Goal: Task Accomplishment & Management: Complete application form

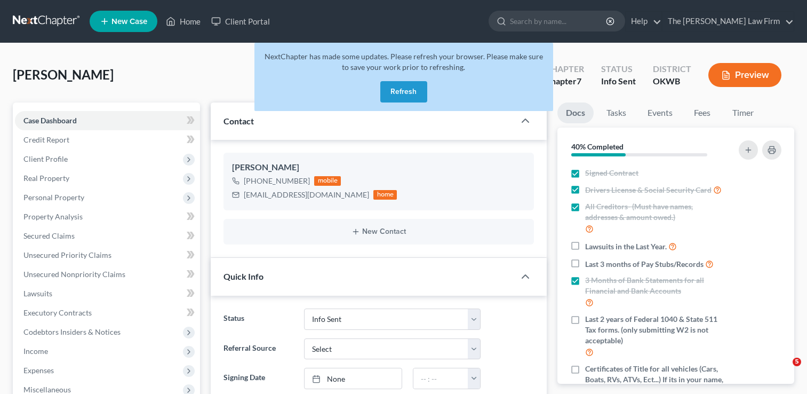
select select "3"
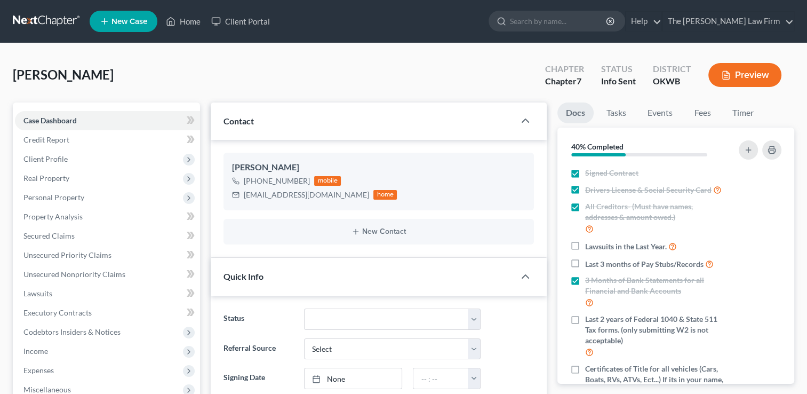
click at [34, 19] on link at bounding box center [47, 21] width 68 height 19
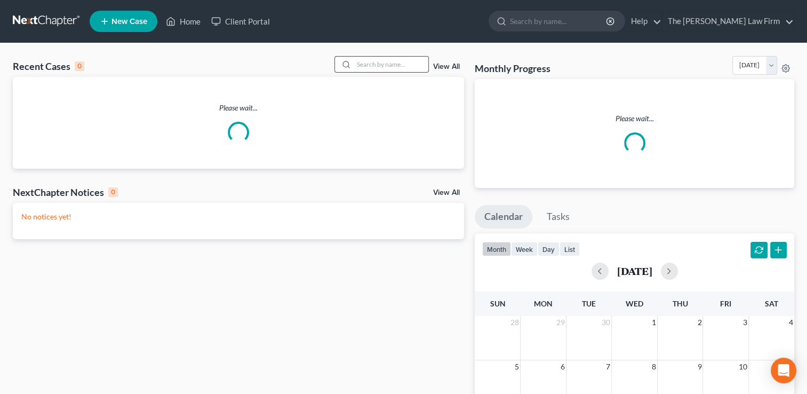
click at [388, 61] on input "search" at bounding box center [391, 64] width 75 height 15
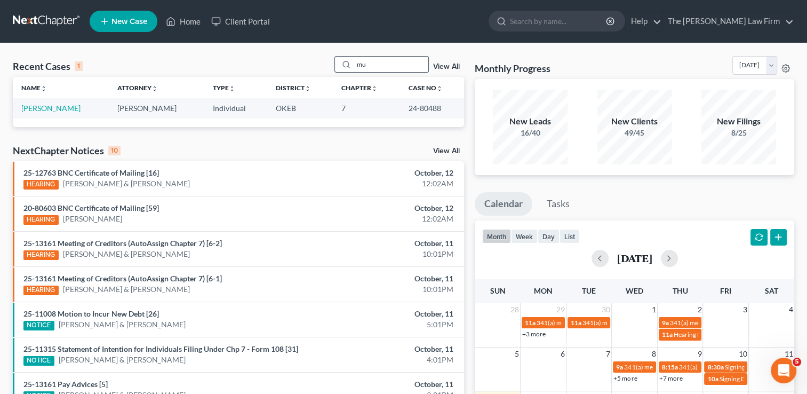
type input "m"
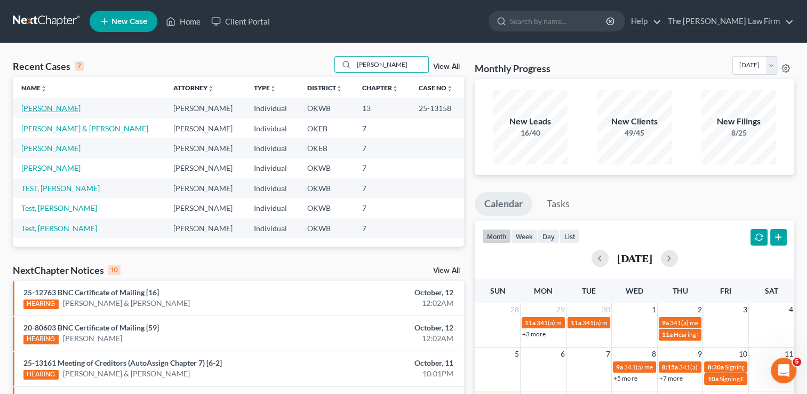
type input "carole"
click at [44, 110] on link "[PERSON_NAME]" at bounding box center [50, 108] width 59 height 9
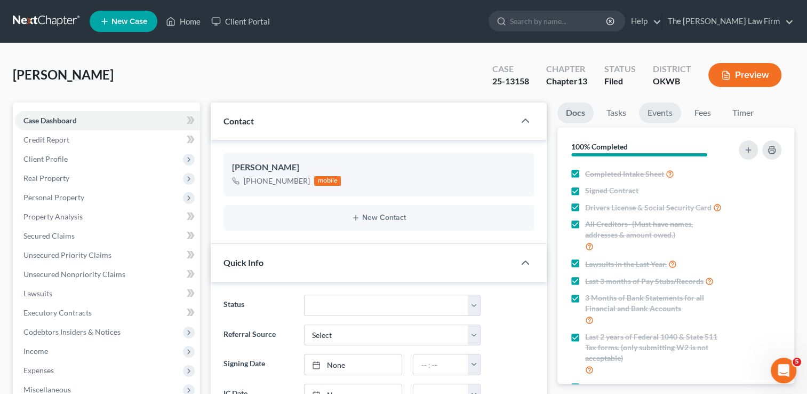
click at [668, 113] on link "Events" at bounding box center [660, 112] width 42 height 21
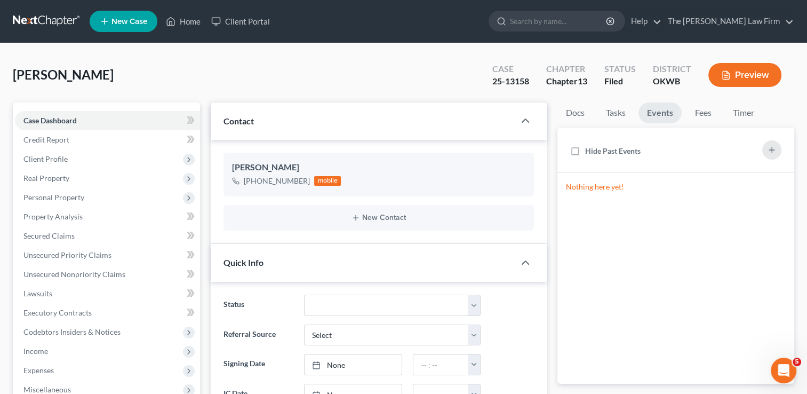
click at [47, 18] on link at bounding box center [47, 21] width 68 height 19
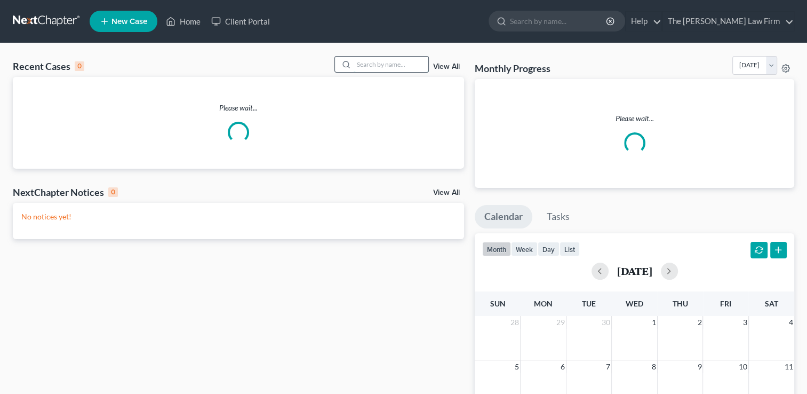
click at [383, 64] on input "search" at bounding box center [391, 64] width 75 height 15
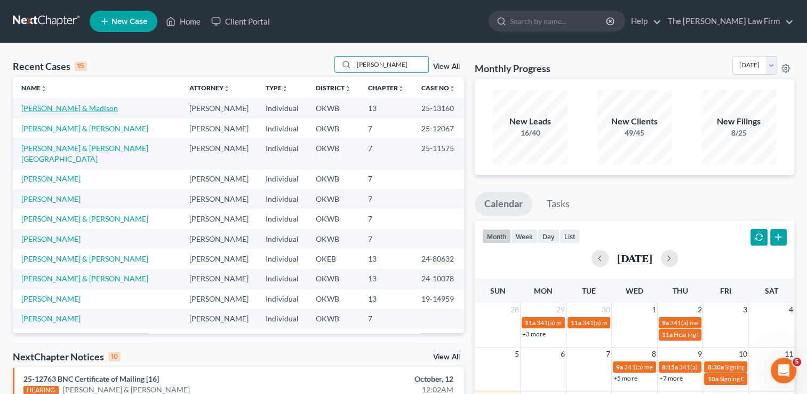
type input "williams"
click at [74, 108] on link "[PERSON_NAME] & Madison" at bounding box center [69, 108] width 97 height 9
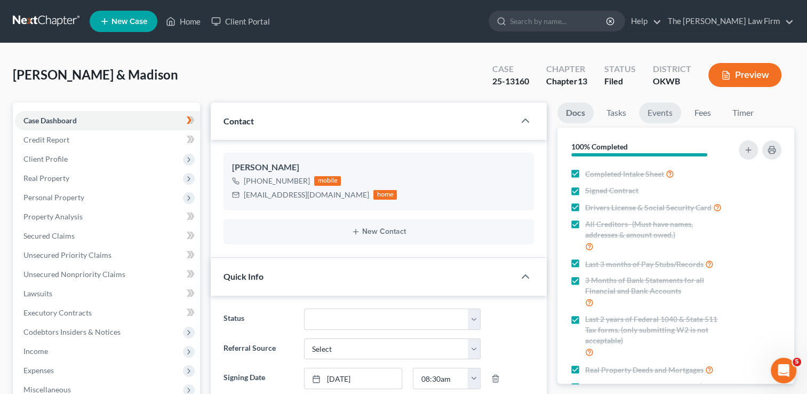
click at [654, 115] on link "Events" at bounding box center [660, 112] width 42 height 21
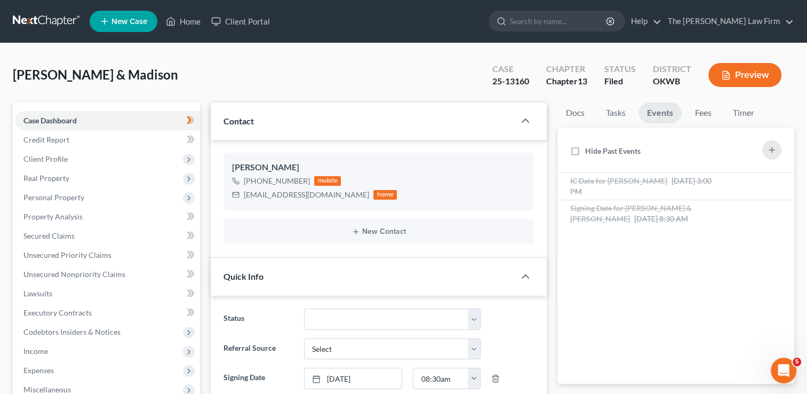
scroll to position [274, 0]
click at [49, 17] on link at bounding box center [47, 21] width 68 height 19
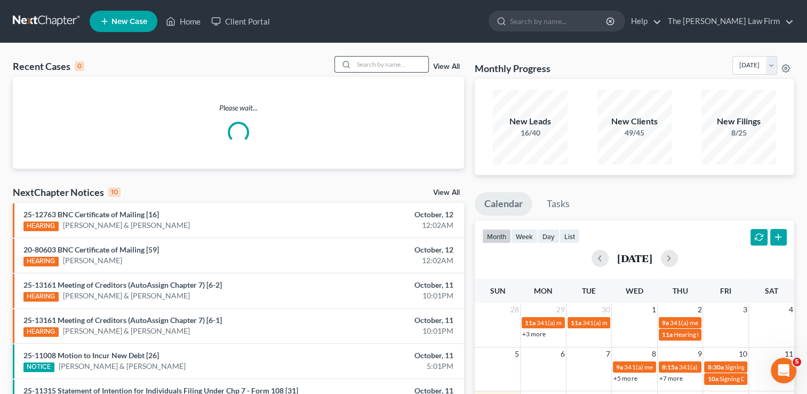
click at [393, 63] on input "search" at bounding box center [391, 64] width 75 height 15
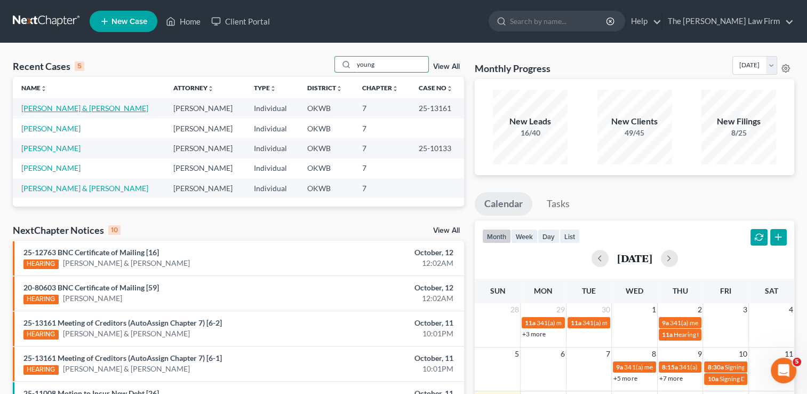
type input "young"
click at [64, 106] on link "[PERSON_NAME] & [PERSON_NAME]" at bounding box center [84, 108] width 127 height 9
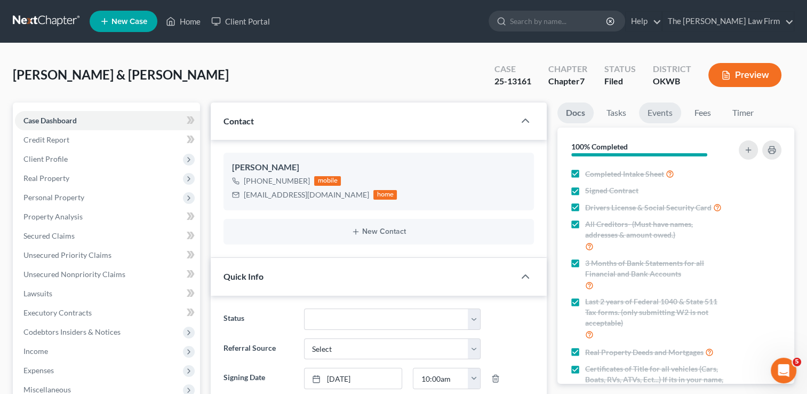
scroll to position [654, 0]
click at [662, 114] on link "Events" at bounding box center [660, 112] width 42 height 21
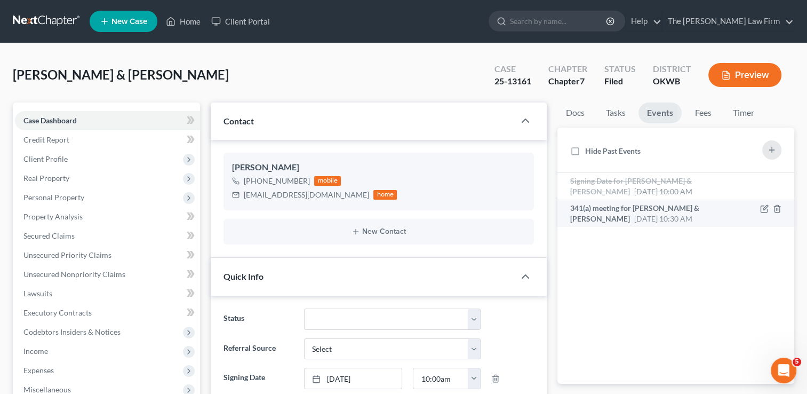
click at [642, 210] on span "341(a) meeting for Thomas Young & Patricia Young" at bounding box center [634, 213] width 129 height 20
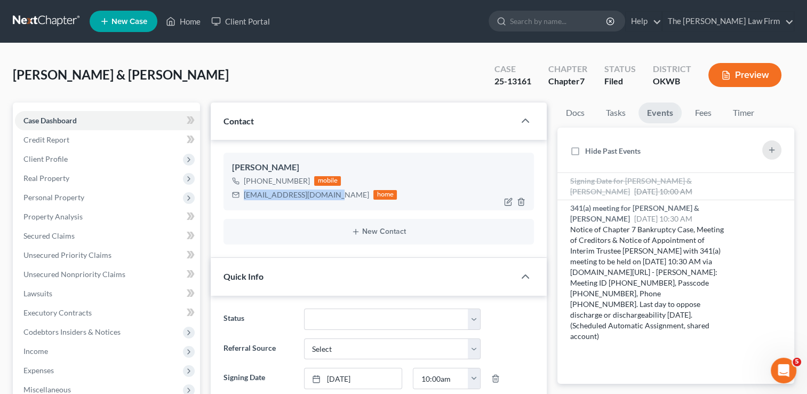
drag, startPoint x: 243, startPoint y: 194, endPoint x: 342, endPoint y: 197, distance: 98.3
click at [342, 197] on div "tommyyoung622@yahoo.com home" at bounding box center [314, 195] width 165 height 14
drag, startPoint x: 342, startPoint y: 197, endPoint x: 294, endPoint y: 194, distance: 47.6
copy div "tommyyoung622@yahoo.com"
drag, startPoint x: 534, startPoint y: 80, endPoint x: 508, endPoint y: 82, distance: 25.7
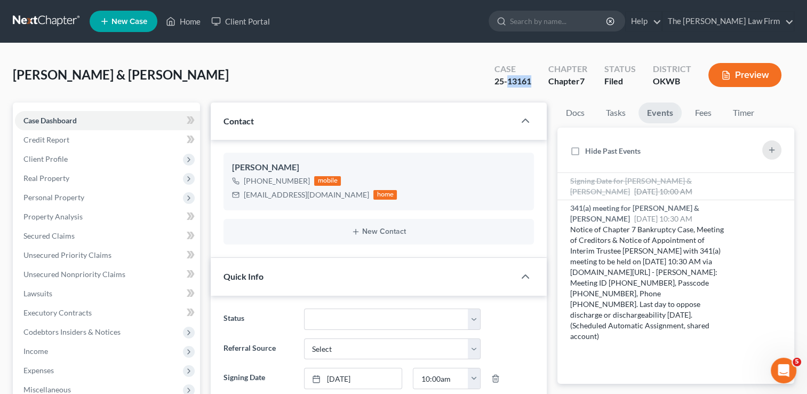
click at [508, 82] on div "Case 25-13161" at bounding box center [513, 75] width 54 height 31
copy div "13161"
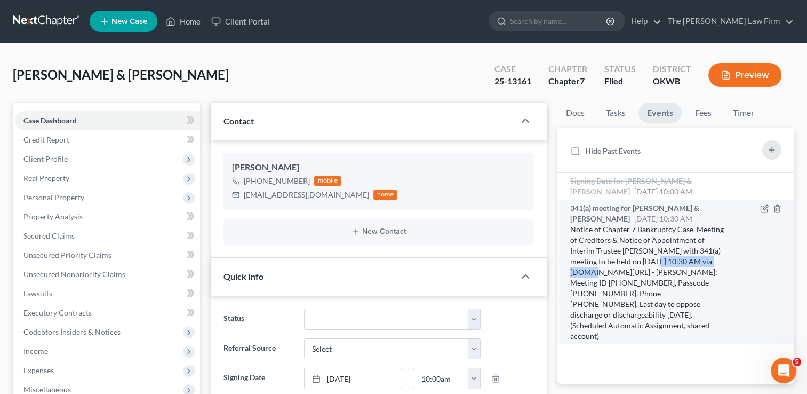
drag, startPoint x: 642, startPoint y: 261, endPoint x: 721, endPoint y: 262, distance: 79.0
click at [721, 262] on div "Notice of Chapter 7 Bankruptcy Case, Meeting of Creditors & Notice of Appointme…" at bounding box center [648, 282] width 156 height 117
drag, startPoint x: 721, startPoint y: 262, endPoint x: 668, endPoint y: 260, distance: 53.4
copy div "11/12/2025 at 10:30 AM"
drag, startPoint x: 692, startPoint y: 271, endPoint x: 586, endPoint y: 283, distance: 105.8
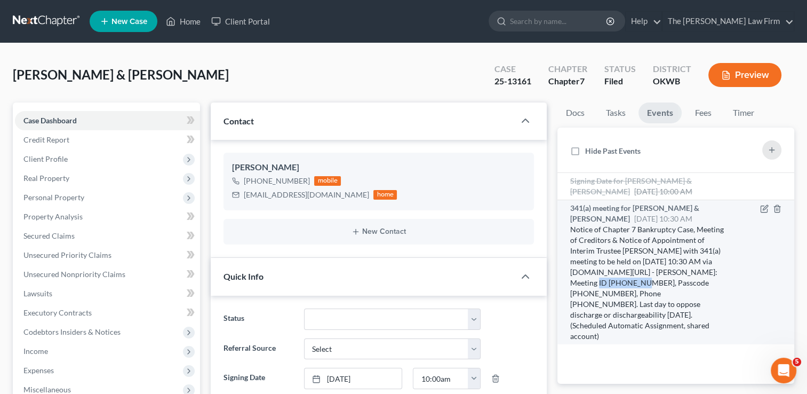
click at [586, 283] on div "Notice of Chapter 7 Bankruptcy Case, Meeting of Creditors & Notice of Appointme…" at bounding box center [648, 282] width 156 height 117
drag, startPoint x: 586, startPoint y: 283, endPoint x: 579, endPoint y: 283, distance: 6.9
copy div "607 676 7563"
drag, startPoint x: 623, startPoint y: 281, endPoint x: 665, endPoint y: 282, distance: 42.2
click at [665, 282] on div "Notice of Chapter 7 Bankruptcy Case, Meeting of Creditors & Notice of Appointme…" at bounding box center [648, 282] width 156 height 117
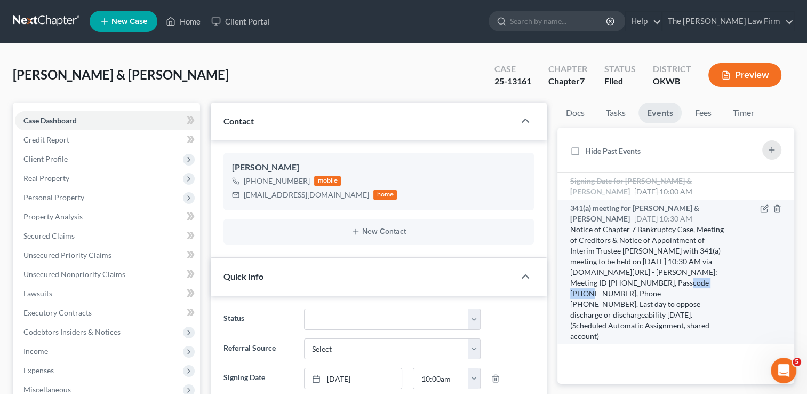
drag, startPoint x: 665, startPoint y: 282, endPoint x: 650, endPoint y: 280, distance: 15.1
copy div "4435397827"
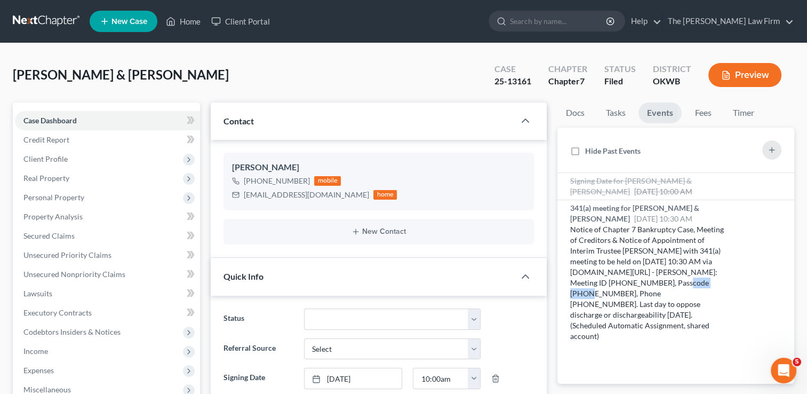
click at [43, 19] on link at bounding box center [47, 21] width 68 height 19
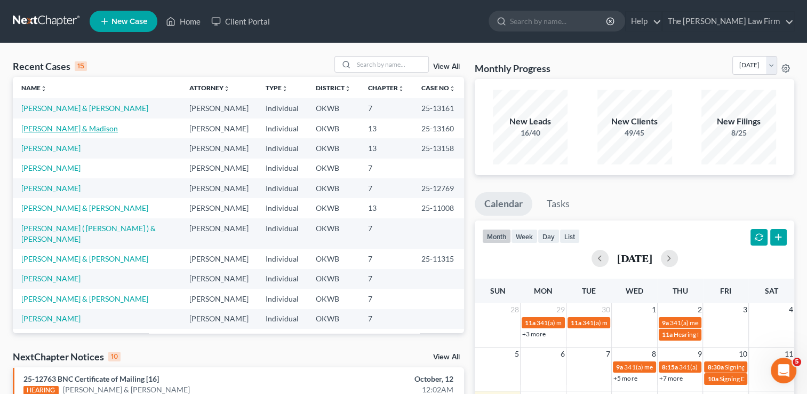
click at [52, 132] on link "[PERSON_NAME] & Madison" at bounding box center [69, 128] width 97 height 9
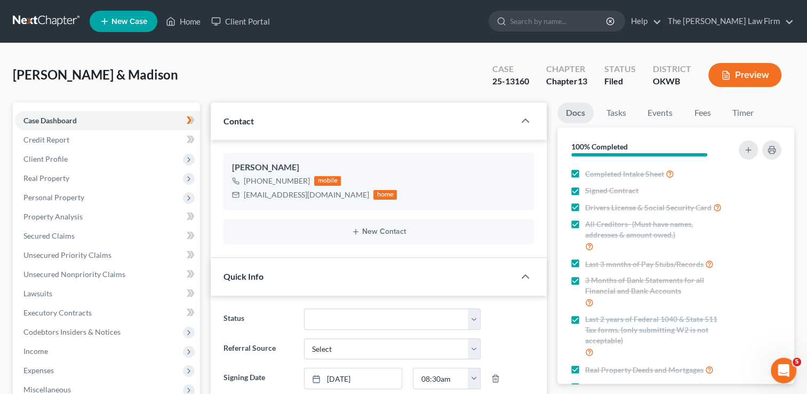
scroll to position [274, 0]
click at [657, 112] on link "Events" at bounding box center [660, 112] width 42 height 21
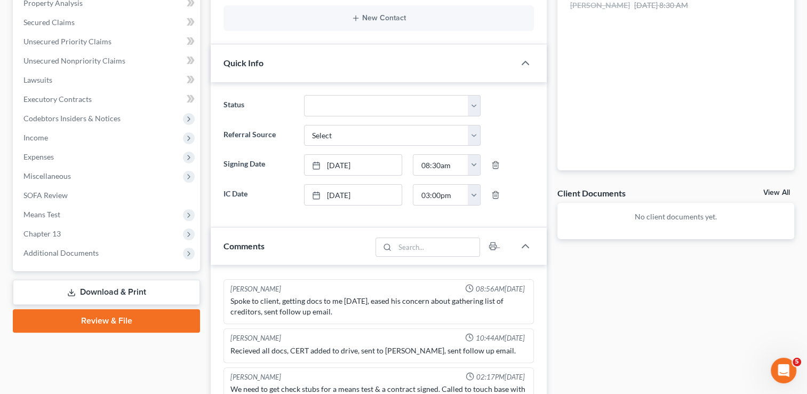
scroll to position [267, 0]
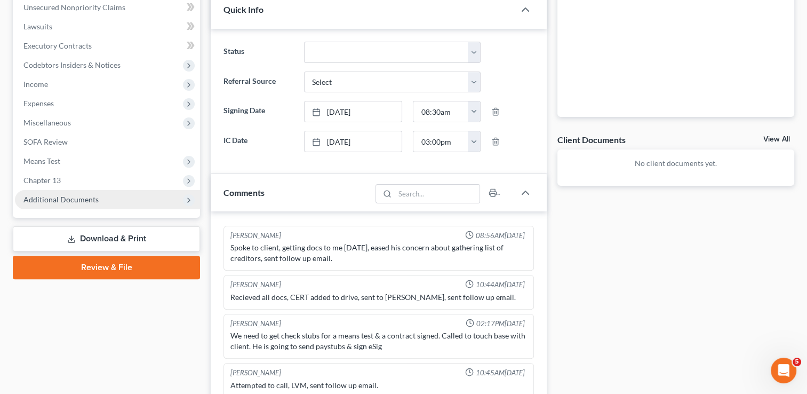
click at [47, 199] on span "Additional Documents" at bounding box center [60, 199] width 75 height 9
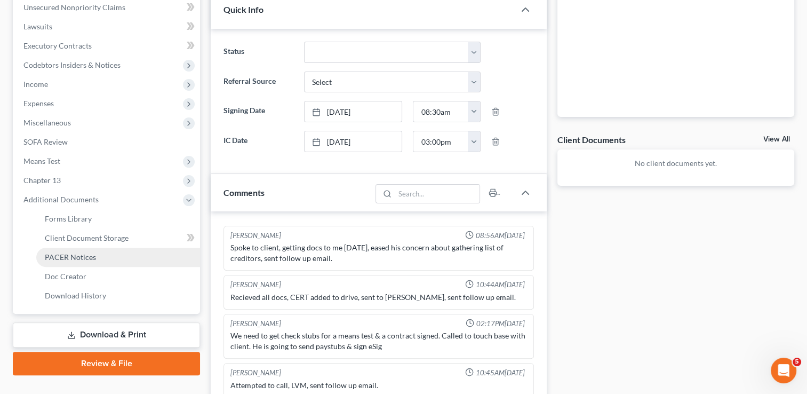
click at [70, 259] on span "PACER Notices" at bounding box center [70, 256] width 51 height 9
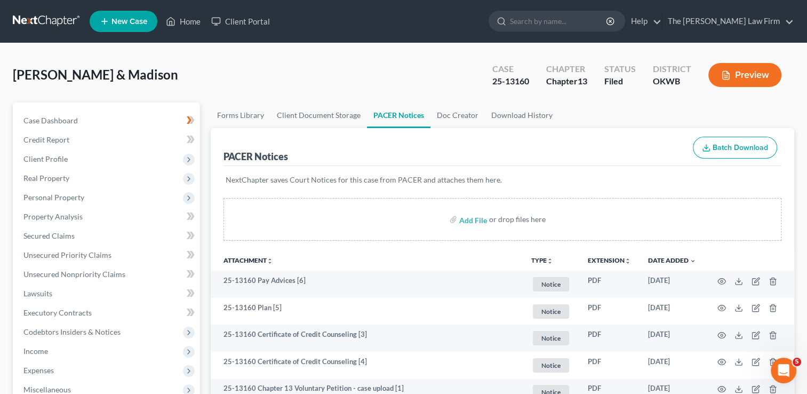
click at [47, 20] on link at bounding box center [47, 21] width 68 height 19
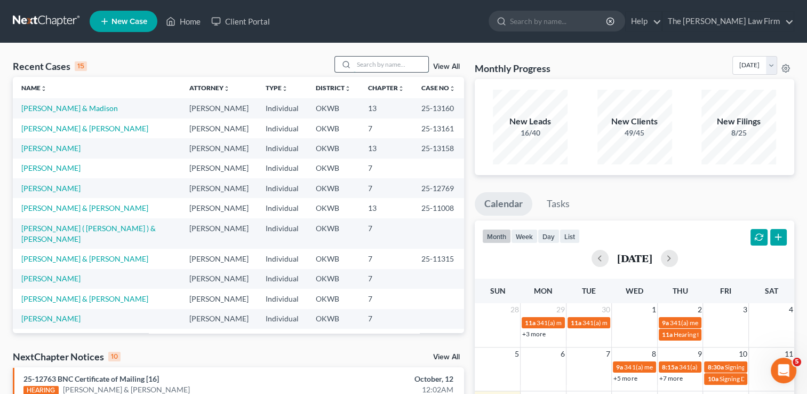
click at [388, 67] on input "search" at bounding box center [391, 64] width 75 height 15
type input "c"
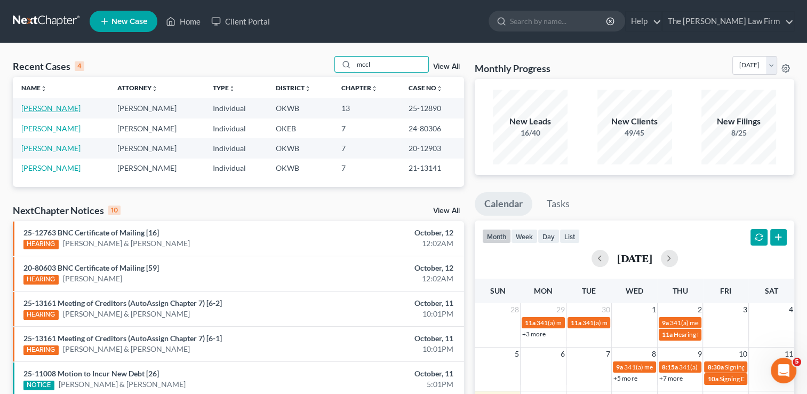
type input "mccl"
click at [58, 110] on link "[PERSON_NAME]" at bounding box center [50, 108] width 59 height 9
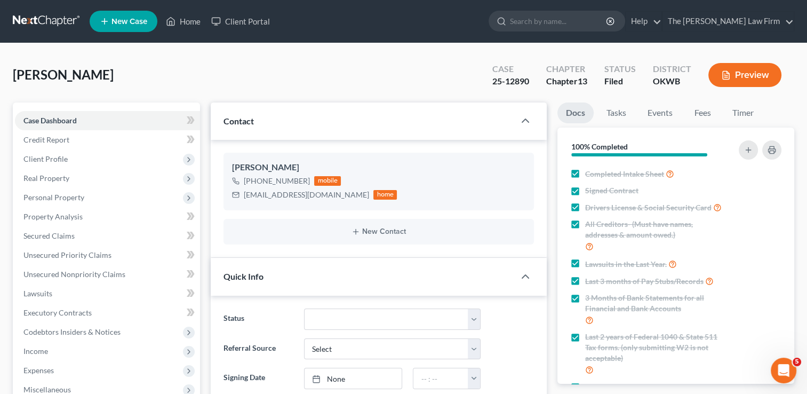
scroll to position [1123, 0]
click at [657, 114] on link "Events" at bounding box center [660, 112] width 42 height 21
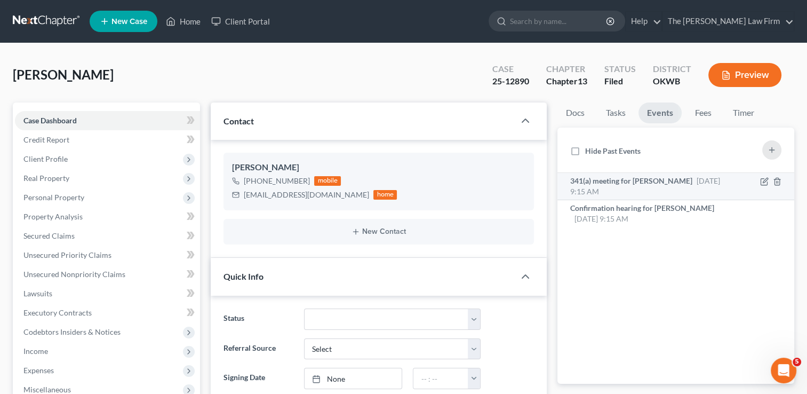
click at [628, 182] on span "341(a) meeting for [PERSON_NAME]" at bounding box center [631, 180] width 122 height 9
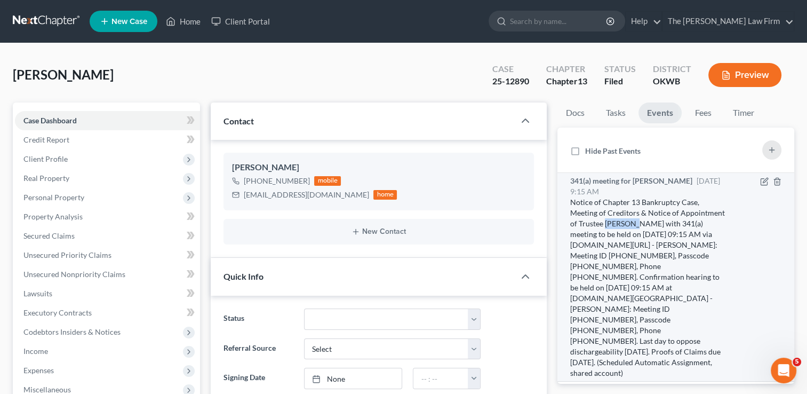
drag, startPoint x: 605, startPoint y: 221, endPoint x: 638, endPoint y: 225, distance: 33.4
click at [638, 225] on div "Notice of Chapter 13 Bankruptcy Case, Meeting of Creditors & Notice of Appointm…" at bounding box center [648, 287] width 156 height 181
drag, startPoint x: 638, startPoint y: 225, endPoint x: 628, endPoint y: 222, distance: 11.1
copy div "Hardeman"
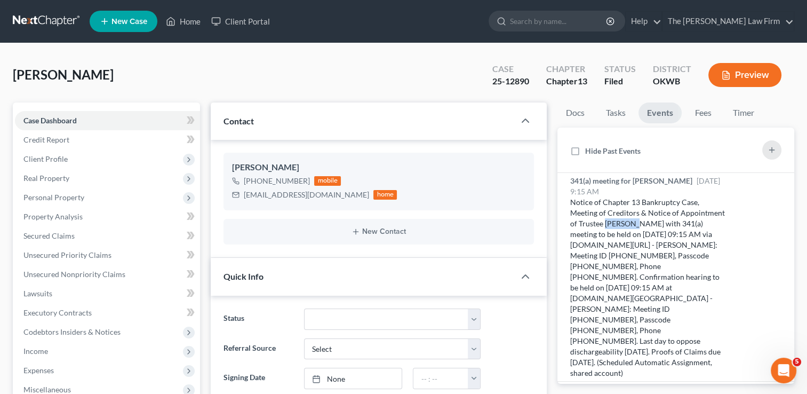
click at [38, 18] on link at bounding box center [47, 21] width 68 height 19
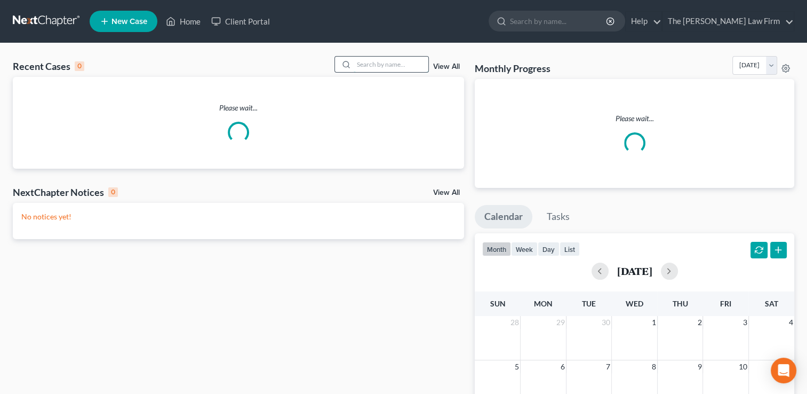
click at [392, 66] on input "search" at bounding box center [391, 64] width 75 height 15
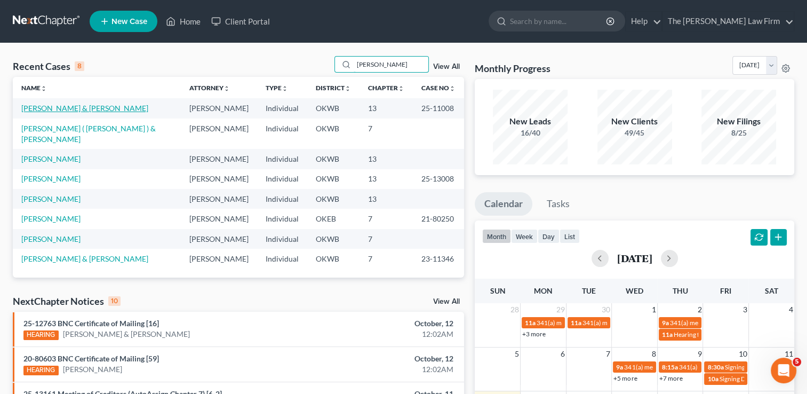
type input "[PERSON_NAME]"
click at [74, 106] on link "[PERSON_NAME] & [PERSON_NAME]" at bounding box center [84, 108] width 127 height 9
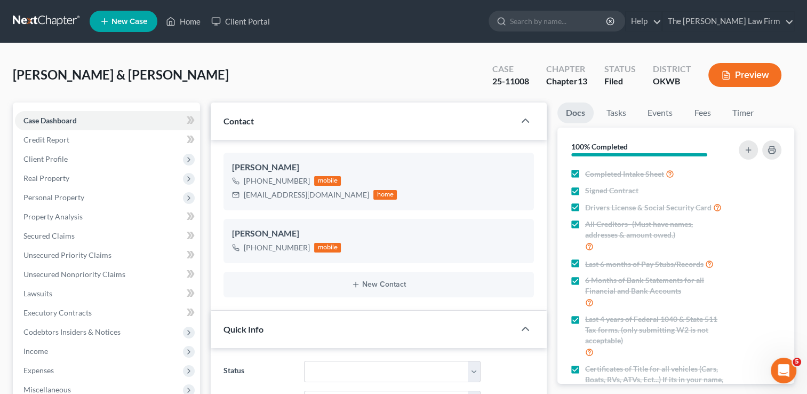
click at [28, 20] on link at bounding box center [47, 21] width 68 height 19
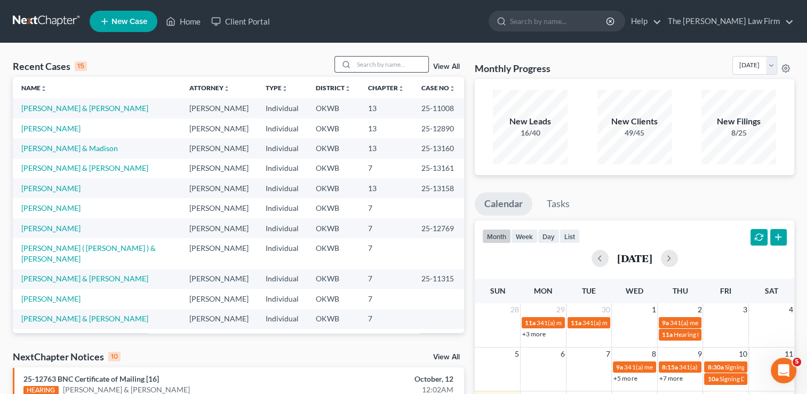
click at [378, 65] on input "search" at bounding box center [391, 64] width 75 height 15
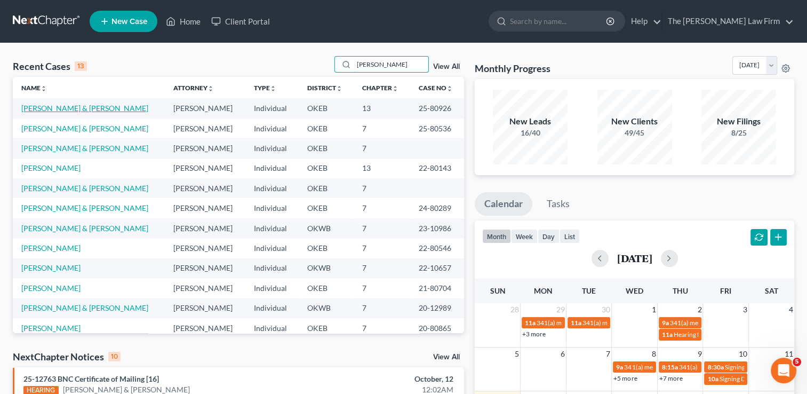
type input "[PERSON_NAME]"
click at [63, 108] on link "[PERSON_NAME] & [PERSON_NAME]" at bounding box center [84, 108] width 127 height 9
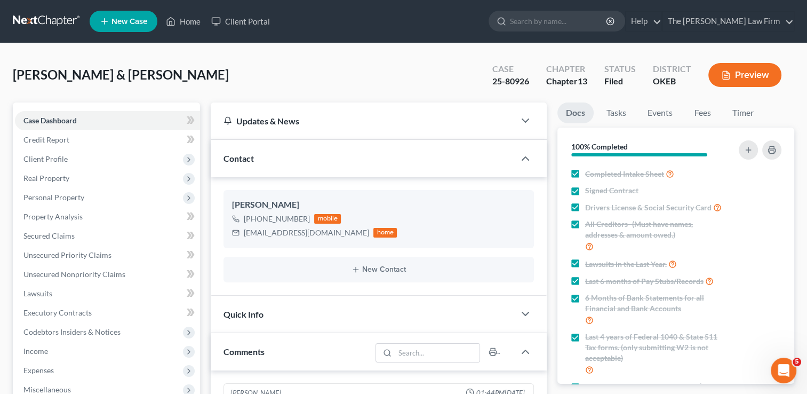
scroll to position [1313, 0]
click at [668, 113] on link "Events" at bounding box center [660, 112] width 42 height 21
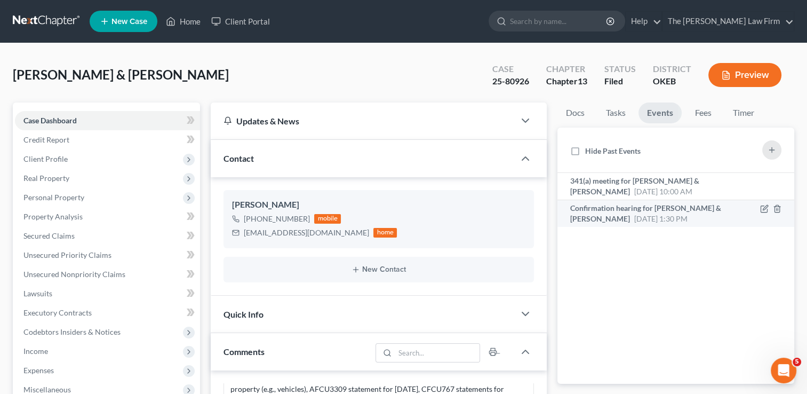
click at [645, 214] on span "[DATE] 1:30 PM" at bounding box center [660, 218] width 53 height 9
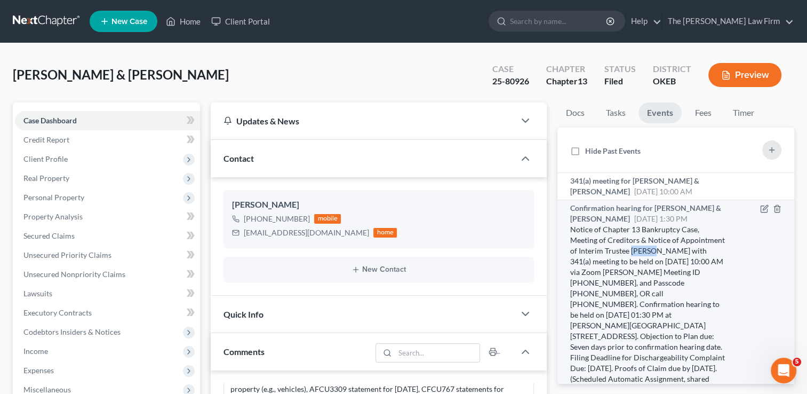
drag, startPoint x: 680, startPoint y: 250, endPoint x: 698, endPoint y: 251, distance: 17.7
click at [698, 251] on div "Notice of Chapter 13 Bankruptcy Case, Meeting of Creditors & Notice of Appointm…" at bounding box center [648, 309] width 156 height 171
copy div "Bonney"
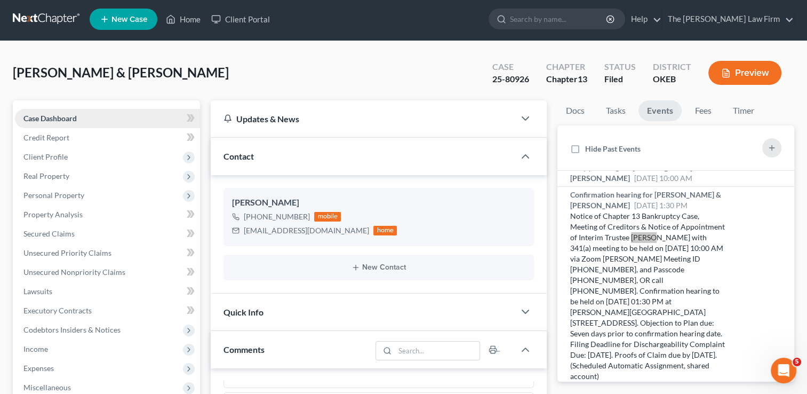
scroll to position [0, 0]
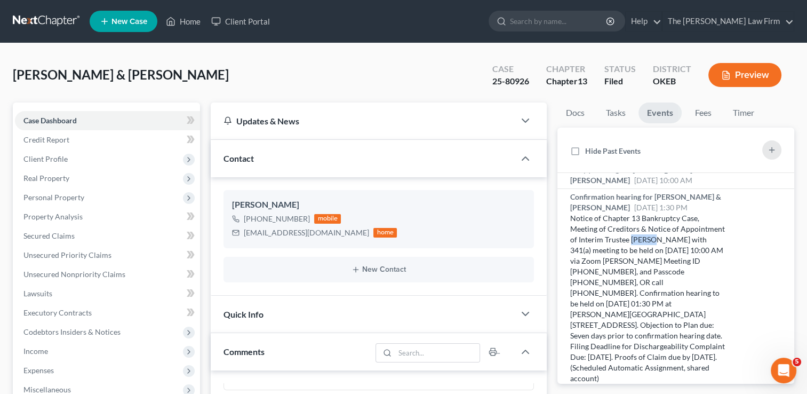
click at [47, 20] on link at bounding box center [47, 21] width 68 height 19
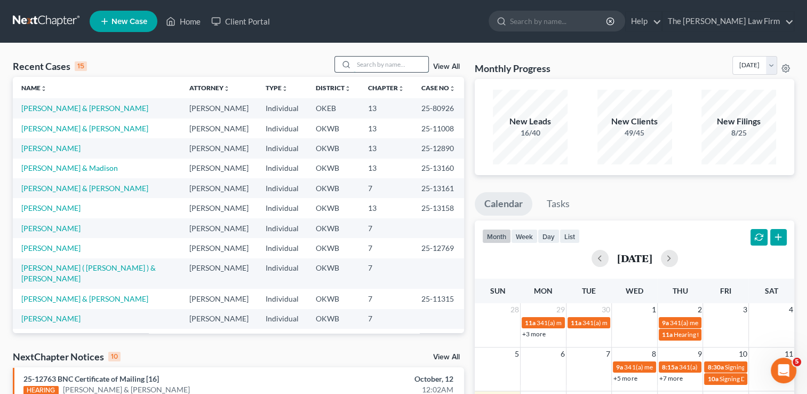
click at [407, 64] on input "search" at bounding box center [391, 64] width 75 height 15
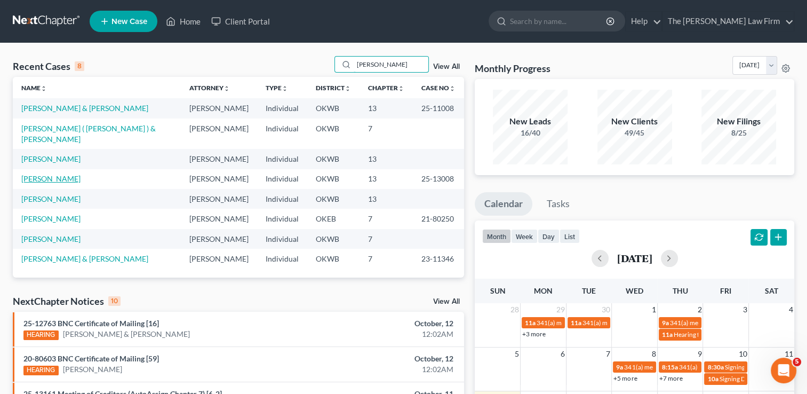
type input "[PERSON_NAME]"
click at [47, 174] on link "[PERSON_NAME]" at bounding box center [50, 178] width 59 height 9
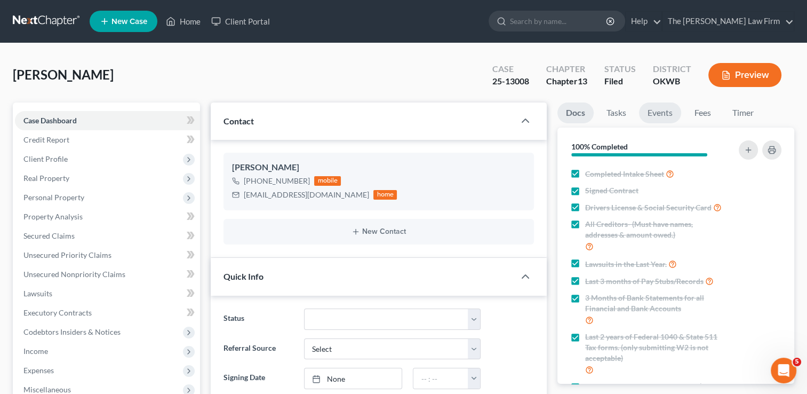
scroll to position [295, 0]
click at [669, 113] on link "Events" at bounding box center [660, 112] width 42 height 21
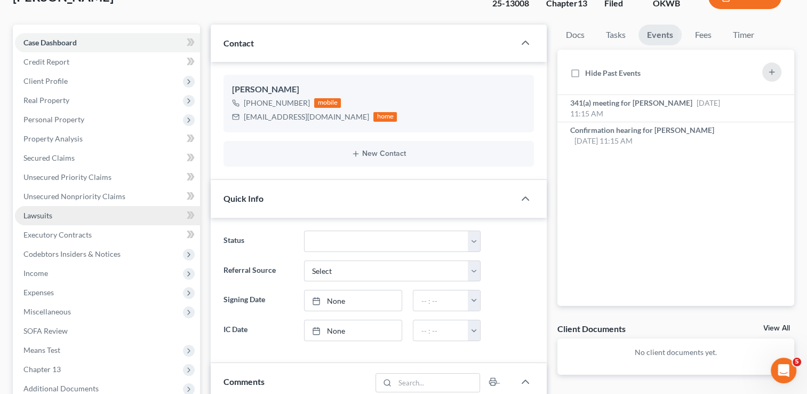
scroll to position [160, 0]
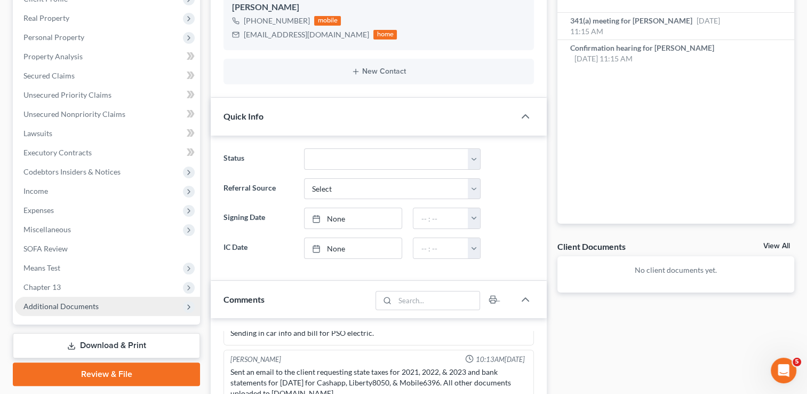
click at [83, 304] on span "Additional Documents" at bounding box center [60, 305] width 75 height 9
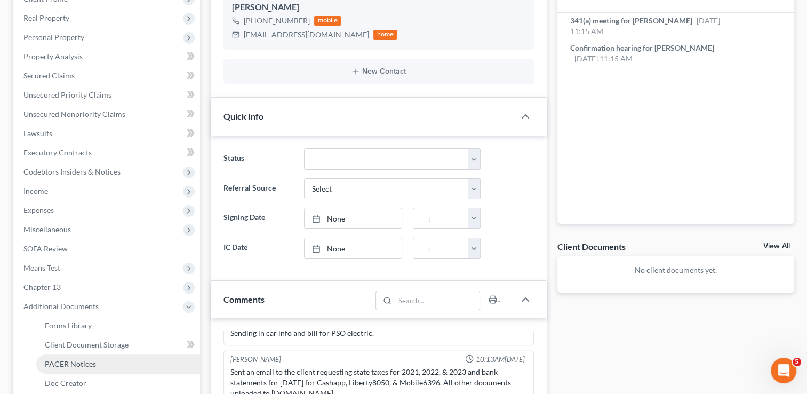
click at [91, 363] on span "PACER Notices" at bounding box center [70, 363] width 51 height 9
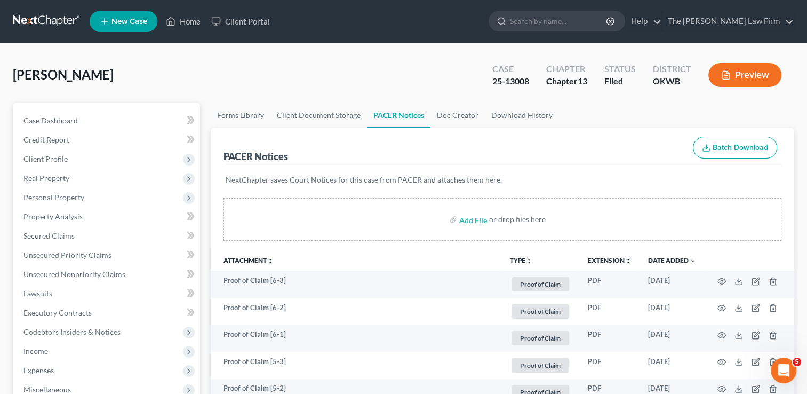
click at [45, 19] on link at bounding box center [47, 21] width 68 height 19
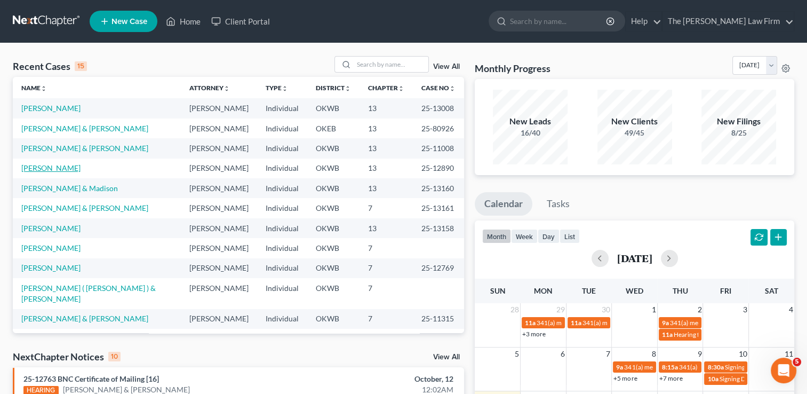
click at [49, 163] on link "[PERSON_NAME]" at bounding box center [50, 167] width 59 height 9
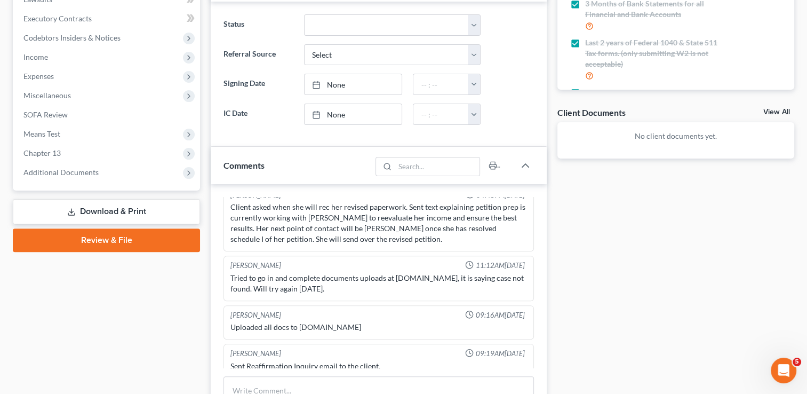
scroll to position [320, 0]
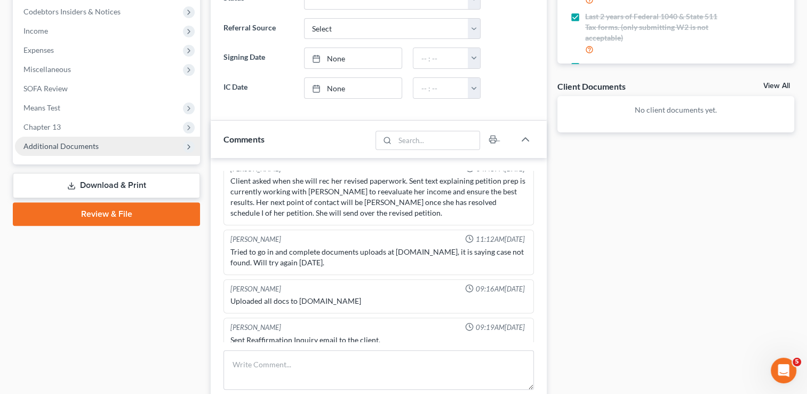
click at [60, 147] on span "Additional Documents" at bounding box center [60, 145] width 75 height 9
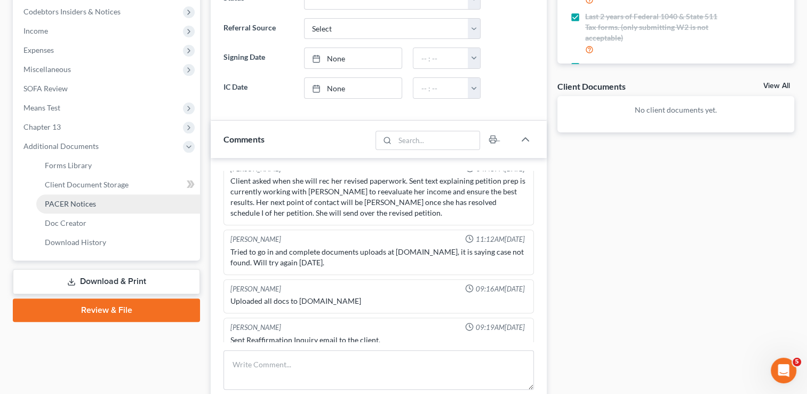
click at [73, 203] on span "PACER Notices" at bounding box center [70, 203] width 51 height 9
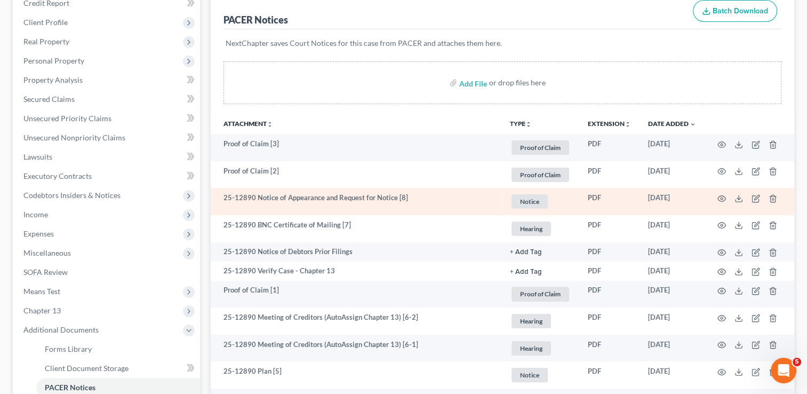
scroll to position [160, 0]
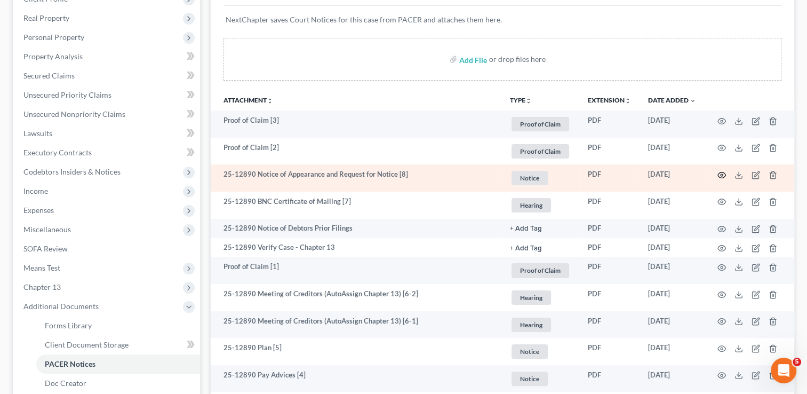
click at [724, 172] on icon "button" at bounding box center [722, 175] width 8 height 6
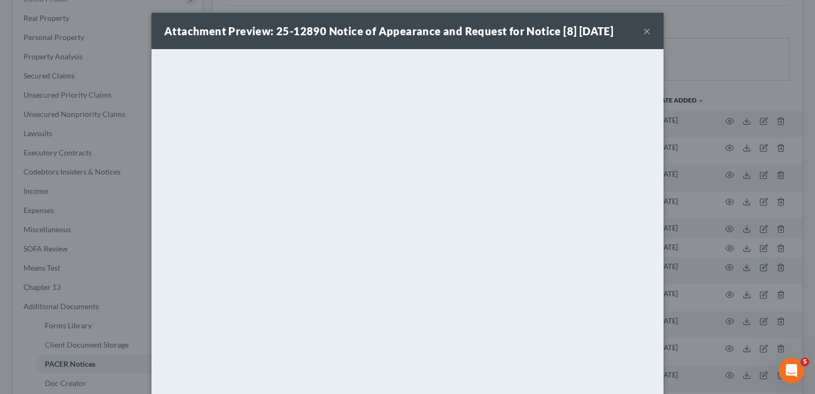
click at [644, 32] on button "×" at bounding box center [647, 31] width 7 height 13
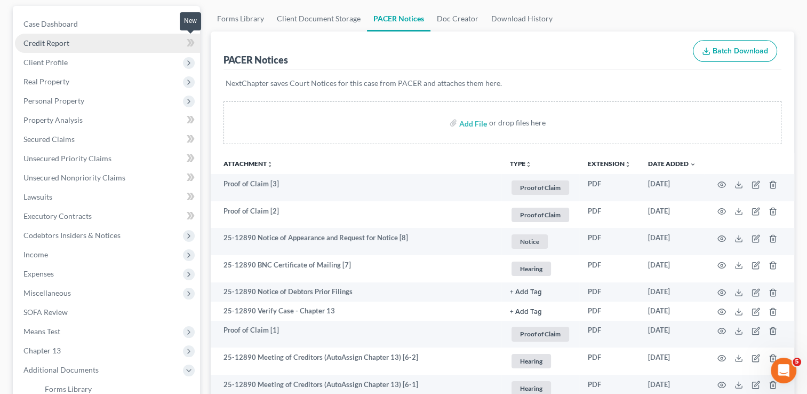
scroll to position [0, 0]
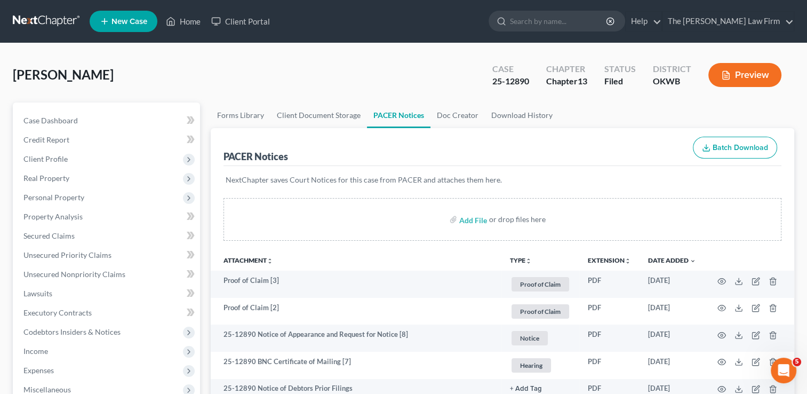
click at [47, 20] on link at bounding box center [47, 21] width 68 height 19
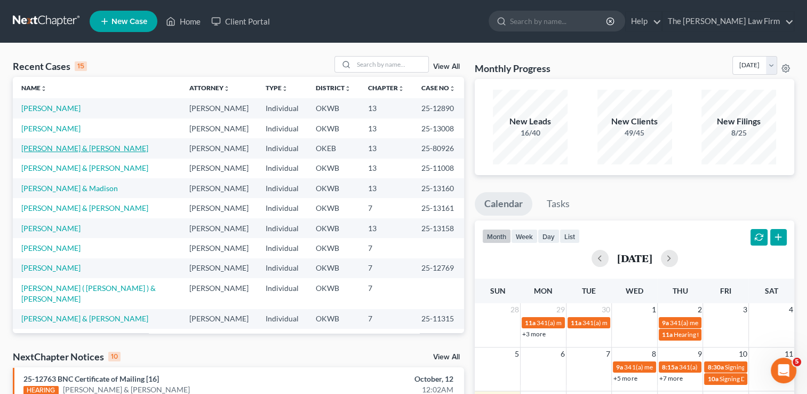
click at [52, 146] on link "[PERSON_NAME] & [PERSON_NAME]" at bounding box center [84, 148] width 127 height 9
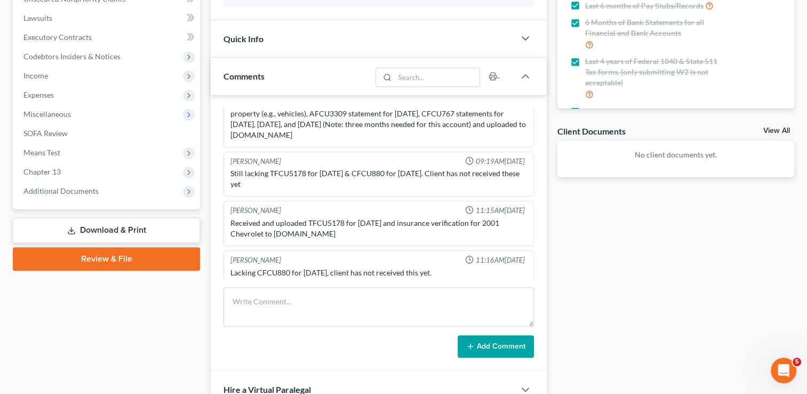
scroll to position [267, 0]
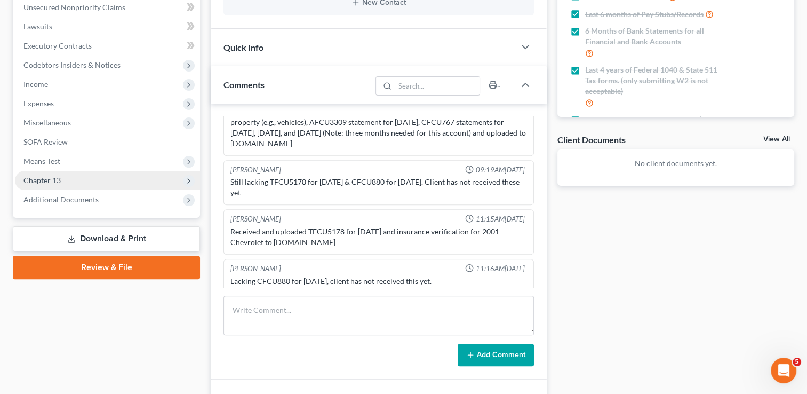
click at [44, 181] on span "Chapter 13" at bounding box center [41, 180] width 37 height 9
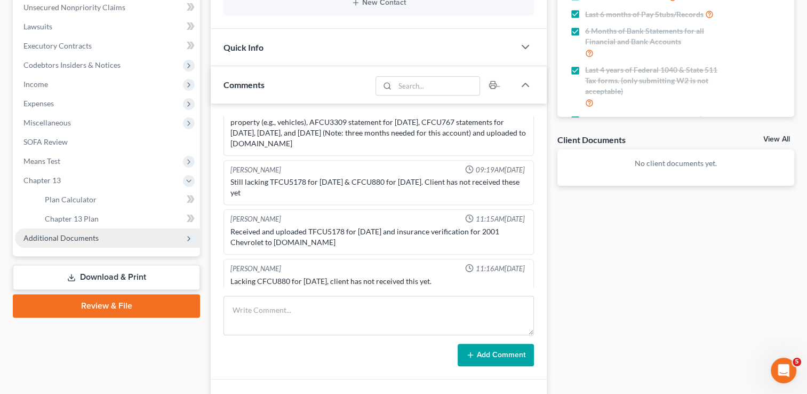
click at [47, 240] on span "Additional Documents" at bounding box center [60, 237] width 75 height 9
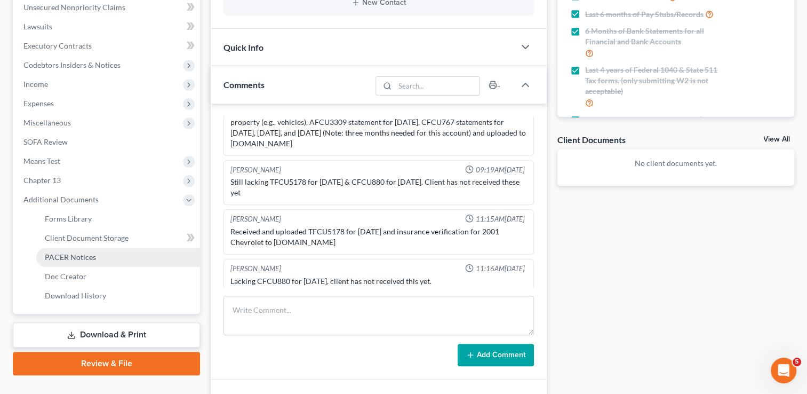
click at [64, 256] on span "PACER Notices" at bounding box center [70, 256] width 51 height 9
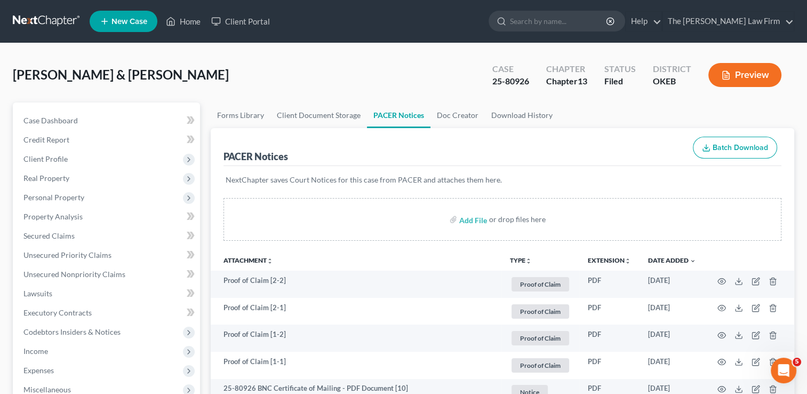
click at [47, 17] on link at bounding box center [47, 21] width 68 height 19
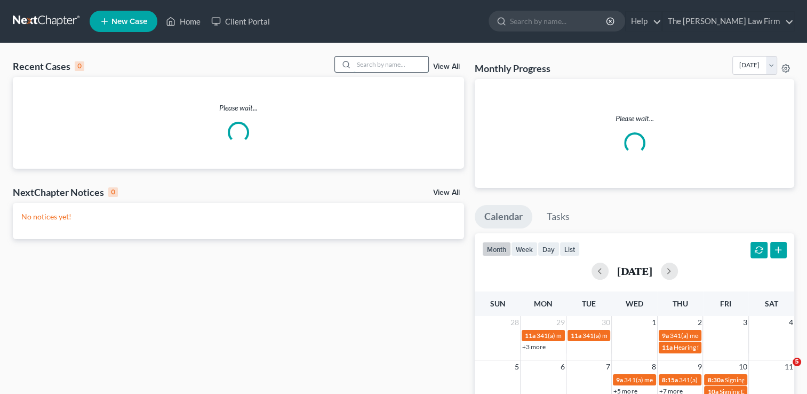
click at [396, 62] on input "search" at bounding box center [391, 64] width 75 height 15
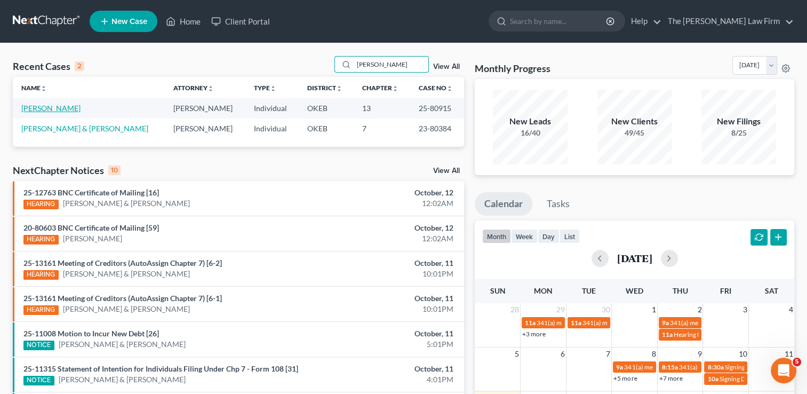
type input "[PERSON_NAME]"
click at [36, 107] on link "[PERSON_NAME]" at bounding box center [50, 108] width 59 height 9
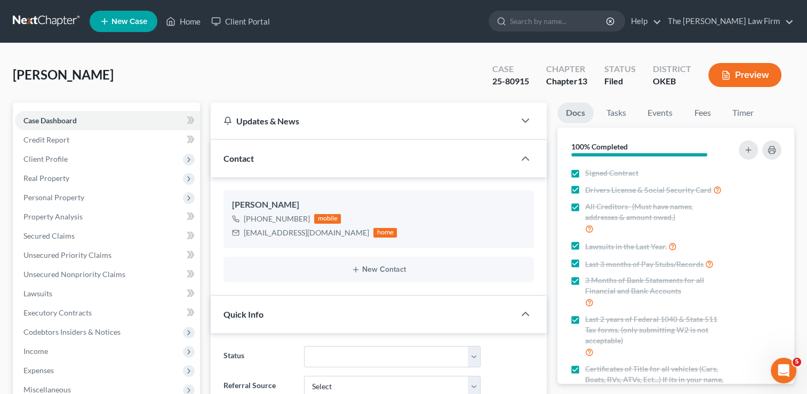
scroll to position [295, 0]
click at [661, 116] on link "Events" at bounding box center [660, 112] width 42 height 21
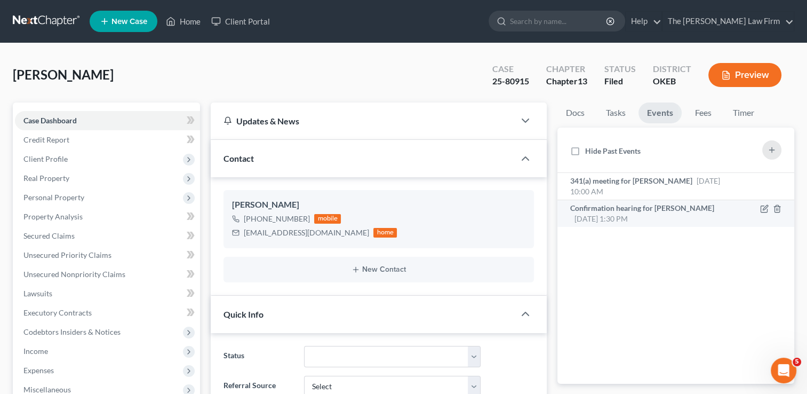
click at [640, 216] on div "Confirmation hearing for Tiffany Sims Dec 10, 2025 1:30 PM" at bounding box center [648, 213] width 156 height 21
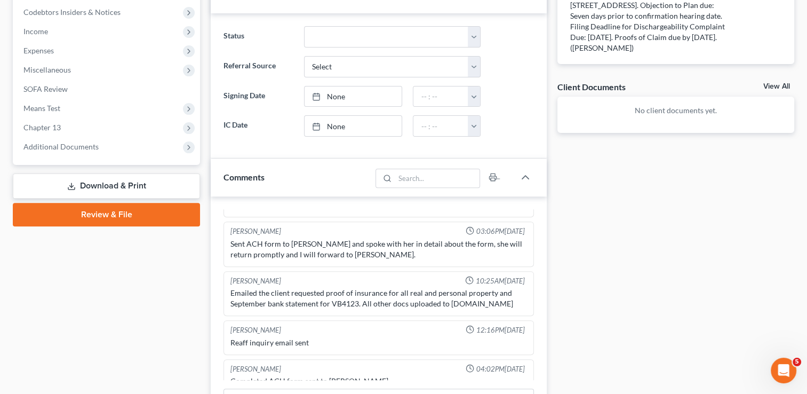
scroll to position [320, 0]
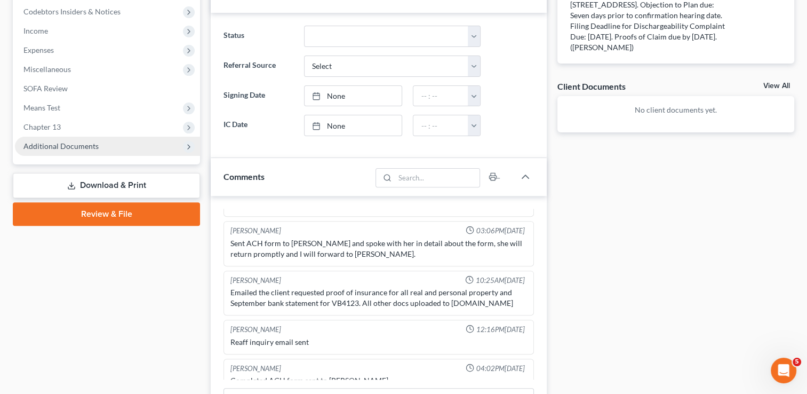
click at [50, 147] on span "Additional Documents" at bounding box center [60, 145] width 75 height 9
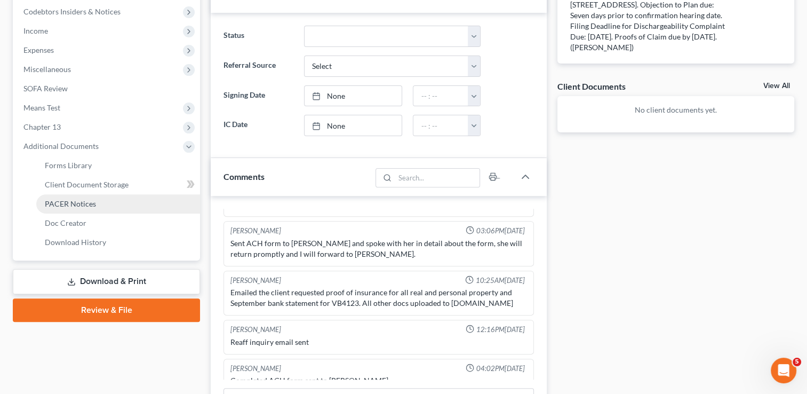
click at [75, 202] on span "PACER Notices" at bounding box center [70, 203] width 51 height 9
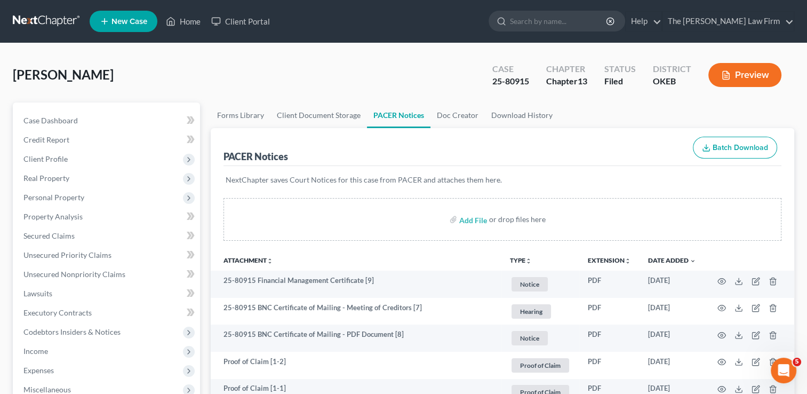
click at [41, 21] on link at bounding box center [47, 21] width 68 height 19
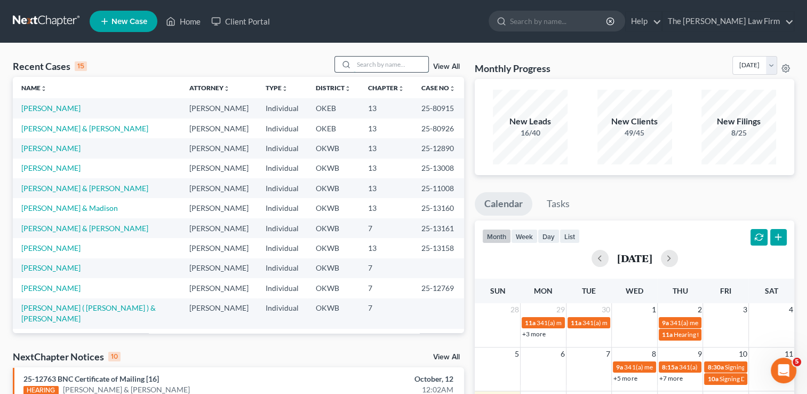
click at [378, 65] on input "search" at bounding box center [391, 64] width 75 height 15
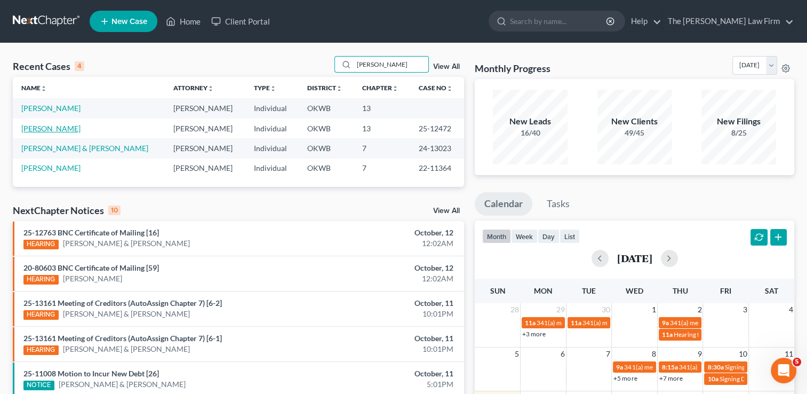
type input "butler"
click at [44, 129] on link "[PERSON_NAME]" at bounding box center [50, 128] width 59 height 9
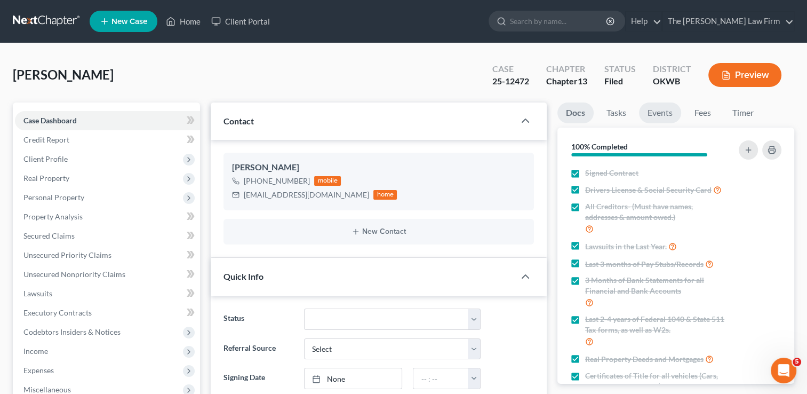
click at [657, 114] on link "Events" at bounding box center [660, 112] width 42 height 21
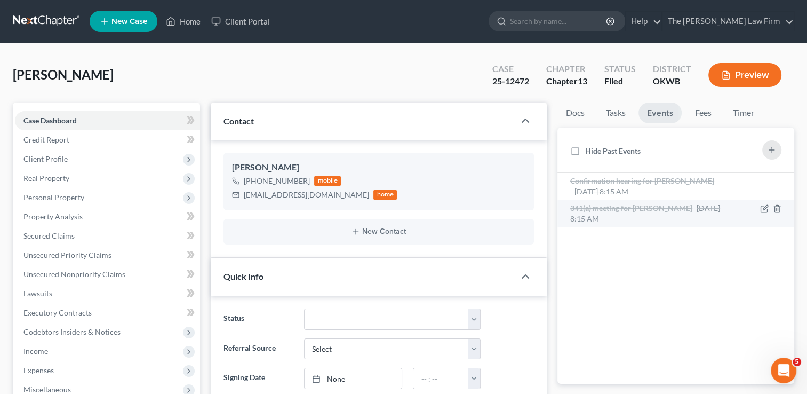
click at [653, 212] on div "341(a) meeting for Sherri Butler Sep 25, 2025 8:15 AM" at bounding box center [648, 213] width 156 height 21
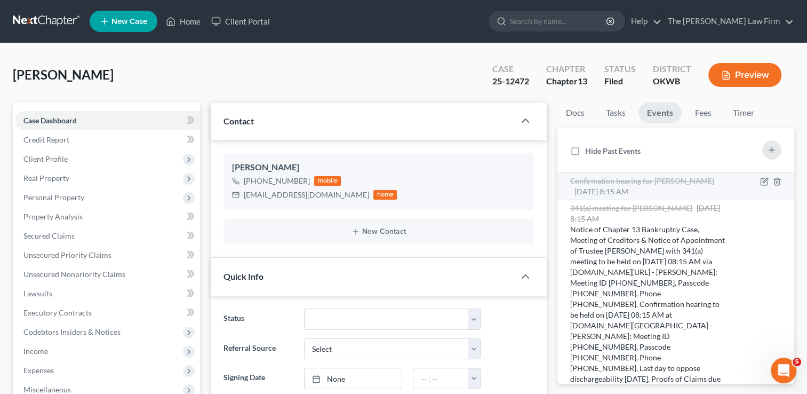
click at [649, 181] on span "Confirmation hearing for Sherri Butler" at bounding box center [642, 180] width 144 height 9
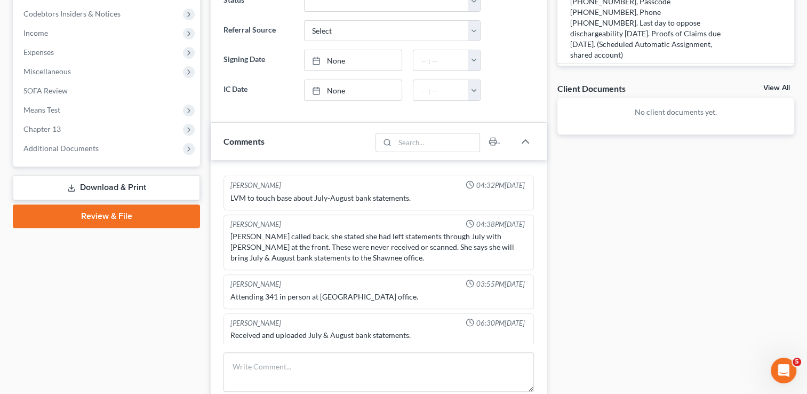
scroll to position [320, 0]
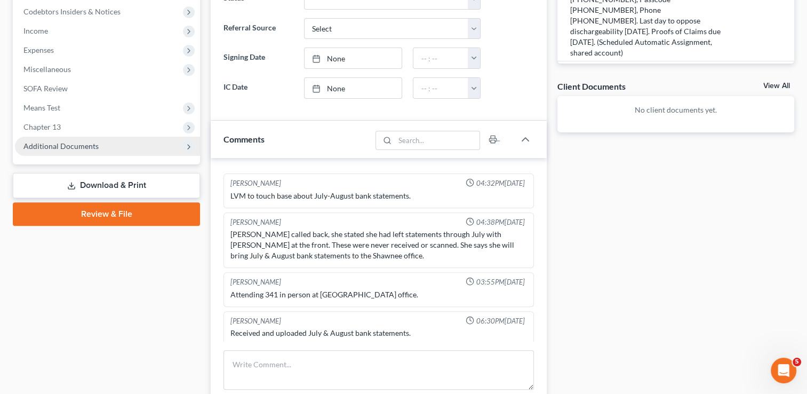
click at [64, 144] on span "Additional Documents" at bounding box center [60, 145] width 75 height 9
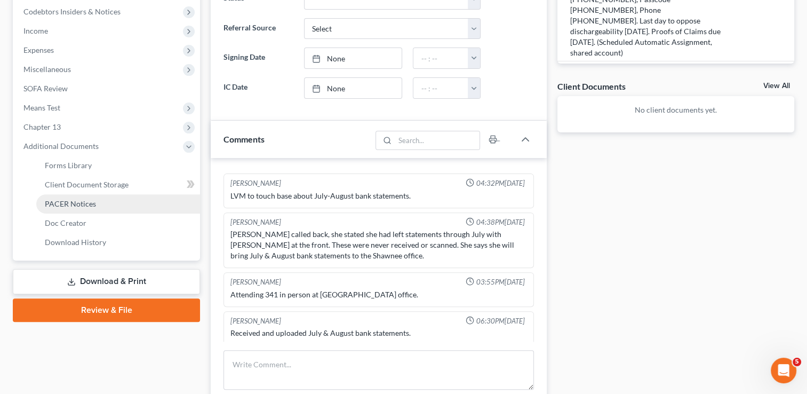
click at [80, 204] on span "PACER Notices" at bounding box center [70, 203] width 51 height 9
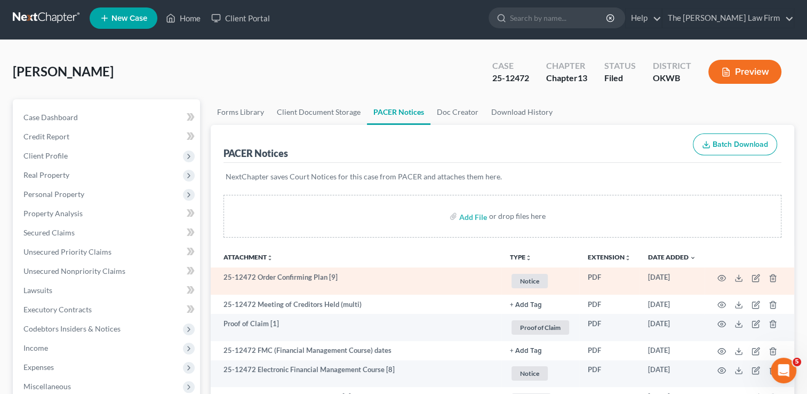
scroll to position [53, 0]
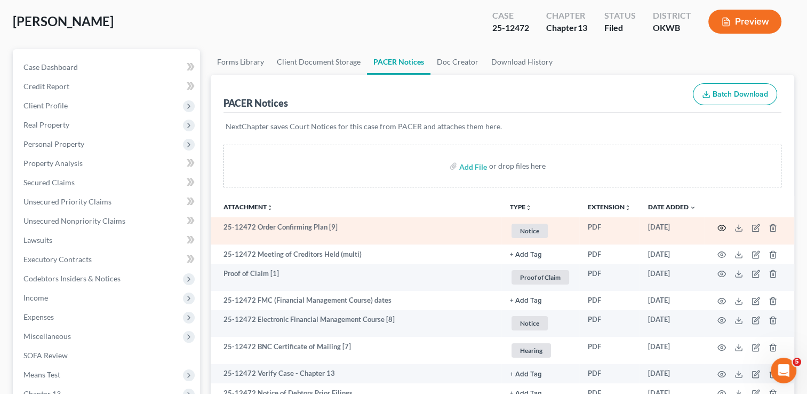
click at [722, 227] on icon "button" at bounding box center [722, 228] width 9 height 9
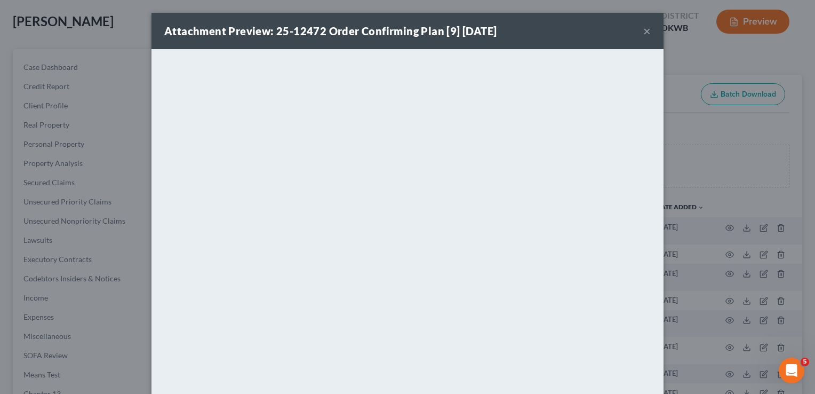
click at [644, 31] on button "×" at bounding box center [647, 31] width 7 height 13
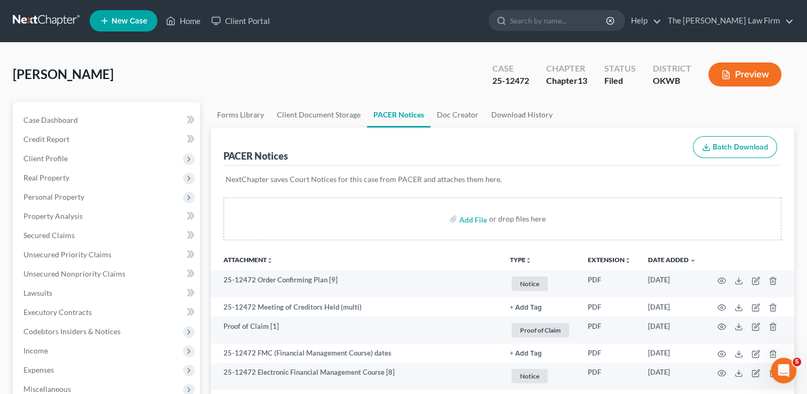
scroll to position [0, 0]
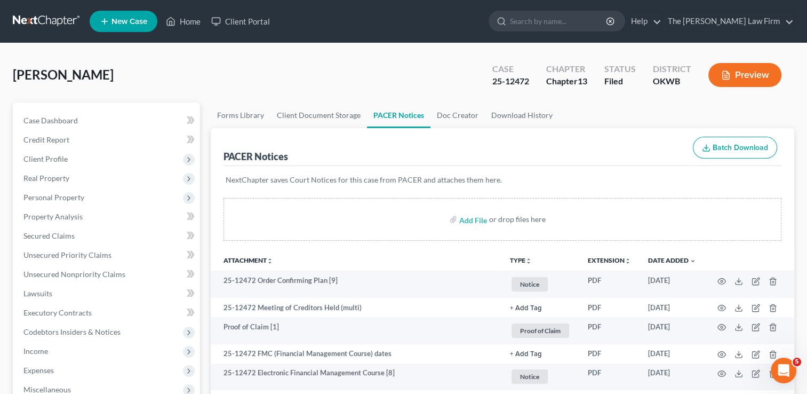
drag, startPoint x: 36, startPoint y: 20, endPoint x: 41, endPoint y: 23, distance: 5.8
click at [36, 20] on link at bounding box center [47, 21] width 68 height 19
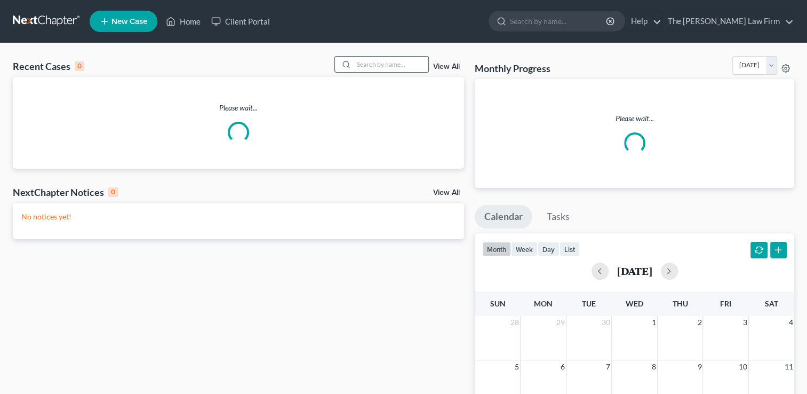
click at [388, 66] on input "search" at bounding box center [391, 64] width 75 height 15
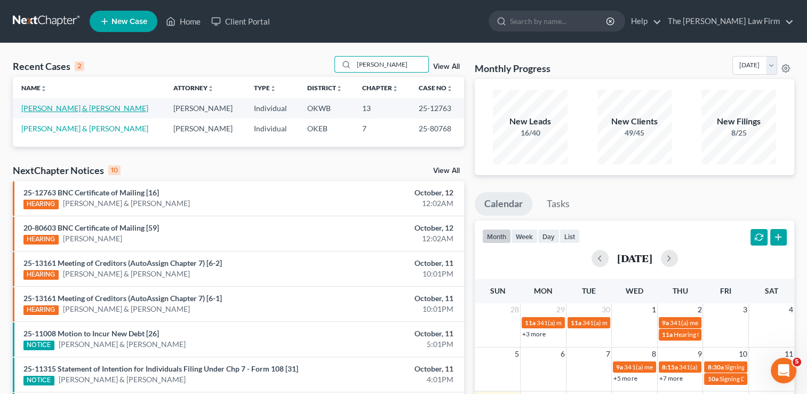
type input "[PERSON_NAME]"
click at [49, 109] on link "[PERSON_NAME] & [PERSON_NAME]" at bounding box center [84, 108] width 127 height 9
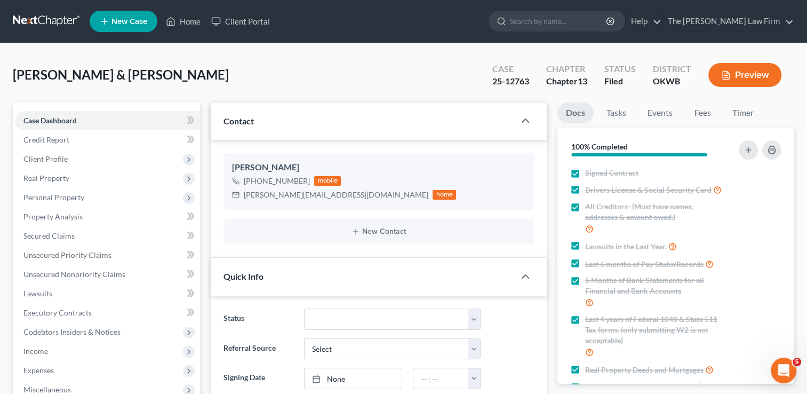
scroll to position [113, 0]
drag, startPoint x: 657, startPoint y: 115, endPoint x: 662, endPoint y: 131, distance: 16.7
click at [657, 115] on link "Events" at bounding box center [660, 112] width 42 height 21
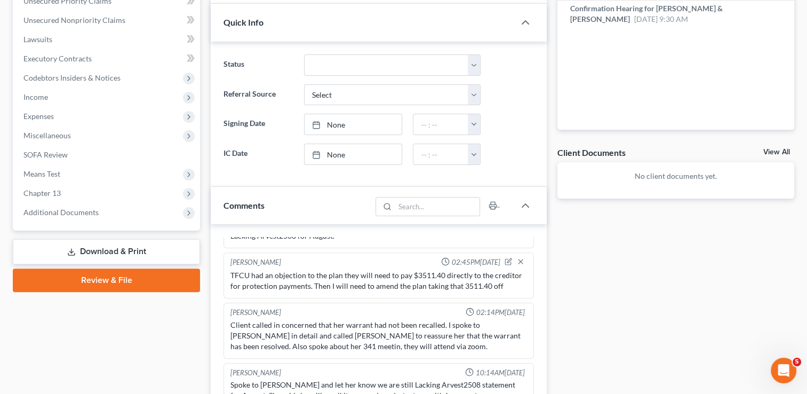
scroll to position [267, 0]
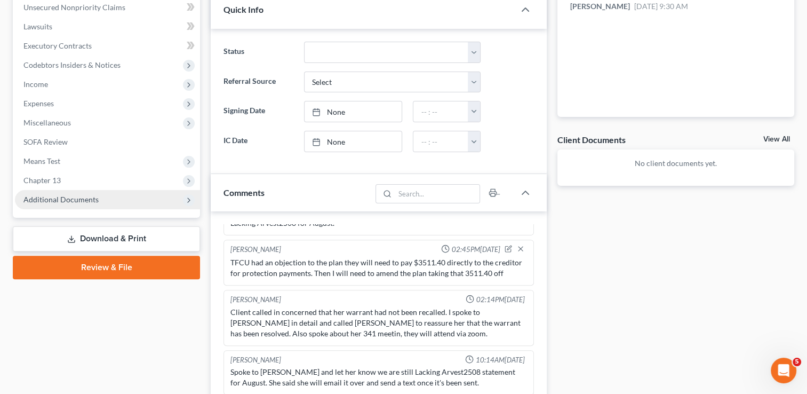
click at [66, 199] on span "Additional Documents" at bounding box center [60, 199] width 75 height 9
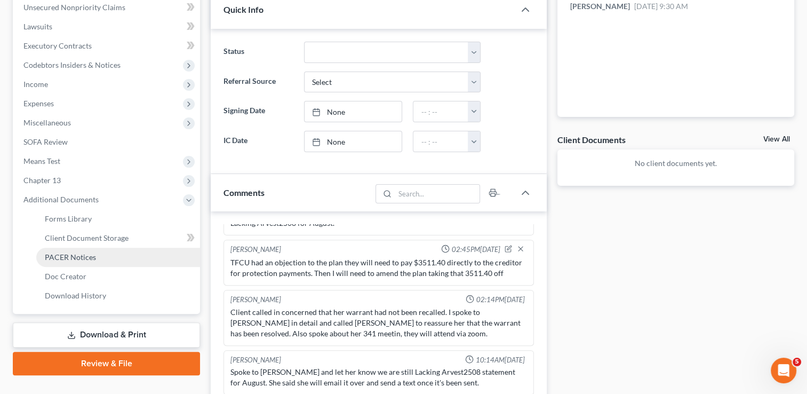
click at [69, 258] on span "PACER Notices" at bounding box center [70, 256] width 51 height 9
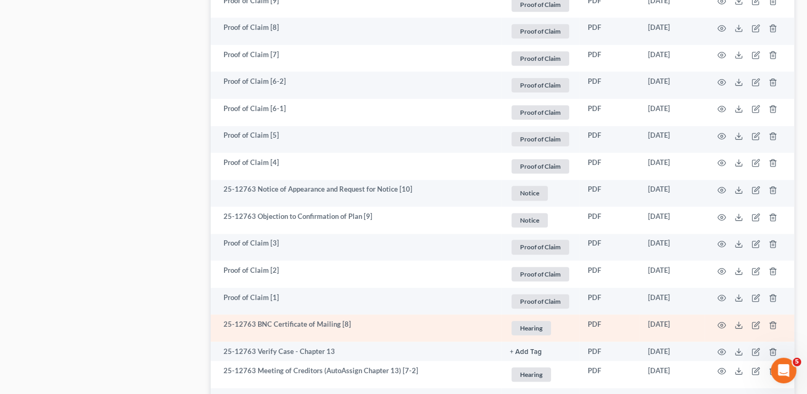
scroll to position [800, 0]
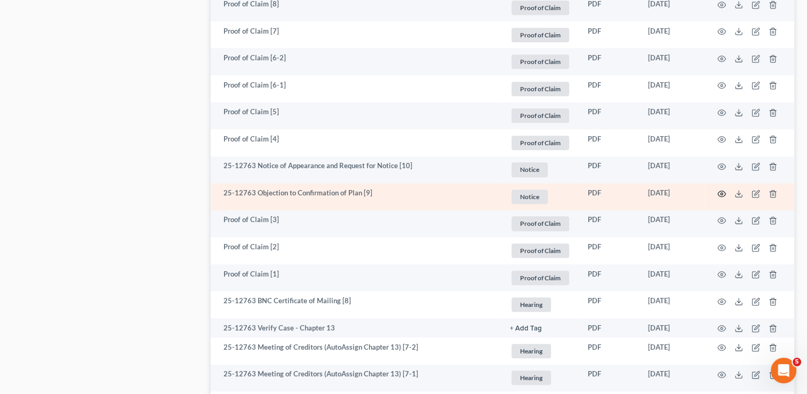
click at [719, 193] on icon "button" at bounding box center [722, 193] width 9 height 9
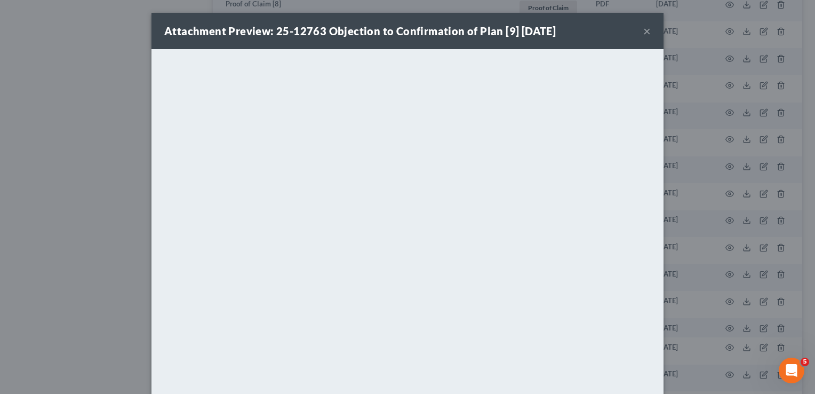
click at [645, 31] on button "×" at bounding box center [647, 31] width 7 height 13
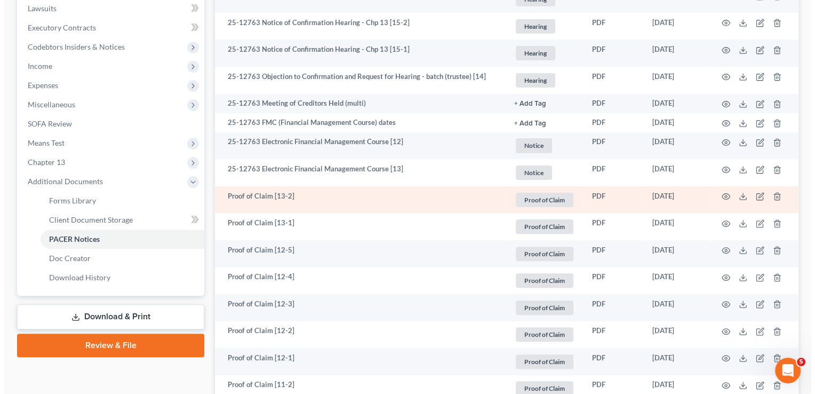
scroll to position [160, 0]
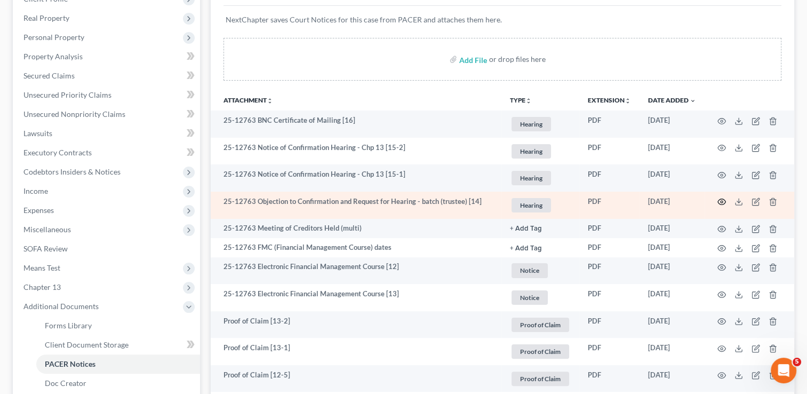
click at [721, 202] on circle "button" at bounding box center [722, 202] width 2 height 2
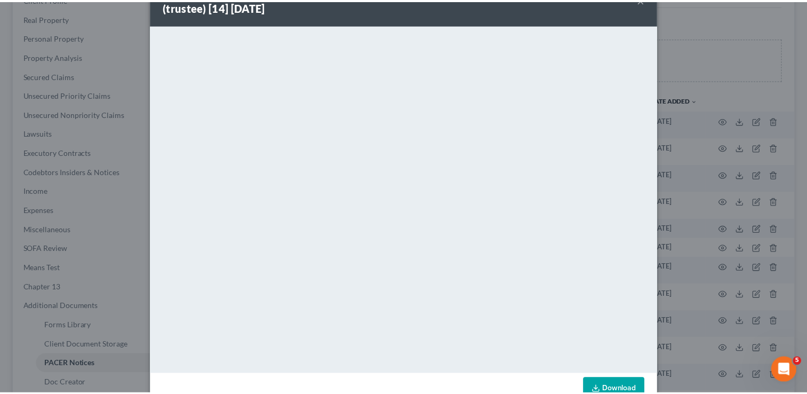
scroll to position [14, 0]
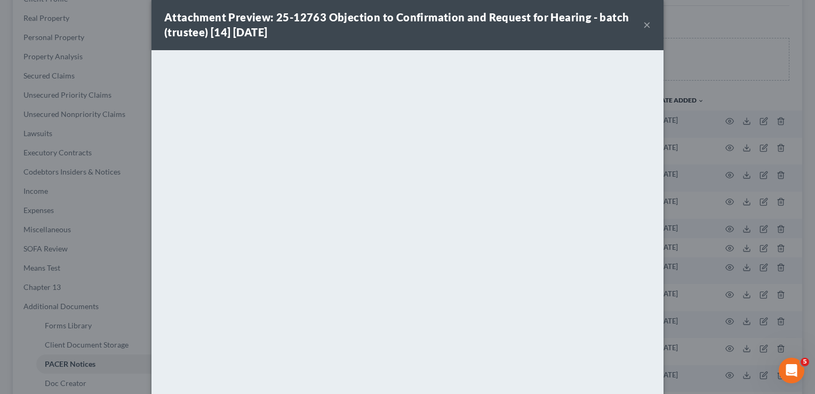
click at [645, 26] on button "×" at bounding box center [647, 24] width 7 height 13
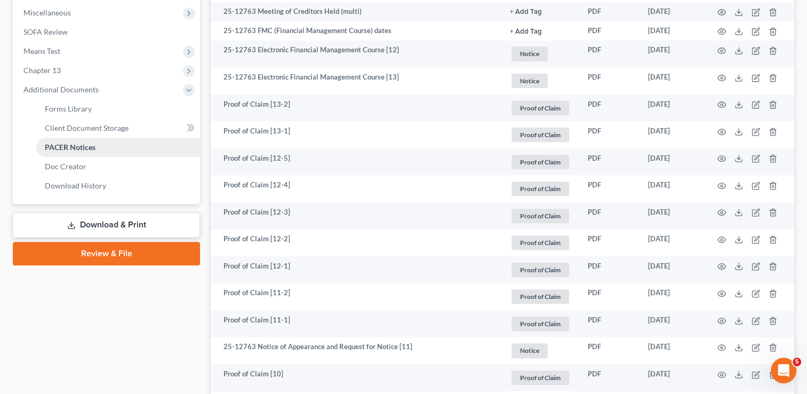
scroll to position [320, 0]
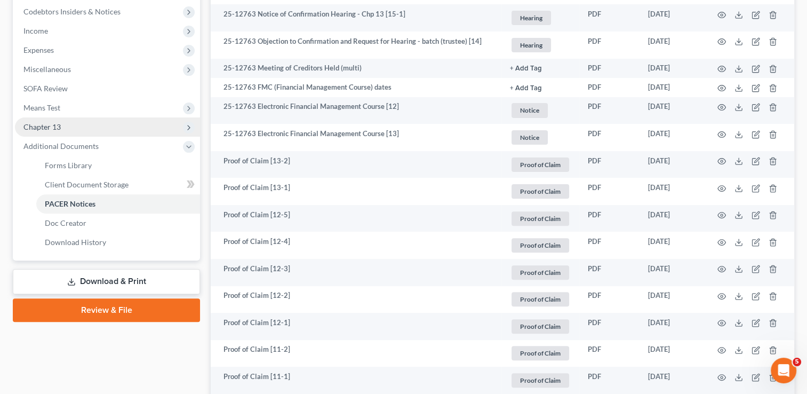
click at [68, 128] on span "Chapter 13" at bounding box center [107, 126] width 185 height 19
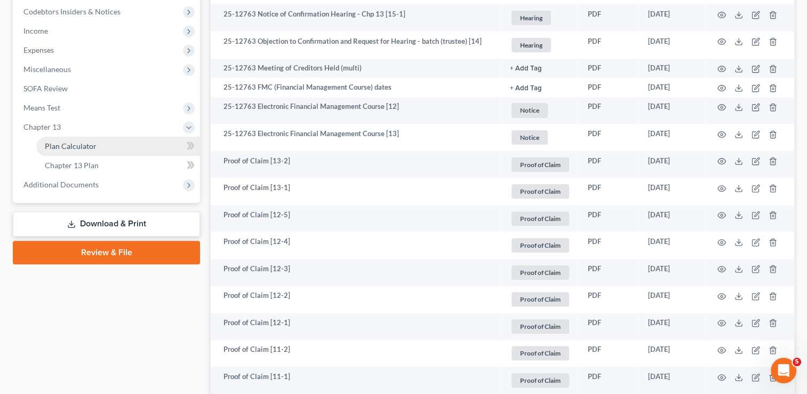
click at [90, 149] on span "Plan Calculator" at bounding box center [71, 145] width 52 height 9
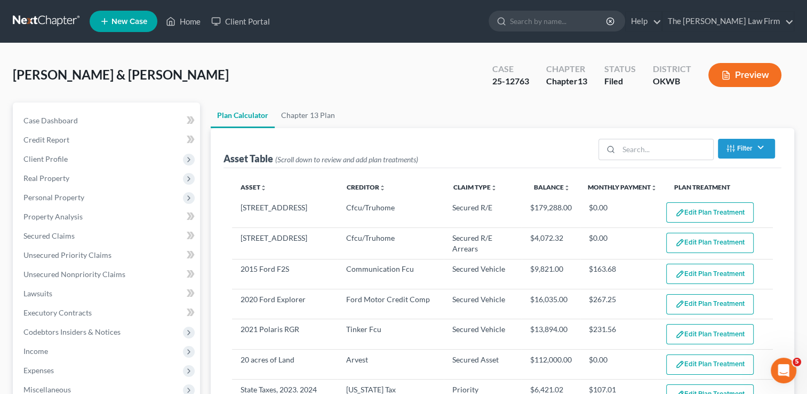
select select "59"
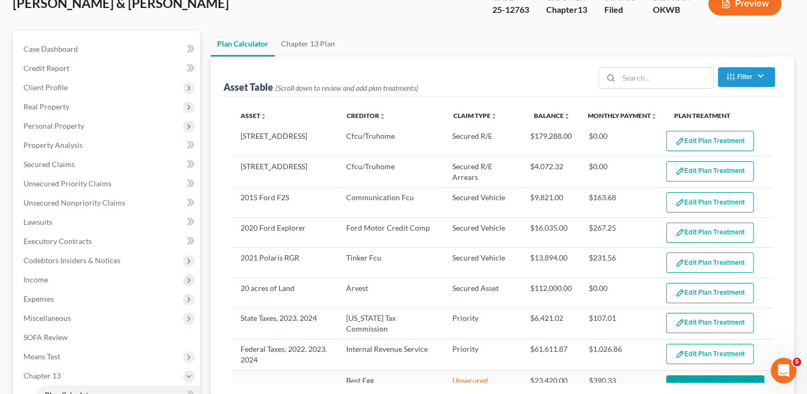
scroll to position [107, 0]
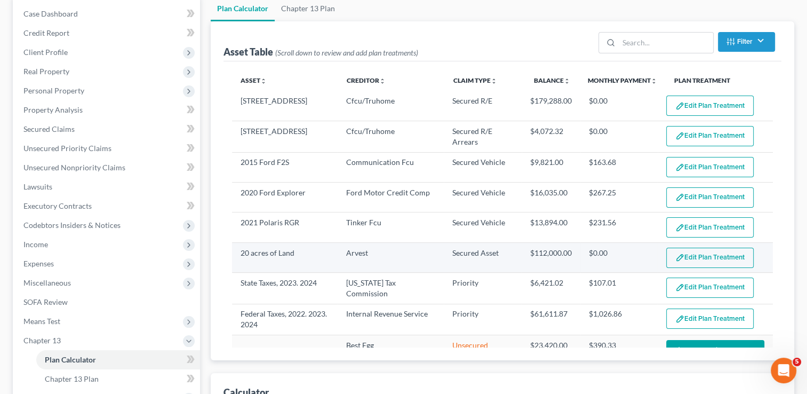
click at [676, 258] on img "button" at bounding box center [680, 257] width 9 height 9
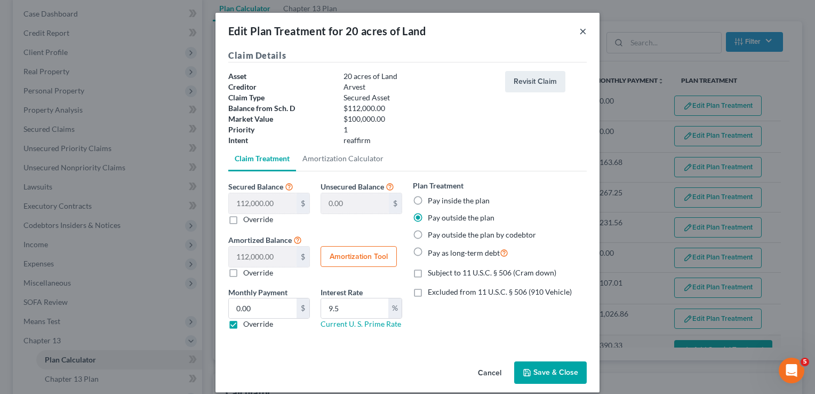
click at [580, 30] on button "×" at bounding box center [582, 31] width 7 height 13
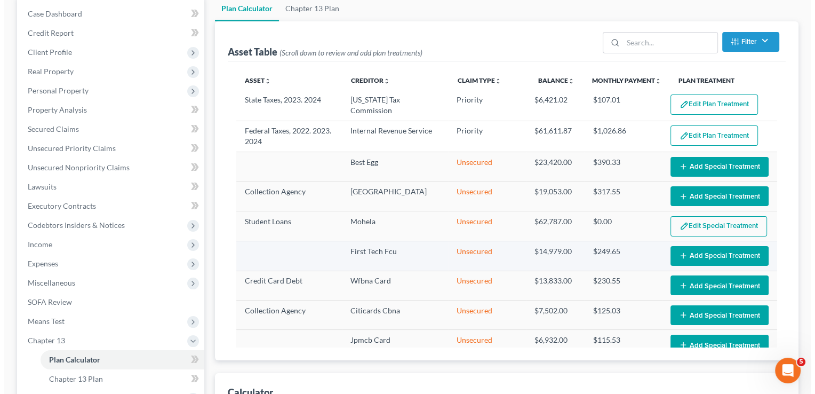
scroll to position [213, 0]
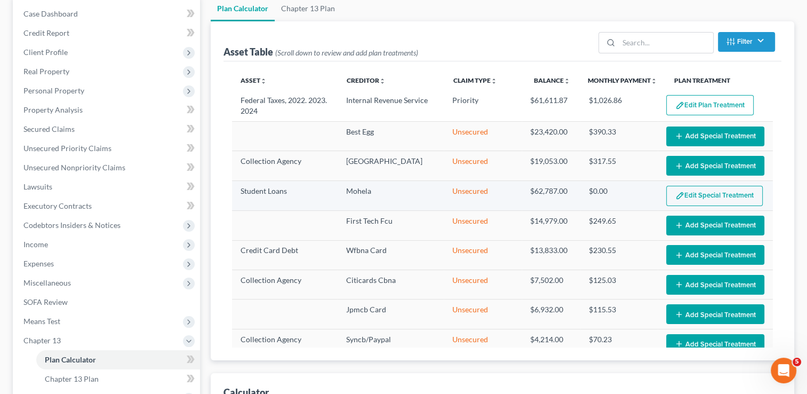
click at [701, 193] on button "Edit Special Treatment" at bounding box center [714, 196] width 97 height 20
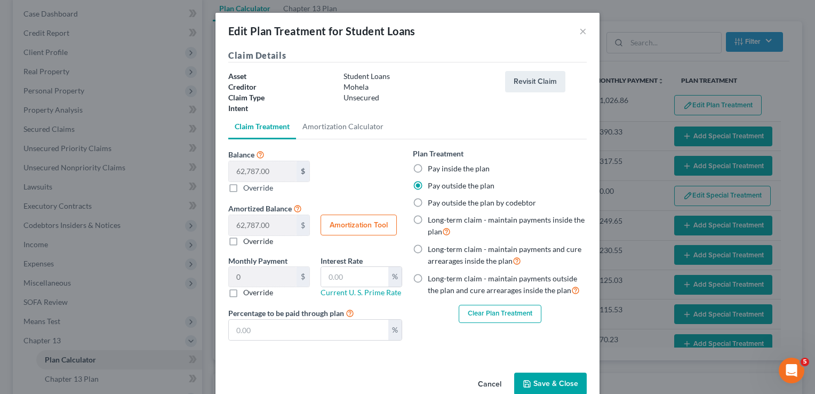
click at [428, 218] on label "Long-term claim - maintain payments inside the plan" at bounding box center [507, 226] width 159 height 23
click at [432, 218] on input "Long-term claim - maintain payments inside the plan" at bounding box center [435, 218] width 7 height 7
radio input "true"
click at [299, 358] on div "Claim Details Asset Student Loans Creditor Mohela Claim Type Unsecured Balance …" at bounding box center [408, 208] width 384 height 319
click at [265, 328] on input "text" at bounding box center [309, 330] width 160 height 20
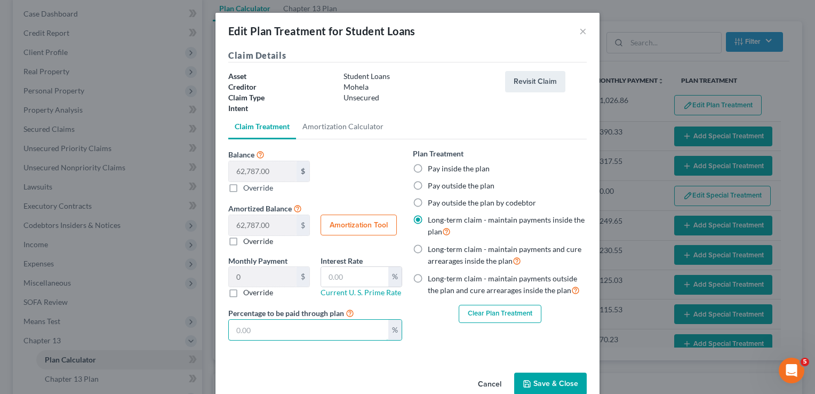
type input "52.32"
type input "5"
type input "523.22"
type input "50"
type input "52.32"
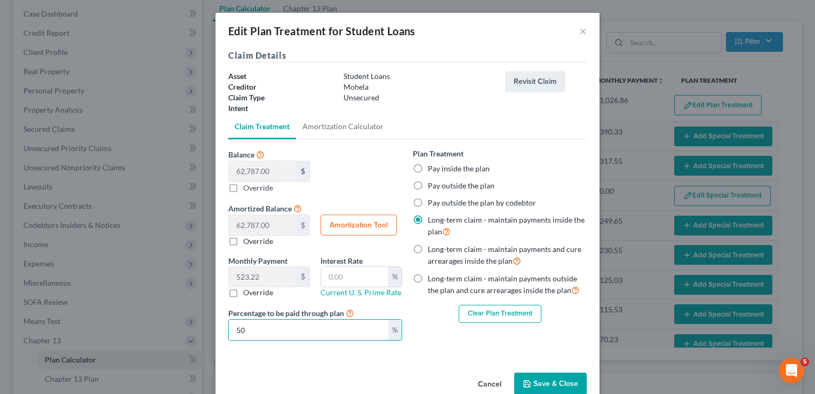
type input "5"
type input "41.85"
type input "4"
type input "418.58"
type input "40"
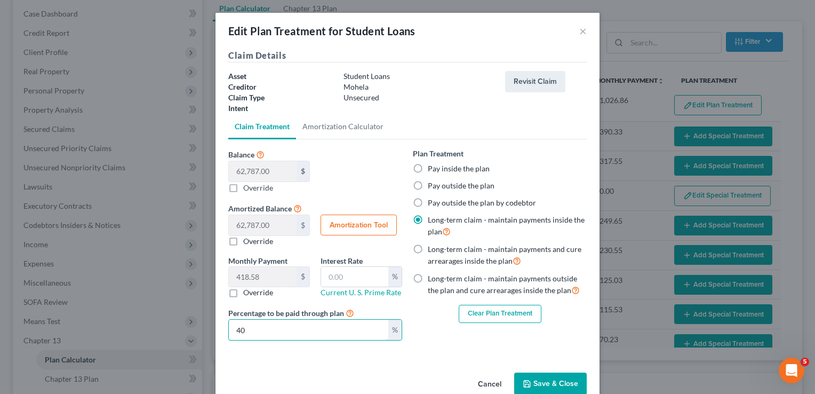
type input "41.85"
type input "4"
type input "20.92"
type input "2"
type input "209.29"
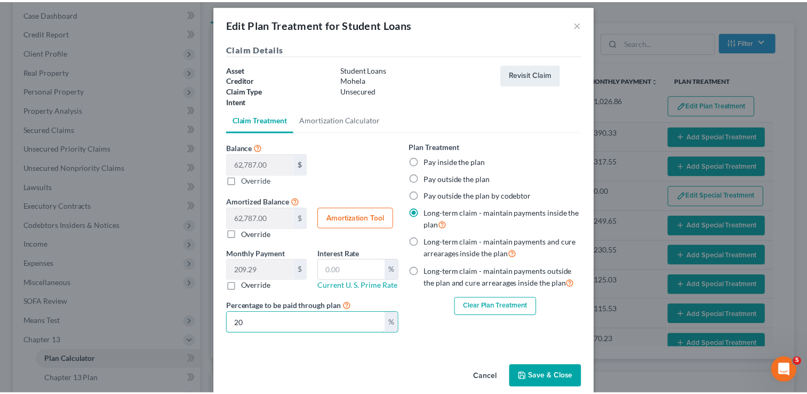
scroll to position [0, 0]
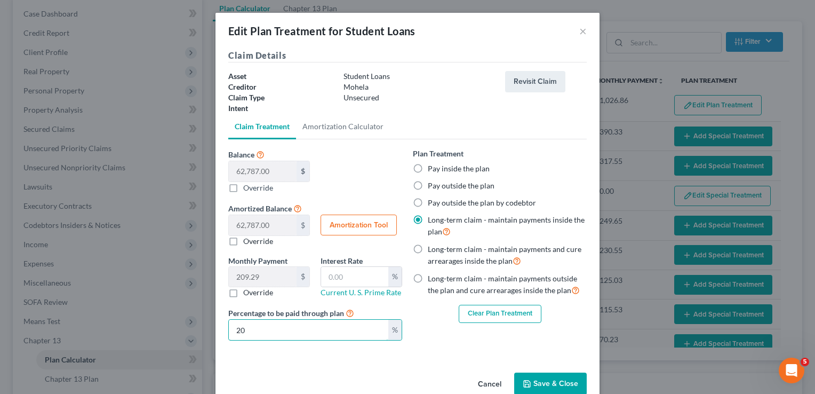
type input "20"
click at [573, 31] on div "Edit Plan Treatment for Student Loans ×" at bounding box center [408, 31] width 384 height 36
click at [581, 30] on button "×" at bounding box center [582, 31] width 7 height 13
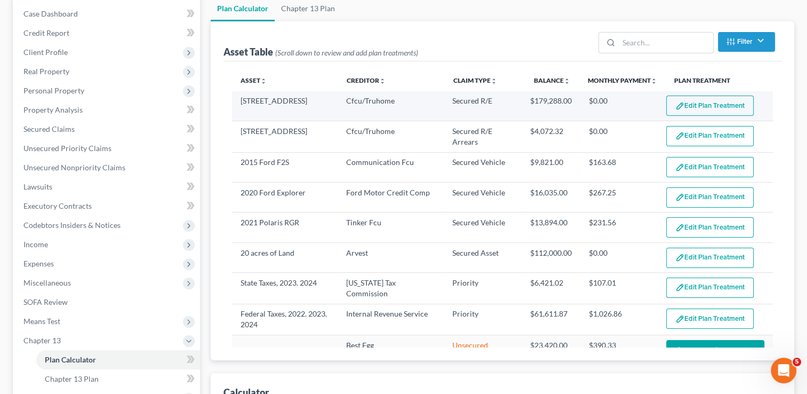
click at [693, 106] on button "Edit Plan Treatment" at bounding box center [710, 106] width 88 height 20
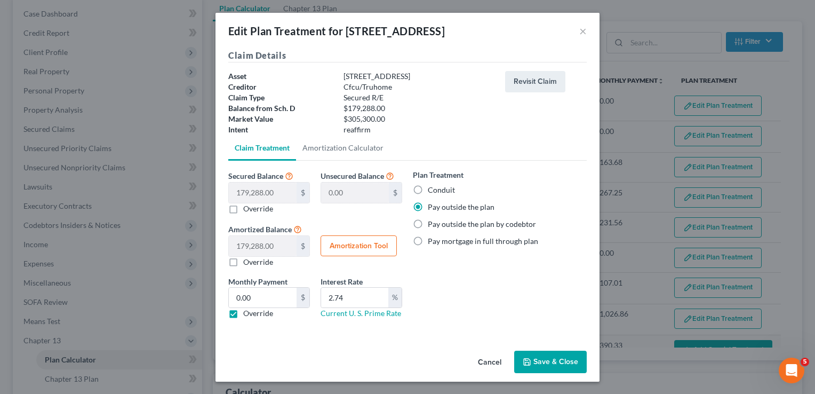
click at [551, 360] on button "Save & Close" at bounding box center [550, 362] width 73 height 22
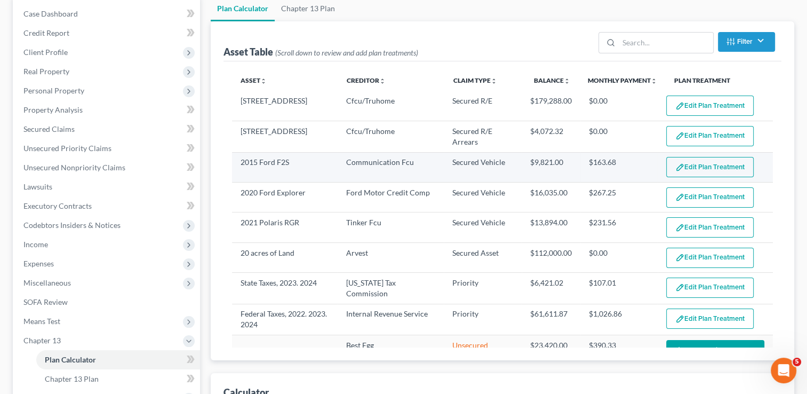
select select "59"
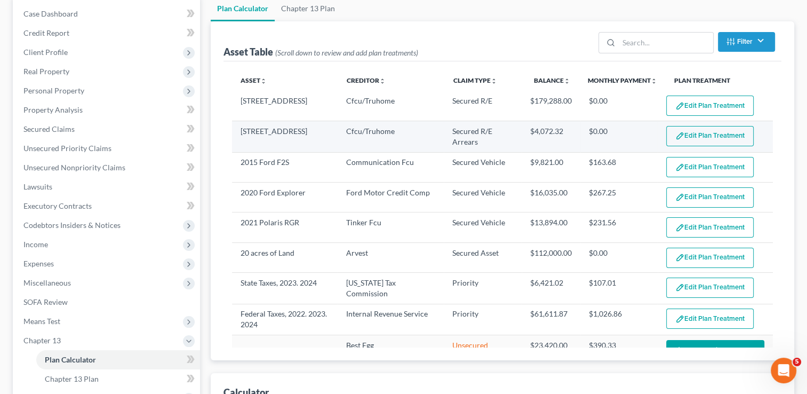
click at [699, 138] on button "Edit Plan Treatment" at bounding box center [710, 136] width 88 height 20
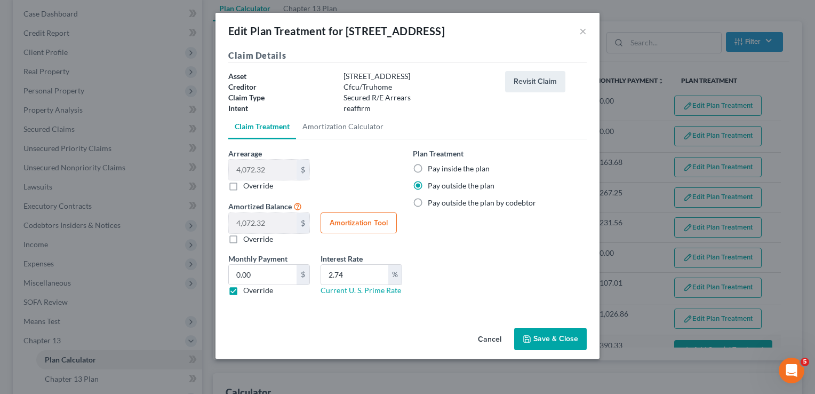
click at [428, 169] on label "Pay inside the plan" at bounding box center [459, 168] width 62 height 11
click at [432, 169] on input "Pay inside the plan" at bounding box center [435, 166] width 7 height 7
radio input "true"
click at [544, 336] on button "Save & Close" at bounding box center [550, 339] width 73 height 22
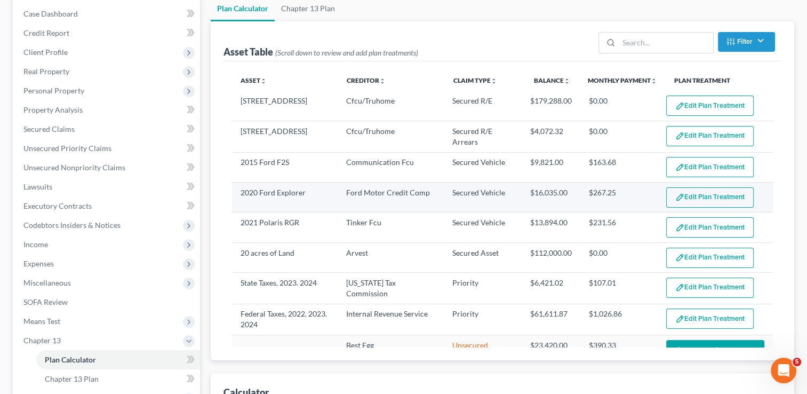
select select "59"
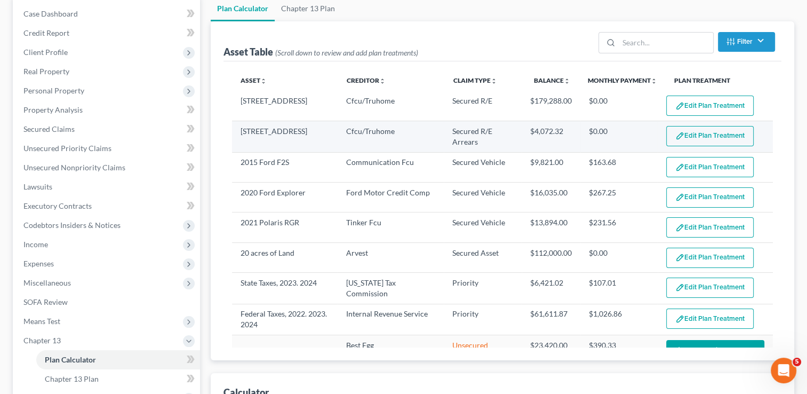
click at [694, 136] on button "Edit Plan Treatment" at bounding box center [710, 136] width 88 height 20
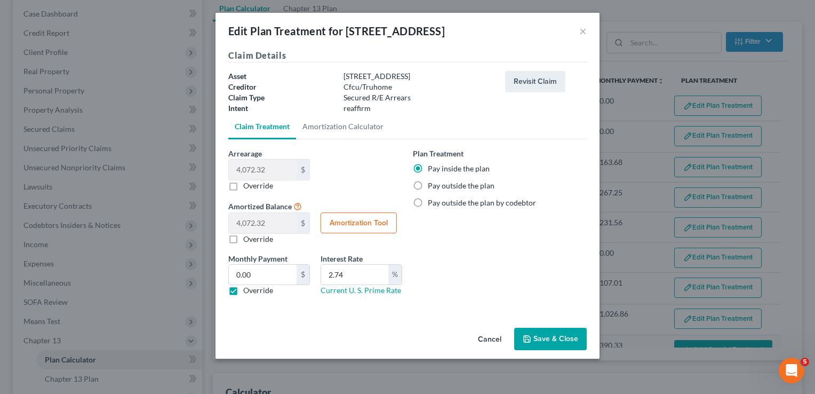
click at [243, 287] on label "Override" at bounding box center [258, 290] width 30 height 11
click at [248, 287] on input "Override" at bounding box center [251, 288] width 7 height 7
checkbox input "false"
click at [559, 337] on button "Save & Close" at bounding box center [550, 339] width 73 height 22
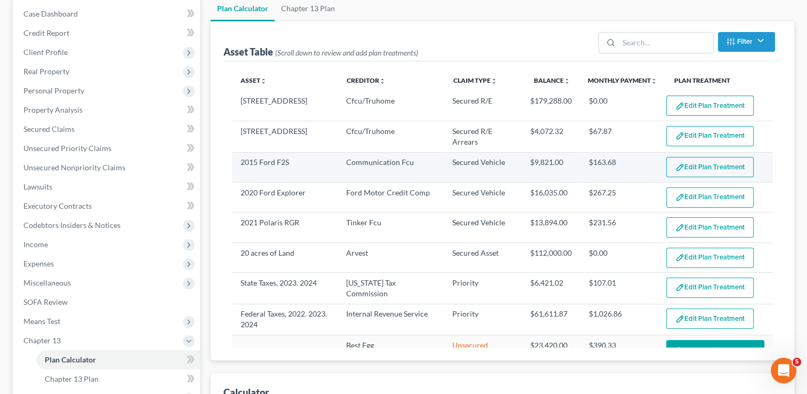
select select "59"
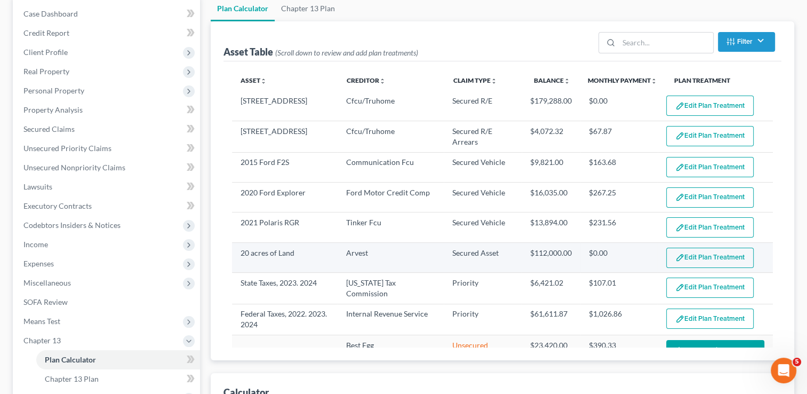
click at [687, 253] on button "Edit Plan Treatment" at bounding box center [710, 258] width 88 height 20
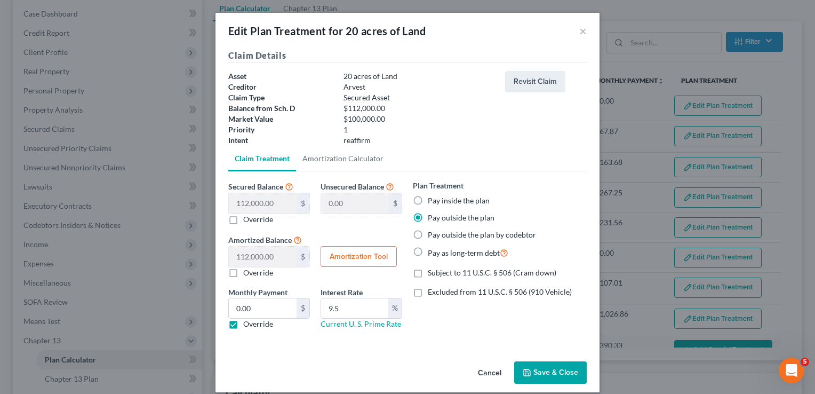
click at [243, 326] on label "Override" at bounding box center [258, 324] width 30 height 11
click at [248, 326] on input "Override" at bounding box center [251, 322] width 7 height 7
checkbox input "false"
click at [428, 250] on label "Pay as long-term debt" at bounding box center [468, 253] width 81 height 12
click at [432, 250] on input "Pay as long-term debt" at bounding box center [435, 250] width 7 height 7
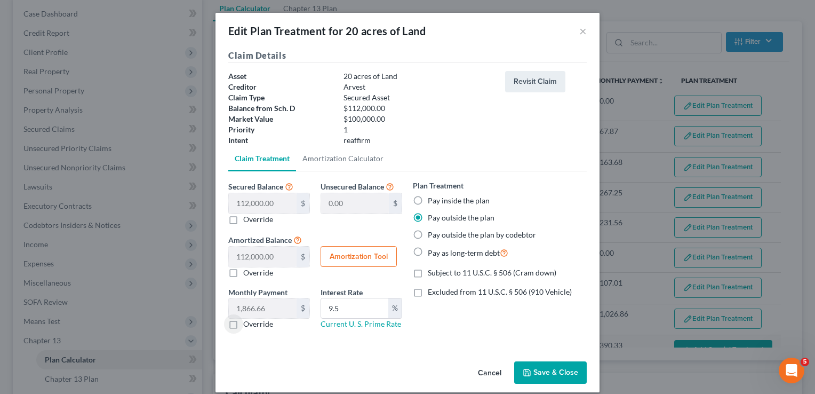
radio input "true"
click at [542, 369] on button "Save & Close" at bounding box center [550, 372] width 73 height 22
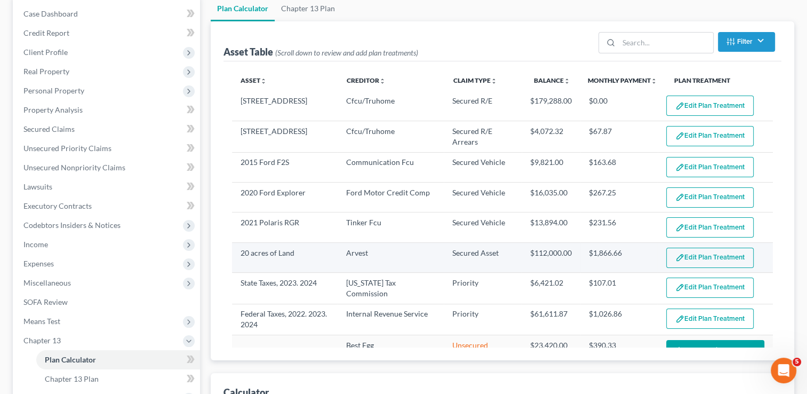
select select "59"
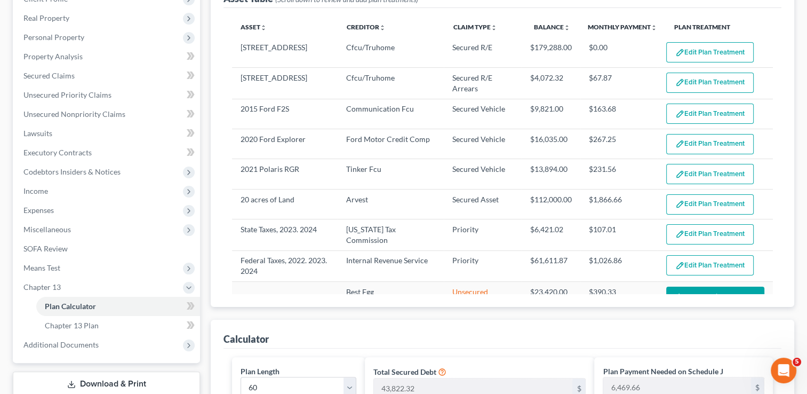
scroll to position [160, 0]
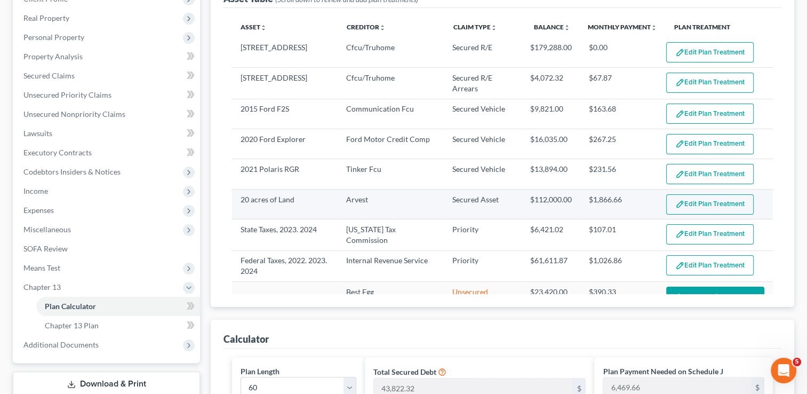
click at [694, 207] on button "Edit Plan Treatment" at bounding box center [710, 204] width 88 height 20
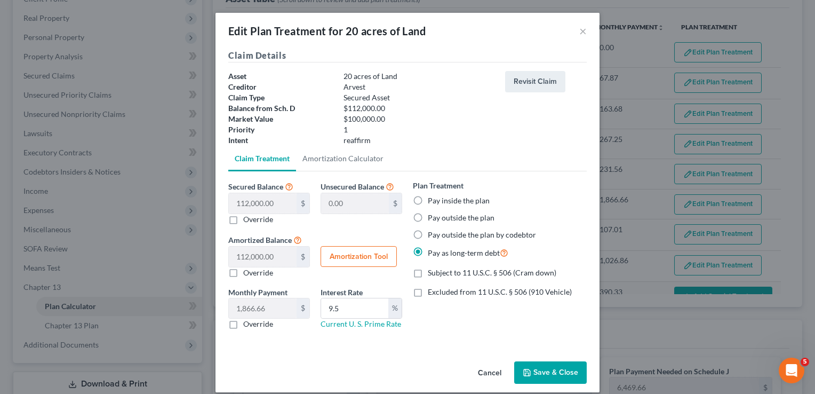
click at [428, 217] on label "Pay outside the plan" at bounding box center [461, 217] width 67 height 11
click at [432, 217] on input "Pay outside the plan" at bounding box center [435, 215] width 7 height 7
radio input "true"
click at [539, 375] on button "Save & Close" at bounding box center [550, 372] width 73 height 22
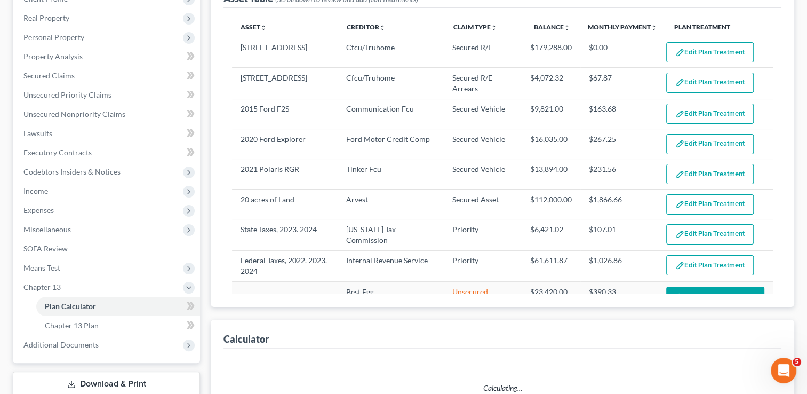
select select "59"
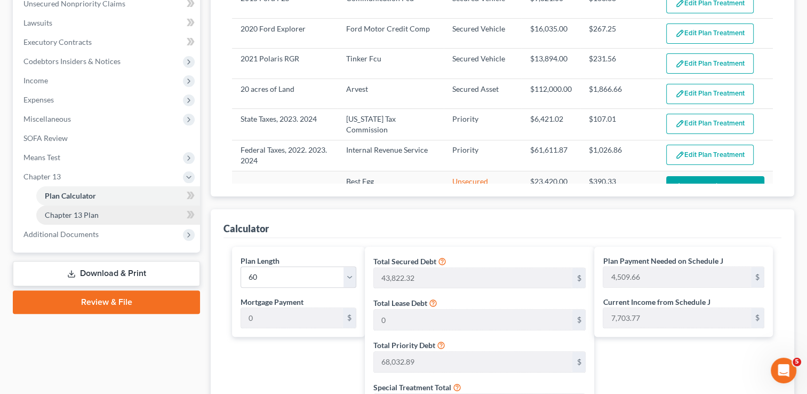
scroll to position [213, 0]
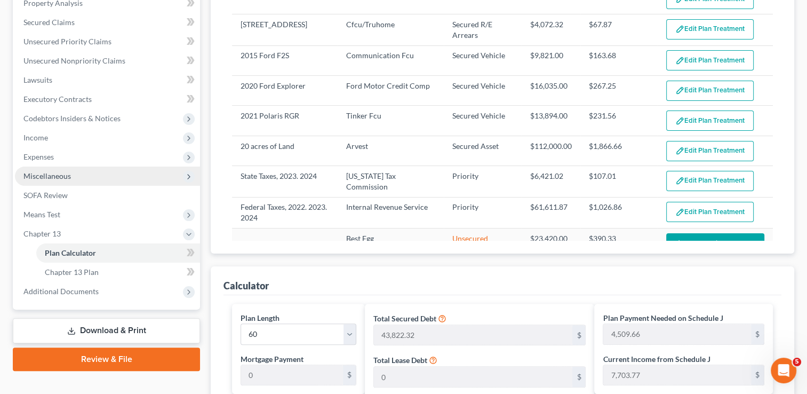
click at [66, 174] on span "Miscellaneous" at bounding box center [46, 175] width 47 height 9
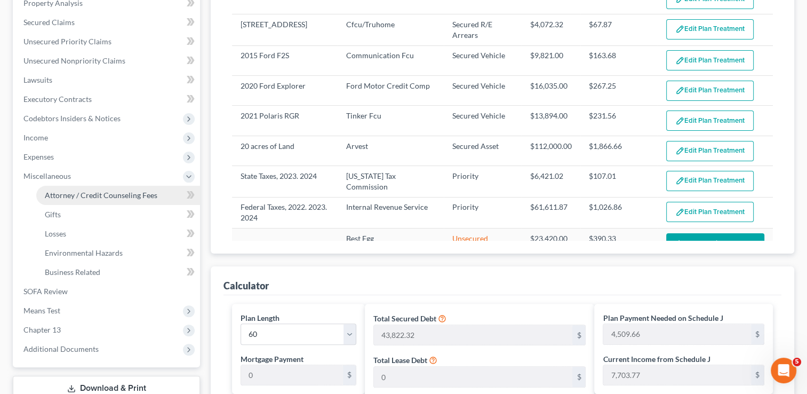
click at [112, 195] on span "Attorney / Credit Counseling Fees" at bounding box center [101, 194] width 113 height 9
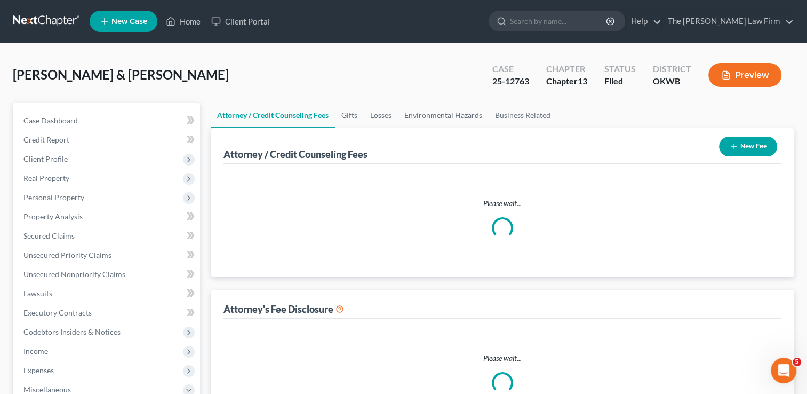
select select "0"
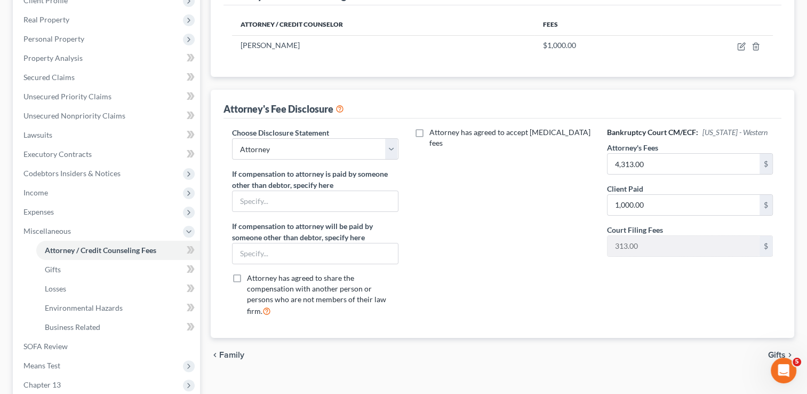
scroll to position [160, 0]
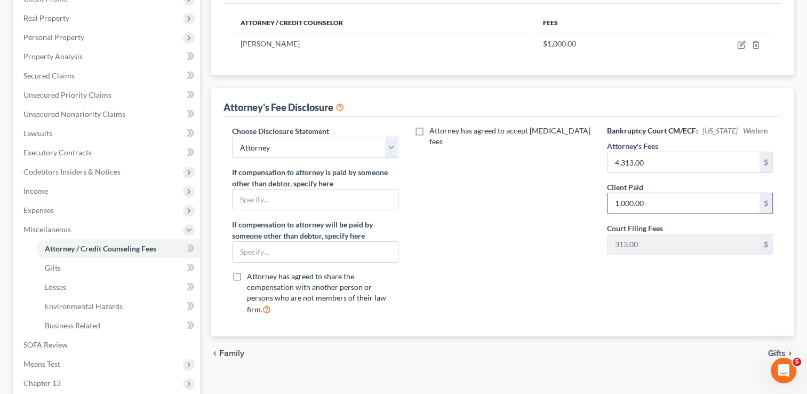
click at [656, 202] on input "1,000.00" at bounding box center [684, 203] width 152 height 20
type input "687"
click at [657, 164] on input "4,313.00" at bounding box center [684, 162] width 152 height 20
type input "4,000"
click at [568, 245] on div "Attorney has agreed to accept retainer fees" at bounding box center [502, 224] width 187 height 198
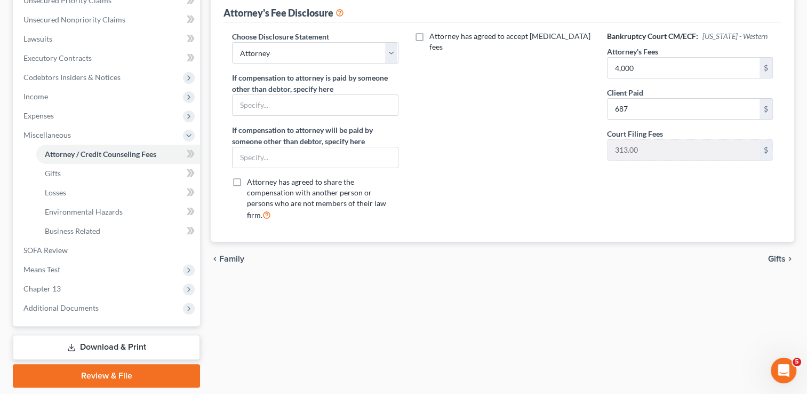
scroll to position [267, 0]
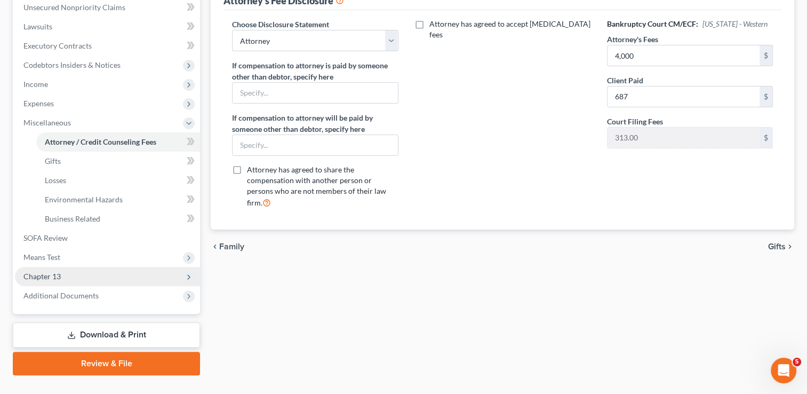
click at [54, 277] on span "Chapter 13" at bounding box center [41, 276] width 37 height 9
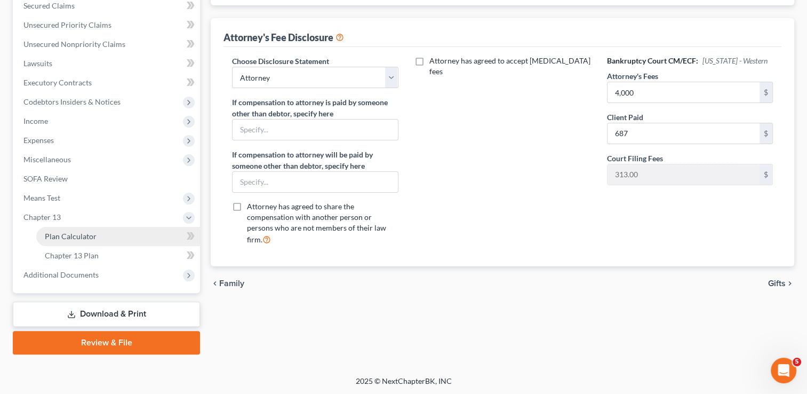
click at [91, 235] on span "Plan Calculator" at bounding box center [71, 236] width 52 height 9
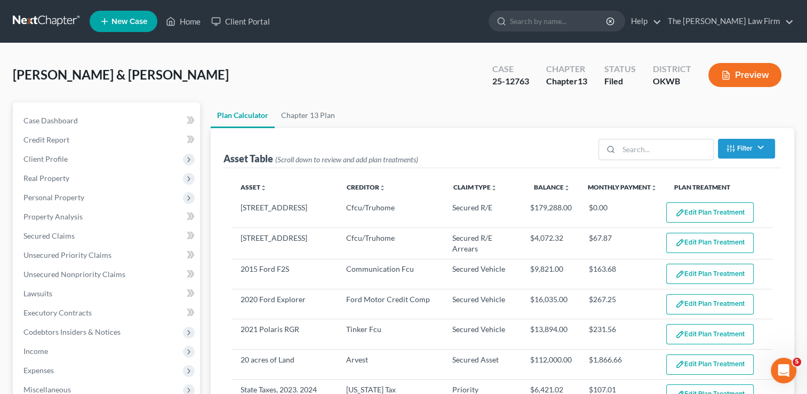
select select "59"
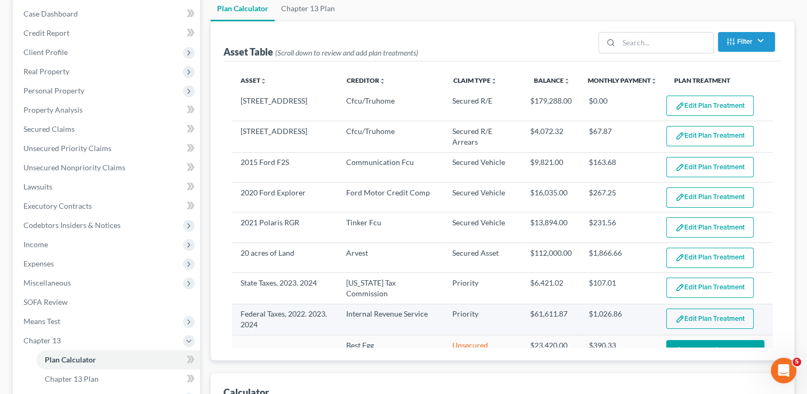
click at [693, 321] on button "Edit Plan Treatment" at bounding box center [710, 318] width 88 height 20
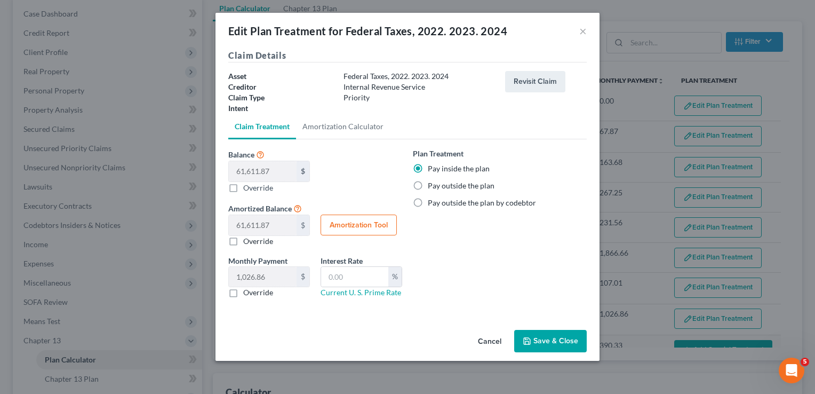
click at [553, 339] on button "Save & Close" at bounding box center [550, 341] width 73 height 22
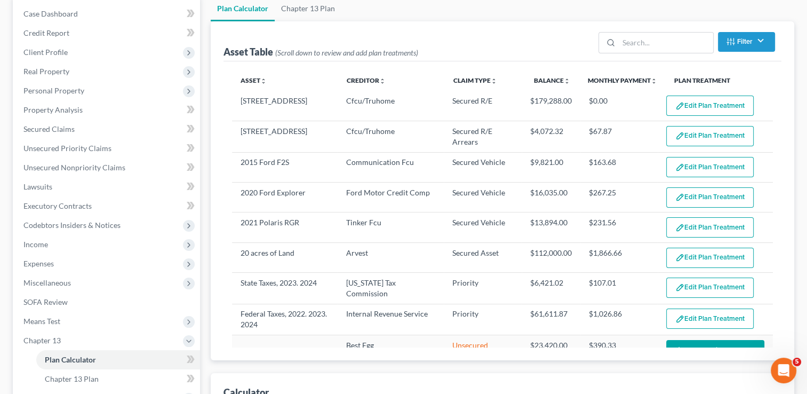
select select "59"
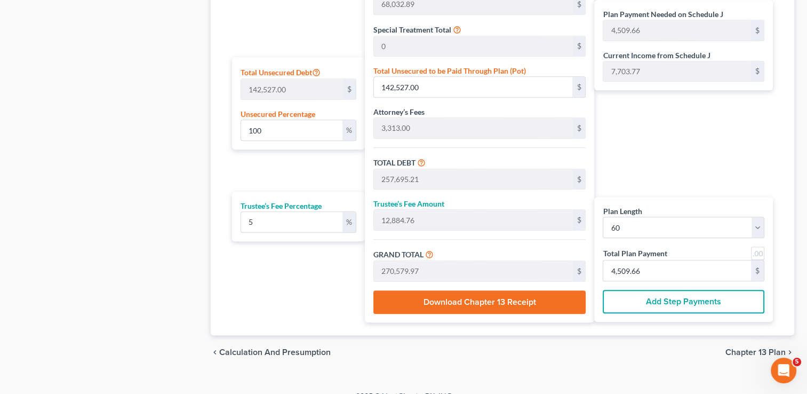
scroll to position [642, 0]
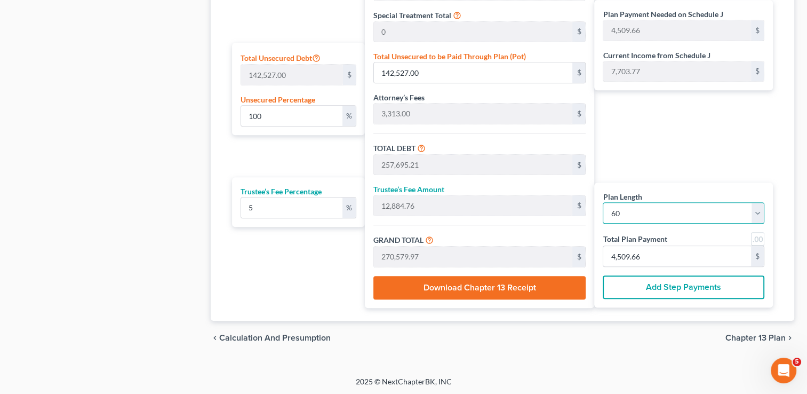
click at [757, 212] on select "1 2 3 4 5 6 7 8 9 10 11 12 13 14 15 16 17 18 19 20 21 22 23 24 25 26 27 28 29 3…" at bounding box center [684, 212] width 162 height 21
select select "71"
click at [603, 202] on select "1 2 3 4 5 6 7 8 9 10 11 12 13 14 15 16 17 18 19 20 21 22 23 24 25 26 27 28 29 3…" at bounding box center [684, 212] width 162 height 21
select select "71"
type input "3,758.05"
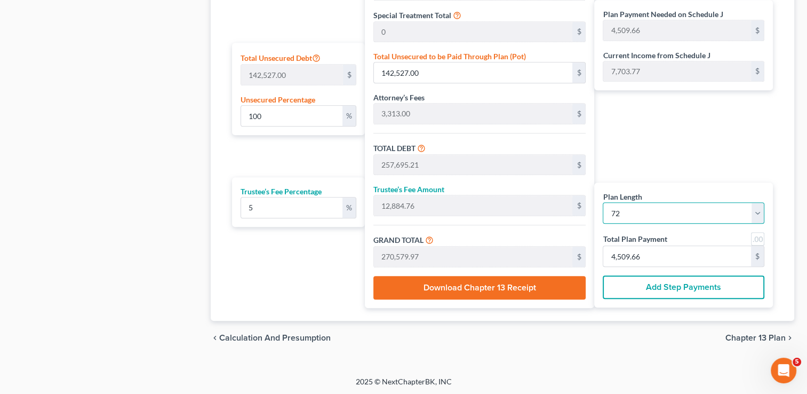
type input "3,758.05"
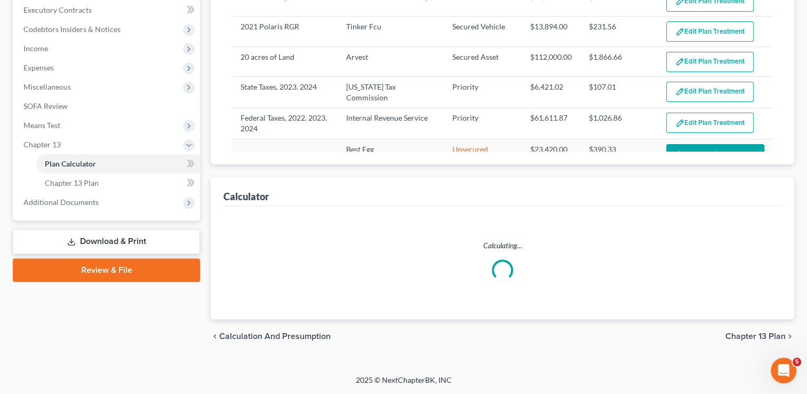
scroll to position [301, 0]
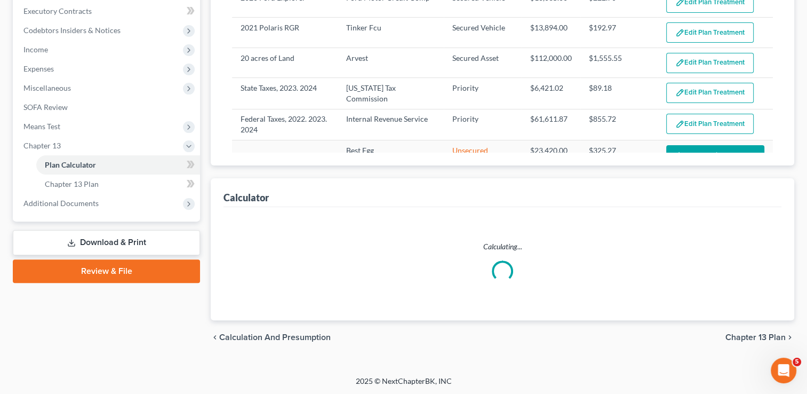
select select "71"
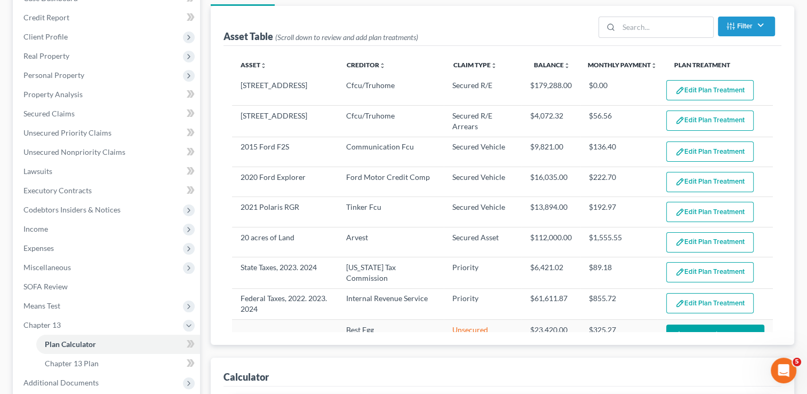
scroll to position [109, 0]
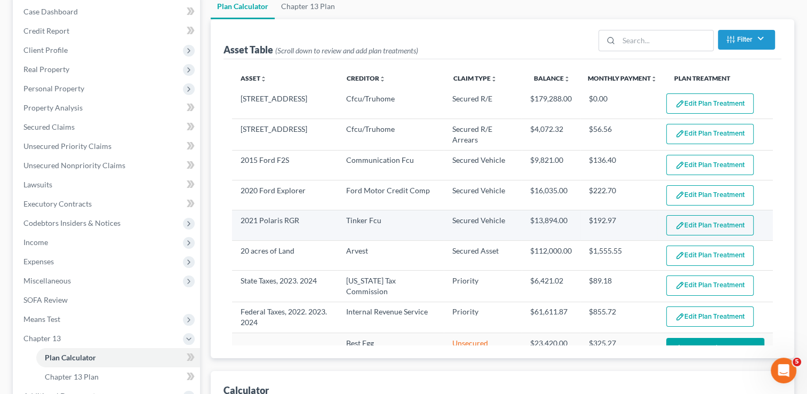
click at [681, 222] on button "Edit Plan Treatment" at bounding box center [710, 225] width 88 height 20
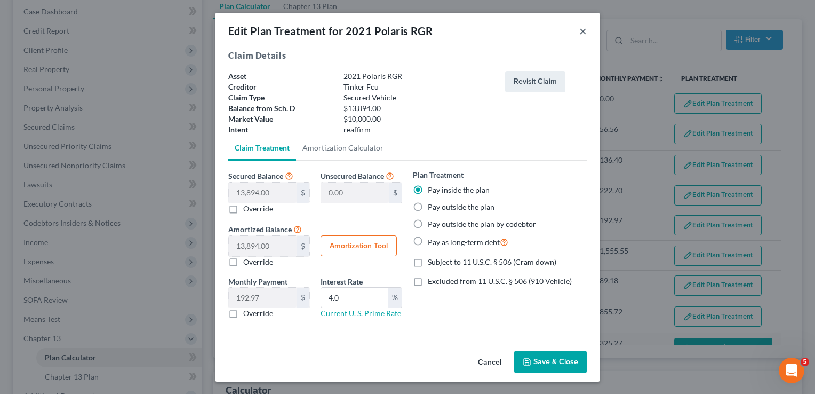
click at [584, 31] on button "×" at bounding box center [582, 31] width 7 height 13
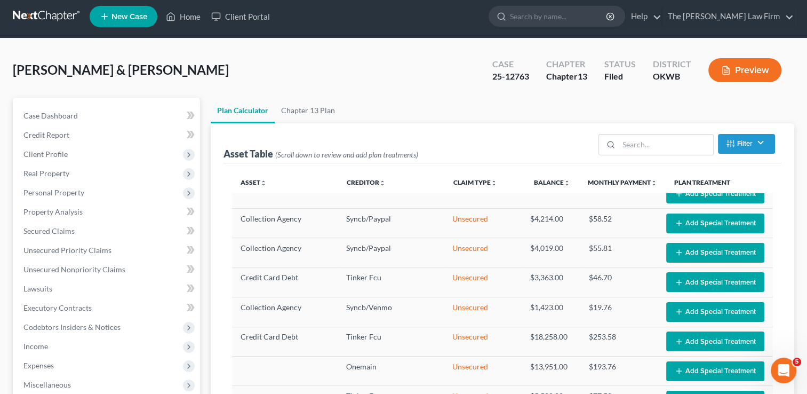
scroll to position [0, 0]
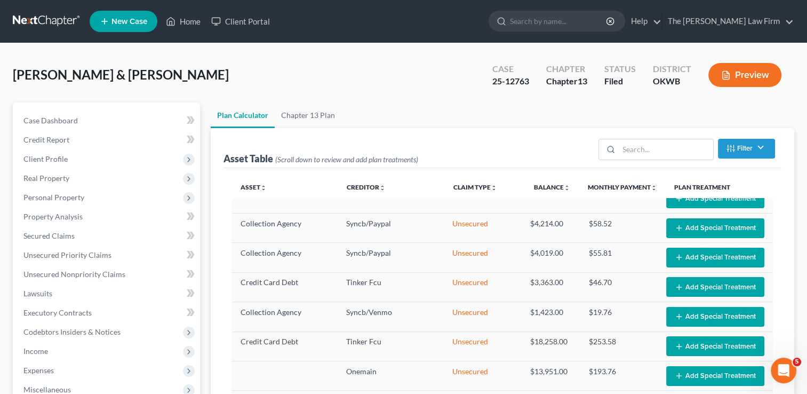
click at [47, 21] on link at bounding box center [47, 21] width 68 height 19
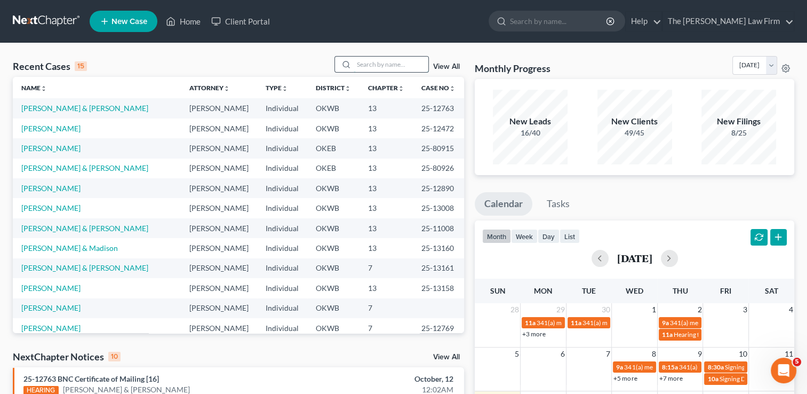
click at [375, 69] on input "search" at bounding box center [391, 64] width 75 height 15
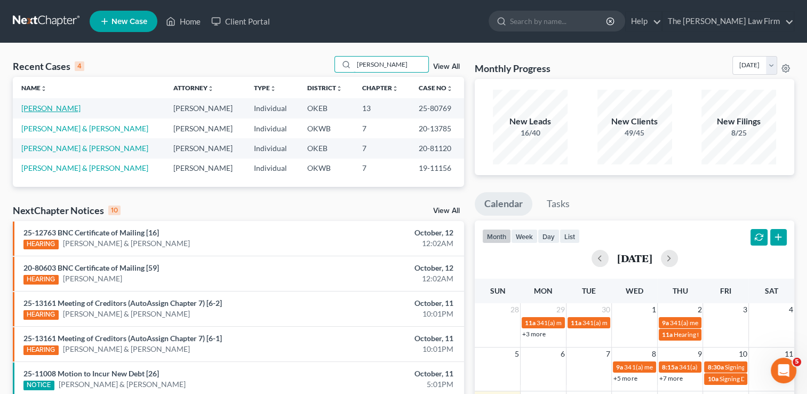
type input "[PERSON_NAME]"
click at [49, 109] on link "[PERSON_NAME]" at bounding box center [50, 108] width 59 height 9
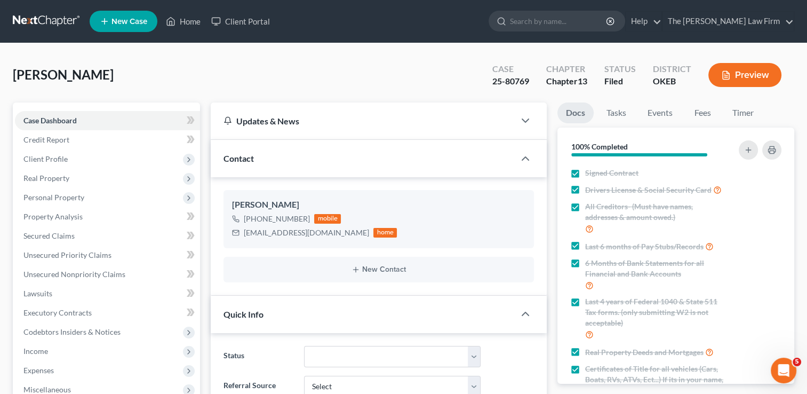
scroll to position [1003, 0]
click at [666, 114] on link "Events" at bounding box center [660, 112] width 42 height 21
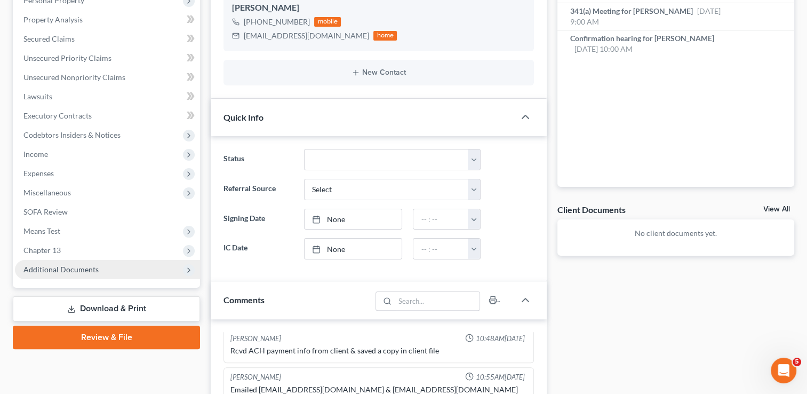
scroll to position [267, 0]
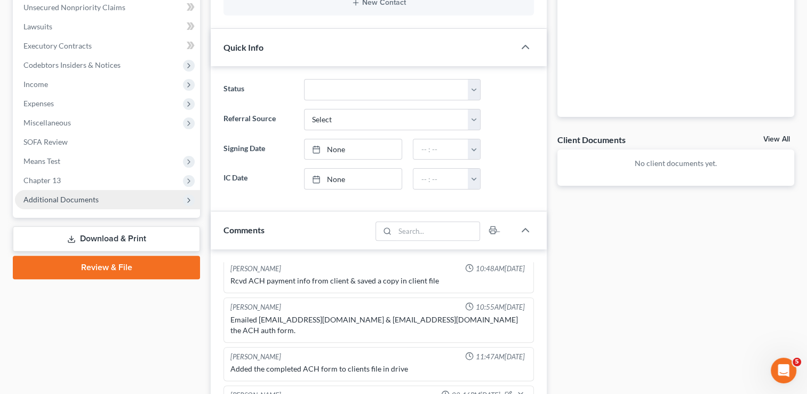
click at [59, 201] on span "Additional Documents" at bounding box center [60, 199] width 75 height 9
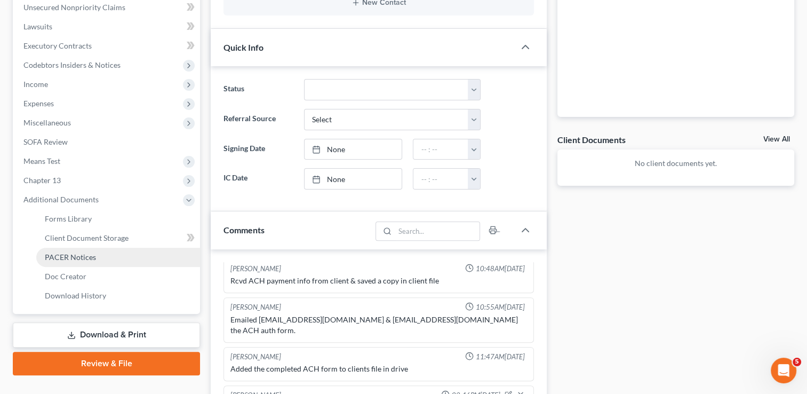
click at [74, 260] on span "PACER Notices" at bounding box center [70, 256] width 51 height 9
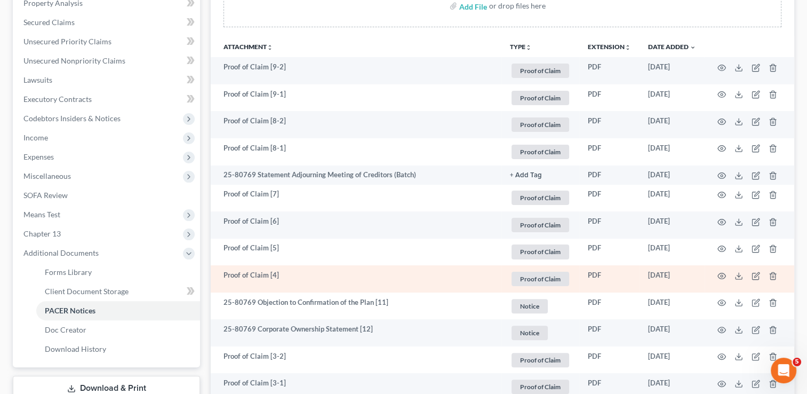
scroll to position [267, 0]
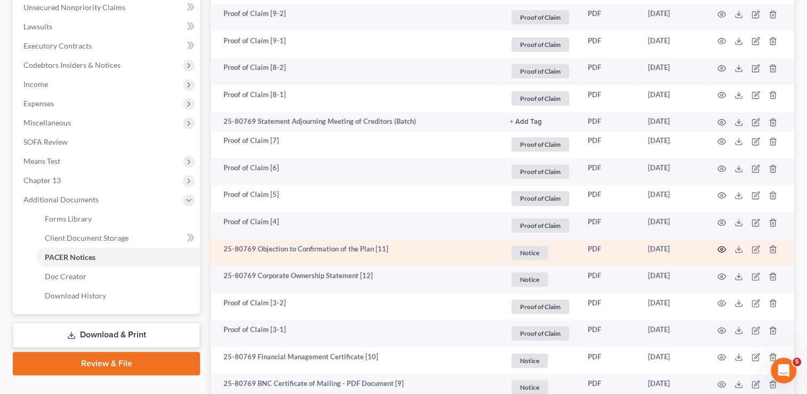
click at [721, 249] on icon "button" at bounding box center [722, 249] width 9 height 9
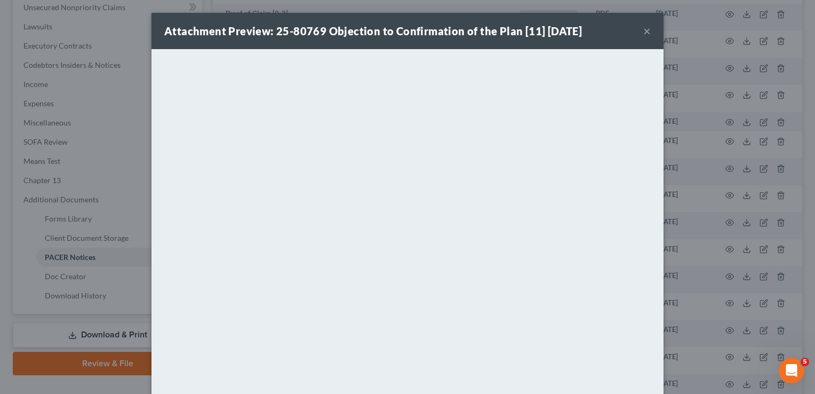
click at [644, 31] on button "×" at bounding box center [647, 31] width 7 height 13
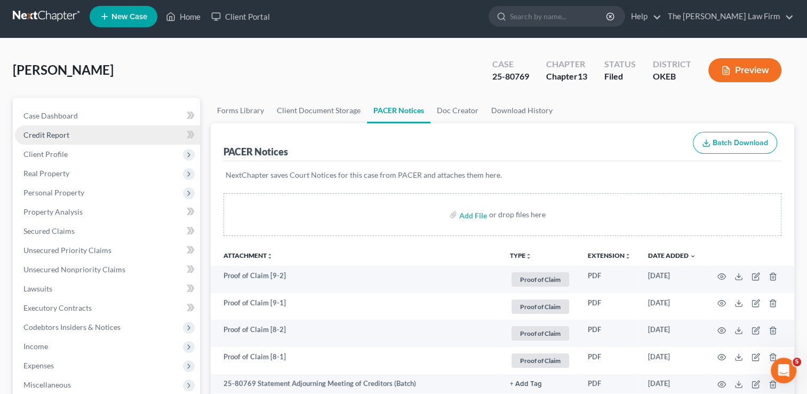
scroll to position [0, 0]
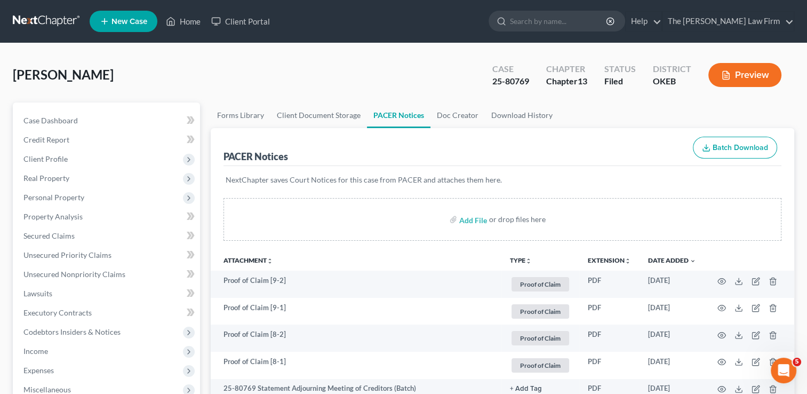
click at [41, 19] on link at bounding box center [47, 21] width 68 height 19
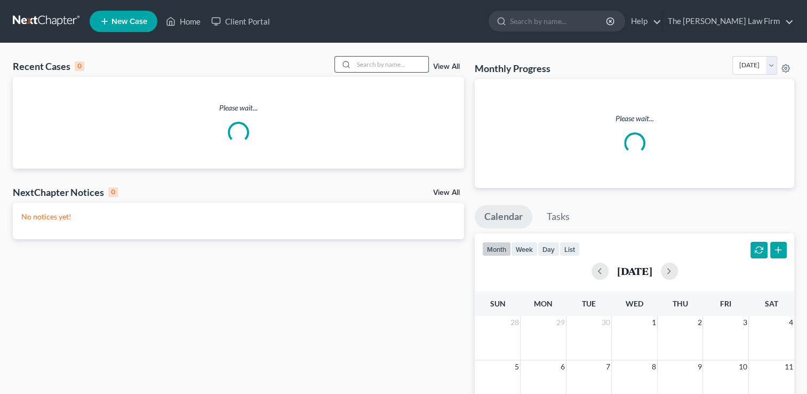
click at [383, 65] on input "search" at bounding box center [391, 64] width 75 height 15
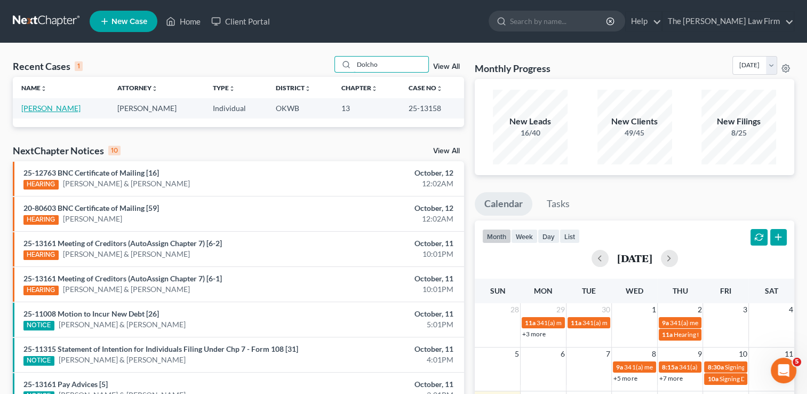
type input "Dolcho"
click at [53, 109] on link "[PERSON_NAME]" at bounding box center [50, 108] width 59 height 9
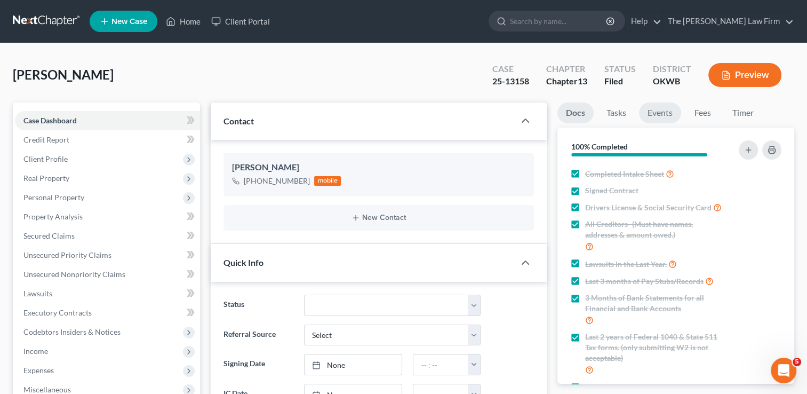
drag, startPoint x: 673, startPoint y: 116, endPoint x: 674, endPoint y: 127, distance: 11.3
click at [673, 116] on link "Events" at bounding box center [660, 112] width 42 height 21
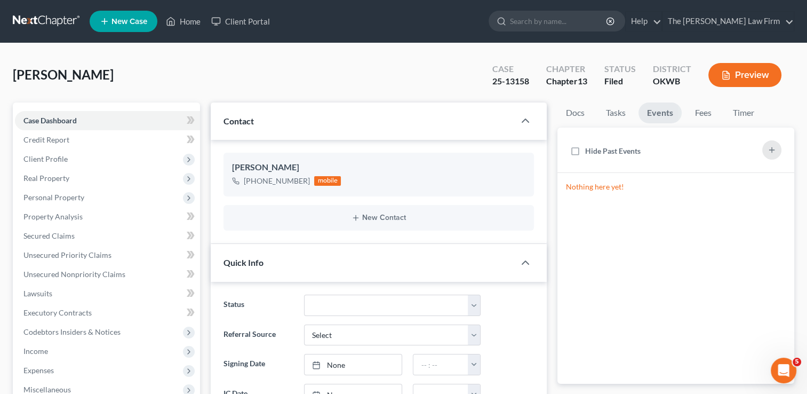
click at [45, 20] on link at bounding box center [47, 21] width 68 height 19
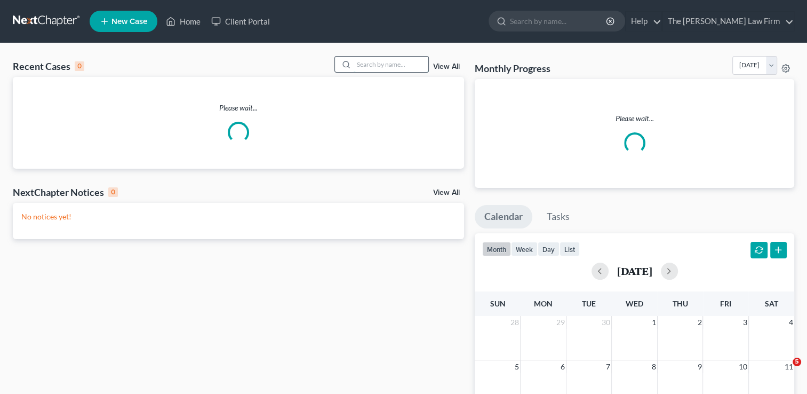
click at [396, 66] on input "search" at bounding box center [391, 64] width 75 height 15
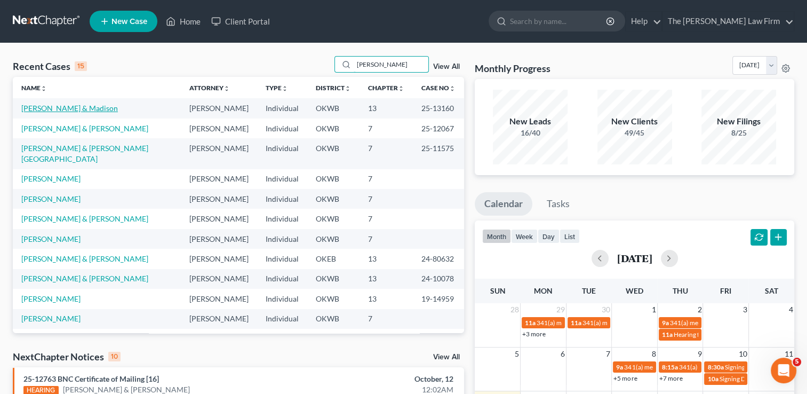
type input "[PERSON_NAME]"
click at [52, 109] on link "[PERSON_NAME] & Madison" at bounding box center [69, 108] width 97 height 9
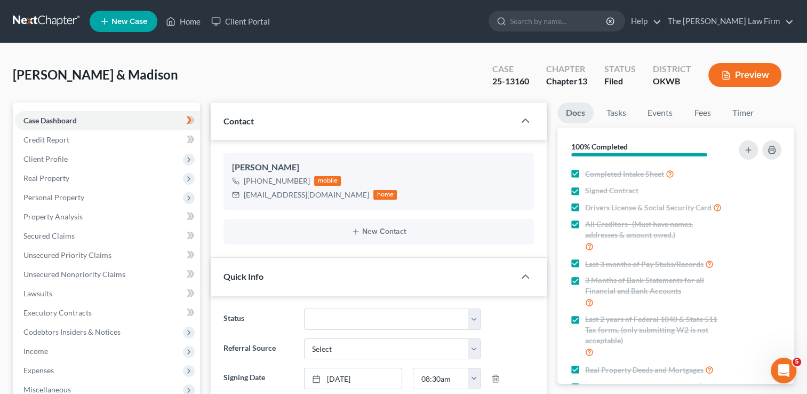
scroll to position [274, 0]
click at [664, 112] on link "Events" at bounding box center [660, 112] width 42 height 21
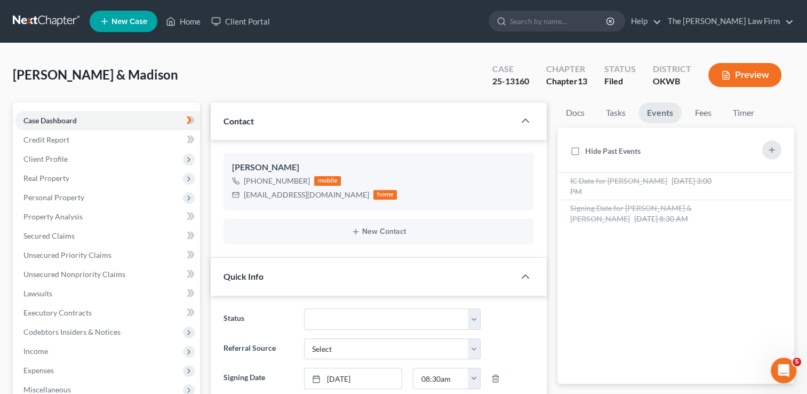
drag, startPoint x: 43, startPoint y: 18, endPoint x: 66, endPoint y: 14, distance: 23.8
click at [43, 18] on link at bounding box center [47, 21] width 68 height 19
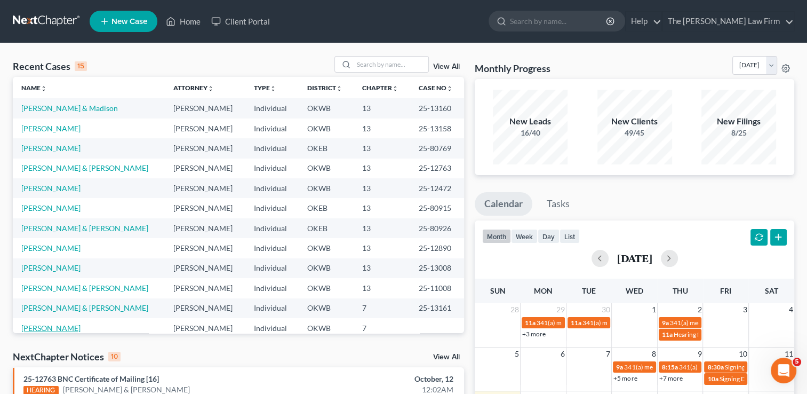
click at [45, 330] on link "[PERSON_NAME]" at bounding box center [50, 327] width 59 height 9
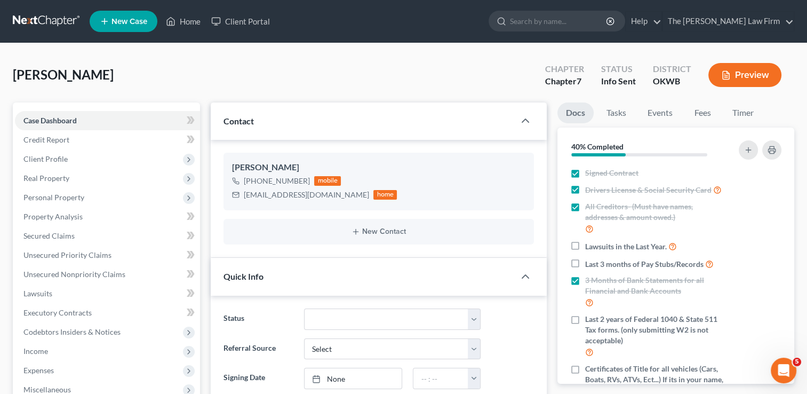
scroll to position [43, 0]
click at [585, 252] on label "Lawsuits in the Last Year." at bounding box center [631, 246] width 92 height 12
click at [590, 247] on input "Lawsuits in the Last Year." at bounding box center [593, 243] width 7 height 7
checkbox input "true"
click at [585, 270] on label "Last 3 months of Pay Stubs/Records" at bounding box center [649, 264] width 129 height 12
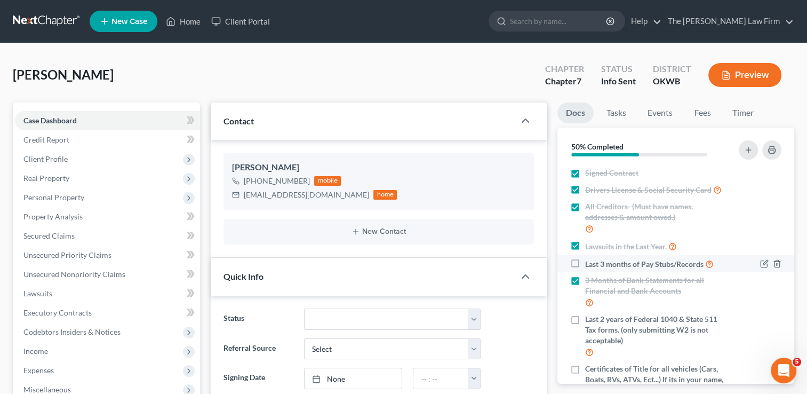
click at [590, 265] on input "Last 3 months of Pay Stubs/Records" at bounding box center [593, 261] width 7 height 7
checkbox input "true"
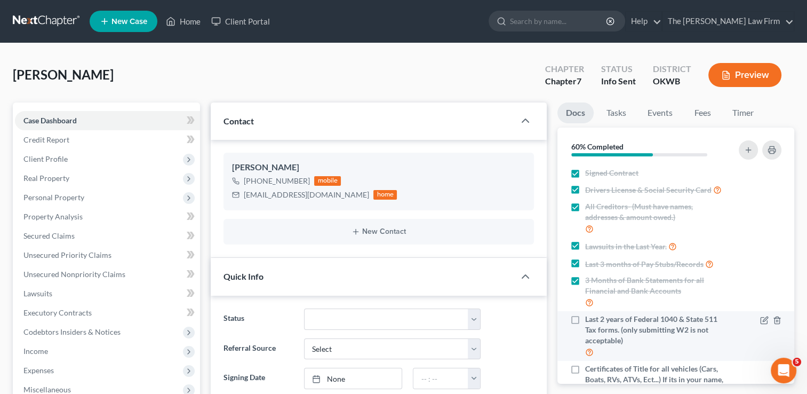
click at [585, 330] on label "Last 2 years of Federal 1040 & State 511 Tax forms. (only submitting W2 is not …" at bounding box center [655, 336] width 141 height 44
click at [590, 321] on input "Last 2 years of Federal 1040 & State 511 Tax forms. (only submitting W2 is not …" at bounding box center [593, 317] width 7 height 7
checkbox input "true"
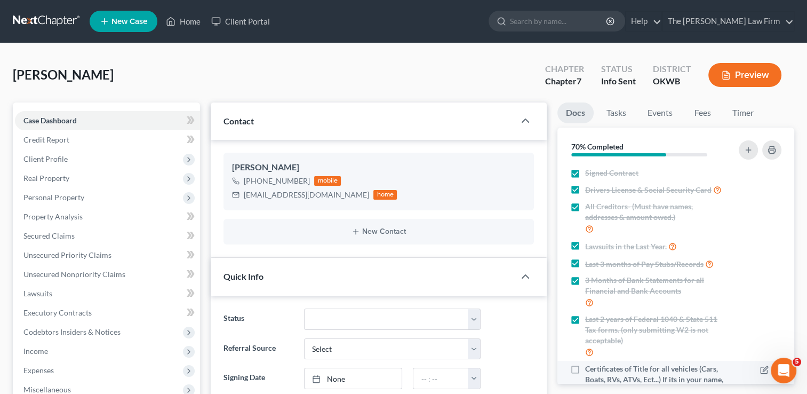
click at [585, 380] on label "Certificates of Title for all vehicles (Cars, Boats, RVs, ATVs, Ect...) If its …" at bounding box center [655, 385] width 141 height 44
click at [590, 370] on input "Certificates of Title for all vehicles (Cars, Boats, RVs, ATVs, Ect...) If its …" at bounding box center [593, 366] width 7 height 7
checkbox input "true"
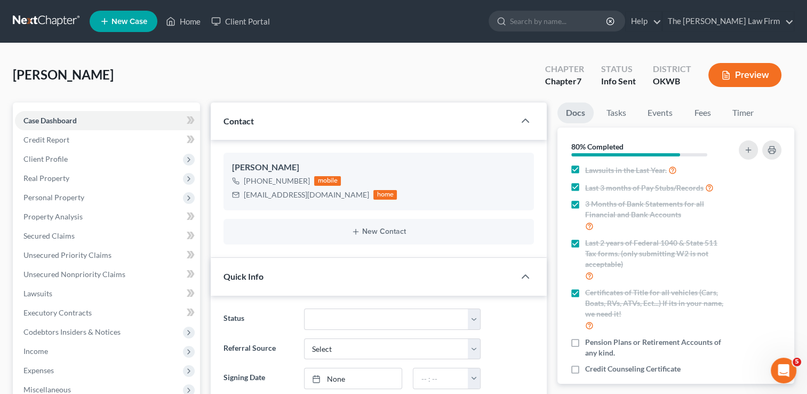
scroll to position [97, 0]
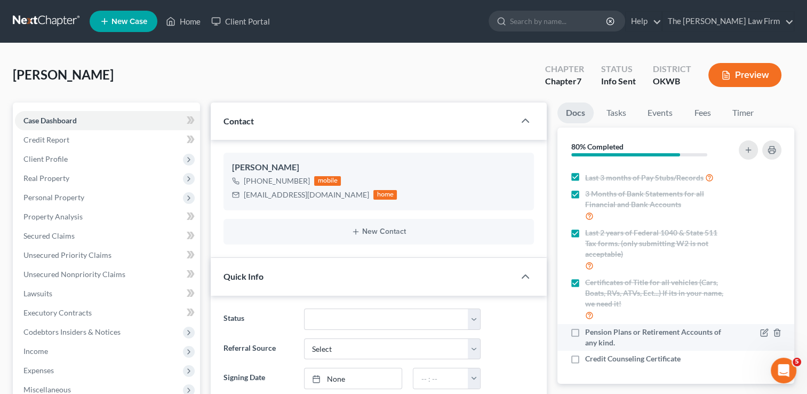
click at [585, 330] on label "Pension Plans or Retirement Accounts of any kind." at bounding box center [655, 337] width 141 height 21
click at [590, 330] on input "Pension Plans or Retirement Accounts of any kind." at bounding box center [593, 330] width 7 height 7
checkbox input "true"
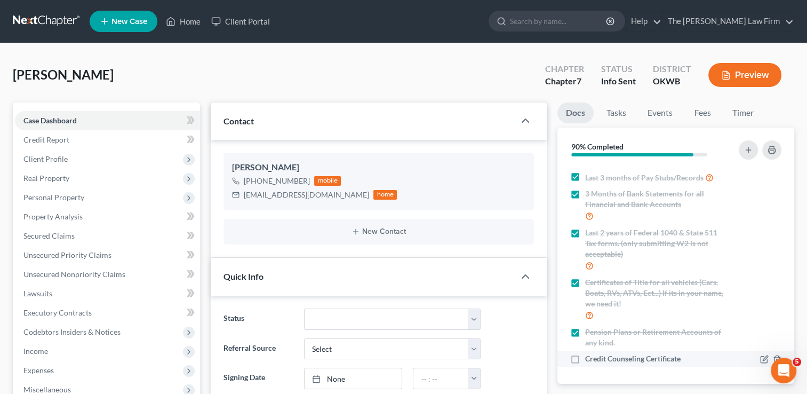
click at [585, 361] on label "Credit Counseling Certificate" at bounding box center [633, 358] width 96 height 11
click at [590, 360] on input "Credit Counseling Certificate" at bounding box center [593, 356] width 7 height 7
checkbox input "true"
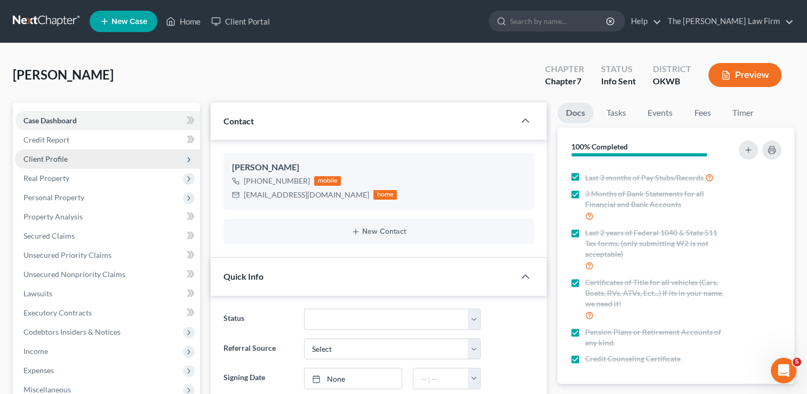
click at [52, 154] on span "Client Profile" at bounding box center [45, 158] width 44 height 9
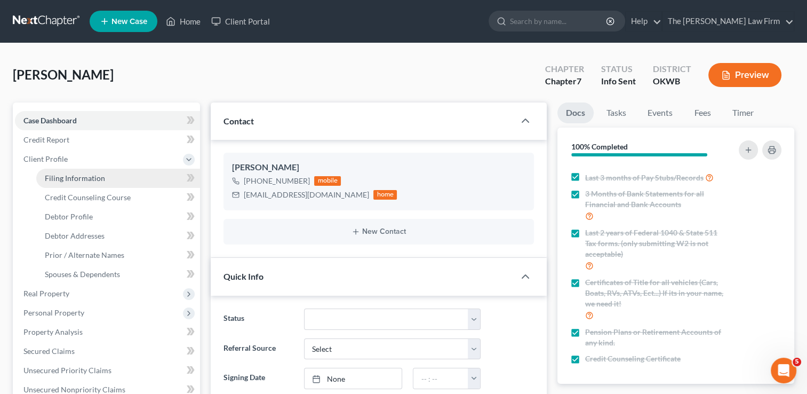
click at [98, 178] on span "Filing Information" at bounding box center [75, 177] width 60 height 9
select select "1"
select select "0"
select select "37"
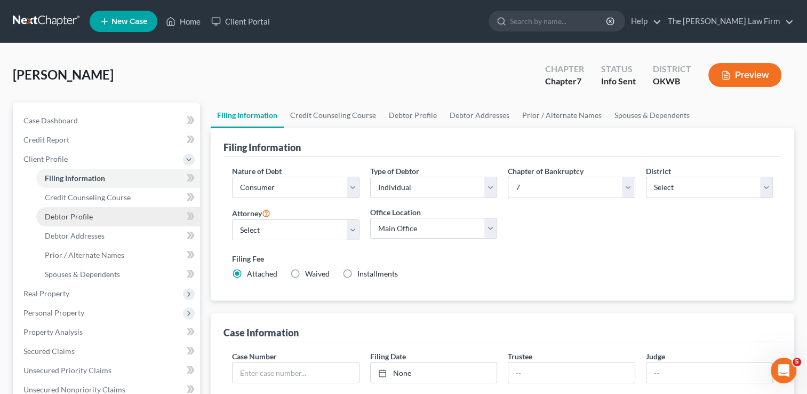
click at [82, 215] on span "Debtor Profile" at bounding box center [69, 216] width 48 height 9
select select "0"
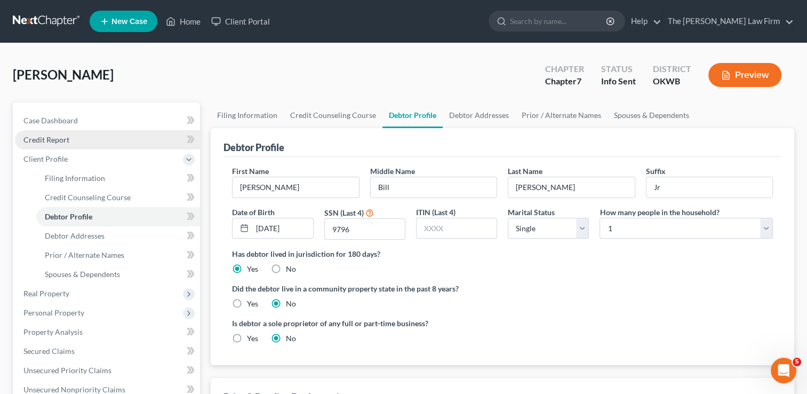
click at [49, 137] on span "Credit Report" at bounding box center [46, 139] width 46 height 9
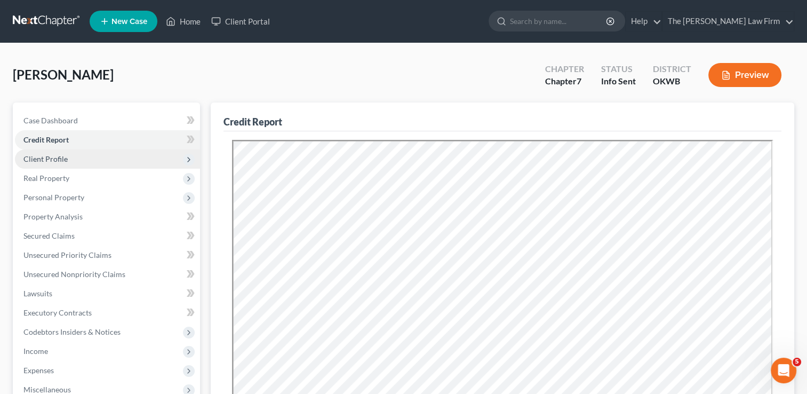
click at [51, 157] on span "Client Profile" at bounding box center [45, 158] width 44 height 9
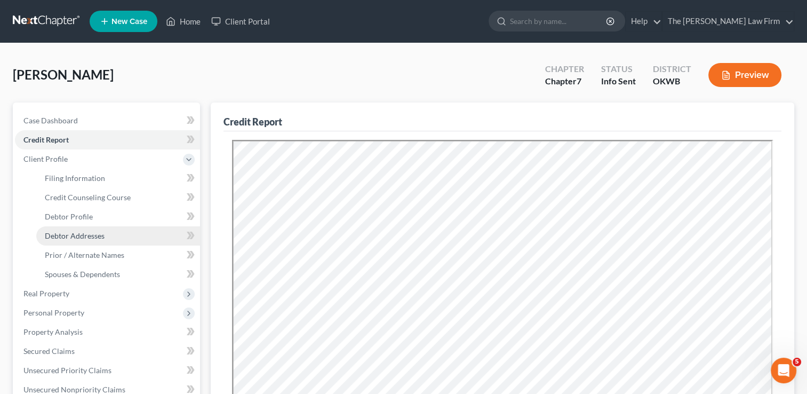
click at [85, 232] on span "Debtor Addresses" at bounding box center [75, 235] width 60 height 9
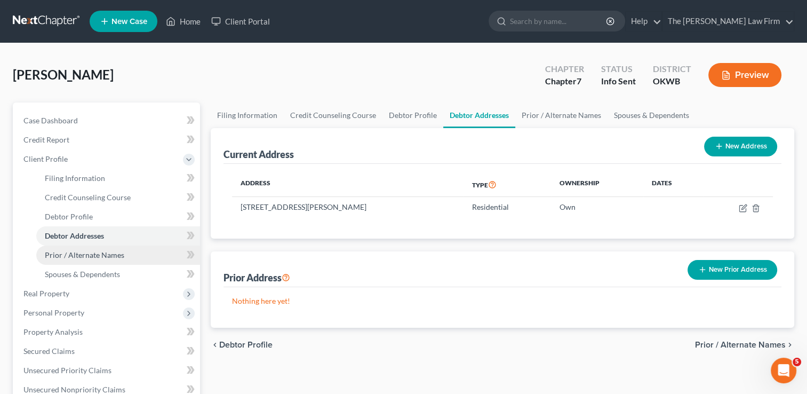
click at [84, 253] on span "Prior / Alternate Names" at bounding box center [85, 254] width 80 height 9
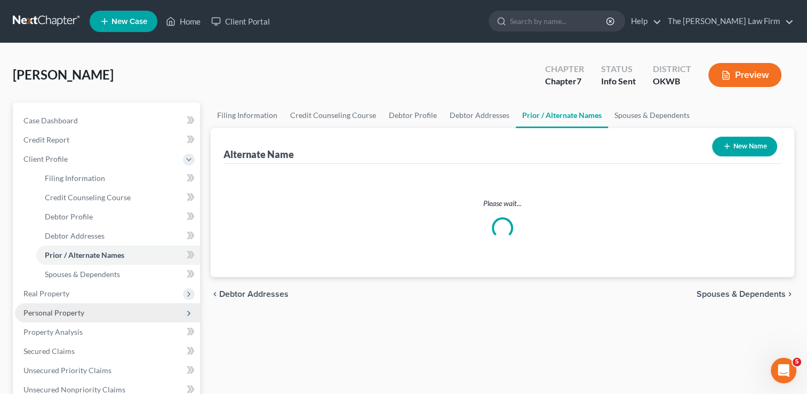
click at [58, 289] on span "Real Property" at bounding box center [46, 293] width 46 height 9
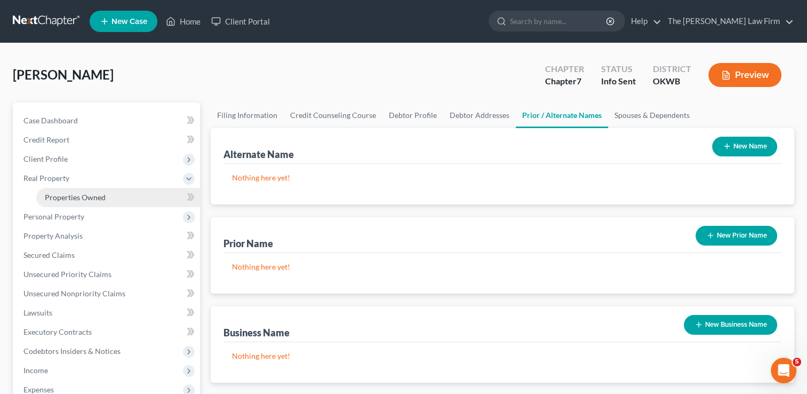
click at [77, 200] on span "Properties Owned" at bounding box center [75, 197] width 61 height 9
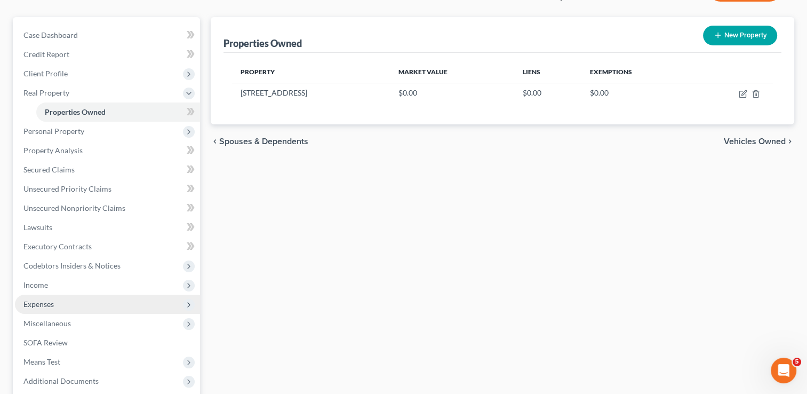
scroll to position [160, 0]
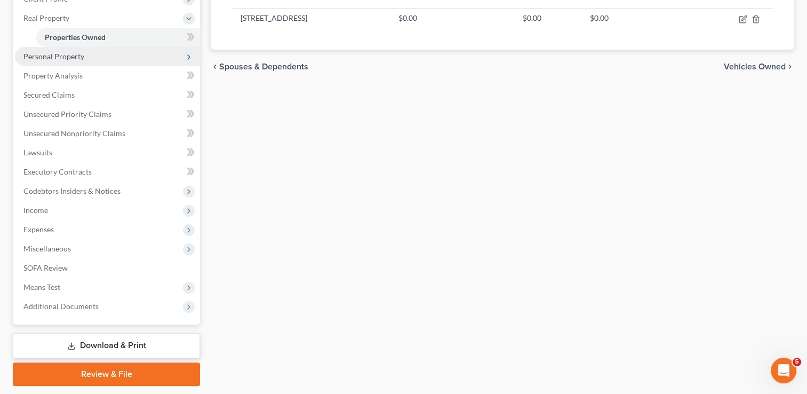
click at [66, 54] on span "Personal Property" at bounding box center [53, 56] width 61 height 9
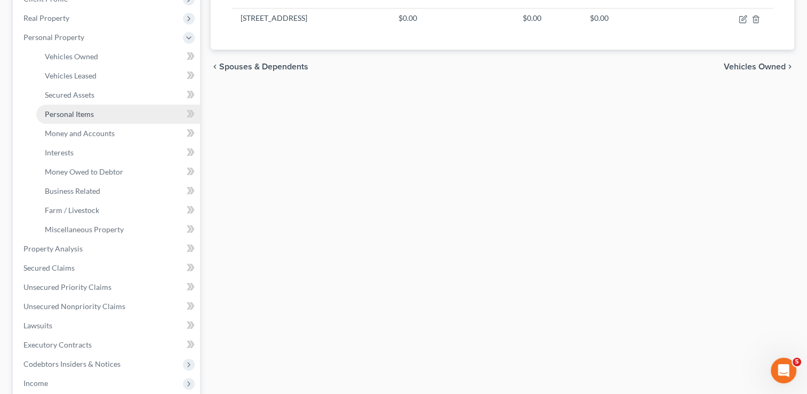
click at [77, 111] on span "Personal Items" at bounding box center [69, 113] width 49 height 9
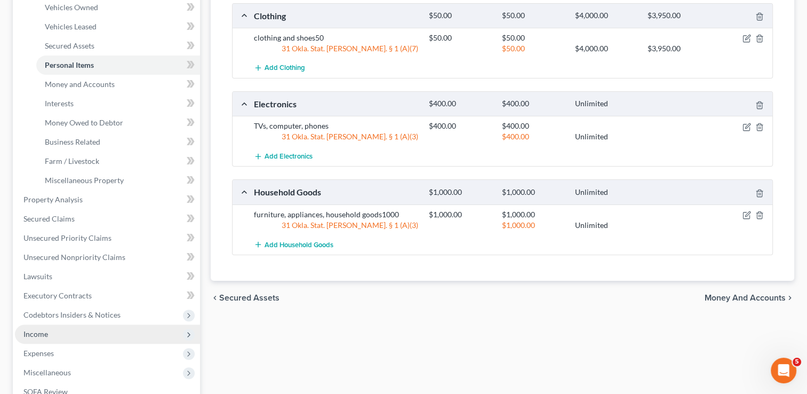
scroll to position [267, 0]
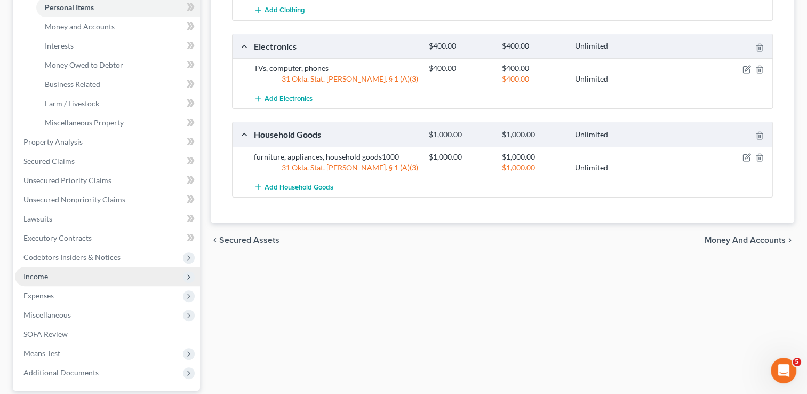
click at [30, 277] on span "Income" at bounding box center [35, 276] width 25 height 9
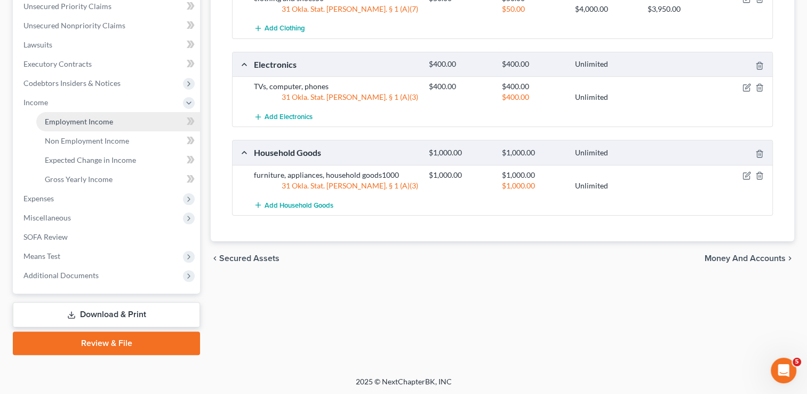
click at [97, 119] on span "Employment Income" at bounding box center [79, 121] width 68 height 9
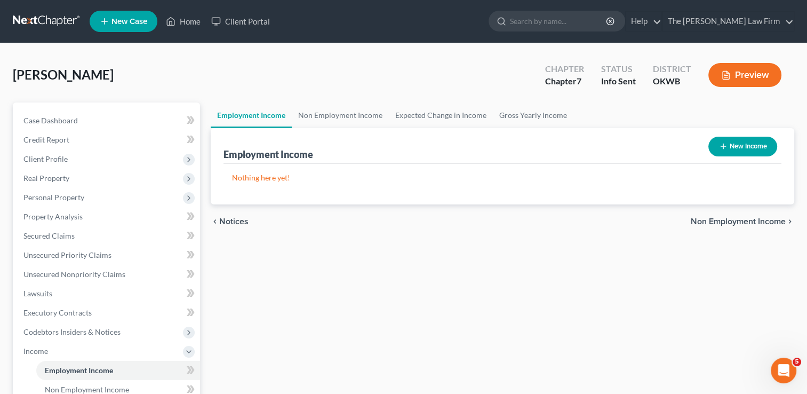
click at [723, 145] on icon "button" at bounding box center [723, 146] width 9 height 9
select select "0"
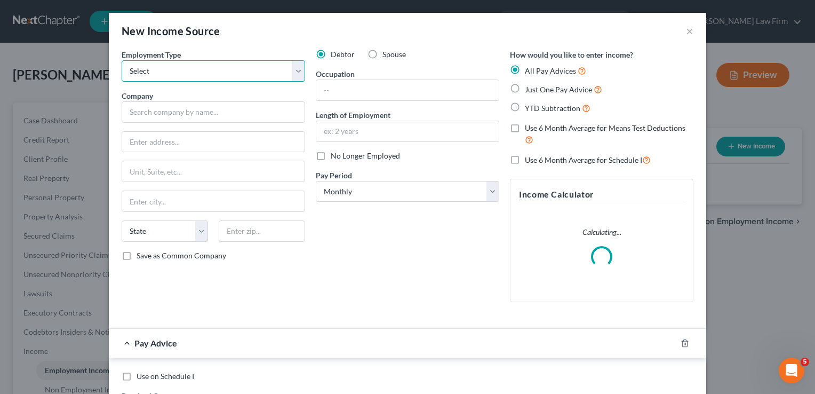
click at [197, 72] on select "Select Full or Part Time Employment Self Employment" at bounding box center [214, 70] width 184 height 21
select select "0"
click at [122, 60] on select "Select Full or Part Time Employment Self Employment" at bounding box center [214, 70] width 184 height 21
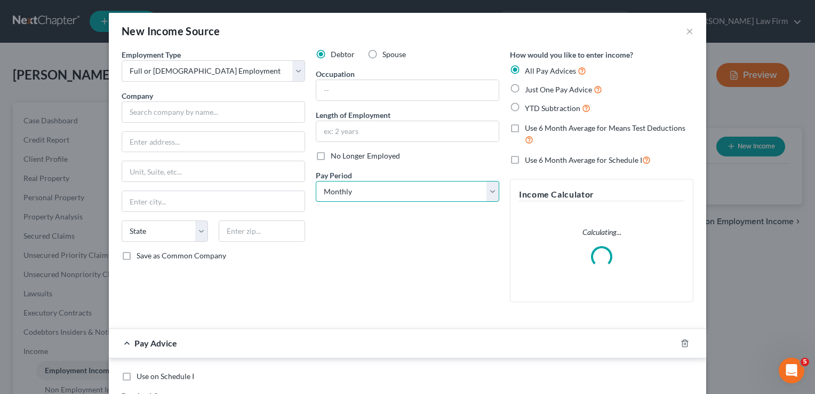
click at [354, 191] on select "Select Monthly Twice Monthly Every Other Week Weekly" at bounding box center [408, 191] width 184 height 21
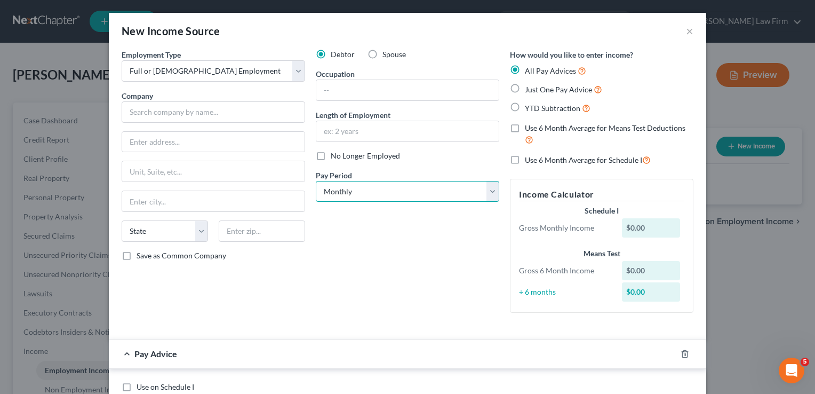
select select "2"
click at [316, 181] on select "Select Monthly Twice Monthly Every Other Week Weekly" at bounding box center [408, 191] width 184 height 21
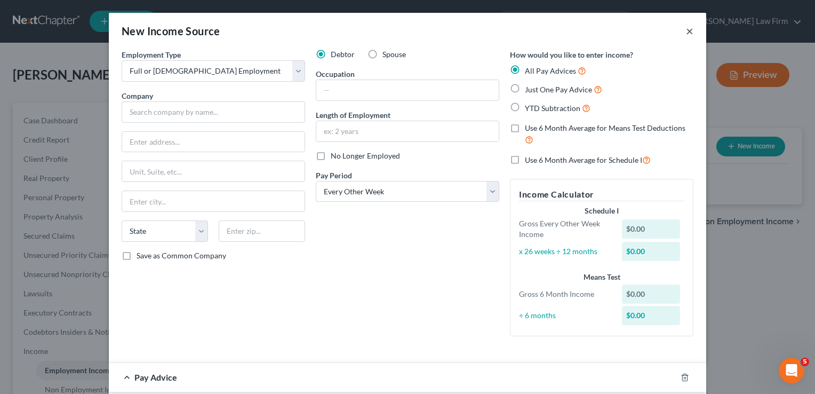
click at [686, 33] on button "×" at bounding box center [689, 31] width 7 height 13
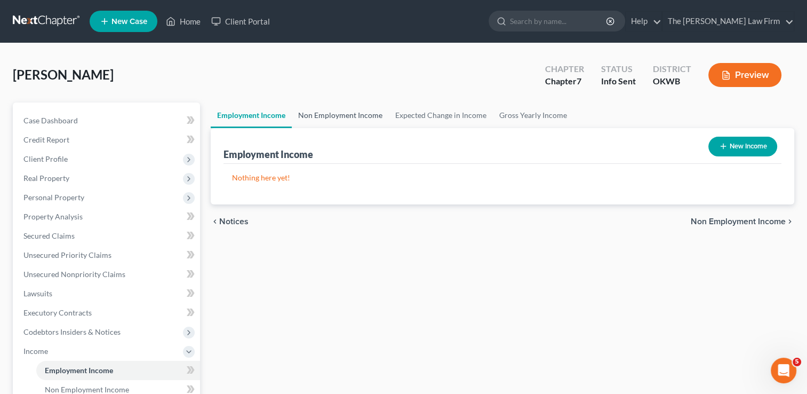
click at [342, 114] on link "Non Employment Income" at bounding box center [340, 115] width 97 height 26
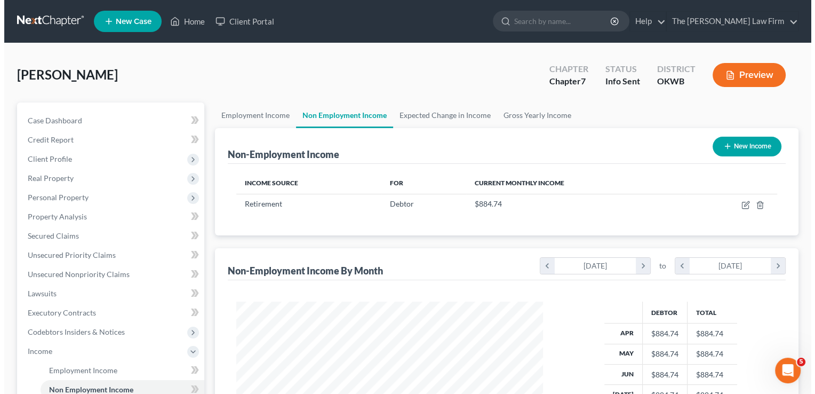
scroll to position [190, 328]
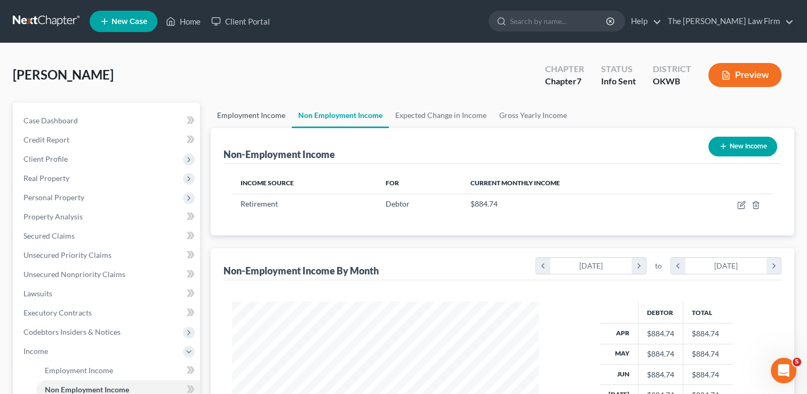
click at [258, 108] on link "Employment Income" at bounding box center [251, 115] width 81 height 26
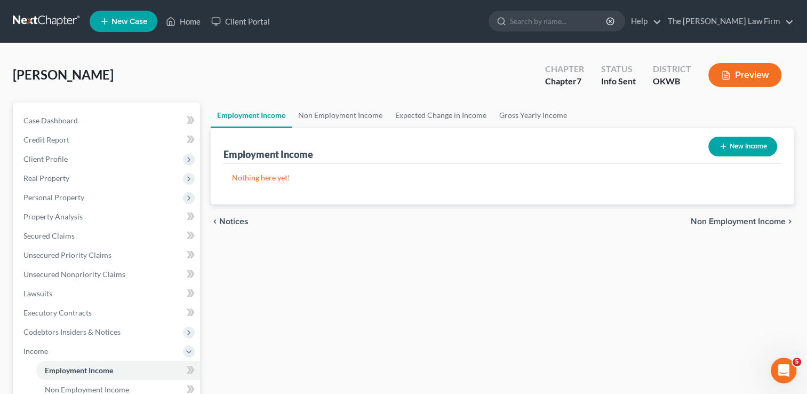
click at [737, 146] on button "New Income" at bounding box center [743, 147] width 69 height 20
select select "0"
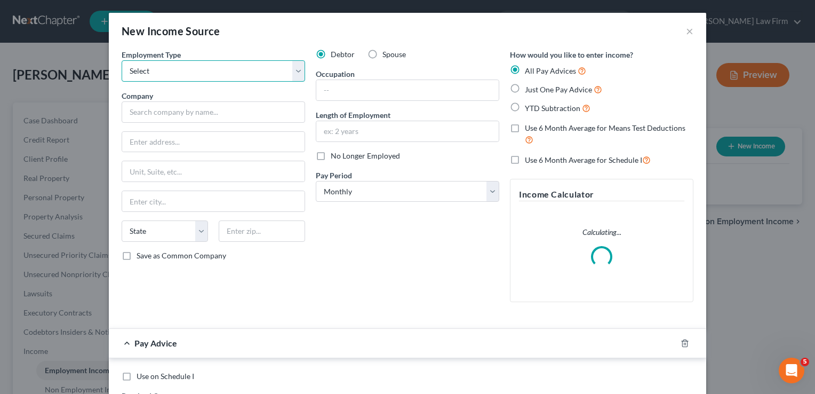
drag, startPoint x: 197, startPoint y: 72, endPoint x: 203, endPoint y: 82, distance: 12.2
click at [197, 72] on select "Select Full or Part Time Employment Self Employment" at bounding box center [214, 70] width 184 height 21
select select "0"
click at [122, 60] on select "Select Full or Part Time Employment Self Employment" at bounding box center [214, 70] width 184 height 21
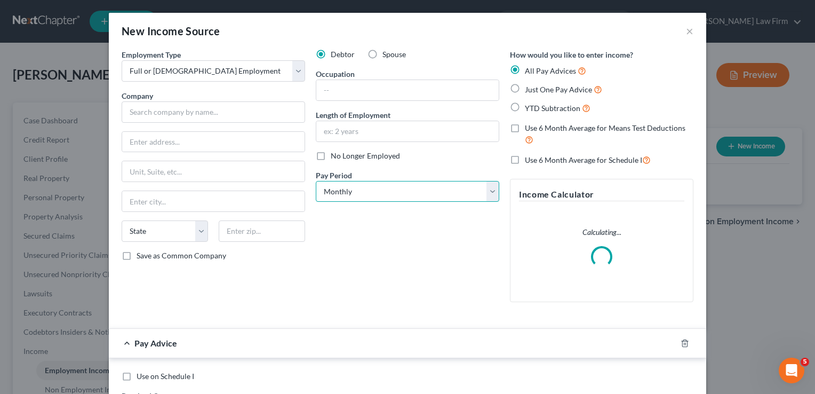
click at [361, 192] on select "Select Monthly Twice Monthly Every Other Week Weekly" at bounding box center [408, 191] width 184 height 21
select select "2"
click at [316, 181] on select "Select Monthly Twice Monthly Every Other Week Weekly" at bounding box center [408, 191] width 184 height 21
click at [525, 105] on label "YTD Subtraction" at bounding box center [558, 108] width 66 height 12
click at [529, 105] on input "YTD Subtraction" at bounding box center [532, 105] width 7 height 7
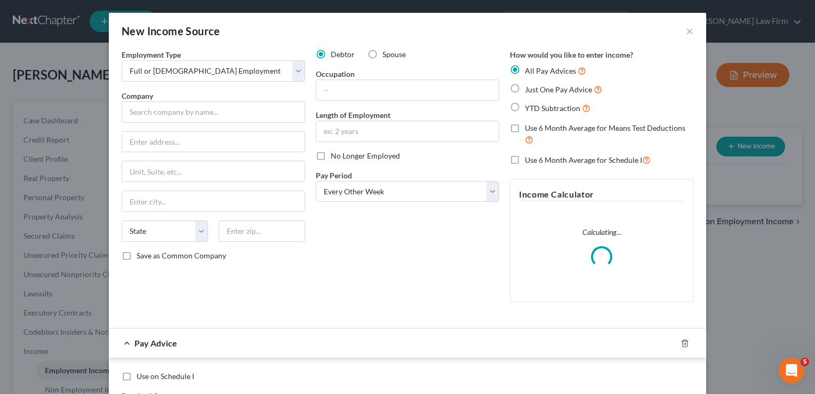
radio input "true"
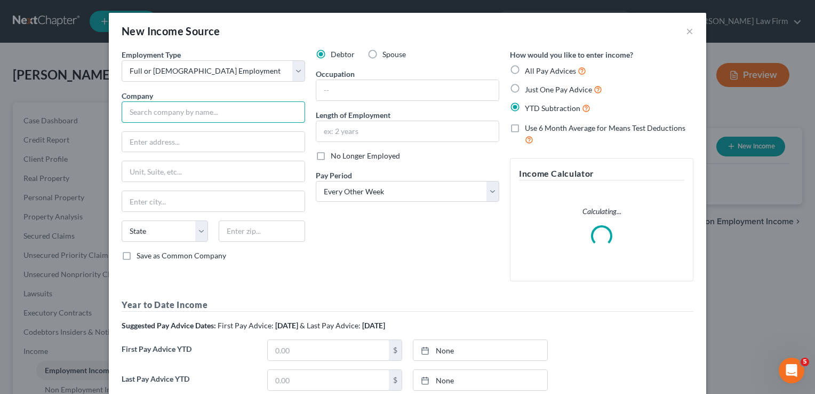
click at [164, 110] on input "text" at bounding box center [214, 111] width 184 height 21
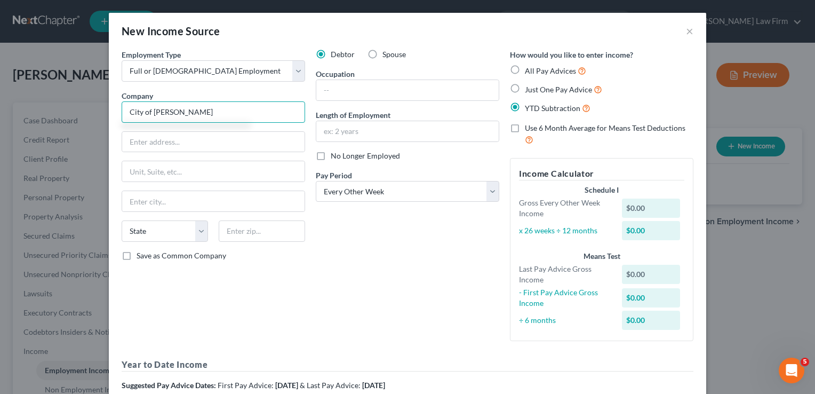
type input "City of Stroud"
click at [218, 142] on input "text" at bounding box center [213, 142] width 182 height 20
type input "220 W 2nd St"
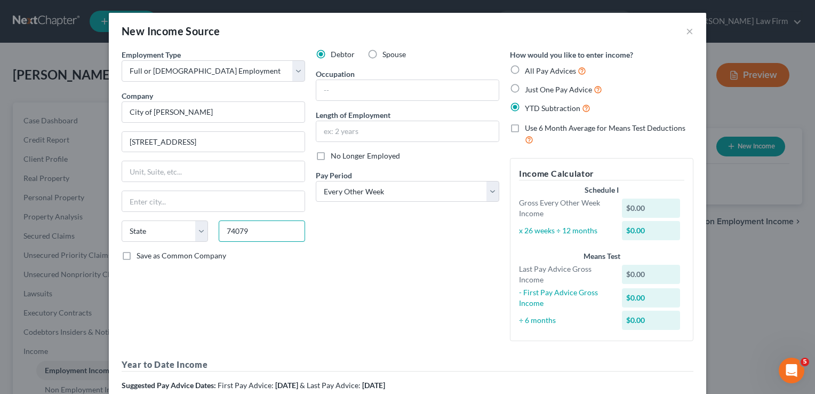
type input "74079"
click at [401, 218] on div "Debtor Spouse Occupation Length of Employment No Longer Employed Pay Period * S…" at bounding box center [408, 199] width 194 height 300
type input "Stroud"
select select "37"
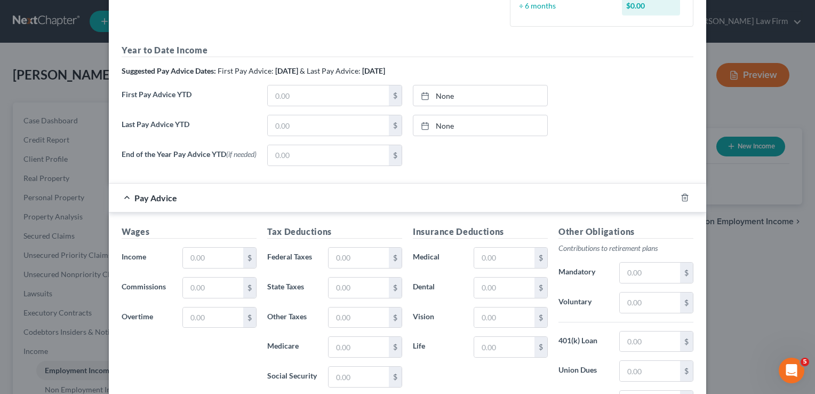
scroll to position [320, 0]
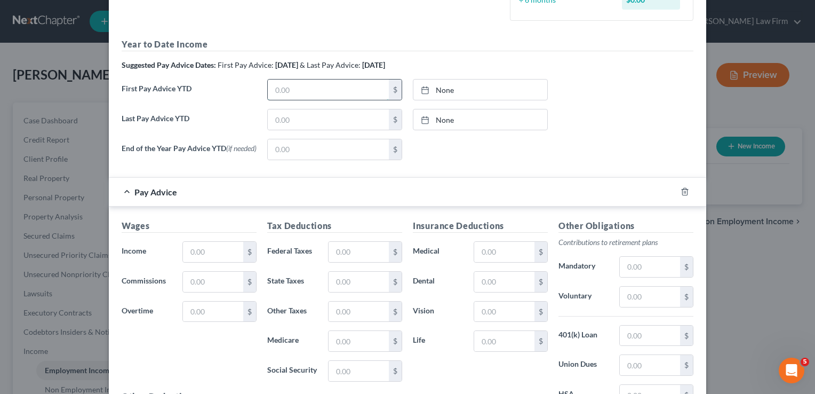
click at [299, 88] on input "text" at bounding box center [328, 90] width 121 height 20
type input "15,609.45"
click at [435, 88] on link "None" at bounding box center [481, 90] width 134 height 20
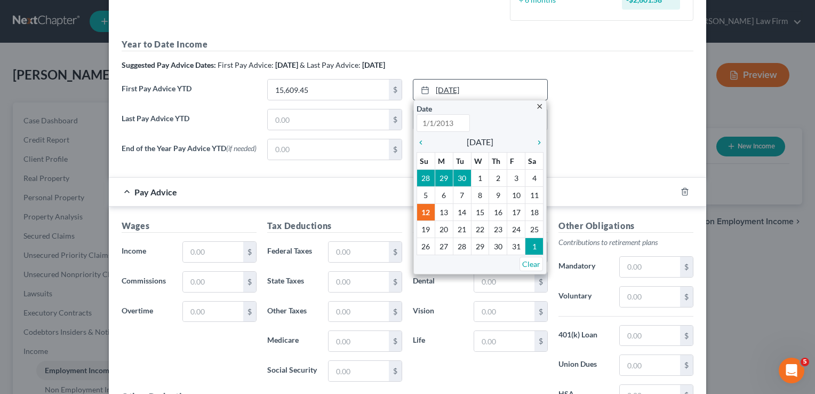
type input "10/12/2025"
click at [417, 144] on icon "chevron_left" at bounding box center [424, 142] width 14 height 9
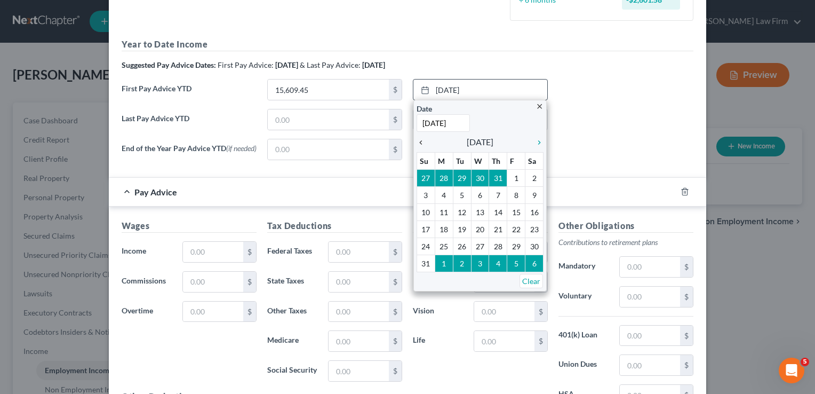
click at [417, 144] on icon "chevron_left" at bounding box center [424, 142] width 14 height 9
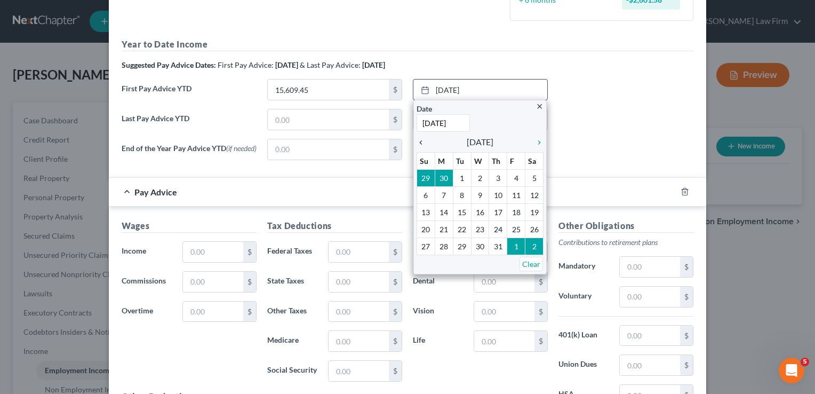
click at [417, 144] on icon "chevron_left" at bounding box center [424, 142] width 14 height 9
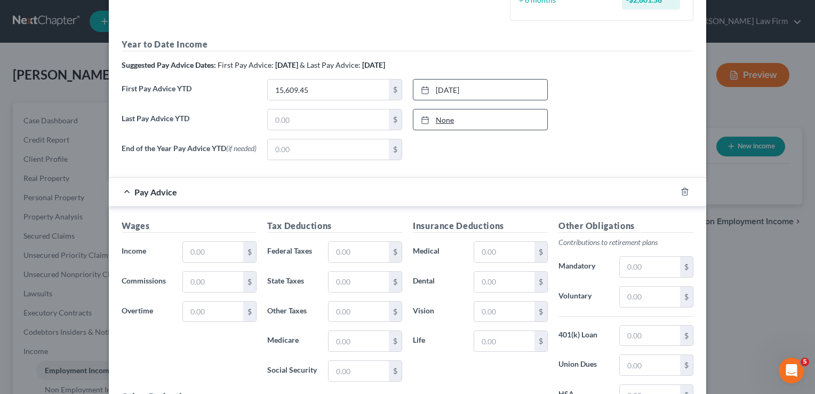
click at [438, 118] on link "None" at bounding box center [481, 119] width 134 height 20
type input "10/12/2025"
click at [322, 121] on input "text" at bounding box center [328, 119] width 121 height 20
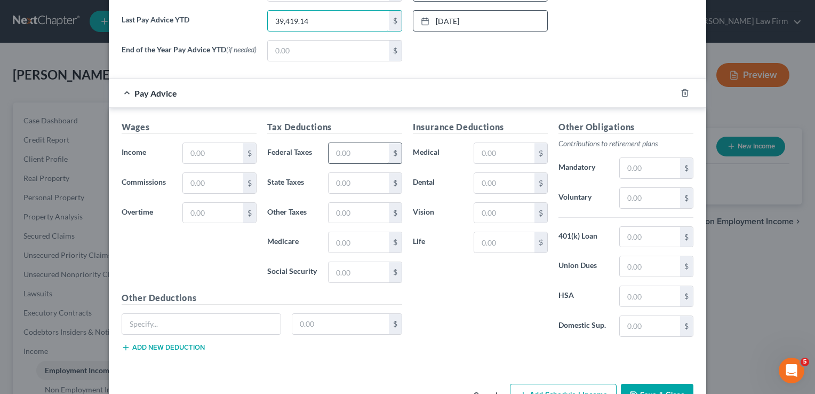
scroll to position [427, 0]
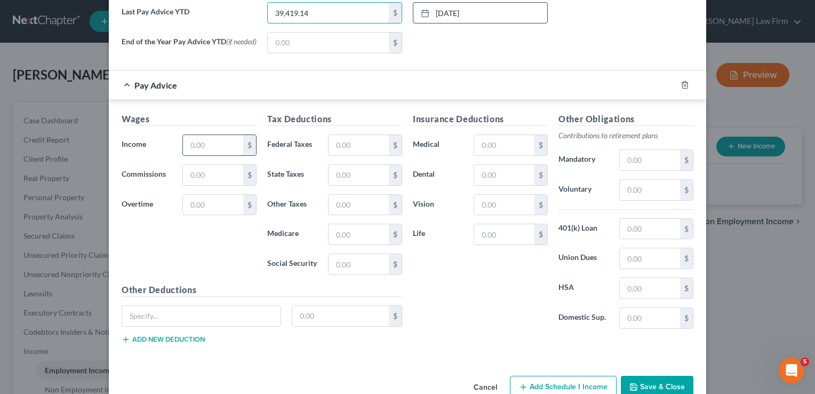
type input "39,419.14"
click at [207, 147] on input "text" at bounding box center [213, 145] width 60 height 20
type input "2,027.61"
click at [357, 144] on input "text" at bounding box center [359, 145] width 60 height 20
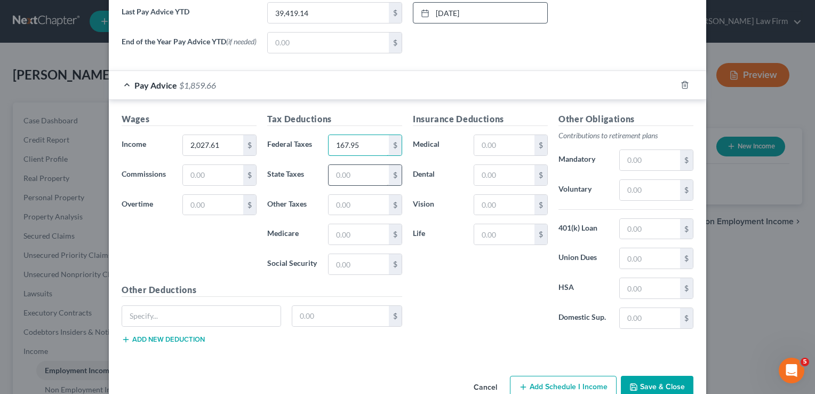
type input "167.95"
click at [349, 172] on input "text" at bounding box center [359, 175] width 60 height 20
type input "63.00"
click at [347, 231] on input "text" at bounding box center [359, 234] width 60 height 20
type input "24.97"
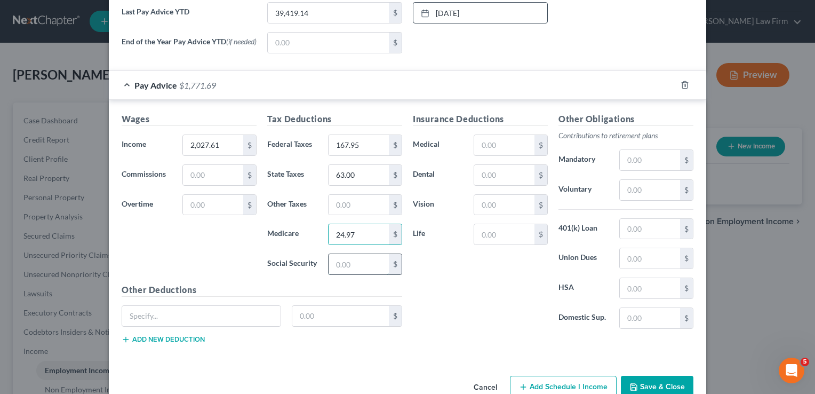
click at [355, 265] on input "text" at bounding box center [359, 264] width 60 height 20
type input "106.78"
click at [444, 274] on div "Insurance Deductions Medical $ Dental $ Vision $ Life $" at bounding box center [481, 225] width 146 height 225
click at [177, 312] on input "text" at bounding box center [201, 316] width 158 height 20
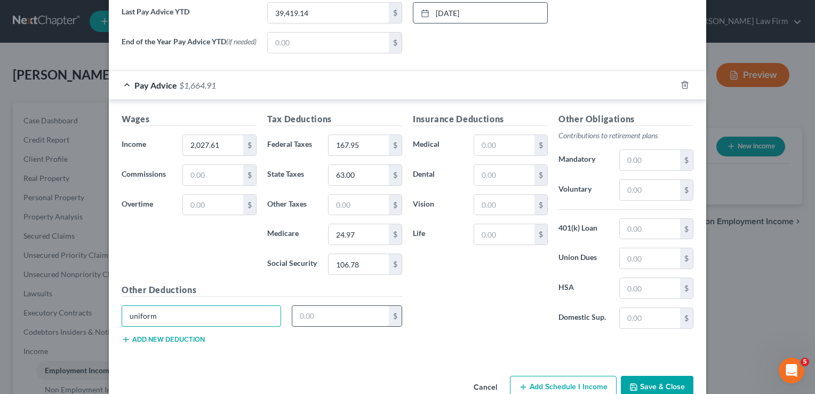
type input "uniform"
click at [307, 313] on input "text" at bounding box center [340, 316] width 97 height 20
type input "7.70"
click at [636, 193] on input "text" at bounding box center [650, 190] width 60 height 20
type input "121.66"
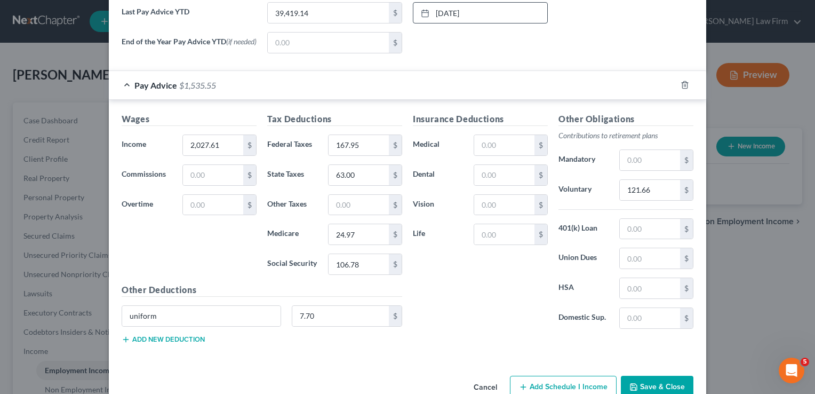
click at [174, 340] on button "Add new deduction" at bounding box center [163, 339] width 83 height 9
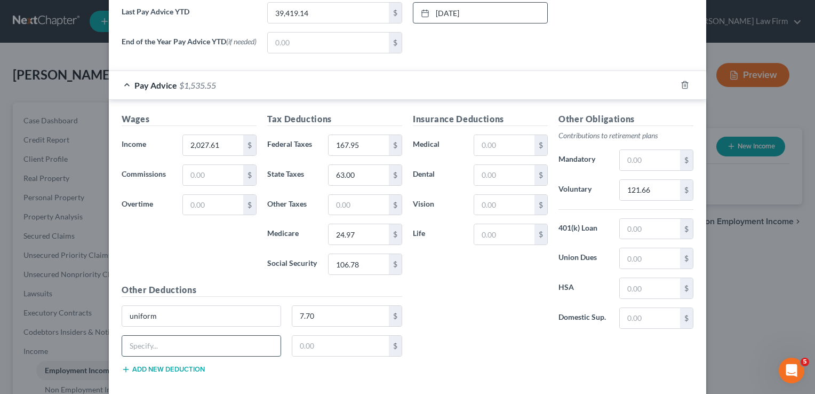
click at [188, 349] on input "text" at bounding box center [201, 346] width 158 height 20
type input "o"
type input "OMRF TH"
click at [129, 317] on input "uniform" at bounding box center [201, 316] width 158 height 20
type input "Uniform"
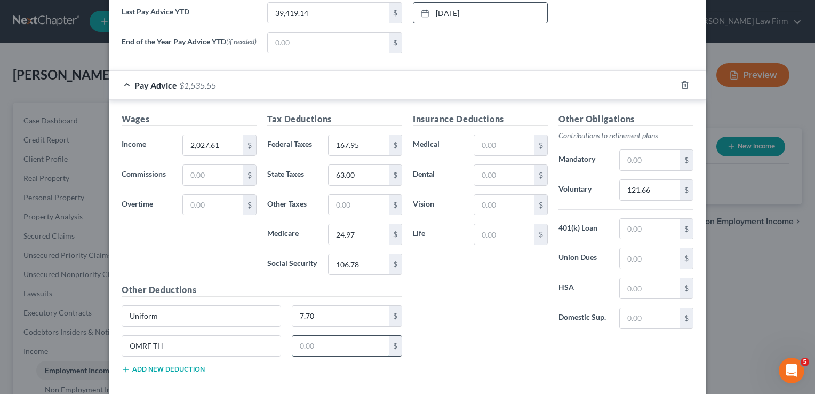
click at [314, 347] on input "text" at bounding box center [340, 346] width 97 height 20
type input "40.55"
click at [643, 159] on input "text" at bounding box center [650, 160] width 60 height 20
type input "183.74"
click at [491, 285] on div "Insurance Deductions Medical $ Dental $ Vision $ Life $" at bounding box center [481, 225] width 146 height 225
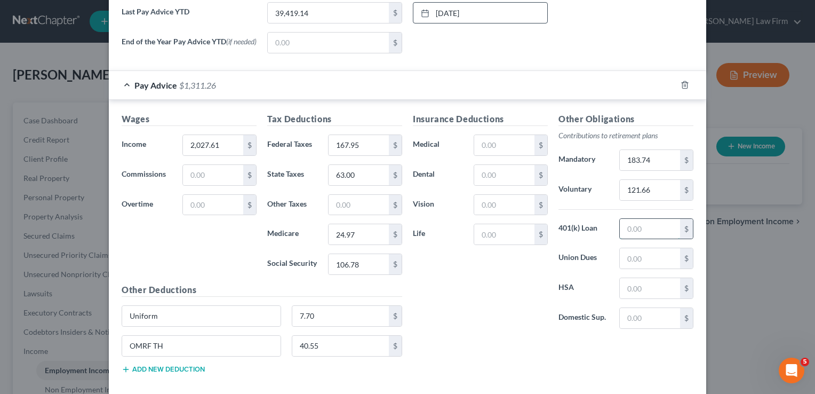
click at [648, 230] on input "text" at bounding box center [650, 229] width 60 height 20
type input "14.81"
drag, startPoint x: 645, startPoint y: 227, endPoint x: 609, endPoint y: 227, distance: 35.8
click at [609, 226] on div "401(k) Loan 14.81 $" at bounding box center [626, 228] width 146 height 21
click at [494, 142] on input "text" at bounding box center [504, 145] width 60 height 20
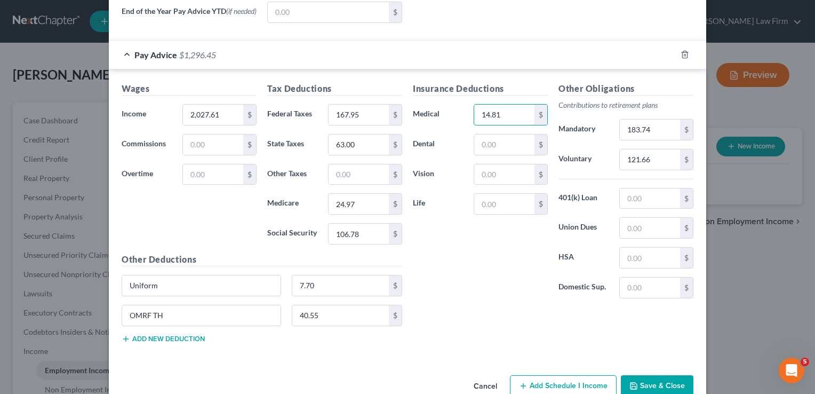
scroll to position [481, 0]
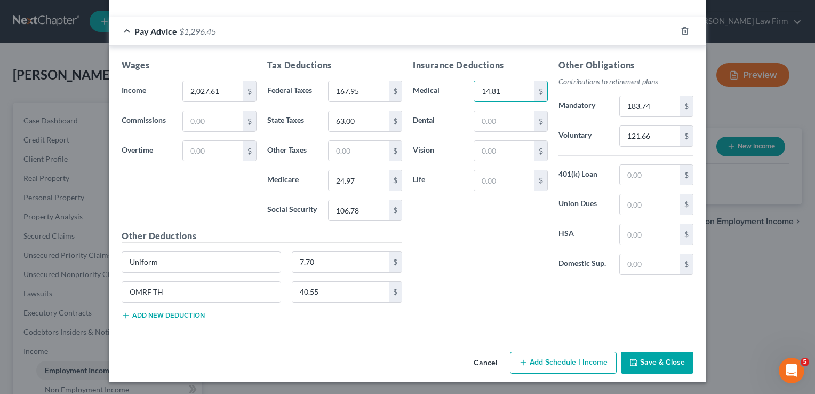
type input "14.81"
click at [651, 361] on button "Save & Close" at bounding box center [657, 363] width 73 height 22
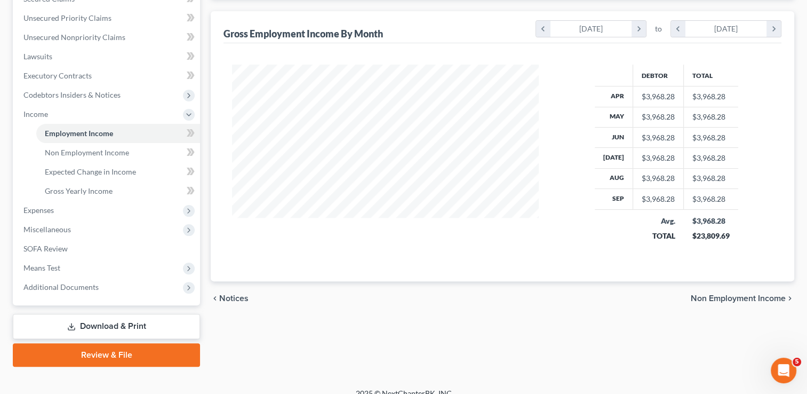
scroll to position [249, 0]
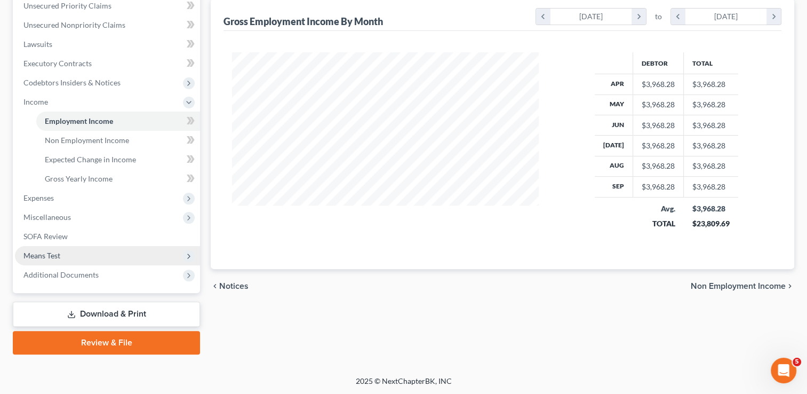
drag, startPoint x: 55, startPoint y: 257, endPoint x: 62, endPoint y: 256, distance: 7.0
click at [55, 257] on span "Means Test" at bounding box center [41, 255] width 37 height 9
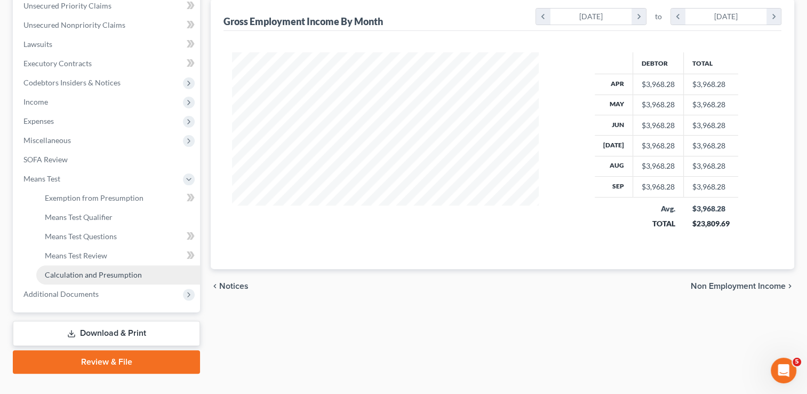
click at [109, 276] on span "Calculation and Presumption" at bounding box center [93, 274] width 97 height 9
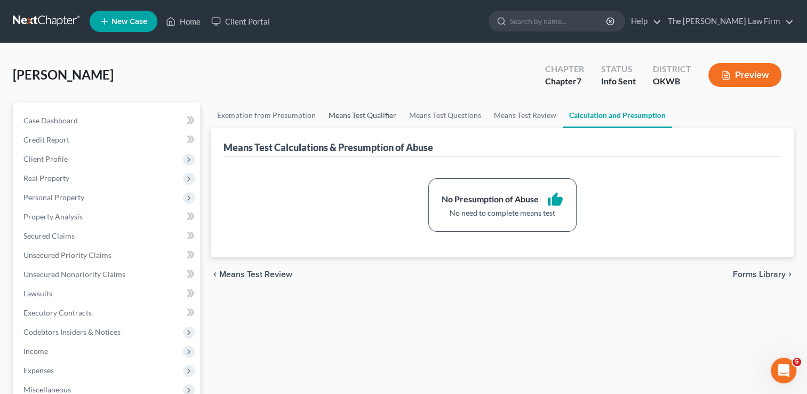
click at [355, 116] on link "Means Test Qualifier" at bounding box center [362, 115] width 81 height 26
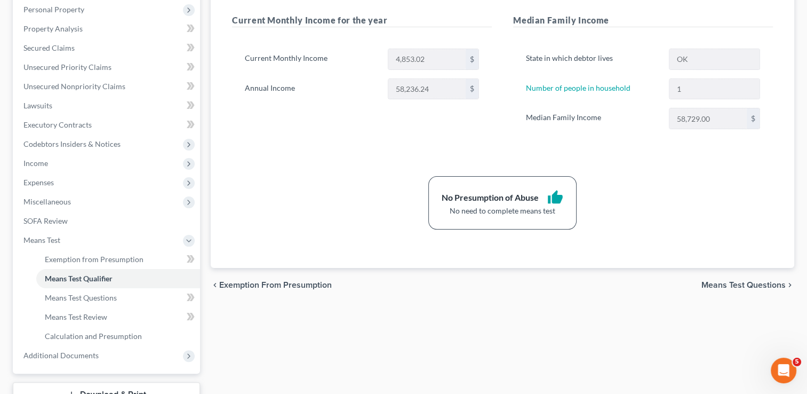
scroll to position [213, 0]
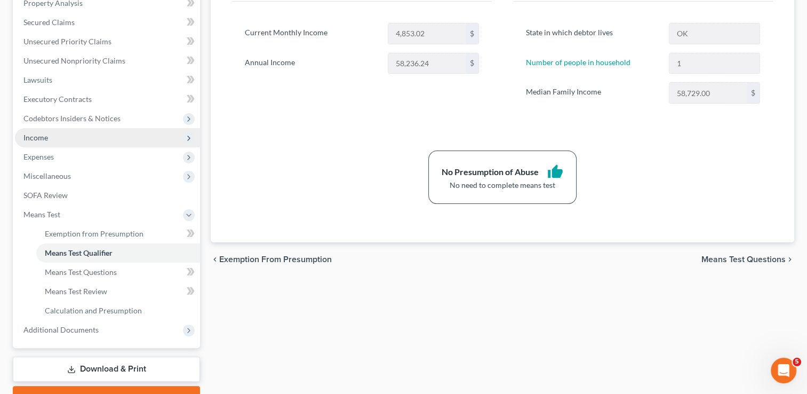
click at [51, 140] on span "Income" at bounding box center [107, 137] width 185 height 19
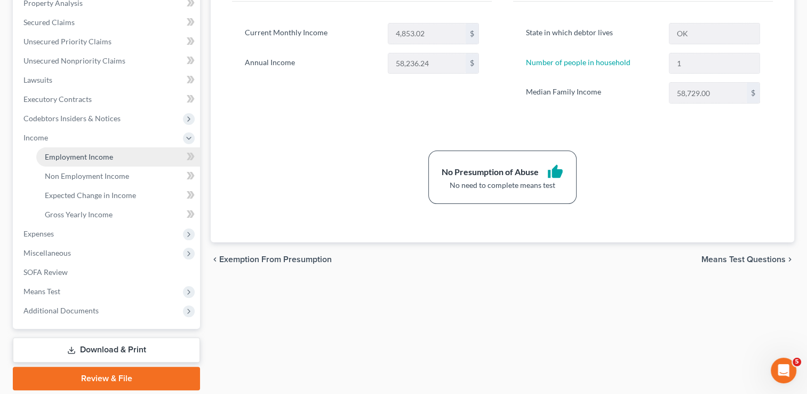
click at [86, 161] on link "Employment Income" at bounding box center [118, 156] width 164 height 19
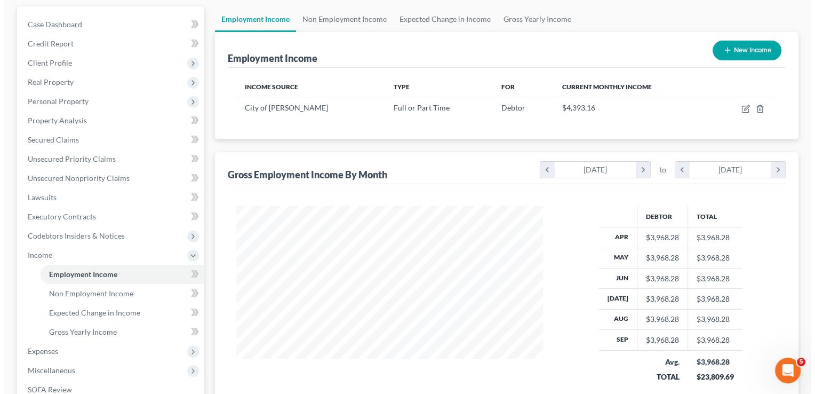
scroll to position [160, 0]
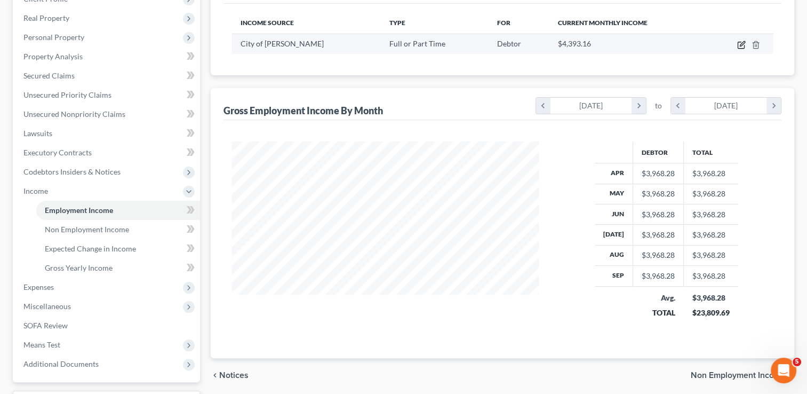
click at [740, 45] on icon "button" at bounding box center [742, 43] width 5 height 5
select select "0"
select select "37"
select select "2"
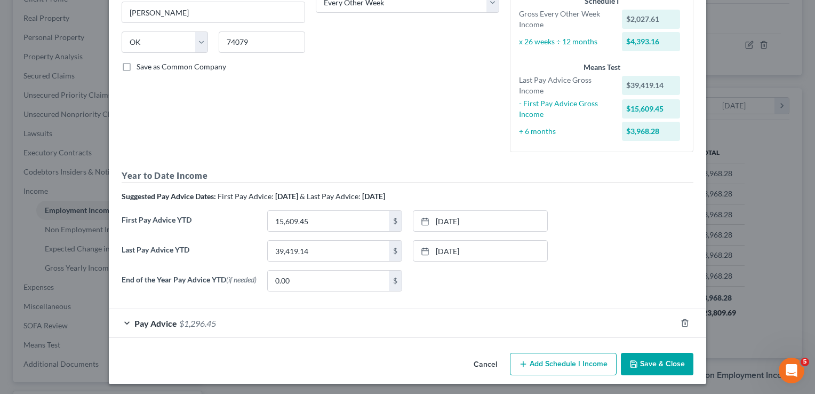
scroll to position [192, 0]
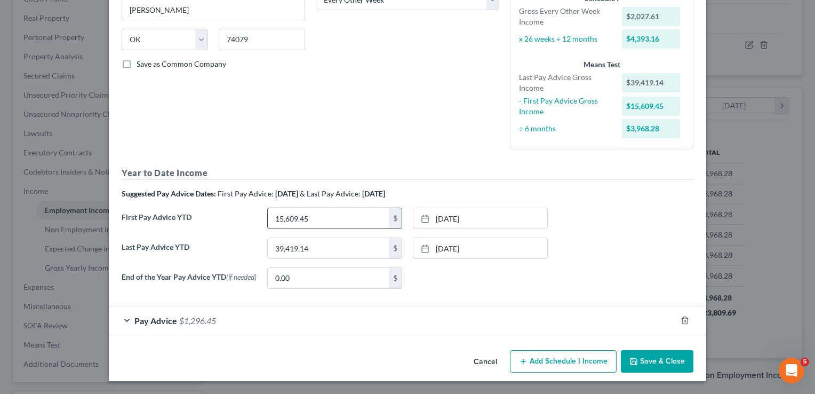
click at [320, 211] on input "15,609.45" at bounding box center [328, 218] width 121 height 20
type input "13,634.83"
click at [459, 214] on link "4/18/2025" at bounding box center [481, 218] width 134 height 20
click at [334, 249] on input "39,419.14" at bounding box center [328, 248] width 121 height 20
type input "37,391.53"
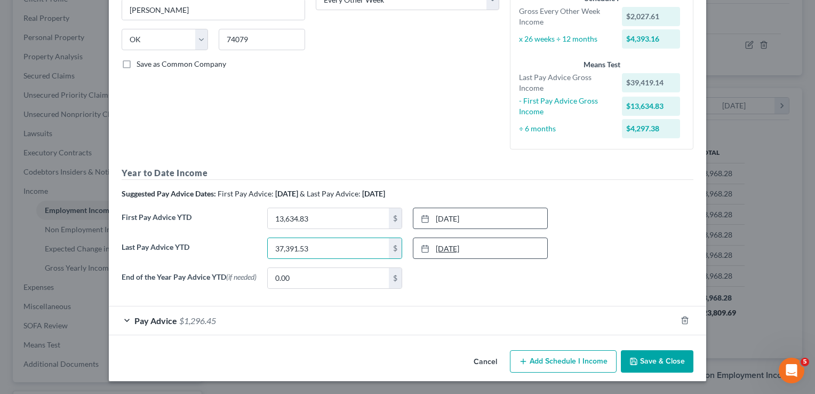
click at [459, 244] on link "10/3/2025" at bounding box center [481, 248] width 134 height 20
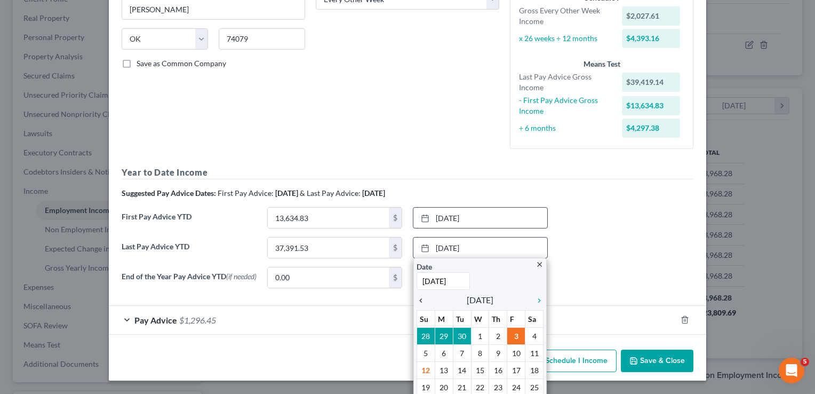
click at [417, 299] on icon "chevron_left" at bounding box center [424, 300] width 14 height 9
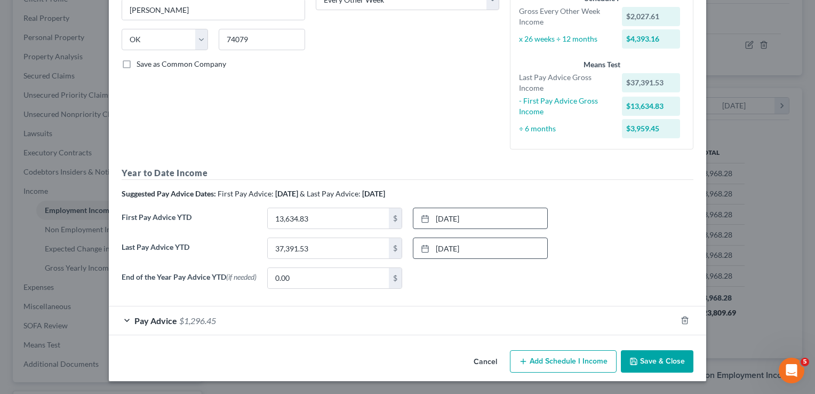
click at [653, 358] on button "Save & Close" at bounding box center [657, 361] width 73 height 22
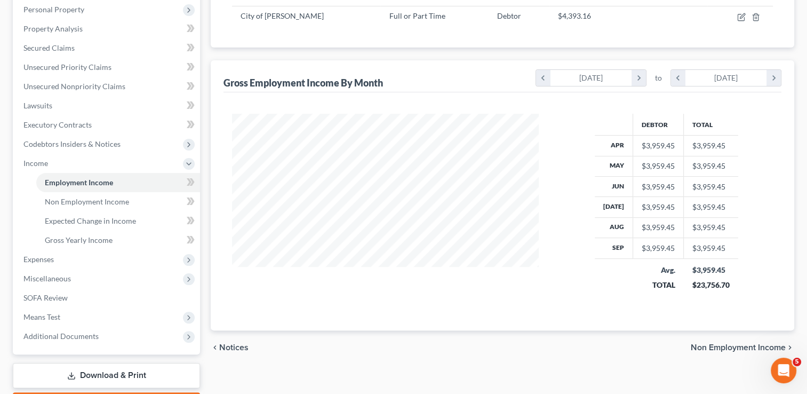
scroll to position [213, 0]
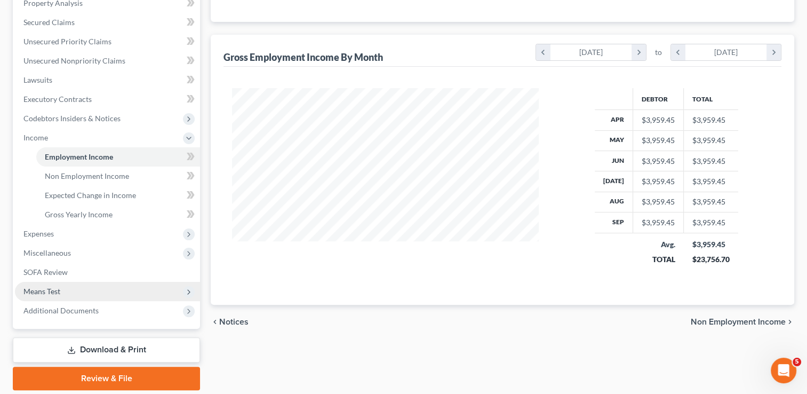
click at [38, 291] on span "Means Test" at bounding box center [41, 291] width 37 height 9
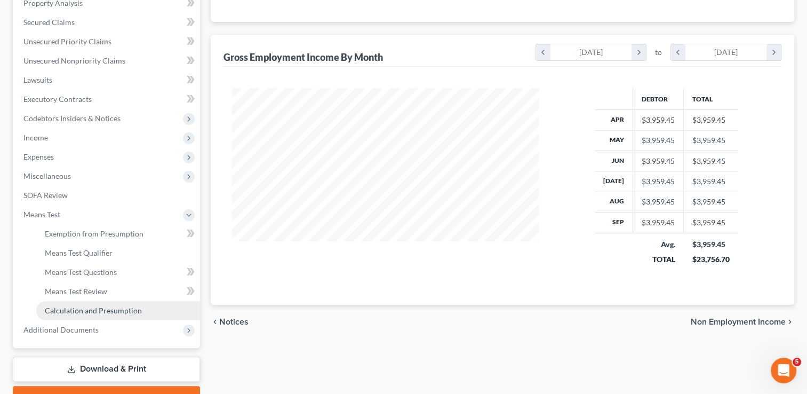
click at [89, 308] on span "Calculation and Presumption" at bounding box center [93, 310] width 97 height 9
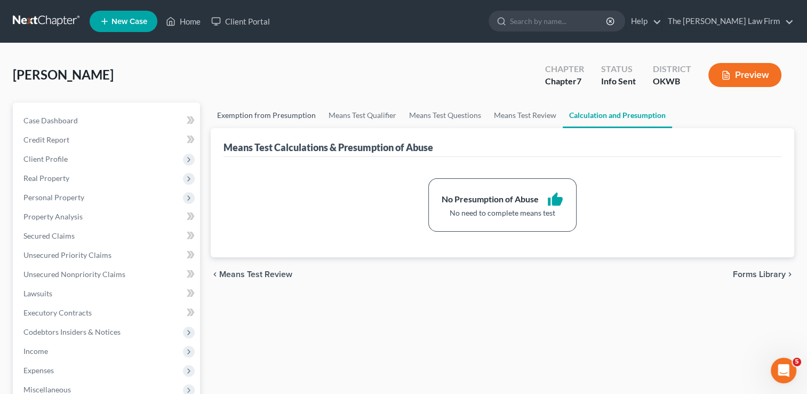
click at [280, 112] on link "Exemption from Presumption" at bounding box center [267, 115] width 112 height 26
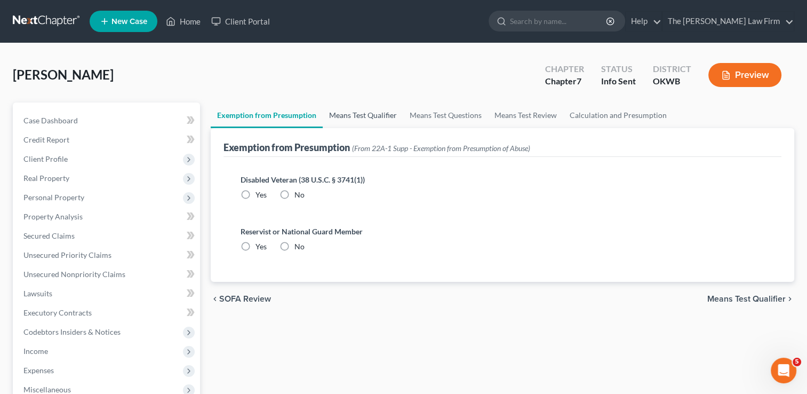
click at [344, 110] on link "Means Test Qualifier" at bounding box center [363, 115] width 81 height 26
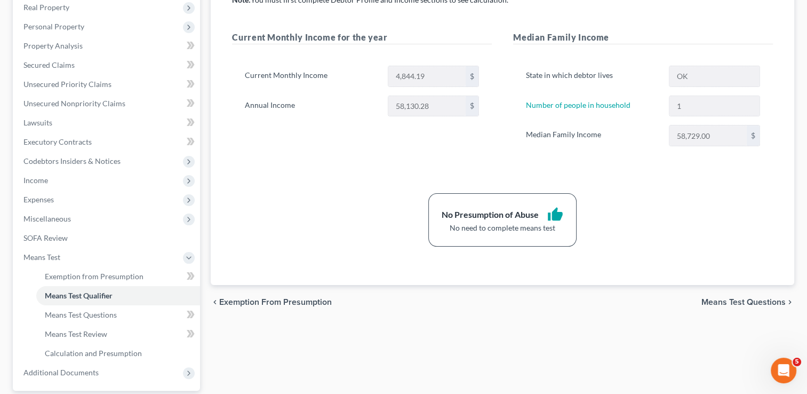
scroll to position [267, 0]
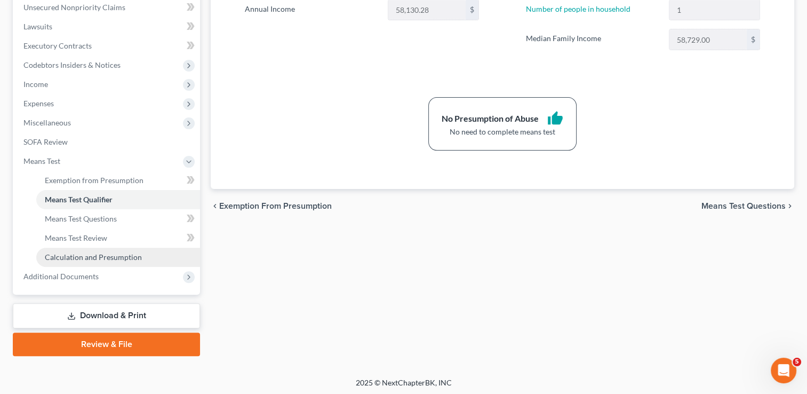
click at [80, 257] on span "Calculation and Presumption" at bounding box center [93, 256] width 97 height 9
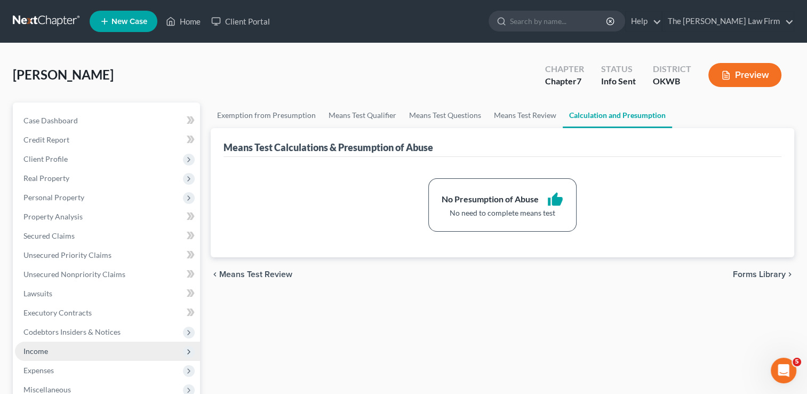
click at [35, 350] on span "Income" at bounding box center [35, 350] width 25 height 9
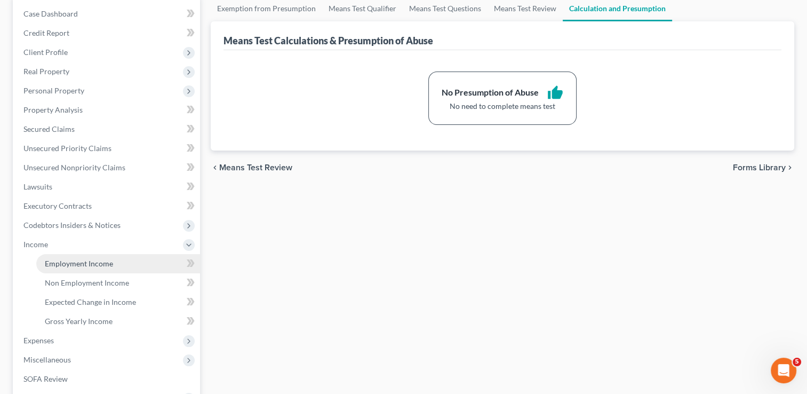
click at [80, 261] on span "Employment Income" at bounding box center [79, 263] width 68 height 9
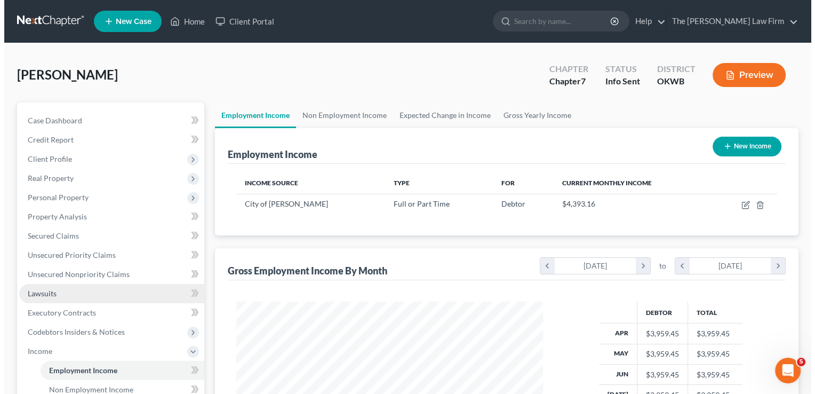
scroll to position [190, 328]
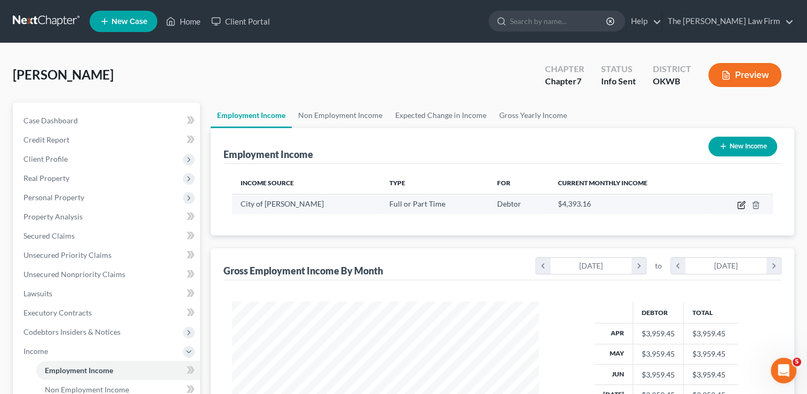
click at [740, 204] on icon "button" at bounding box center [741, 205] width 9 height 9
select select "0"
select select "37"
select select "2"
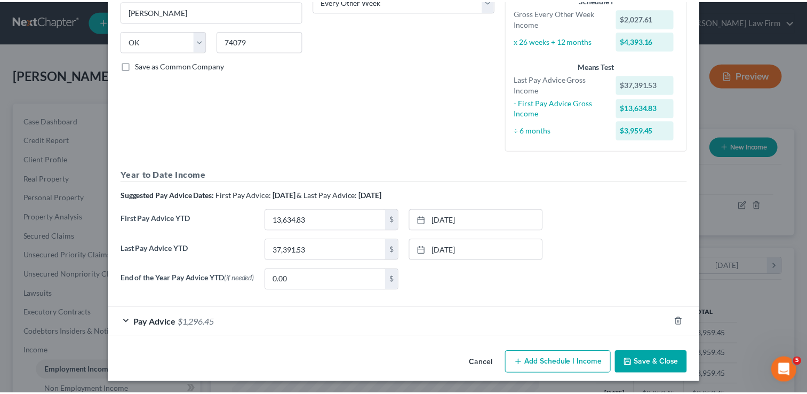
scroll to position [192, 0]
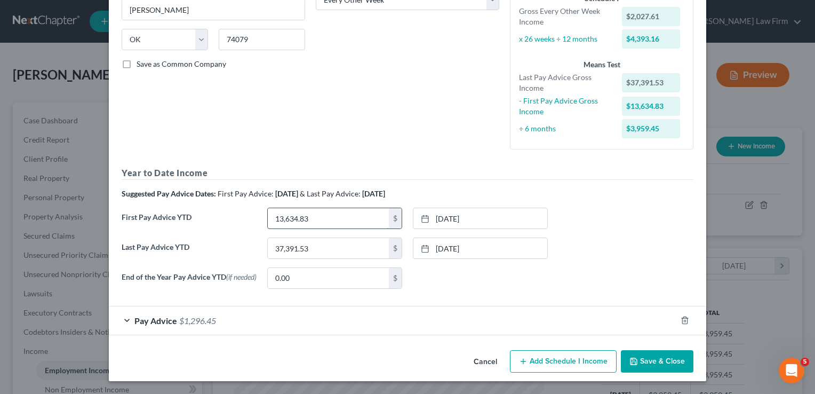
click at [318, 215] on input "13,634.83" at bounding box center [328, 218] width 121 height 20
type input "15,609.45"
click at [455, 214] on link "4/4/2025" at bounding box center [481, 218] width 134 height 20
click at [435, 250] on link "9/19/2025" at bounding box center [481, 248] width 134 height 20
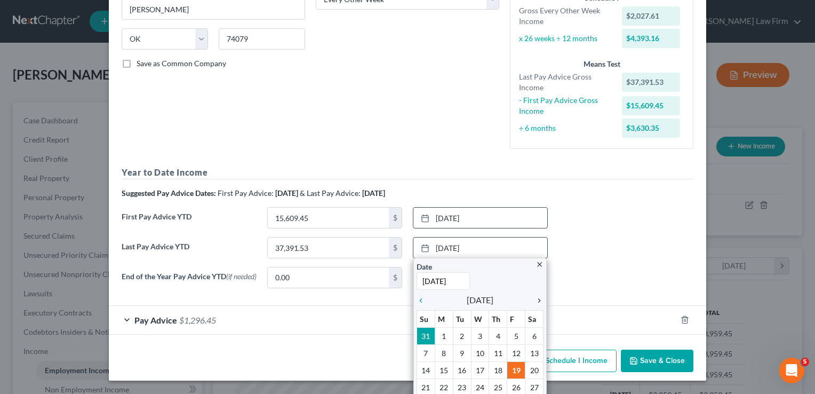
click at [535, 300] on icon "chevron_right" at bounding box center [537, 300] width 14 height 9
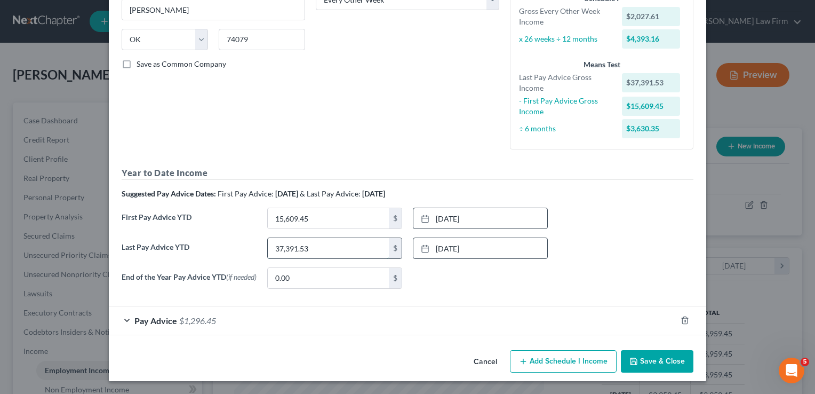
click at [323, 250] on input "37,391.53" at bounding box center [328, 248] width 121 height 20
type input "39,419.14"
click at [490, 279] on div "None close Date Time chevron_left October 2025 chevron_right Su M Tu W Th F Sa …" at bounding box center [481, 277] width 146 height 21
click at [649, 361] on button "Save & Close" at bounding box center [657, 361] width 73 height 22
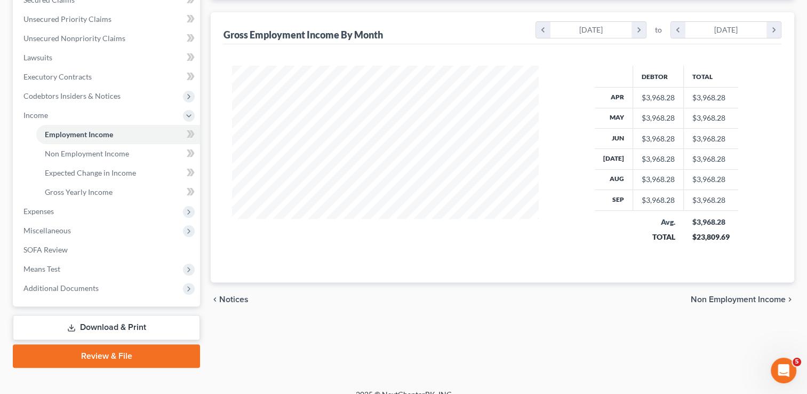
scroll to position [249, 0]
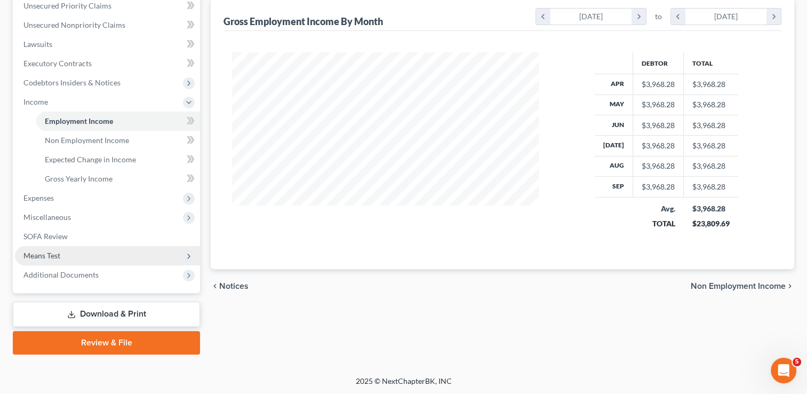
click at [52, 257] on span "Means Test" at bounding box center [41, 255] width 37 height 9
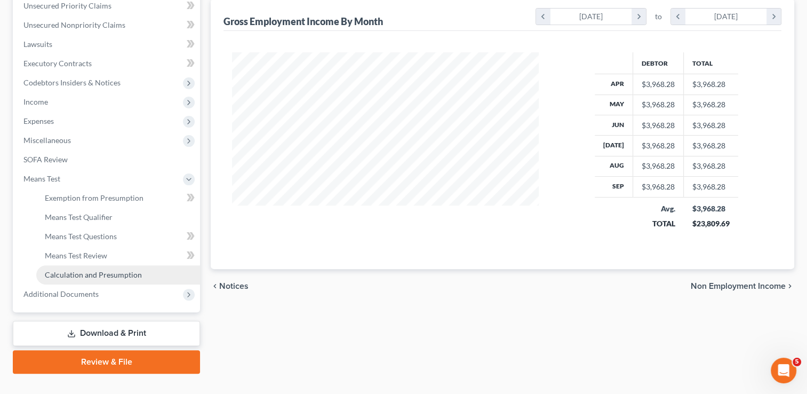
click at [123, 274] on span "Calculation and Presumption" at bounding box center [93, 274] width 97 height 9
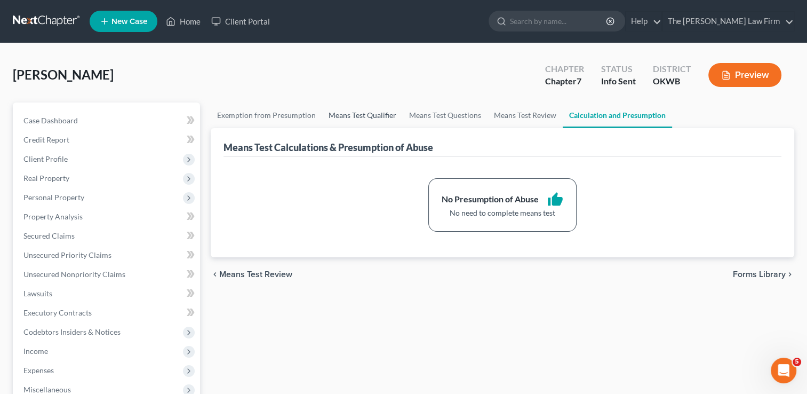
click at [361, 114] on link "Means Test Qualifier" at bounding box center [362, 115] width 81 height 26
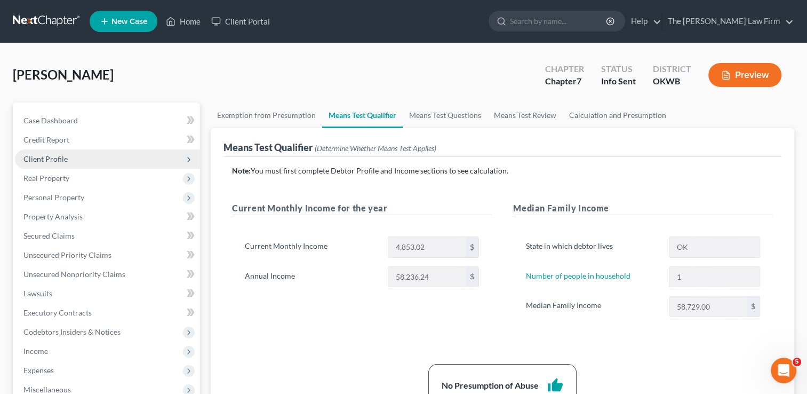
drag, startPoint x: 53, startPoint y: 157, endPoint x: 122, endPoint y: 165, distance: 69.3
click at [53, 157] on span "Client Profile" at bounding box center [45, 158] width 44 height 9
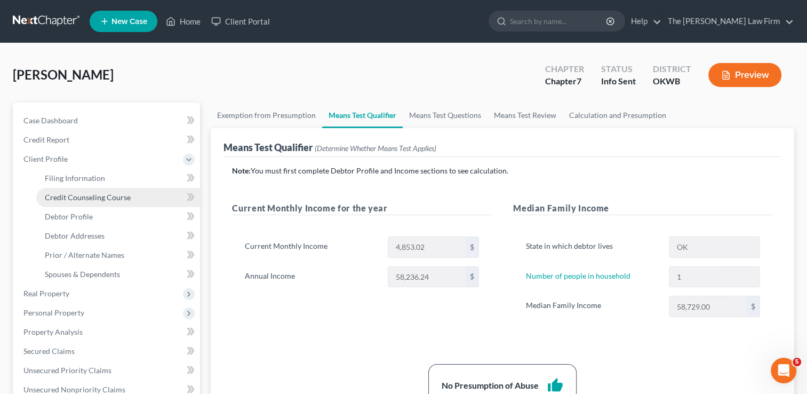
click at [102, 199] on span "Credit Counseling Course" at bounding box center [88, 197] width 86 height 9
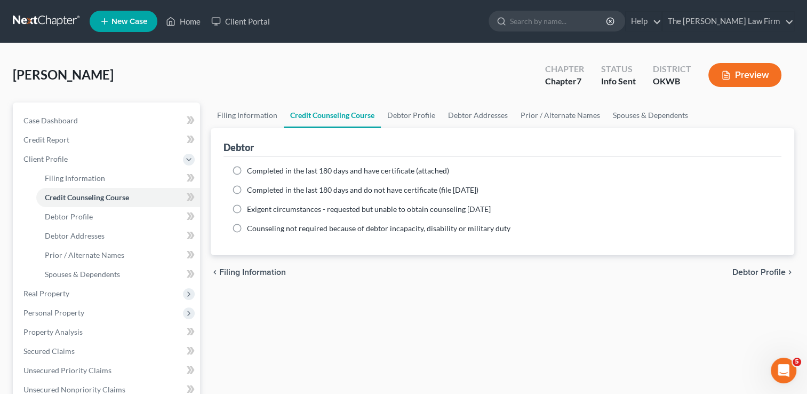
click at [247, 170] on label "Completed in the last 180 days and have certificate (attached)" at bounding box center [348, 170] width 202 height 11
click at [251, 170] on input "Completed in the last 180 days and have certificate (attached)" at bounding box center [254, 168] width 7 height 7
radio input "true"
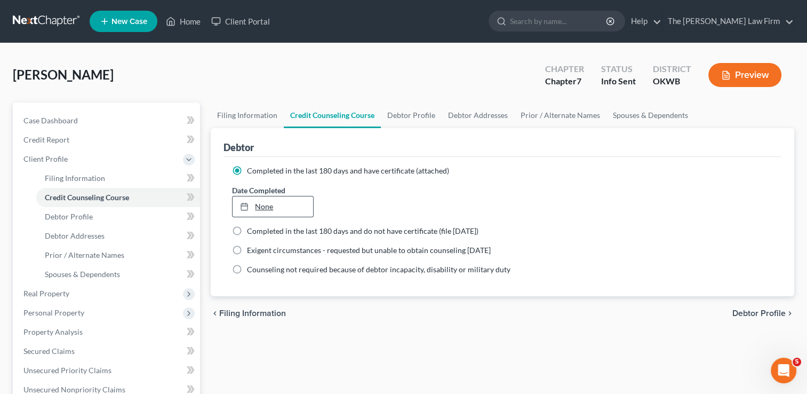
click at [267, 203] on link "None" at bounding box center [273, 206] width 80 height 20
type input "10/12/2025"
drag, startPoint x: 61, startPoint y: 314, endPoint x: 97, endPoint y: 313, distance: 35.8
click at [61, 314] on span "Personal Property" at bounding box center [53, 312] width 61 height 9
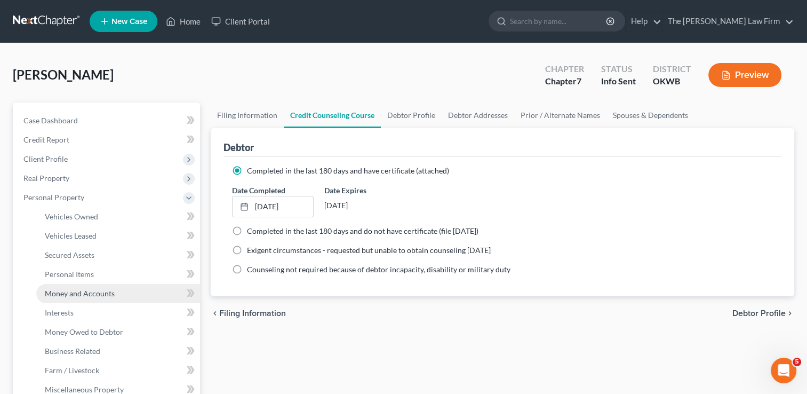
click at [90, 293] on span "Money and Accounts" at bounding box center [80, 293] width 70 height 9
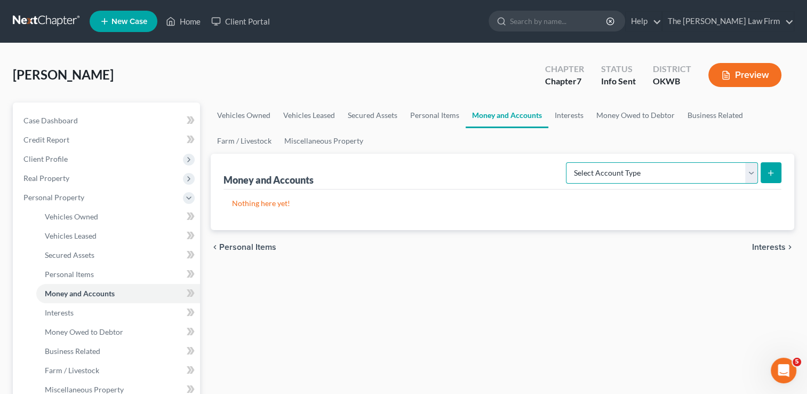
click at [665, 174] on select "Select Account Type Brokerage Cash on Hand Certificates of Deposit Checking Acc…" at bounding box center [662, 172] width 192 height 21
select select "checking"
click at [568, 162] on select "Select Account Type Brokerage Cash on Hand Certificates of Deposit Checking Acc…" at bounding box center [662, 172] width 192 height 21
click at [772, 174] on icon "submit" at bounding box center [771, 173] width 9 height 9
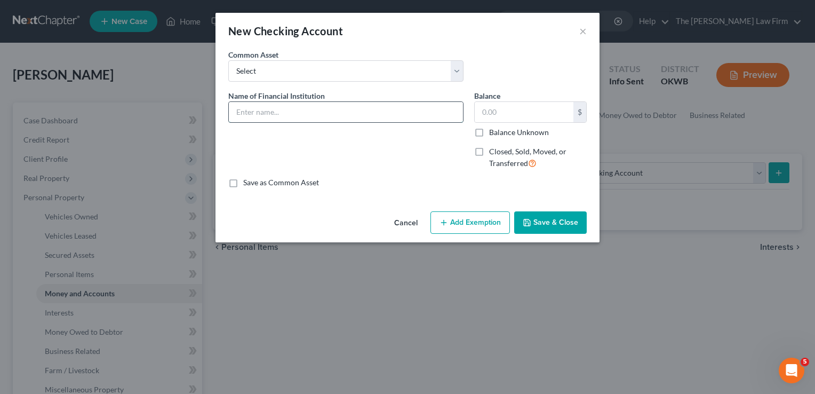
click at [290, 110] on input "text" at bounding box center [346, 112] width 234 height 20
type input "BancFirst (8686)"
click at [459, 226] on button "Add Exemption" at bounding box center [471, 222] width 80 height 22
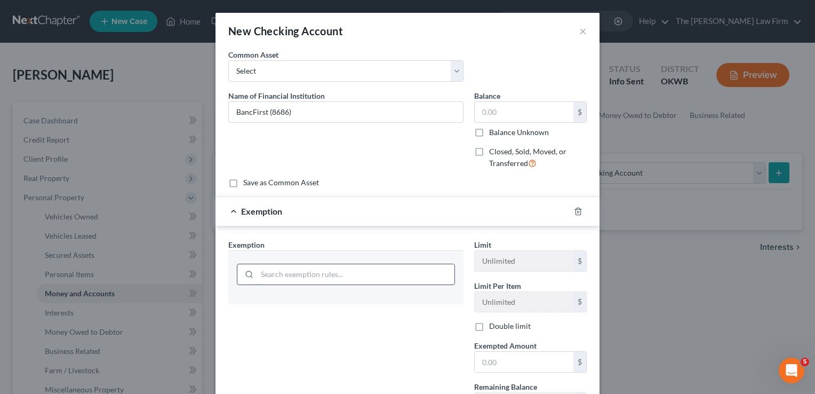
click at [300, 272] on input "search" at bounding box center [355, 274] width 197 height 20
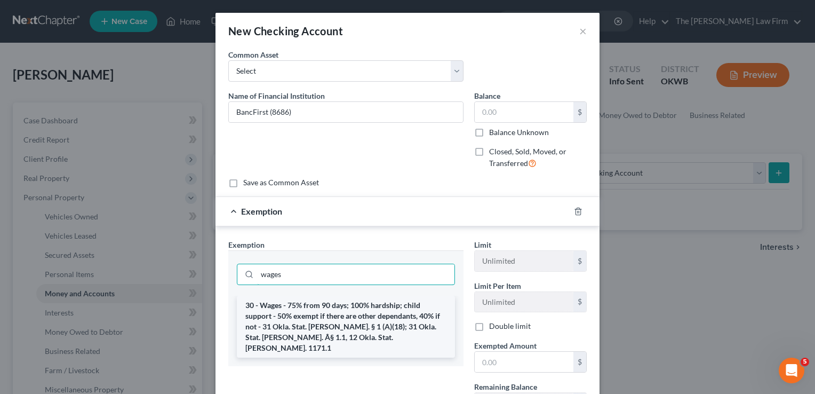
type input "wages"
click at [284, 314] on li "30 - Wages - 75% from 90 days; 100% hardship; child support - 50% exempt if the…" at bounding box center [346, 327] width 218 height 62
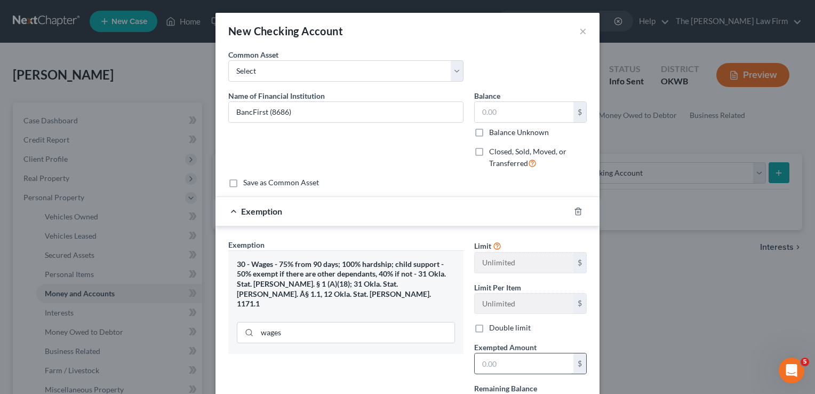
click at [505, 362] on input "text" at bounding box center [524, 363] width 99 height 20
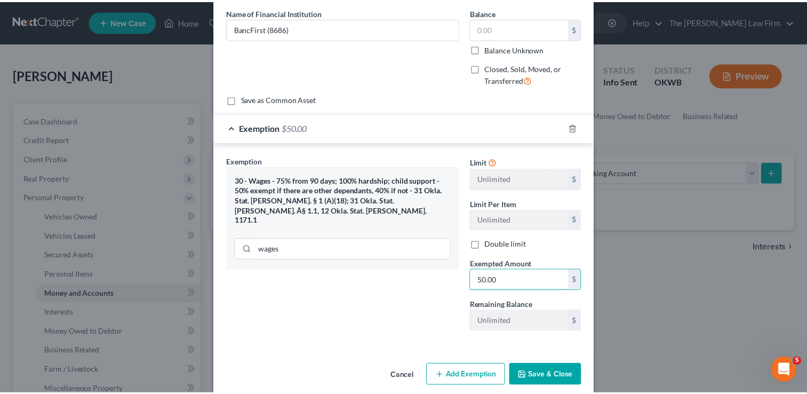
scroll to position [96, 0]
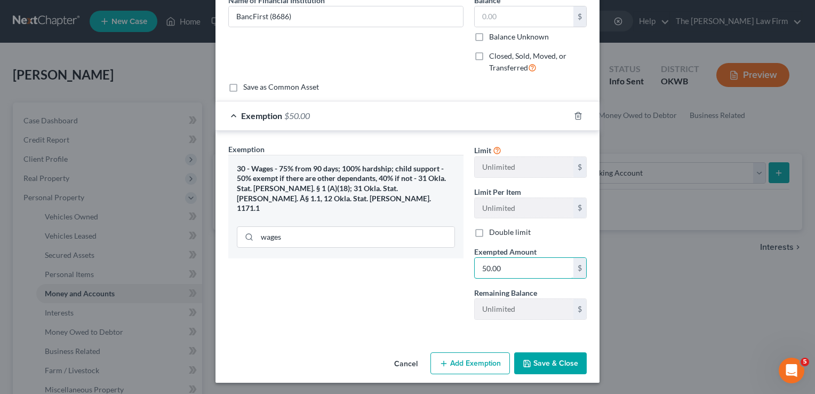
type input "50.00"
click at [543, 363] on button "Save & Close" at bounding box center [550, 363] width 73 height 22
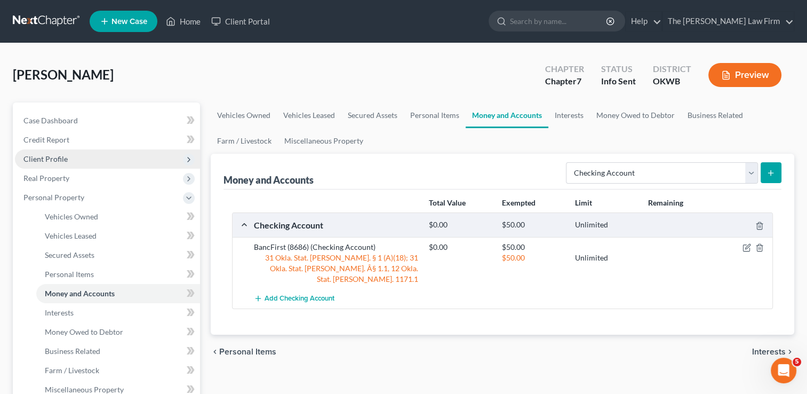
click at [53, 160] on span "Client Profile" at bounding box center [45, 158] width 44 height 9
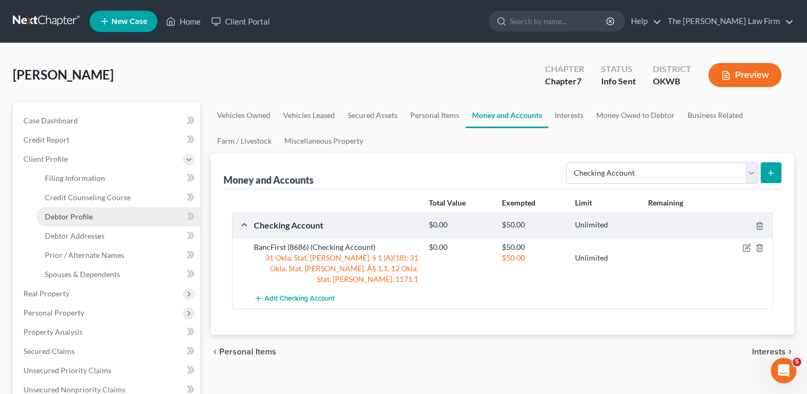
click at [76, 217] on span "Debtor Profile" at bounding box center [69, 216] width 48 height 9
select select "0"
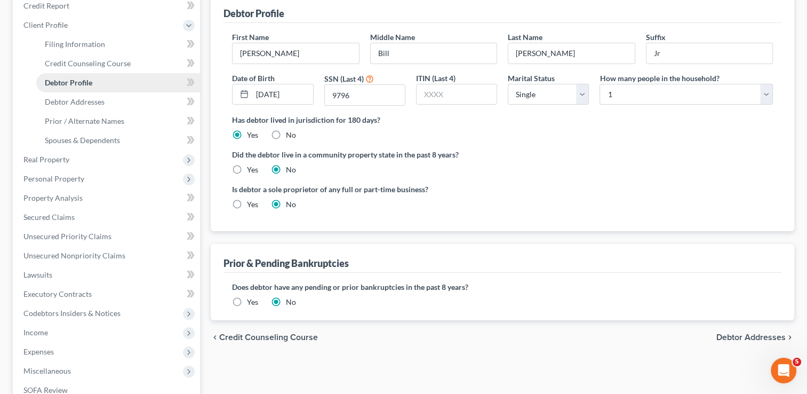
scroll to position [160, 0]
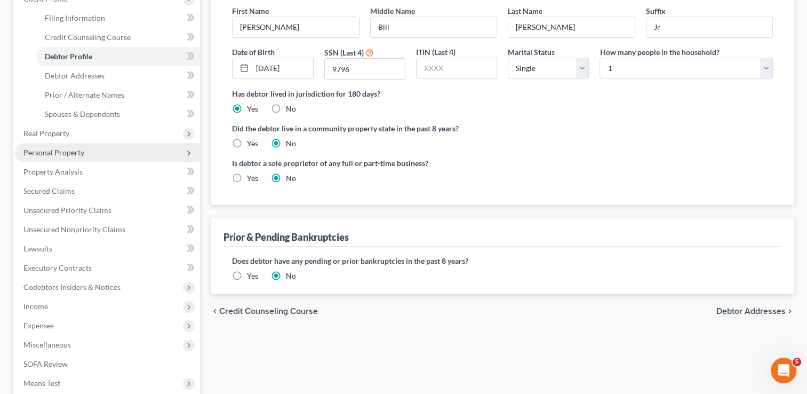
click at [61, 149] on span "Personal Property" at bounding box center [53, 152] width 61 height 9
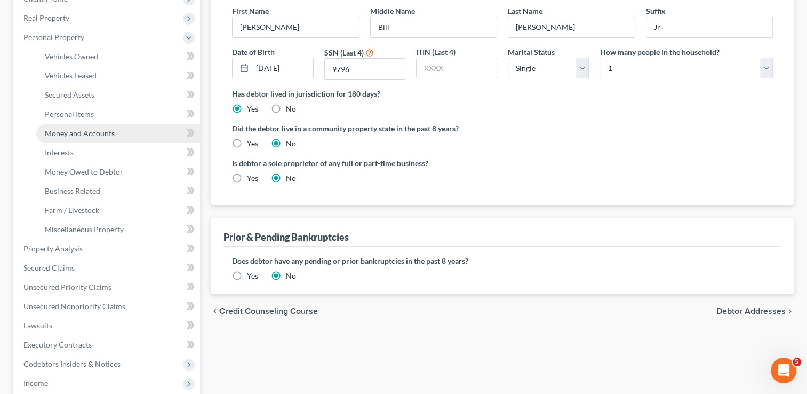
click at [88, 133] on span "Money and Accounts" at bounding box center [80, 133] width 70 height 9
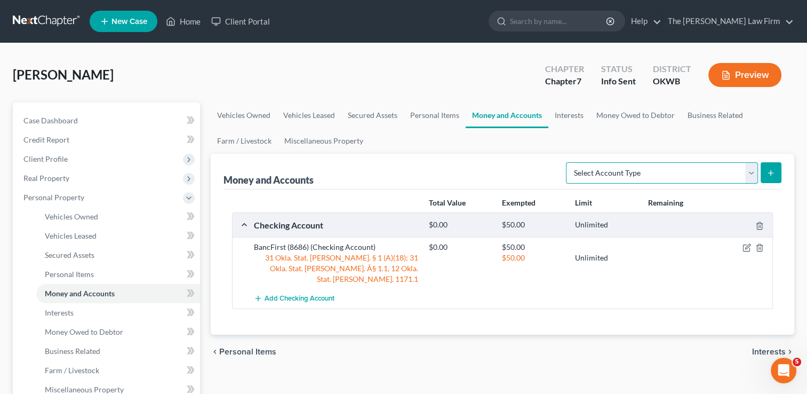
click at [690, 174] on select "Select Account Type Brokerage Cash on Hand Certificates of Deposit Checking Acc…" at bounding box center [662, 172] width 192 height 21
select select "savings"
click at [568, 162] on select "Select Account Type Brokerage Cash on Hand Certificates of Deposit Checking Acc…" at bounding box center [662, 172] width 192 height 21
click at [764, 173] on button "submit" at bounding box center [771, 172] width 21 height 21
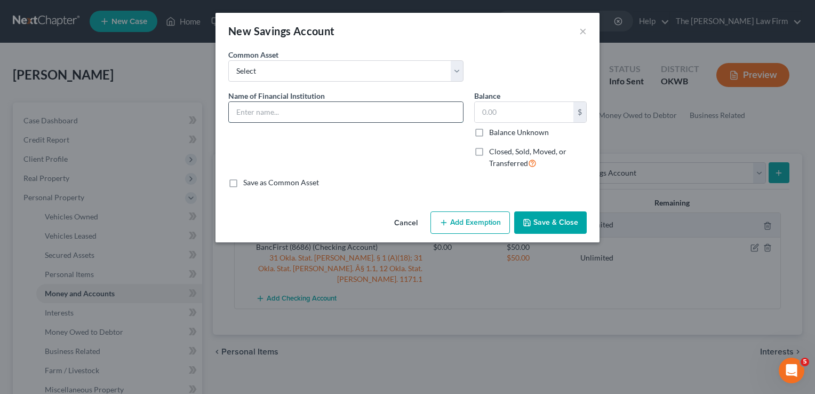
click at [306, 112] on input "text" at bounding box center [346, 112] width 234 height 20
type input "TruSky (8945)"
click at [511, 110] on input "text" at bounding box center [524, 112] width 99 height 20
type input "5.28"
click at [475, 216] on button "Add Exemption" at bounding box center [471, 222] width 80 height 22
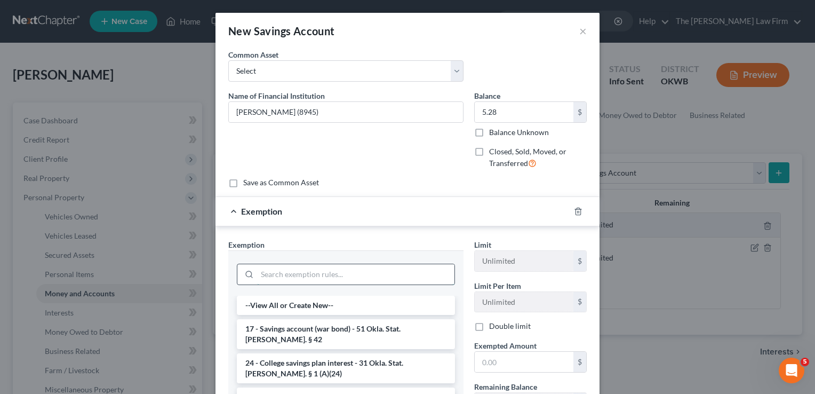
click at [283, 273] on input "search" at bounding box center [355, 274] width 197 height 20
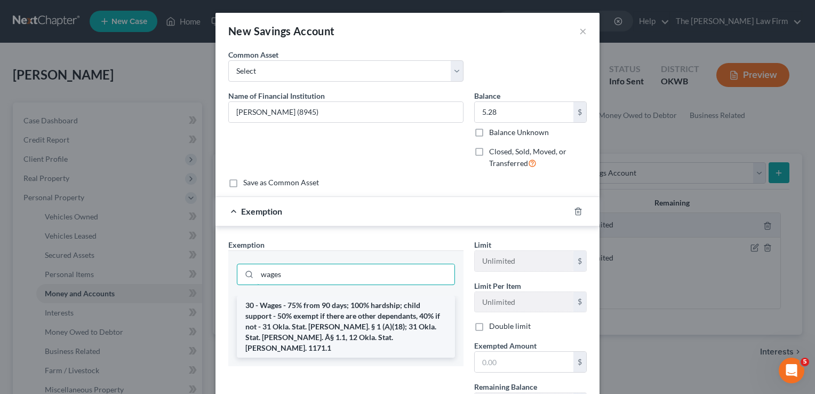
type input "wages"
click at [310, 307] on li "30 - Wages - 75% from 90 days; 100% hardship; child support - 50% exempt if the…" at bounding box center [346, 327] width 218 height 62
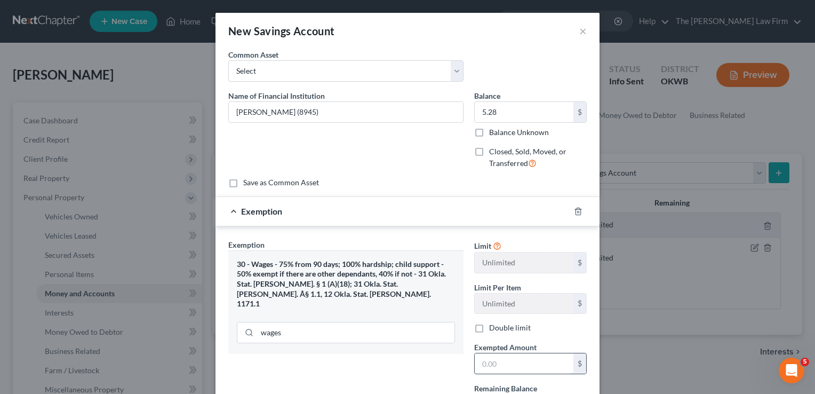
click at [505, 363] on input "text" at bounding box center [524, 363] width 99 height 20
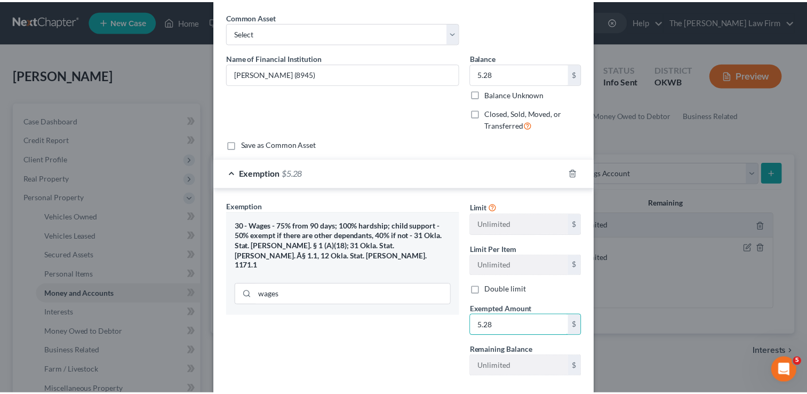
scroll to position [96, 0]
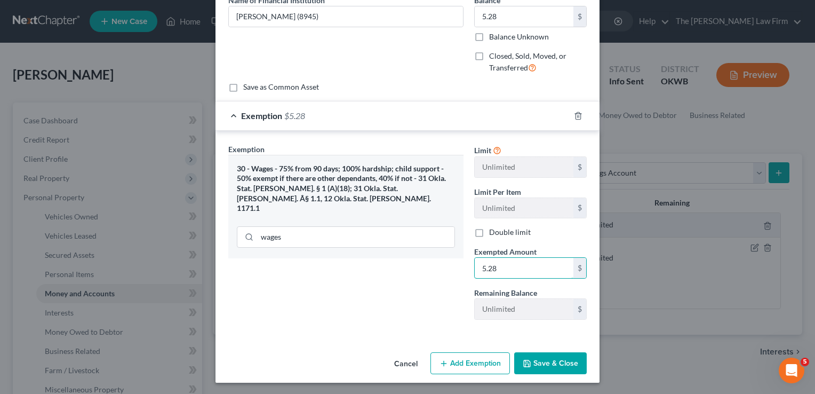
type input "5.28"
click at [551, 356] on button "Save & Close" at bounding box center [550, 363] width 73 height 22
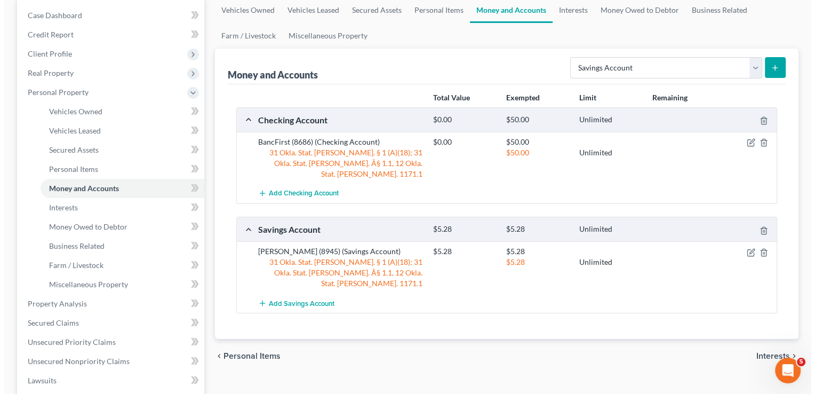
scroll to position [107, 0]
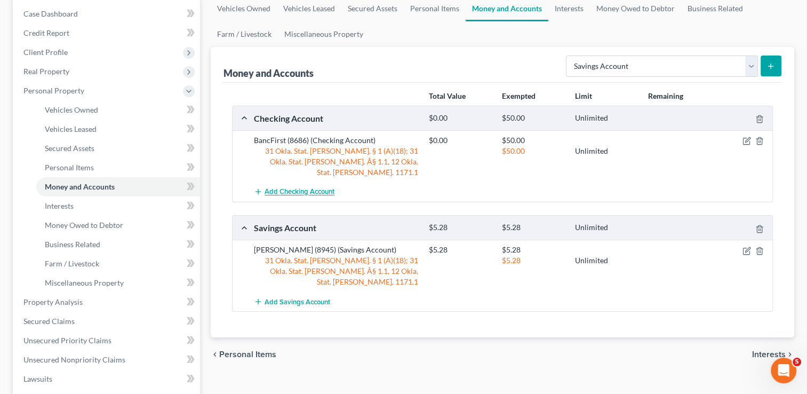
click at [316, 188] on span "Add Checking Account" at bounding box center [300, 192] width 70 height 9
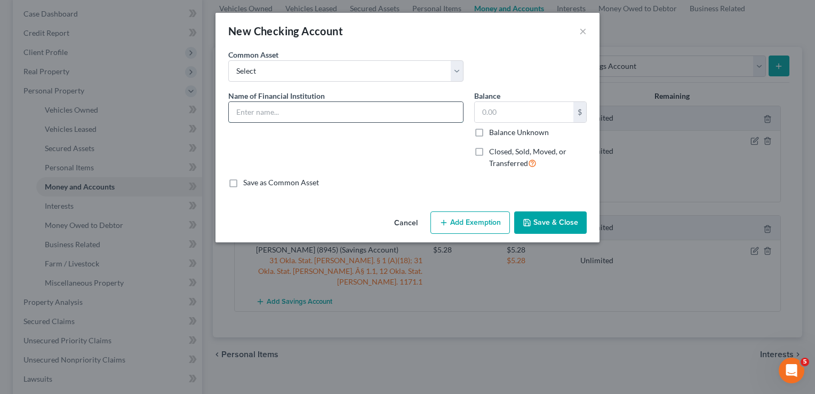
click at [333, 112] on input "text" at bounding box center [346, 112] width 234 height 20
type input "TruSky (8945)"
type input "5.28"
click at [279, 111] on input "TruSky (8945)" at bounding box center [346, 112] width 234 height 20
click at [267, 110] on input "True Sky ()" at bounding box center [346, 112] width 234 height 20
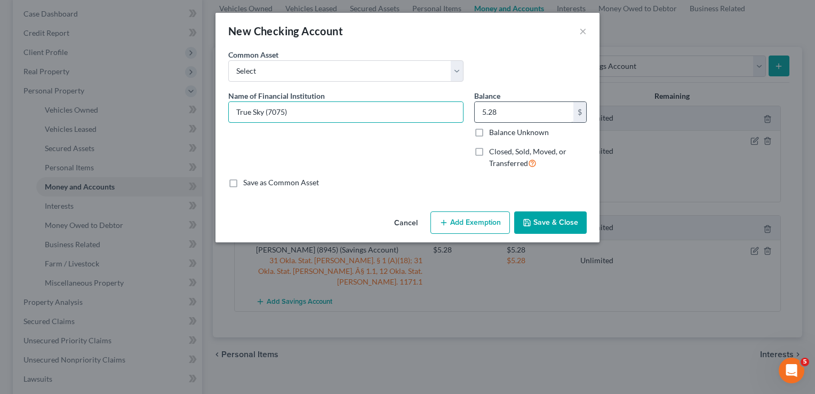
type input "True Sky (7075)"
click at [512, 114] on input "5.28" at bounding box center [524, 112] width 99 height 20
type input "847.63"
click at [461, 216] on button "Add Exemption" at bounding box center [471, 222] width 80 height 22
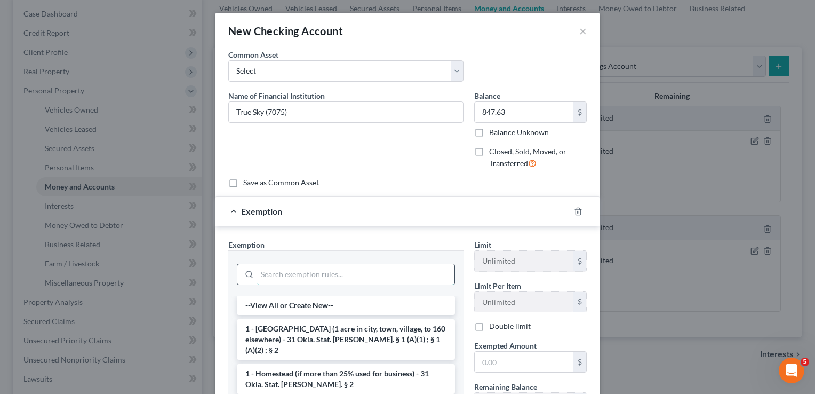
click at [331, 272] on input "search" at bounding box center [355, 274] width 197 height 20
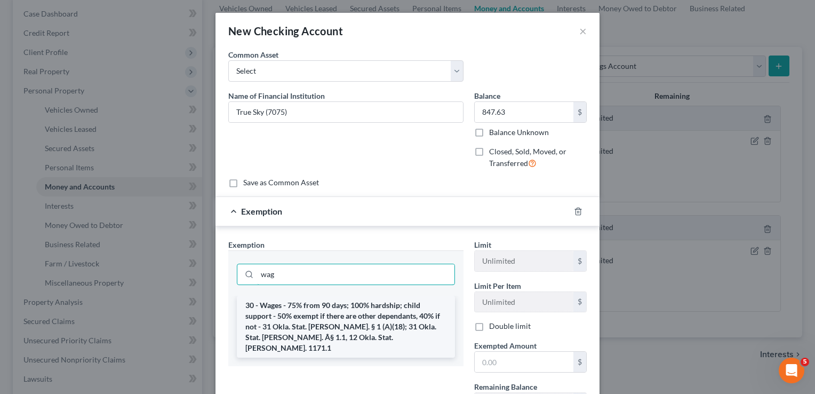
type input "wag"
click at [312, 319] on li "30 - Wages - 75% from 90 days; 100% hardship; child support - 50% exempt if the…" at bounding box center [346, 327] width 218 height 62
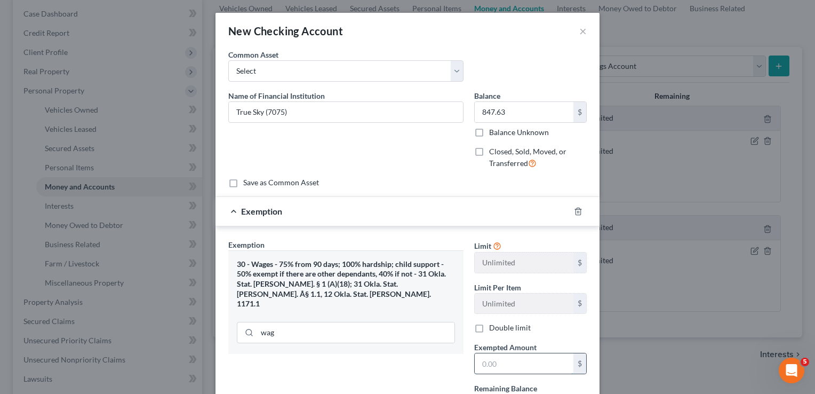
click at [500, 362] on input "text" at bounding box center [524, 363] width 99 height 20
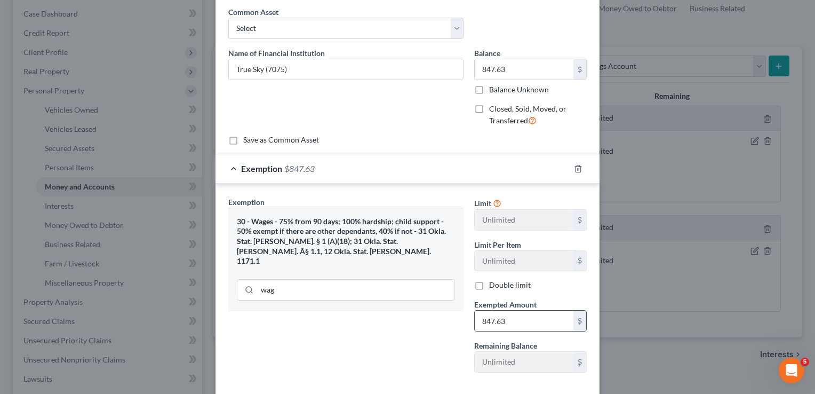
scroll to position [96, 0]
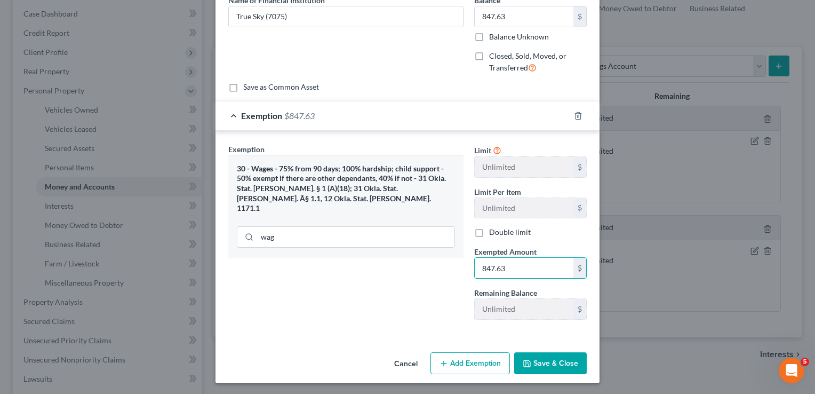
type input "847.63"
click at [551, 361] on button "Save & Close" at bounding box center [550, 363] width 73 height 22
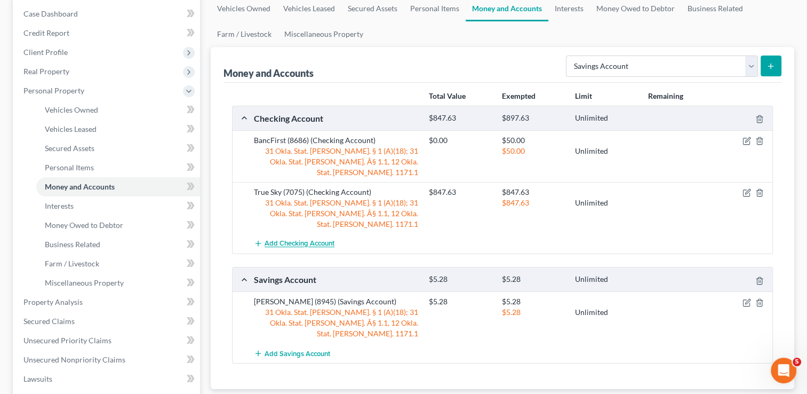
click at [317, 240] on span "Add Checking Account" at bounding box center [300, 244] width 70 height 9
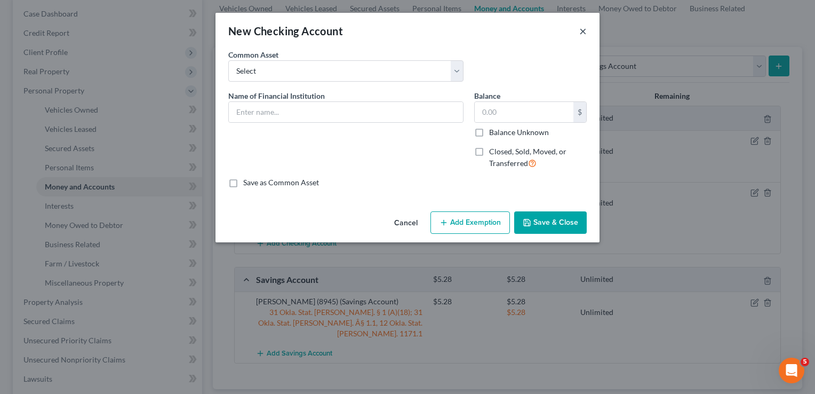
click at [586, 31] on button "×" at bounding box center [582, 31] width 7 height 13
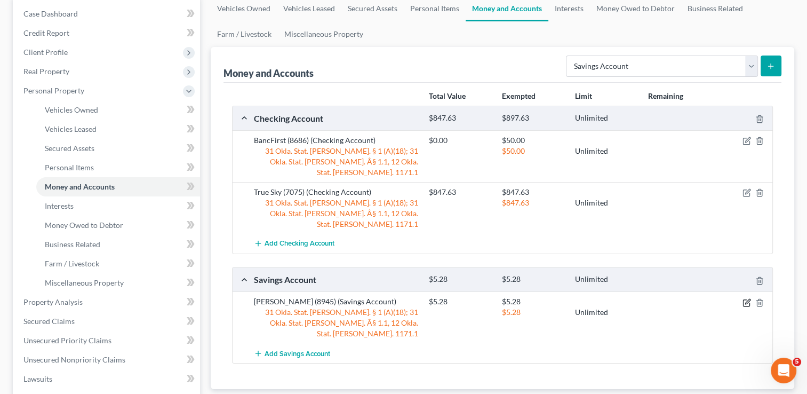
click at [745, 299] on icon "button" at bounding box center [747, 301] width 5 height 5
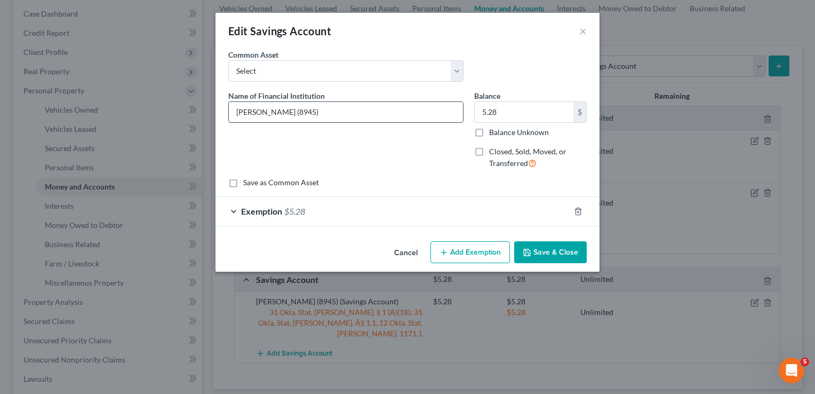
click at [248, 114] on input "TruSky (8945)" at bounding box center [346, 112] width 234 height 20
type input "True Sky (8945)"
click at [560, 251] on button "Save & Close" at bounding box center [550, 252] width 73 height 22
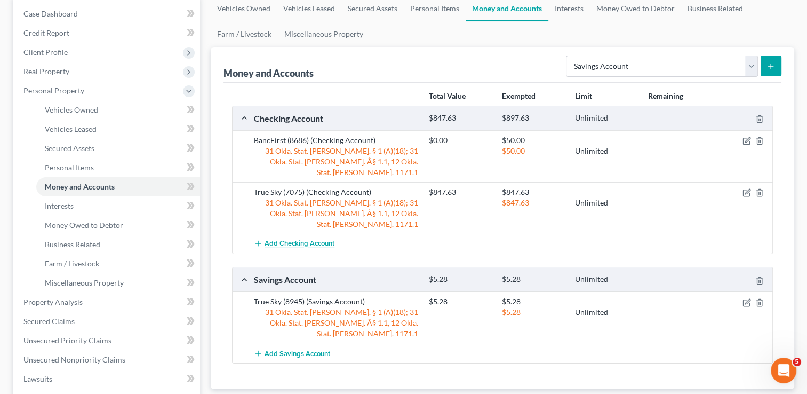
click at [318, 240] on span "Add Checking Account" at bounding box center [300, 244] width 70 height 9
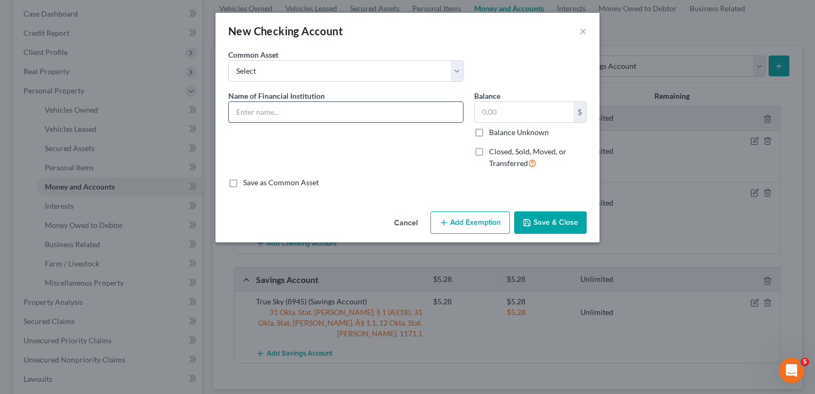
drag, startPoint x: 298, startPoint y: 113, endPoint x: 306, endPoint y: 109, distance: 8.8
click at [298, 113] on input "text" at bounding box center [346, 112] width 234 height 20
type input "True Sky Sub (8953)"
click at [519, 109] on input "text" at bounding box center [524, 112] width 99 height 20
type input "0.01"
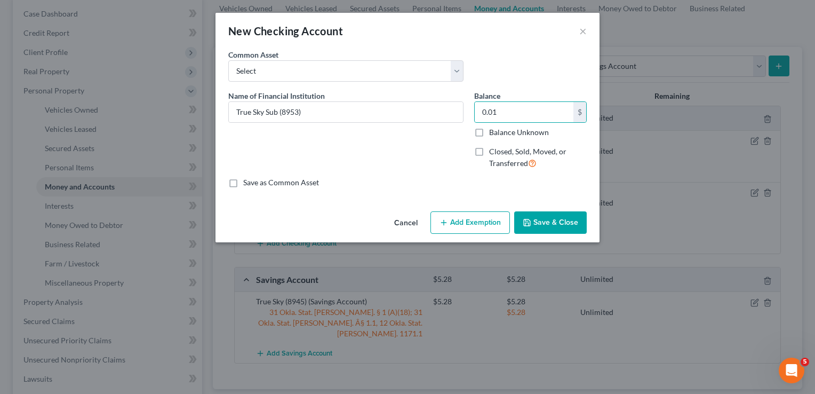
click at [472, 223] on button "Add Exemption" at bounding box center [471, 222] width 80 height 22
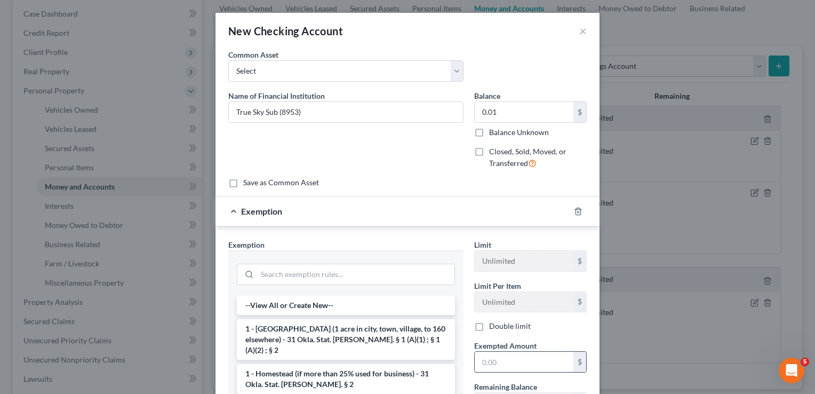
click at [509, 359] on input "text" at bounding box center [524, 362] width 99 height 20
type input "0.01"
click at [356, 273] on input "search" at bounding box center [355, 274] width 197 height 20
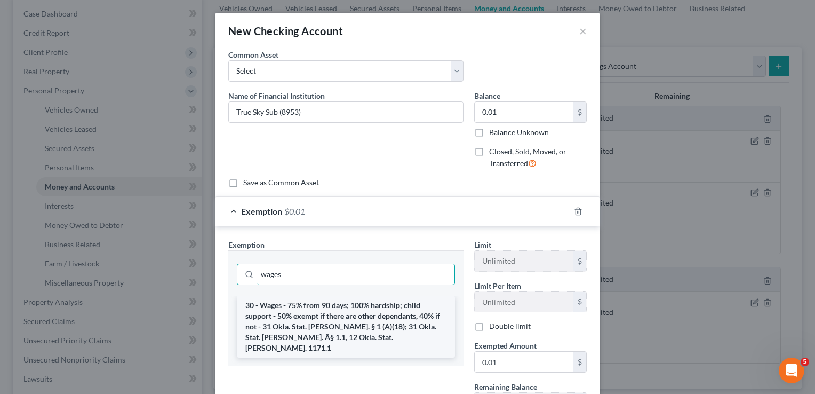
type input "wages"
click at [350, 308] on li "30 - Wages - 75% from 90 days; 100% hardship; child support - 50% exempt if the…" at bounding box center [346, 327] width 218 height 62
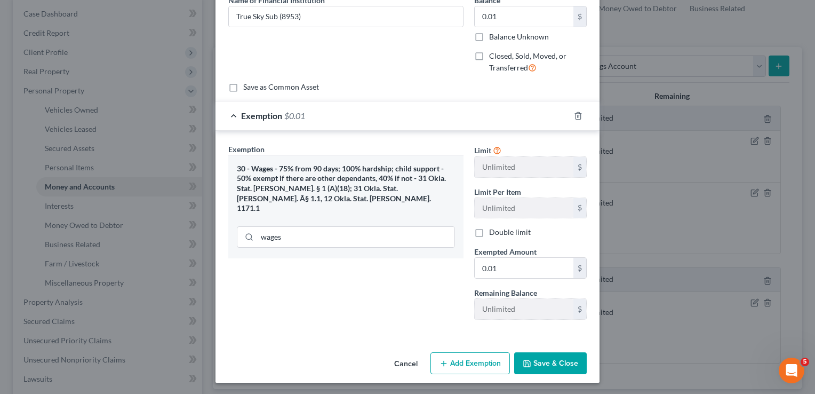
click at [550, 362] on button "Save & Close" at bounding box center [550, 363] width 73 height 22
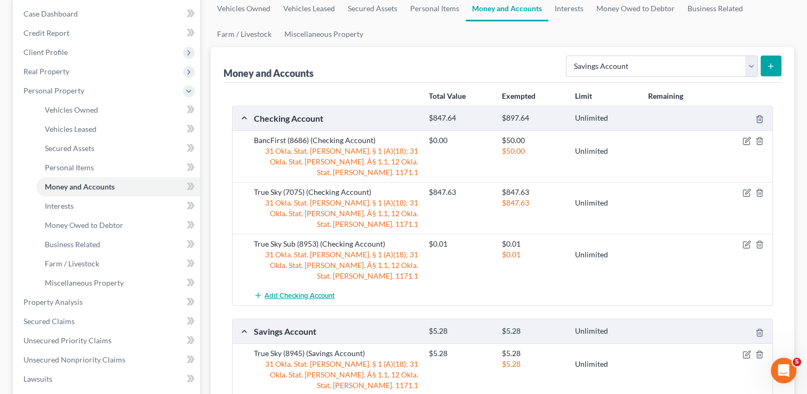
click at [299, 291] on span "Add Checking Account" at bounding box center [300, 295] width 70 height 9
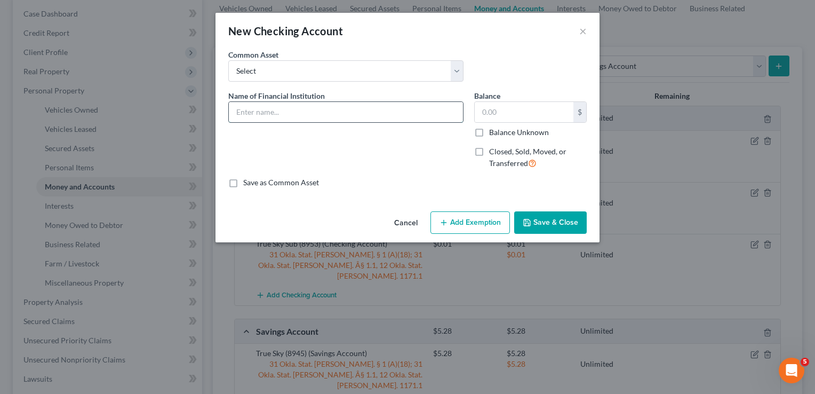
click at [331, 113] on input "text" at bounding box center [346, 112] width 234 height 20
type input "True Sky Sub (8953)"
type input "0.01"
click at [297, 113] on input "True Sky Sub (8953)" at bounding box center [346, 112] width 234 height 20
type input "True Sky Sub (4286)"
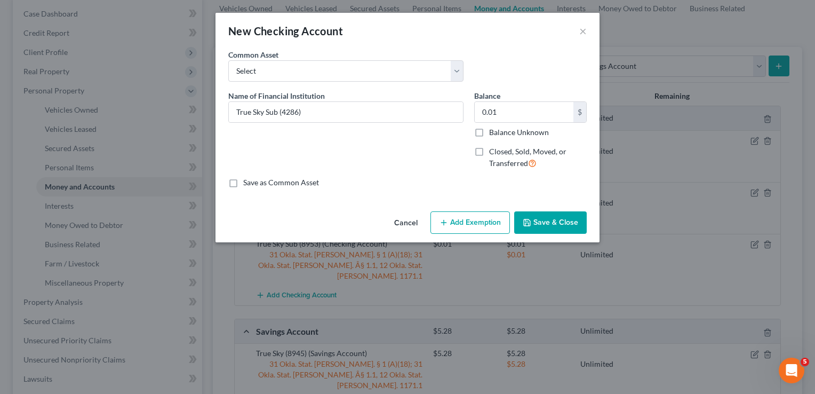
click at [467, 226] on button "Add Exemption" at bounding box center [471, 222] width 80 height 22
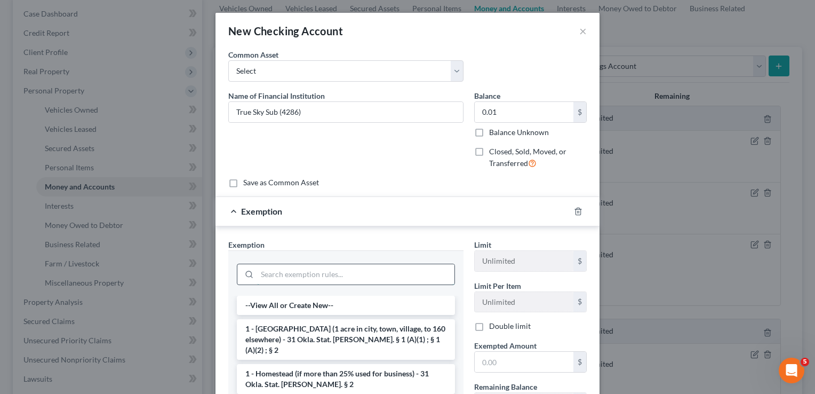
click at [349, 271] on input "search" at bounding box center [355, 274] width 197 height 20
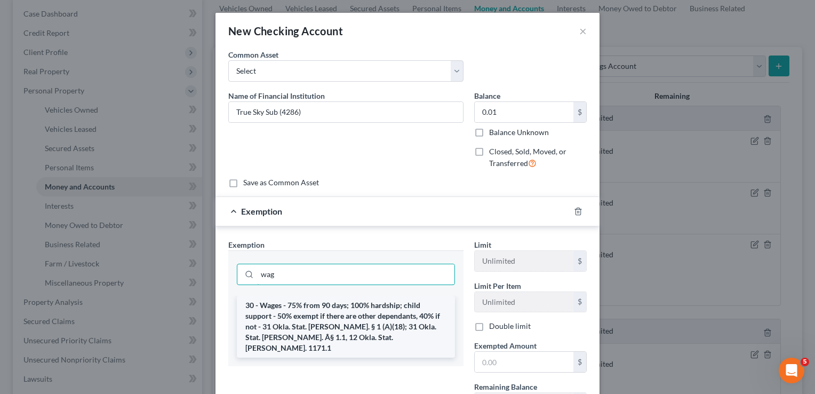
type input "wag"
click at [334, 308] on li "30 - Wages - 75% from 90 days; 100% hardship; child support - 50% exempt if the…" at bounding box center [346, 327] width 218 height 62
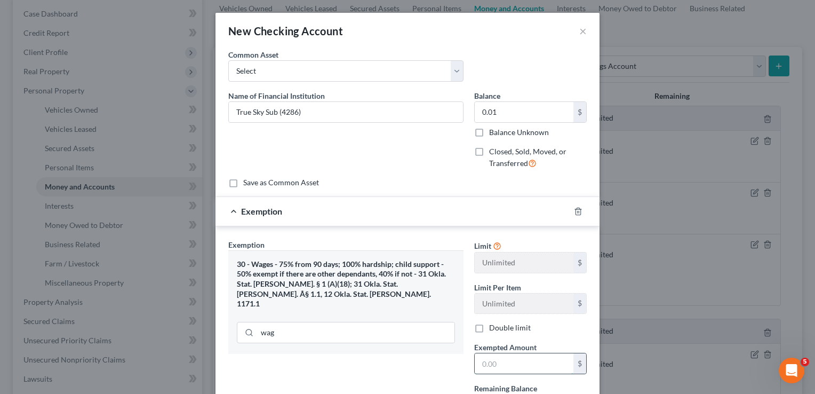
click at [507, 360] on input "text" at bounding box center [524, 363] width 99 height 20
type input "0.01"
click at [429, 345] on div "Exemption Set must be selected for CA. Exemption * 30 - Wages - 75% from 90 day…" at bounding box center [346, 331] width 246 height 185
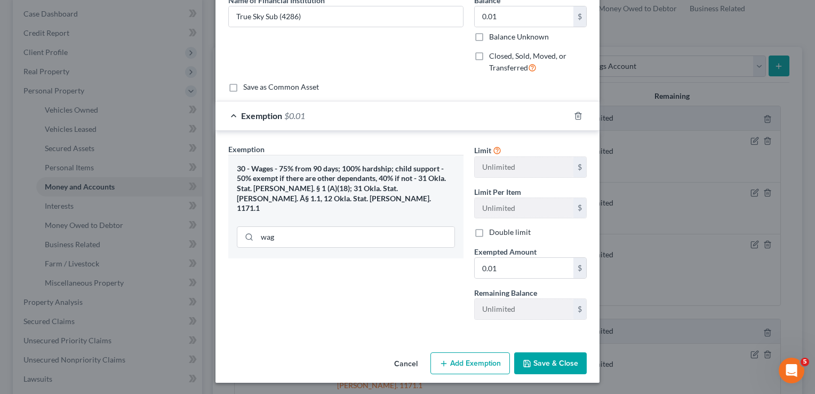
click at [553, 361] on button "Save & Close" at bounding box center [550, 363] width 73 height 22
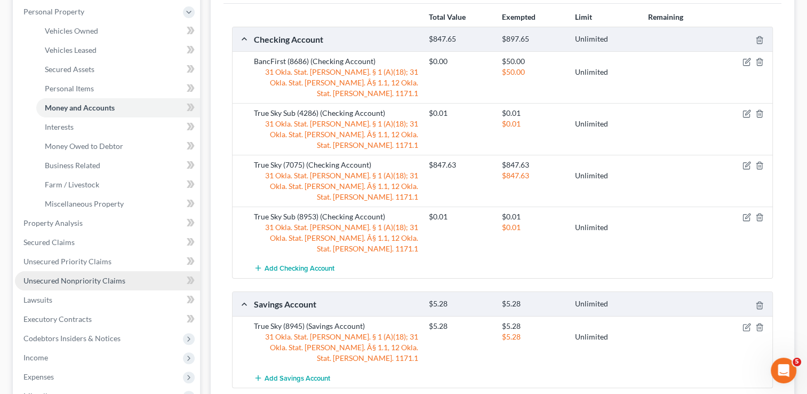
scroll to position [213, 0]
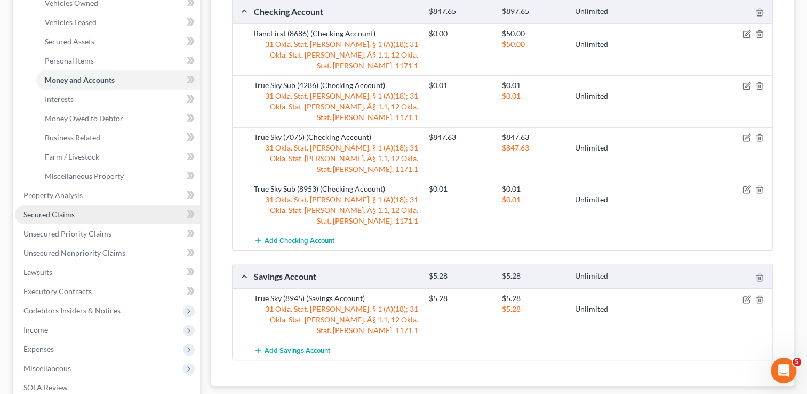
click at [58, 215] on span "Secured Claims" at bounding box center [48, 214] width 51 height 9
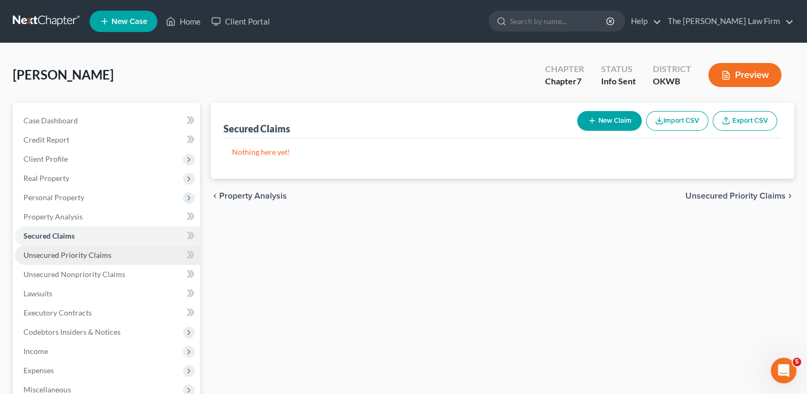
click at [70, 252] on span "Unsecured Priority Claims" at bounding box center [67, 254] width 88 height 9
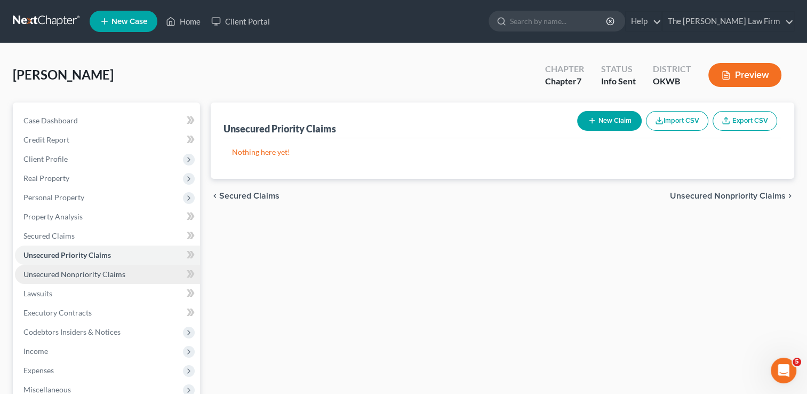
click at [82, 274] on span "Unsecured Nonpriority Claims" at bounding box center [74, 273] width 102 height 9
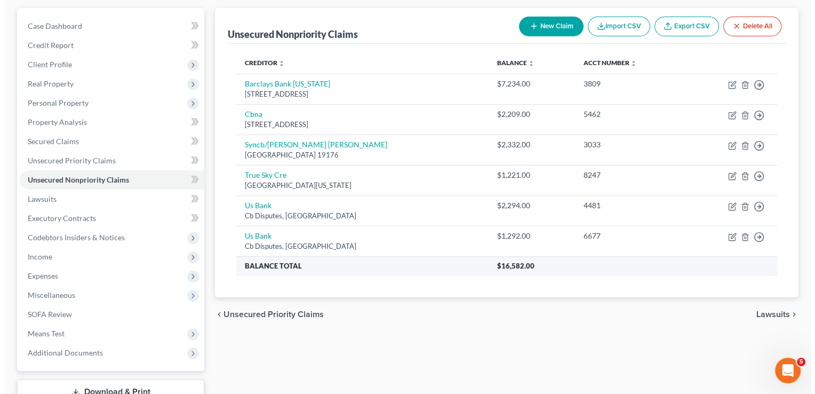
scroll to position [107, 0]
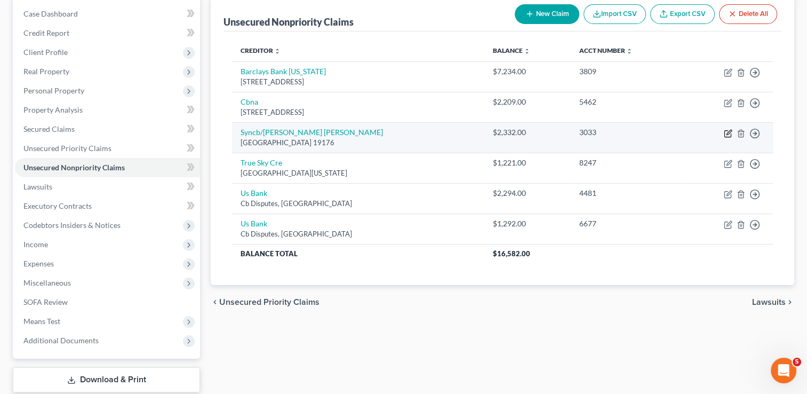
click at [728, 132] on icon "button" at bounding box center [728, 133] width 9 height 9
select select "39"
select select "1"
select select "0"
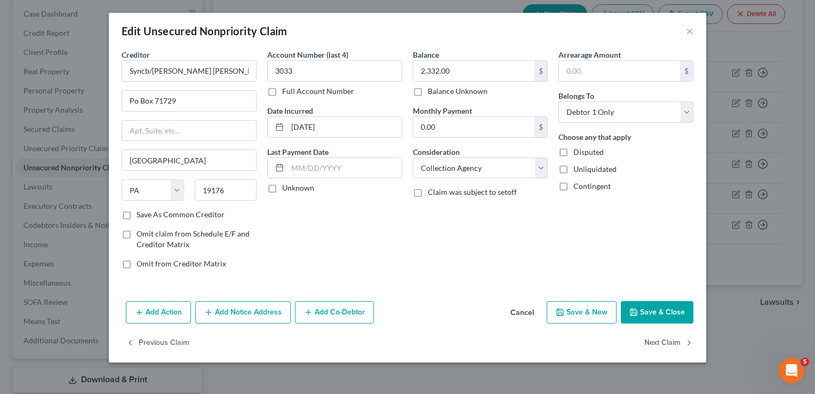
click at [162, 311] on button "Add Action" at bounding box center [158, 312] width 65 height 22
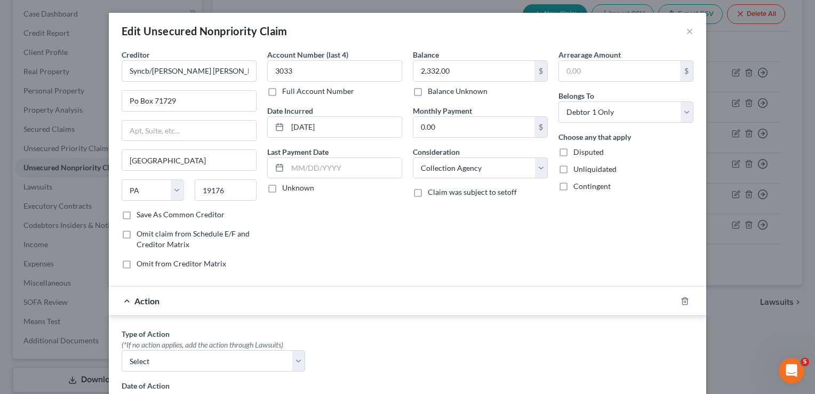
scroll to position [213, 0]
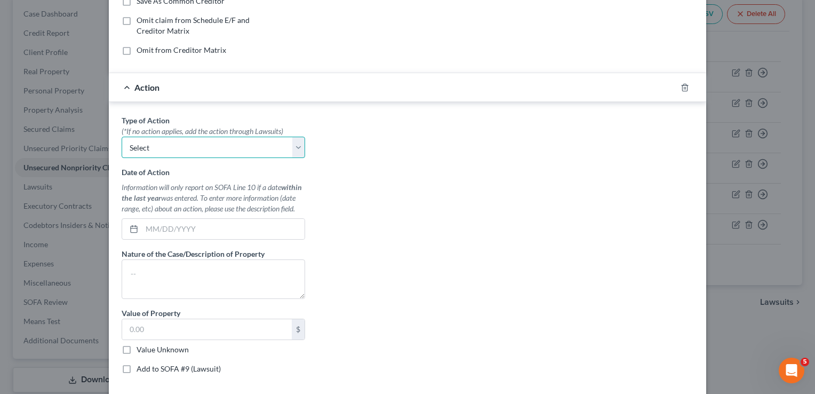
click at [230, 148] on select "Select Repossession Garnishment Foreclosure Personal Injury Attached, Seized, O…" at bounding box center [214, 147] width 184 height 21
select select "1"
click at [122, 137] on select "Select Repossession Garnishment Foreclosure Personal Injury Attached, Seized, O…" at bounding box center [214, 147] width 184 height 21
click at [205, 228] on input "text" at bounding box center [223, 229] width 163 height 20
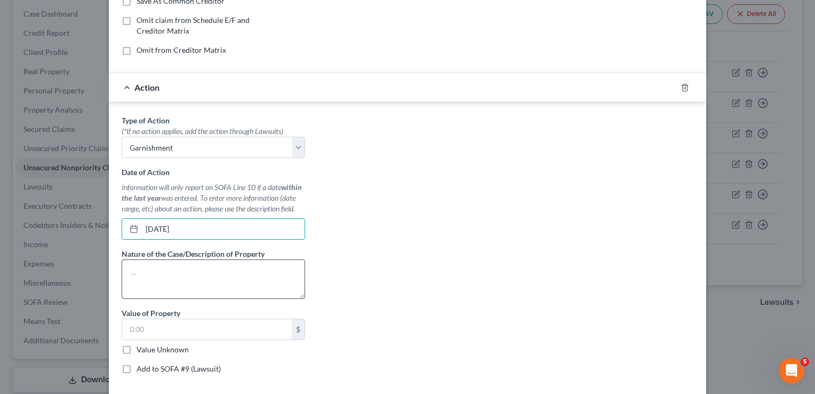
type input "09/19/2025"
click at [180, 266] on textarea at bounding box center [214, 278] width 184 height 39
type textarea "Garnishment"
click at [254, 324] on input "text" at bounding box center [207, 329] width 170 height 20
type input "0"
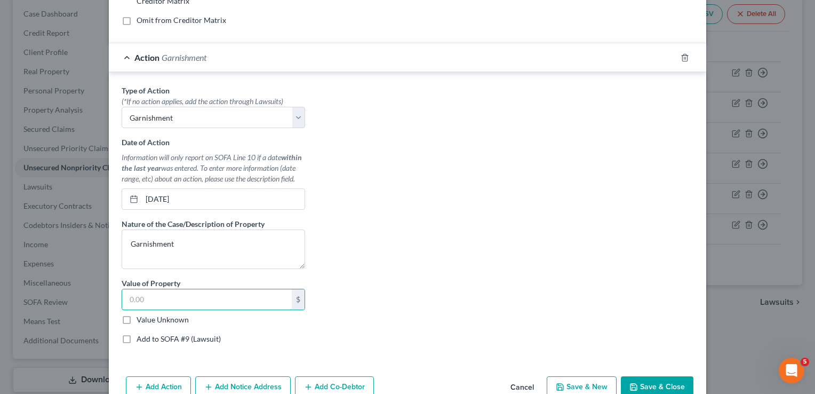
scroll to position [267, 0]
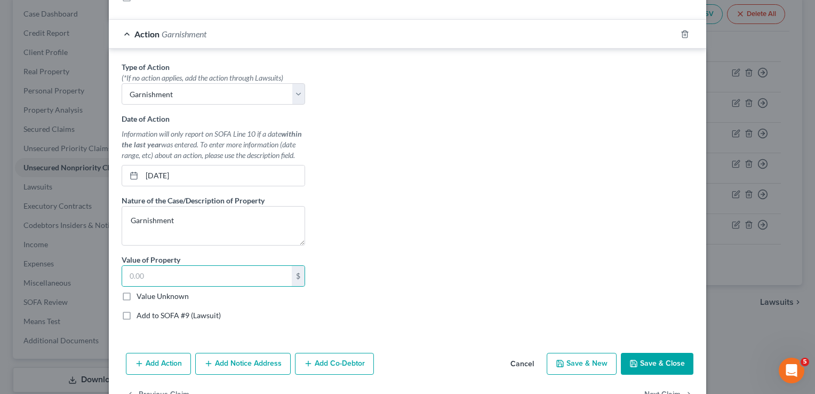
click at [647, 360] on button "Save & Close" at bounding box center [657, 364] width 73 height 22
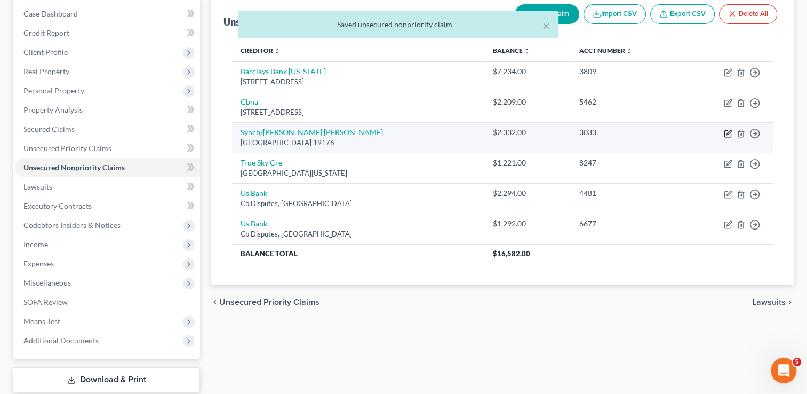
click at [728, 130] on icon "button" at bounding box center [728, 133] width 9 height 9
select select "39"
select select "1"
select select "0"
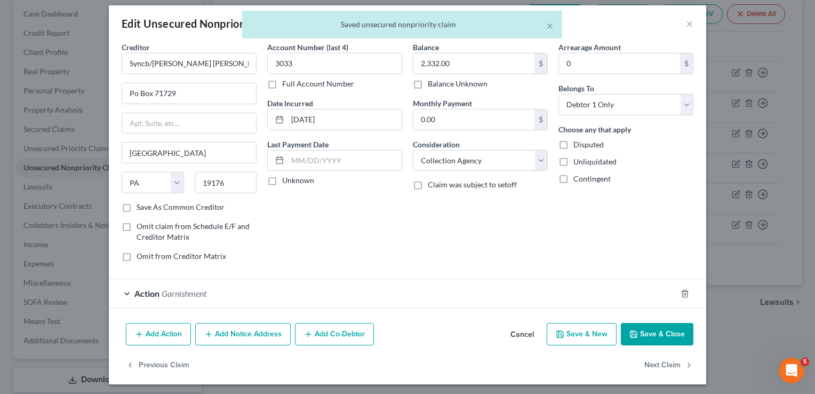
scroll to position [9, 0]
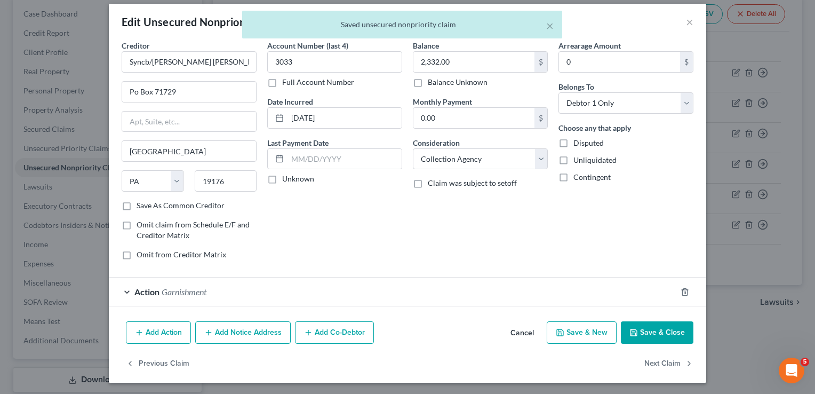
click at [228, 335] on button "Add Notice Address" at bounding box center [243, 332] width 96 height 22
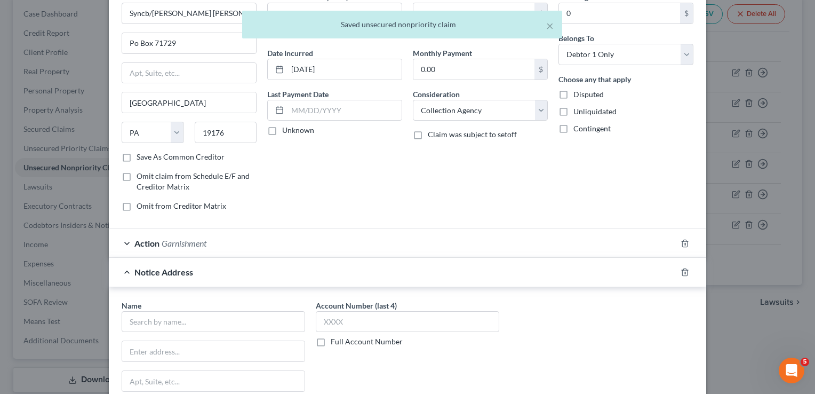
scroll to position [169, 0]
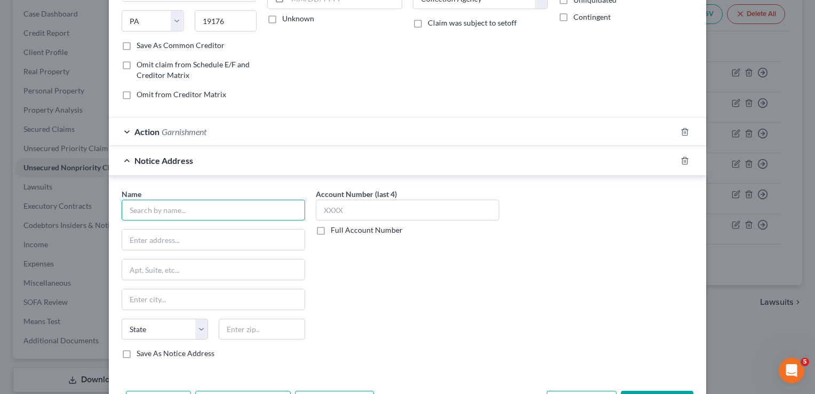
paste input "TAIT, NICHOLAS"
type input "TAIT, NICHOLAS"
paste input "5200 SOUTH YALE AVENUE, SUITE 505"
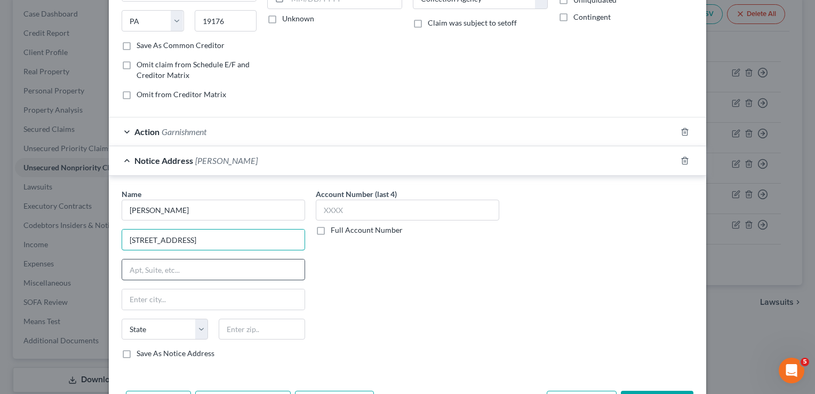
type input "5200 SOUTH YALE AVENUE, SUITE 505"
click at [209, 269] on input "text" at bounding box center [213, 269] width 182 height 20
type input "STE 505"
click at [260, 234] on input "5200 SOUTH YALE AVENUE, SUITE 505" at bounding box center [213, 239] width 182 height 20
type input "5200 SOUTH YALE AVENUE,"
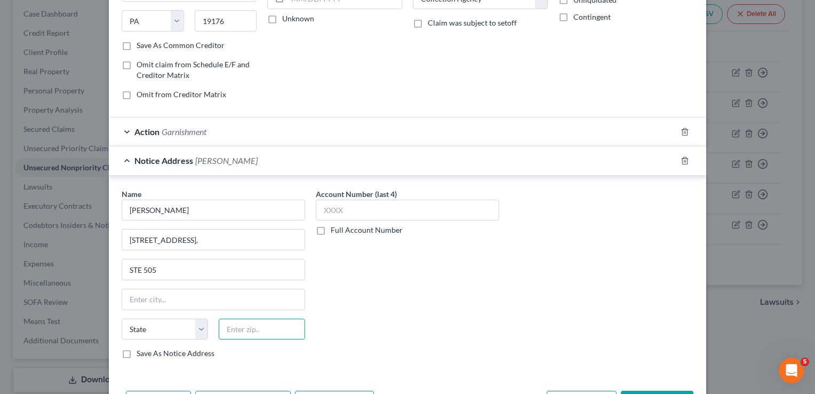
click at [251, 326] on input "text" at bounding box center [262, 329] width 86 height 21
type input "74135"
click at [387, 342] on div "Account Number (last 4) Full Account Number" at bounding box center [408, 277] width 194 height 179
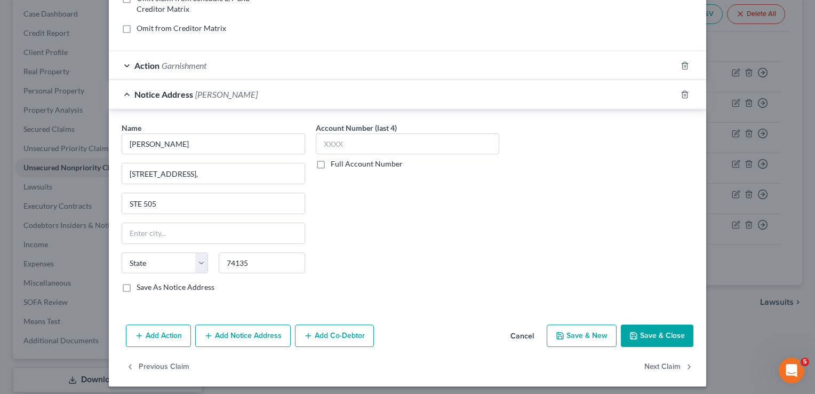
type input "Tulsa"
select select "37"
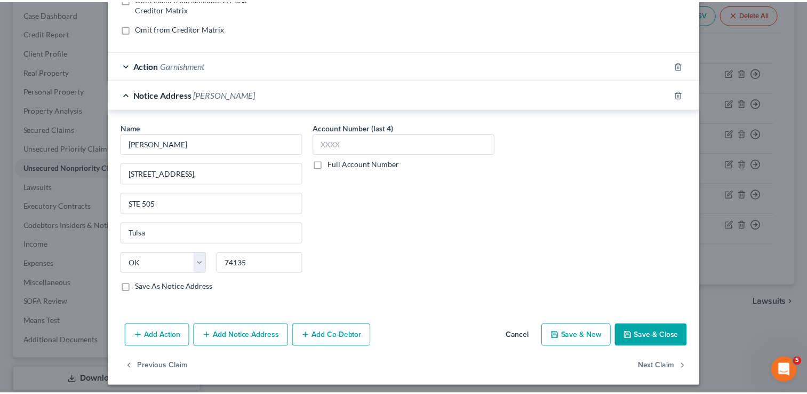
scroll to position [237, 0]
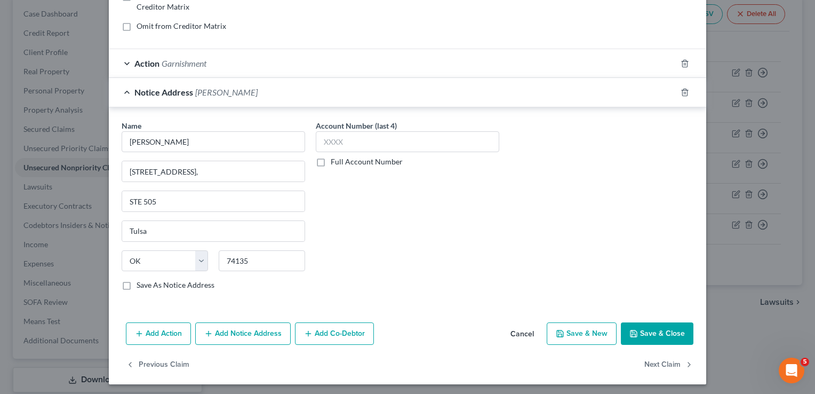
click at [653, 331] on button "Save & Close" at bounding box center [657, 333] width 73 height 22
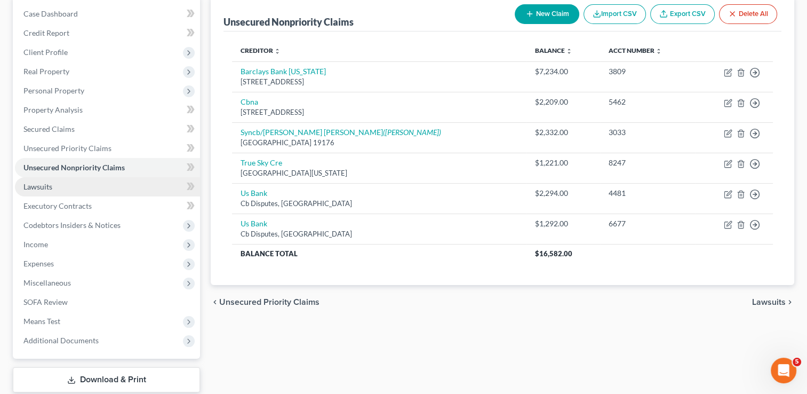
drag, startPoint x: 44, startPoint y: 186, endPoint x: 139, endPoint y: 193, distance: 95.2
click at [44, 186] on span "Lawsuits" at bounding box center [37, 186] width 29 height 9
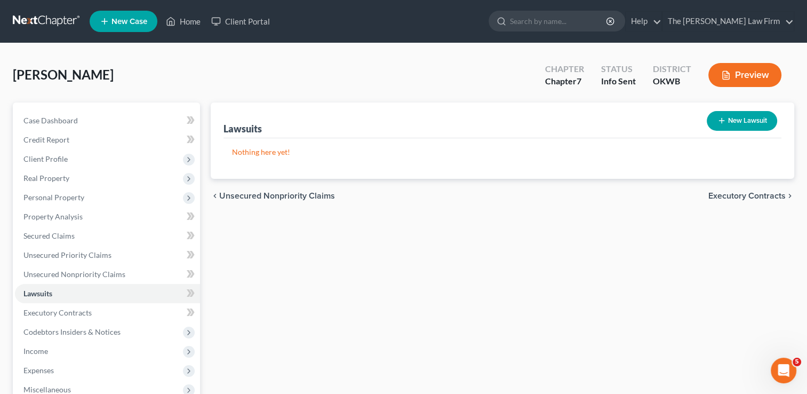
drag, startPoint x: 748, startPoint y: 110, endPoint x: 749, endPoint y: 115, distance: 5.6
click at [748, 110] on div "New Lawsuit" at bounding box center [742, 121] width 79 height 28
click at [743, 121] on button "New Lawsuit" at bounding box center [742, 121] width 70 height 20
select select "0"
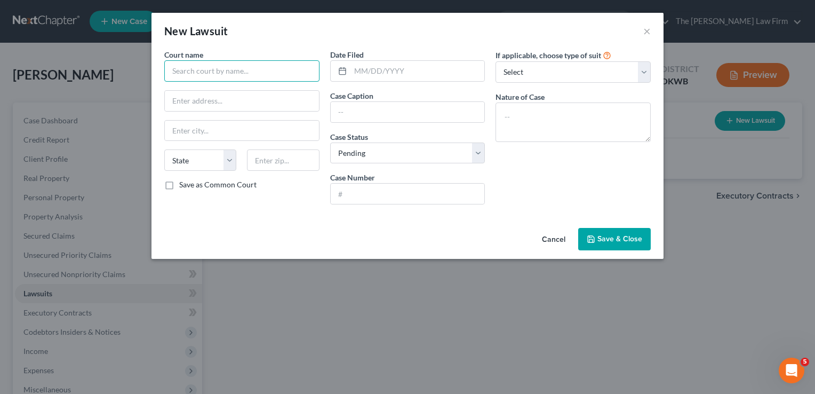
click at [237, 69] on input "text" at bounding box center [241, 70] width 155 height 21
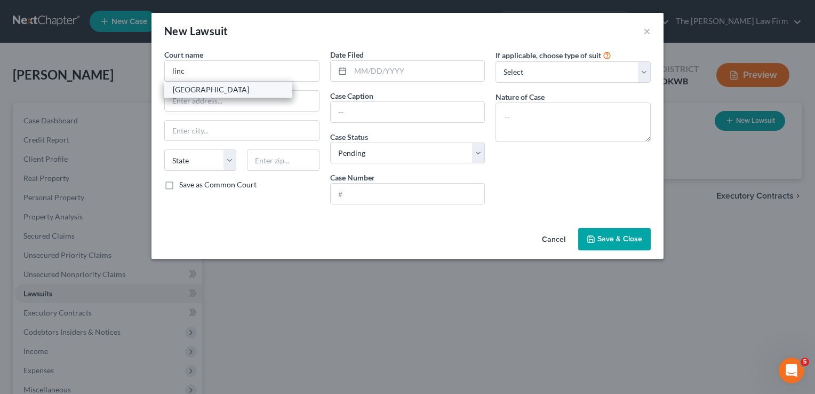
click at [218, 90] on div "Lincoln County" at bounding box center [228, 89] width 111 height 11
type input "Lincoln County"
type input "811 Marvel Ave, Ste 9"
type input "Chandler"
select select "37"
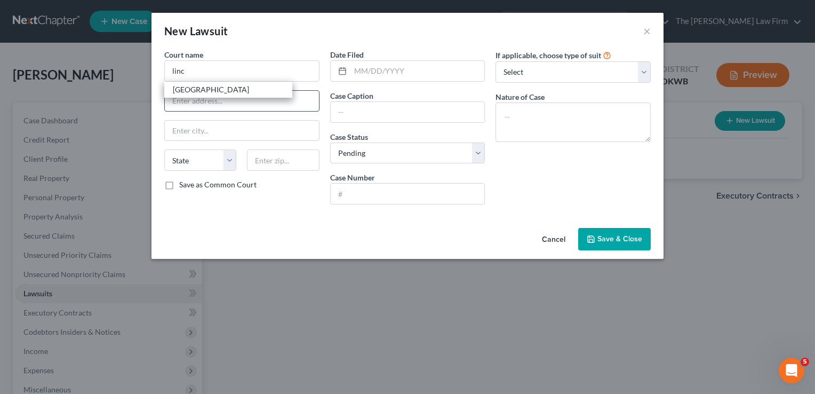
type input "74834"
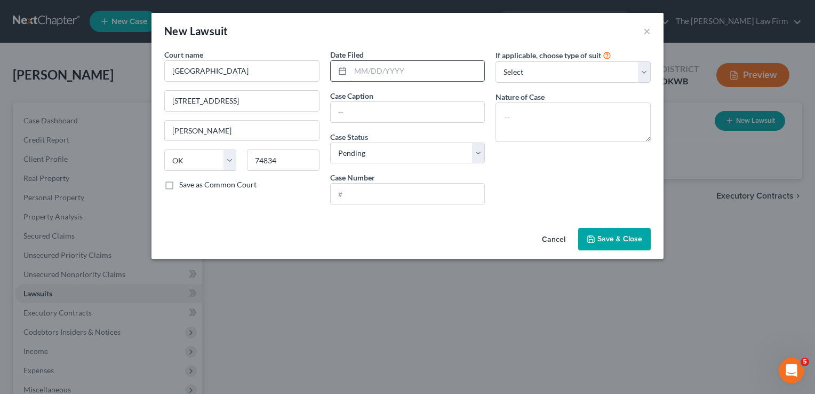
click at [407, 72] on input "text" at bounding box center [418, 71] width 134 height 20
type input "07/18/2024"
paste input "SYNCHRONY BANK vs. LIPPERT, JOE BILL, JR"
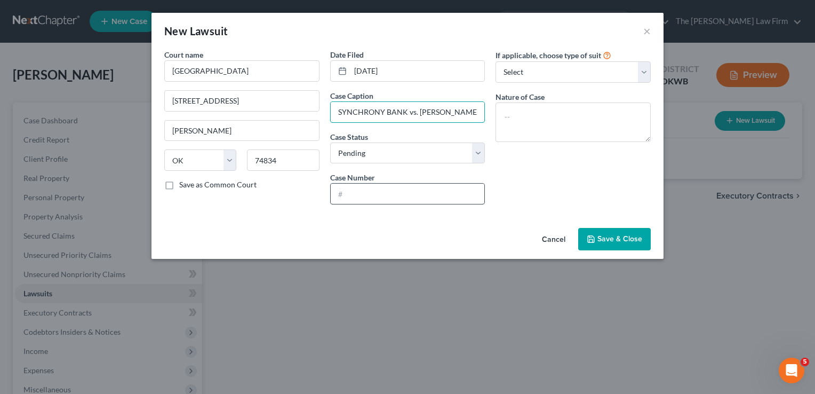
scroll to position [0, 13]
type input "SYNCHRONY BANK vs. LIPPERT, JOE BILL, JR"
paste input "CS-2024-00235"
type input "CS-2024-00235"
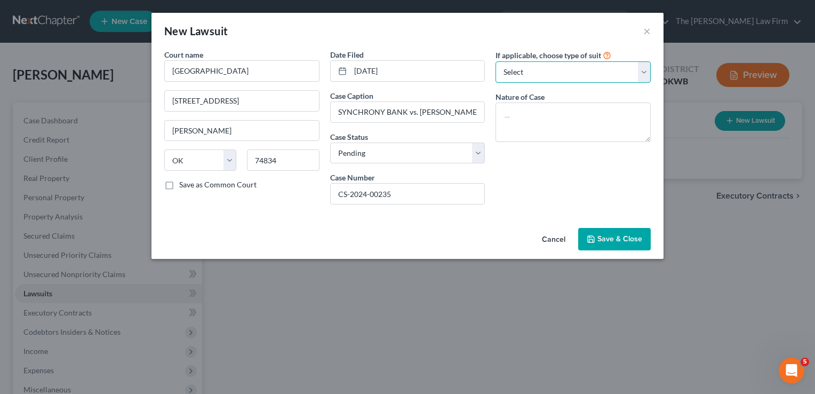
drag, startPoint x: 546, startPoint y: 71, endPoint x: 554, endPoint y: 83, distance: 14.7
click at [546, 71] on select "Select Repossession Garnishment Foreclosure Attached, Seized, Or Levied Other" at bounding box center [573, 71] width 155 height 21
select select "1"
click at [496, 61] on select "Select Repossession Garnishment Foreclosure Attached, Seized, Or Levied Other" at bounding box center [573, 71] width 155 height 21
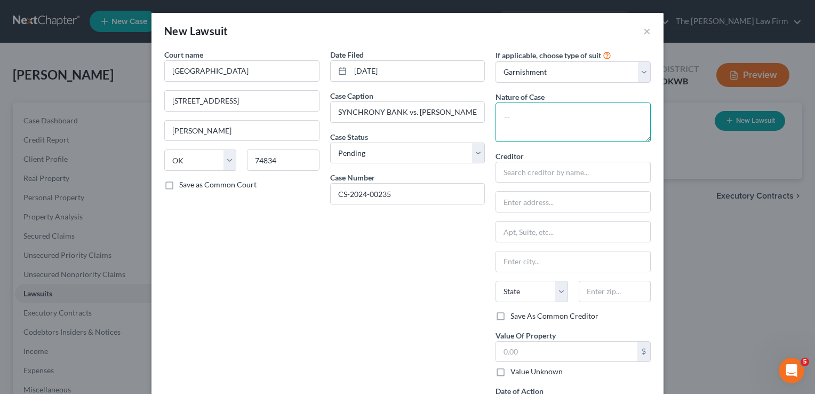
click at [563, 114] on textarea at bounding box center [573, 121] width 155 height 39
type textarea "Civil"
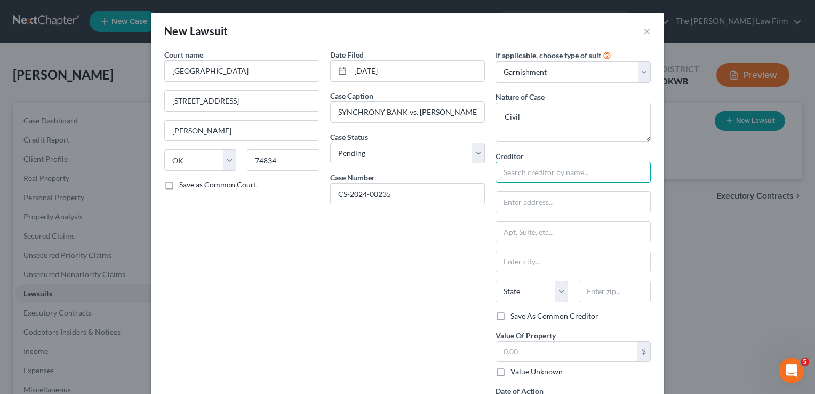
paste input "SYNCHRONY BANK"
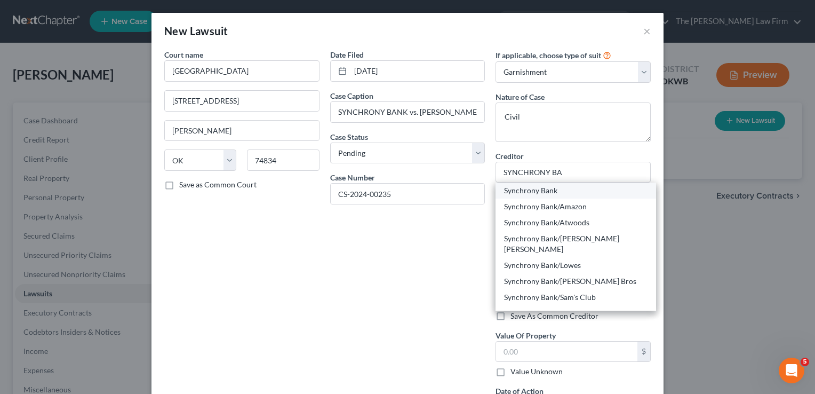
click at [544, 186] on div "Synchrony Bank" at bounding box center [576, 190] width 144 height 11
type input "Synchrony Bank"
type input "PO Box 965013"
type input "Orlando"
select select "9"
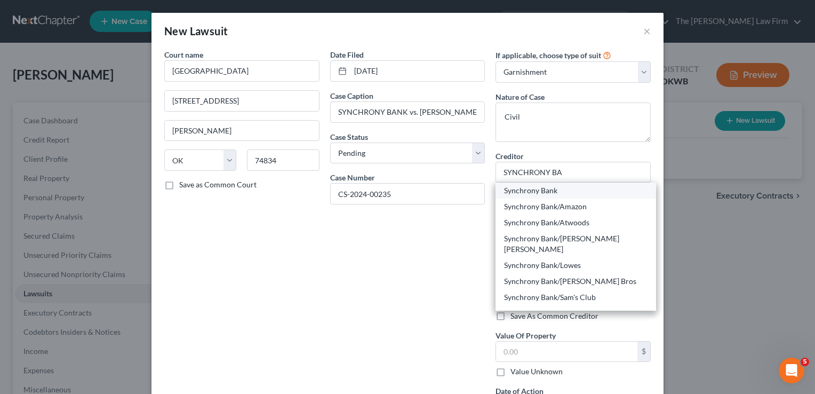
type input "32896"
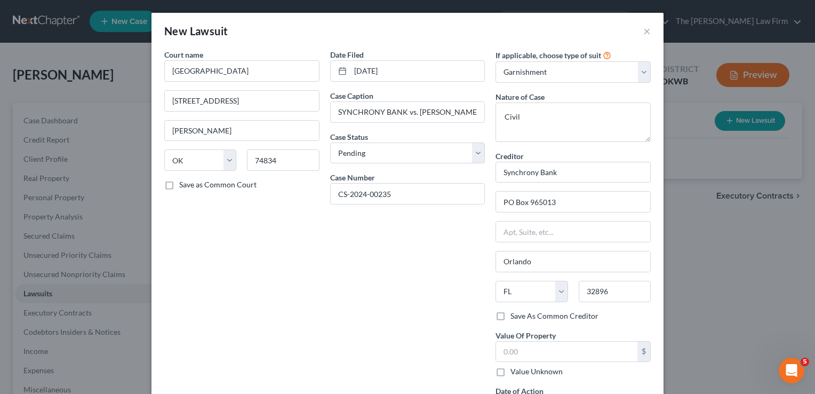
click at [442, 274] on div "Date Filed 07/18/2024 Case Caption SYNCHRONY BANK vs. LIPPERT, JOE BILL, JR Cas…" at bounding box center [408, 237] width 166 height 377
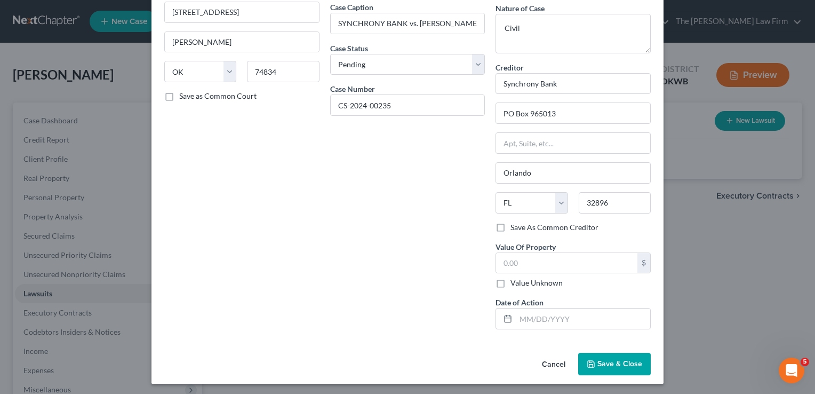
scroll to position [89, 0]
drag, startPoint x: 615, startPoint y: 356, endPoint x: 598, endPoint y: 355, distance: 17.6
click at [615, 355] on button "Save & Close" at bounding box center [614, 363] width 73 height 22
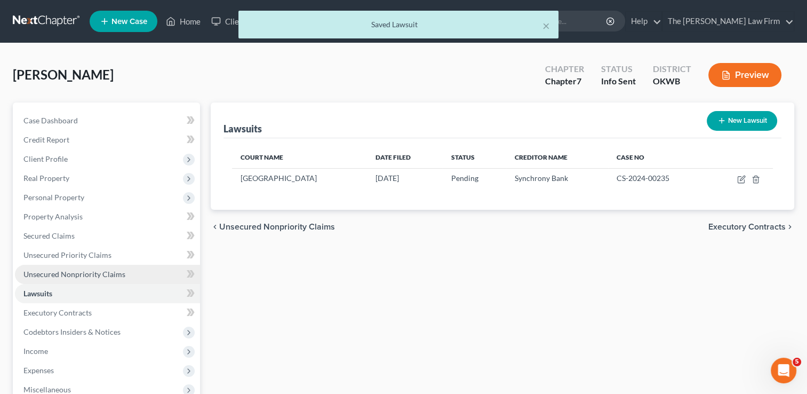
click at [60, 274] on span "Unsecured Nonpriority Claims" at bounding box center [74, 273] width 102 height 9
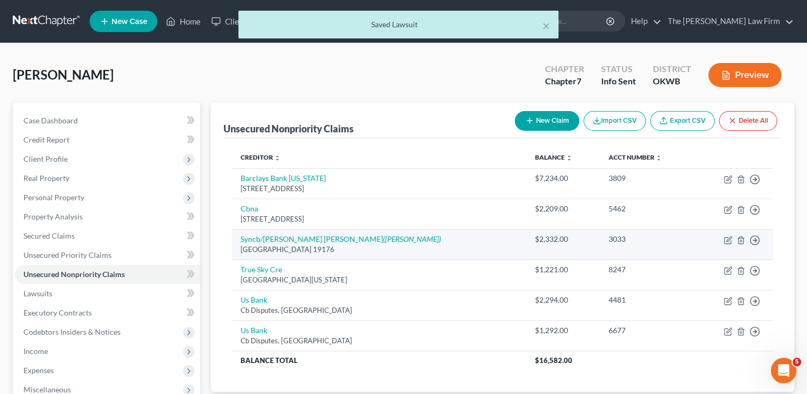
drag, startPoint x: 238, startPoint y: 250, endPoint x: 352, endPoint y: 253, distance: 114.3
click at [355, 255] on td "Syncb/Jc Penney Dc (TAIT, NICHOLAS) Po Box 71729, Philadelphia, PA 19176" at bounding box center [379, 244] width 294 height 30
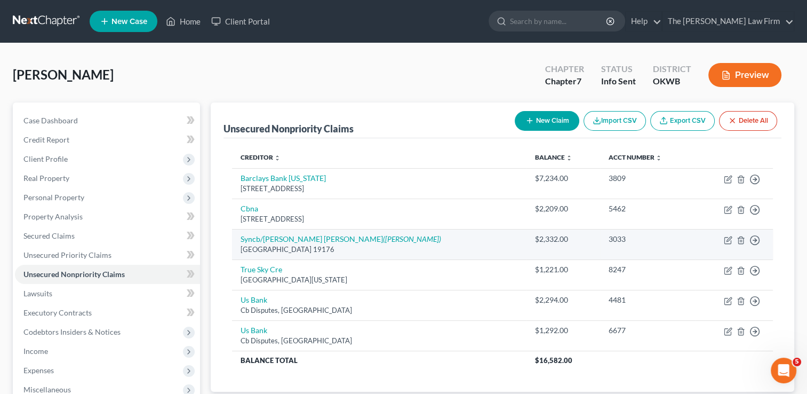
drag, startPoint x: 352, startPoint y: 253, endPoint x: 329, endPoint y: 247, distance: 24.0
copy div "Po Box 71729, Philadelphia, PA 19176"
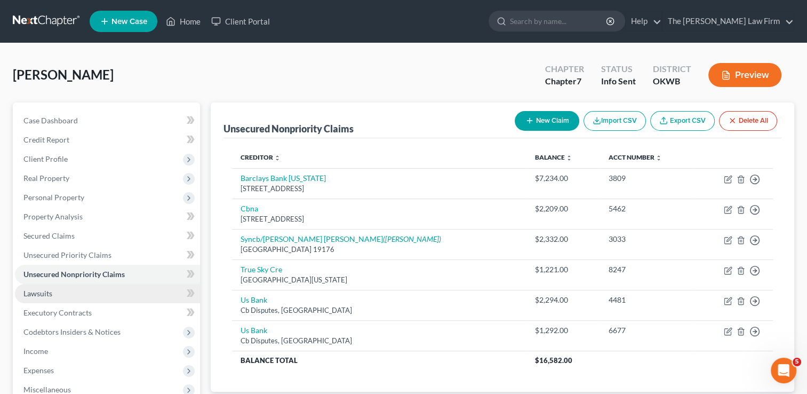
click at [49, 291] on span "Lawsuits" at bounding box center [37, 293] width 29 height 9
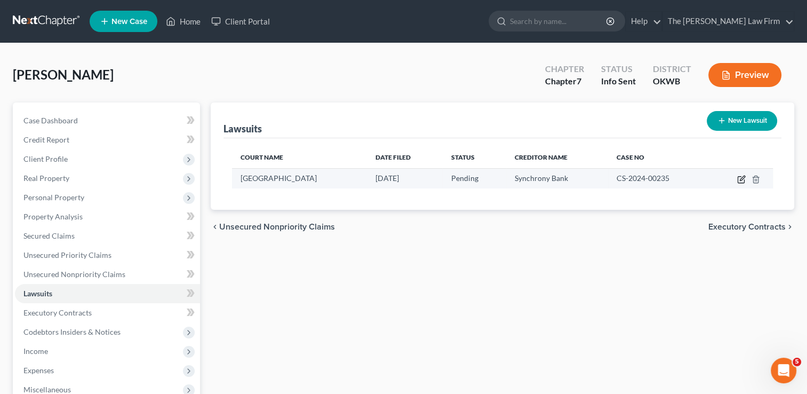
click at [742, 180] on icon "button" at bounding box center [741, 179] width 9 height 9
select select "37"
select select "0"
select select "1"
select select "9"
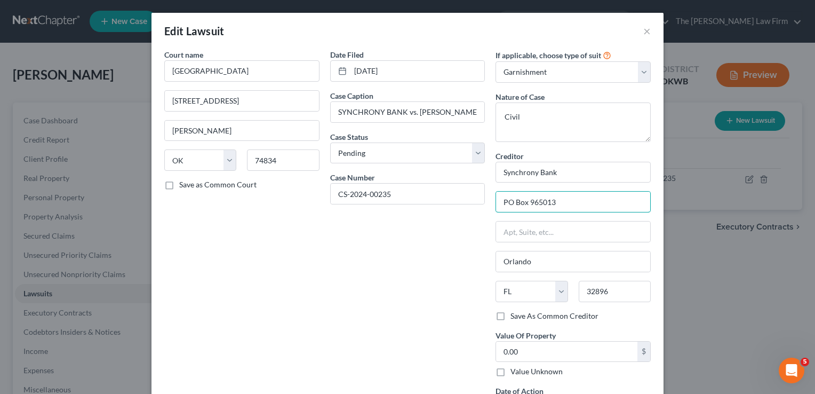
drag, startPoint x: 570, startPoint y: 202, endPoint x: 475, endPoint y: 206, distance: 94.5
click at [476, 202] on div "Court name * Lincoln County 811 Marvel Ave, Ste 9 Chandler State AL AK AR AZ CA…" at bounding box center [407, 237] width 497 height 377
paste input "o Box 71729, Philadelphia, PA 19176"
drag, startPoint x: 625, startPoint y: 201, endPoint x: 602, endPoint y: 201, distance: 22.4
click at [602, 201] on input "Po Box 71729, Philadelphia, PA 19176" at bounding box center [573, 202] width 154 height 20
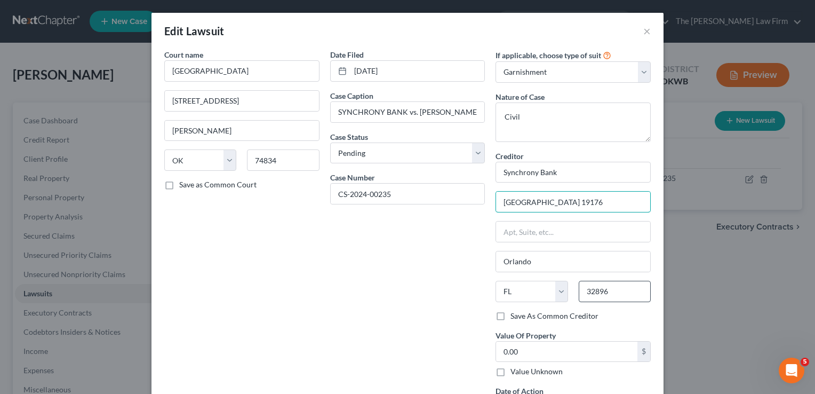
type input "Po Box 71729, Philadelphia, PA 19176"
click at [619, 291] on input "32896" at bounding box center [615, 291] width 72 height 21
paste input "1917"
type input "19176"
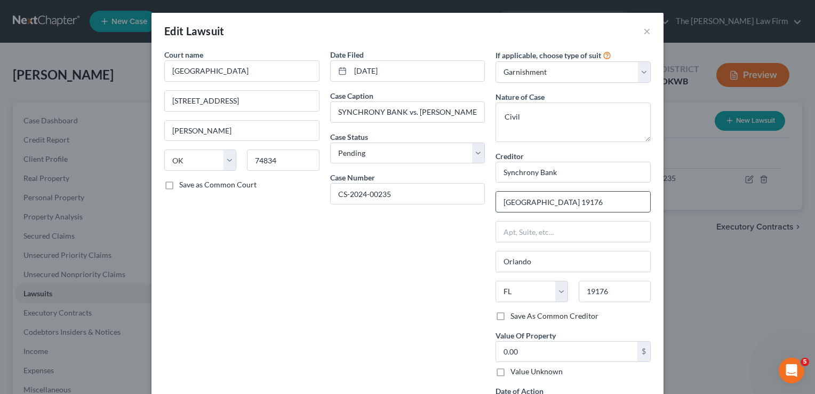
click at [636, 201] on input "Po Box 71729, Philadelphia, PA 19176" at bounding box center [573, 202] width 154 height 20
click at [414, 251] on div "Date Filed 07/18/2024 Case Caption SYNCHRONY BANK vs. LIPPERT, JOE BILL, JR Cas…" at bounding box center [408, 237] width 166 height 377
click at [569, 202] on input "Po Box 71729, Philadelphia, PA 19176" at bounding box center [573, 202] width 154 height 20
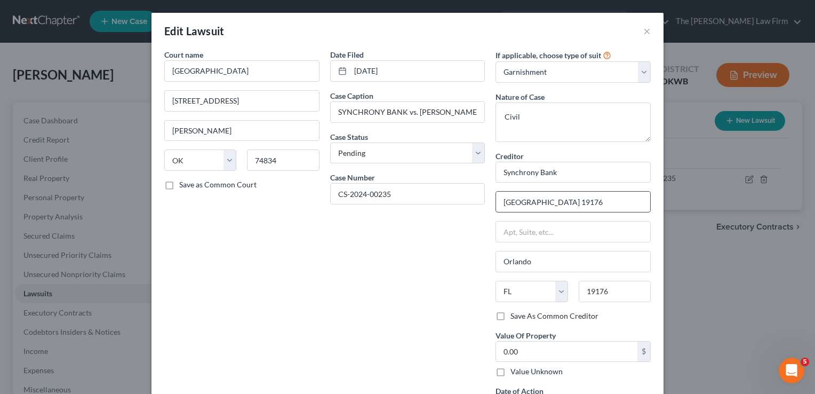
click at [569, 202] on input "Po Box 71729, Philadelphia, PA 19176" at bounding box center [573, 202] width 154 height 20
click at [517, 260] on input "Orlando" at bounding box center [573, 261] width 154 height 20
paste input "Philadelphia"
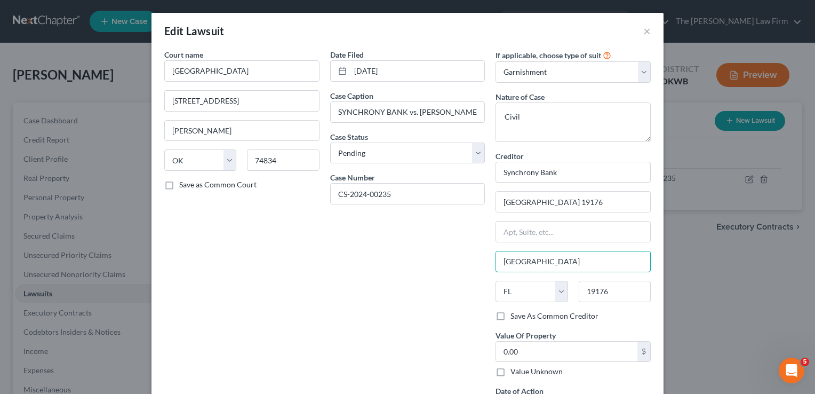
type input "Philadelphia"
click at [419, 274] on div "Date Filed 07/18/2024 Case Caption SYNCHRONY BANK vs. LIPPERT, JOE BILL, JR Cas…" at bounding box center [408, 237] width 166 height 377
click at [522, 290] on select "State AL AK AR AZ CA CO CT DE DC FL GA GU HI ID IL IN IA KS KY LA ME MD MA MI M…" at bounding box center [532, 291] width 72 height 21
select select "39"
click at [496, 281] on select "State AL AK AR AZ CA CO CT DE DC FL GA GU HI ID IL IN IA KS KY LA ME MD MA MI M…" at bounding box center [532, 291] width 72 height 21
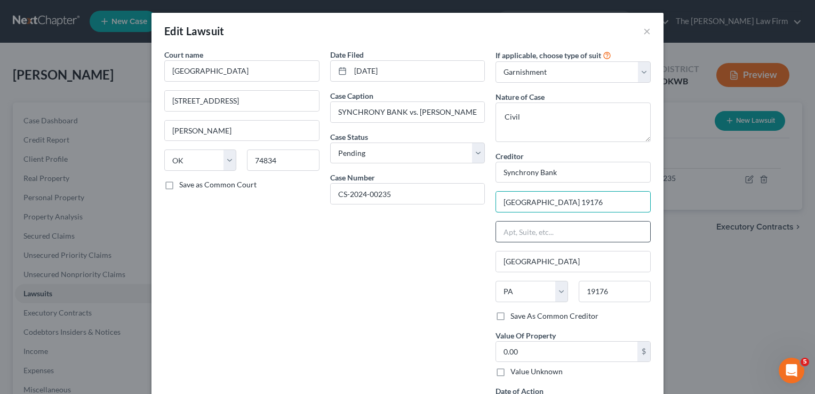
drag, startPoint x: 634, startPoint y: 200, endPoint x: 566, endPoint y: 233, distance: 75.6
click at [546, 203] on input "Po Box 71729, Philadelphia, PA 19176" at bounding box center [573, 202] width 154 height 20
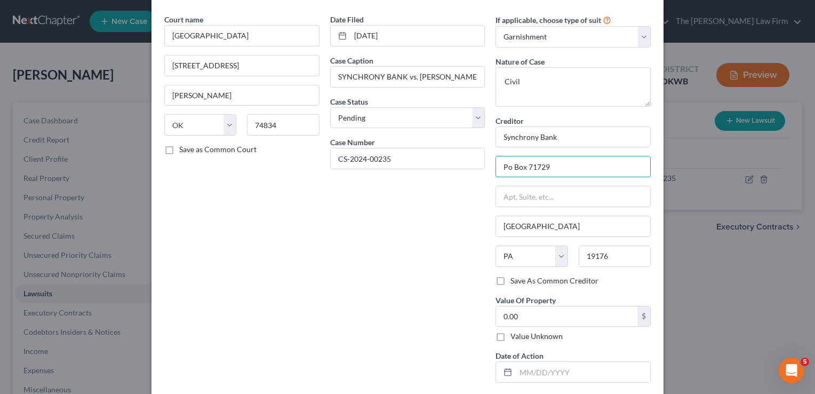
scroll to position [89, 0]
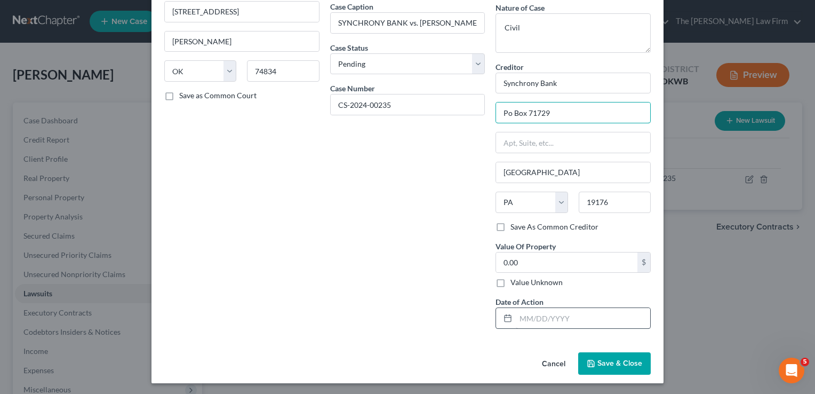
type input "Po Box 71729"
click at [563, 317] on input "text" at bounding box center [583, 318] width 134 height 20
click at [561, 321] on input "09" at bounding box center [583, 318] width 134 height 20
type input "09/19/2025"
click at [619, 360] on span "Save & Close" at bounding box center [620, 363] width 45 height 9
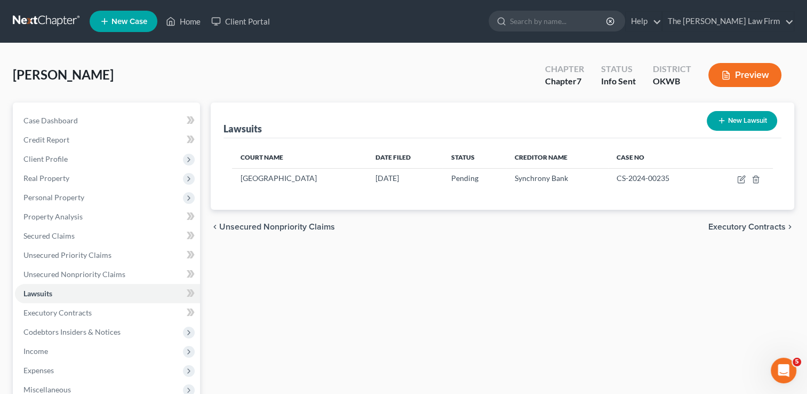
click at [747, 118] on button "New Lawsuit" at bounding box center [742, 121] width 70 height 20
select select "0"
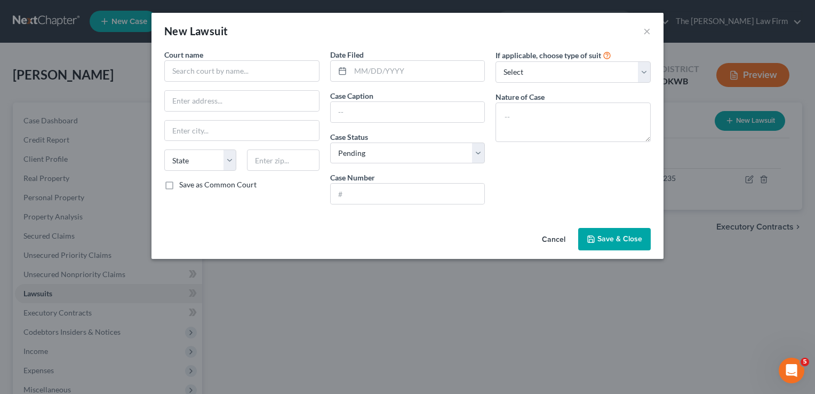
click at [560, 238] on button "Cancel" at bounding box center [554, 239] width 41 height 21
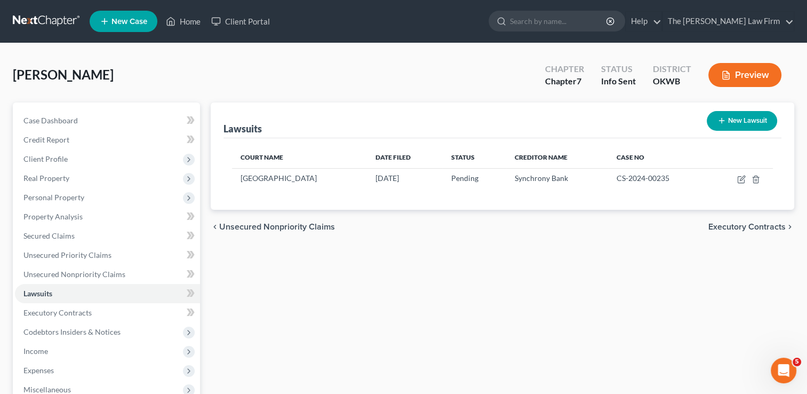
click at [756, 121] on button "New Lawsuit" at bounding box center [742, 121] width 70 height 20
select select "0"
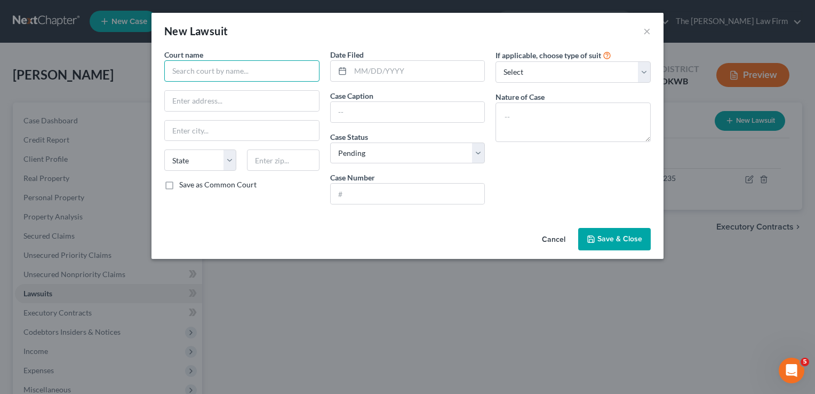
click at [263, 73] on input "text" at bounding box center [241, 70] width 155 height 21
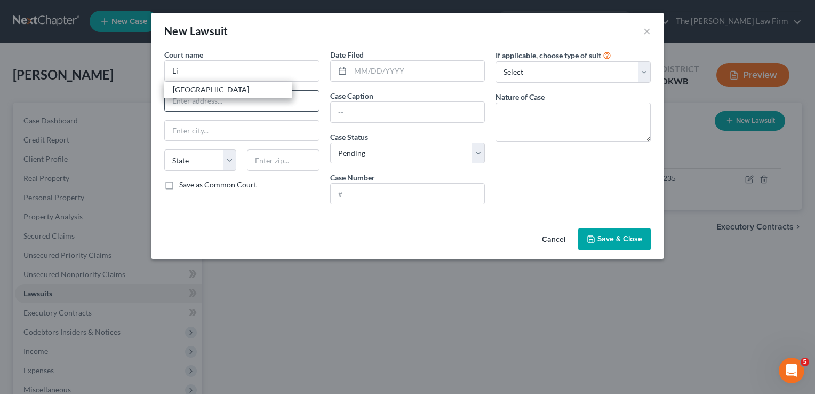
click at [247, 95] on div "Lincoln County" at bounding box center [228, 90] width 128 height 16
type input "Lincoln County"
type input "811 Marvel Ave, Ste 9"
type input "Chandler"
select select "37"
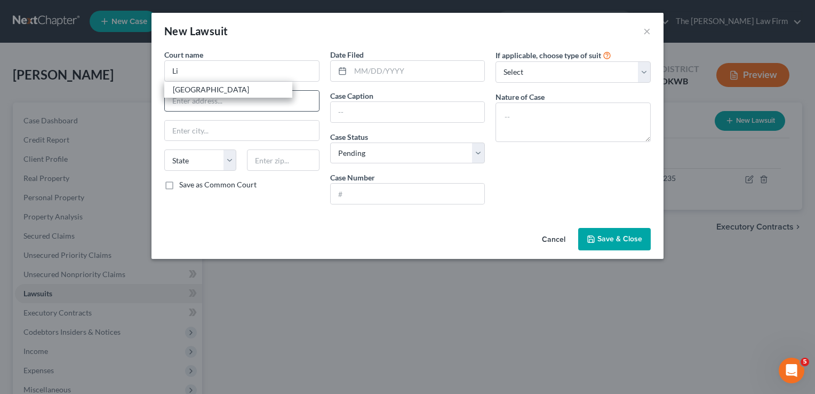
type input "74834"
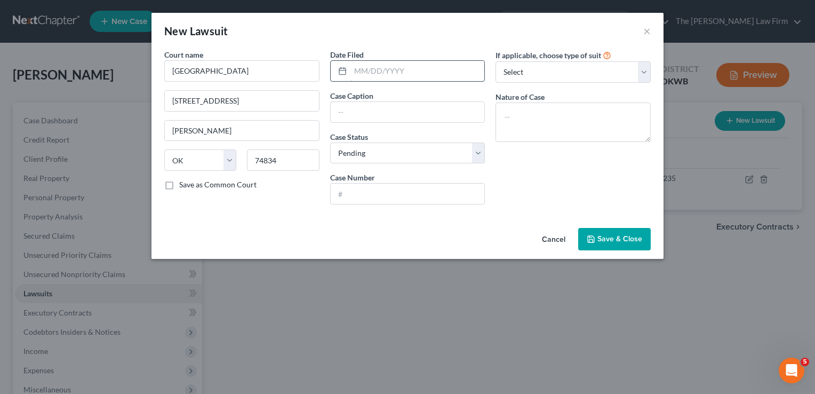
click at [397, 69] on input "text" at bounding box center [418, 71] width 134 height 20
type input "12/20/2024"
paste input "BARCLAYS BANK DELAWARE vs. LIPPERT, JOE BILL, JR"
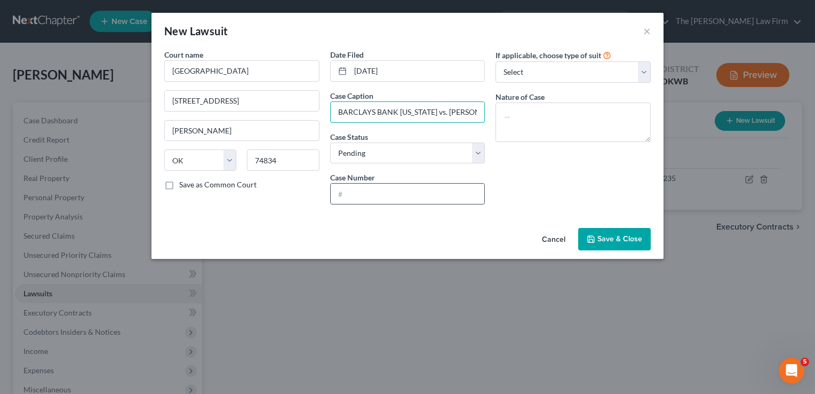
scroll to position [0, 45]
type input "BARCLAYS BANK DELAWARE vs. LIPPERT, JOE BILL, JR"
click at [356, 194] on input "text" at bounding box center [408, 194] width 154 height 20
paste input "CS-2024-00395"
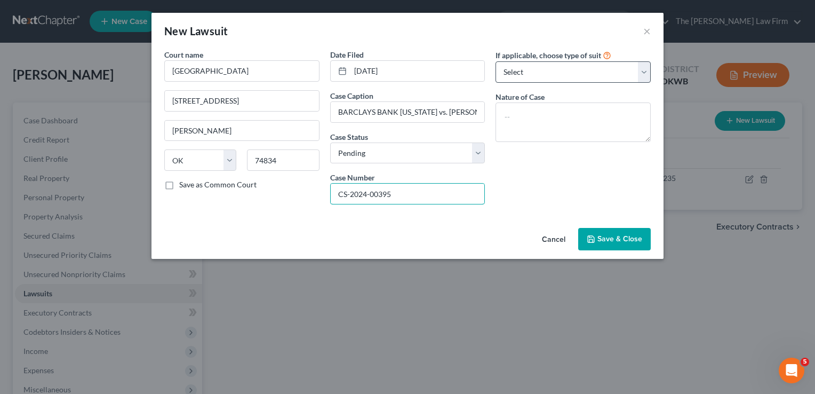
type input "CS-2024-00395"
click at [554, 75] on select "Select Repossession Garnishment Foreclosure Attached, Seized, Or Levied Other" at bounding box center [573, 71] width 155 height 21
select select "4"
click at [496, 61] on select "Select Repossession Garnishment Foreclosure Attached, Seized, Or Levied Other" at bounding box center [573, 71] width 155 height 21
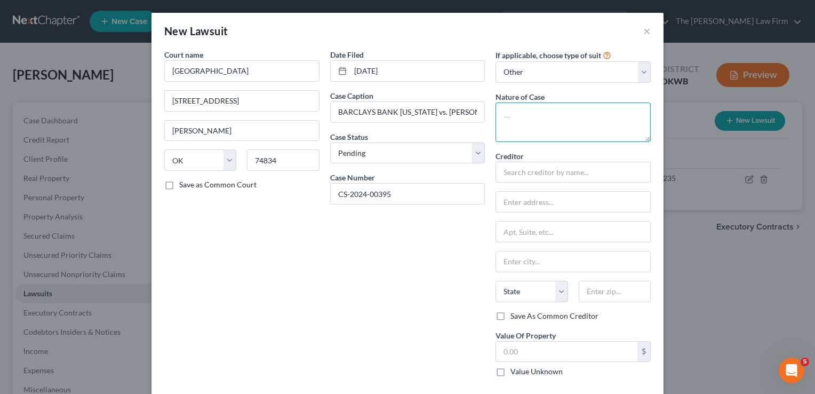
click at [544, 115] on textarea at bounding box center [573, 121] width 155 height 39
type textarea "Civil"
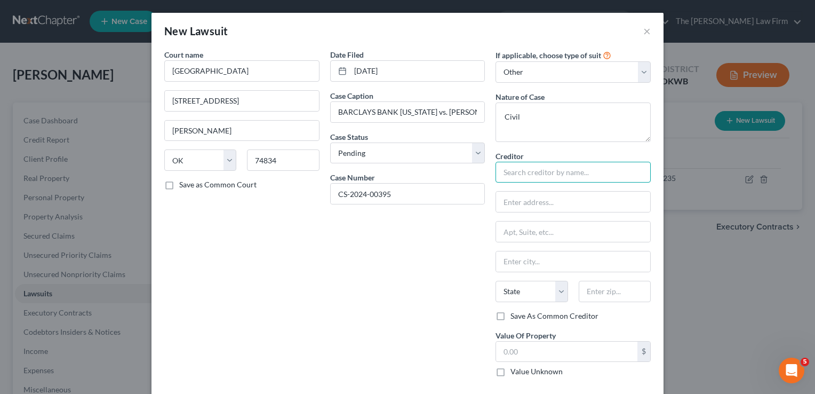
click at [529, 173] on input "text" at bounding box center [573, 172] width 155 height 21
paste input "BARCLAYS BANK DELAWARE"
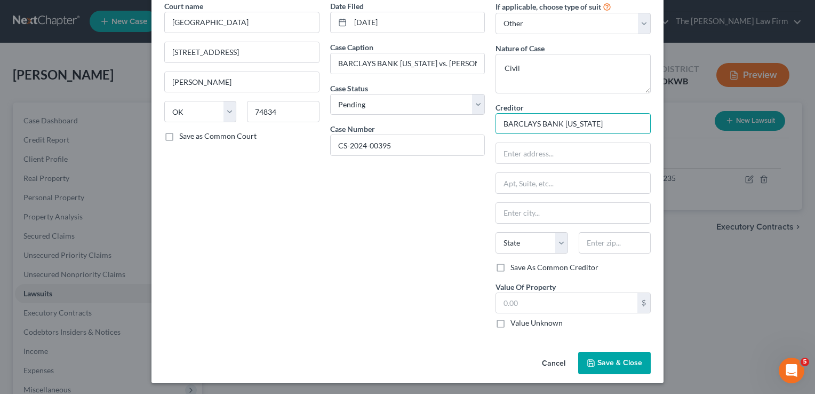
type input "BARCLAYS BANK DELAWARE"
click at [609, 359] on span "Save & Close" at bounding box center [620, 362] width 45 height 9
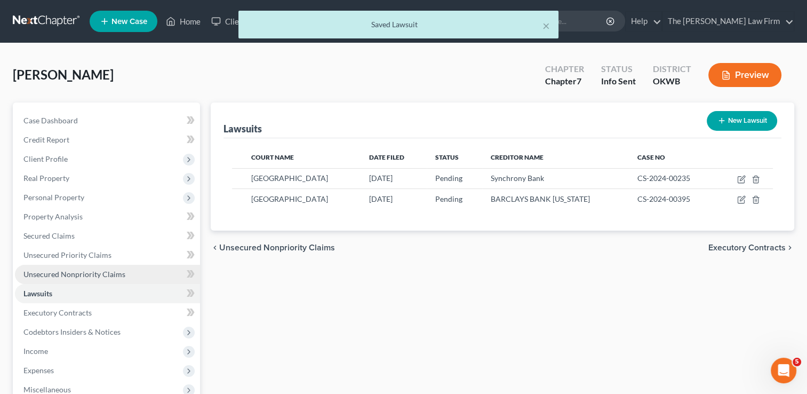
click at [79, 266] on link "Unsecured Nonpriority Claims" at bounding box center [107, 274] width 185 height 19
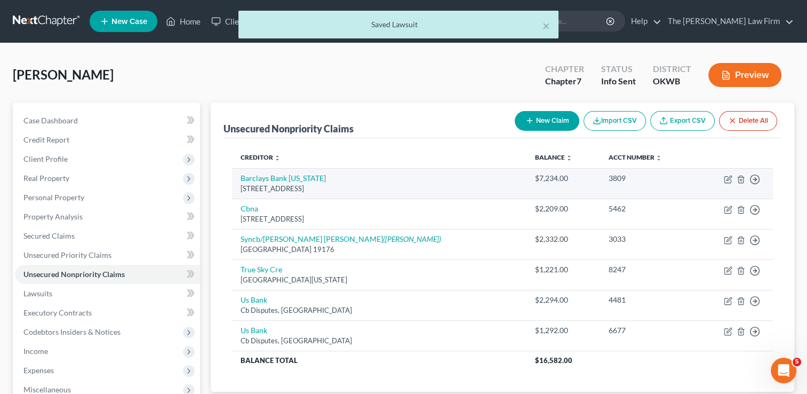
drag, startPoint x: 241, startPoint y: 188, endPoint x: 351, endPoint y: 190, distance: 109.9
click at [351, 190] on div "Po Box 8803, Wilmington, DE 19899" at bounding box center [379, 189] width 277 height 10
drag, startPoint x: 348, startPoint y: 190, endPoint x: 341, endPoint y: 189, distance: 7.5
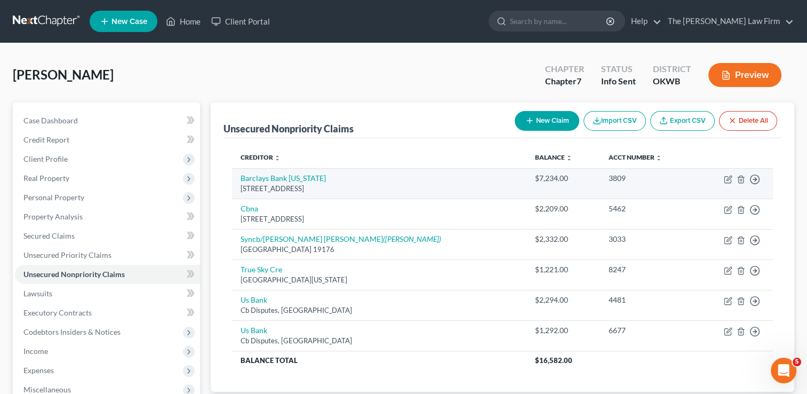
copy div "Po Box 8803, Wilmington, DE 19899"
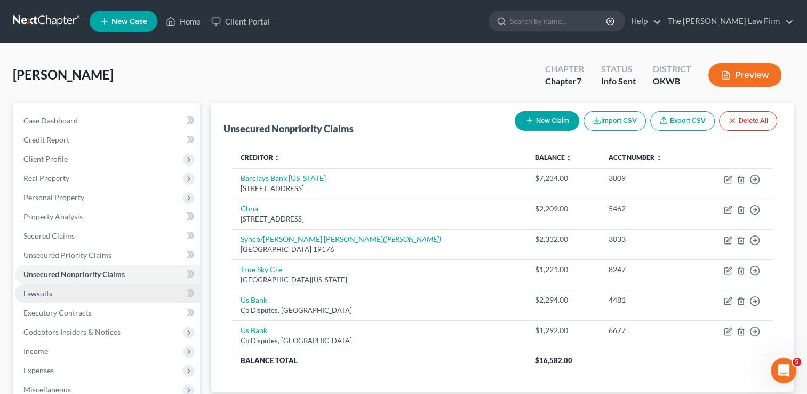
click at [53, 292] on link "Lawsuits" at bounding box center [107, 293] width 185 height 19
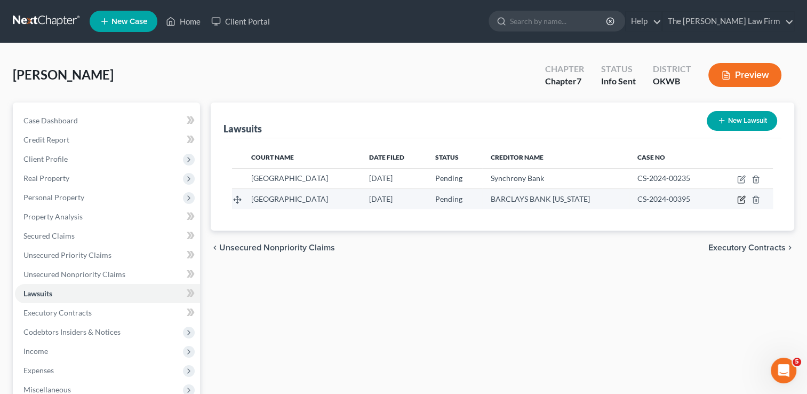
click at [739, 200] on icon "button" at bounding box center [741, 199] width 9 height 9
select select "37"
select select "0"
select select "4"
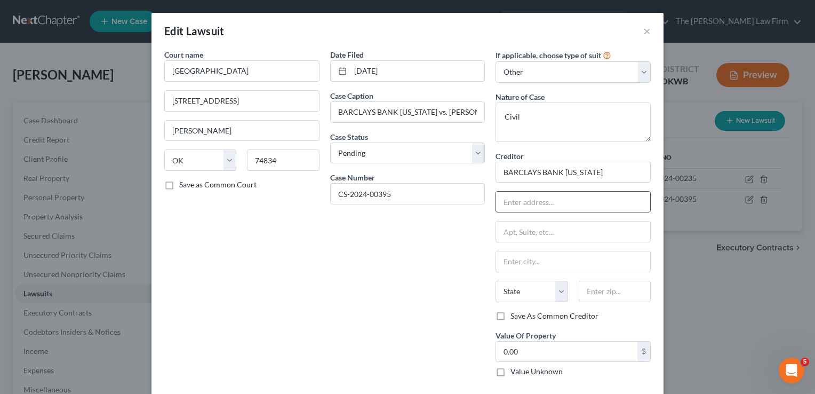
paste input "Po Box 8803, Wilmington, DE 19899"
type input "Po Box 8803, Wilmington, DE 19899"
click at [606, 292] on input "text" at bounding box center [615, 291] width 72 height 21
type input "19899"
click at [442, 274] on div "Date Filed 12/20/2024 Case Caption BARCLAYS BANK DELAWARE vs. LIPPERT, JOE BILL…" at bounding box center [408, 217] width 166 height 336
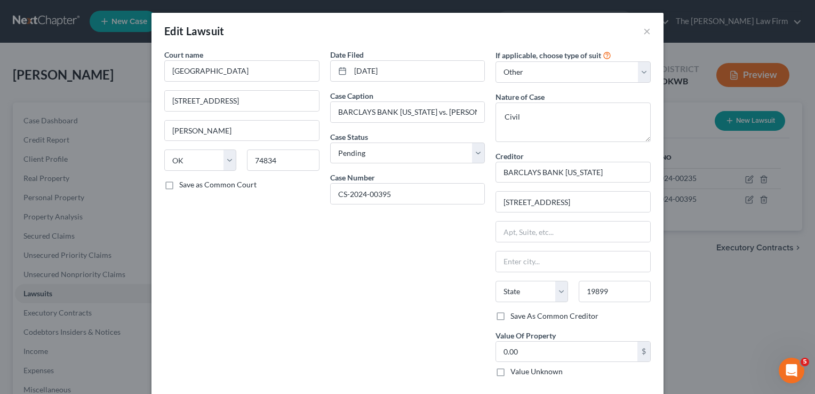
type input "Wilmington"
select select "7"
drag, startPoint x: 631, startPoint y: 201, endPoint x: 550, endPoint y: 208, distance: 81.4
click at [542, 203] on input "Po Box 8803, Wilmington, DE 19899" at bounding box center [573, 202] width 154 height 20
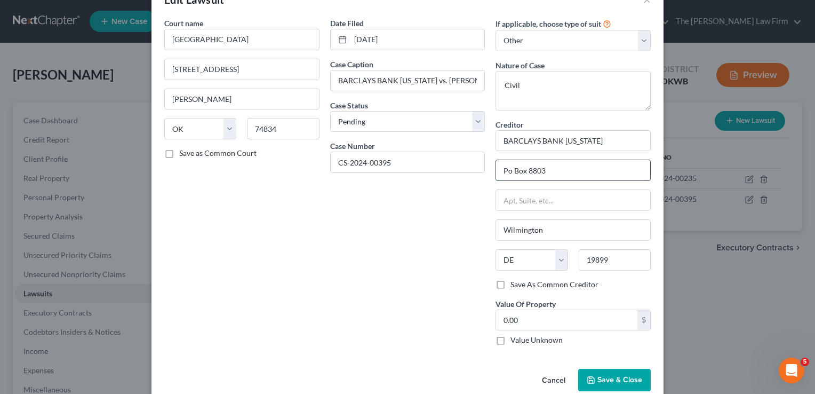
scroll to position [49, 0]
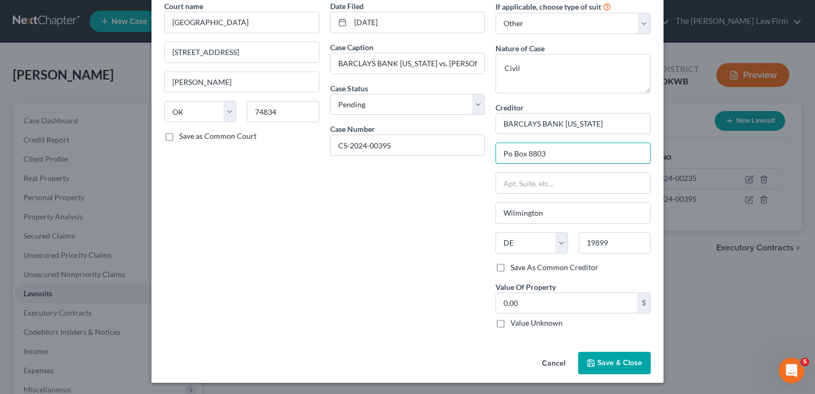
type input "Po Box 8803"
click at [614, 359] on span "Save & Close" at bounding box center [620, 362] width 45 height 9
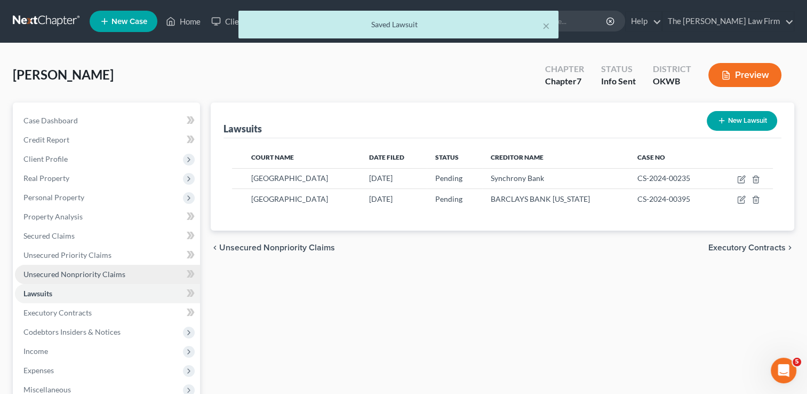
click at [69, 272] on span "Unsecured Nonpriority Claims" at bounding box center [74, 273] width 102 height 9
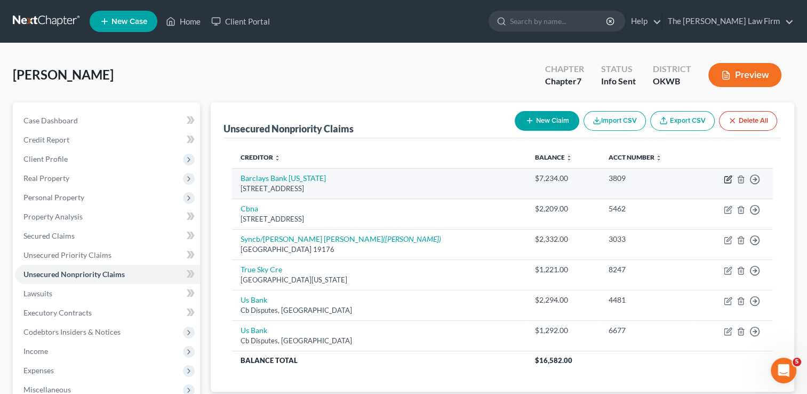
click at [729, 178] on icon "button" at bounding box center [729, 178] width 5 height 5
select select "7"
select select "0"
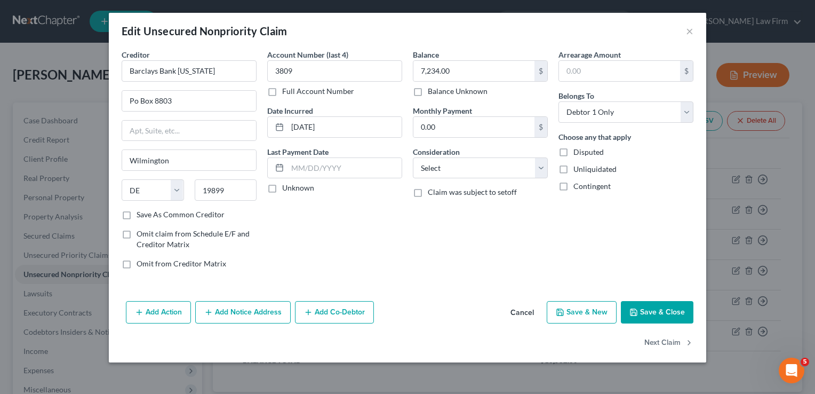
click at [223, 309] on button "Add Notice Address" at bounding box center [243, 312] width 96 height 22
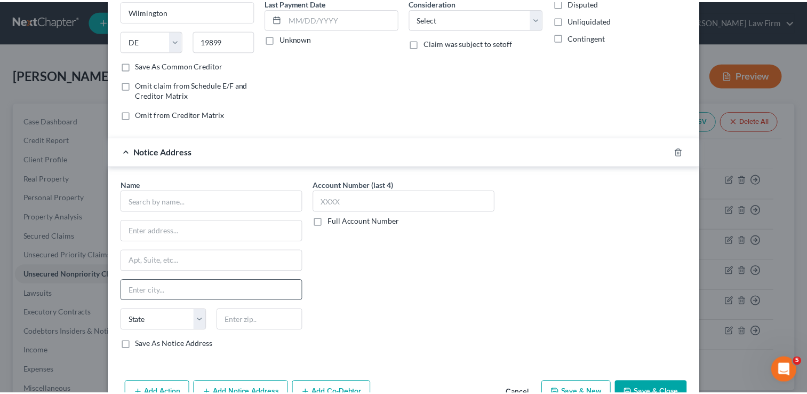
scroll to position [160, 0]
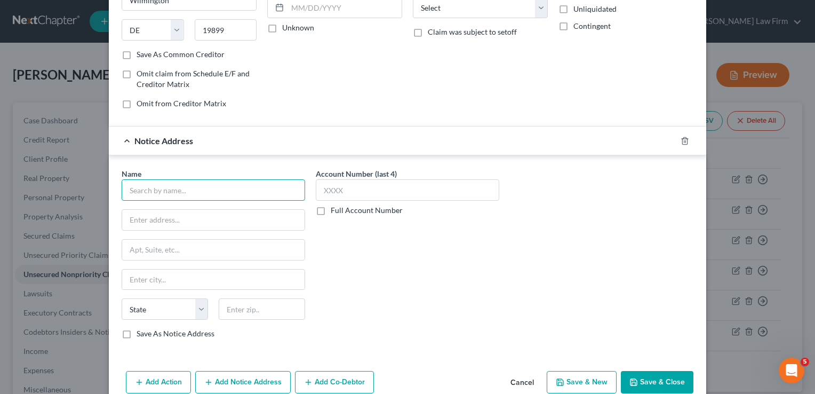
click at [165, 192] on input "text" at bounding box center [214, 189] width 184 height 21
type input "Couch Lambert"
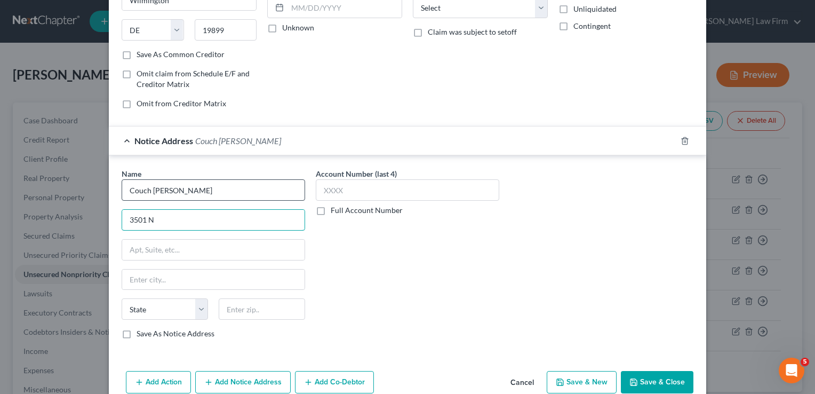
type input "3501 N Causeway Blvd"
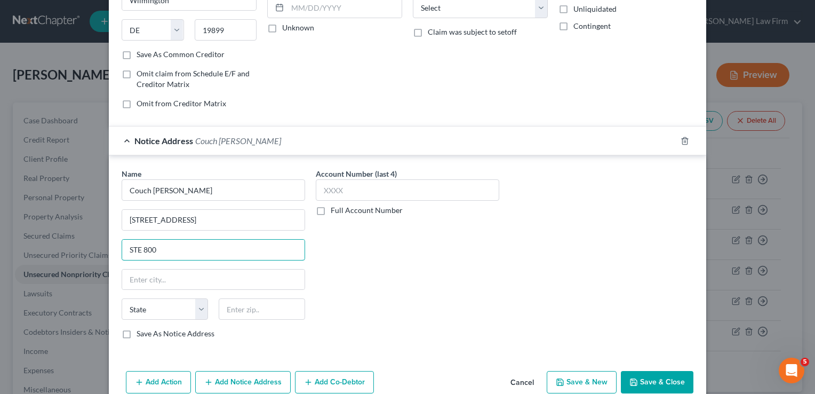
type input "STE 800"
click at [459, 301] on div "Account Number (last 4) Full Account Number" at bounding box center [408, 257] width 194 height 179
click at [258, 307] on input "text" at bounding box center [262, 308] width 86 height 21
type input "70002"
click at [455, 247] on div "Account Number (last 4) Full Account Number" at bounding box center [408, 257] width 194 height 179
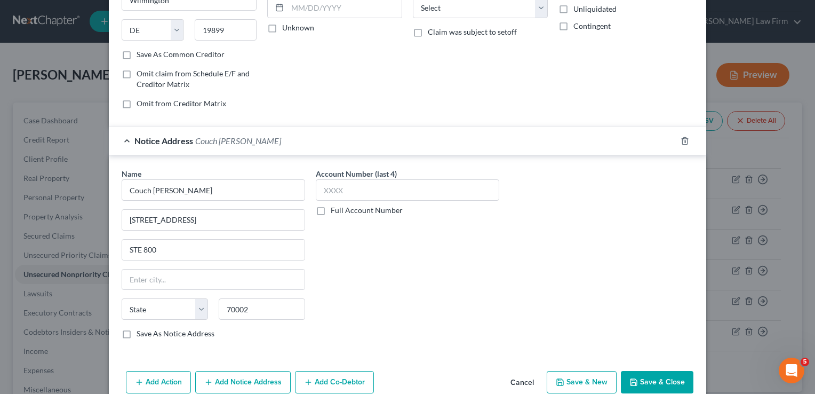
type input "Metairie"
select select "19"
click at [655, 377] on button "Save & Close" at bounding box center [657, 382] width 73 height 22
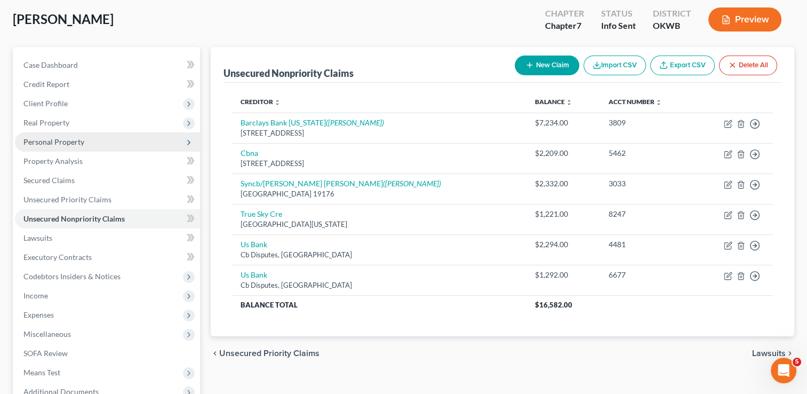
scroll to position [0, 0]
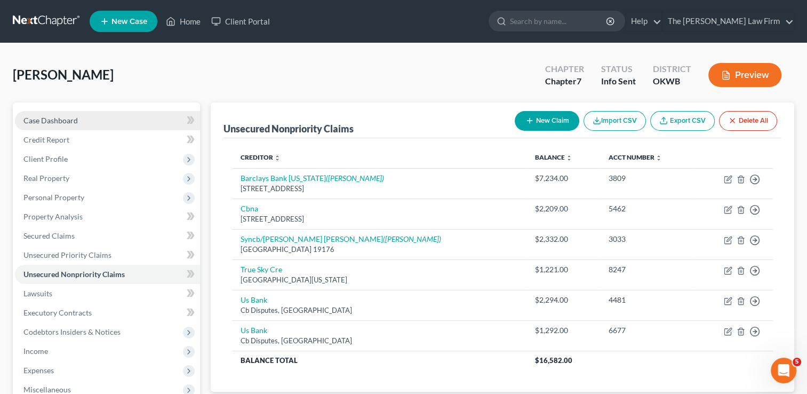
click at [58, 123] on span "Case Dashboard" at bounding box center [50, 120] width 54 height 9
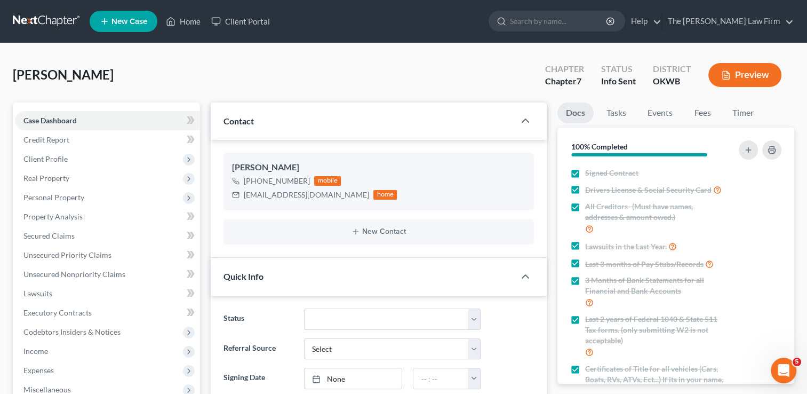
scroll to position [43, 0]
click at [705, 110] on link "Fees" at bounding box center [703, 112] width 34 height 21
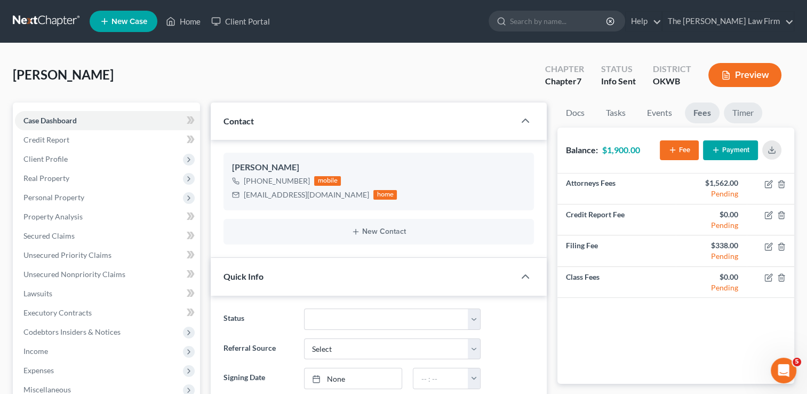
click at [747, 115] on link "Timer" at bounding box center [743, 112] width 38 height 21
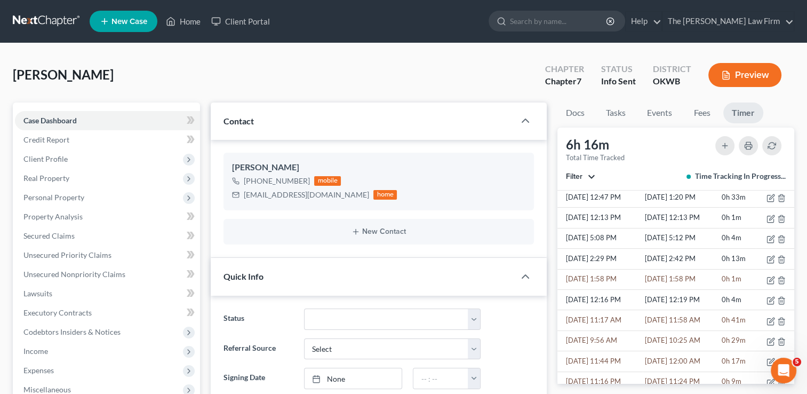
scroll to position [0, 0]
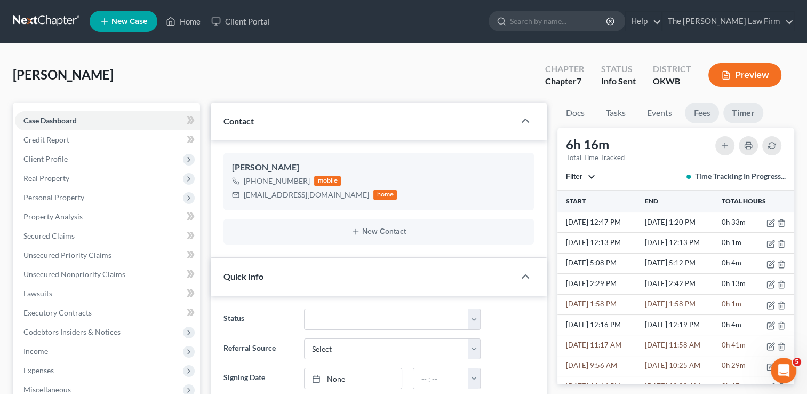
click at [709, 112] on link "Fees" at bounding box center [702, 112] width 34 height 21
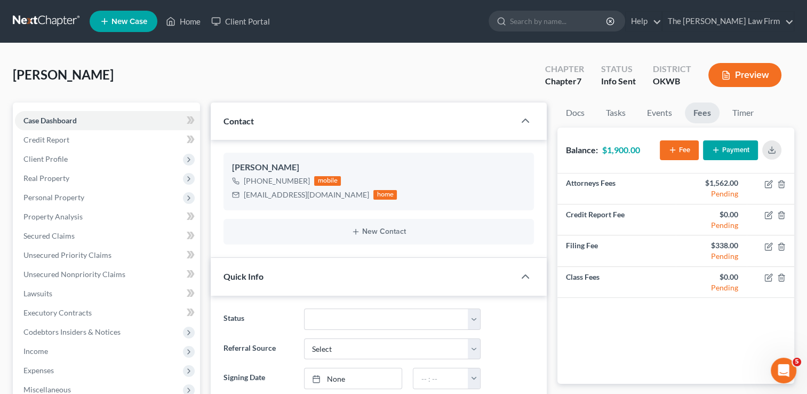
click at [732, 149] on button "Payment" at bounding box center [730, 150] width 55 height 20
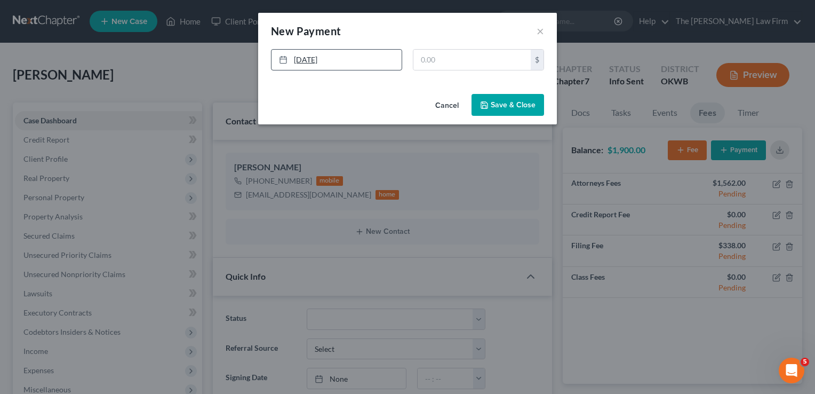
click at [330, 57] on link "10/12/2025" at bounding box center [337, 60] width 130 height 20
click at [442, 62] on input "text" at bounding box center [472, 60] width 117 height 20
type input "1,900"
click at [513, 100] on button "Save & Close" at bounding box center [508, 105] width 73 height 22
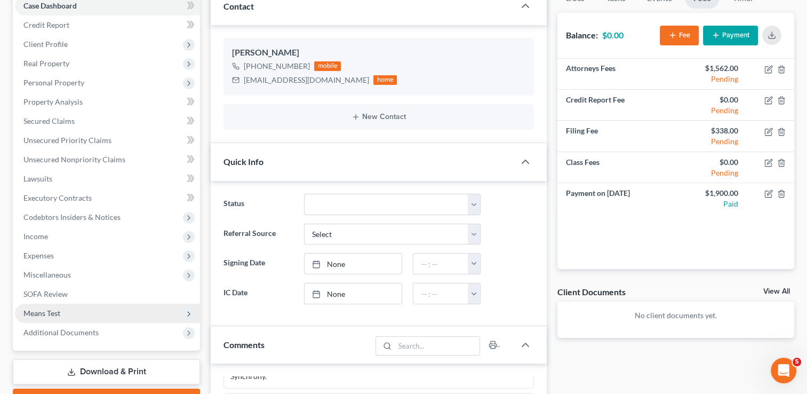
scroll to position [160, 0]
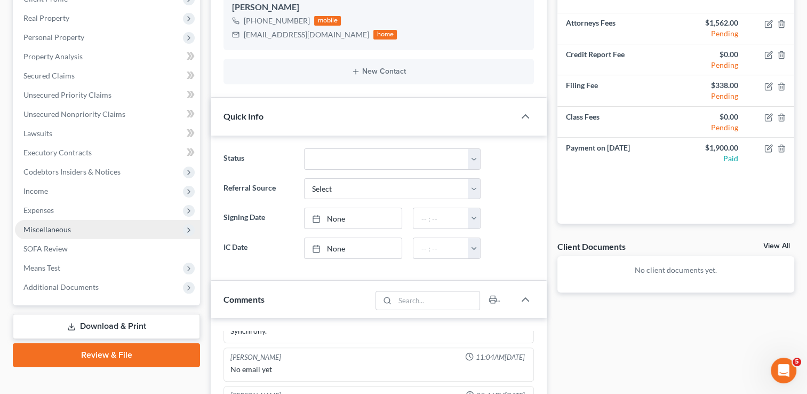
click at [58, 227] on span "Miscellaneous" at bounding box center [46, 229] width 47 height 9
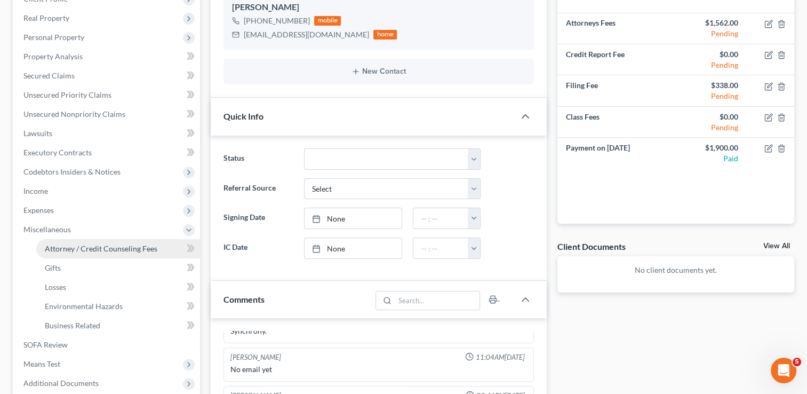
click at [102, 247] on span "Attorney / Credit Counseling Fees" at bounding box center [101, 248] width 113 height 9
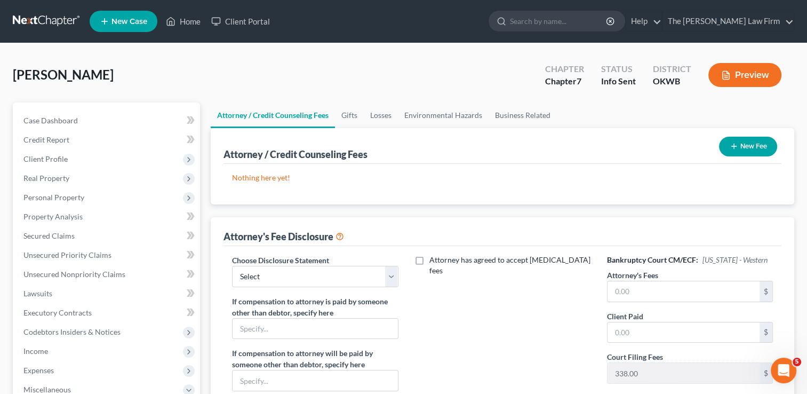
click at [756, 144] on button "New Fee" at bounding box center [748, 147] width 58 height 20
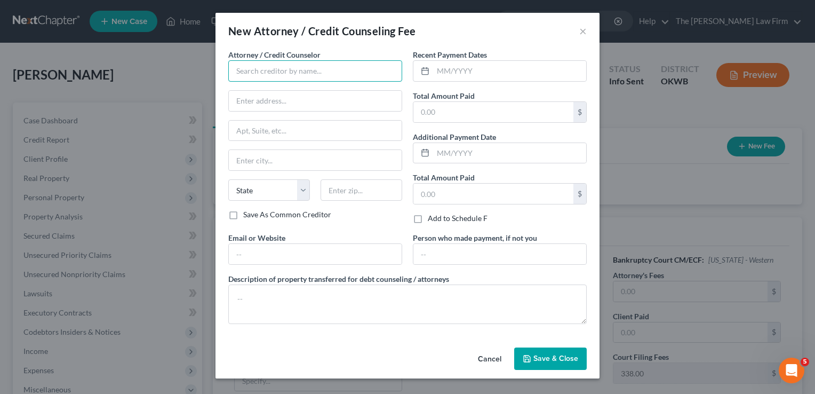
click at [289, 73] on input "text" at bounding box center [315, 70] width 174 height 21
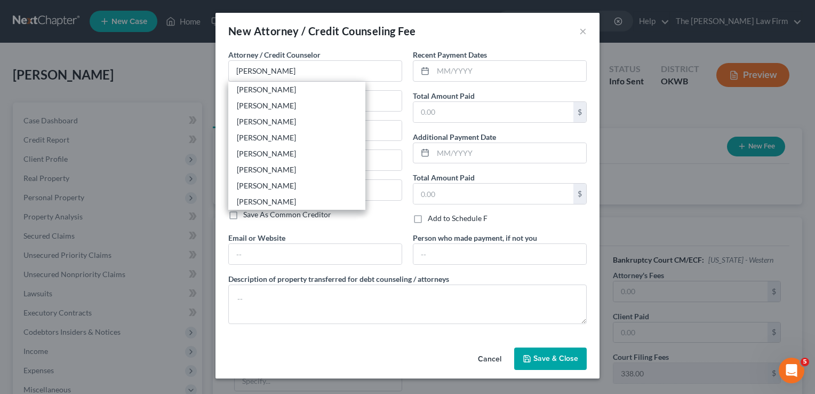
drag, startPoint x: 239, startPoint y: 88, endPoint x: 298, endPoint y: 89, distance: 59.2
click at [239, 88] on div "[PERSON_NAME]" at bounding box center [297, 89] width 120 height 11
type input "[PERSON_NAME]"
type input "116 N. Bell"
type input "Shawnee"
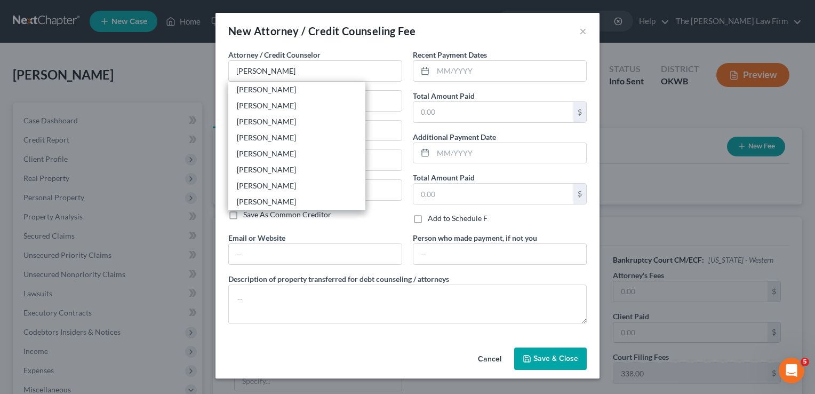
select select "37"
type input "74801"
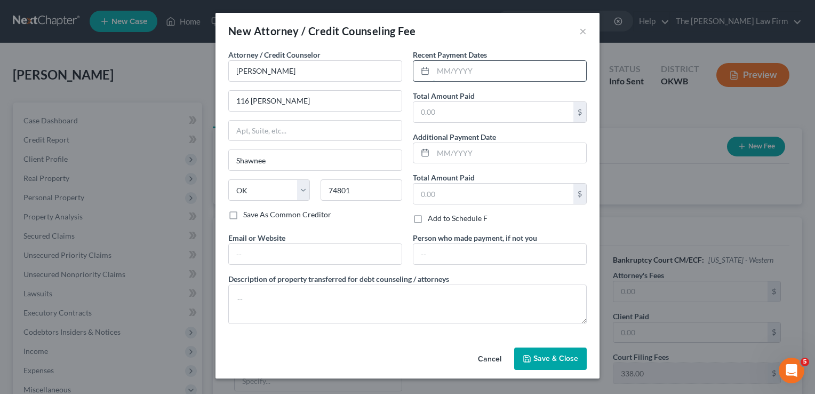
click at [467, 70] on input "text" at bounding box center [509, 71] width 153 height 20
type input "10/7/25"
click at [442, 113] on input "text" at bounding box center [494, 112] width 160 height 20
type input "1,900"
click at [538, 347] on button "Save & Close" at bounding box center [550, 358] width 73 height 22
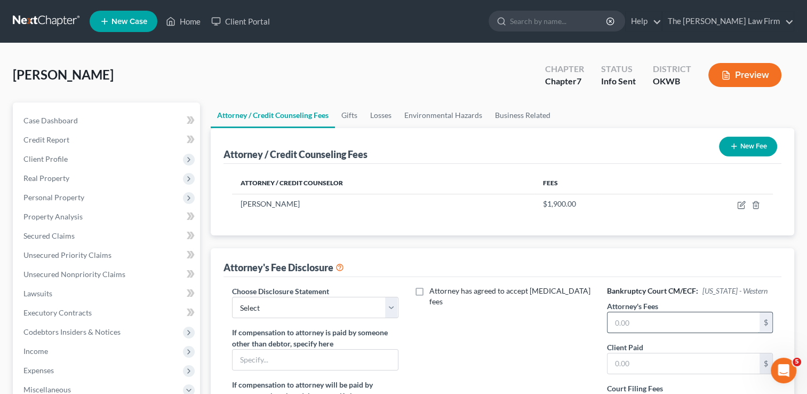
click at [640, 316] on input "text" at bounding box center [684, 322] width 152 height 20
type input "1,562"
click at [640, 366] on input "text" at bounding box center [684, 363] width 152 height 20
type input "1,562"
click at [305, 306] on select "Select Attorney" at bounding box center [315, 307] width 166 height 21
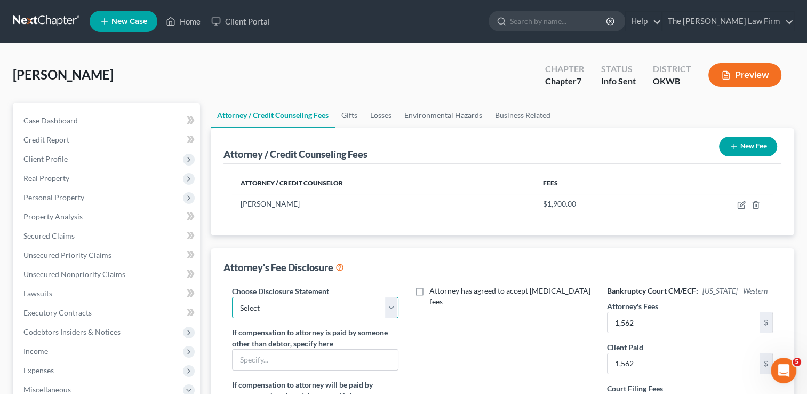
select select "0"
click at [232, 297] on select "Select Attorney" at bounding box center [315, 307] width 166 height 21
click at [476, 334] on div "Attorney has agreed to accept retainer fees" at bounding box center [502, 384] width 187 height 198
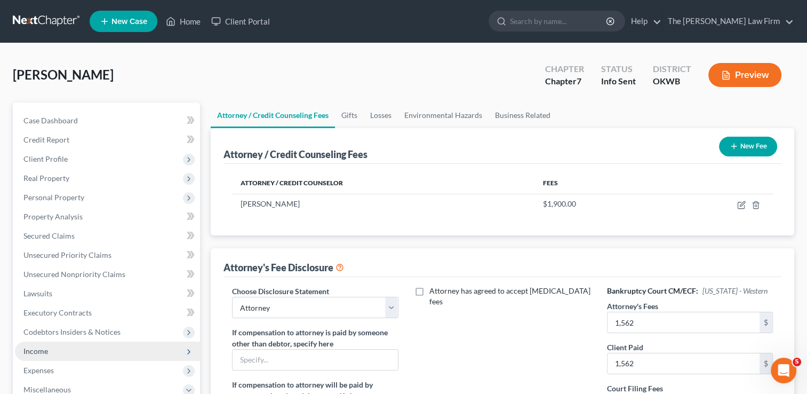
click at [36, 350] on span "Income" at bounding box center [35, 350] width 25 height 9
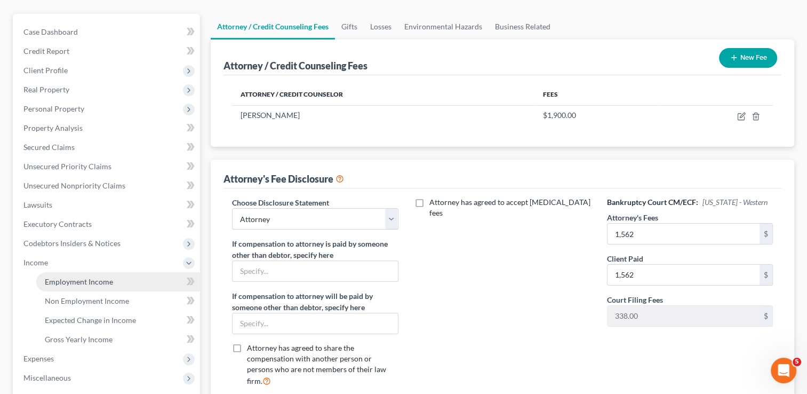
scroll to position [107, 0]
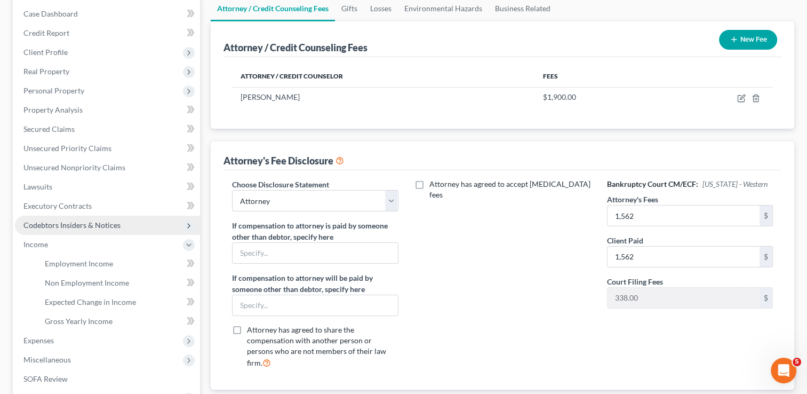
click at [106, 225] on span "Codebtors Insiders & Notices" at bounding box center [71, 224] width 97 height 9
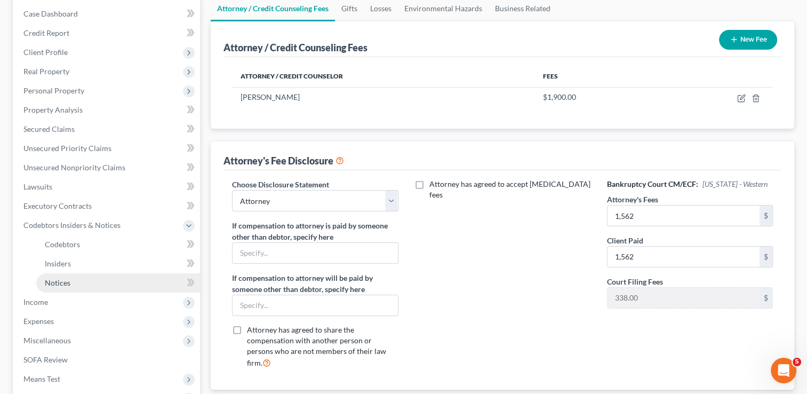
click at [55, 283] on span "Notices" at bounding box center [58, 282] width 26 height 9
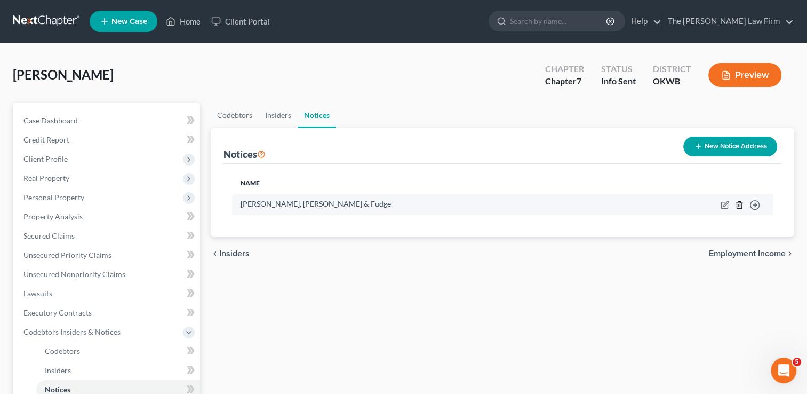
click at [737, 206] on icon "button" at bounding box center [739, 205] width 9 height 9
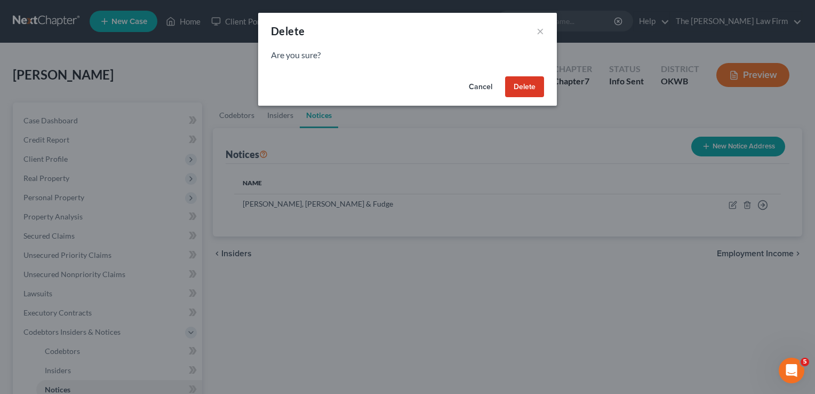
click at [527, 91] on button "Delete" at bounding box center [524, 86] width 39 height 21
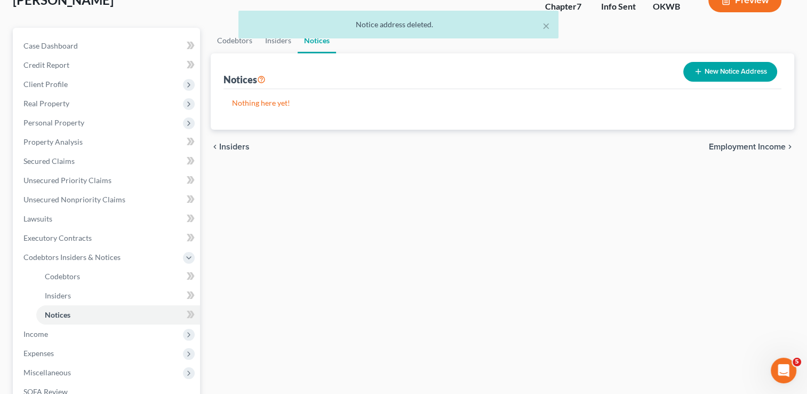
scroll to position [213, 0]
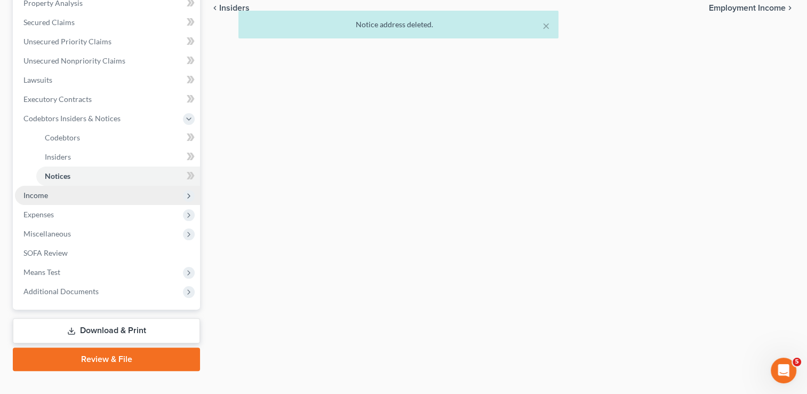
click at [46, 191] on span "Income" at bounding box center [35, 194] width 25 height 9
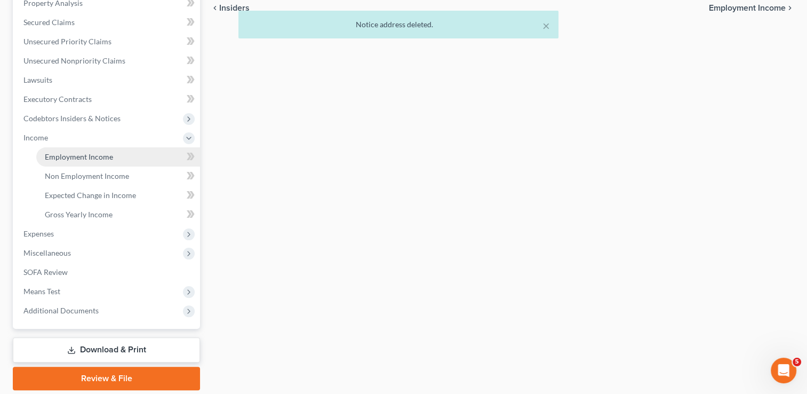
click at [96, 155] on span "Employment Income" at bounding box center [79, 156] width 68 height 9
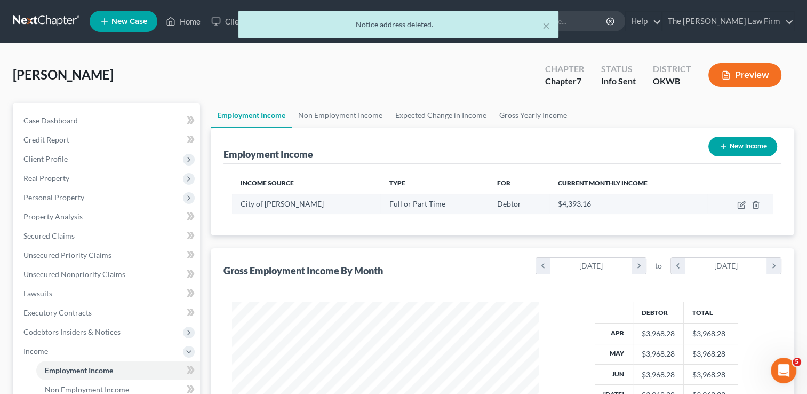
scroll to position [190, 328]
click at [503, 114] on link "Gross Yearly Income" at bounding box center [533, 115] width 81 height 26
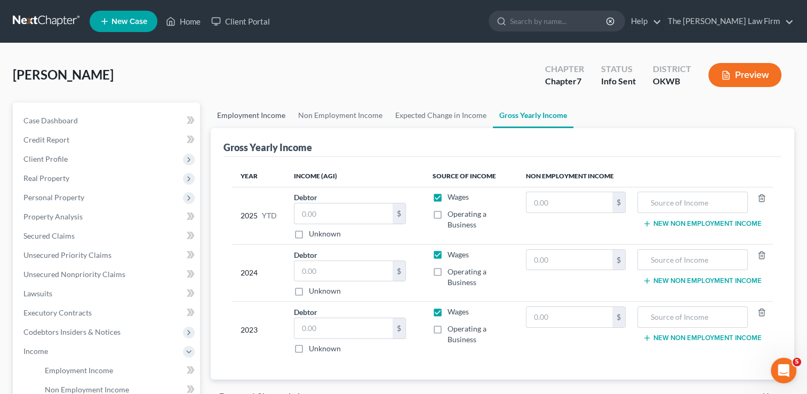
click at [249, 116] on link "Employment Income" at bounding box center [251, 115] width 81 height 26
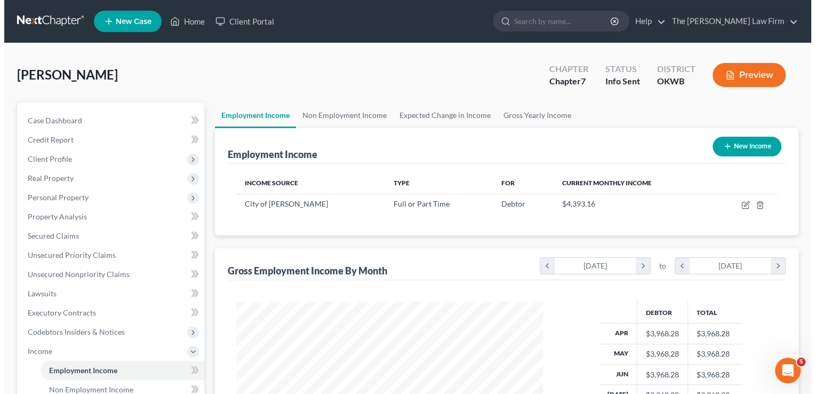
scroll to position [190, 328]
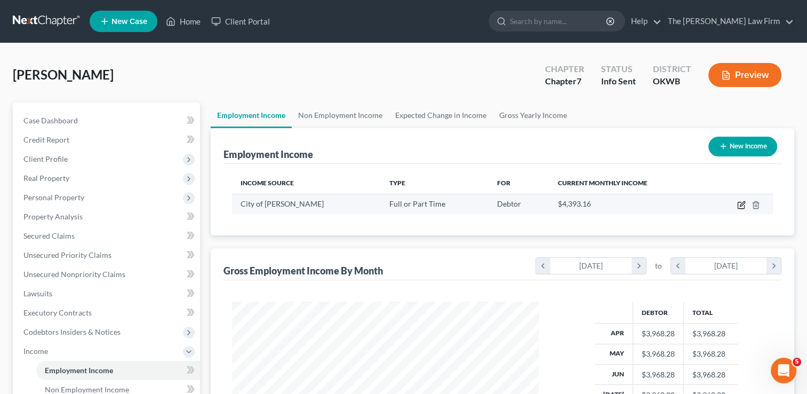
click at [742, 205] on icon "button" at bounding box center [742, 203] width 5 height 5
select select "0"
select select "37"
select select "2"
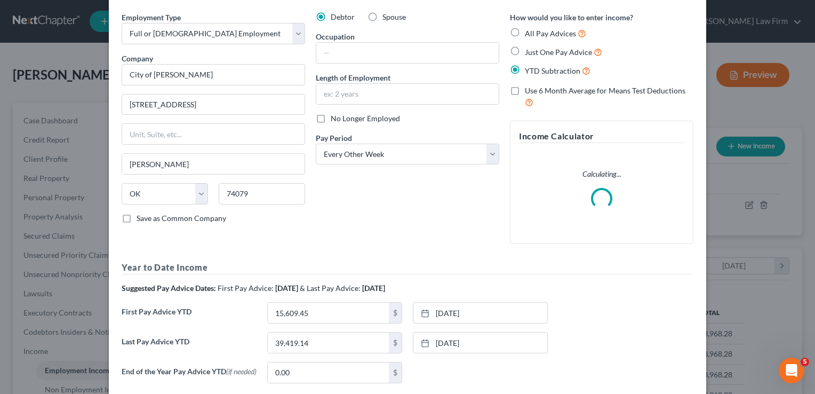
scroll to position [132, 0]
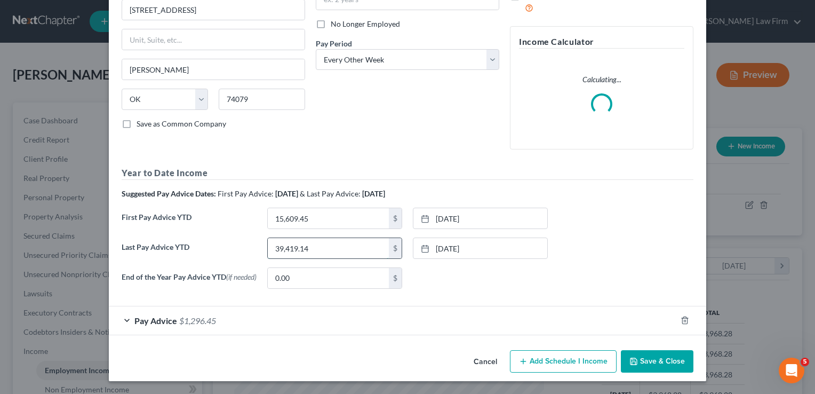
click at [322, 247] on input "39,419.14" at bounding box center [328, 248] width 121 height 20
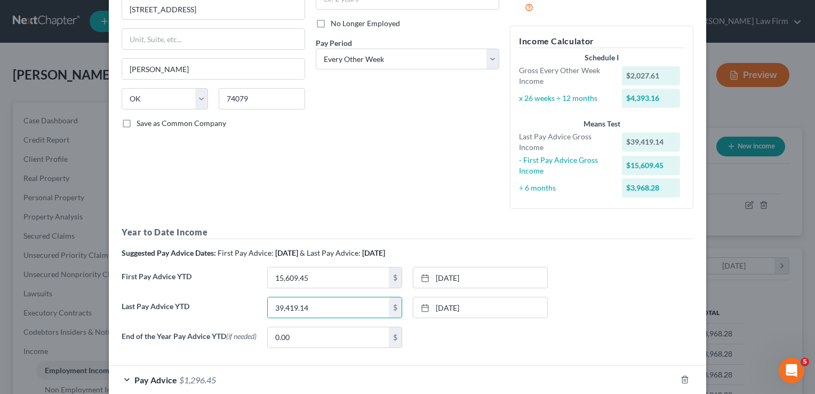
click at [427, 224] on div "Employment Type * Select Full or Part Time Employment Self Employment Company *…" at bounding box center [407, 137] width 583 height 440
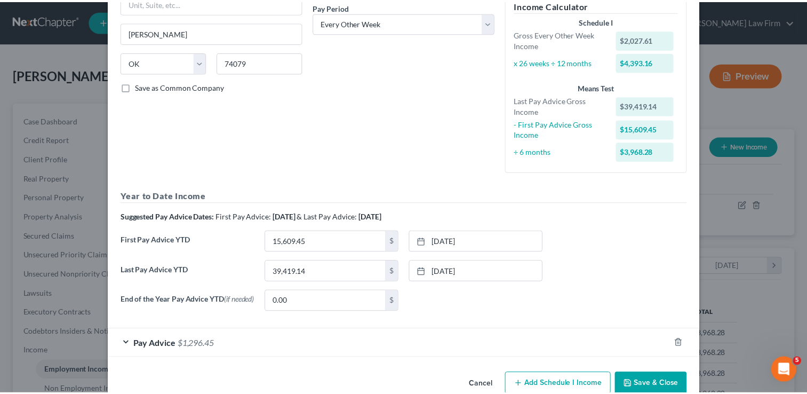
scroll to position [192, 0]
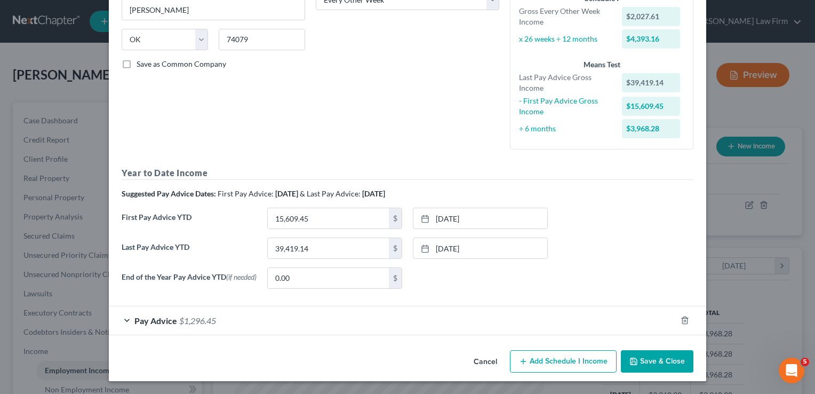
click at [474, 362] on button "Cancel" at bounding box center [485, 361] width 41 height 21
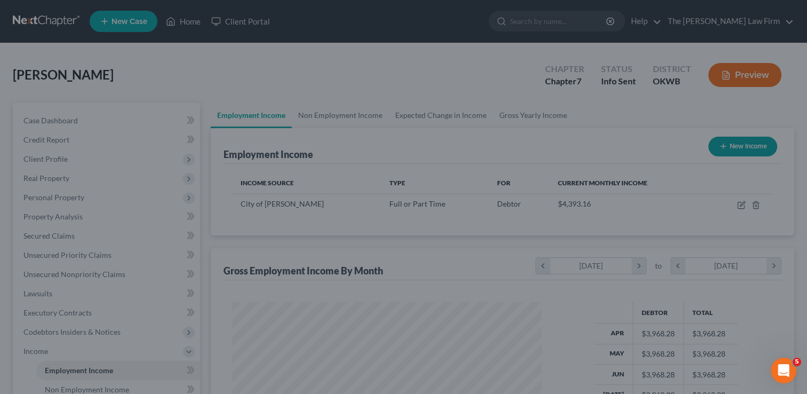
scroll to position [533418, 533280]
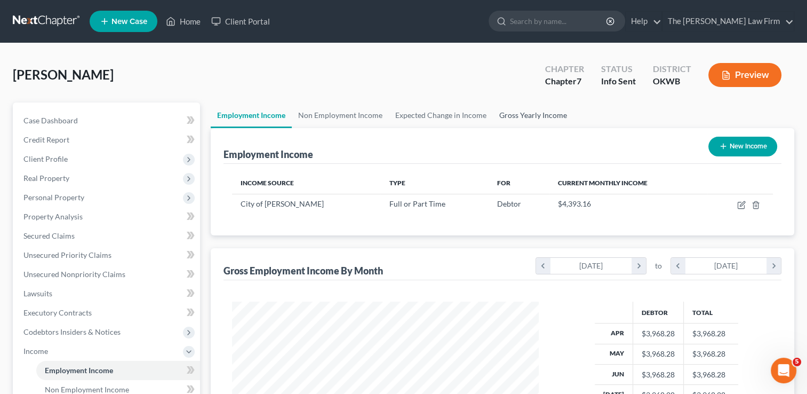
click at [529, 113] on link "Gross Yearly Income" at bounding box center [533, 115] width 81 height 26
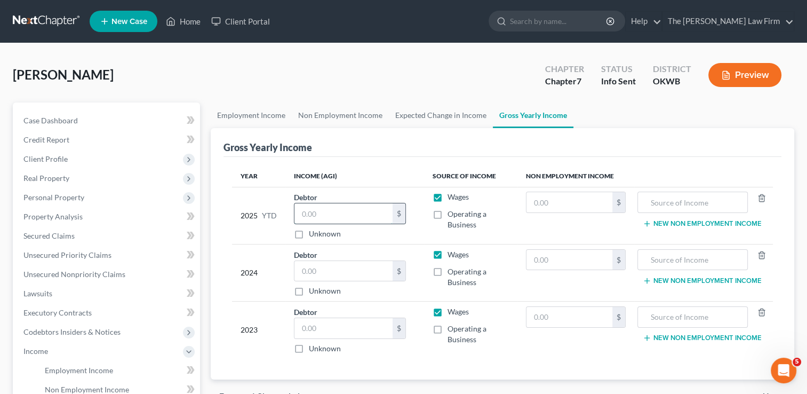
paste input "39,419.14"
type input "39,419.14"
click at [346, 115] on link "Non Employment Income" at bounding box center [340, 115] width 97 height 26
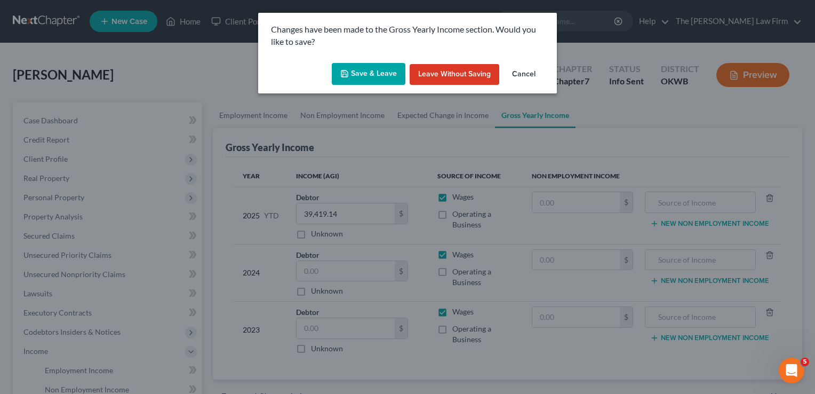
click at [372, 78] on button "Save & Leave" at bounding box center [369, 74] width 74 height 22
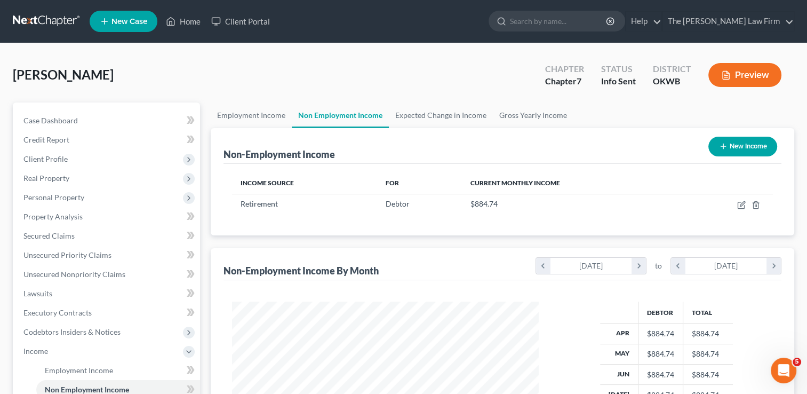
scroll to position [190, 328]
click at [520, 121] on link "Gross Yearly Income" at bounding box center [533, 115] width 81 height 26
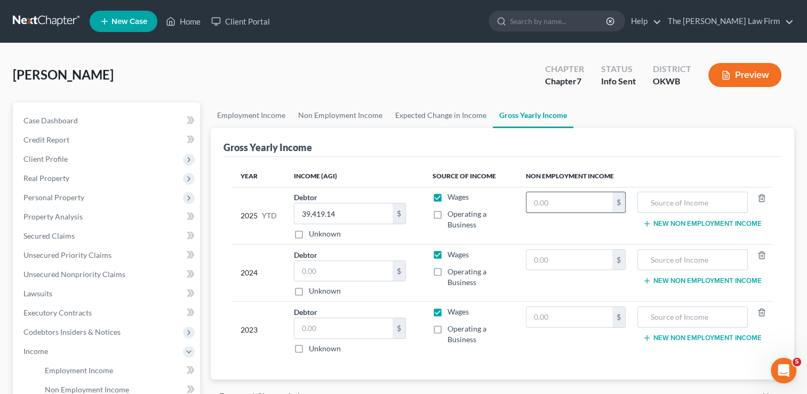
click at [581, 201] on input "text" at bounding box center [570, 202] width 86 height 20
type input "8,847.40"
click at [660, 203] on input "text" at bounding box center [693, 202] width 99 height 20
type input "Retirement"
click at [662, 153] on div "Gross Yearly Income" at bounding box center [503, 142] width 558 height 29
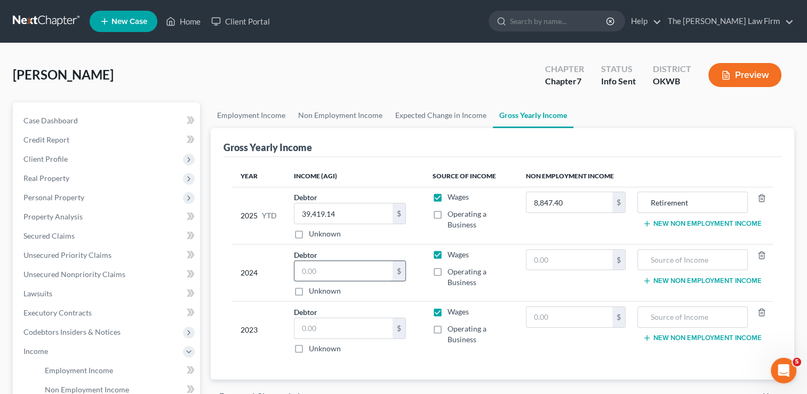
click at [328, 270] on input "text" at bounding box center [344, 271] width 98 height 20
type input "53,450"
click at [327, 327] on input "text" at bounding box center [344, 328] width 98 height 20
type input "50,686"
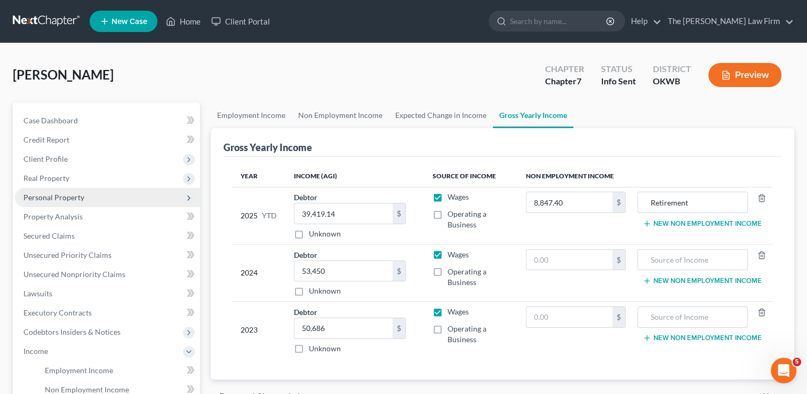
click at [55, 196] on span "Personal Property" at bounding box center [53, 197] width 61 height 9
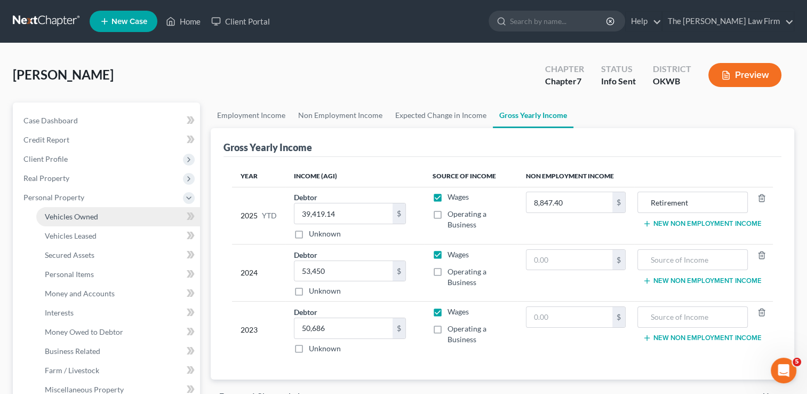
click at [85, 215] on span "Vehicles Owned" at bounding box center [71, 216] width 53 height 9
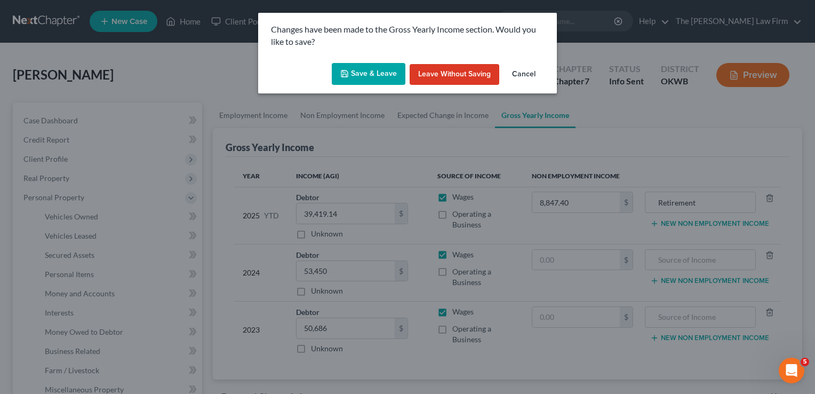
click at [384, 72] on button "Save & Leave" at bounding box center [369, 74] width 74 height 22
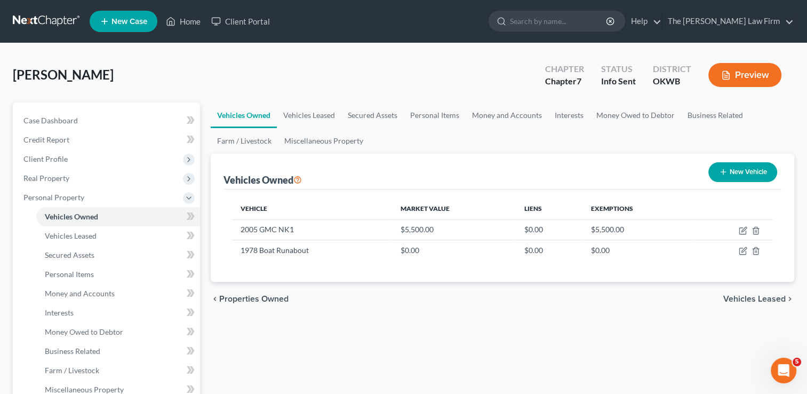
click at [748, 172] on button "New Vehicle" at bounding box center [743, 172] width 69 height 20
select select "0"
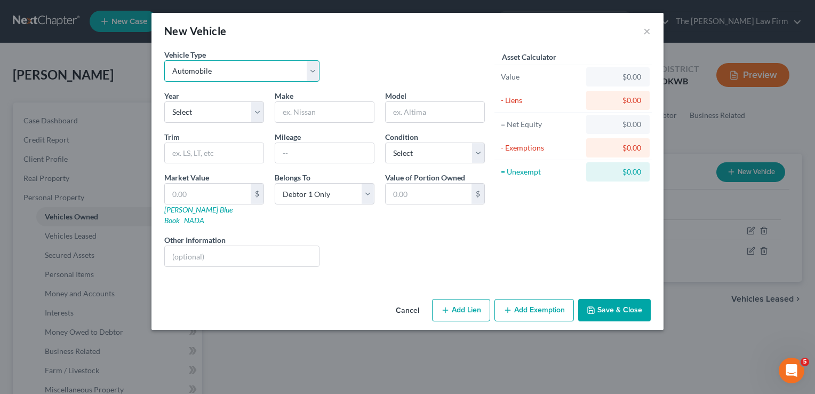
click at [238, 70] on select "Select Automobile Truck Trailer Watercraft Aircraft Motor Home Atv Other Vehicle" at bounding box center [241, 70] width 155 height 21
select select "1"
click at [164, 60] on select "Select Automobile Truck Trailer Watercraft Aircraft Motor Home Atv Other Vehicle" at bounding box center [241, 70] width 155 height 21
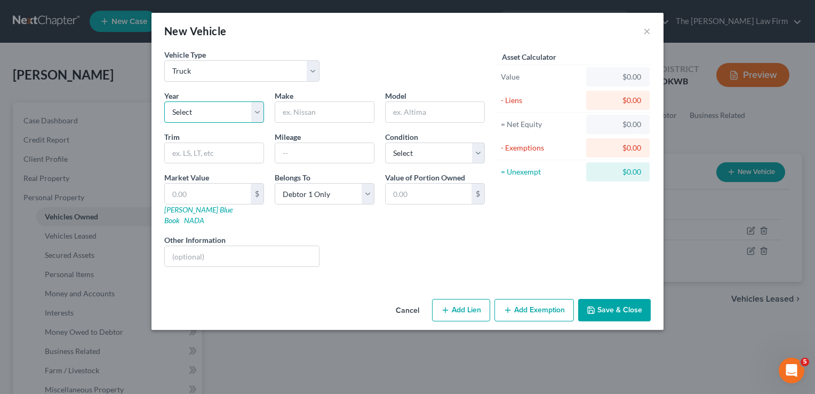
click at [204, 114] on select "Select 2026 2025 2024 2023 2022 2021 2020 2019 2018 2017 2016 2015 2014 2013 20…" at bounding box center [214, 111] width 100 height 21
select select "27"
click at [164, 101] on select "Select 2026 2025 2024 2023 2022 2021 2020 2019 2018 2017 2016 2015 2014 2013 20…" at bounding box center [214, 111] width 100 height 21
click at [312, 110] on input "text" at bounding box center [324, 112] width 99 height 20
type input "Dodge"
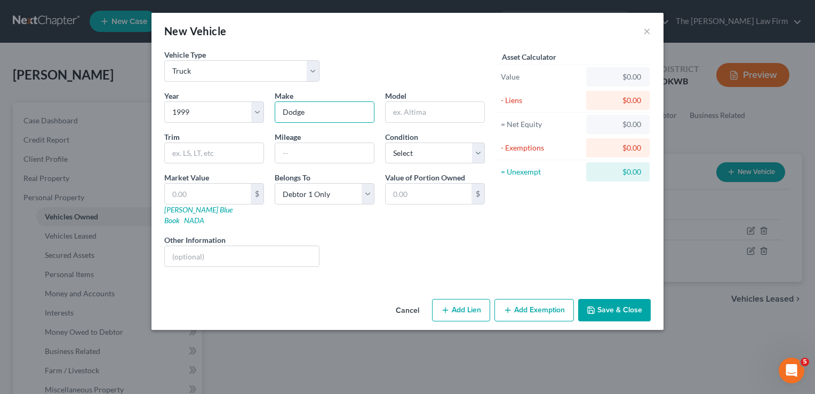
click at [378, 64] on div "Vehicle Type Select Automobile Truck Trailer Watercraft Aircraft Motor Home Atv…" at bounding box center [324, 69] width 331 height 41
click at [186, 210] on link "Kelly Blue Book" at bounding box center [198, 215] width 68 height 20
click at [447, 112] on input "text" at bounding box center [435, 112] width 99 height 20
type input "Ram 1500"
click at [190, 192] on input "text" at bounding box center [208, 194] width 86 height 20
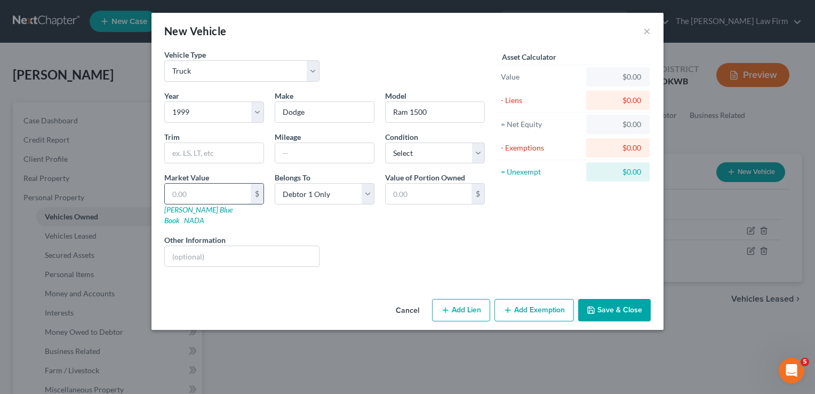
type input "1"
type input "1.00"
type input "11"
type input "11.00"
type input "110"
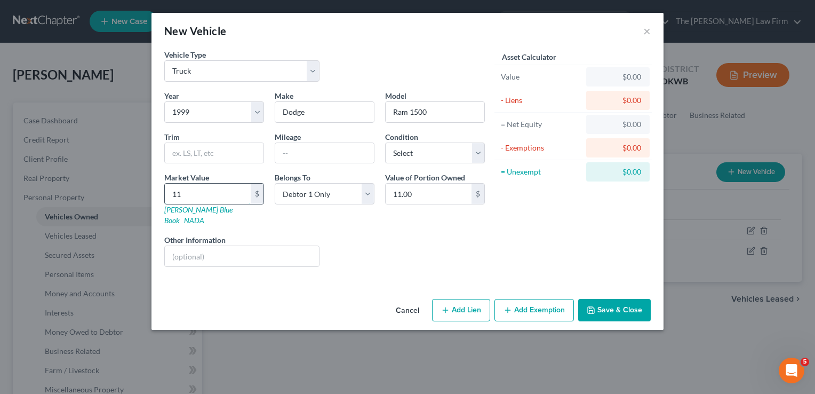
type input "110.00"
type input "1100"
type input "1,100.00"
type input "1,100"
click at [440, 153] on select "Select Excellent Very Good Good Fair Poor" at bounding box center [435, 152] width 100 height 21
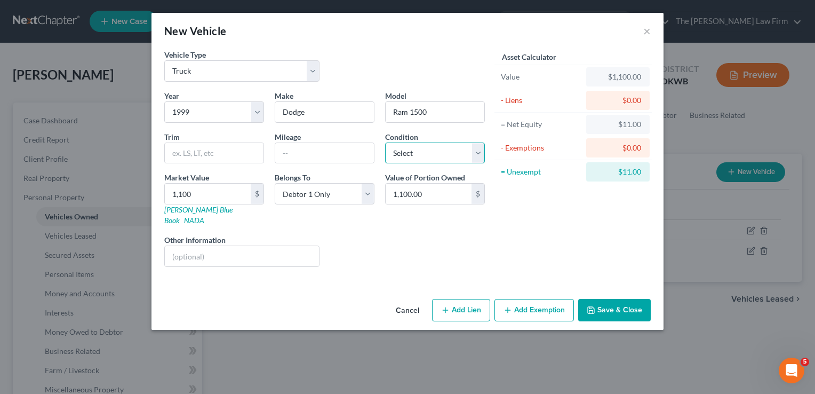
select select "4"
click at [385, 142] on select "Select Excellent Very Good Good Fair Poor" at bounding box center [435, 152] width 100 height 21
click at [205, 195] on input "1,100" at bounding box center [208, 194] width 86 height 20
click at [218, 195] on input "1,100" at bounding box center [208, 194] width 86 height 20
click at [218, 191] on input "1,100" at bounding box center [208, 194] width 86 height 20
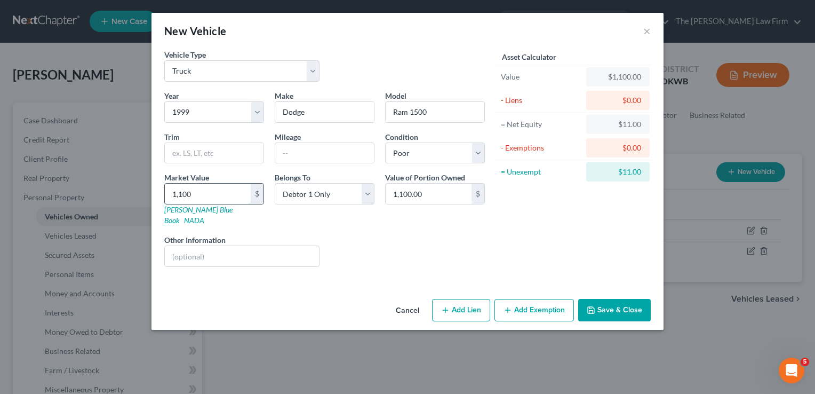
click at [218, 191] on input "1,100" at bounding box center [208, 194] width 86 height 20
click at [393, 234] on div "Liens Select" at bounding box center [408, 250] width 166 height 33
click at [408, 238] on div "Liens Select" at bounding box center [408, 250] width 166 height 33
click at [205, 195] on input "1,100" at bounding box center [208, 194] width 86 height 20
type input "9"
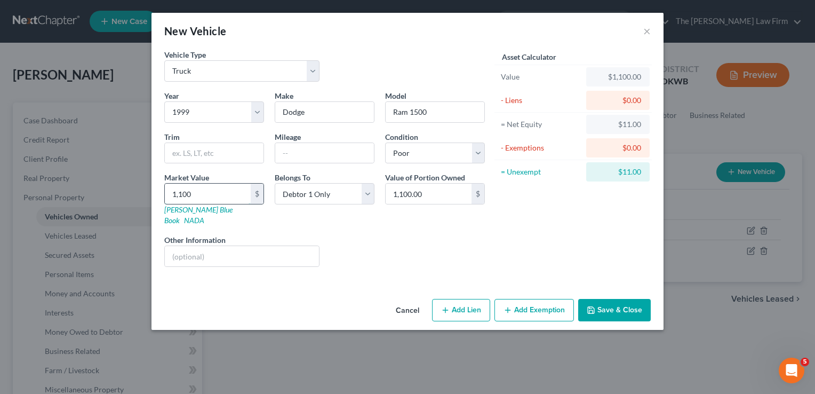
type input "9.00"
type input "90"
type input "90.00"
type input "900"
type input "900.00"
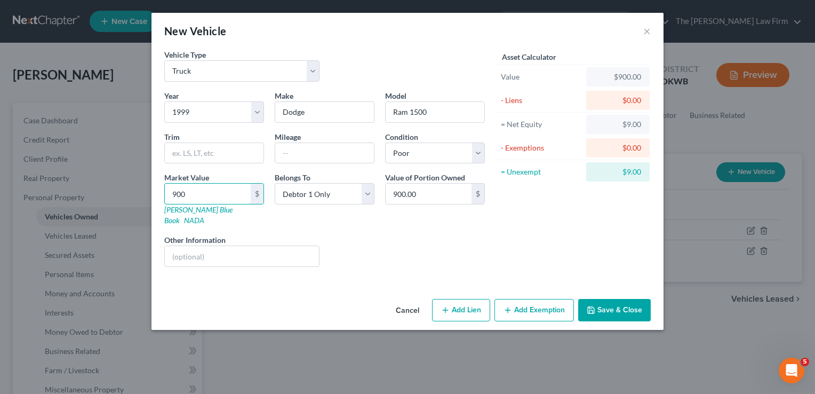
type input "900"
click at [550, 221] on div "Asset Calculator Value $900.00 - Liens $0.00 = Net Equity $9.00 - Exemptions $0…" at bounding box center [573, 162] width 166 height 226
click at [613, 299] on button "Save & Close" at bounding box center [614, 310] width 73 height 22
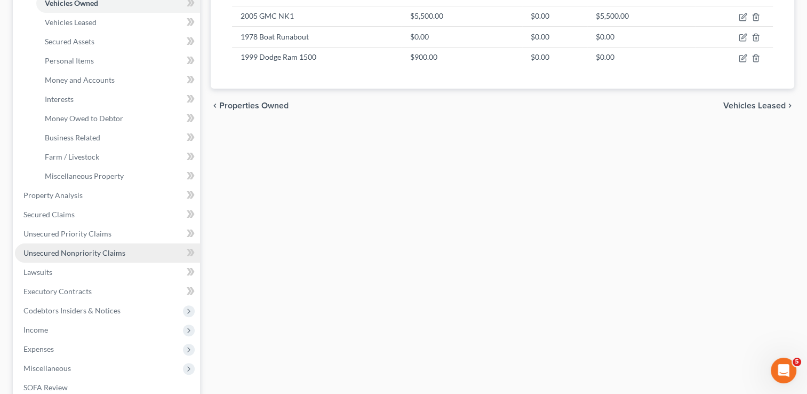
drag, startPoint x: 66, startPoint y: 253, endPoint x: 134, endPoint y: 260, distance: 68.7
click at [66, 253] on span "Unsecured Nonpriority Claims" at bounding box center [74, 252] width 102 height 9
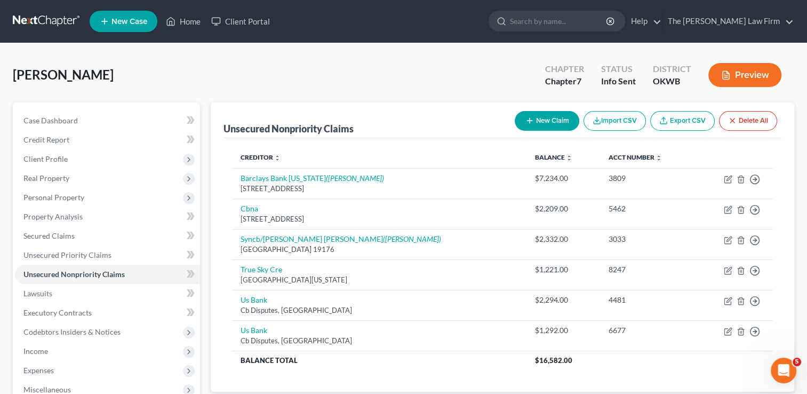
click at [545, 121] on button "New Claim" at bounding box center [547, 121] width 65 height 20
select select "0"
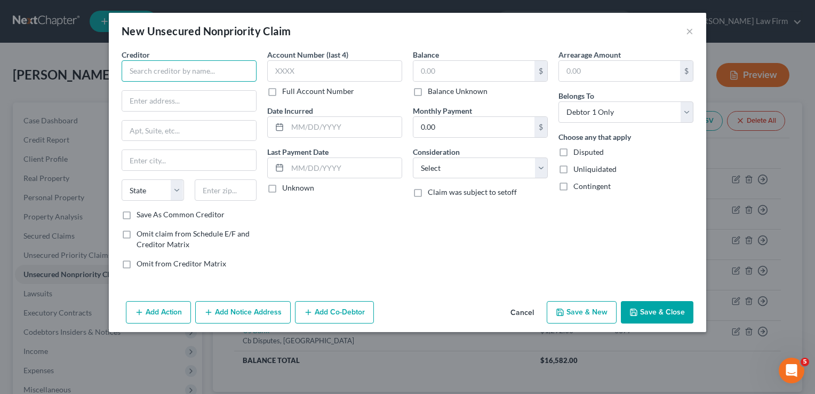
click at [176, 68] on input "text" at bounding box center [189, 70] width 135 height 21
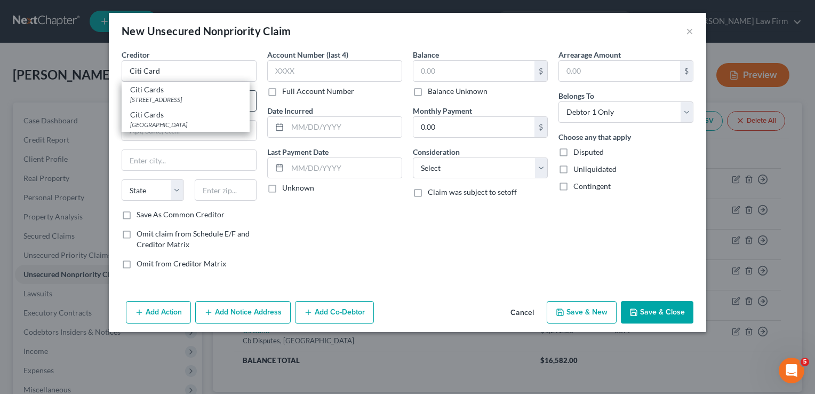
click at [165, 93] on div "Citi Cards" at bounding box center [185, 89] width 111 height 11
type input "Citi Cards"
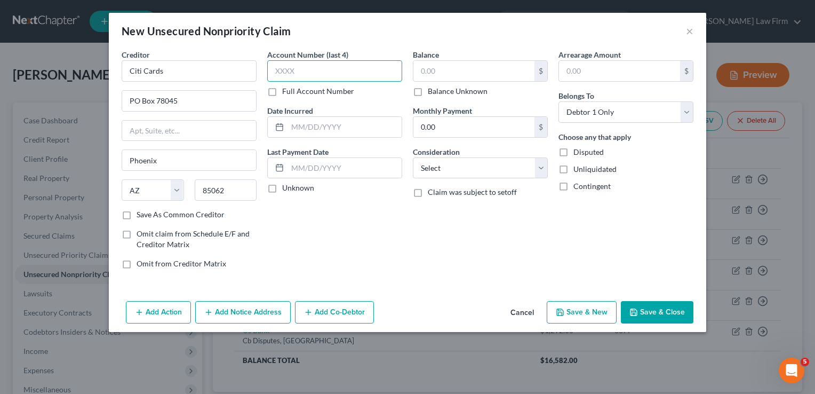
click at [328, 70] on input "text" at bounding box center [334, 70] width 135 height 21
click at [452, 72] on input "text" at bounding box center [474, 71] width 121 height 20
click at [645, 307] on button "Save & Close" at bounding box center [657, 312] width 73 height 22
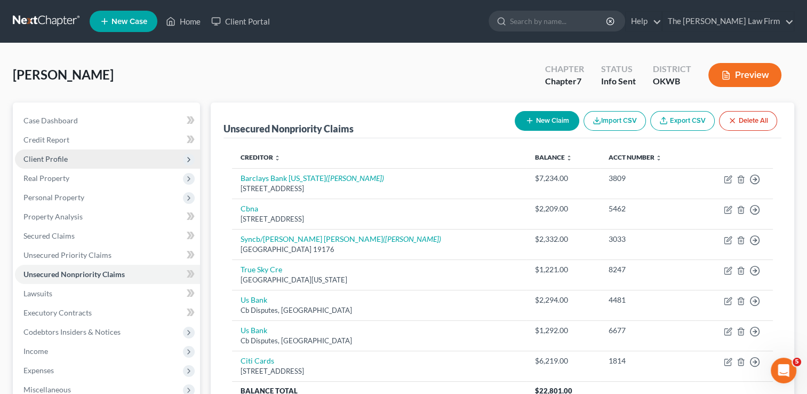
click at [55, 157] on span "Client Profile" at bounding box center [45, 158] width 44 height 9
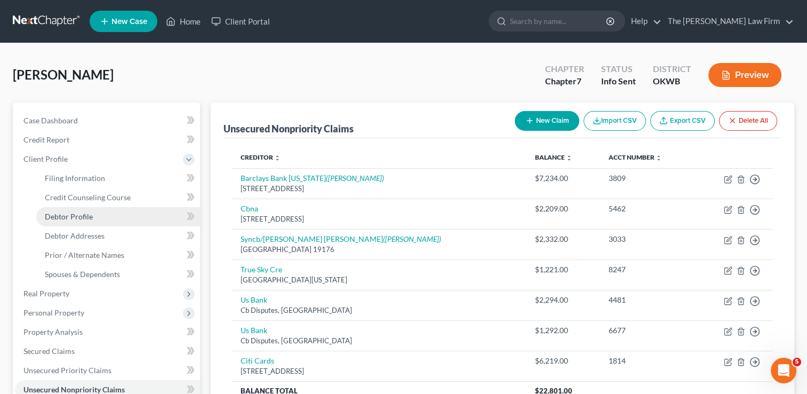
click at [79, 215] on span "Debtor Profile" at bounding box center [69, 216] width 48 height 9
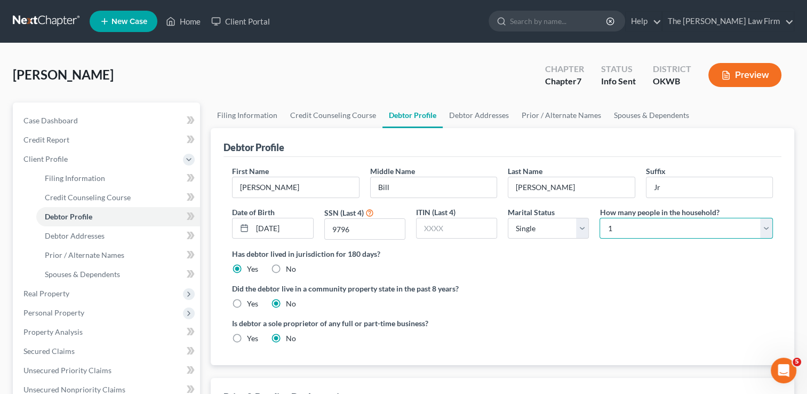
click at [640, 220] on select "Select 1 2 3 4 5 6 7 8 9 10 11 12 13 14 15 16 17 18 19 20" at bounding box center [686, 228] width 173 height 21
click at [600, 218] on select "Select 1 2 3 4 5 6 7 8 9 10 11 12 13 14 15 16 17 18 19 20" at bounding box center [686, 228] width 173 height 21
click at [73, 270] on span "Spouses & Dependents" at bounding box center [82, 273] width 75 height 9
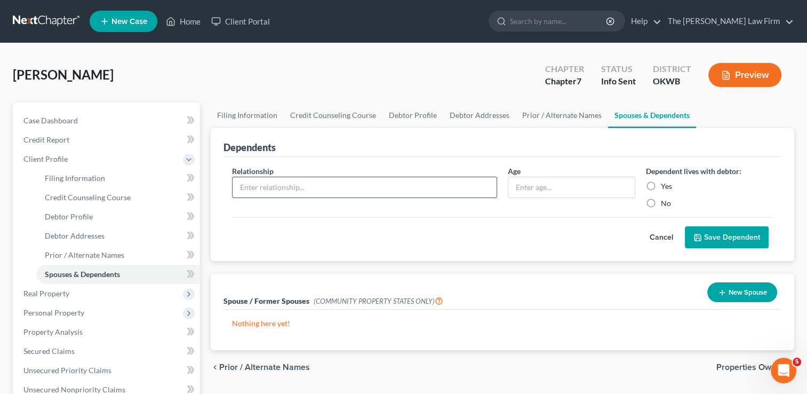
click at [316, 187] on input "text" at bounding box center [365, 187] width 264 height 20
click at [528, 185] on input "text" at bounding box center [572, 187] width 126 height 20
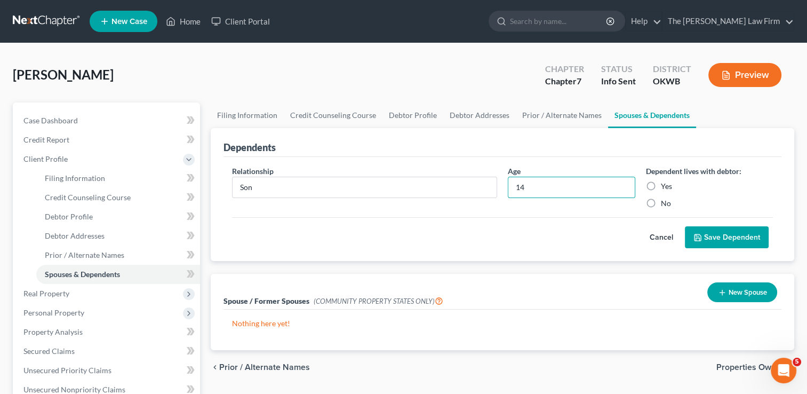
click at [661, 185] on label "Yes" at bounding box center [666, 186] width 11 height 11
click at [665, 185] on input "Yes" at bounding box center [668, 184] width 7 height 7
click at [724, 237] on button "Save Dependent" at bounding box center [727, 237] width 84 height 22
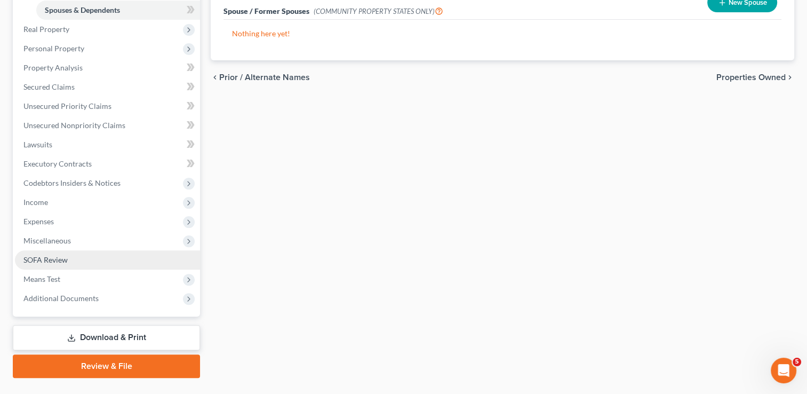
scroll to position [267, 0]
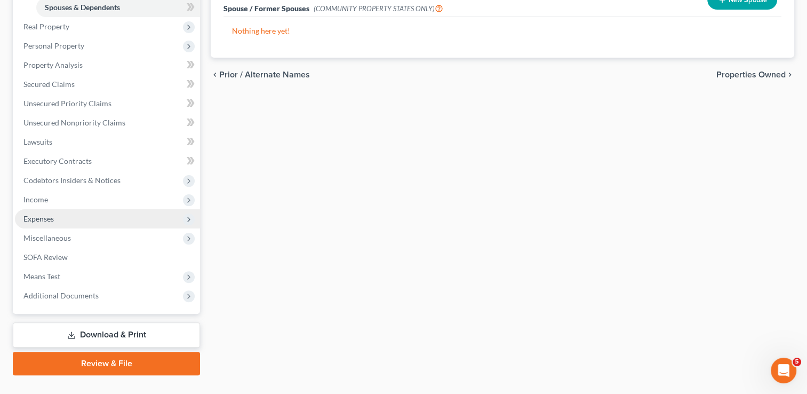
click at [35, 221] on span "Expenses" at bounding box center [38, 218] width 30 height 9
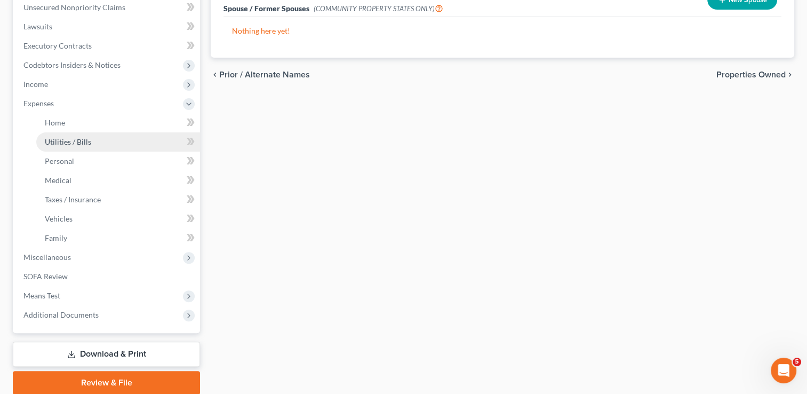
click at [73, 144] on span "Utilities / Bills" at bounding box center [68, 141] width 46 height 9
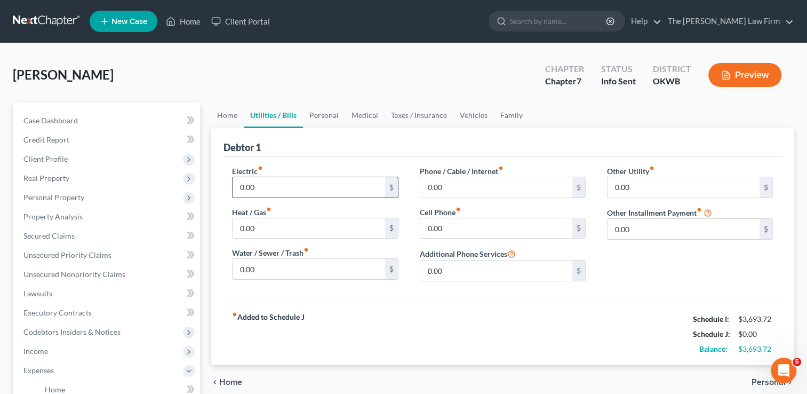
click at [272, 188] on input "0.00" at bounding box center [309, 187] width 152 height 20
click at [263, 271] on input "0.00" at bounding box center [309, 269] width 152 height 20
drag, startPoint x: 358, startPoint y: 110, endPoint x: 365, endPoint y: 108, distance: 7.8
click at [358, 110] on link "Medical" at bounding box center [364, 115] width 39 height 26
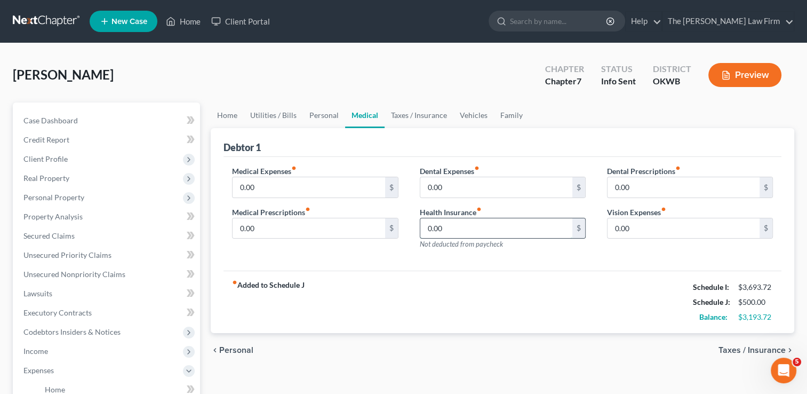
click at [459, 227] on input "0.00" at bounding box center [496, 228] width 152 height 20
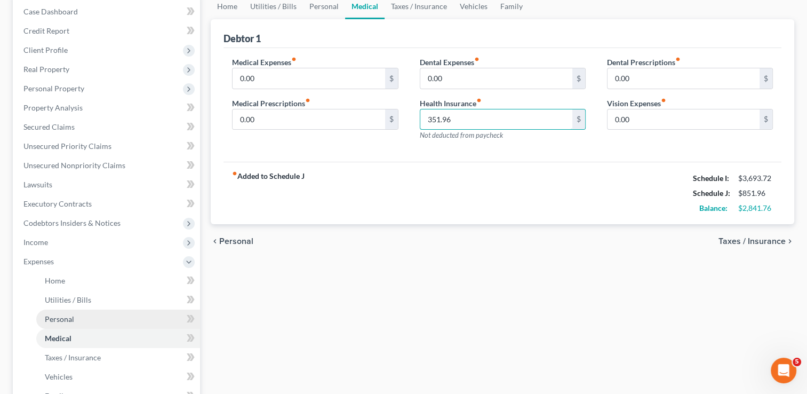
scroll to position [160, 0]
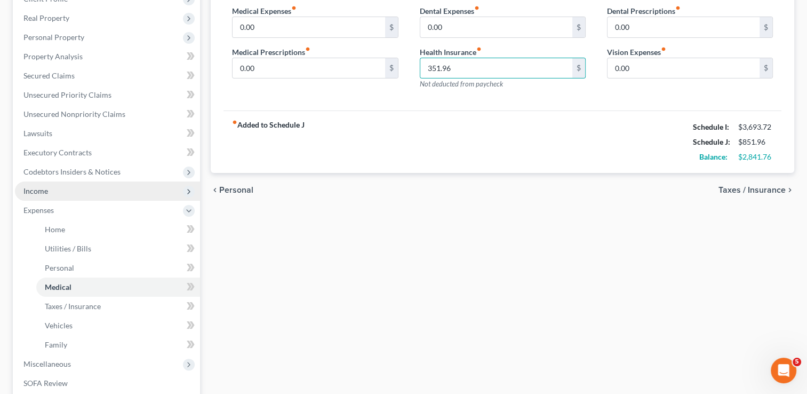
click at [41, 190] on span "Income" at bounding box center [35, 190] width 25 height 9
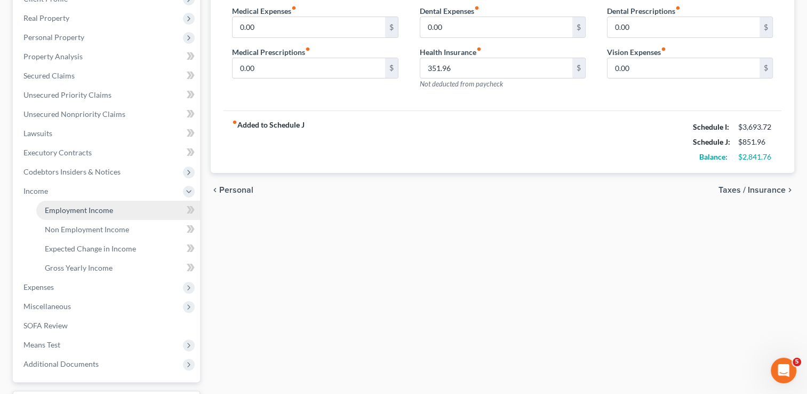
click at [94, 208] on span "Employment Income" at bounding box center [79, 209] width 68 height 9
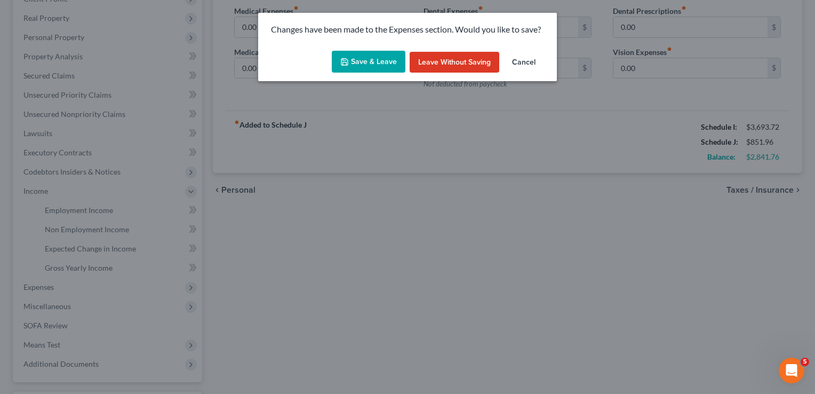
click at [362, 63] on button "Save & Leave" at bounding box center [369, 62] width 74 height 22
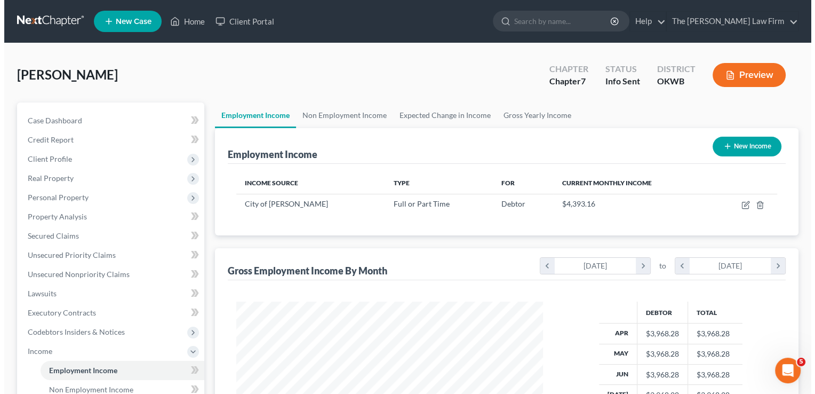
scroll to position [190, 328]
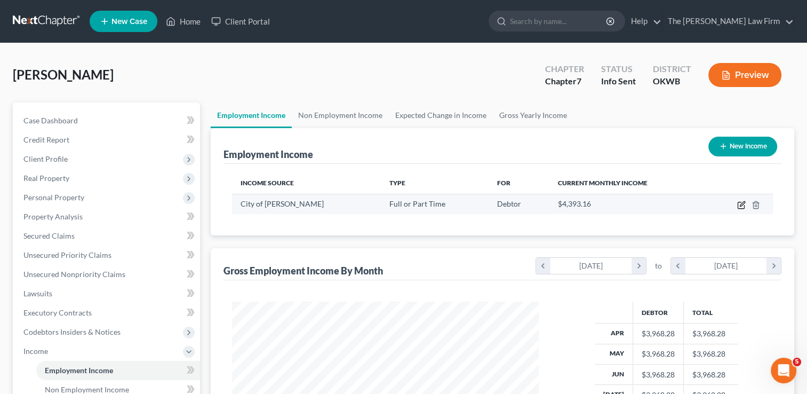
click at [741, 202] on icon "button" at bounding box center [741, 205] width 9 height 9
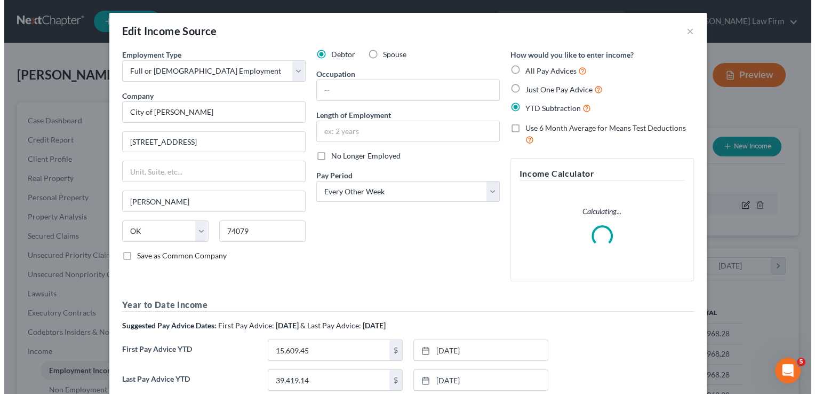
scroll to position [190, 331]
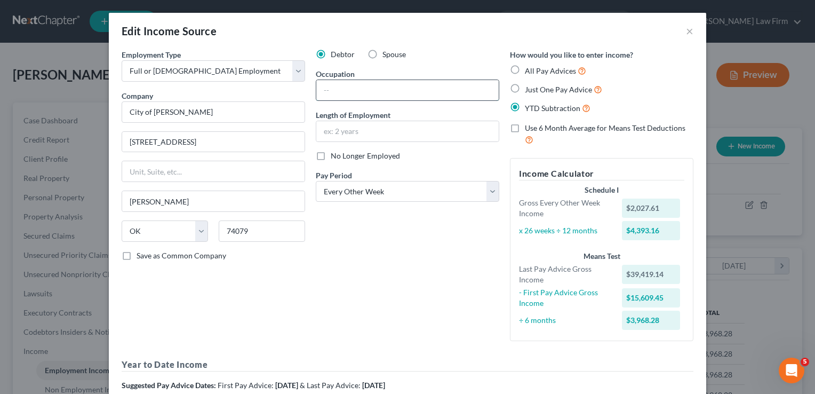
click at [359, 89] on input "text" at bounding box center [407, 90] width 182 height 20
click at [369, 131] on input "text" at bounding box center [407, 131] width 182 height 20
click at [406, 256] on div "Debtor Spouse Occupation Street Supervisor Length of Employment 6 years No Long…" at bounding box center [408, 199] width 194 height 300
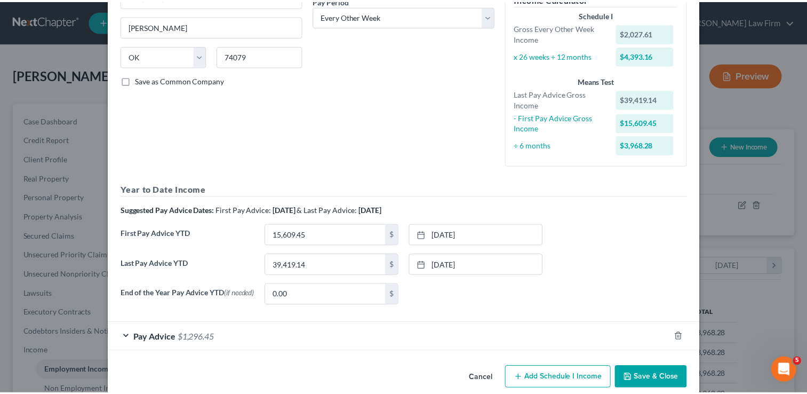
scroll to position [192, 0]
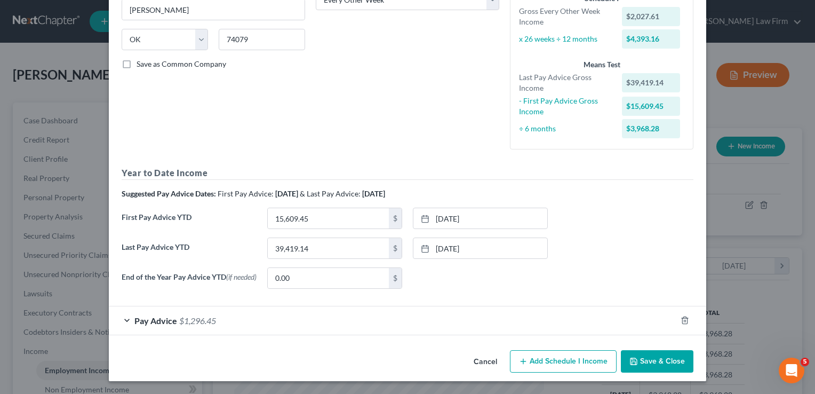
click at [645, 359] on button "Save & Close" at bounding box center [657, 361] width 73 height 22
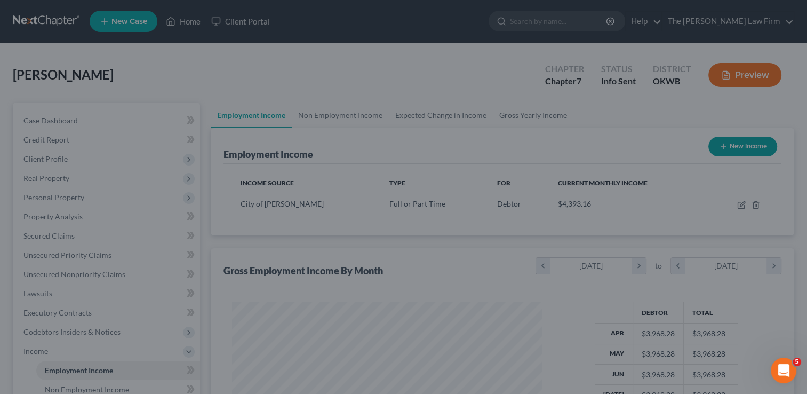
scroll to position [533418, 533280]
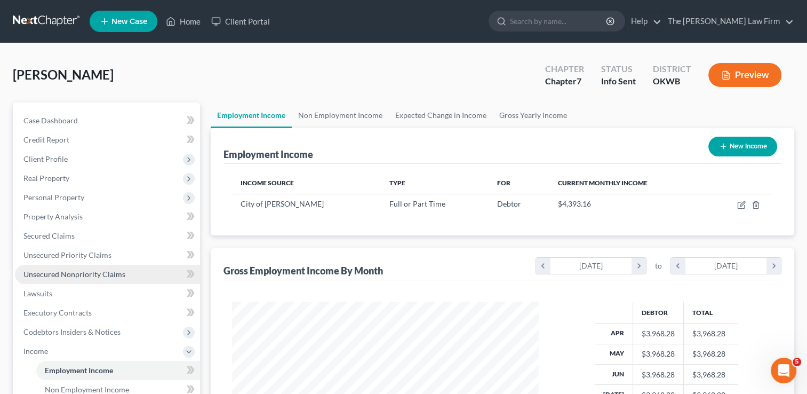
click at [82, 275] on span "Unsecured Nonpriority Claims" at bounding box center [74, 273] width 102 height 9
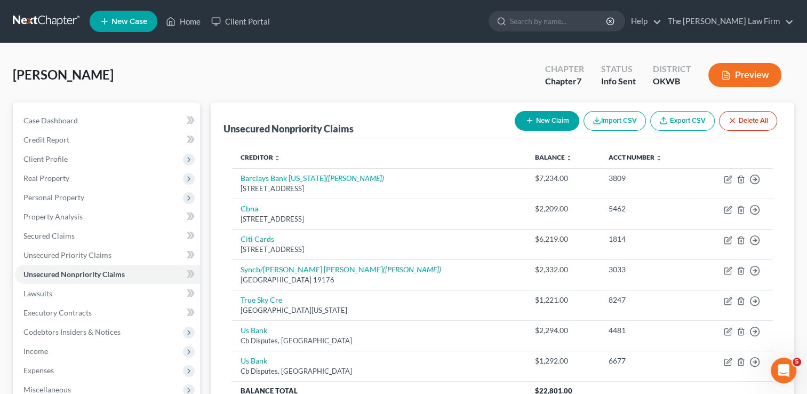
click at [558, 118] on button "New Claim" at bounding box center [547, 121] width 65 height 20
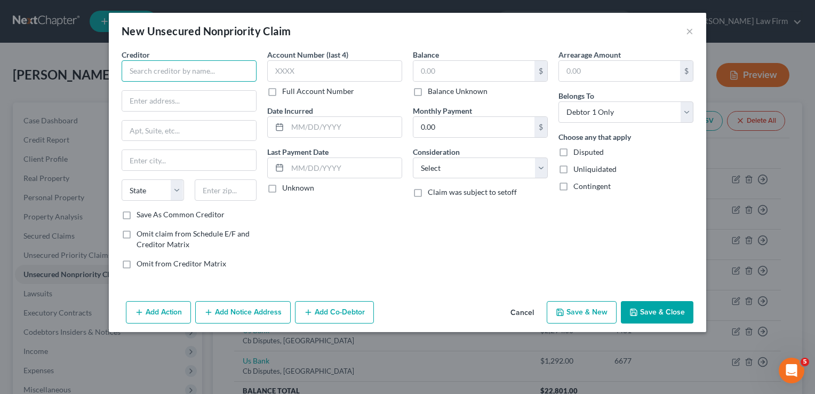
click at [190, 69] on input "text" at bounding box center [189, 70] width 135 height 21
drag, startPoint x: 152, startPoint y: 67, endPoint x: 111, endPoint y: 68, distance: 40.6
click at [111, 68] on div "Creditor * Saint F State AL AK AR AZ CA CO CT DE DC FL GA GU HI ID IL IN IA KS …" at bounding box center [408, 173] width 598 height 248
click at [180, 105] on input "text" at bounding box center [189, 101] width 134 height 20
click at [456, 70] on input "text" at bounding box center [474, 71] width 121 height 20
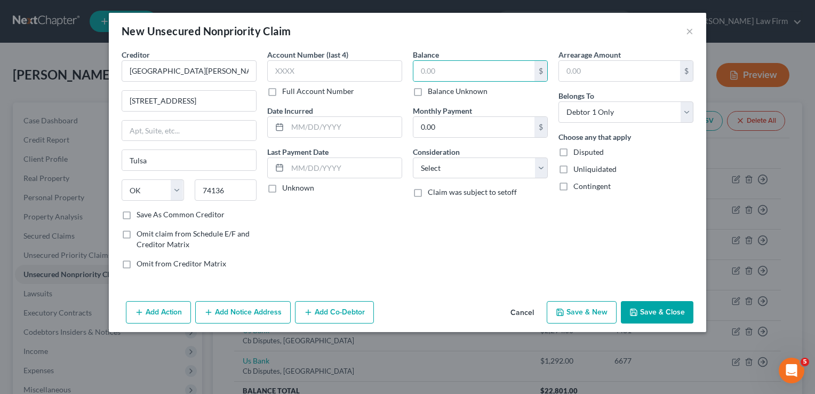
click at [428, 90] on label "Balance Unknown" at bounding box center [458, 91] width 60 height 11
click at [432, 90] on input "Balance Unknown" at bounding box center [435, 89] width 7 height 7
click at [655, 306] on button "Save & Close" at bounding box center [657, 312] width 73 height 22
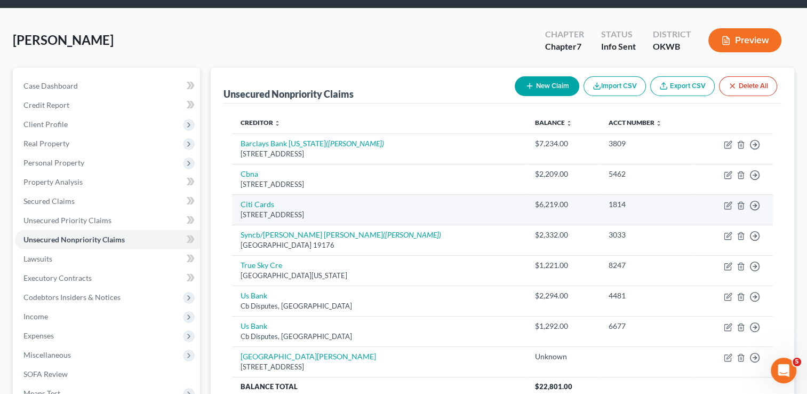
scroll to position [53, 0]
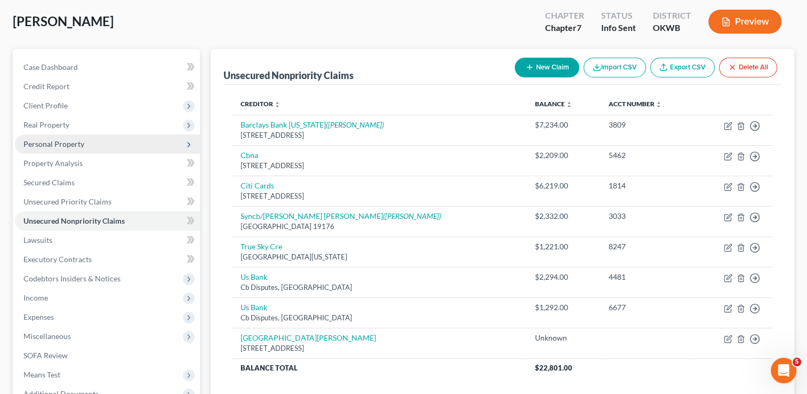
click at [71, 144] on span "Personal Property" at bounding box center [53, 143] width 61 height 9
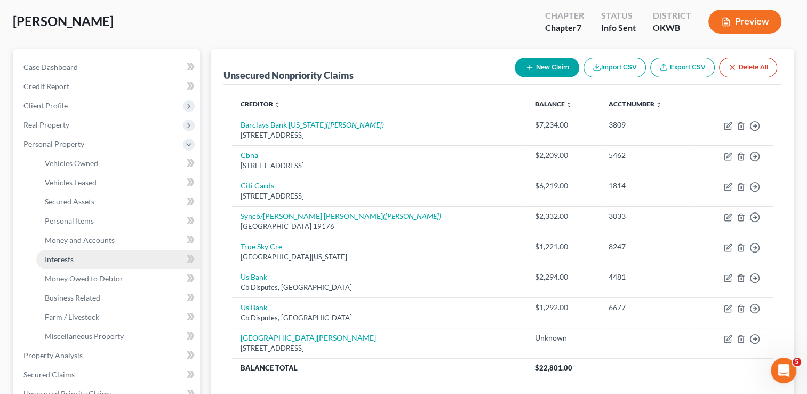
click at [67, 257] on span "Interests" at bounding box center [59, 259] width 29 height 9
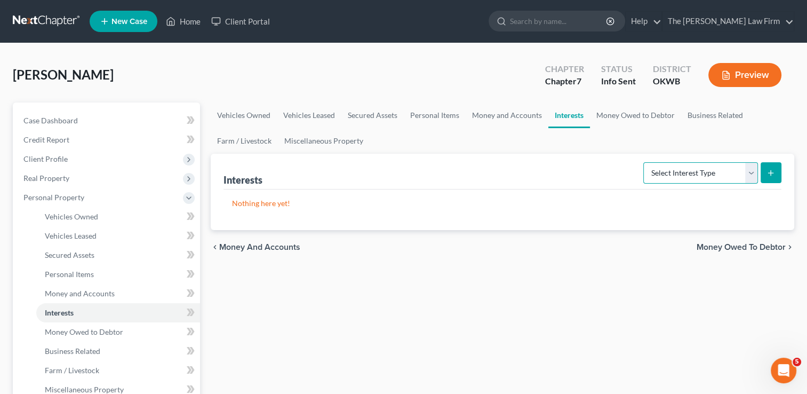
click at [750, 173] on select "Select Interest Type 401K Annuity Bond Education IRA Government Bond Government…" at bounding box center [701, 172] width 115 height 21
click at [645, 162] on select "Select Interest Type 401K Annuity Bond Education IRA Government Bond Government…" at bounding box center [701, 172] width 115 height 21
click at [767, 169] on icon "submit" at bounding box center [771, 173] width 9 height 9
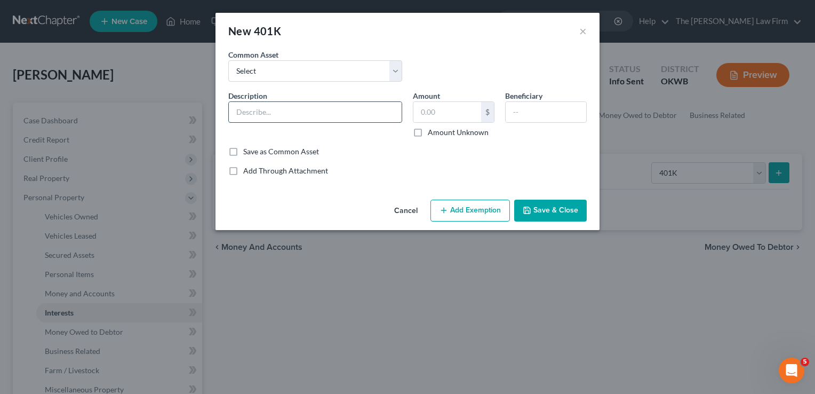
click at [291, 110] on input "text" at bounding box center [315, 112] width 173 height 20
click at [319, 73] on select "Select Employment 401K" at bounding box center [315, 70] width 174 height 21
click at [228, 60] on select "Select Employment 401K" at bounding box center [315, 70] width 174 height 21
click at [312, 112] on input "Employment 401K" at bounding box center [315, 112] width 173 height 20
click at [463, 110] on input "30,000.00" at bounding box center [448, 112] width 68 height 20
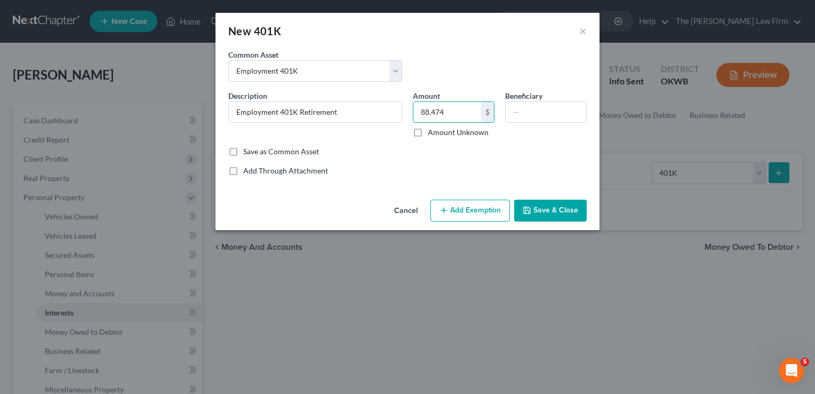
click at [467, 210] on button "Add Exemption" at bounding box center [471, 211] width 80 height 22
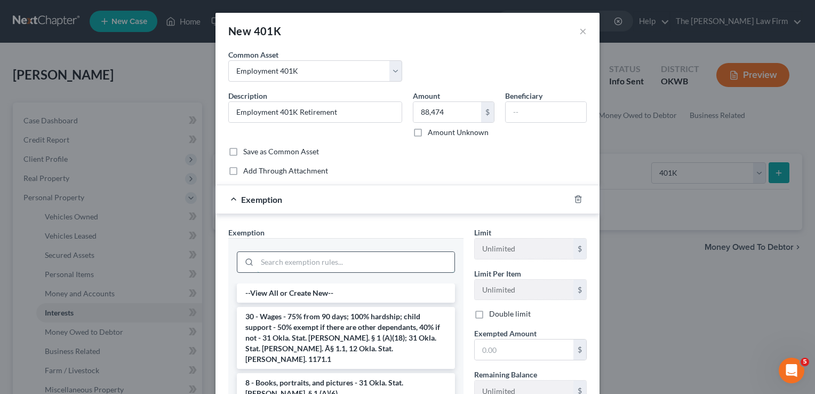
click at [352, 261] on input "search" at bounding box center [355, 262] width 197 height 20
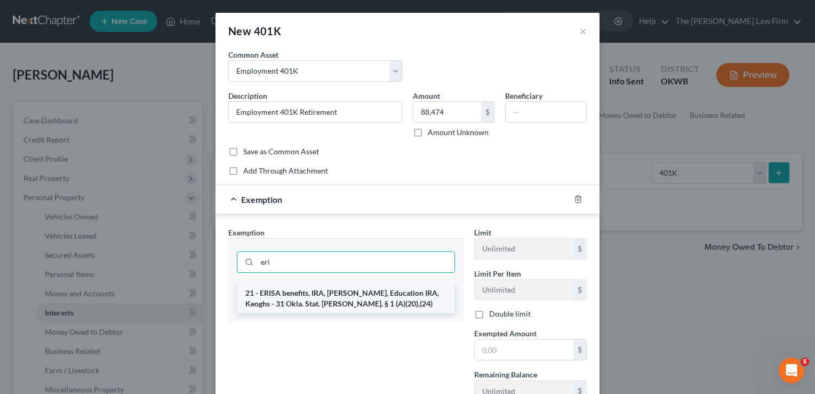
click at [297, 295] on li "21 - ERISA benefits, IRA, Roth IRA, Education IRA, Keoghs - 31 Okla. Stat. Ann.…" at bounding box center [346, 298] width 218 height 30
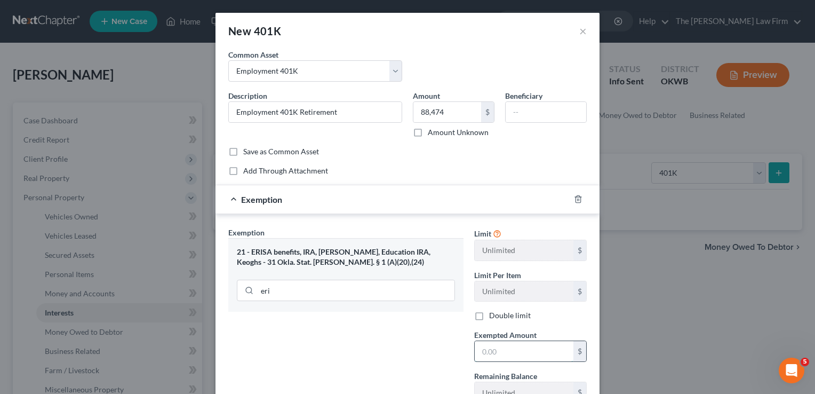
click at [503, 351] on input "text" at bounding box center [524, 351] width 99 height 20
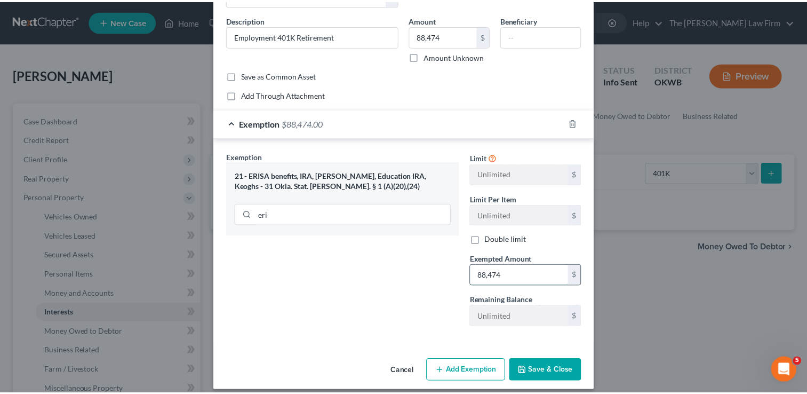
scroll to position [83, 0]
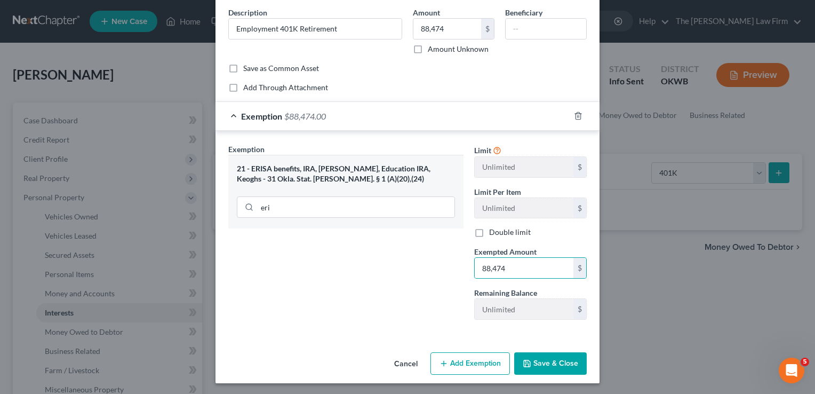
click at [553, 363] on button "Save & Close" at bounding box center [550, 363] width 73 height 22
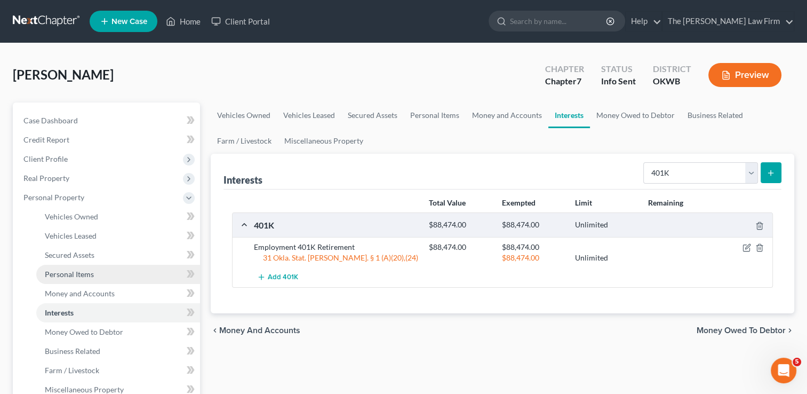
click at [88, 276] on span "Personal Items" at bounding box center [69, 273] width 49 height 9
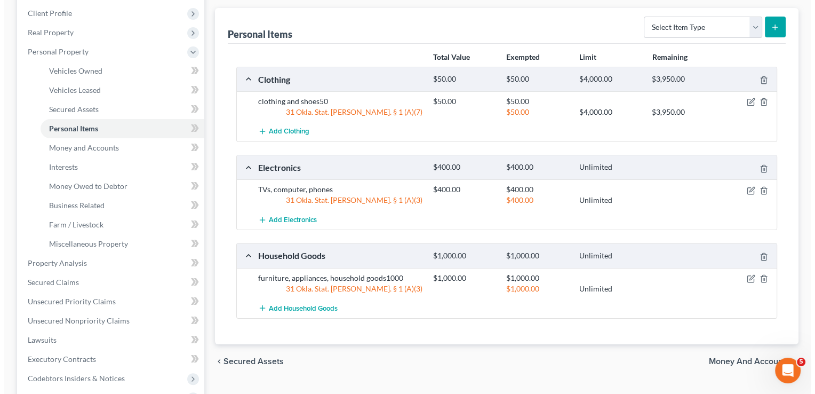
scroll to position [160, 0]
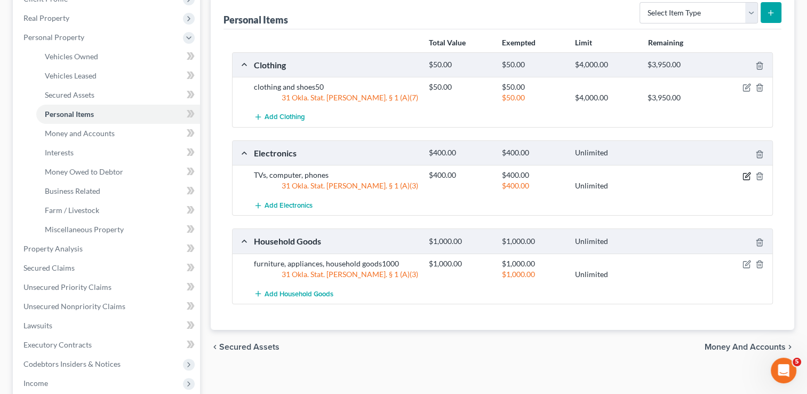
click at [747, 174] on icon "button" at bounding box center [747, 176] width 9 height 9
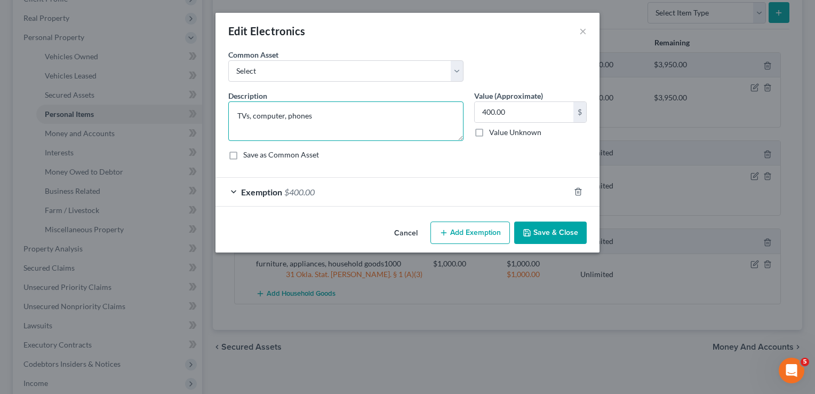
click at [273, 117] on textarea "TVs, computer, phones" at bounding box center [345, 120] width 235 height 39
click at [508, 109] on input "400.00" at bounding box center [524, 112] width 99 height 20
click at [306, 116] on textarea "TV, phones" at bounding box center [345, 120] width 235 height 39
click at [350, 197] on div "Exemption $400.00" at bounding box center [393, 192] width 354 height 28
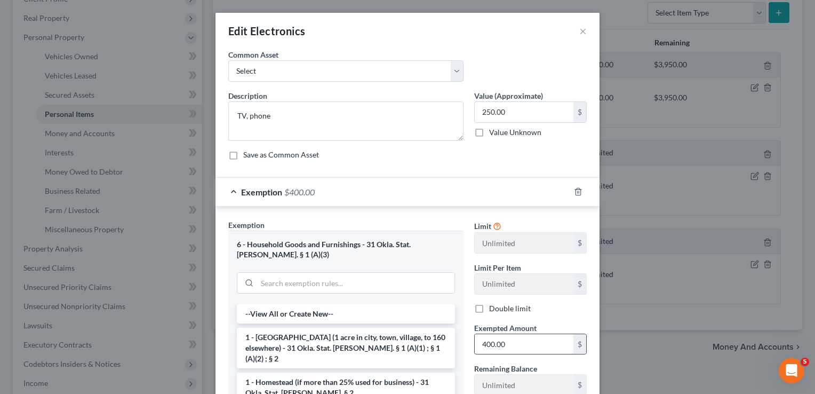
click at [510, 344] on input "400.00" at bounding box center [524, 344] width 99 height 20
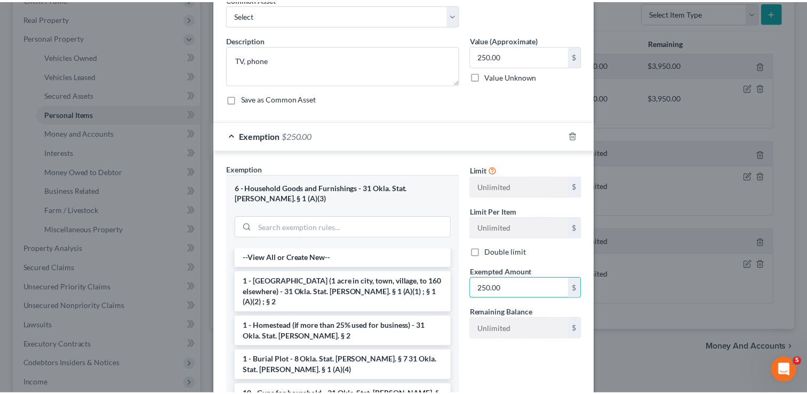
scroll to position [156, 0]
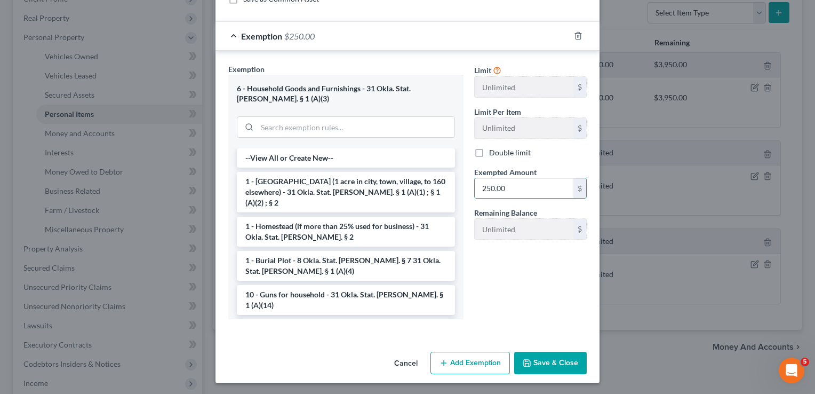
click at [551, 362] on button "Save & Close" at bounding box center [550, 363] width 73 height 22
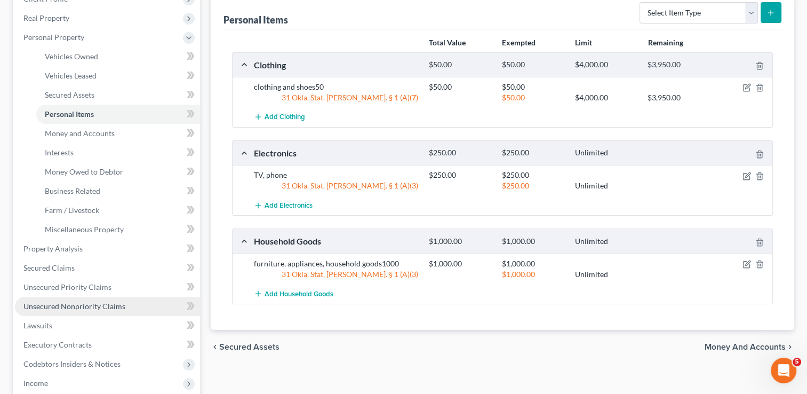
click at [77, 304] on span "Unsecured Nonpriority Claims" at bounding box center [74, 305] width 102 height 9
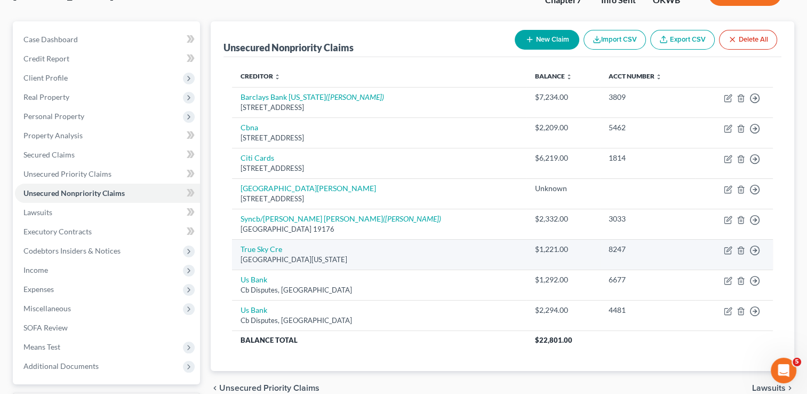
scroll to position [107, 0]
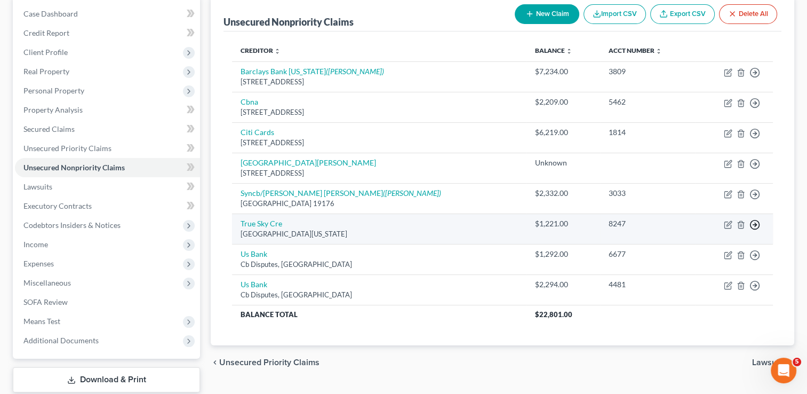
click at [755, 225] on line "button" at bounding box center [755, 225] width 4 height 0
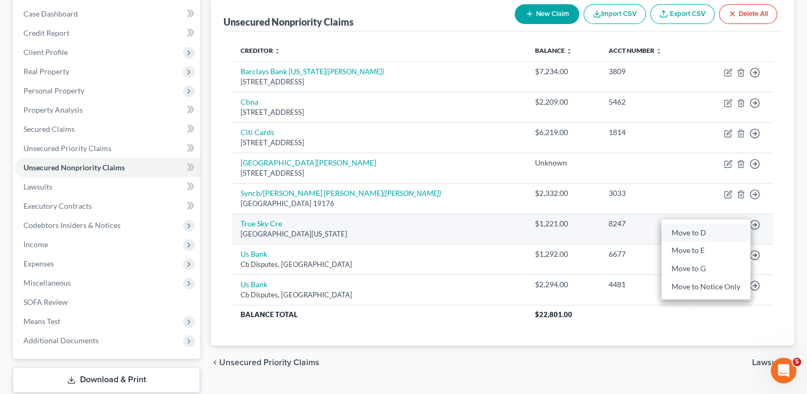
click at [712, 228] on link "Move to D" at bounding box center [706, 233] width 89 height 18
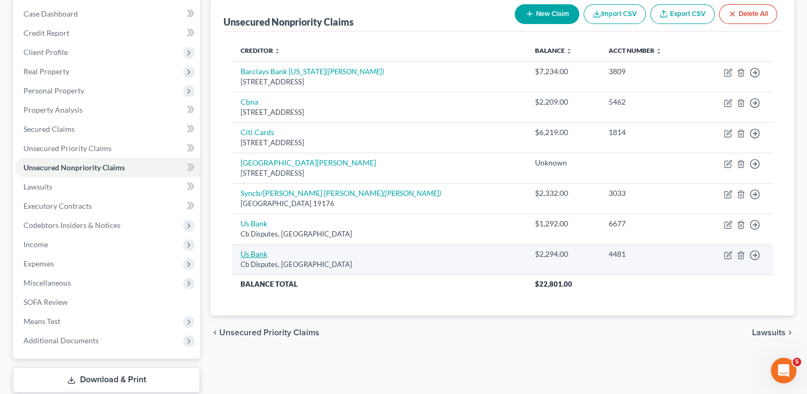
click at [263, 253] on link "Us Bank" at bounding box center [254, 253] width 27 height 9
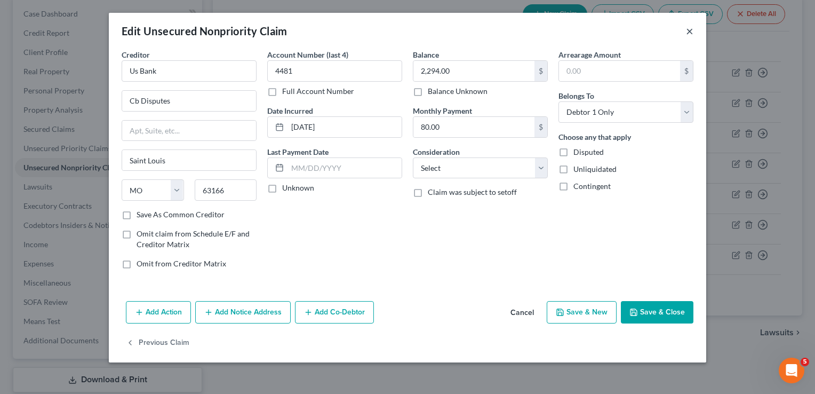
click at [689, 33] on button "×" at bounding box center [689, 31] width 7 height 13
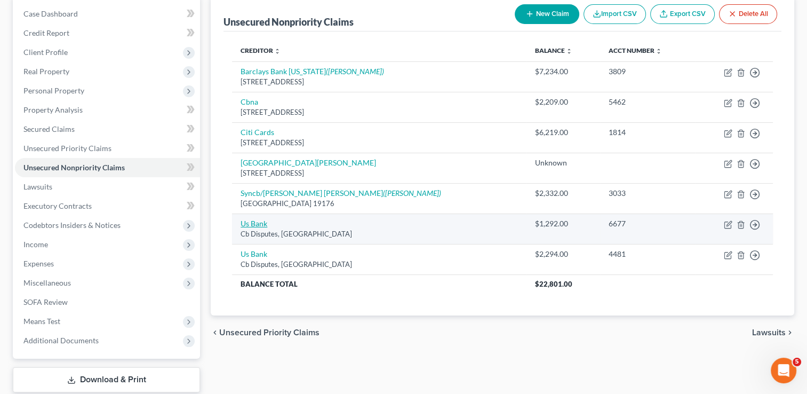
click at [258, 221] on link "Us Bank" at bounding box center [254, 223] width 27 height 9
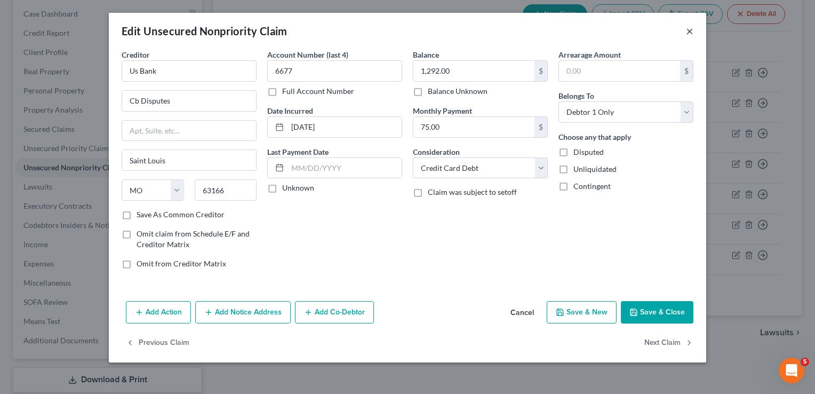
click at [690, 30] on button "×" at bounding box center [689, 31] width 7 height 13
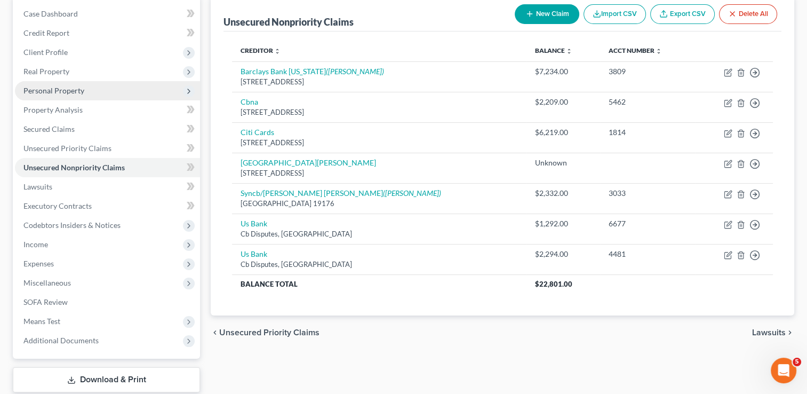
click at [62, 91] on span "Personal Property" at bounding box center [53, 90] width 61 height 9
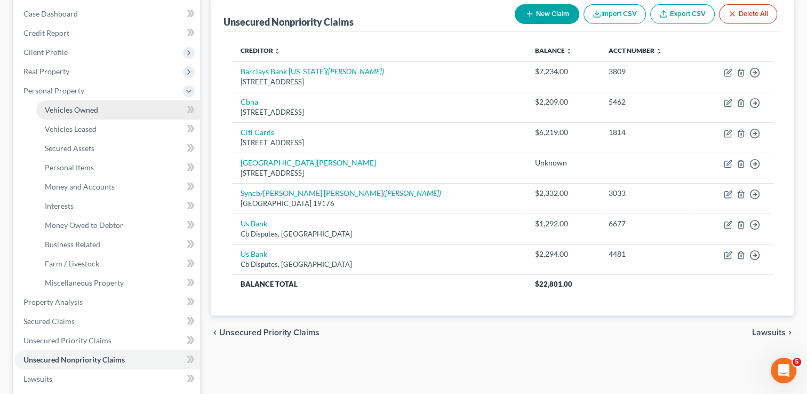
click at [89, 112] on span "Vehicles Owned" at bounding box center [71, 109] width 53 height 9
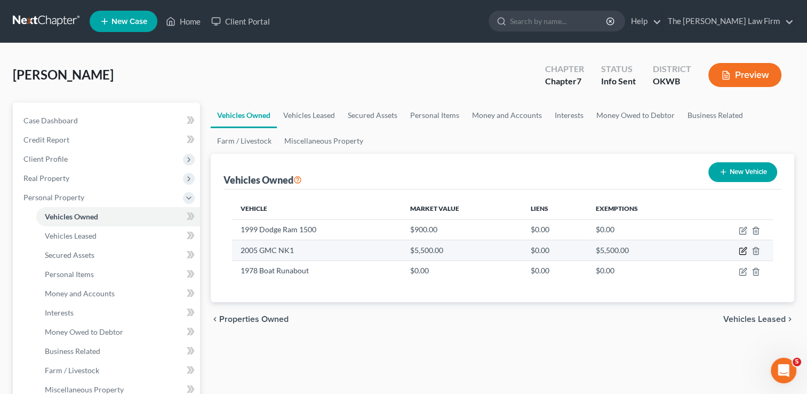
click at [743, 250] on icon "button" at bounding box center [743, 251] width 9 height 9
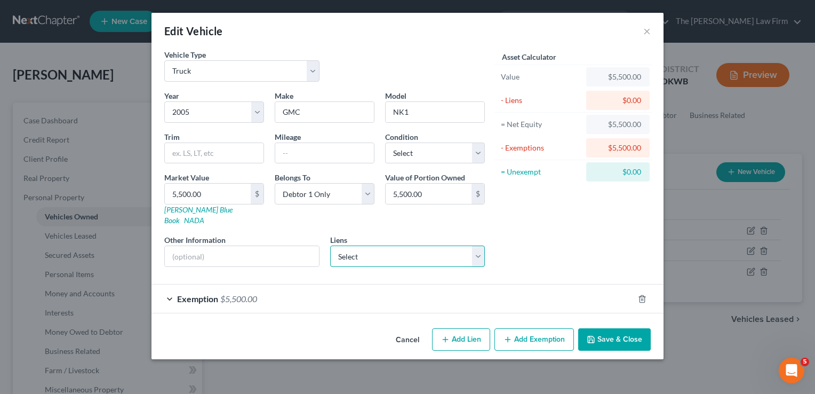
drag, startPoint x: 370, startPoint y: 244, endPoint x: 400, endPoint y: 244, distance: 29.9
click at [370, 245] on select "Select True Sky Cre - $1,221.00" at bounding box center [407, 255] width 155 height 21
click at [646, 33] on button "×" at bounding box center [647, 31] width 7 height 13
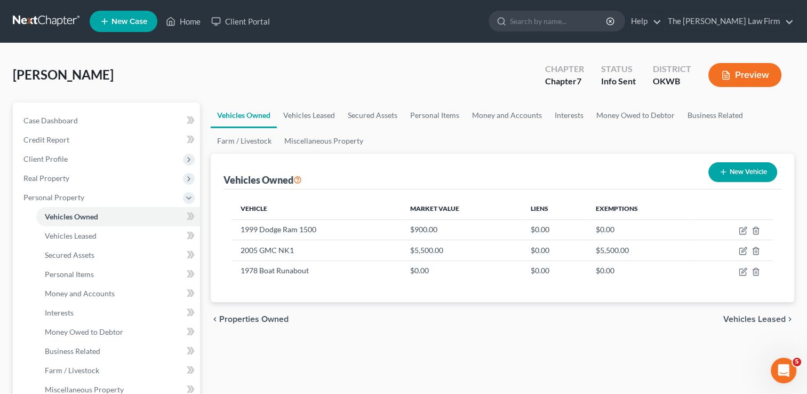
click at [39, 20] on link at bounding box center [47, 21] width 68 height 19
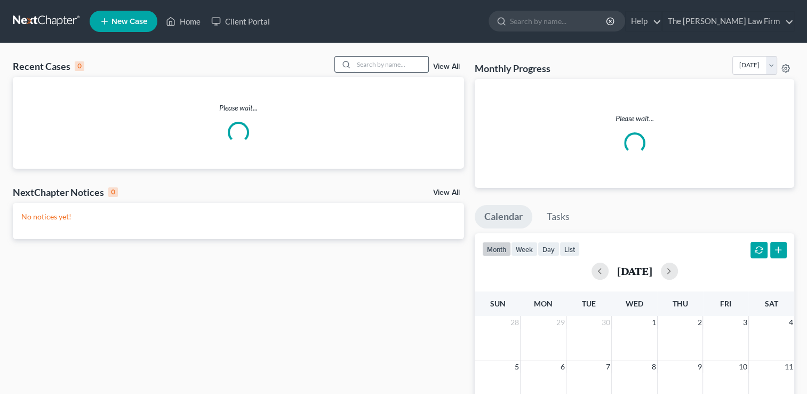
click at [386, 67] on input "search" at bounding box center [391, 64] width 75 height 15
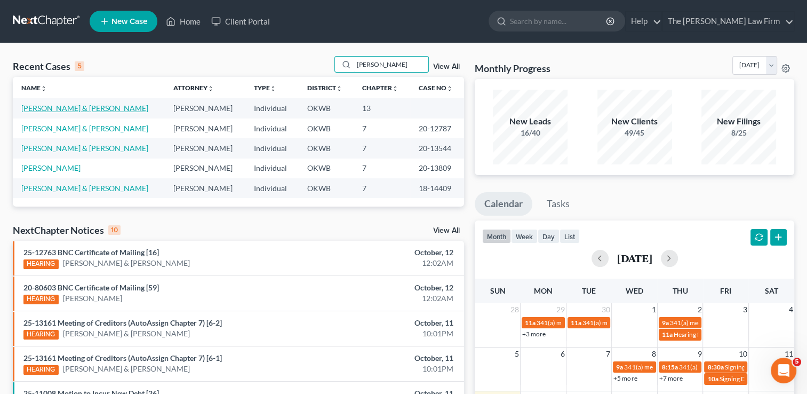
type input "bruce"
click at [66, 112] on link "Bruce, Billy & Jamie" at bounding box center [84, 108] width 127 height 9
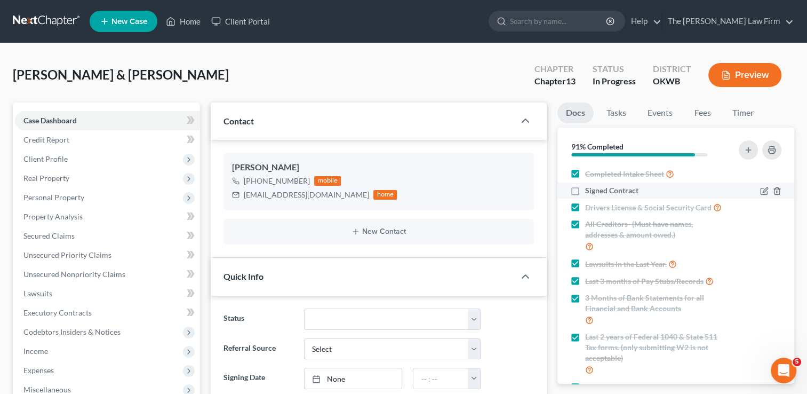
click at [585, 188] on label "Signed Contract" at bounding box center [611, 190] width 53 height 11
click at [590, 188] on input "Signed Contract" at bounding box center [593, 188] width 7 height 7
checkbox input "true"
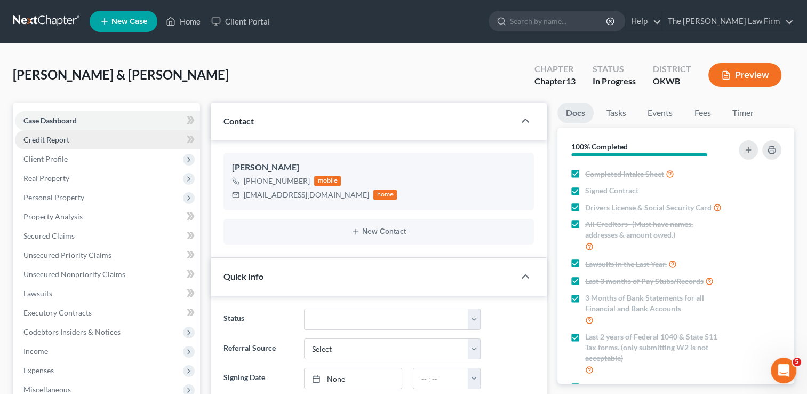
click at [73, 135] on link "Credit Report" at bounding box center [107, 139] width 185 height 19
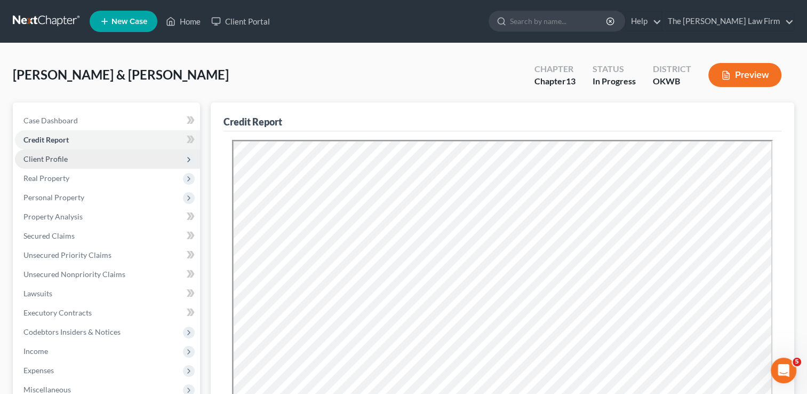
click at [92, 157] on span "Client Profile" at bounding box center [107, 158] width 185 height 19
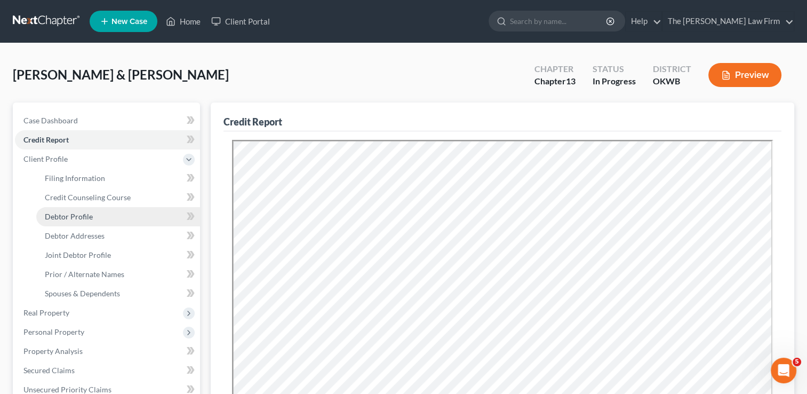
click at [82, 219] on span "Debtor Profile" at bounding box center [69, 216] width 48 height 9
select select "1"
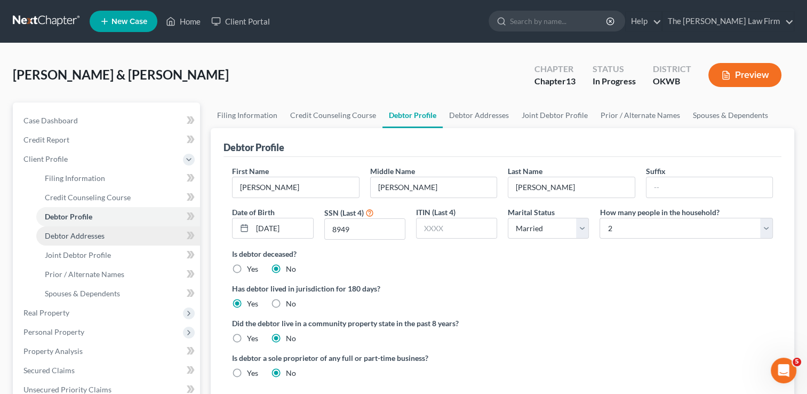
click at [79, 235] on span "Debtor Addresses" at bounding box center [75, 235] width 60 height 9
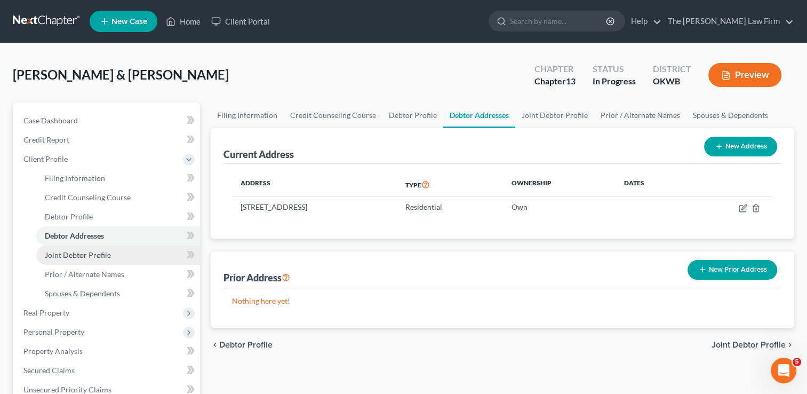
click at [83, 255] on span "Joint Debtor Profile" at bounding box center [78, 254] width 66 height 9
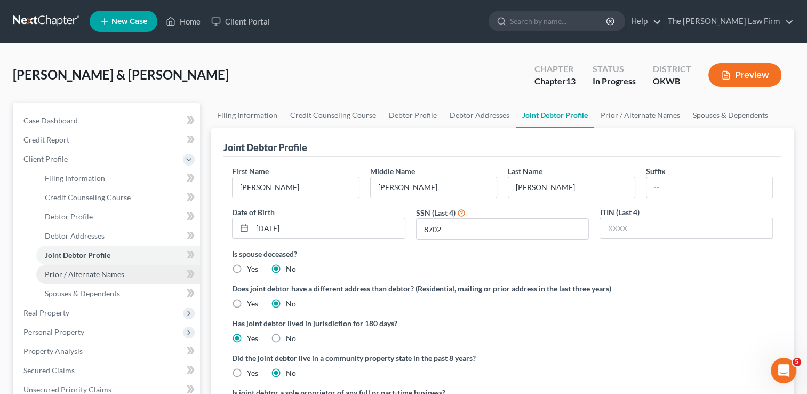
click at [79, 272] on span "Prior / Alternate Names" at bounding box center [85, 273] width 80 height 9
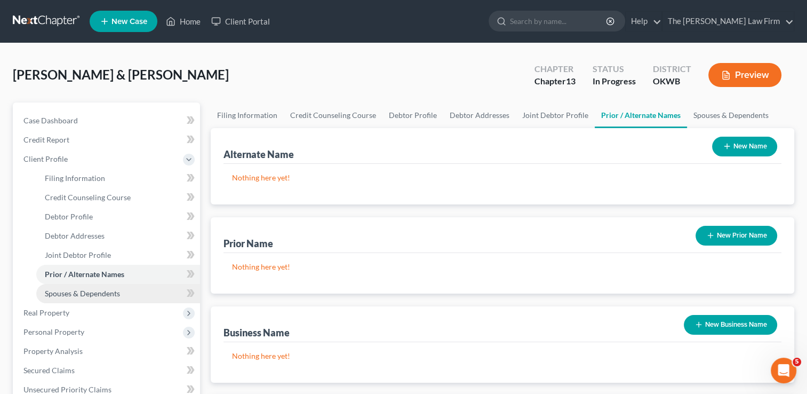
click at [77, 293] on span "Spouses & Dependents" at bounding box center [82, 293] width 75 height 9
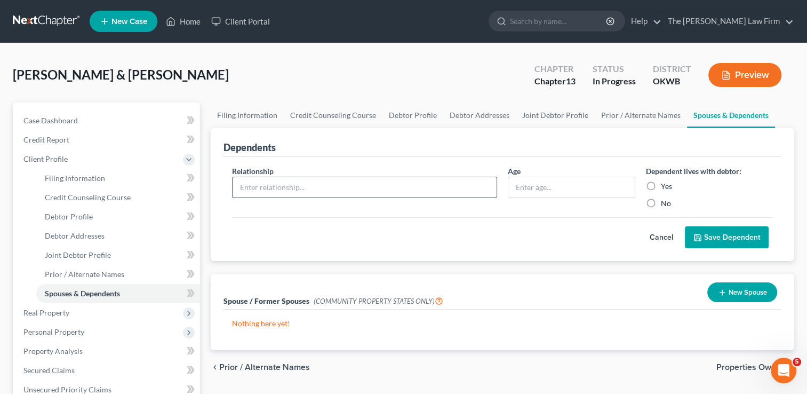
click at [337, 189] on input "text" at bounding box center [365, 187] width 264 height 20
type input "Son"
click at [661, 187] on label "Yes" at bounding box center [666, 186] width 11 height 11
click at [665, 187] on input "Yes" at bounding box center [668, 184] width 7 height 7
radio input "true"
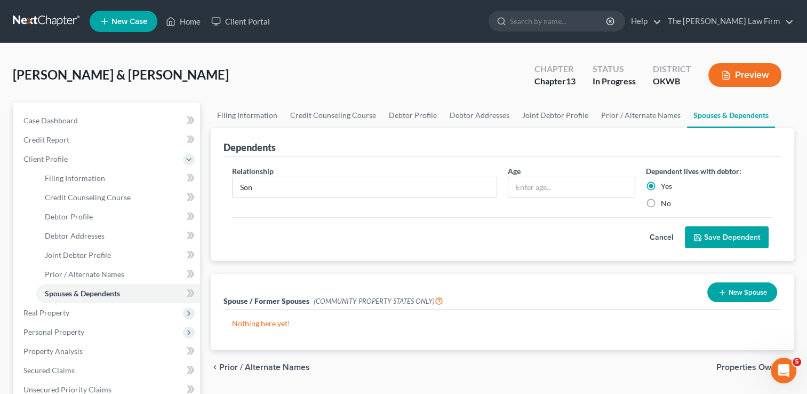
click at [719, 236] on button "Save Dependent" at bounding box center [727, 237] width 84 height 22
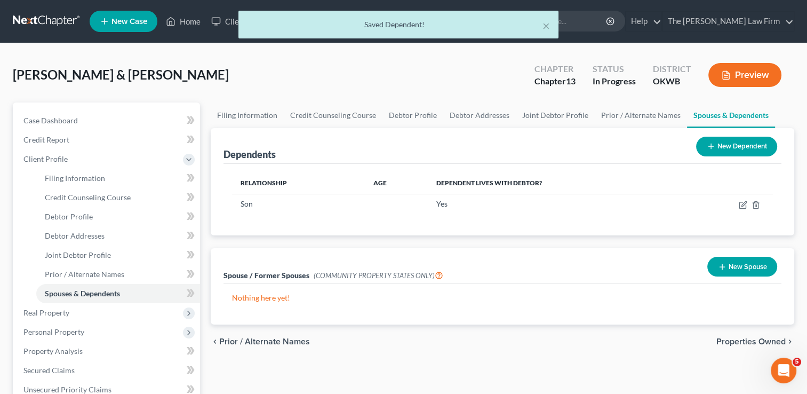
click at [747, 146] on button "New Dependent" at bounding box center [736, 147] width 81 height 20
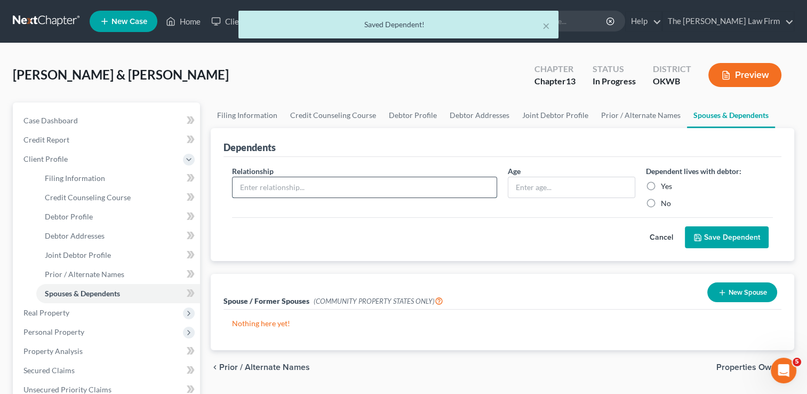
click at [290, 182] on input "text" at bounding box center [365, 187] width 264 height 20
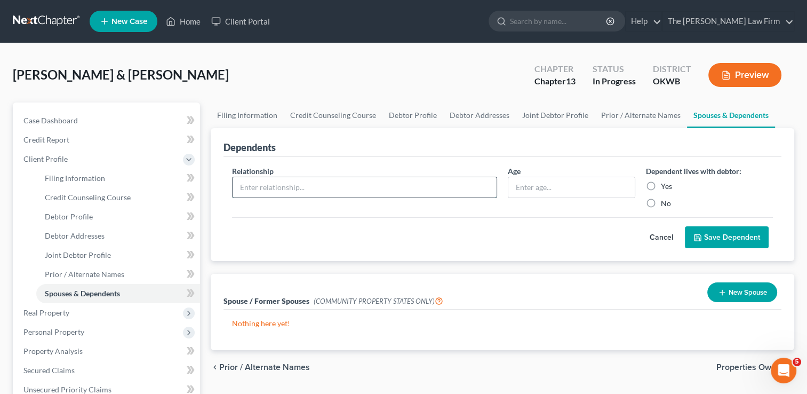
type input "Daughter"
click at [661, 184] on label "Yes" at bounding box center [666, 186] width 11 height 11
click at [665, 184] on input "Yes" at bounding box center [668, 184] width 7 height 7
radio input "true"
click at [726, 232] on button "Save Dependent" at bounding box center [727, 237] width 84 height 22
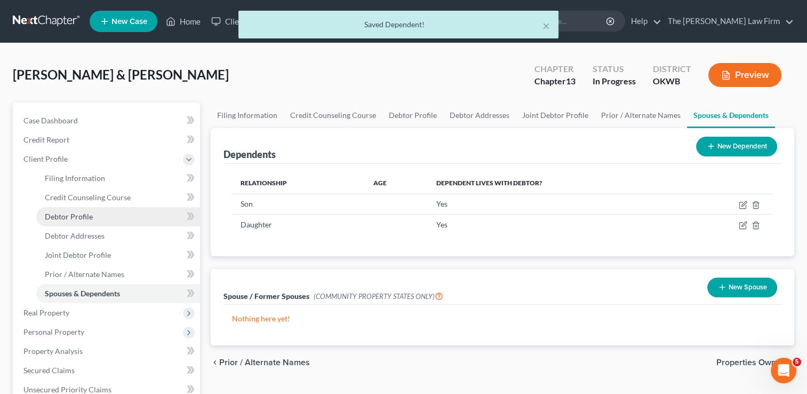
click at [80, 213] on span "Debtor Profile" at bounding box center [69, 216] width 48 height 9
select select "1"
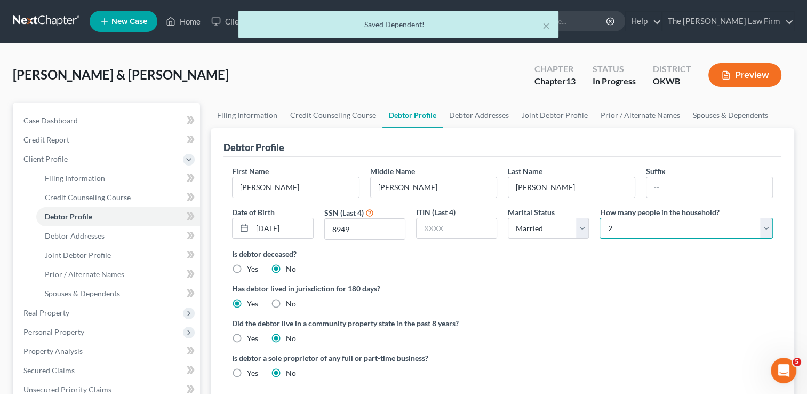
click at [654, 229] on select "Select 1 2 3 4 5 6 7 8 9 10 11 12 13 14 15 16 17 18 19 20" at bounding box center [686, 228] width 173 height 21
select select "3"
click at [600, 218] on select "Select 1 2 3 4 5 6 7 8 9 10 11 12 13 14 15 16 17 18 19 20" at bounding box center [686, 228] width 173 height 21
click at [522, 279] on ng-include "First Name Billy Middle Name Roy Last Name Bruce Suffix Date of Birth 04/01/197…" at bounding box center [502, 275] width 541 height 221
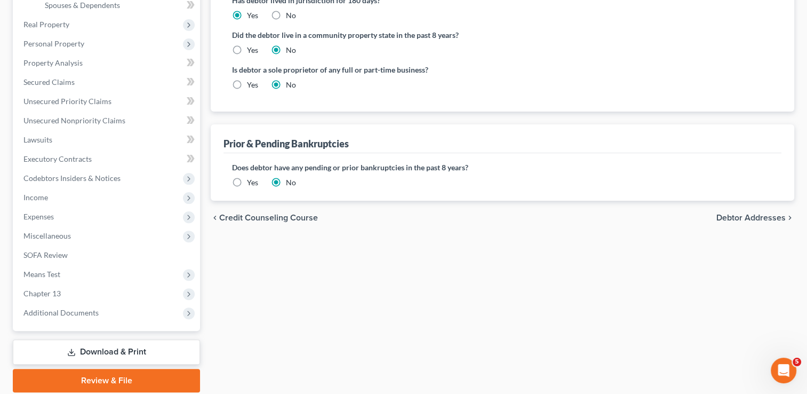
scroll to position [326, 0]
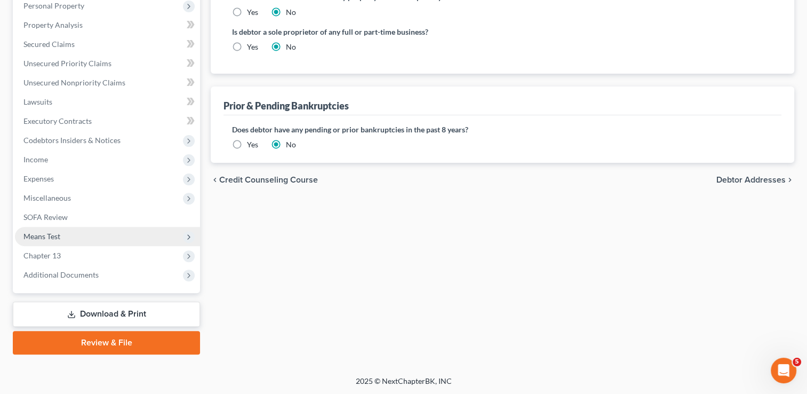
click at [53, 232] on span "Means Test" at bounding box center [41, 236] width 37 height 9
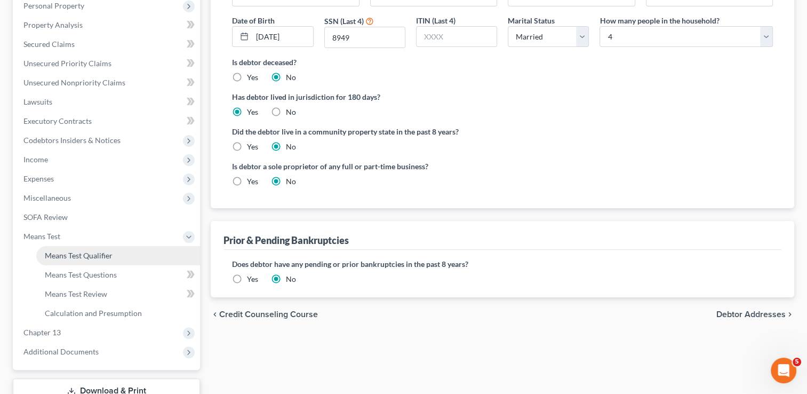
click at [100, 259] on span "Means Test Qualifier" at bounding box center [79, 255] width 68 height 9
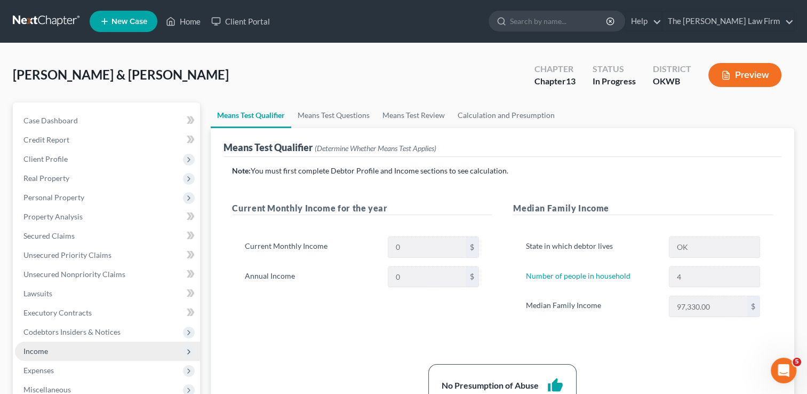
click at [32, 353] on span "Income" at bounding box center [35, 350] width 25 height 9
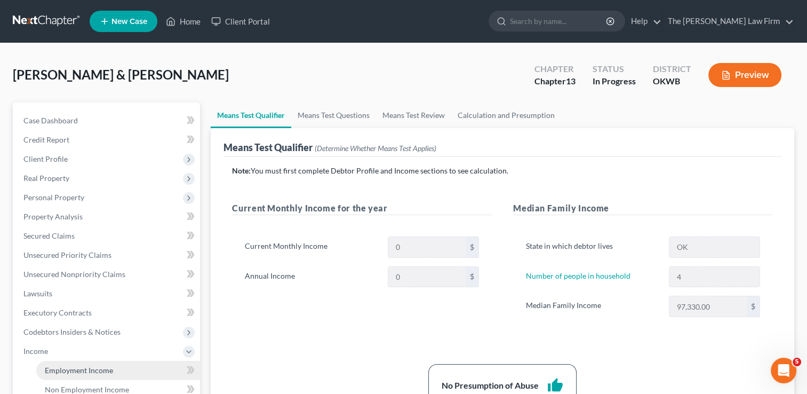
click at [69, 367] on span "Employment Income" at bounding box center [79, 370] width 68 height 9
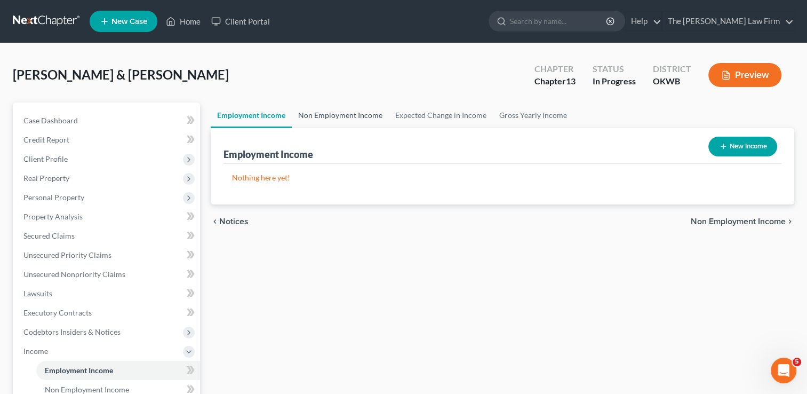
click at [339, 113] on link "Non Employment Income" at bounding box center [340, 115] width 97 height 26
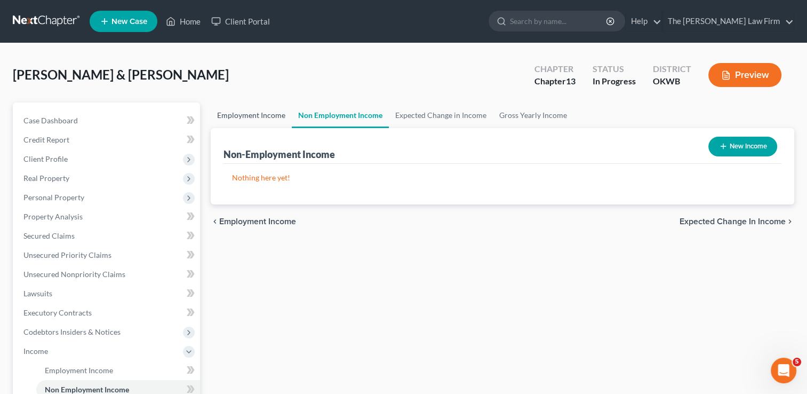
click at [260, 116] on link "Employment Income" at bounding box center [251, 115] width 81 height 26
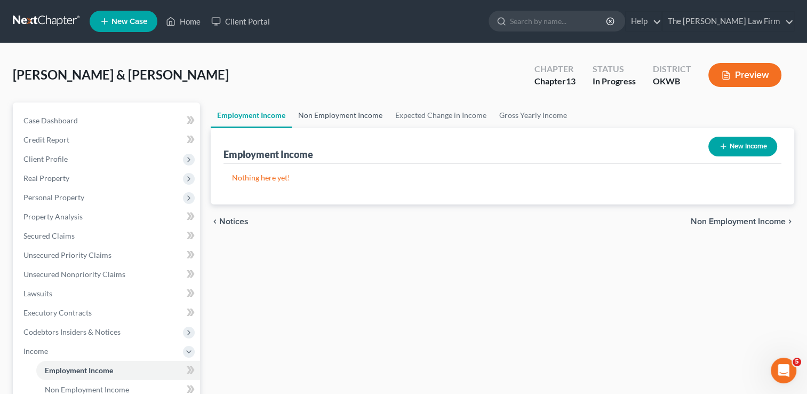
click at [352, 113] on link "Non Employment Income" at bounding box center [340, 115] width 97 height 26
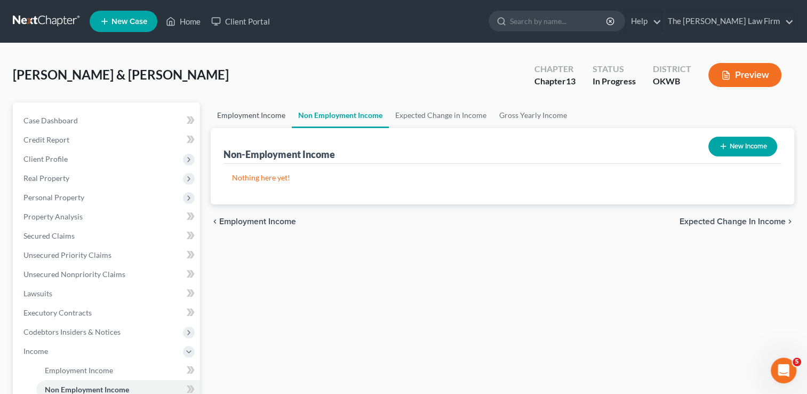
click at [269, 116] on link "Employment Income" at bounding box center [251, 115] width 81 height 26
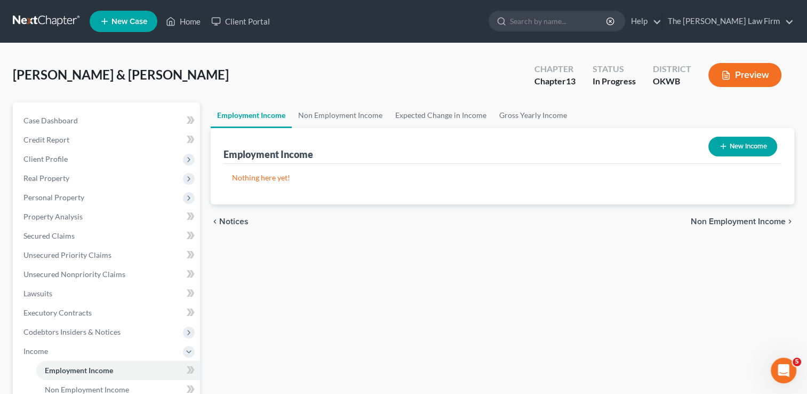
click at [751, 143] on button "New Income" at bounding box center [743, 147] width 69 height 20
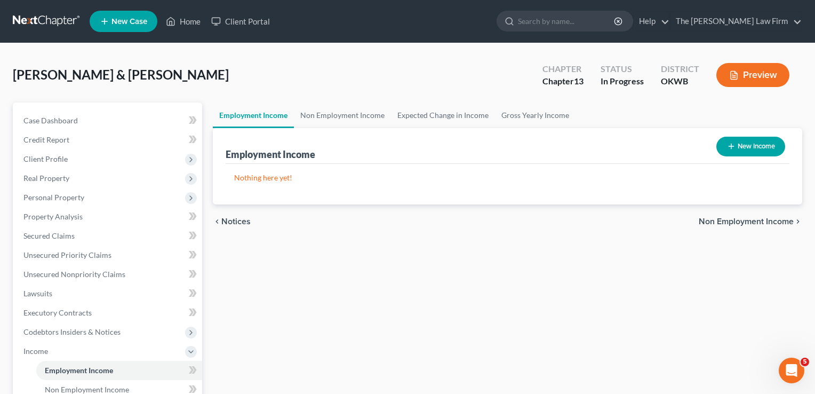
select select "0"
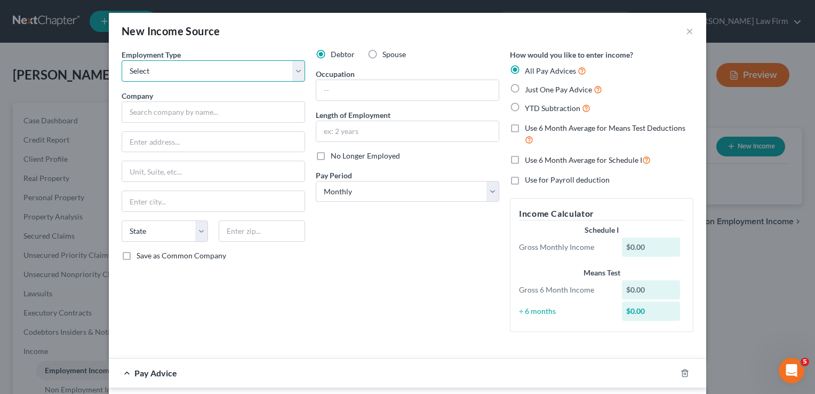
click at [232, 70] on select "Select Full or Part Time Employment Self Employment" at bounding box center [214, 70] width 184 height 21
select select "0"
click at [122, 60] on select "Select Full or Part Time Employment Self Employment" at bounding box center [214, 70] width 184 height 21
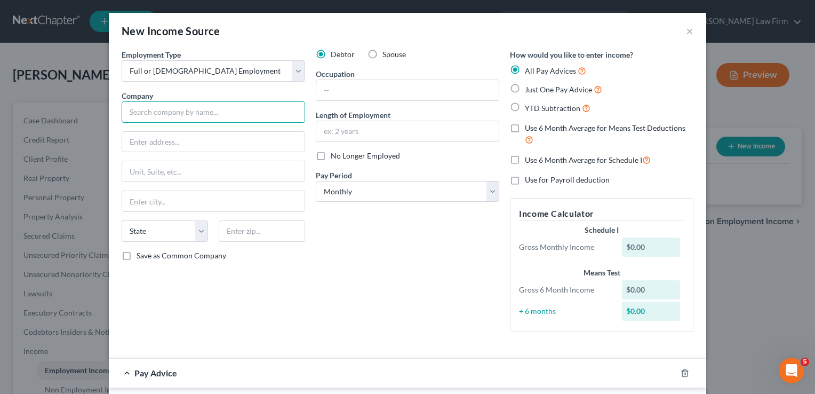
click at [189, 111] on input "text" at bounding box center [214, 111] width 184 height 21
type input "Citizen Potawatomi Nation"
type input "1601 Gordon Cooper Dr."
type input "Shawnee"
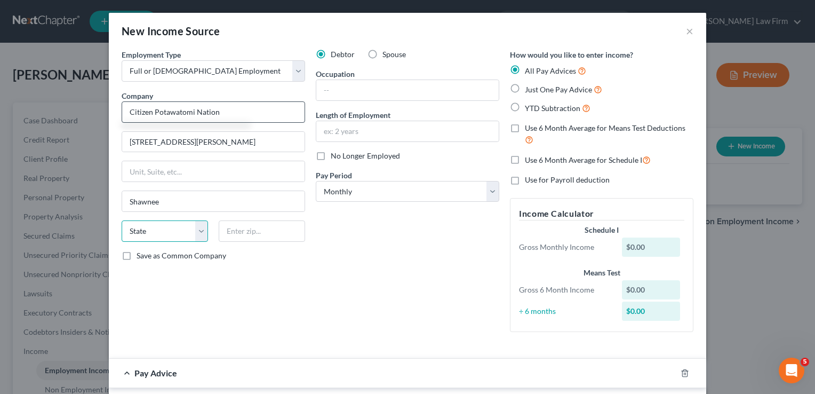
select select "37"
type input "74801"
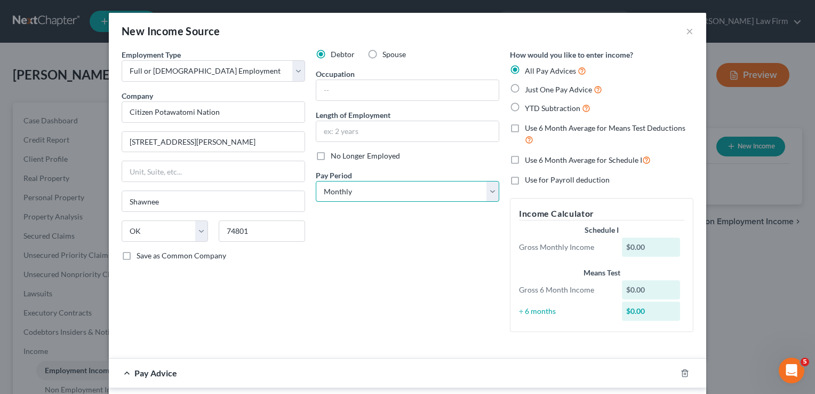
click at [371, 190] on select "Select Monthly Twice Monthly Every Other Week Weekly" at bounding box center [408, 191] width 184 height 21
select select "2"
click at [316, 181] on select "Select Monthly Twice Monthly Every Other Week Weekly" at bounding box center [408, 191] width 184 height 21
click at [525, 106] on label "YTD Subtraction" at bounding box center [558, 108] width 66 height 12
click at [529, 106] on input "YTD Subtraction" at bounding box center [532, 105] width 7 height 7
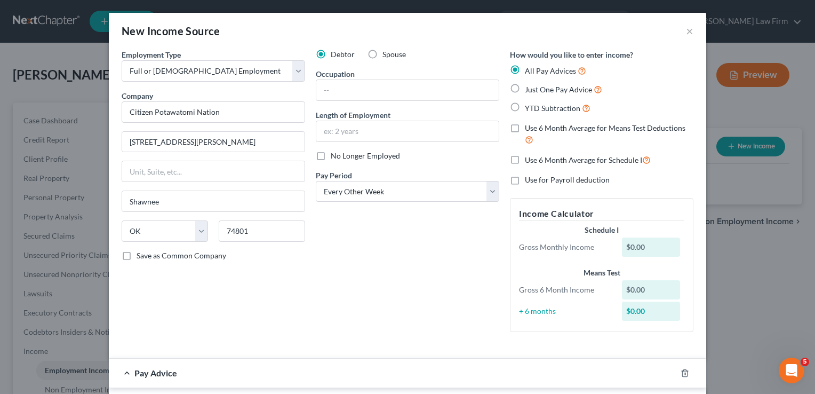
radio input "true"
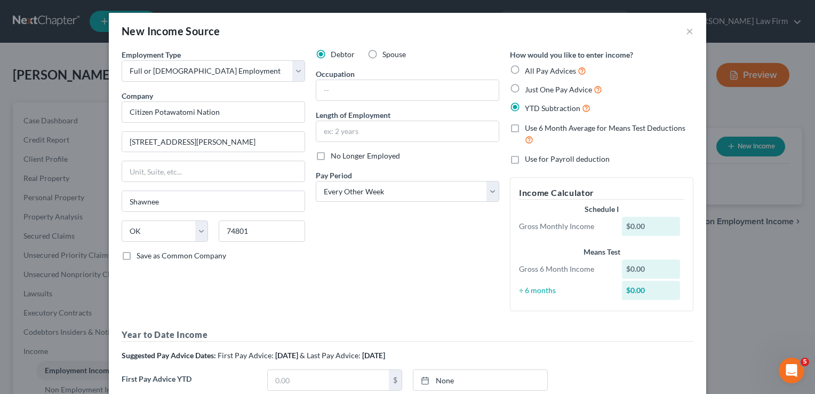
click at [386, 238] on div "Debtor Spouse Occupation Length of Employment No Longer Employed Pay Period * S…" at bounding box center [408, 184] width 194 height 271
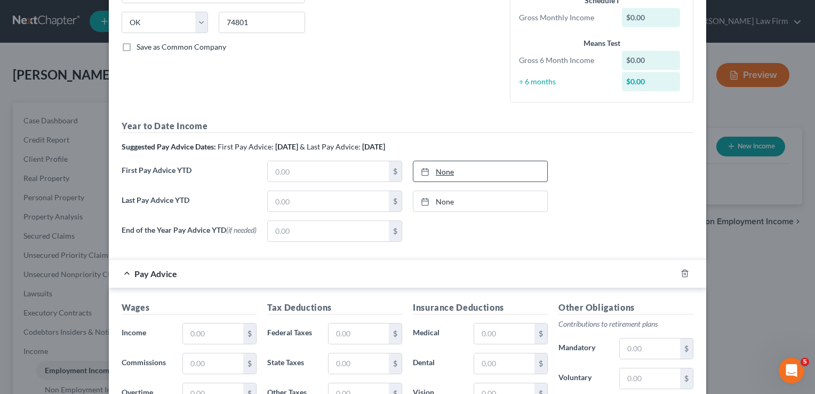
scroll to position [213, 0]
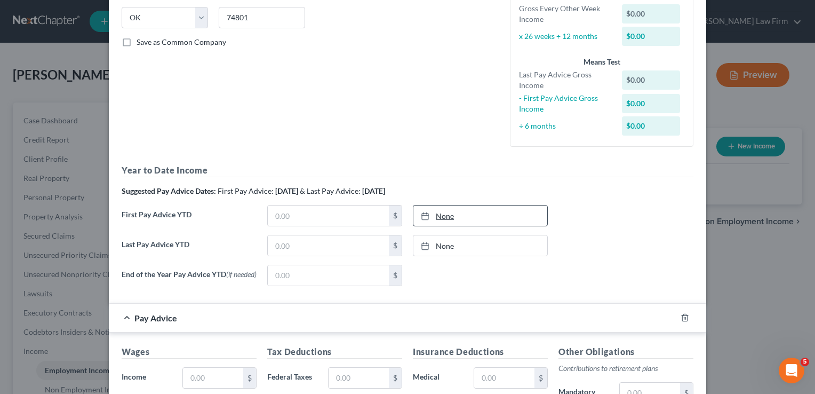
click at [431, 215] on div at bounding box center [428, 215] width 15 height 9
type input "10/12/2025"
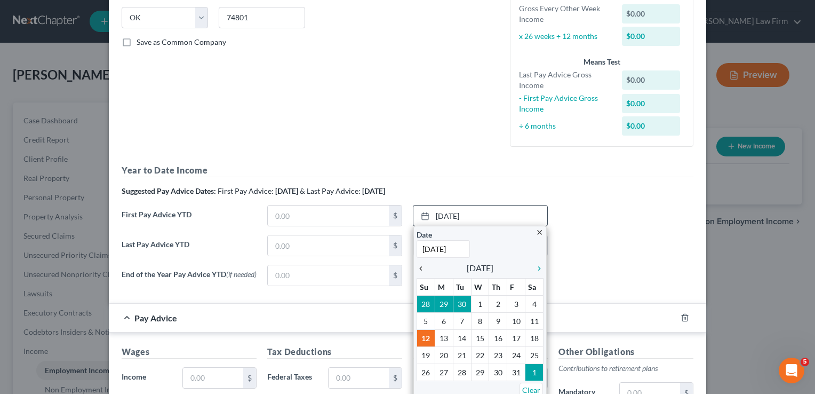
click at [418, 270] on icon "chevron_left" at bounding box center [424, 268] width 14 height 9
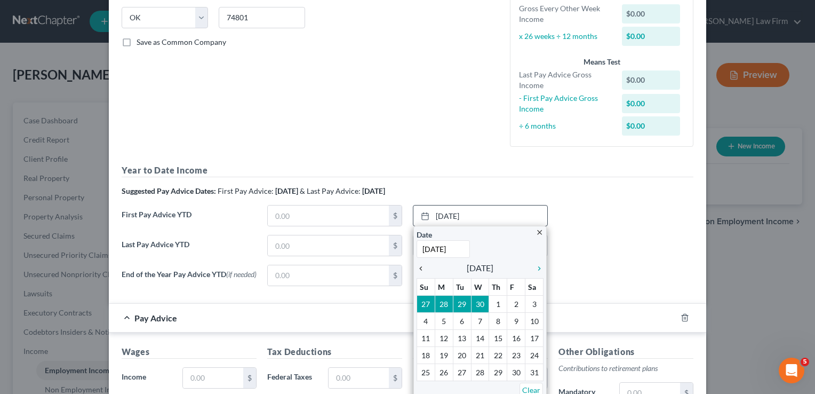
click at [418, 270] on icon "chevron_left" at bounding box center [424, 268] width 14 height 9
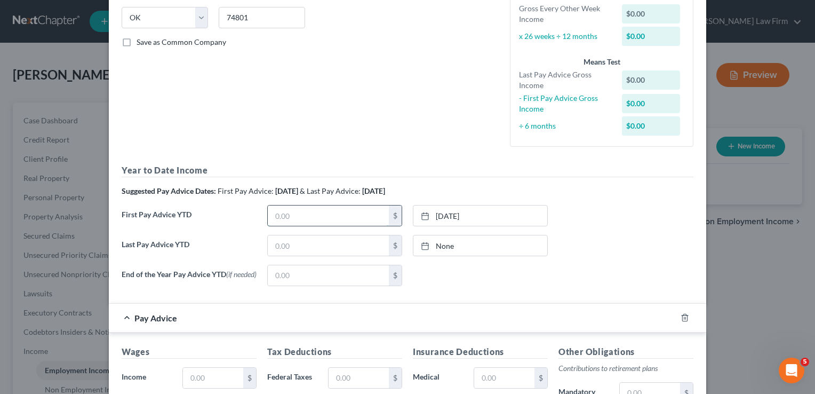
click at [331, 212] on input "text" at bounding box center [328, 215] width 121 height 20
type input "11,901.40"
click at [442, 242] on link "None" at bounding box center [481, 245] width 134 height 20
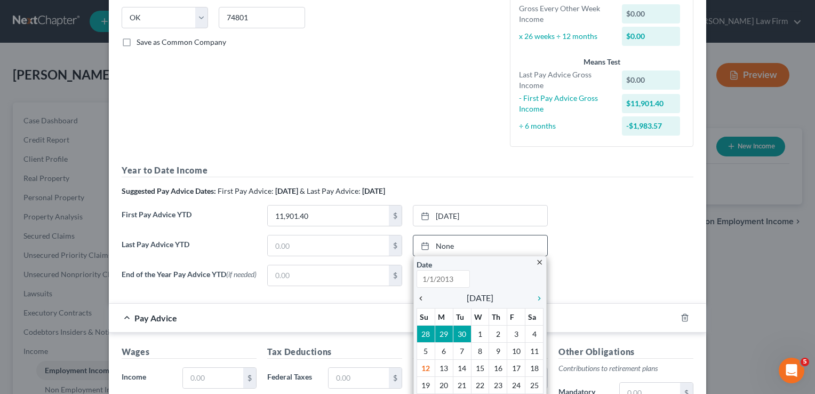
type input "10/12/2025"
click at [418, 297] on icon "chevron_left" at bounding box center [424, 298] width 14 height 9
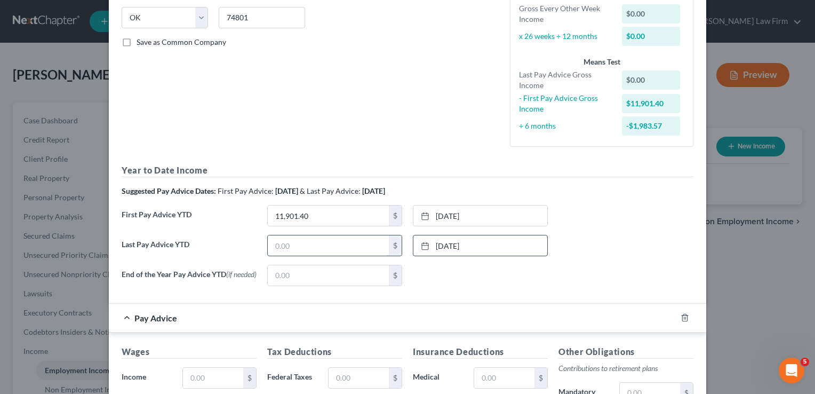
click at [313, 244] on input "text" at bounding box center [328, 245] width 121 height 20
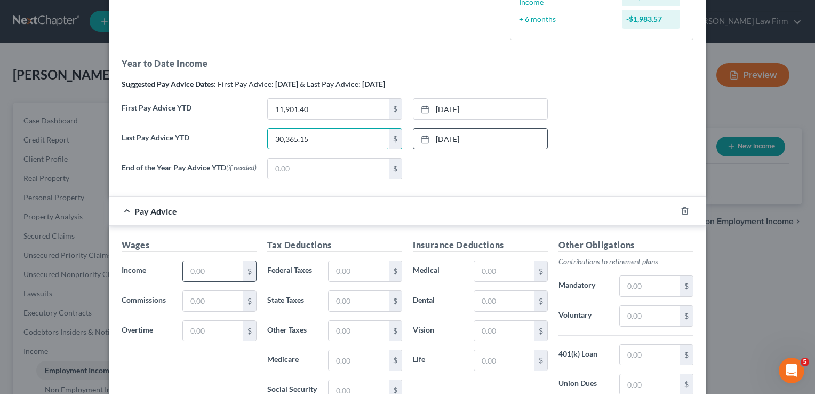
type input "30,365.15"
click at [196, 271] on input "text" at bounding box center [213, 271] width 60 height 20
type input "1,468.80"
click at [354, 272] on input "text" at bounding box center [359, 271] width 60 height 20
type input "81.05"
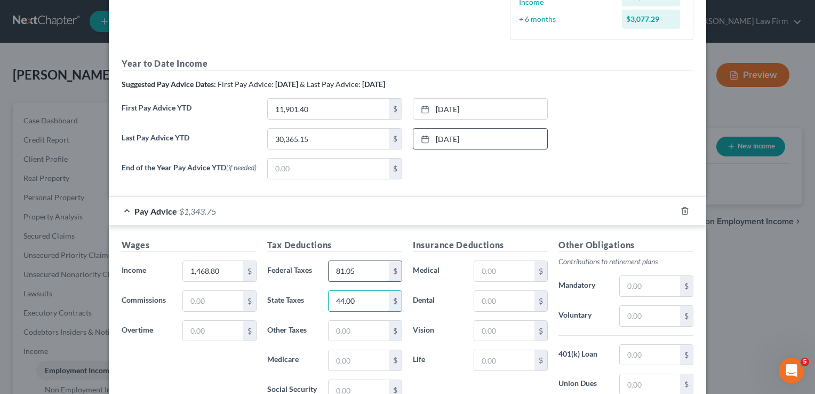
type input "44.00"
type input "19.27"
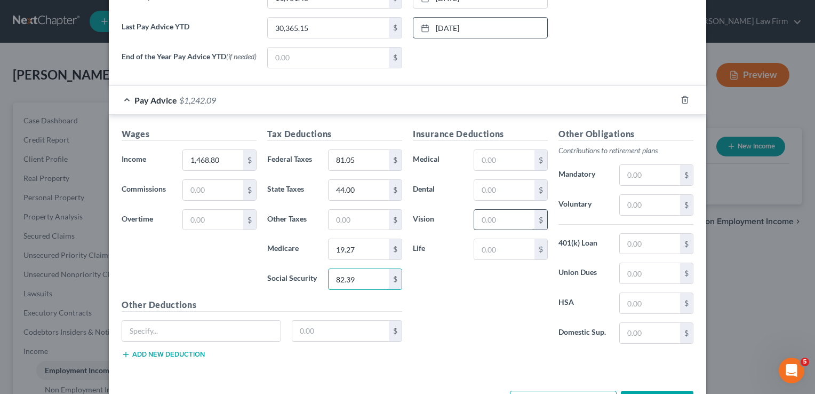
scroll to position [433, 0]
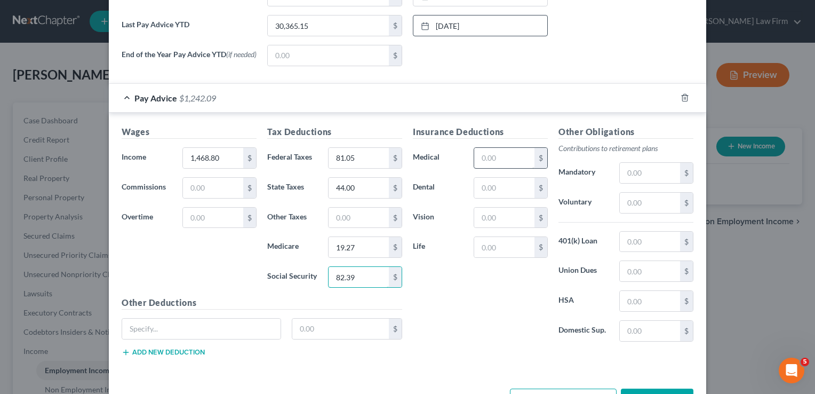
type input "82.39"
click at [505, 155] on input "text" at bounding box center [504, 158] width 60 height 20
type input "140.00"
click at [507, 251] on input "text" at bounding box center [504, 247] width 60 height 20
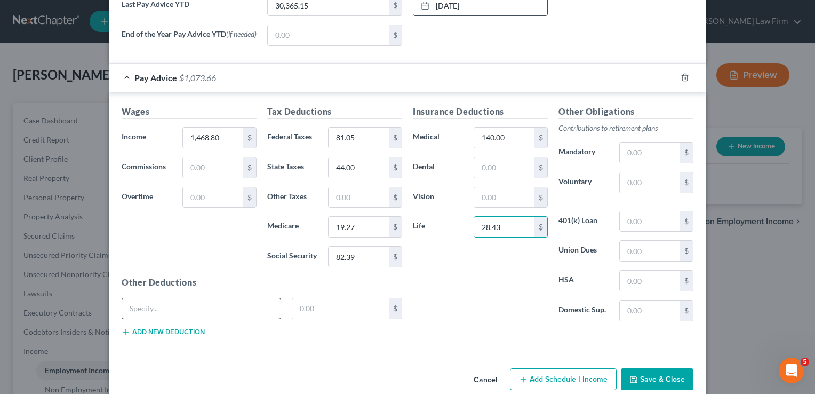
scroll to position [471, 0]
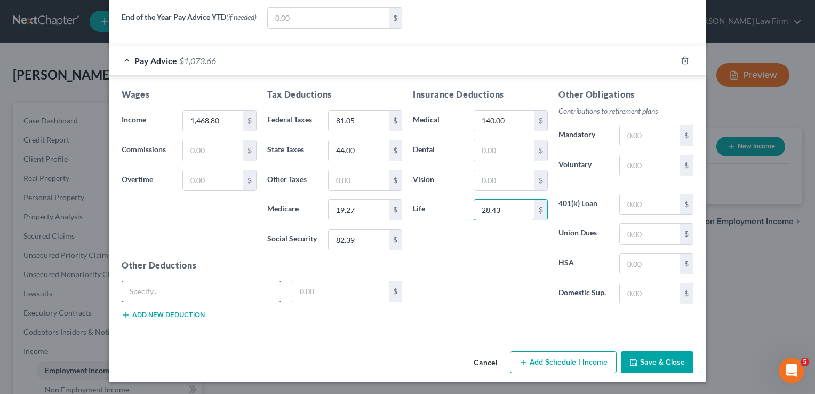
type input "28.43"
click at [221, 284] on input "text" at bounding box center [201, 291] width 158 height 20
type input "ID theft"
click at [326, 289] on input "text" at bounding box center [340, 291] width 97 height 20
type input "7.36"
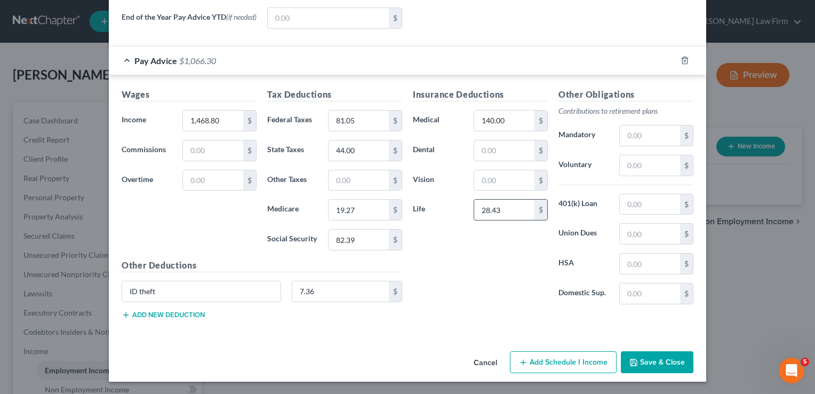
click at [517, 205] on input "28.43" at bounding box center [504, 210] width 60 height 20
click at [497, 262] on div "Insurance Deductions Medical 140.00 $ Dental $ Vision $ Life 35.71 $" at bounding box center [481, 200] width 146 height 225
click at [504, 203] on input "35.71" at bounding box center [504, 210] width 60 height 20
type input "35.44"
click at [457, 277] on div "Insurance Deductions Medical 140.00 $ Dental $ Vision $ Life 35.44 $" at bounding box center [481, 200] width 146 height 225
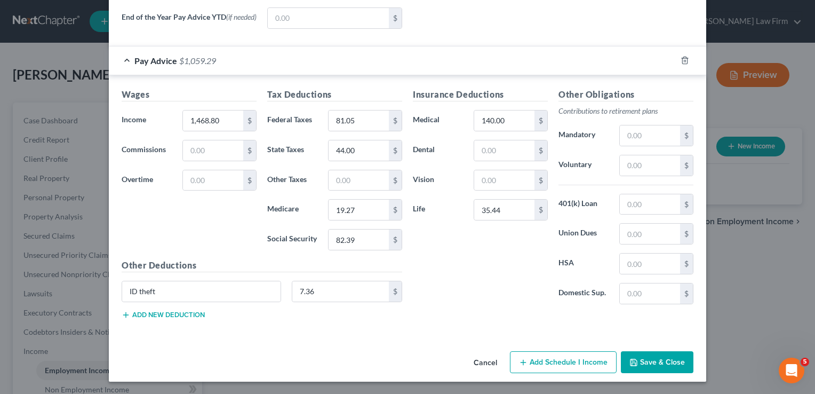
click at [653, 360] on button "Save & Close" at bounding box center [657, 362] width 73 height 22
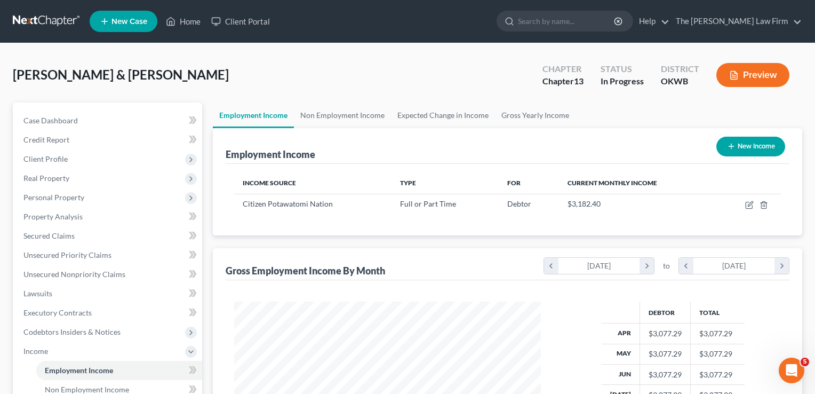
scroll to position [190, 328]
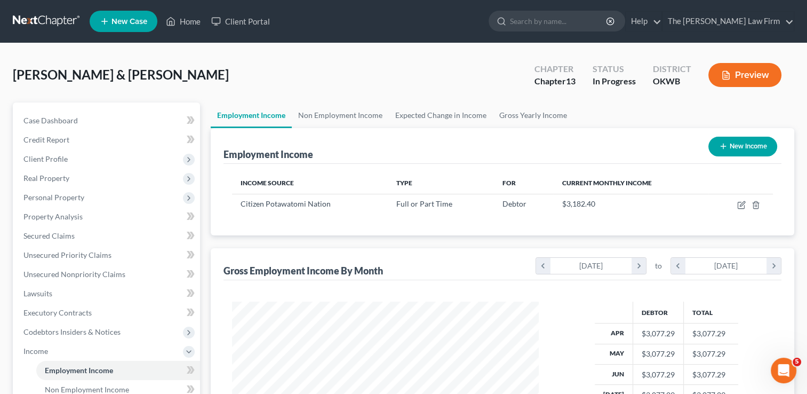
click at [740, 144] on button "New Income" at bounding box center [743, 147] width 69 height 20
select select "0"
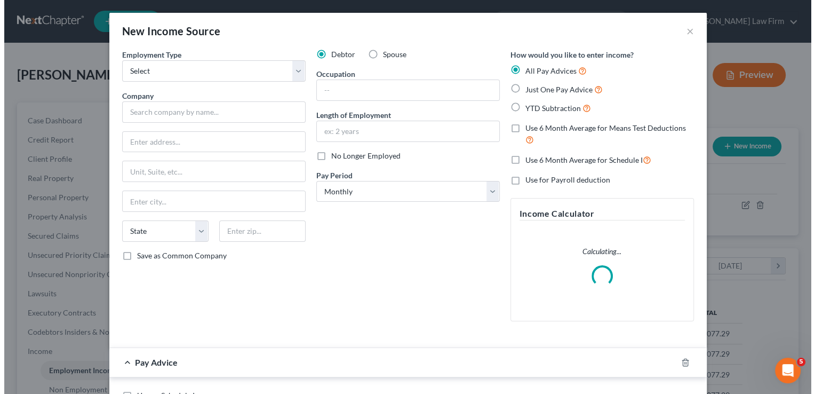
scroll to position [190, 331]
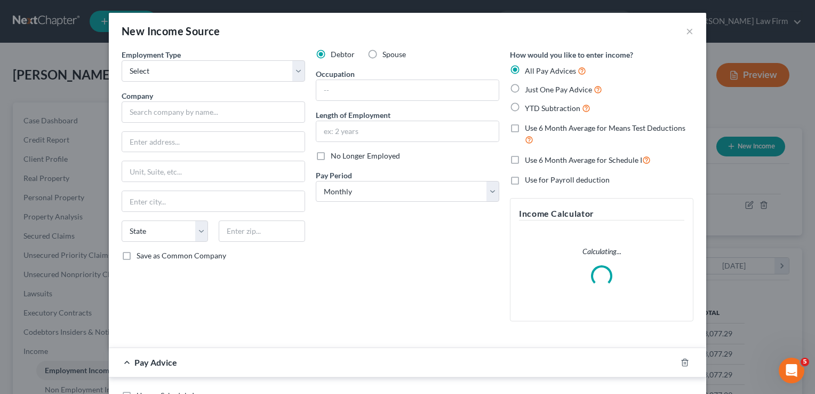
click at [383, 54] on label "Spouse" at bounding box center [394, 54] width 23 height 11
click at [387, 54] on input "Spouse" at bounding box center [390, 52] width 7 height 7
radio input "true"
click at [179, 70] on select "Select Full or Part Time Employment Self Employment" at bounding box center [214, 70] width 184 height 21
select select "0"
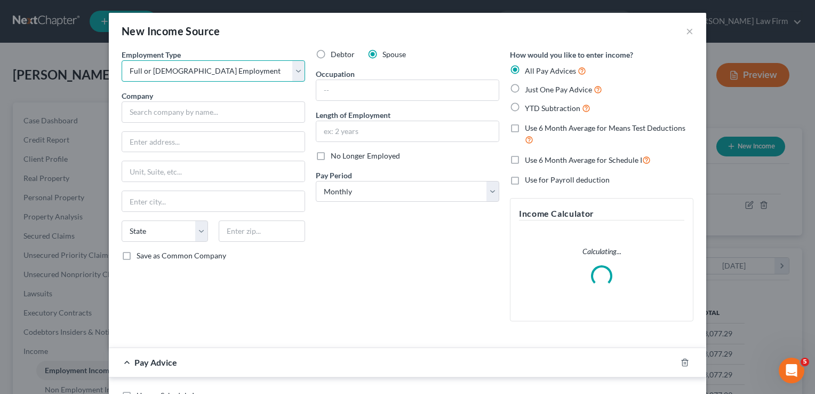
click at [122, 60] on select "Select Full or Part Time Employment Self Employment" at bounding box center [214, 70] width 184 height 21
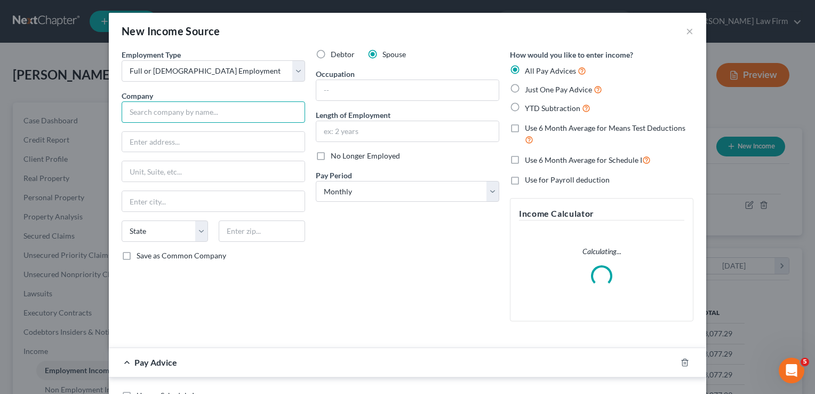
click at [179, 112] on input "text" at bounding box center [214, 111] width 184 height 21
type input "SSM Health"
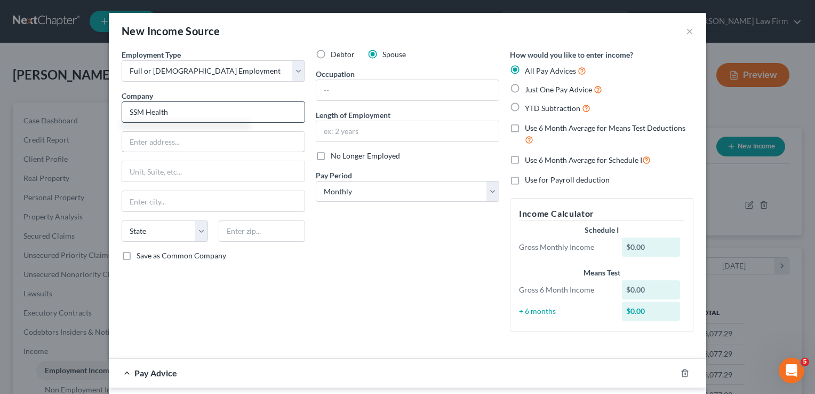
type input "12800 Corporate Hill"
type input "Saint Louis"
select select "26"
type input "63131"
type input "SSM Health"
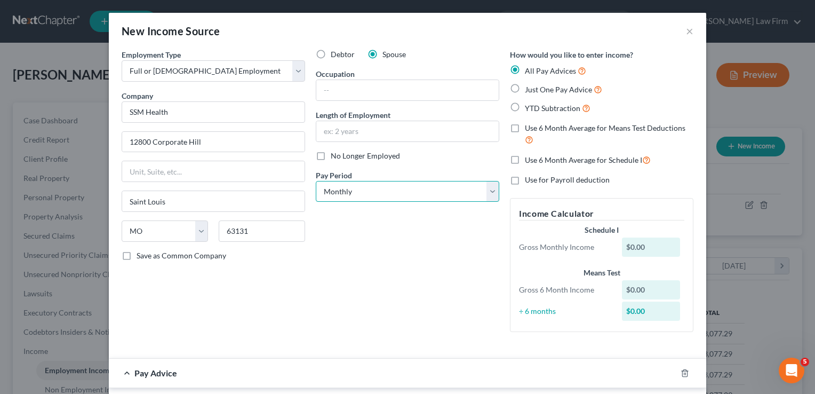
click at [378, 190] on select "Select Monthly Twice Monthly Every Other Week Weekly" at bounding box center [408, 191] width 184 height 21
select select "2"
click at [316, 181] on select "Select Monthly Twice Monthly Every Other Week Weekly" at bounding box center [408, 191] width 184 height 21
click at [525, 106] on label "YTD Subtraction" at bounding box center [558, 108] width 66 height 12
click at [529, 106] on input "YTD Subtraction" at bounding box center [532, 105] width 7 height 7
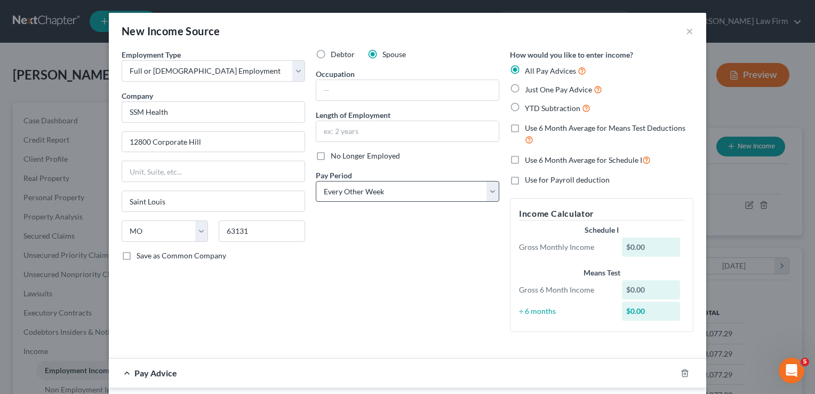
radio input "true"
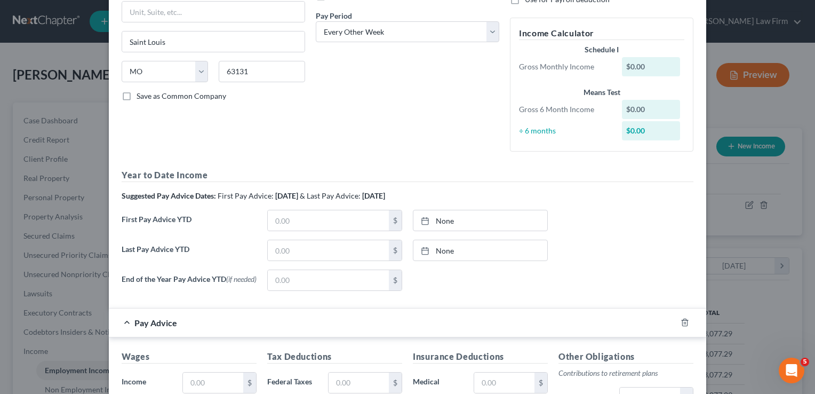
scroll to position [160, 0]
click at [449, 217] on link "None" at bounding box center [481, 220] width 134 height 20
type input "10/12/2025"
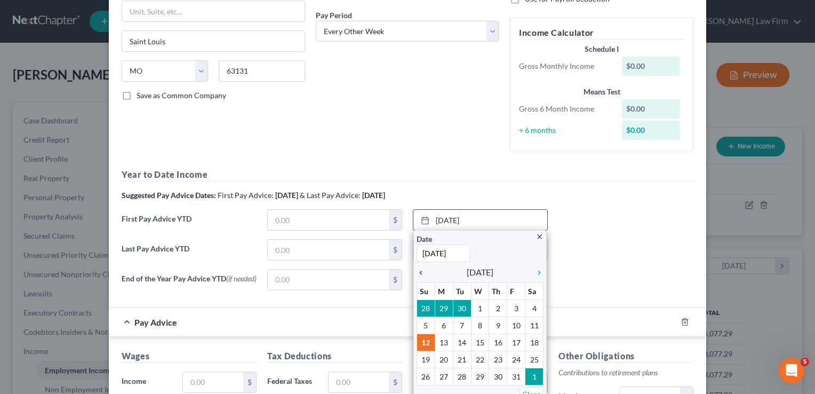
click at [417, 272] on icon "chevron_left" at bounding box center [424, 272] width 14 height 9
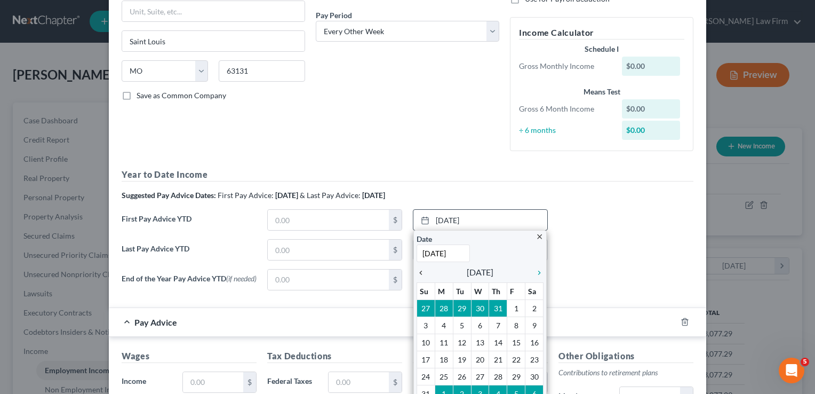
click at [417, 272] on icon "chevron_left" at bounding box center [424, 272] width 14 height 9
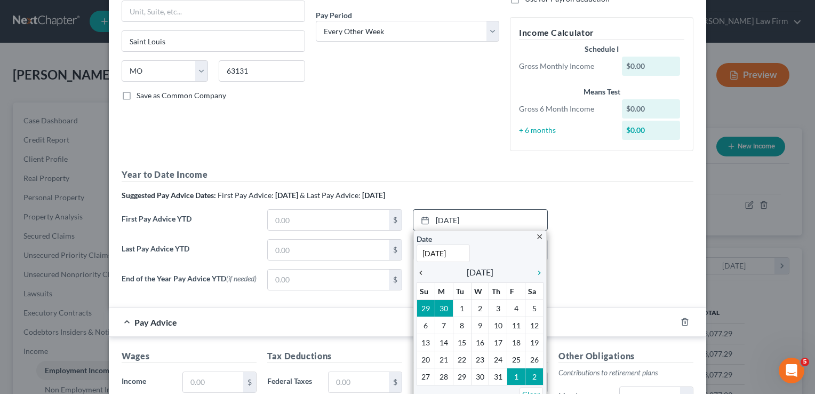
click at [417, 272] on icon "chevron_left" at bounding box center [424, 272] width 14 height 9
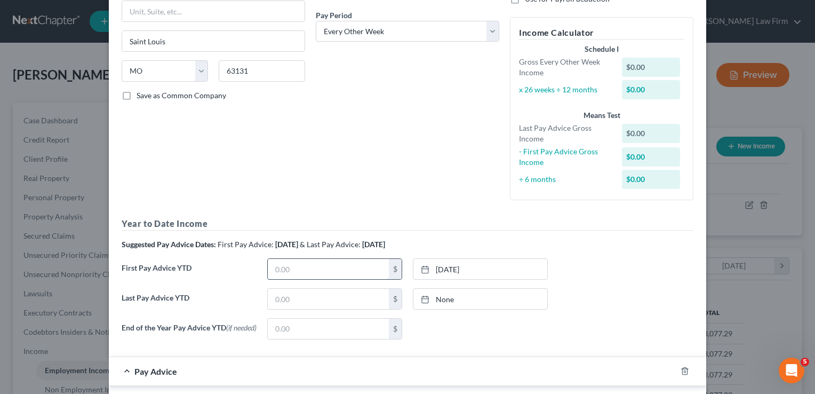
click at [319, 271] on input "text" at bounding box center [328, 269] width 121 height 20
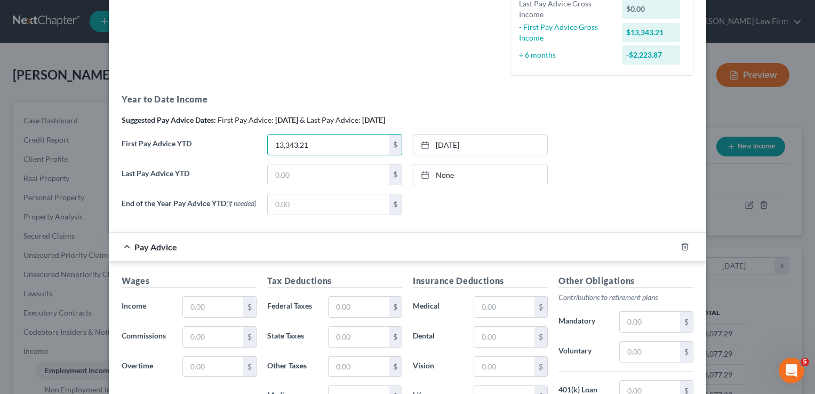
scroll to position [320, 0]
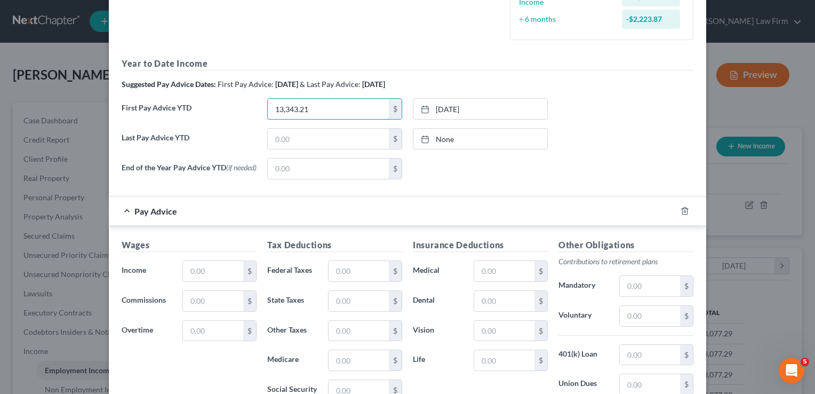
type input "13,343.21"
click at [437, 140] on link "None" at bounding box center [481, 139] width 134 height 20
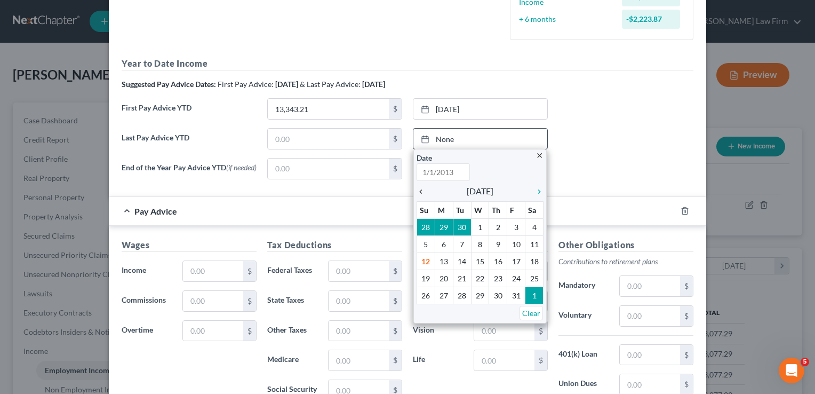
type input "10/12/2025"
click at [417, 192] on icon "chevron_left" at bounding box center [424, 191] width 14 height 9
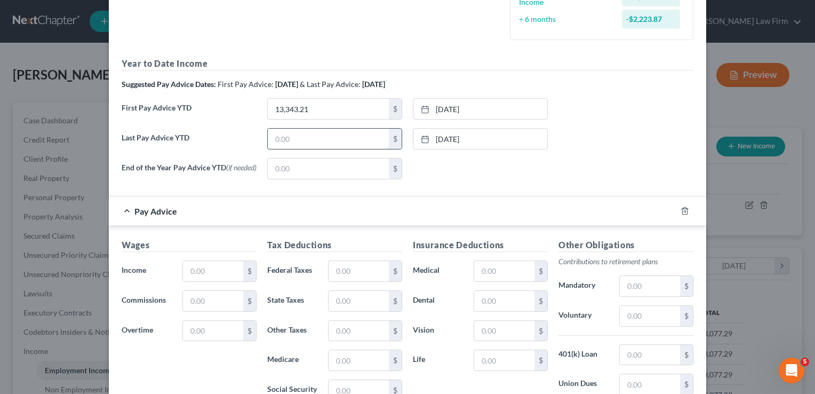
click at [316, 136] on input "text" at bounding box center [328, 139] width 121 height 20
click at [313, 133] on input "text" at bounding box center [328, 139] width 121 height 20
type input "33,966.41"
click at [217, 269] on input "text" at bounding box center [213, 271] width 60 height 20
type input "1,788.04"
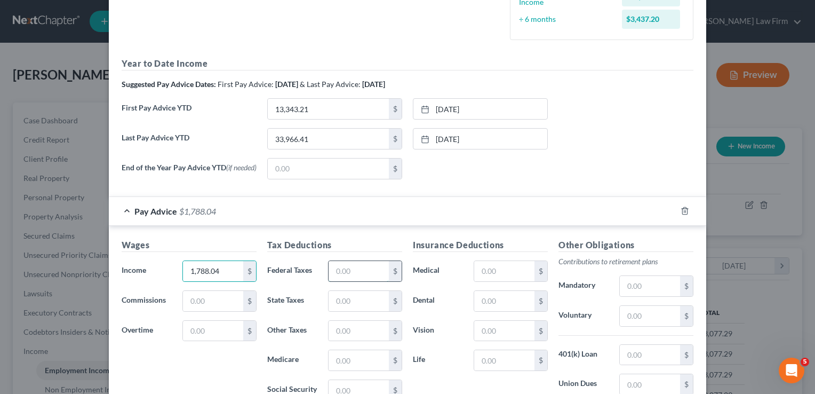
click at [356, 273] on input "text" at bounding box center [359, 271] width 60 height 20
type input "172.79"
click at [366, 301] on input "text" at bounding box center [359, 301] width 60 height 20
type input "68.00"
click at [358, 360] on input "text" at bounding box center [359, 360] width 60 height 20
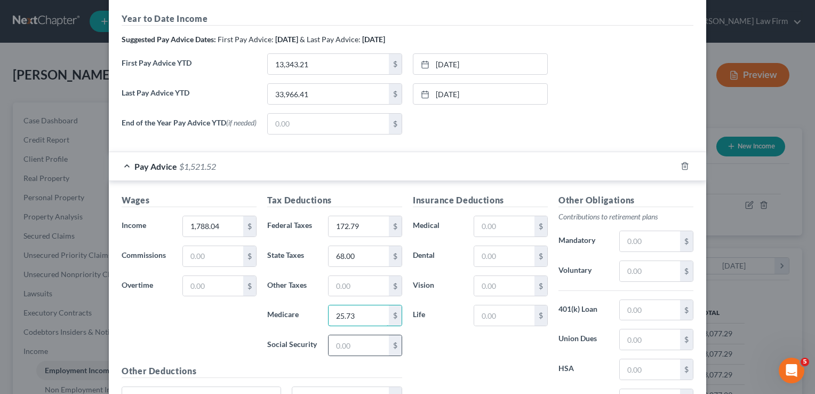
scroll to position [427, 0]
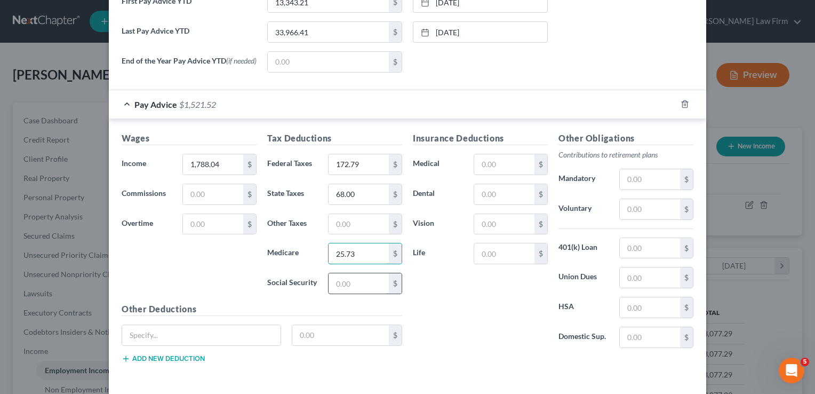
type input "25.73"
click at [348, 281] on input "text" at bounding box center [359, 283] width 60 height 20
type input "110.01"
click at [642, 210] on input "text" at bounding box center [650, 209] width 60 height 20
type input "53.64"
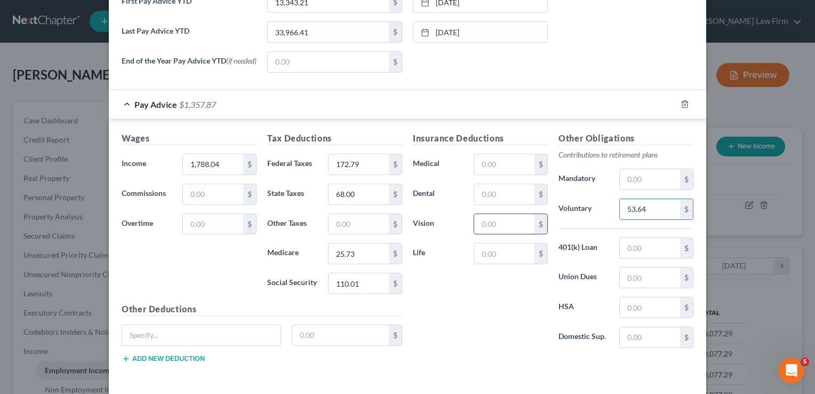
click at [482, 223] on input "text" at bounding box center [504, 224] width 60 height 20
type input "10.16"
click at [509, 256] on input "text" at bounding box center [504, 253] width 60 height 20
click at [474, 249] on input "7.12" at bounding box center [504, 253] width 60 height 20
type input "15.75"
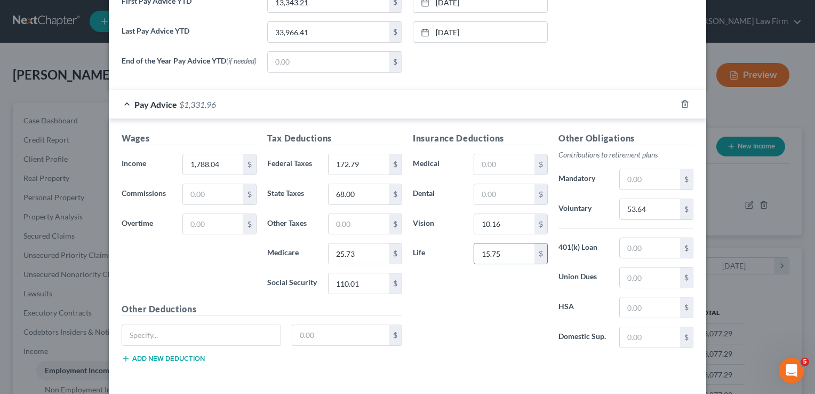
click at [472, 305] on div "Insurance Deductions Medical $ Dental $ Vision 10.16 $ Life 15.75 $" at bounding box center [481, 244] width 146 height 225
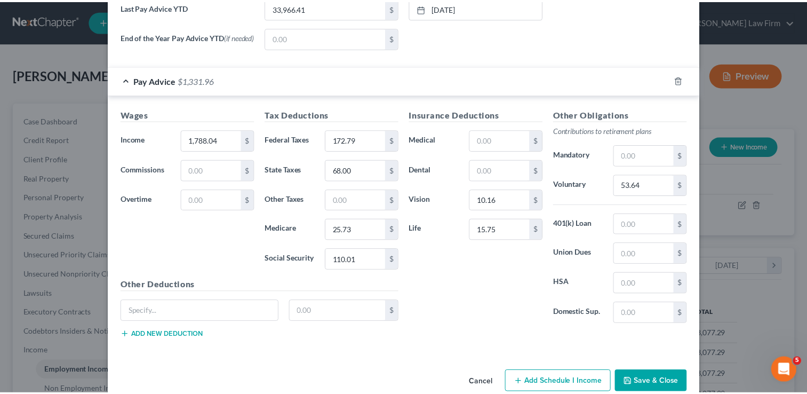
scroll to position [471, 0]
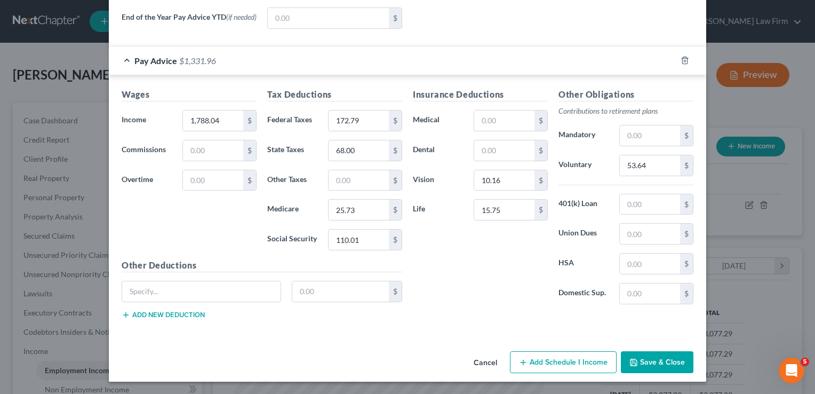
click at [651, 360] on button "Save & Close" at bounding box center [657, 362] width 73 height 22
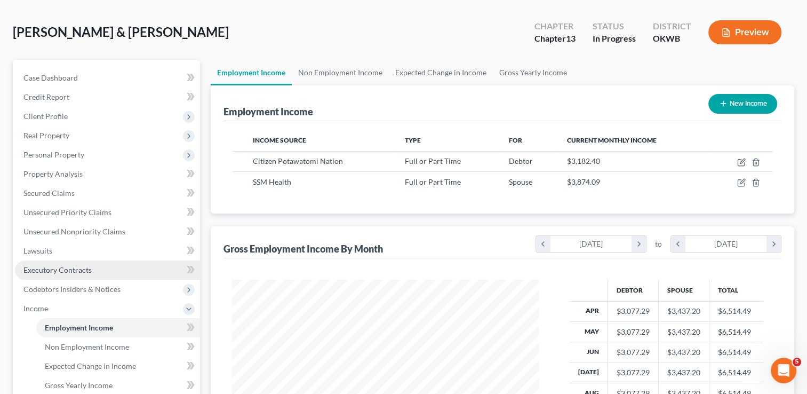
scroll to position [53, 0]
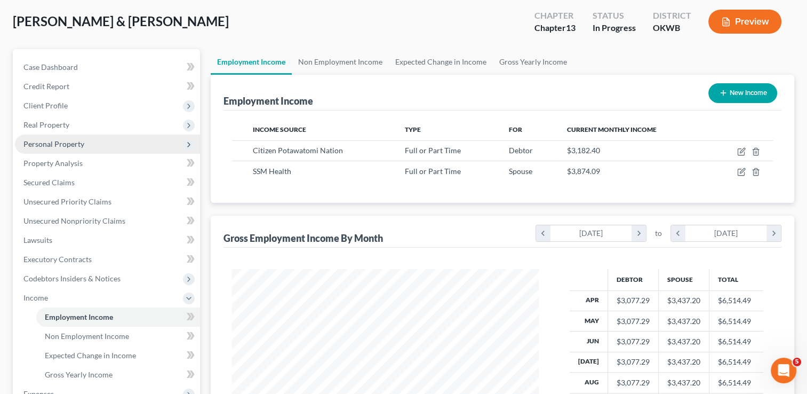
click at [59, 143] on span "Personal Property" at bounding box center [53, 143] width 61 height 9
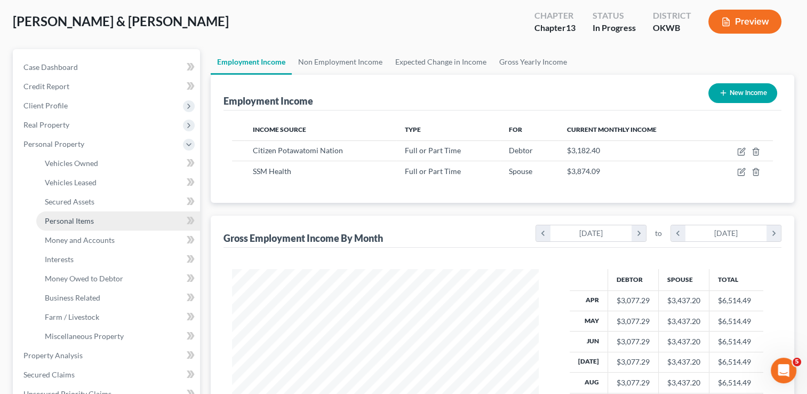
click at [82, 224] on span "Personal Items" at bounding box center [69, 220] width 49 height 9
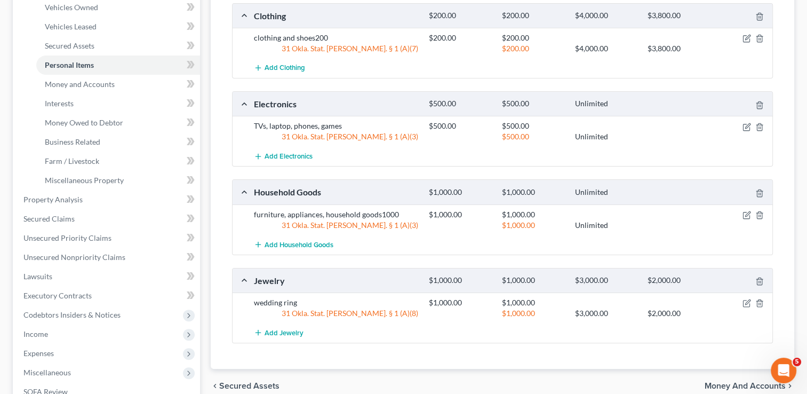
scroll to position [213, 0]
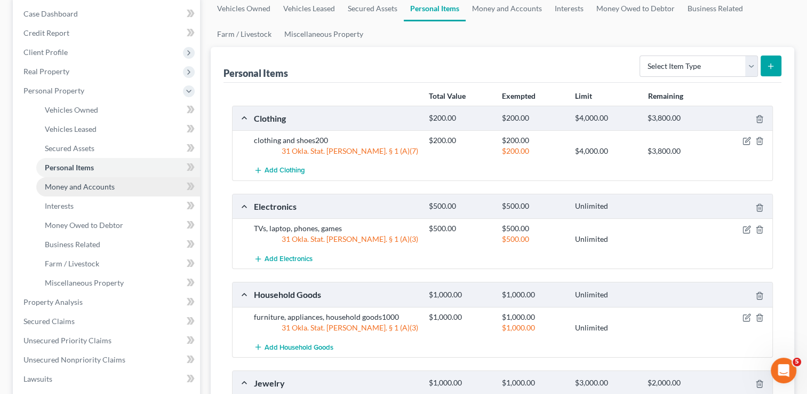
click at [80, 181] on link "Money and Accounts" at bounding box center [118, 186] width 164 height 19
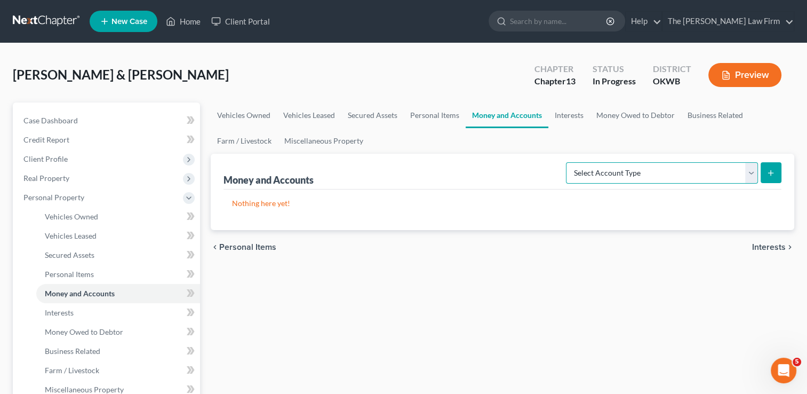
click at [752, 174] on select "Select Account Type Brokerage Cash on Hand Certificates of Deposit Checking Acc…" at bounding box center [662, 172] width 192 height 21
select select "checking"
click at [568, 162] on select "Select Account Type Brokerage Cash on Hand Certificates of Deposit Checking Acc…" at bounding box center [662, 172] width 192 height 21
click at [769, 174] on icon "submit" at bounding box center [771, 173] width 9 height 9
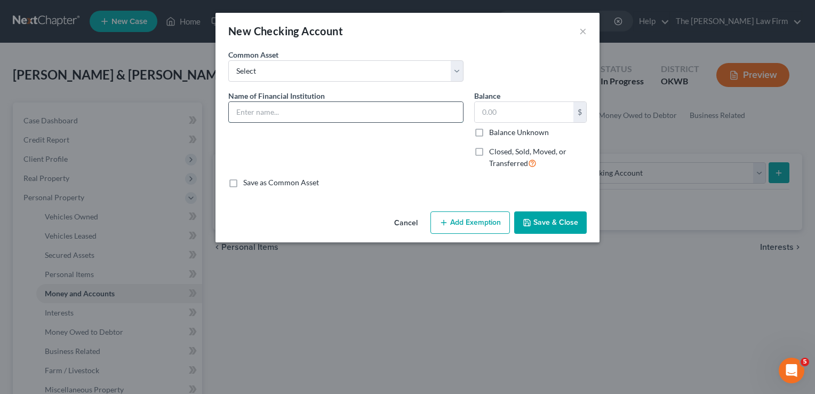
click at [297, 114] on input "text" at bounding box center [346, 112] width 234 height 20
type input "BancFirst (9350)"
click at [467, 219] on button "Add Exemption" at bounding box center [471, 222] width 80 height 22
select select "2"
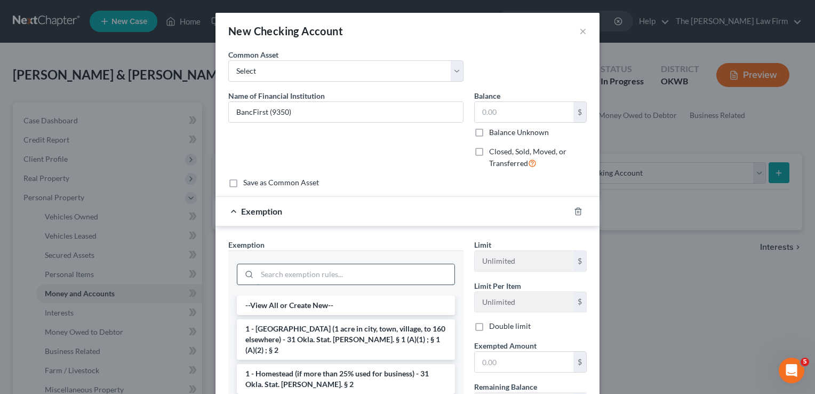
click at [339, 273] on input "search" at bounding box center [355, 274] width 197 height 20
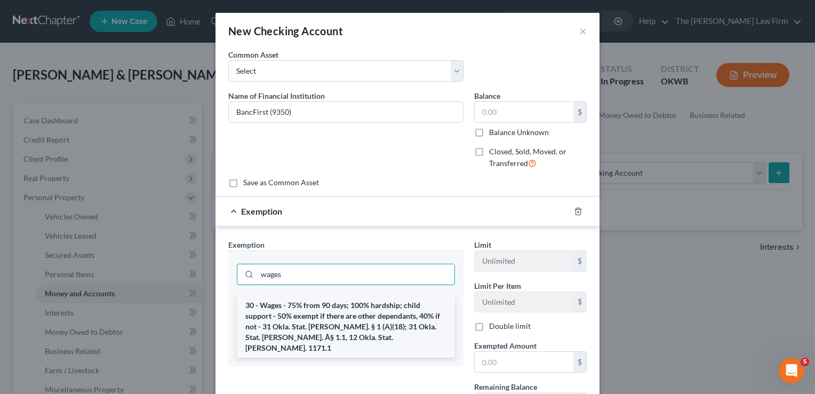
type input "wages"
click at [330, 318] on li "30 - Wages - 75% from 90 days; 100% hardship; child support - 50% exempt if the…" at bounding box center [346, 327] width 218 height 62
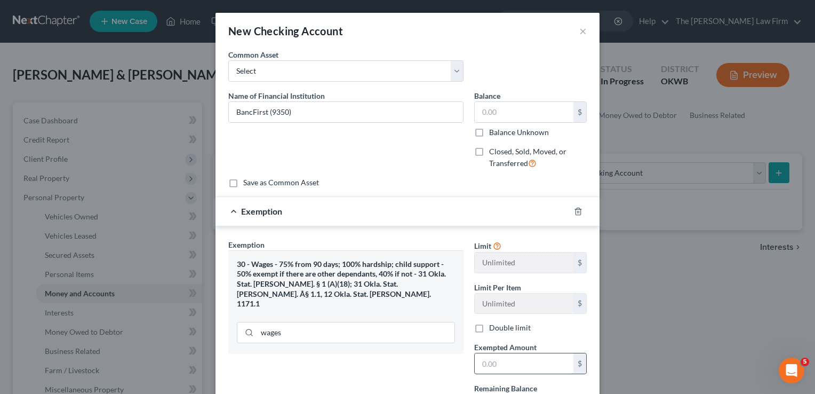
click at [493, 363] on input "text" at bounding box center [524, 363] width 99 height 20
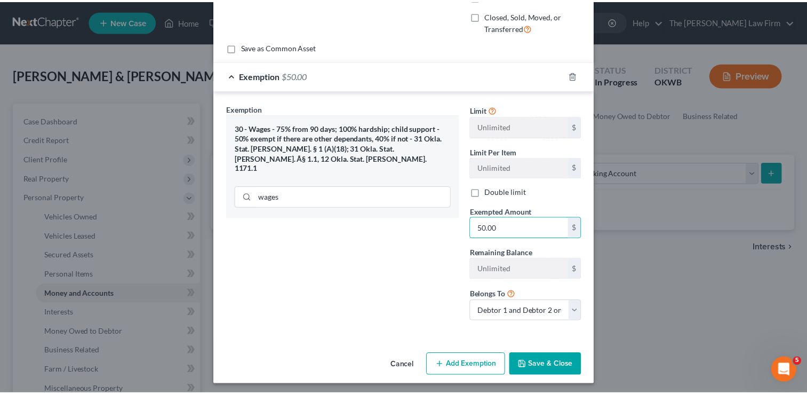
scroll to position [138, 0]
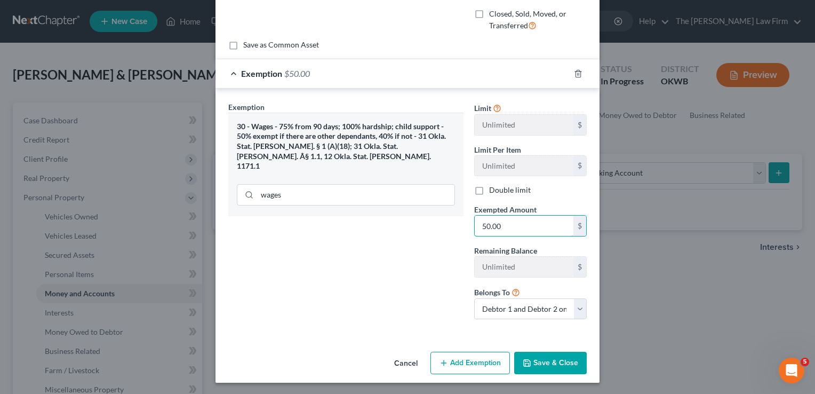
type input "50.00"
click at [555, 363] on button "Save & Close" at bounding box center [550, 363] width 73 height 22
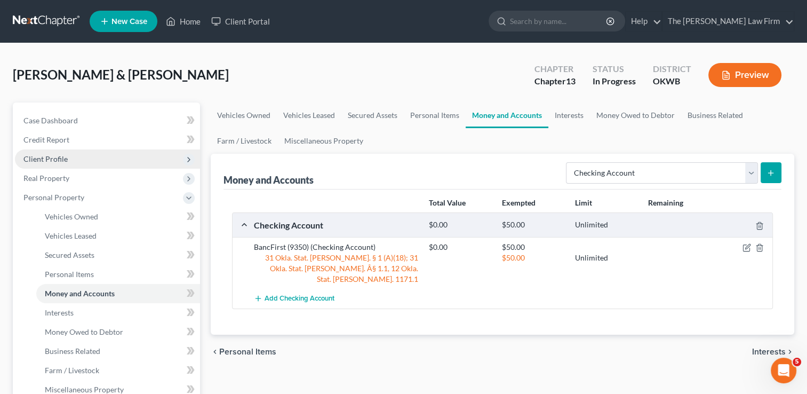
click at [52, 159] on span "Client Profile" at bounding box center [45, 158] width 44 height 9
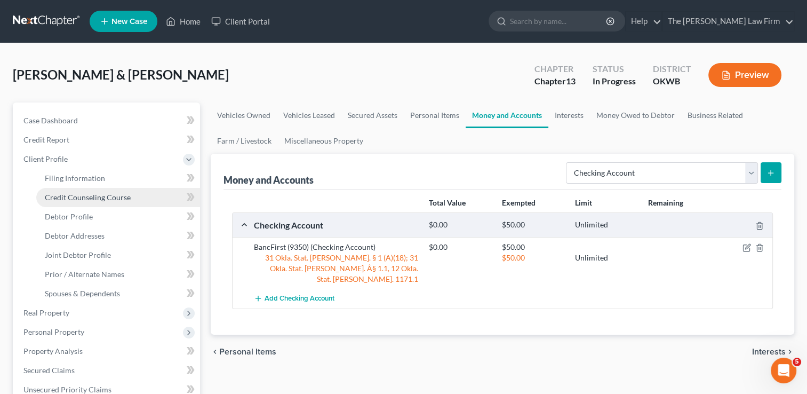
click at [74, 195] on span "Credit Counseling Course" at bounding box center [88, 197] width 86 height 9
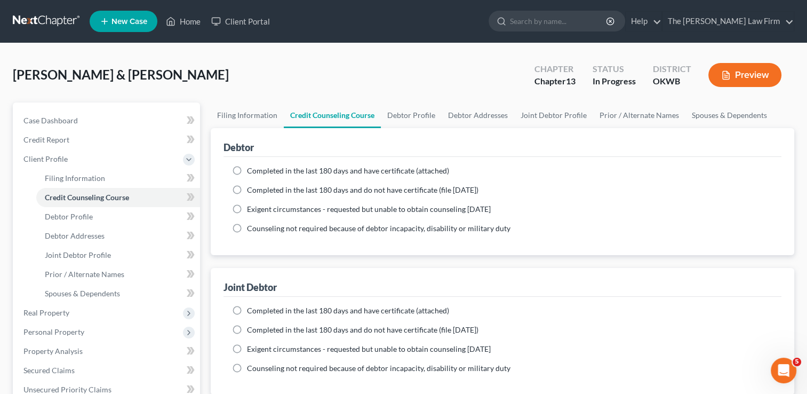
click at [247, 170] on label "Completed in the last 180 days and have certificate (attached)" at bounding box center [348, 170] width 202 height 11
click at [251, 170] on input "Completed in the last 180 days and have certificate (attached)" at bounding box center [254, 168] width 7 height 7
radio input "true"
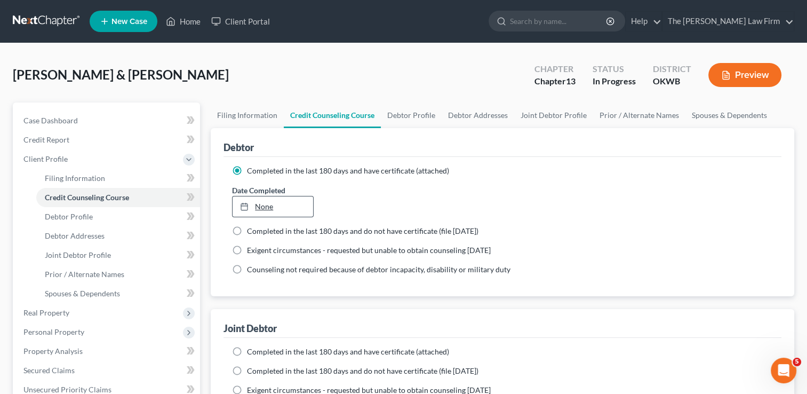
click at [260, 203] on link "None" at bounding box center [273, 206] width 80 height 20
type input "10/12/2025"
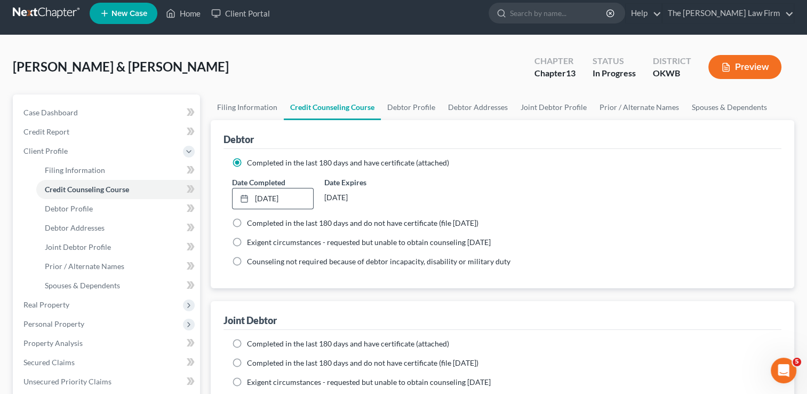
scroll to position [107, 0]
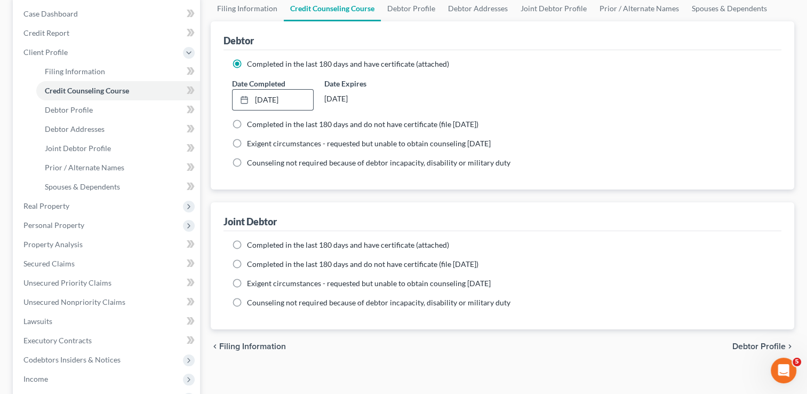
click at [247, 243] on label "Completed in the last 180 days and have certificate (attached)" at bounding box center [348, 245] width 202 height 11
click at [251, 243] on input "Completed in the last 180 days and have certificate (attached)" at bounding box center [254, 243] width 7 height 7
radio input "true"
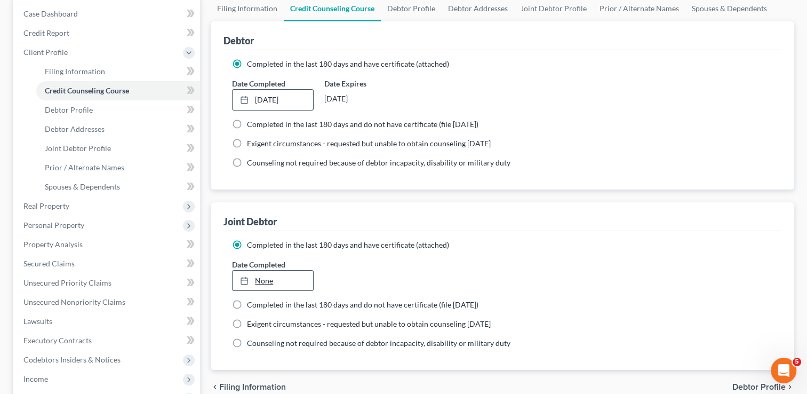
click at [262, 284] on link "None" at bounding box center [273, 281] width 80 height 20
type input "10/12/2025"
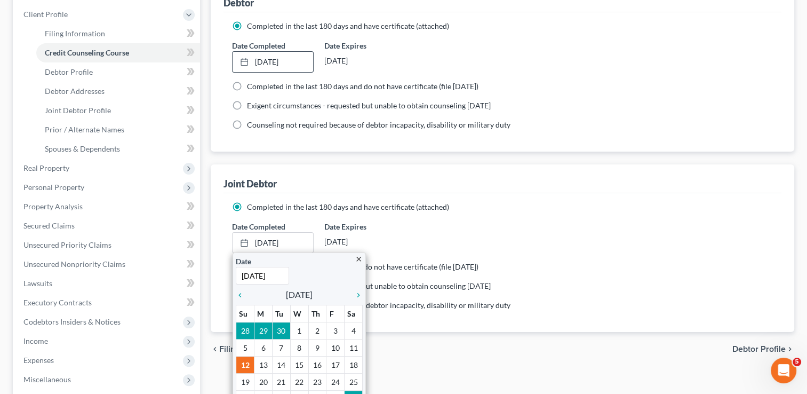
scroll to position [213, 0]
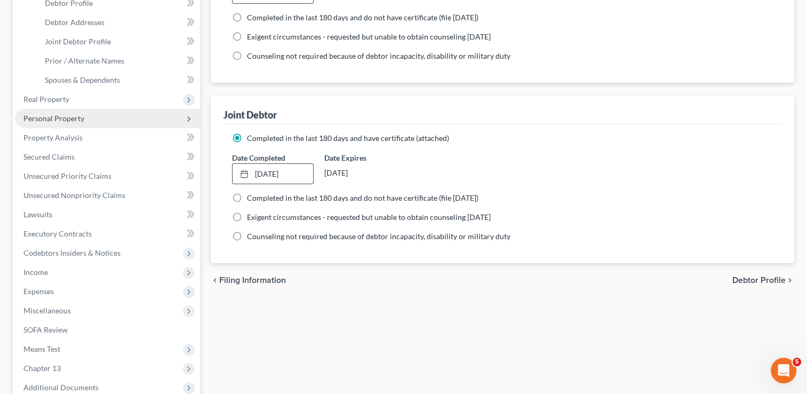
click at [58, 115] on span "Personal Property" at bounding box center [53, 118] width 61 height 9
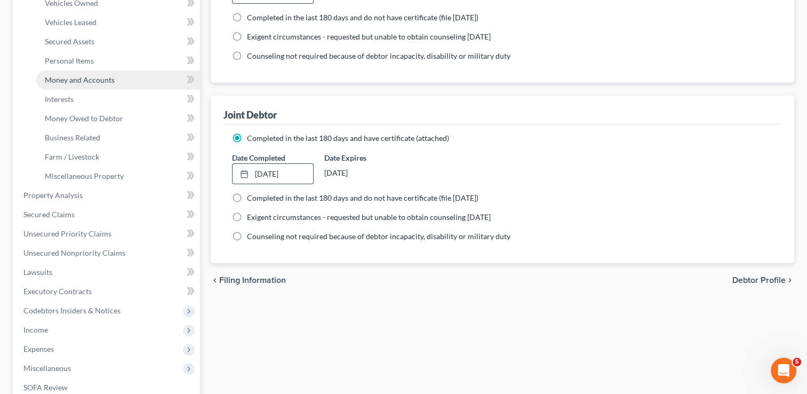
click at [83, 80] on span "Money and Accounts" at bounding box center [80, 79] width 70 height 9
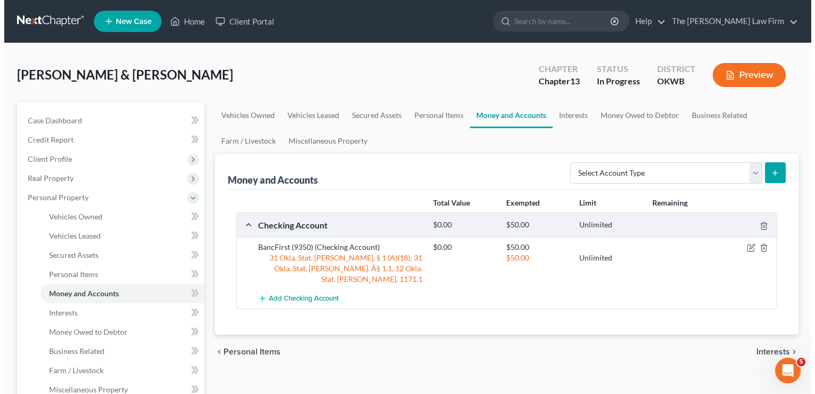
scroll to position [53, 0]
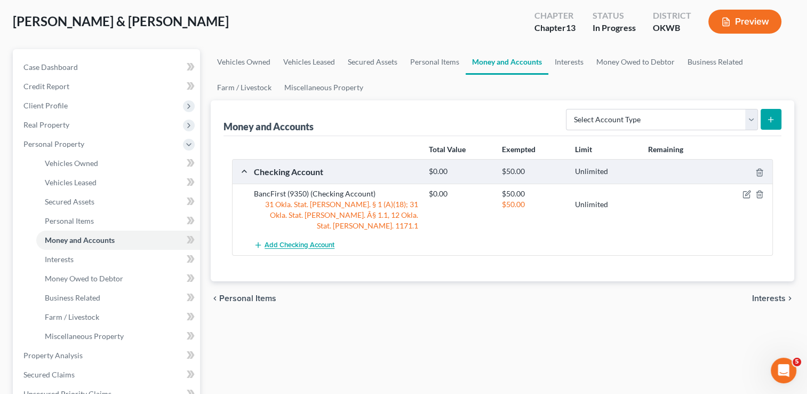
click at [290, 241] on span "Add Checking Account" at bounding box center [300, 245] width 70 height 9
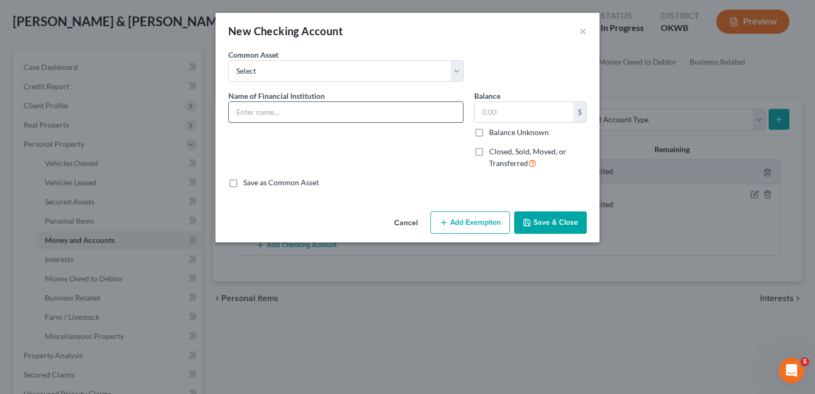
click at [309, 111] on input "text" at bounding box center [346, 112] width 234 height 20
type input "BancFirst (5688)"
click at [467, 222] on button "Add Exemption" at bounding box center [471, 222] width 80 height 22
select select "2"
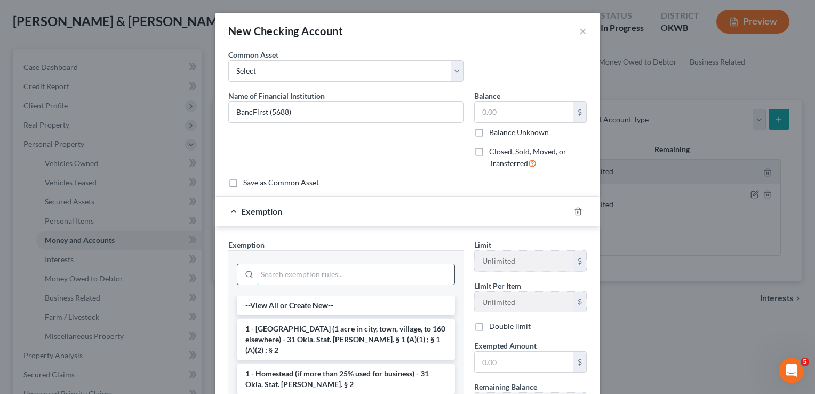
click at [294, 272] on input "search" at bounding box center [355, 274] width 197 height 20
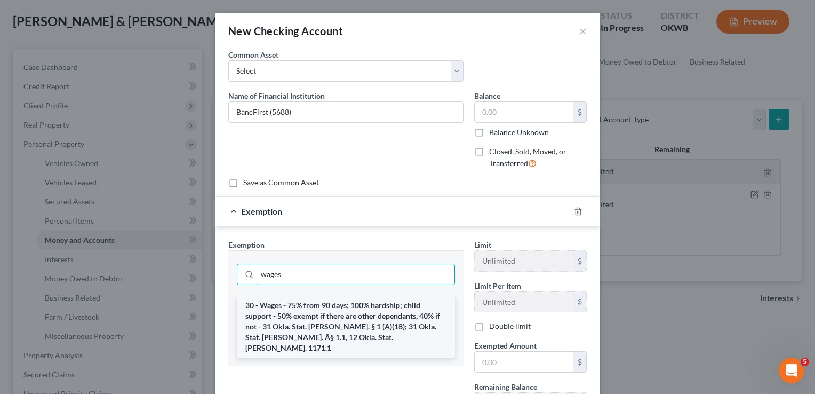
type input "wages"
click at [314, 307] on li "30 - Wages - 75% from 90 days; 100% hardship; child support - 50% exempt if the…" at bounding box center [346, 327] width 218 height 62
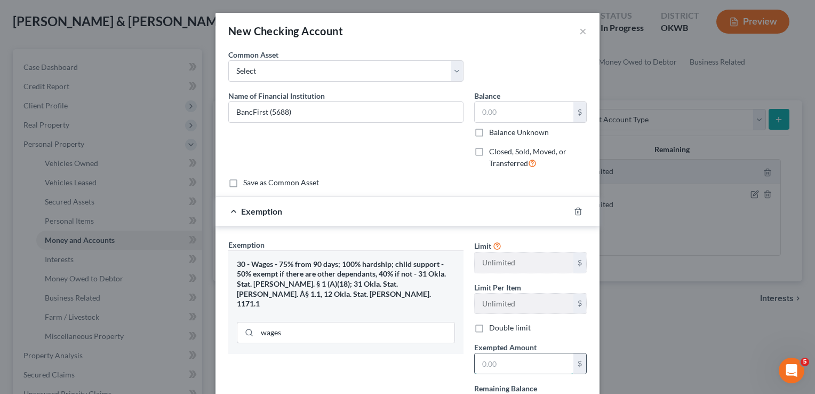
click at [527, 366] on input "text" at bounding box center [524, 363] width 99 height 20
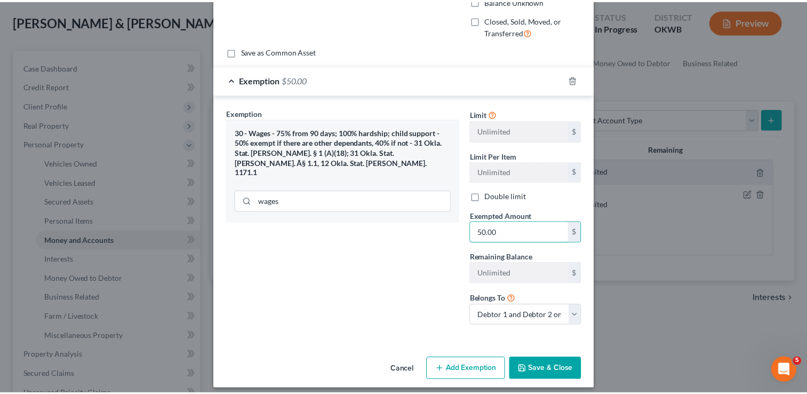
scroll to position [138, 0]
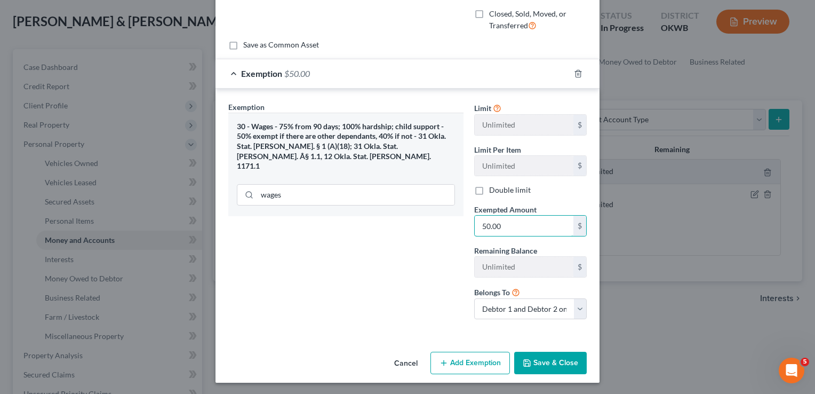
type input "50.00"
click at [552, 357] on button "Save & Close" at bounding box center [550, 363] width 73 height 22
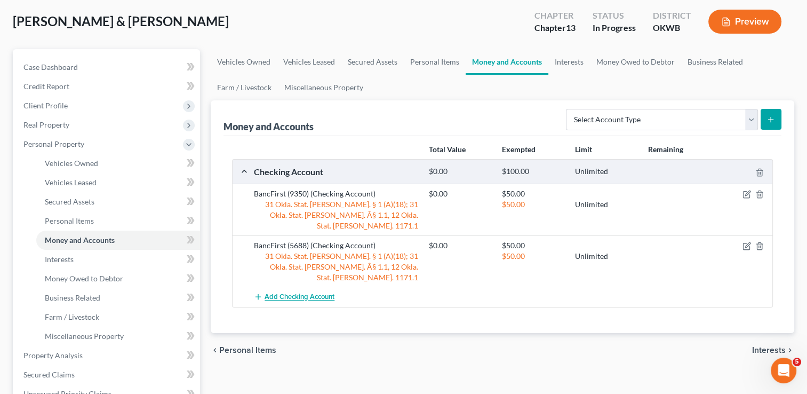
click at [307, 293] on span "Add Checking Account" at bounding box center [300, 297] width 70 height 9
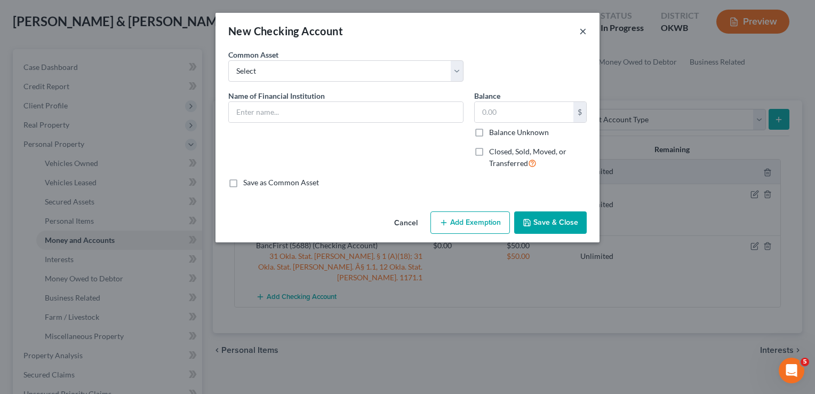
drag, startPoint x: 582, startPoint y: 33, endPoint x: 593, endPoint y: 44, distance: 15.8
click at [583, 33] on button "×" at bounding box center [582, 31] width 7 height 13
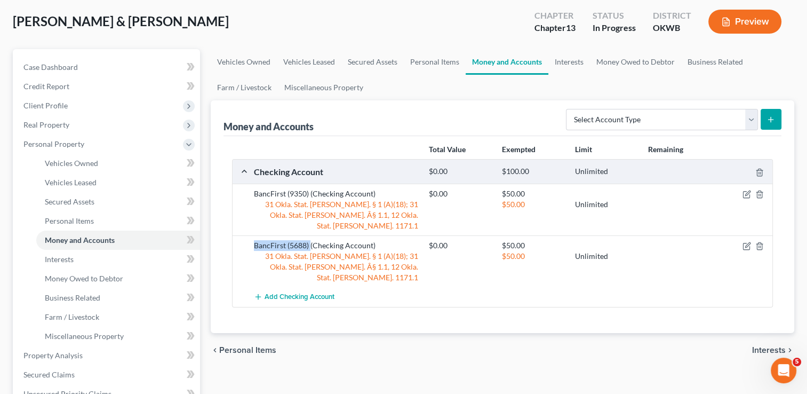
drag, startPoint x: 303, startPoint y: 235, endPoint x: 309, endPoint y: 235, distance: 6.4
click at [309, 240] on div "BancFirst (5688) (Checking Account)" at bounding box center [336, 245] width 175 height 11
drag, startPoint x: 308, startPoint y: 235, endPoint x: 293, endPoint y: 234, distance: 14.4
copy div "BancFirst (5688)"
click at [760, 242] on icon "button" at bounding box center [760, 246] width 9 height 9
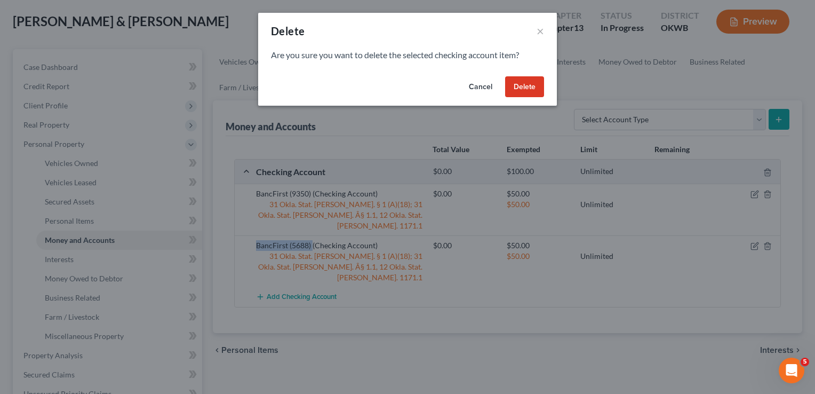
click at [527, 86] on button "Delete" at bounding box center [524, 86] width 39 height 21
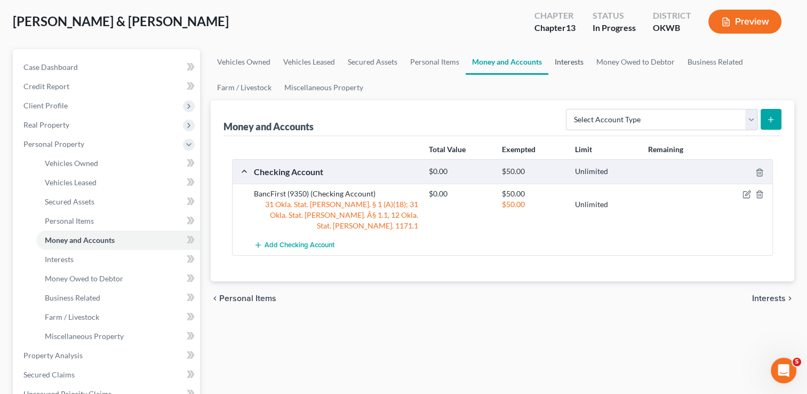
click at [569, 62] on link "Interests" at bounding box center [570, 62] width 42 height 26
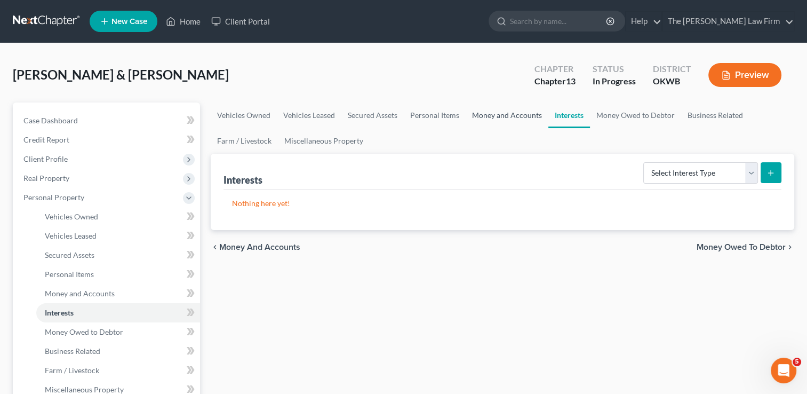
click at [511, 114] on link "Money and Accounts" at bounding box center [507, 115] width 83 height 26
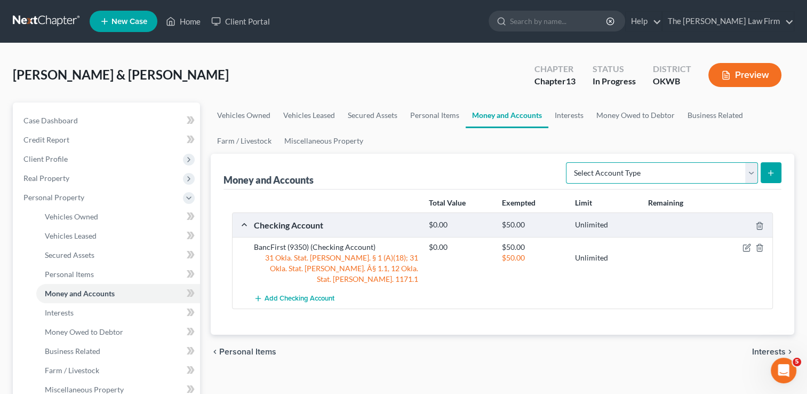
click at [655, 172] on select "Select Account Type Brokerage Cash on Hand Certificates of Deposit Checking Acc…" at bounding box center [662, 172] width 192 height 21
select select "savings"
click at [568, 162] on select "Select Account Type Brokerage Cash on Hand Certificates of Deposit Checking Acc…" at bounding box center [662, 172] width 192 height 21
click at [764, 174] on button "submit" at bounding box center [771, 172] width 21 height 21
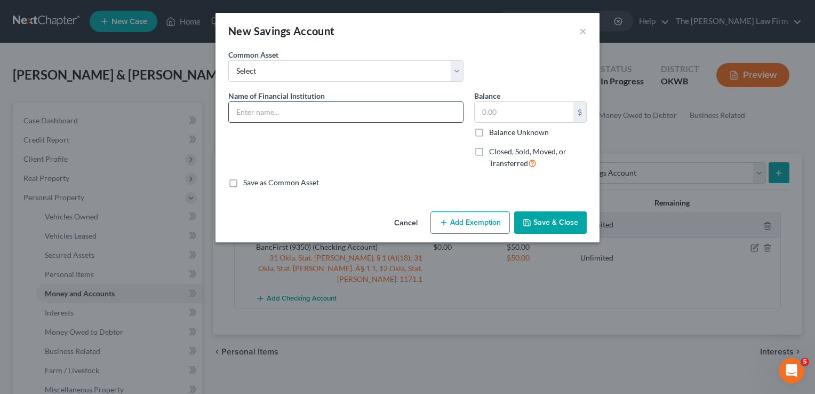
paste input "BancFirst (5688)"
type input "BancFirst (5688)"
click at [462, 217] on button "Add Exemption" at bounding box center [471, 222] width 80 height 22
select select "2"
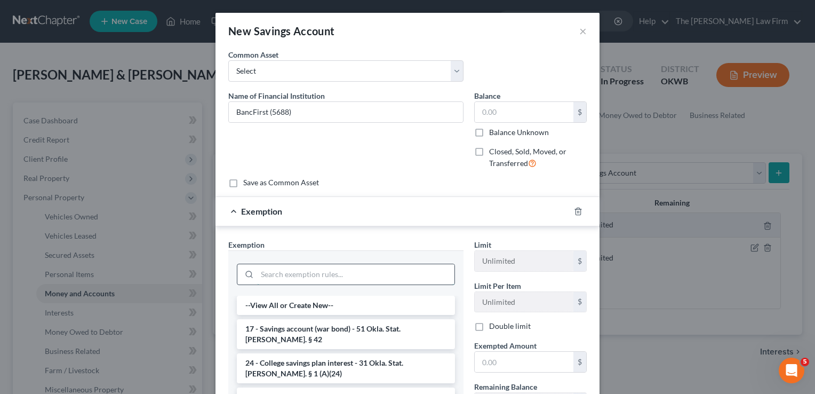
click at [276, 270] on input "search" at bounding box center [355, 274] width 197 height 20
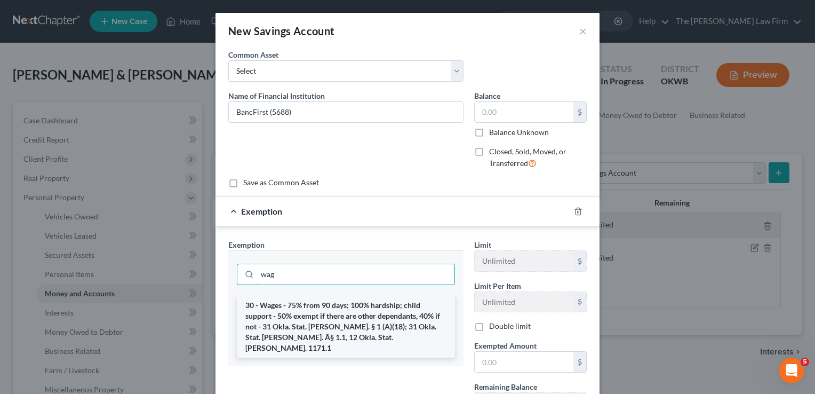
type input "wag"
click at [292, 319] on li "30 - Wages - 75% from 90 days; 100% hardship; child support - 50% exempt if the…" at bounding box center [346, 327] width 218 height 62
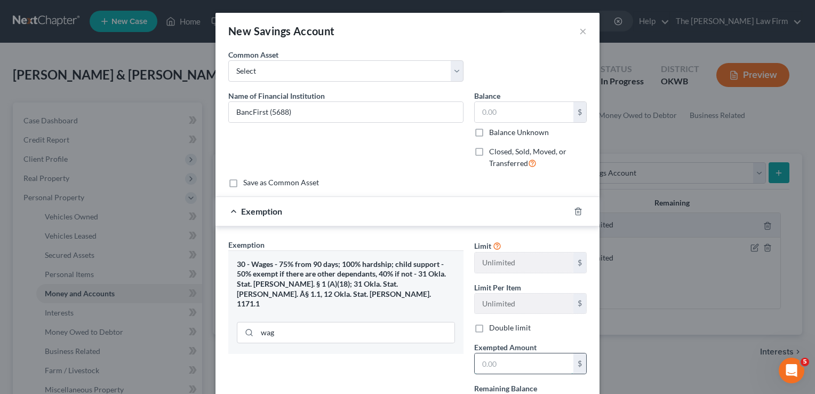
click at [536, 362] on input "text" at bounding box center [524, 363] width 99 height 20
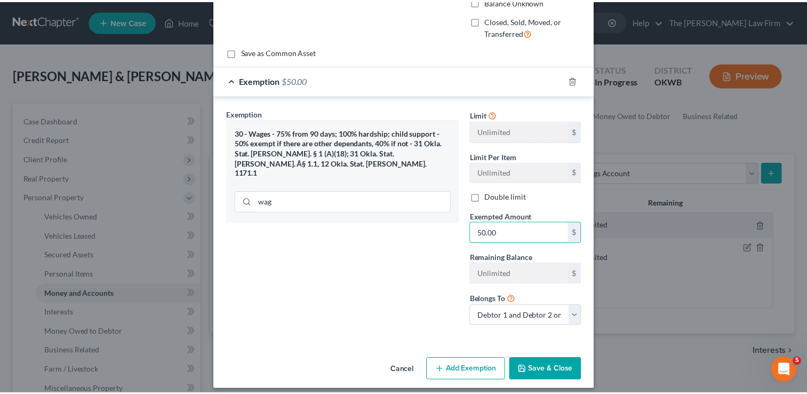
scroll to position [138, 0]
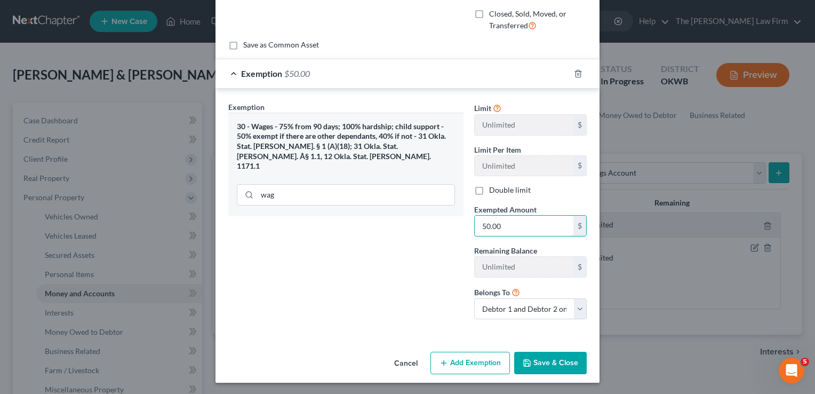
type input "50.00"
click at [547, 364] on button "Save & Close" at bounding box center [550, 363] width 73 height 22
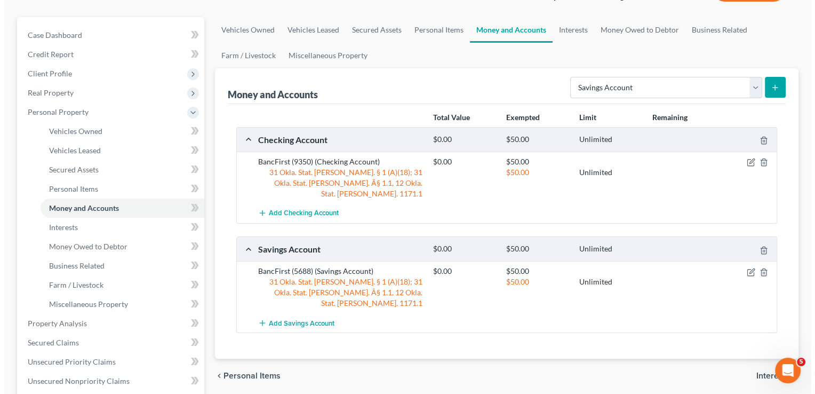
scroll to position [107, 0]
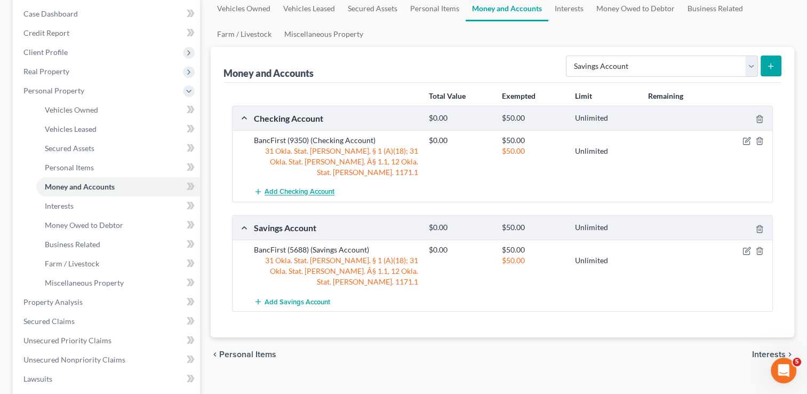
click at [292, 188] on span "Add Checking Account" at bounding box center [300, 192] width 70 height 9
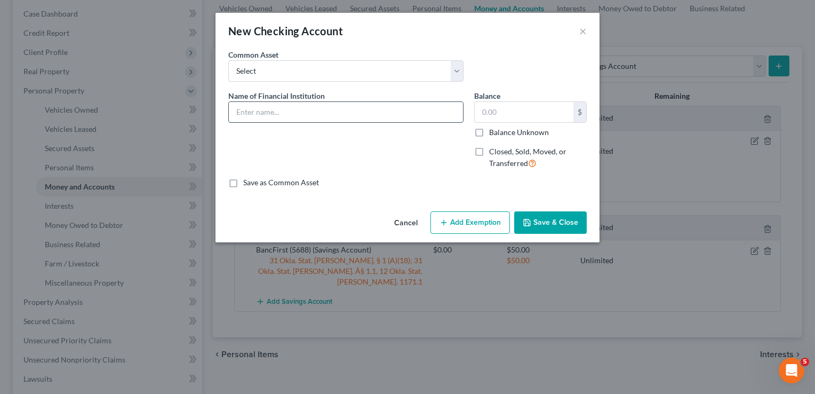
click at [347, 110] on input "text" at bounding box center [346, 112] width 234 height 20
click at [280, 112] on input "BancFirst (5688)" at bounding box center [346, 112] width 234 height 20
type input "BancFirst (5997)"
click at [455, 225] on button "Add Exemption" at bounding box center [471, 222] width 80 height 22
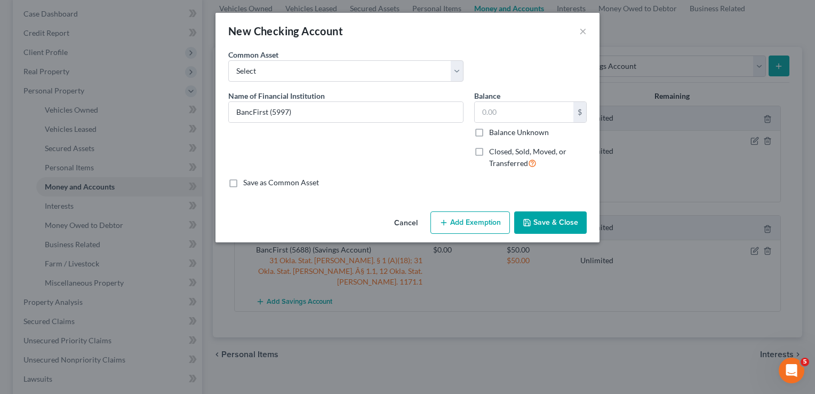
select select "2"
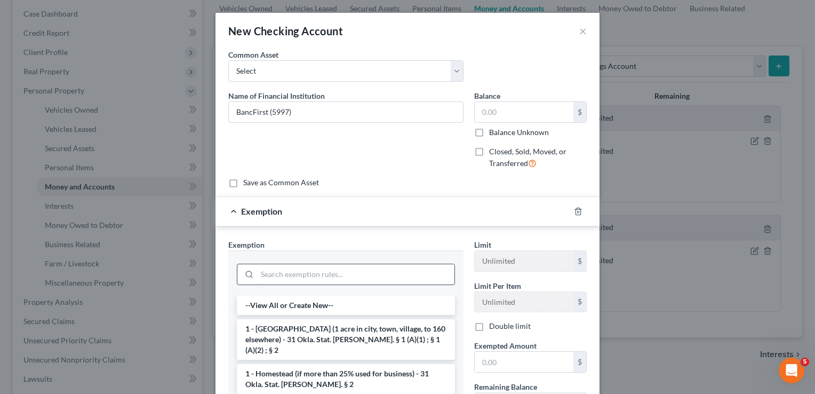
click at [295, 272] on input "search" at bounding box center [355, 274] width 197 height 20
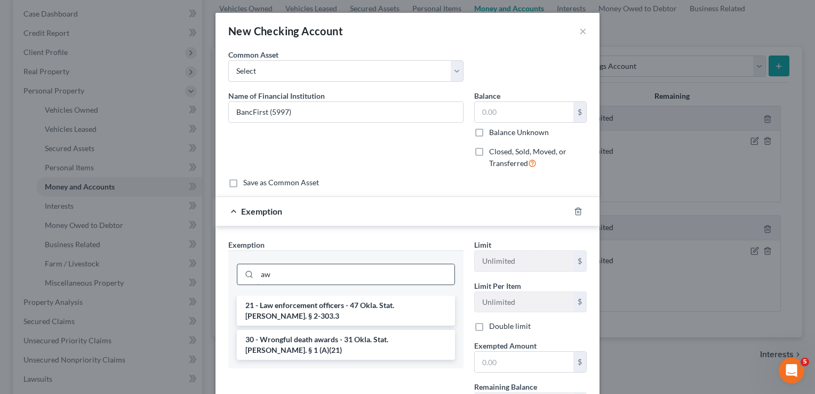
type input "a"
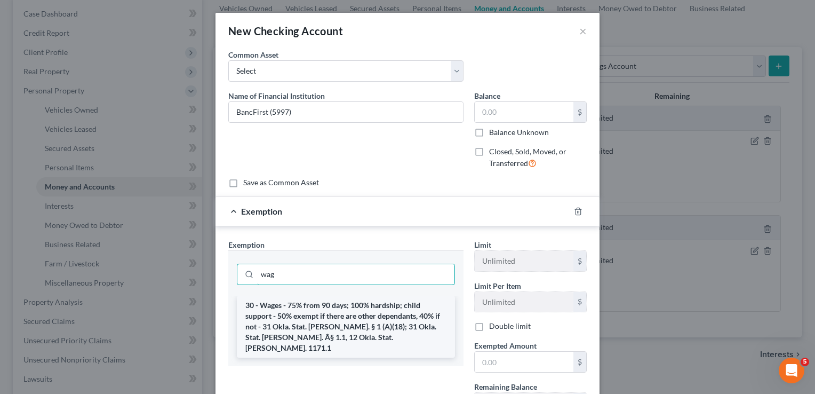
type input "wag"
click at [301, 322] on li "30 - Wages - 75% from 90 days; 100% hardship; child support - 50% exempt if the…" at bounding box center [346, 327] width 218 height 62
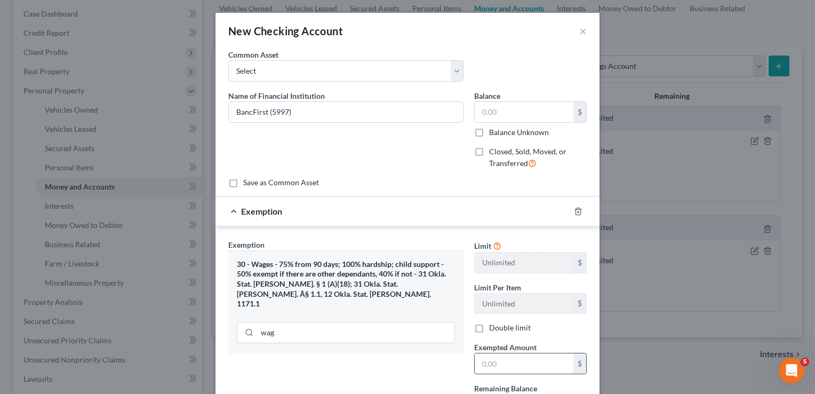
click at [506, 363] on input "text" at bounding box center [524, 363] width 99 height 20
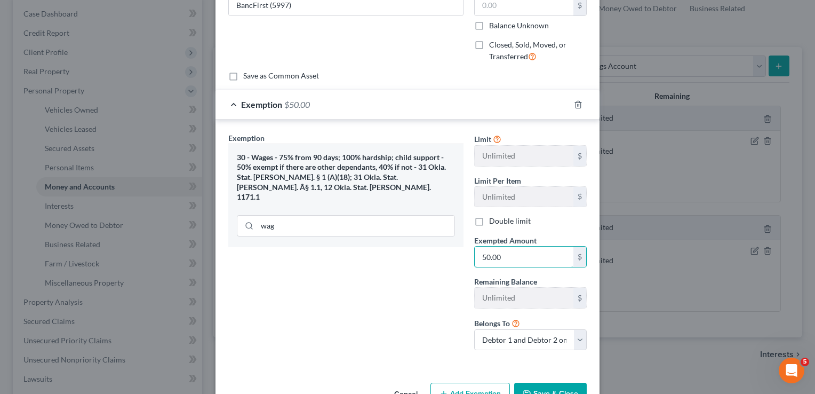
type input "50.00"
click at [567, 385] on button "Save & Close" at bounding box center [550, 394] width 73 height 22
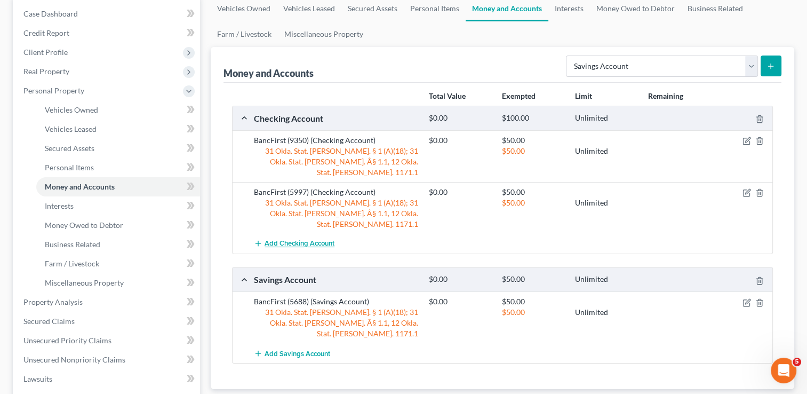
click at [308, 240] on span "Add Checking Account" at bounding box center [300, 244] width 70 height 9
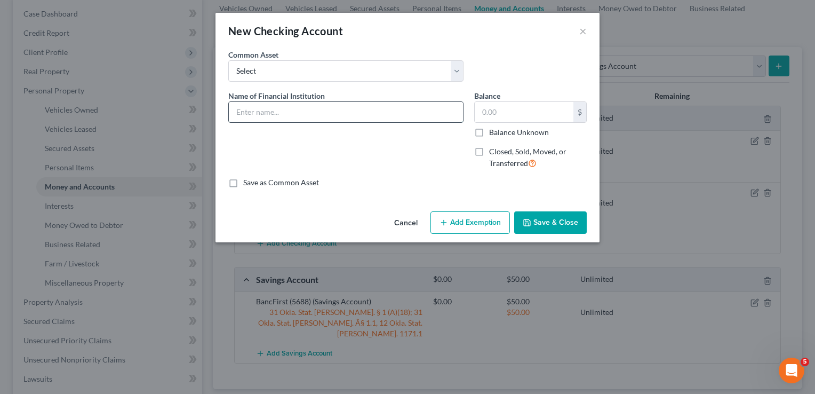
click at [303, 115] on input "text" at bounding box center [346, 112] width 234 height 20
type input "Bison FCU"
click at [470, 218] on button "Add Exemption" at bounding box center [471, 222] width 80 height 22
select select "2"
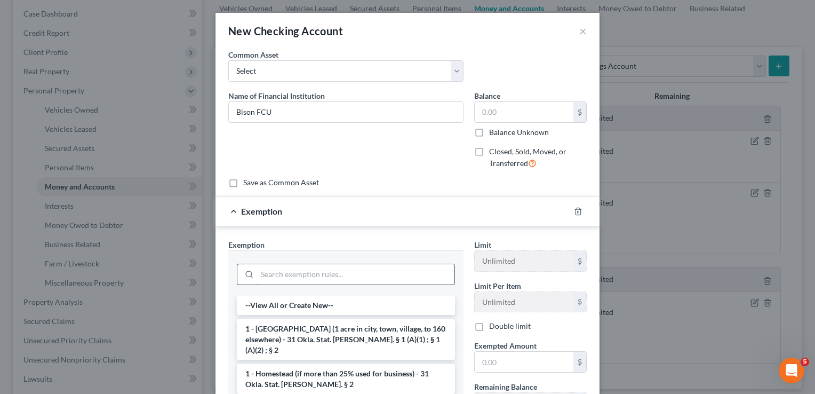
click at [293, 270] on input "search" at bounding box center [355, 274] width 197 height 20
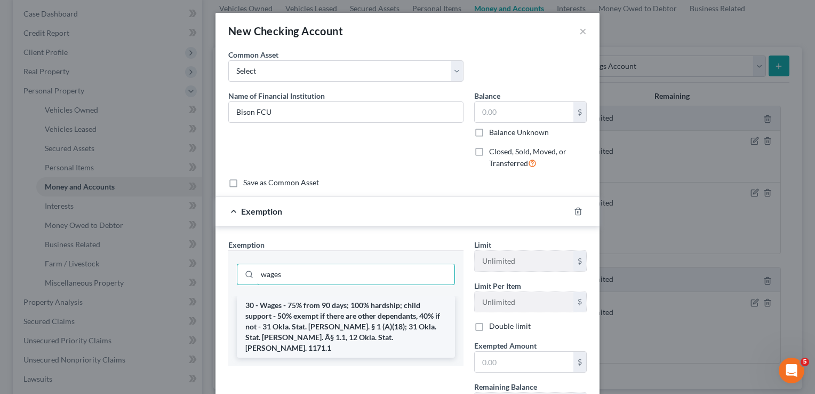
type input "wages"
click at [303, 323] on li "30 - Wages - 75% from 90 days; 100% hardship; child support - 50% exempt if the…" at bounding box center [346, 327] width 218 height 62
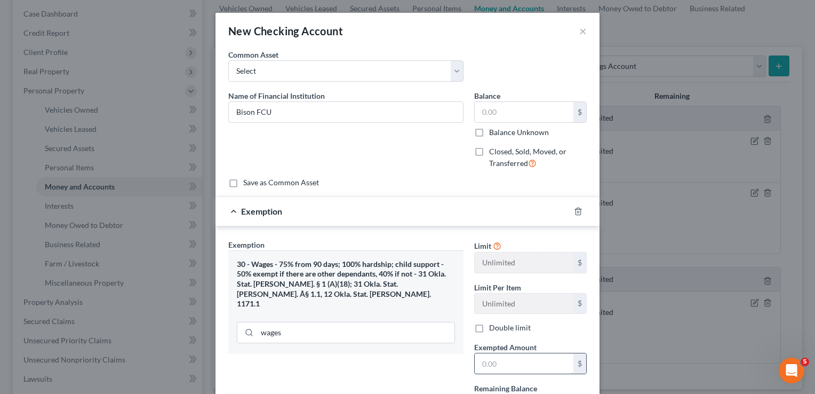
click at [496, 362] on input "text" at bounding box center [524, 363] width 99 height 20
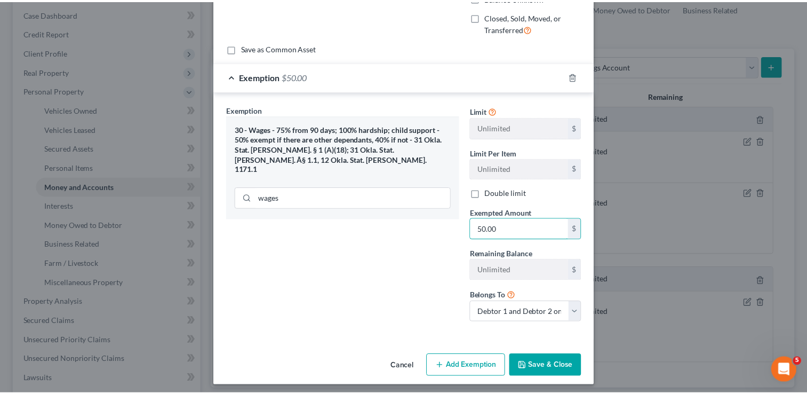
scroll to position [138, 0]
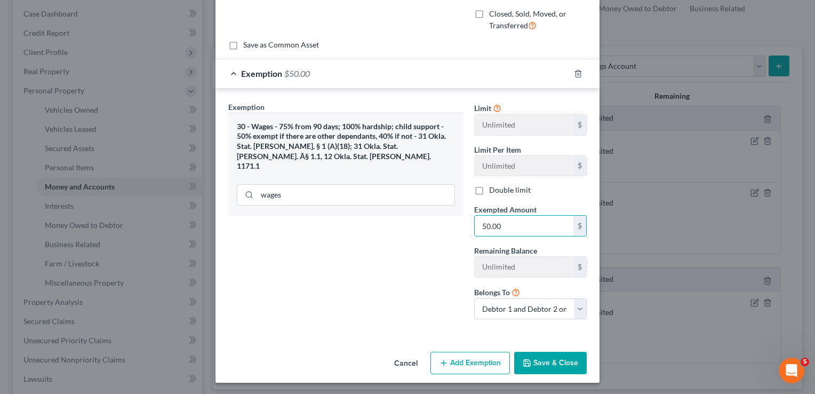
type input "50.00"
click at [570, 360] on button "Save & Close" at bounding box center [550, 363] width 73 height 22
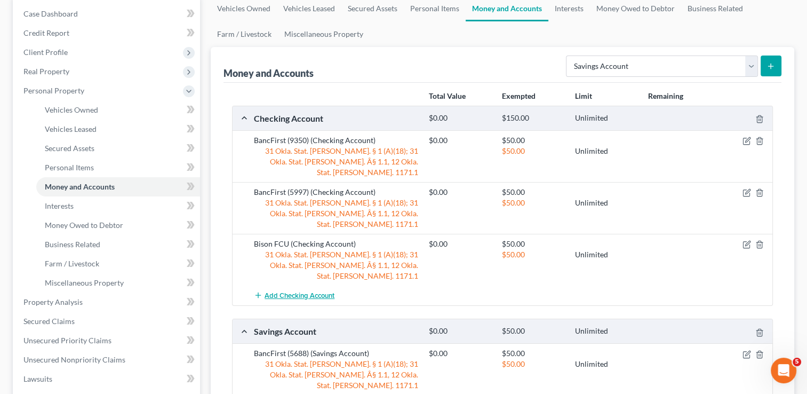
click at [297, 291] on span "Add Checking Account" at bounding box center [300, 295] width 70 height 9
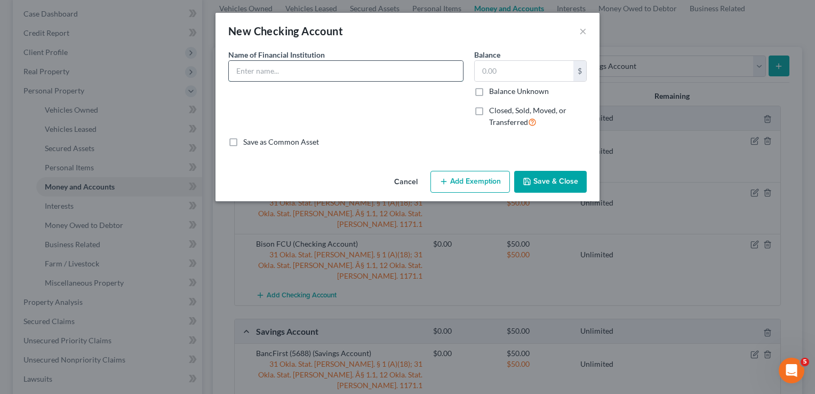
click at [313, 72] on input "text" at bounding box center [346, 71] width 234 height 20
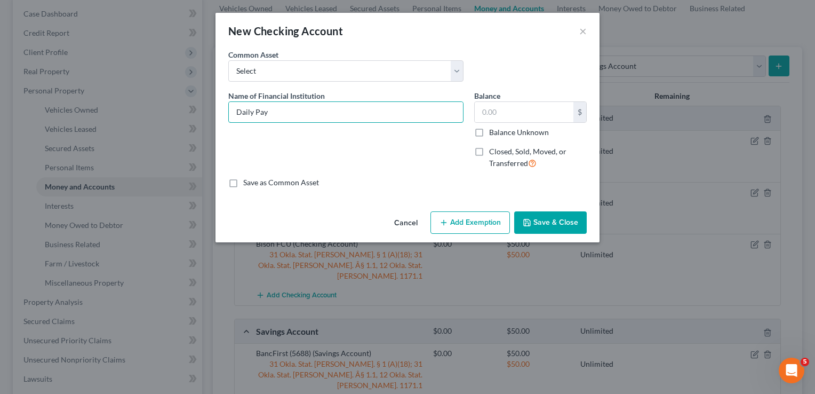
type input "Daily Pay"
click at [557, 220] on button "Save & Close" at bounding box center [550, 222] width 73 height 22
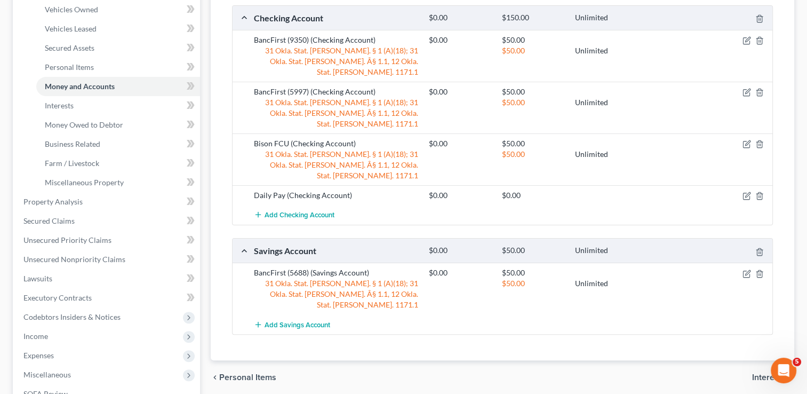
scroll to position [213, 0]
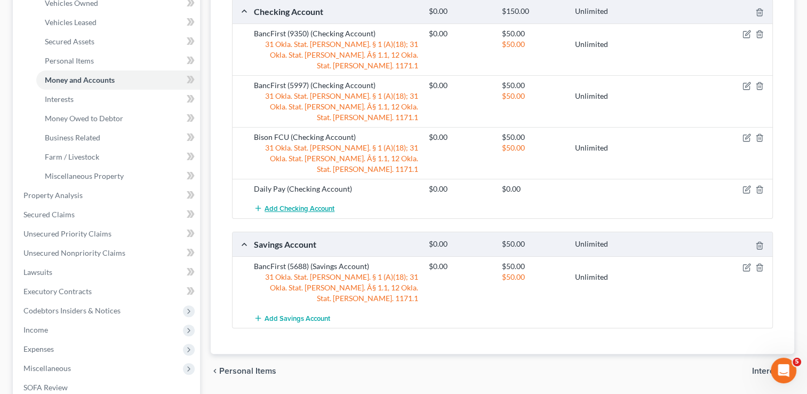
click at [313, 204] on span "Add Checking Account" at bounding box center [300, 208] width 70 height 9
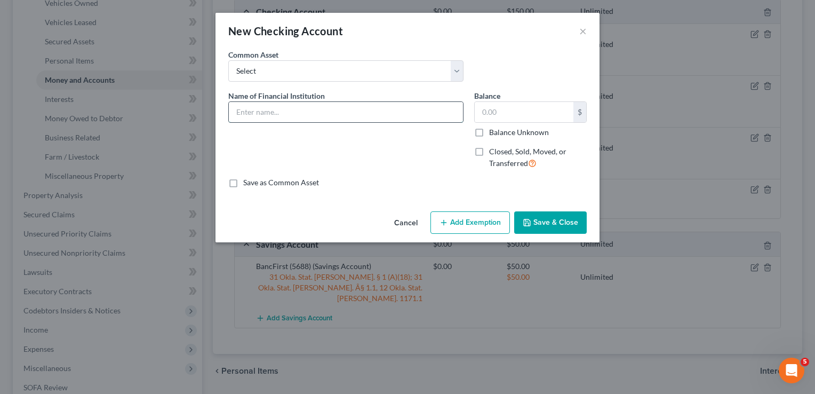
click at [315, 117] on input "text" at bounding box center [346, 112] width 234 height 20
type input "(2038)"
click at [552, 224] on button "Save & Close" at bounding box center [550, 222] width 73 height 22
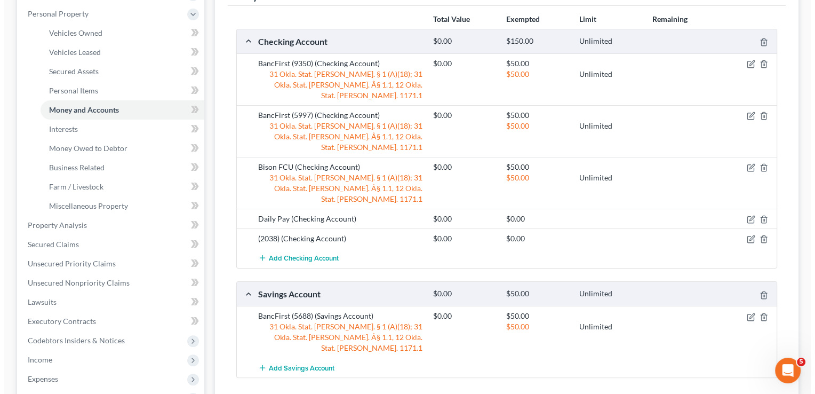
scroll to position [160, 0]
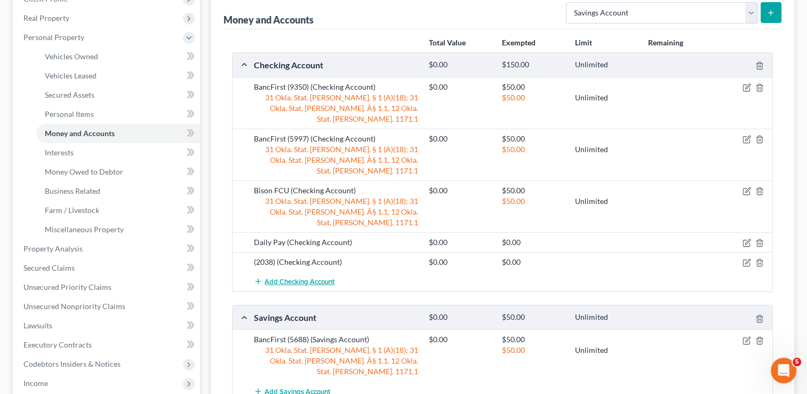
click at [293, 277] on span "Add Checking Account" at bounding box center [300, 281] width 70 height 9
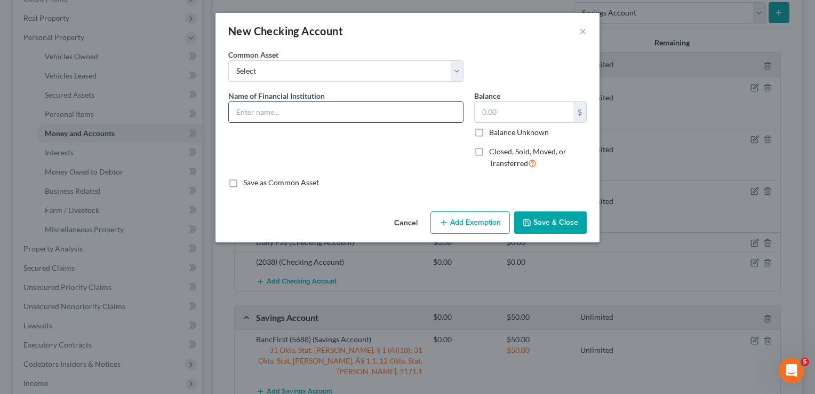
click at [334, 111] on input "text" at bounding box center [346, 112] width 234 height 20
type input "(7976)"
click at [562, 225] on button "Save & Close" at bounding box center [550, 222] width 73 height 22
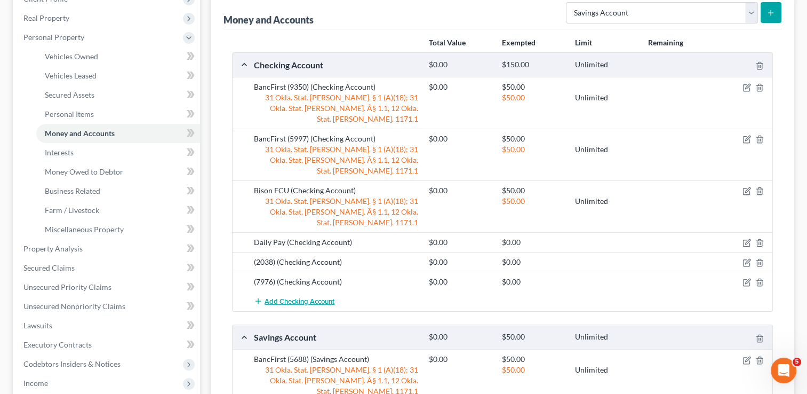
click at [294, 297] on span "Add Checking Account" at bounding box center [300, 301] width 70 height 9
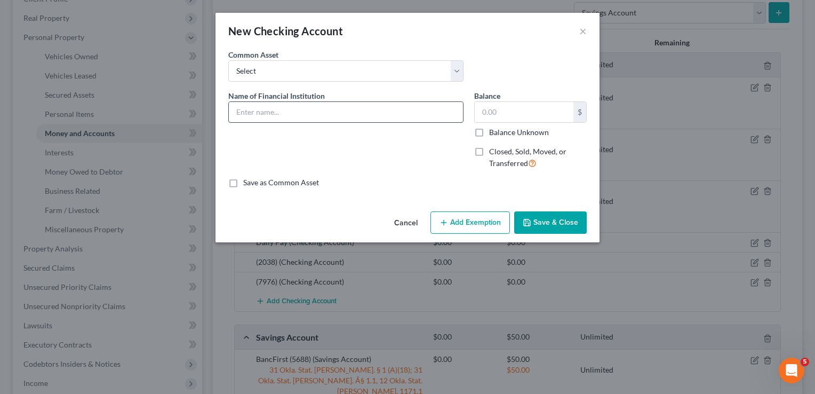
click at [299, 110] on input "text" at bounding box center [346, 112] width 234 height 20
type input "Cash App"
click at [465, 228] on button "Add Exemption" at bounding box center [471, 222] width 80 height 22
select select "2"
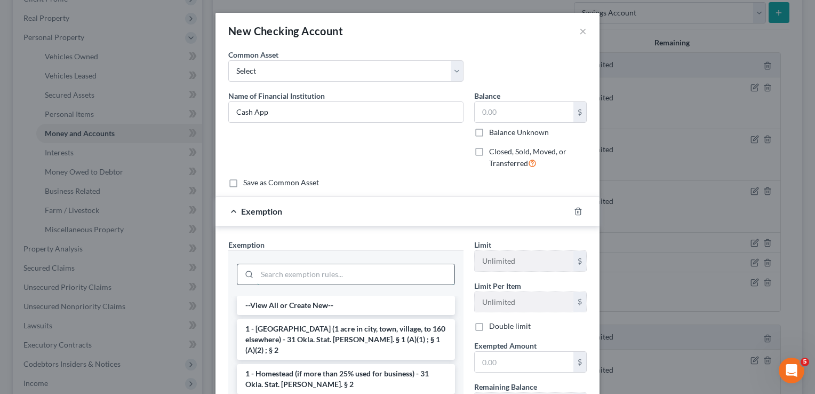
click at [318, 273] on input "search" at bounding box center [355, 274] width 197 height 20
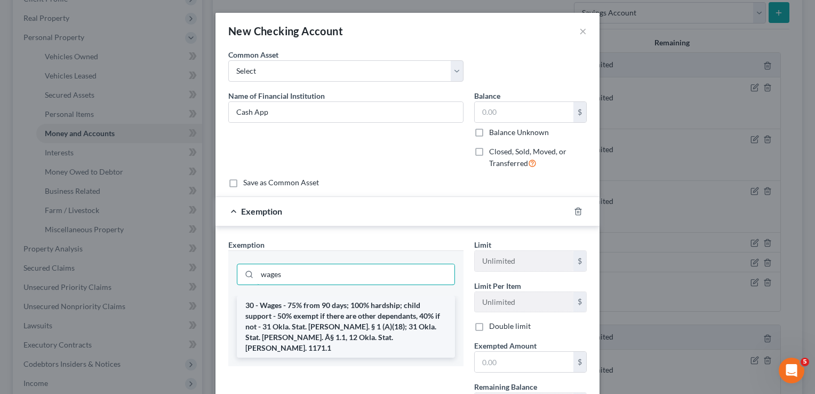
type input "wages"
click at [305, 314] on li "30 - Wages - 75% from 90 days; 100% hardship; child support - 50% exempt if the…" at bounding box center [346, 327] width 218 height 62
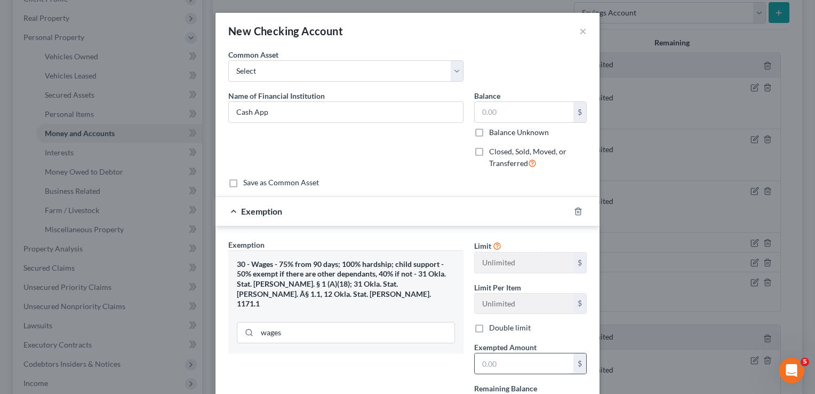
click at [510, 362] on input "text" at bounding box center [524, 363] width 99 height 20
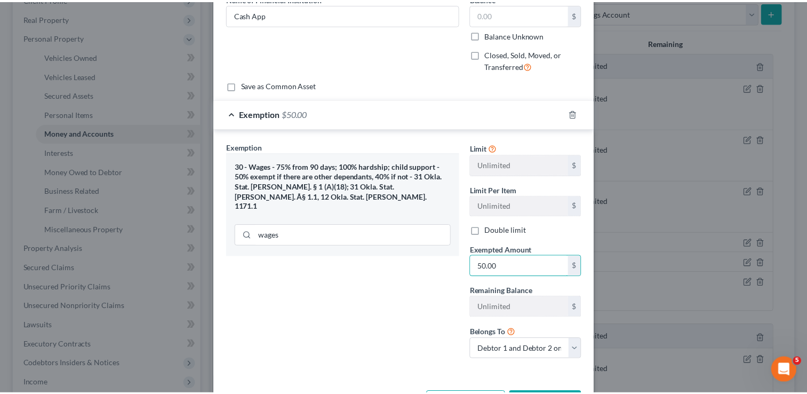
scroll to position [107, 0]
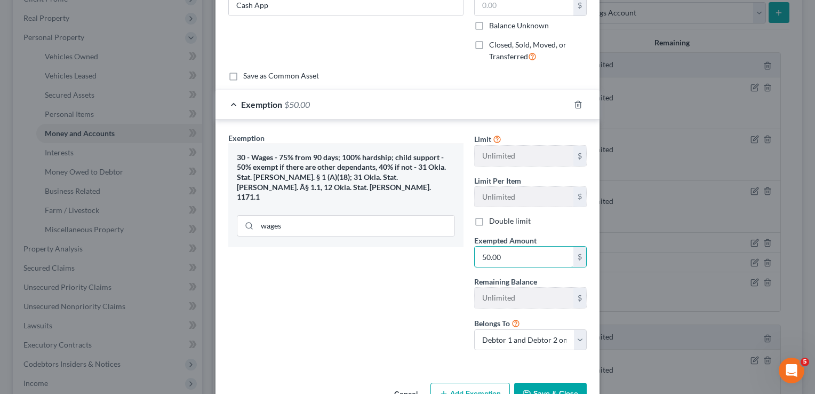
type input "50.00"
click at [542, 385] on button "Save & Close" at bounding box center [550, 394] width 73 height 22
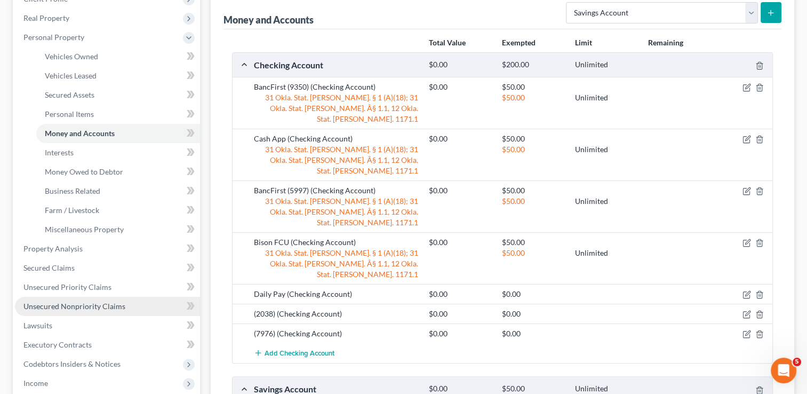
click at [58, 304] on span "Unsecured Nonpriority Claims" at bounding box center [74, 305] width 102 height 9
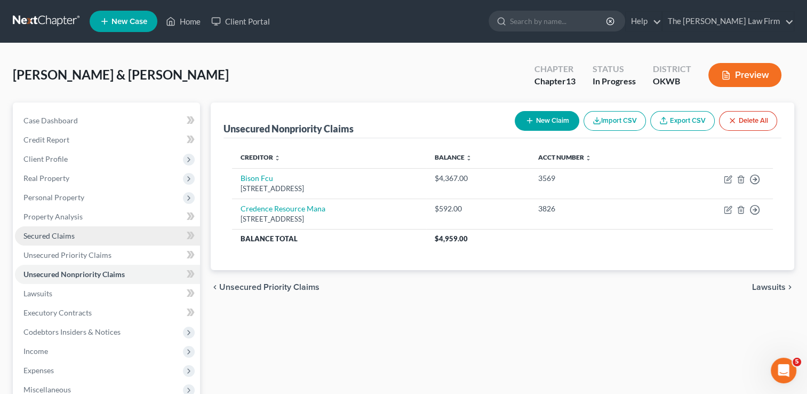
click at [69, 234] on span "Secured Claims" at bounding box center [48, 235] width 51 height 9
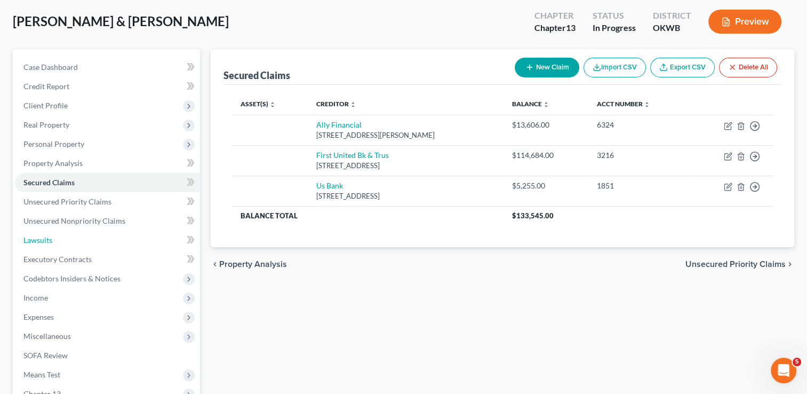
drag, startPoint x: 49, startPoint y: 241, endPoint x: 402, endPoint y: 265, distance: 354.0
click at [49, 241] on span "Lawsuits" at bounding box center [37, 239] width 29 height 9
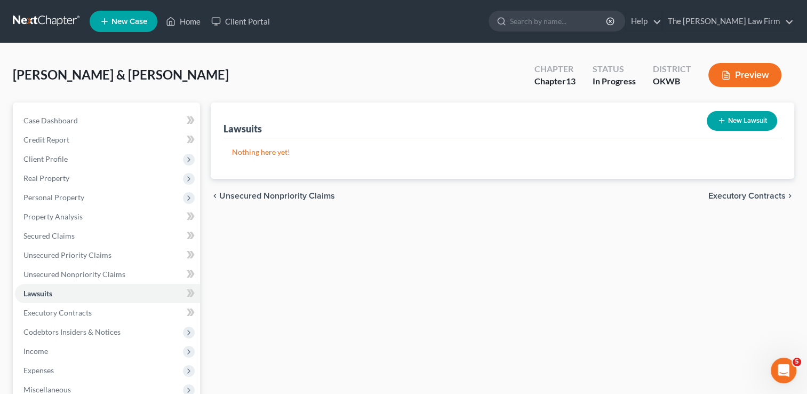
click at [728, 121] on button "New Lawsuit" at bounding box center [742, 121] width 70 height 20
select select "0"
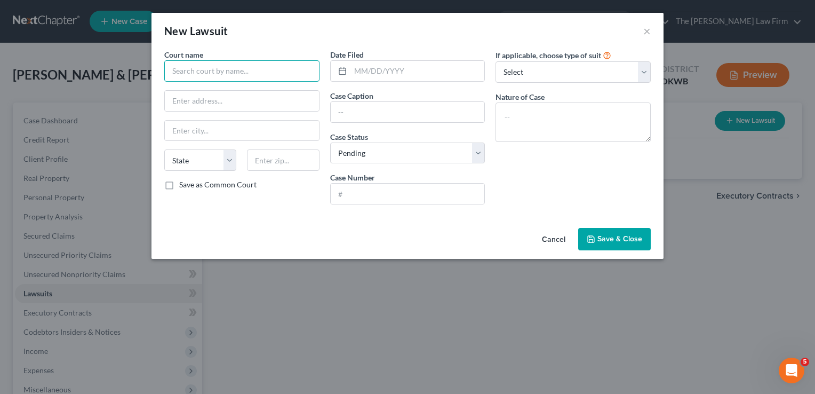
click at [250, 76] on input "text" at bounding box center [241, 70] width 155 height 21
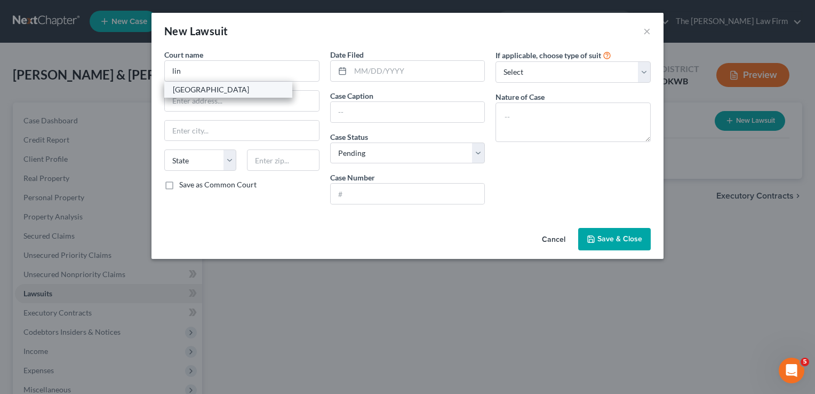
click at [201, 87] on div "Lincoln County" at bounding box center [228, 89] width 111 height 11
type input "Lincoln County"
type input "811 Marvel Ave, Ste 9"
type input "Chandler"
select select "37"
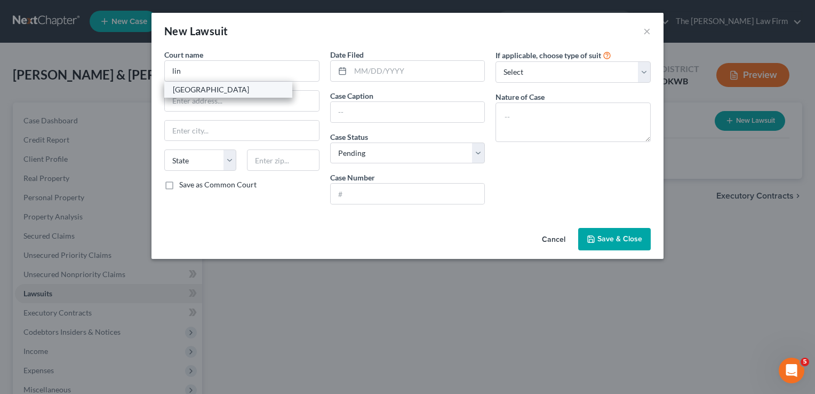
type input "74834"
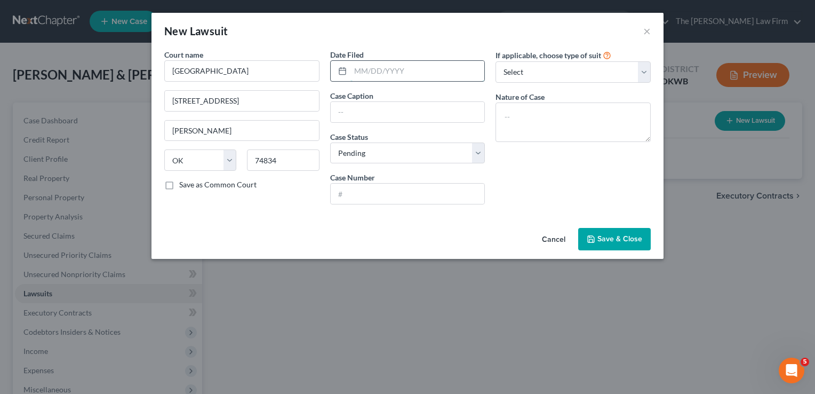
click at [386, 70] on input "text" at bounding box center [418, 71] width 134 height 20
paste input "08/28/2025"
type input "08/28/2025"
paste input "FIRST UNITED BANK AND TRUST COMPANY vs. BRUCE, BILLY"
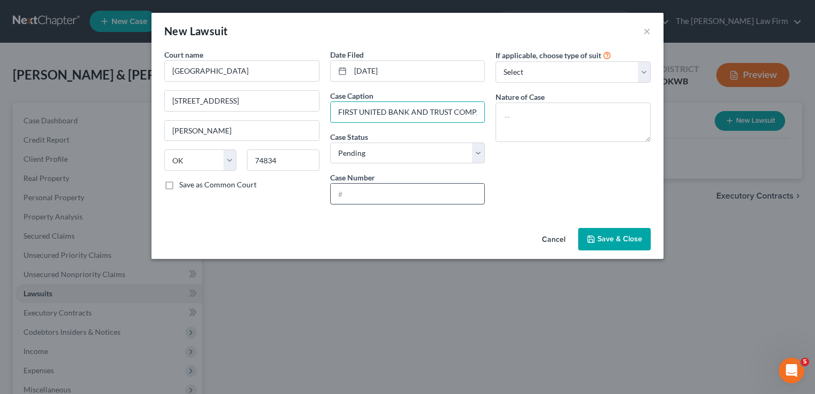
scroll to position [0, 70]
type input "FIRST UNITED BANK AND TRUST COMPANY vs. BRUCE, BILLY"
paste input "CJ-2025-00129"
type input "CJ-2025-00129"
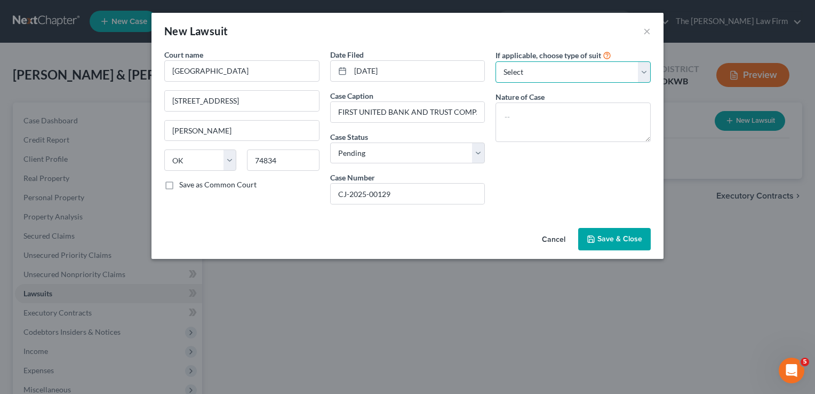
drag, startPoint x: 544, startPoint y: 74, endPoint x: 549, endPoint y: 82, distance: 9.1
click at [544, 74] on select "Select Repossession Garnishment Foreclosure Attached, Seized, Or Levied Other" at bounding box center [573, 71] width 155 height 21
select select "4"
click at [496, 61] on select "Select Repossession Garnishment Foreclosure Attached, Seized, Or Levied Other" at bounding box center [573, 71] width 155 height 21
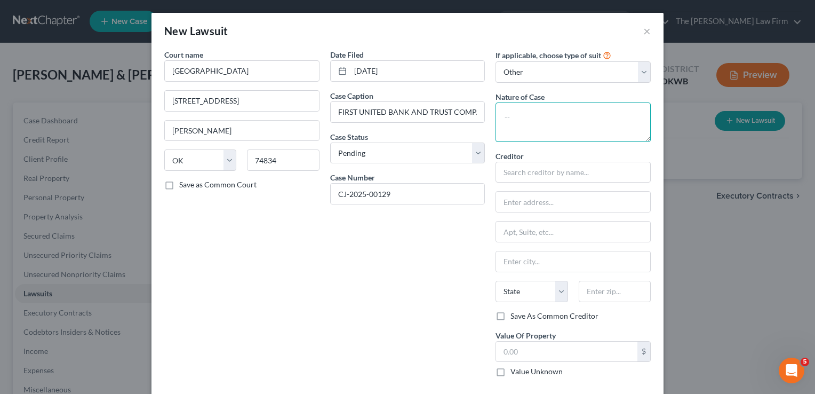
click at [545, 116] on textarea at bounding box center [573, 121] width 155 height 39
type textarea "Civil"
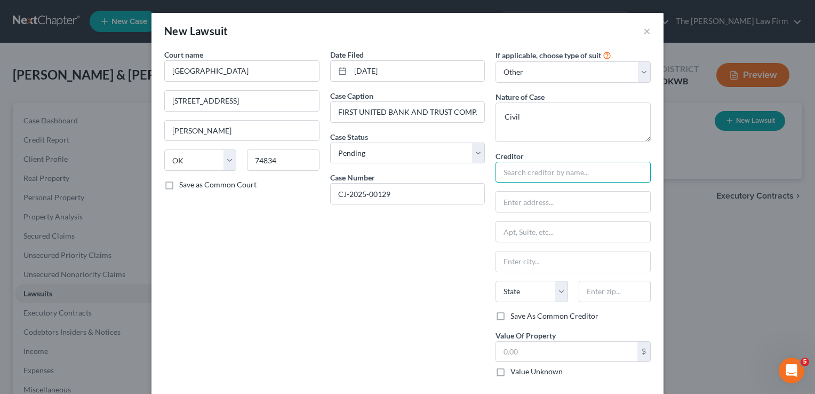
click at [549, 176] on input "text" at bounding box center [573, 172] width 155 height 21
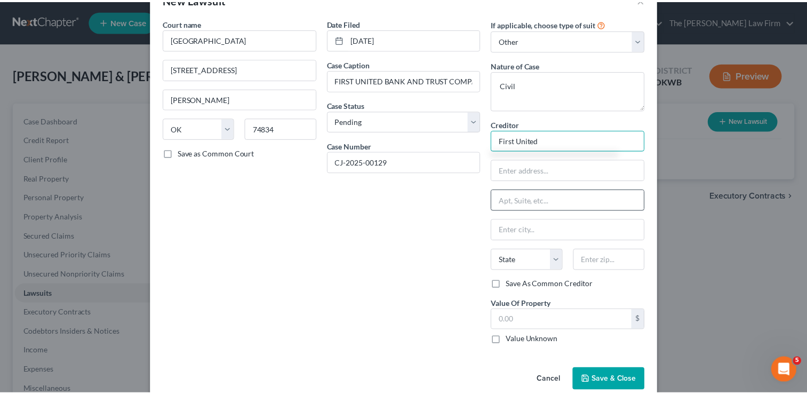
scroll to position [49, 0]
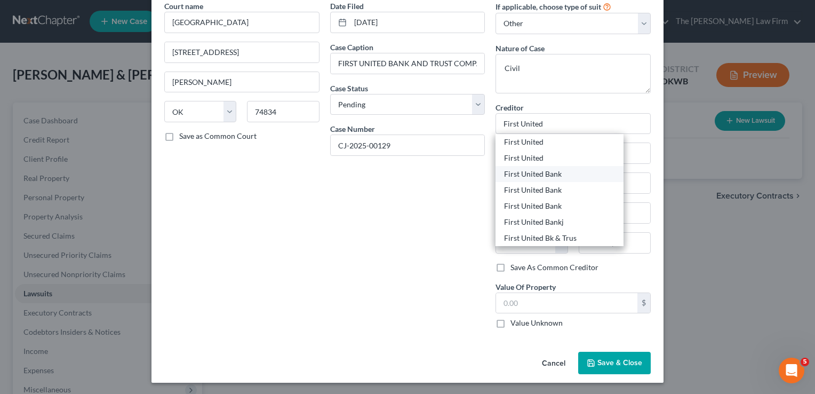
click at [554, 174] on div "First United Bank" at bounding box center [559, 174] width 111 height 11
type input "First United Bank"
type input "PO Box 130"
type input "Durant"
select select "37"
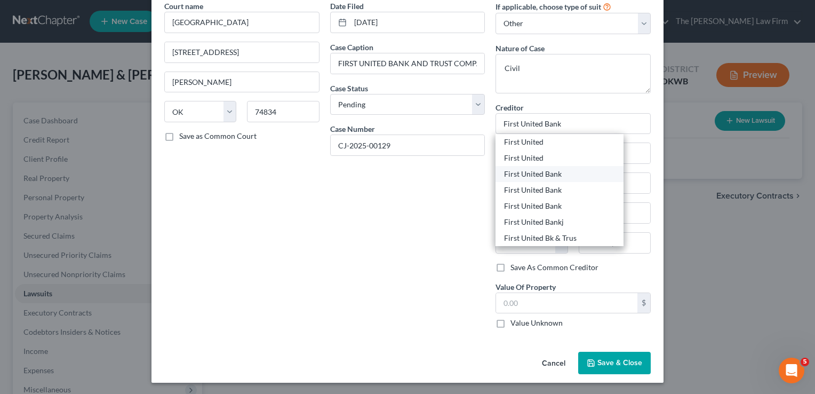
type input "74702"
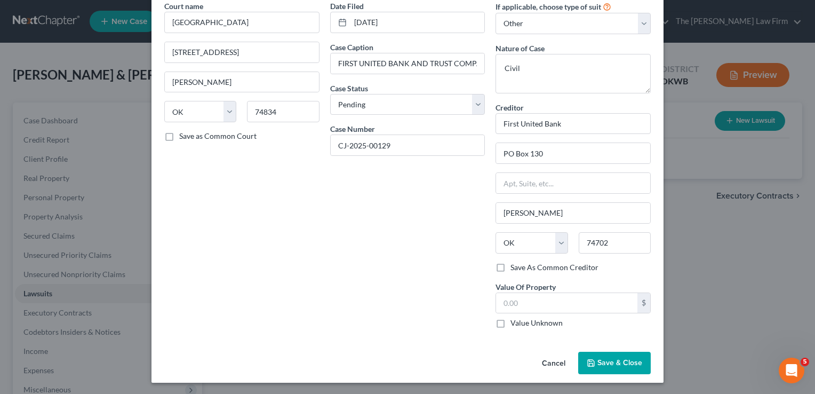
click at [610, 364] on span "Save & Close" at bounding box center [620, 362] width 45 height 9
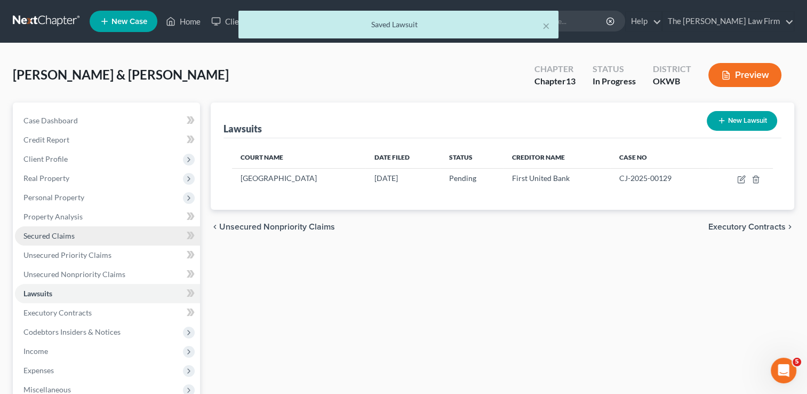
click at [59, 238] on span "Secured Claims" at bounding box center [48, 235] width 51 height 9
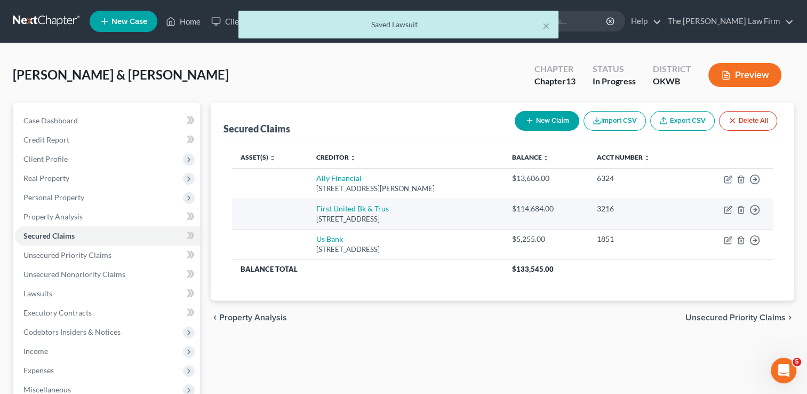
drag, startPoint x: 314, startPoint y: 218, endPoint x: 422, endPoint y: 223, distance: 107.3
click at [422, 223] on div "1400 W Main St, Durant, OK 74701" at bounding box center [405, 219] width 179 height 10
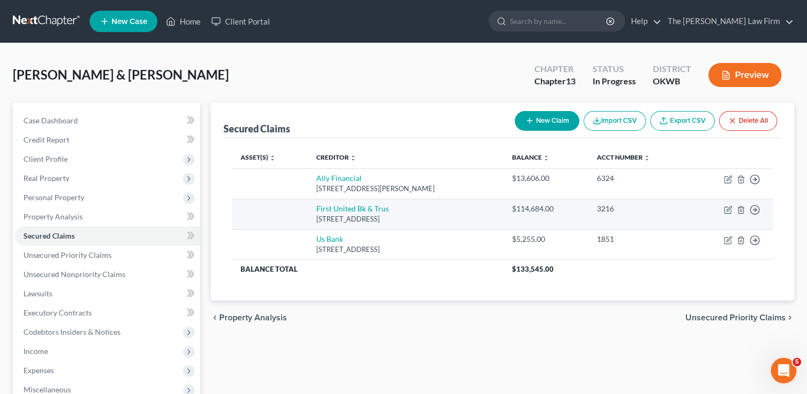
drag, startPoint x: 422, startPoint y: 223, endPoint x: 392, endPoint y: 217, distance: 29.9
copy div "1400 W Main St, Durant, OK 74701"
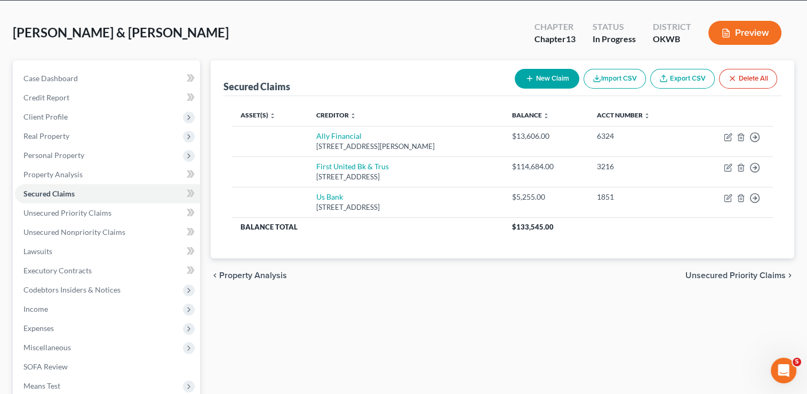
scroll to position [107, 0]
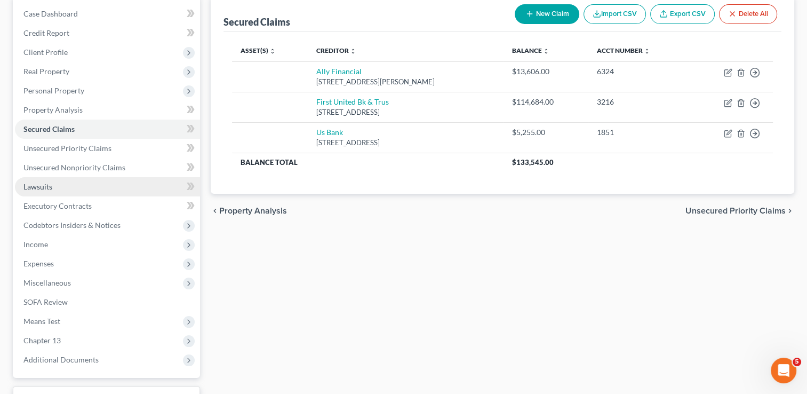
click at [46, 187] on span "Lawsuits" at bounding box center [37, 186] width 29 height 9
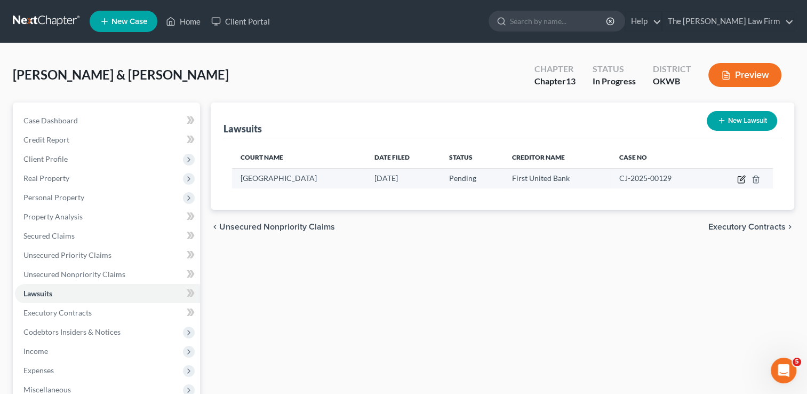
click at [741, 178] on icon "button" at bounding box center [742, 178] width 5 height 5
select select "37"
select select "0"
select select "4"
select select "37"
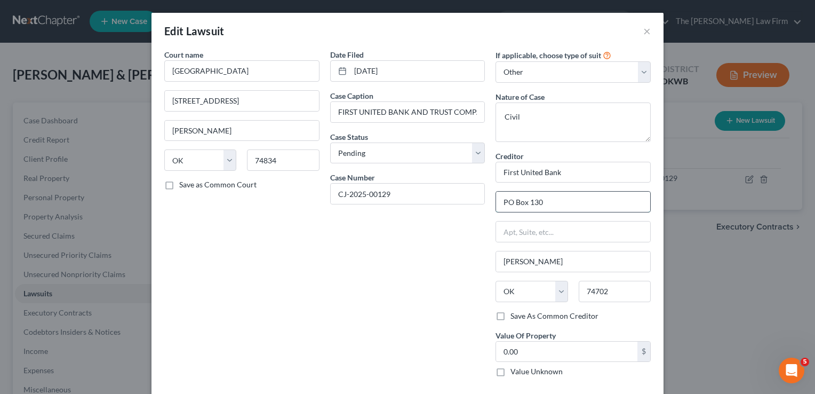
click at [556, 202] on input "PO Box 130" at bounding box center [573, 202] width 154 height 20
click at [558, 202] on input "PO Box 130" at bounding box center [573, 202] width 154 height 20
drag, startPoint x: 555, startPoint y: 202, endPoint x: 475, endPoint y: 204, distance: 80.1
click at [475, 204] on div "Court name * Lincoln County 811 Marvel Ave, Ste 9 Chandler State AL AK AR AZ CA…" at bounding box center [407, 217] width 497 height 336
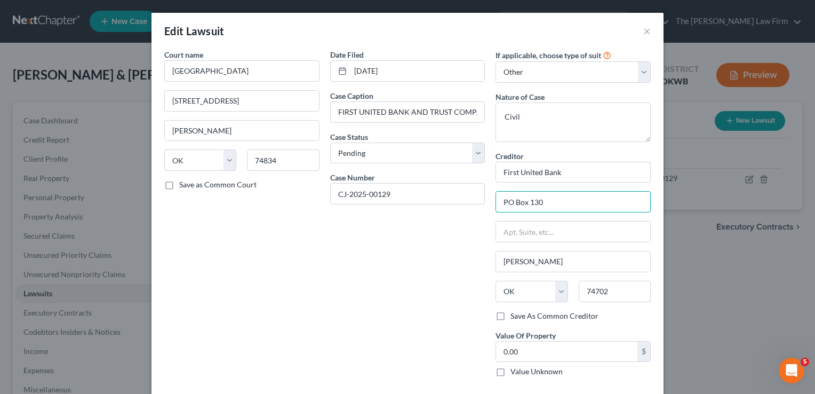
paste input "1400 W Main St, Durant, OK 74701"
type input "1400 W Main St, Durant, OK 74701"
drag, startPoint x: 613, startPoint y: 291, endPoint x: 558, endPoint y: 298, distance: 55.5
click at [564, 293] on div "State AL AK AR AZ CA CO CT DE DC FL GA GU HI ID IL IN IA KS KY LA ME MD MA MI M…" at bounding box center [573, 296] width 166 height 30
type input "74701"
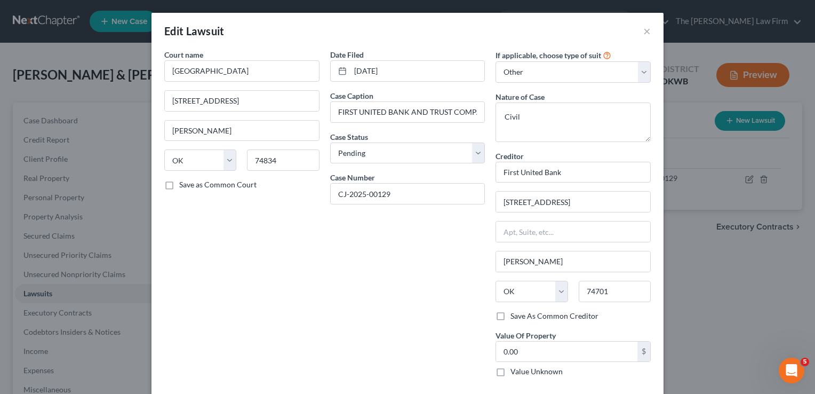
click at [418, 281] on div "Date Filed 08/28/2025 Case Caption FIRST UNITED BANK AND TRUST COMPANY vs. BRUC…" at bounding box center [408, 217] width 166 height 336
drag, startPoint x: 630, startPoint y: 200, endPoint x: 553, endPoint y: 202, distance: 76.4
click at [553, 202] on input "1400 W Main St, Durant, OK 74701" at bounding box center [573, 202] width 154 height 20
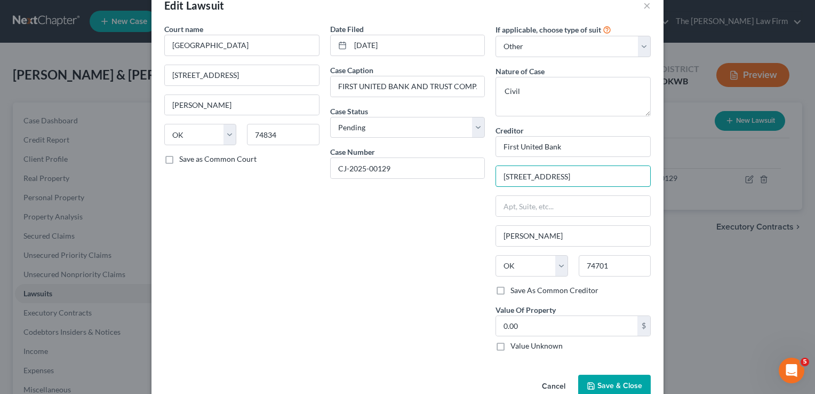
scroll to position [49, 0]
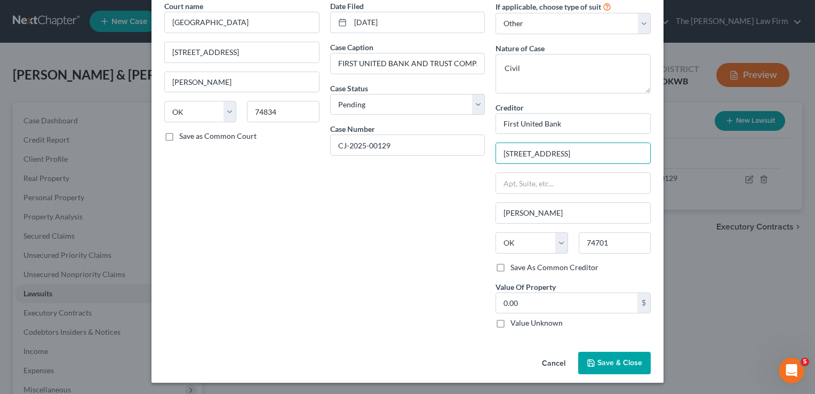
type input "1400 W Main St"
click at [609, 358] on span "Save & Close" at bounding box center [620, 362] width 45 height 9
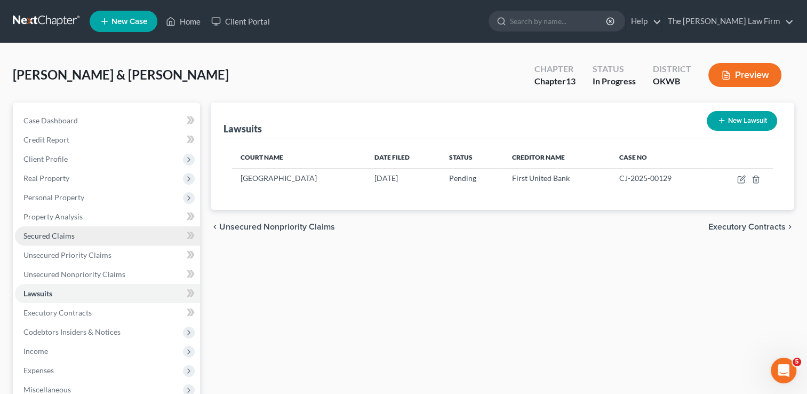
click at [66, 236] on span "Secured Claims" at bounding box center [48, 235] width 51 height 9
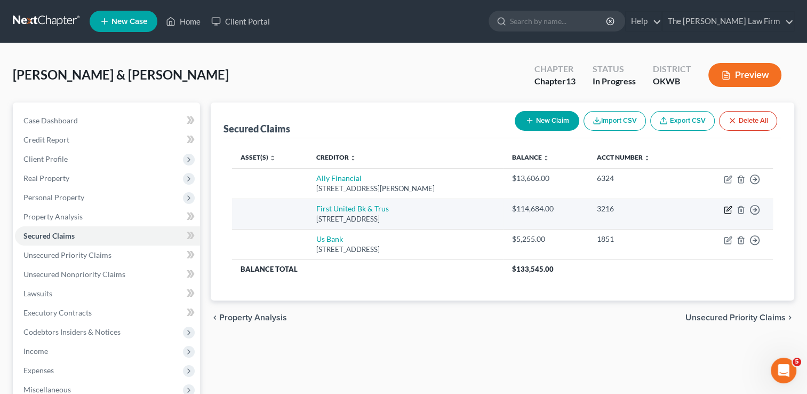
click at [728, 208] on icon "button" at bounding box center [729, 208] width 5 height 5
select select "37"
select select "2"
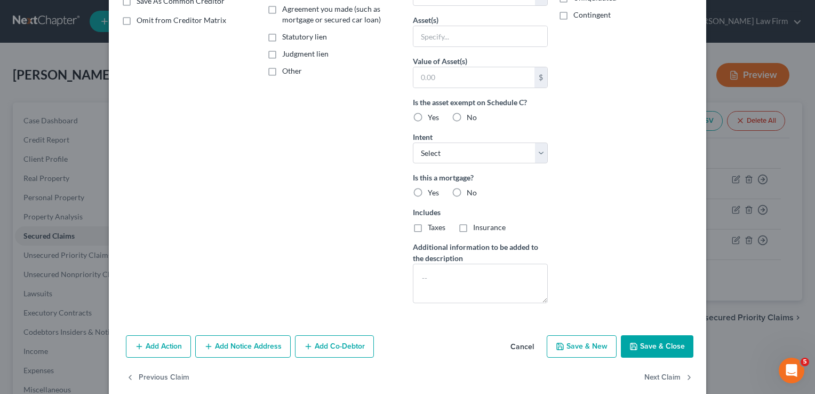
scroll to position [227, 0]
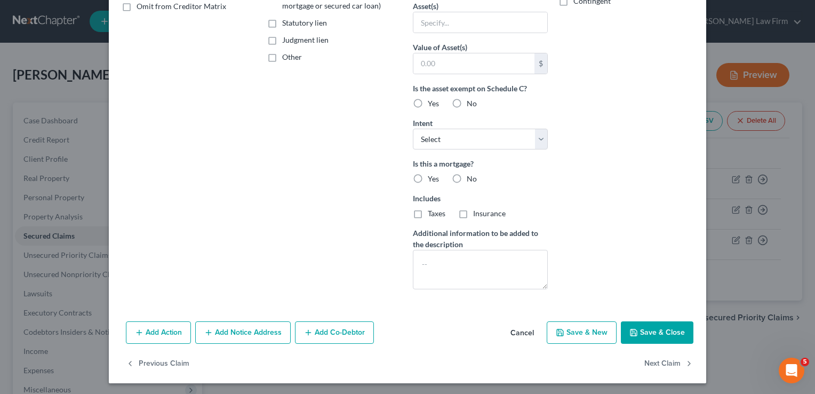
click at [236, 332] on button "Add Notice Address" at bounding box center [243, 332] width 96 height 22
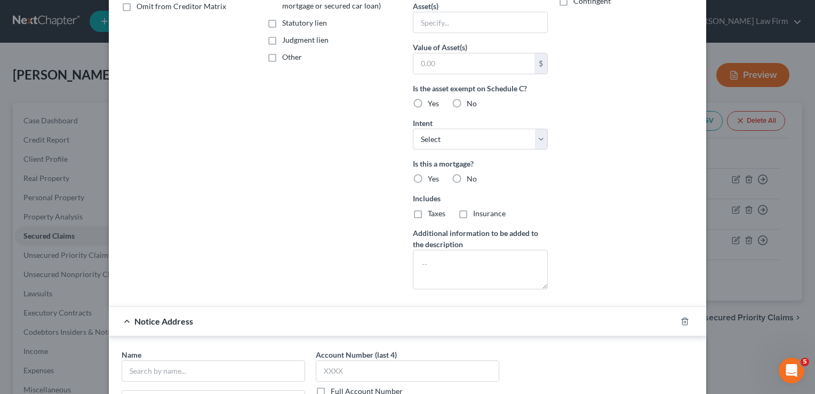
scroll to position [441, 0]
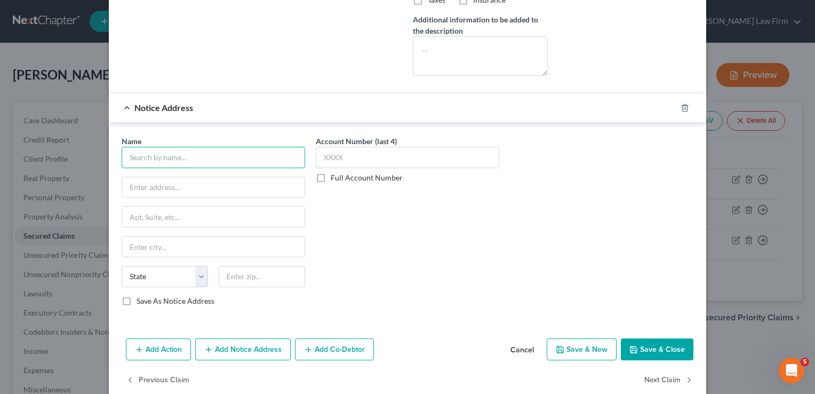
paste input "JENKINS, KIM"
type input "JENKINS, KIM"
click at [280, 273] on input "text" at bounding box center [262, 276] width 86 height 21
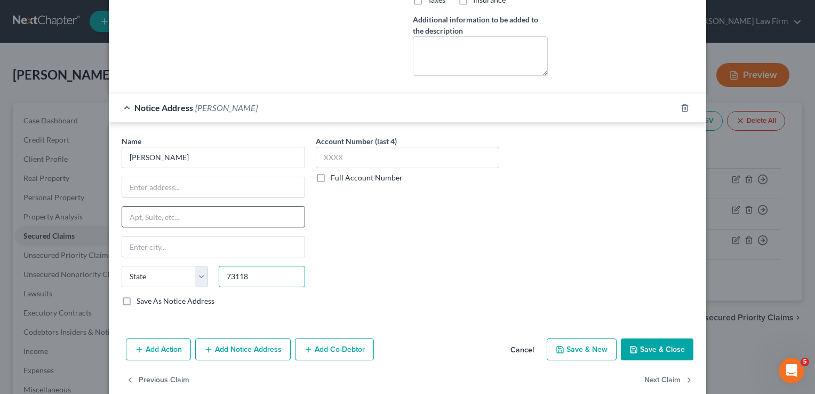
type input "73118"
click at [218, 215] on input "text" at bounding box center [213, 217] width 182 height 20
type input "Oklahoma City"
select select "37"
type input "Ste 300"
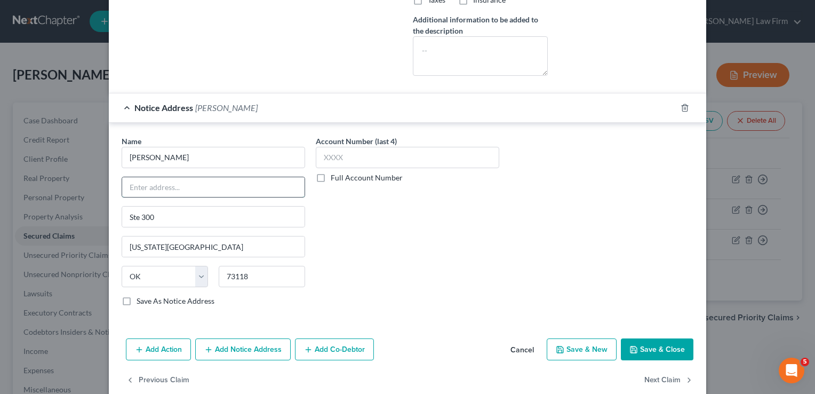
paste input "5901 N. WESTERN"
type input "5901 N. WESTERN"
click at [402, 250] on div "Account Number (last 4) Full Account Number" at bounding box center [408, 225] width 194 height 179
click at [671, 346] on button "Save & Close" at bounding box center [657, 349] width 73 height 22
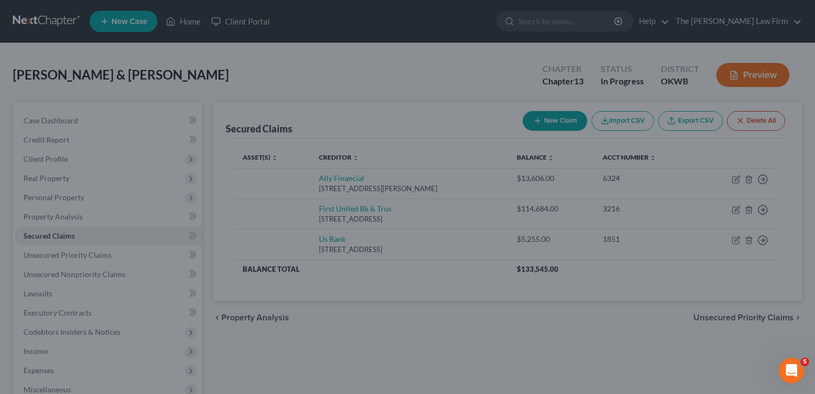
scroll to position [340, 0]
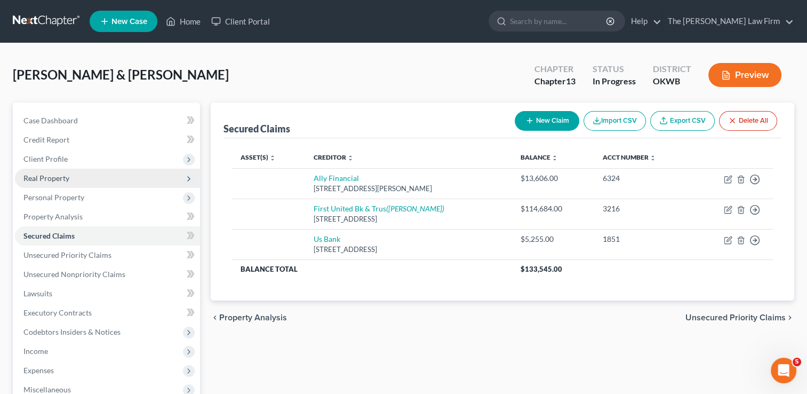
click at [55, 180] on span "Real Property" at bounding box center [46, 177] width 46 height 9
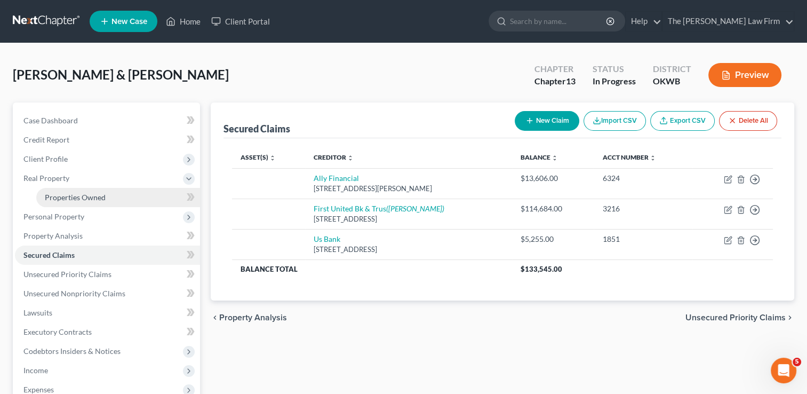
click at [73, 201] on span "Properties Owned" at bounding box center [75, 197] width 61 height 9
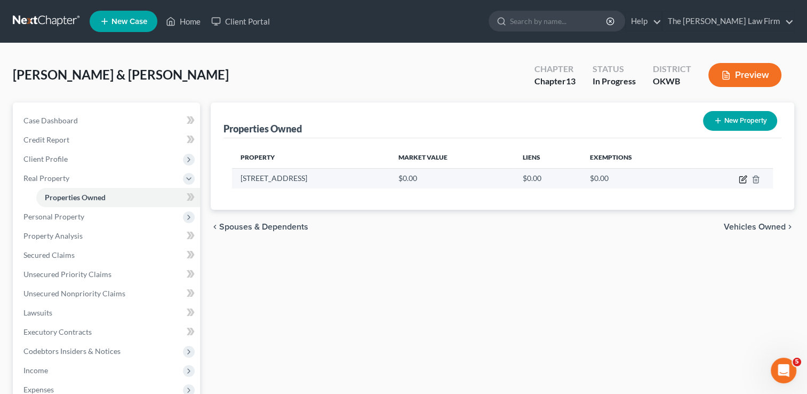
click at [743, 179] on icon "button" at bounding box center [744, 178] width 5 height 5
select select "37"
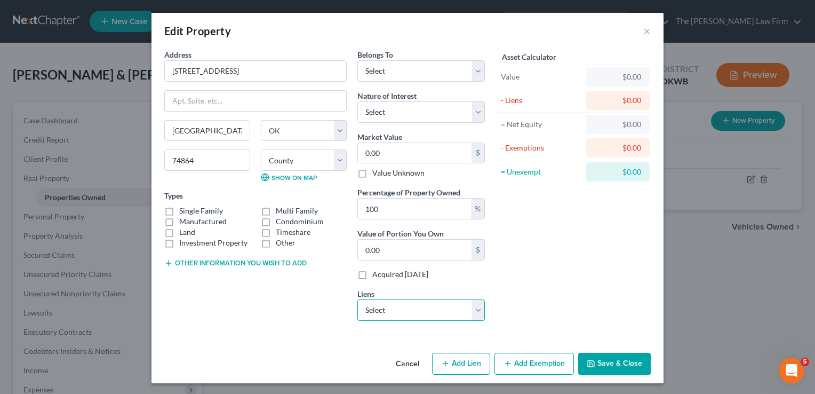
click at [450, 307] on select "Select First United Bk & Trus - $114,684.00 Ally Financial - $13,606.00 Us Bank…" at bounding box center [422, 309] width 128 height 21
select select "0"
click at [358, 299] on select "Select First United Bk & Trus - $114,684.00 Ally Financial - $13,606.00 Us Bank…" at bounding box center [422, 309] width 128 height 21
select select
select select "37"
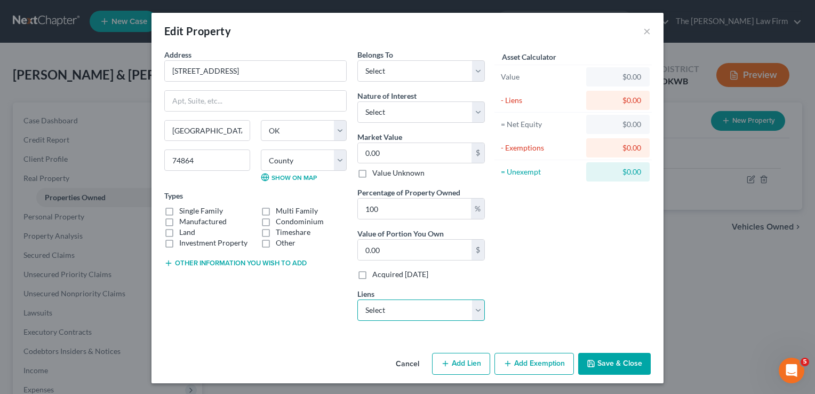
select select "2"
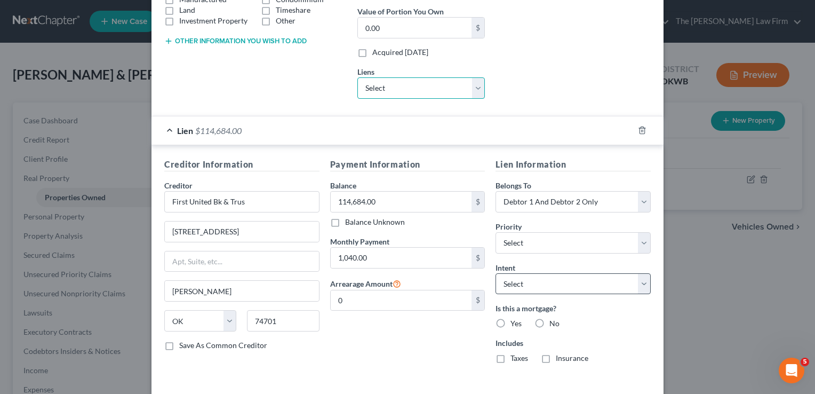
scroll to position [265, 0]
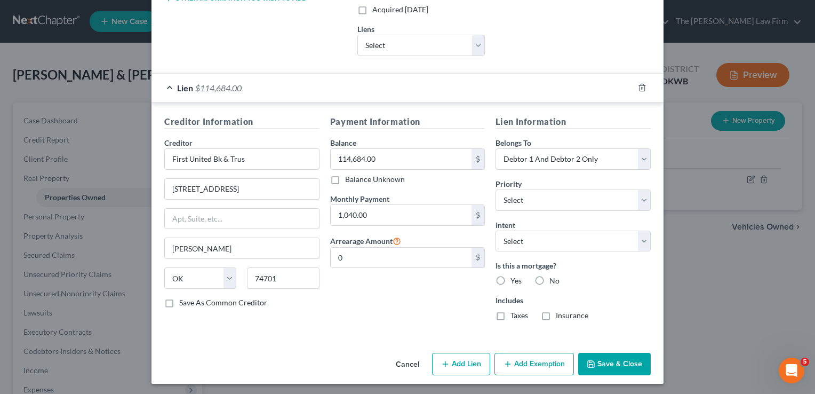
click at [511, 279] on label "Yes" at bounding box center [516, 280] width 11 height 11
click at [515, 279] on input "Yes" at bounding box center [518, 278] width 7 height 7
radio input "true"
click at [627, 359] on button "Save & Close" at bounding box center [614, 364] width 73 height 22
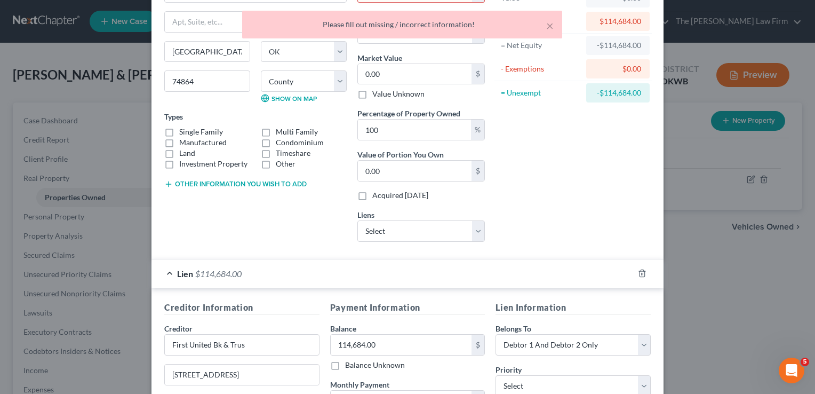
scroll to position [0, 0]
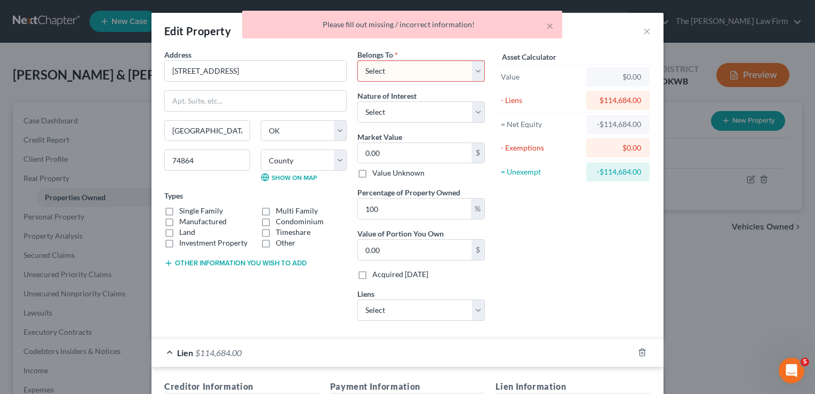
click at [442, 75] on select "Select Debtor 1 Only Debtor 2 Only Debtor 1 And Debtor 2 Only At Least One Of T…" at bounding box center [422, 70] width 128 height 21
select select "2"
click at [358, 60] on select "Select Debtor 1 Only Debtor 2 Only Debtor 1 And Debtor 2 Only At Least One Of T…" at bounding box center [422, 70] width 128 height 21
click at [591, 274] on div "Asset Calculator Value $0.00 - Liens $114,684.00 = Net Equity -$114,684.00 - Ex…" at bounding box center [573, 189] width 166 height 280
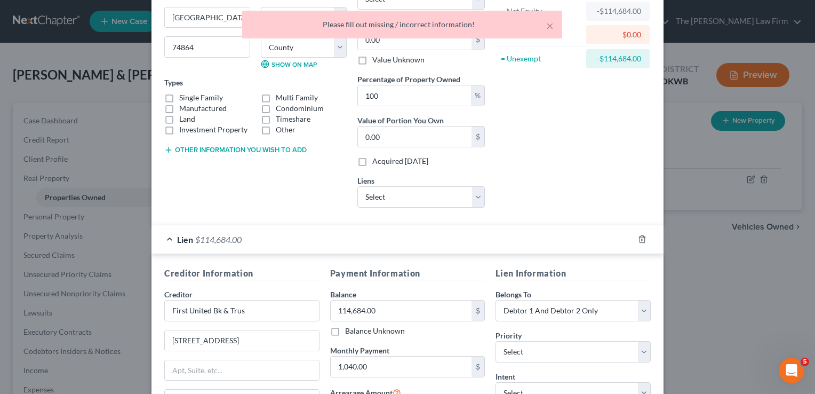
scroll to position [265, 0]
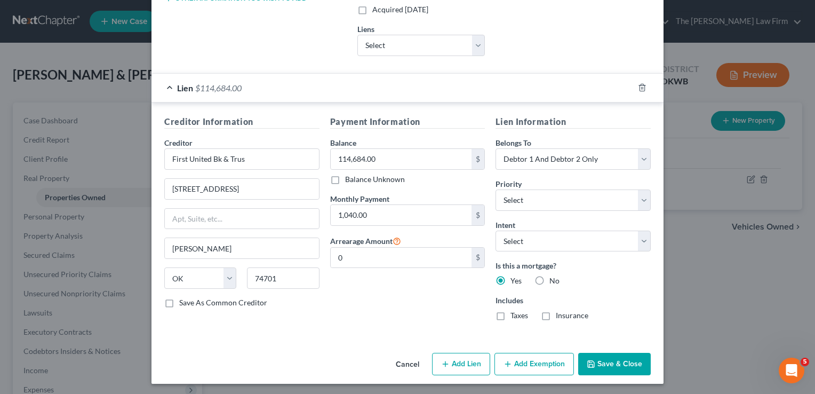
click at [609, 359] on button "Save & Close" at bounding box center [614, 364] width 73 height 22
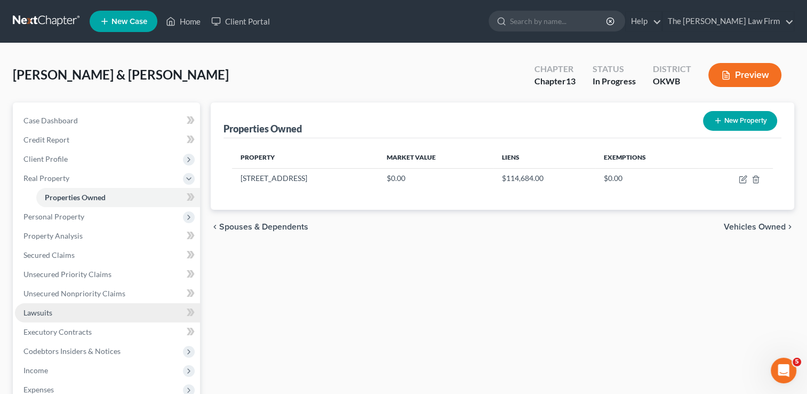
drag, startPoint x: 46, startPoint y: 311, endPoint x: 67, endPoint y: 312, distance: 21.4
click at [46, 311] on span "Lawsuits" at bounding box center [37, 312] width 29 height 9
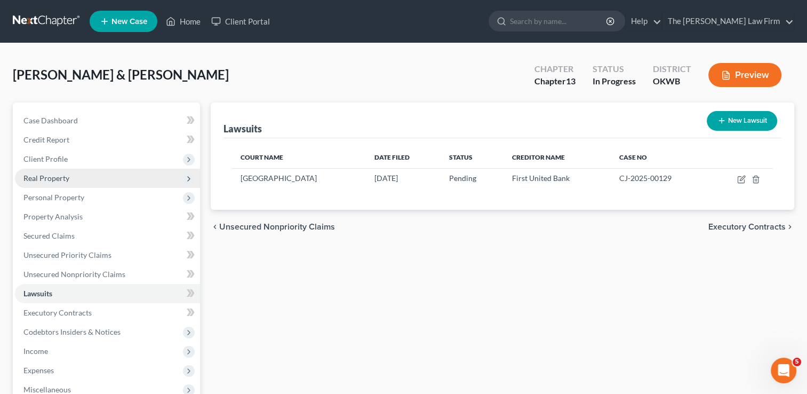
click at [46, 179] on span "Real Property" at bounding box center [46, 177] width 46 height 9
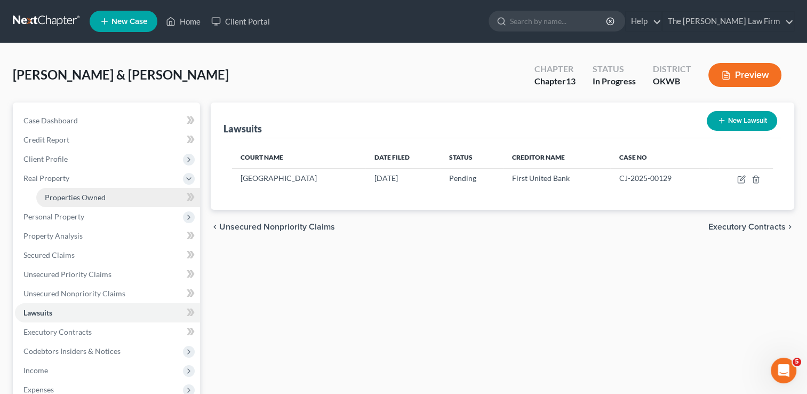
click at [70, 199] on span "Properties Owned" at bounding box center [75, 197] width 61 height 9
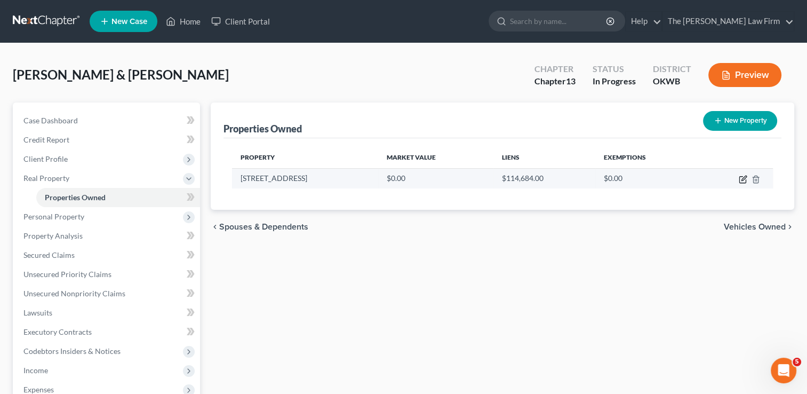
click at [742, 179] on icon "button" at bounding box center [744, 178] width 5 height 5
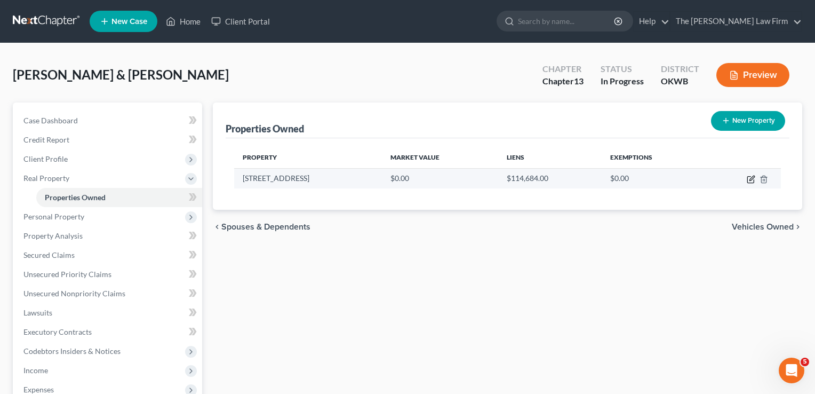
select select "37"
select select "40"
select select "2"
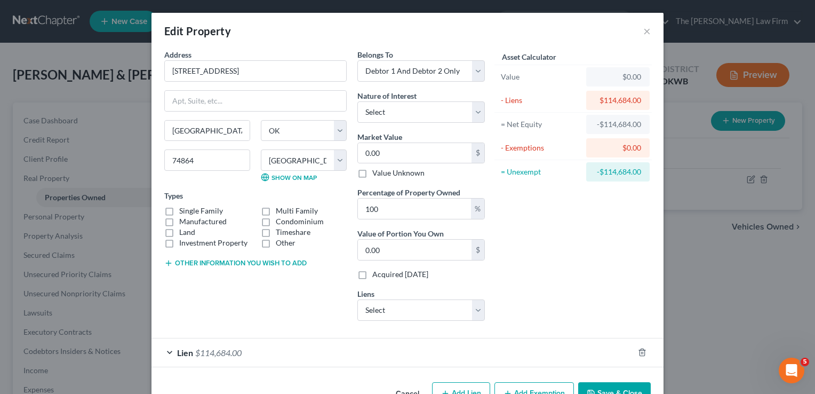
click at [193, 259] on button "Other information you wish to add" at bounding box center [235, 263] width 142 height 9
paste textarea "A tract of land described as commencing at the Northeast corner of South Half o…"
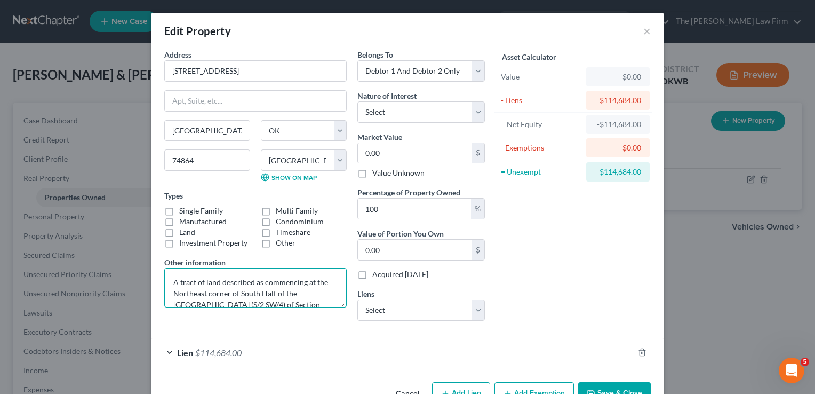
scroll to position [203, 0]
type textarea "A tract of land described as commencing at the Northeast corner of South Half o…"
click at [179, 210] on label "Single Family" at bounding box center [201, 210] width 44 height 11
click at [184, 210] on input "Single Family" at bounding box center [187, 208] width 7 height 7
checkbox input "true"
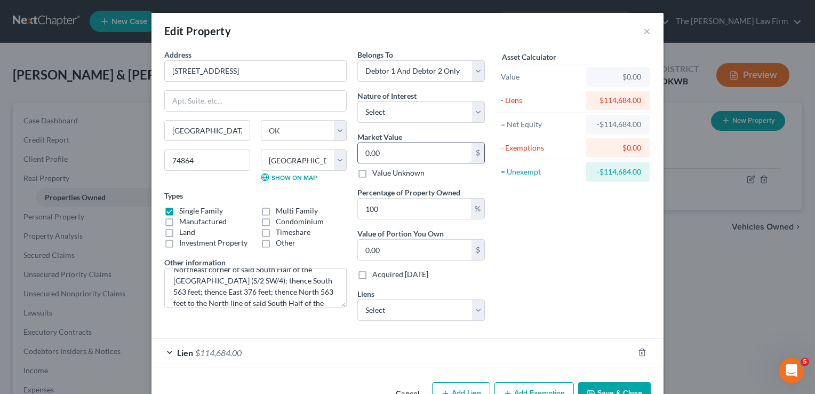
click at [412, 156] on input "0.00" at bounding box center [415, 153] width 114 height 20
type input "2"
type input "2.00"
type input "29"
type input "29.00"
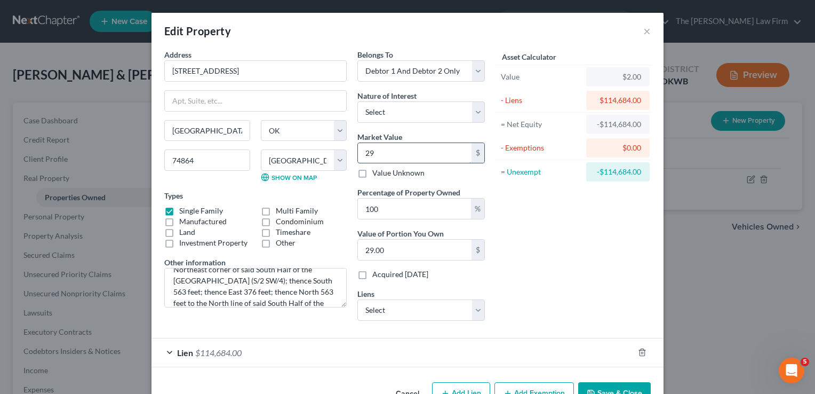
type input "296"
type input "296.00"
type input "2963"
type input "2,963.00"
type input "2,9630"
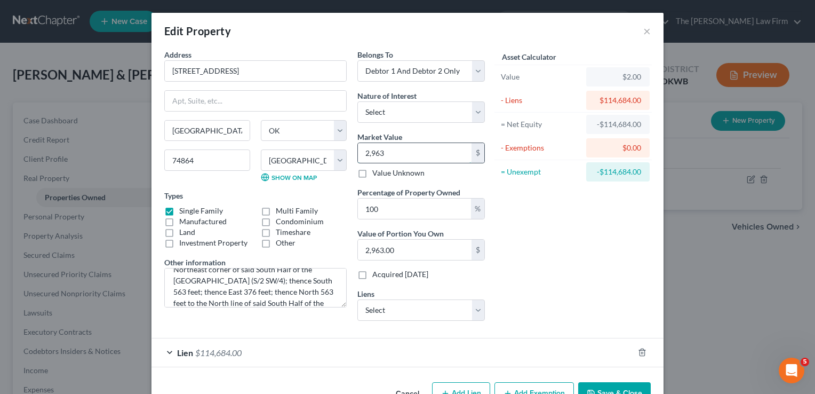
type input "29,630.00"
type input "29,6300"
type input "296,300.00"
type input "296,300"
click at [608, 389] on button "Save & Close" at bounding box center [614, 393] width 73 height 22
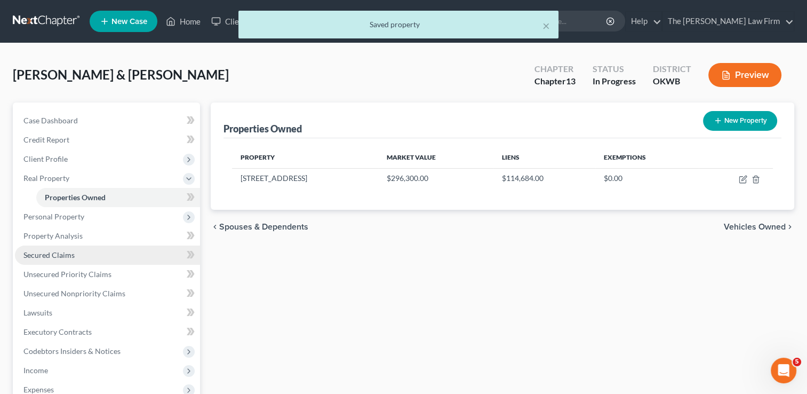
click at [43, 256] on span "Secured Claims" at bounding box center [48, 254] width 51 height 9
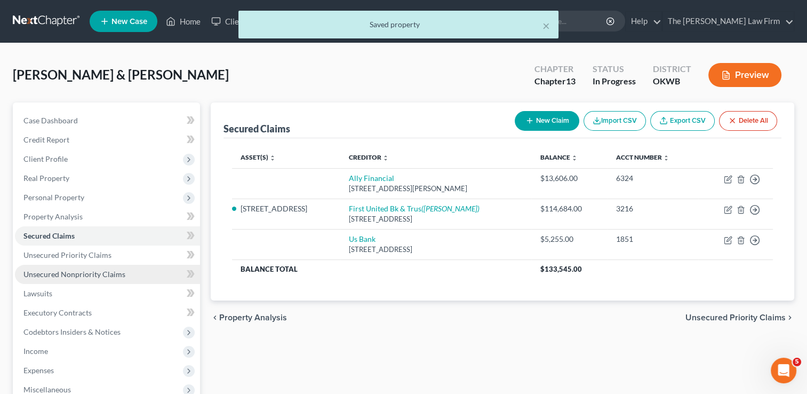
click at [55, 277] on span "Unsecured Nonpriority Claims" at bounding box center [74, 273] width 102 height 9
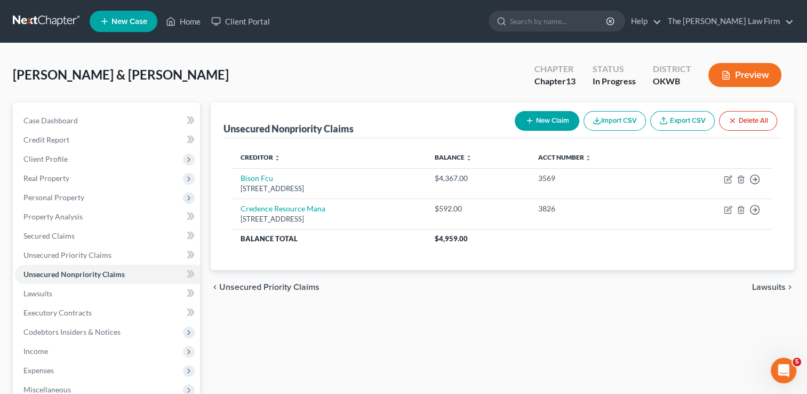
click at [545, 116] on button "New Claim" at bounding box center [547, 121] width 65 height 20
select select "2"
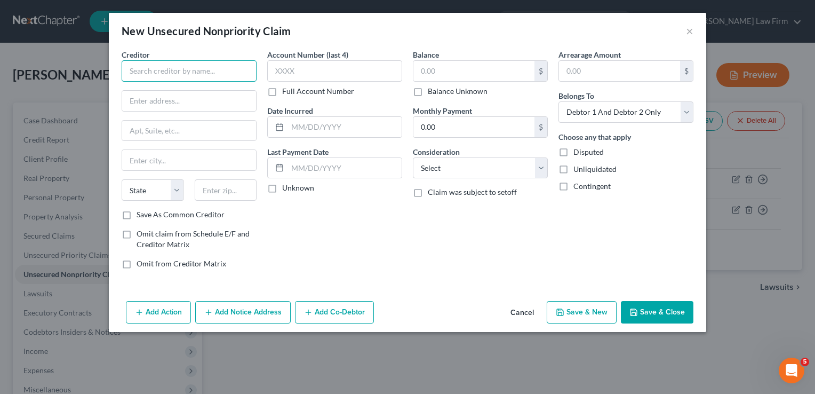
click at [217, 73] on input "text" at bounding box center [189, 70] width 135 height 21
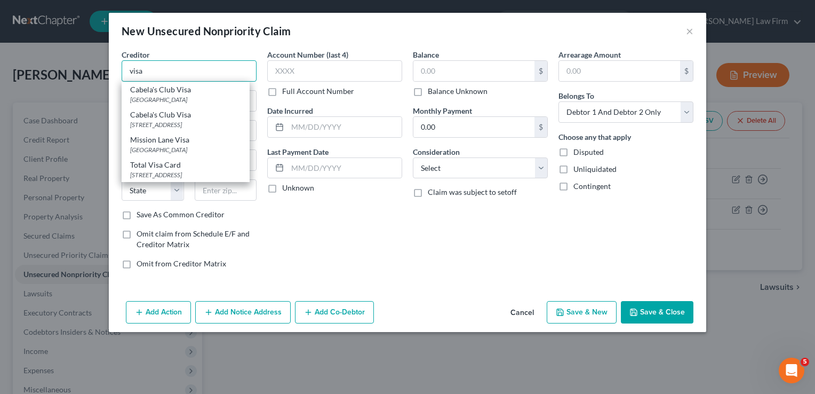
type input "visa"
click at [518, 312] on button "Cancel" at bounding box center [522, 312] width 41 height 21
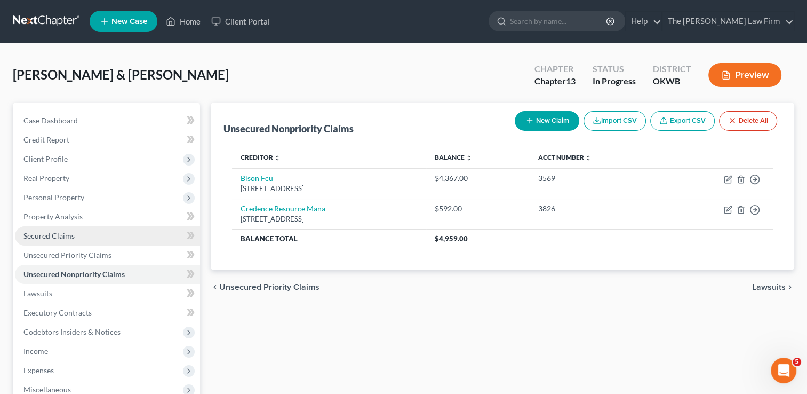
click at [65, 234] on span "Secured Claims" at bounding box center [48, 235] width 51 height 9
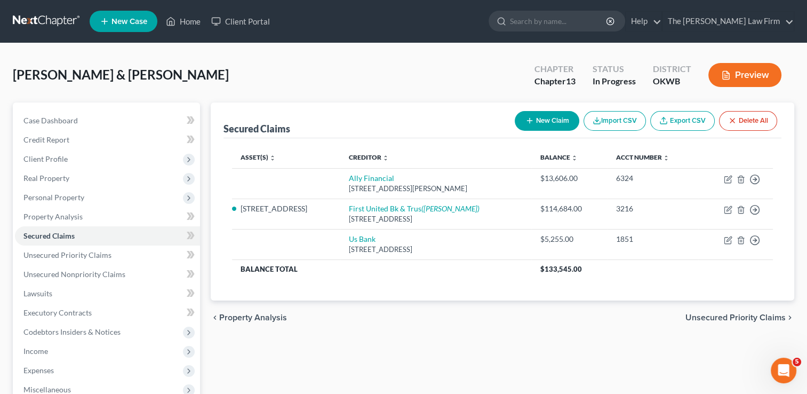
click at [548, 124] on button "New Claim" at bounding box center [547, 121] width 65 height 20
select select "2"
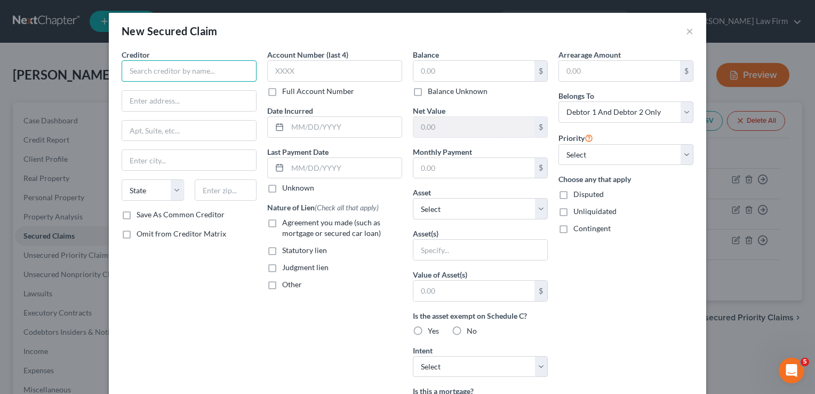
click at [228, 66] on input "text" at bounding box center [189, 70] width 135 height 21
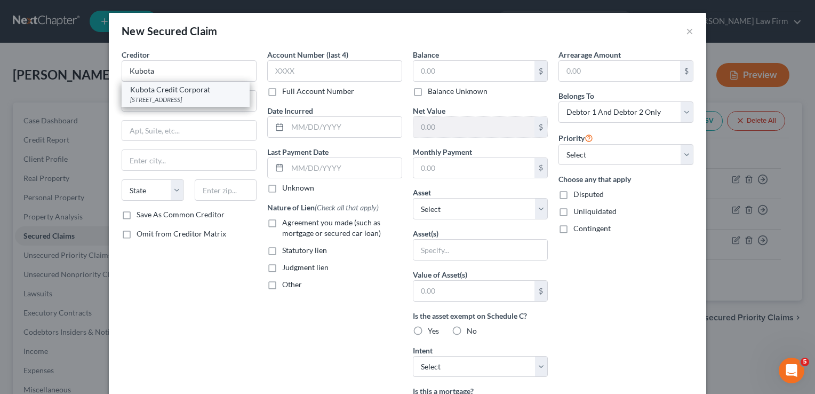
click at [196, 91] on div "Kubota Credit Corporat" at bounding box center [185, 89] width 111 height 11
type input "Kubota Credit Corporat"
type input "1000 Kubota Dr"
type input "Grapevine"
select select "45"
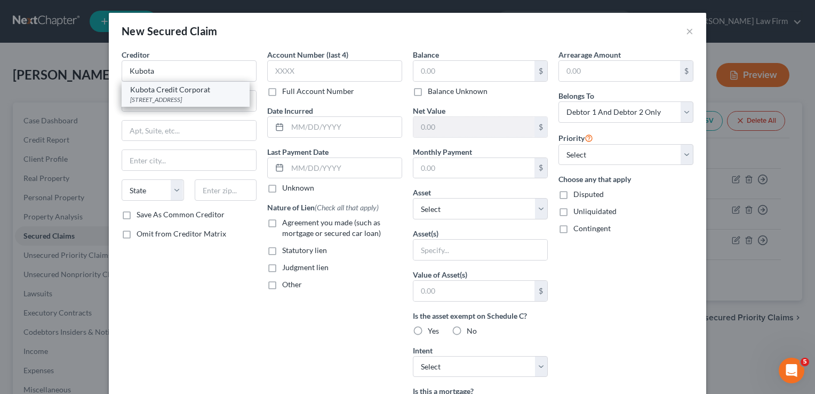
type input "76051"
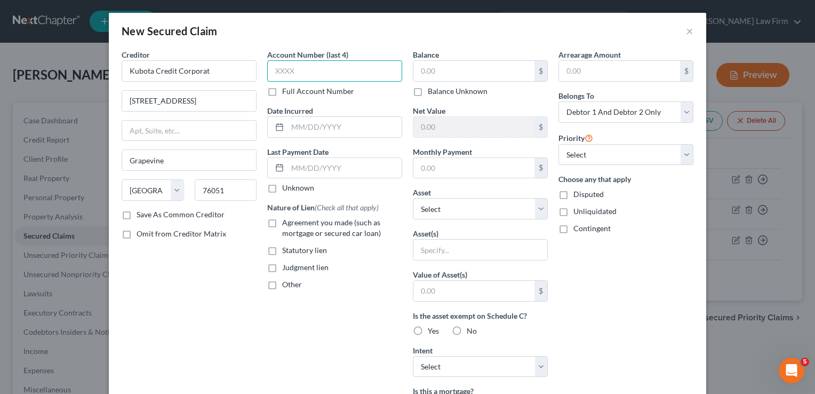
click at [329, 73] on input "text" at bounding box center [334, 70] width 135 height 21
type input "9277"
click at [429, 74] on input "text" at bounding box center [474, 71] width 121 height 20
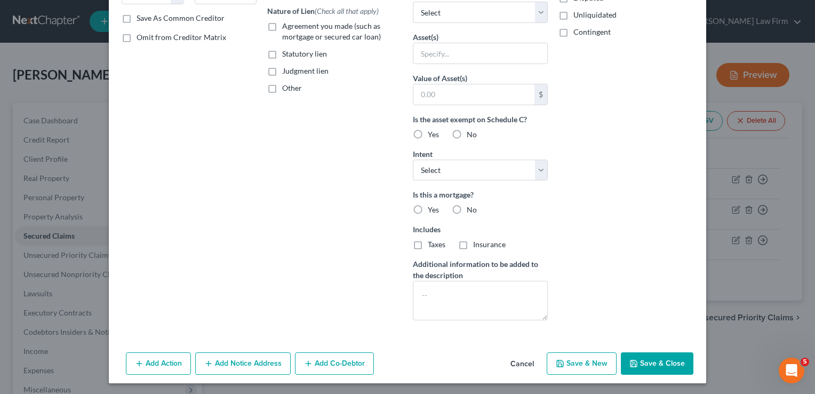
type input "36,236.39"
click at [652, 359] on button "Save & Close" at bounding box center [657, 363] width 73 height 22
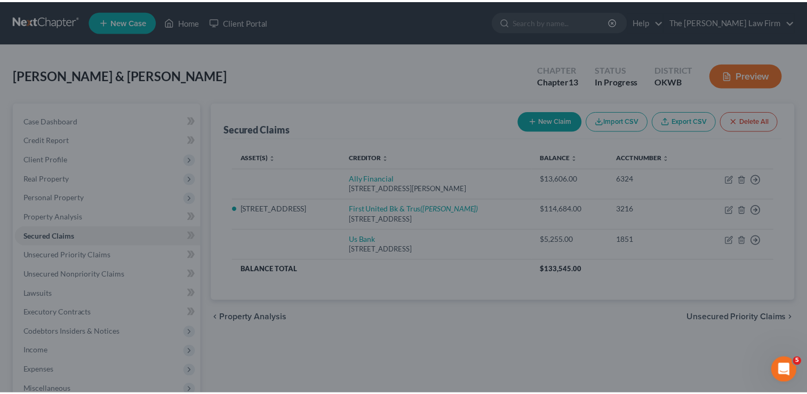
scroll to position [81, 0]
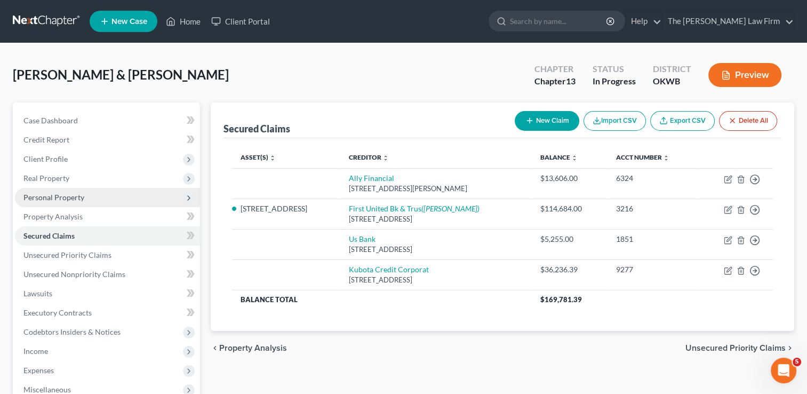
click at [67, 198] on span "Personal Property" at bounding box center [53, 197] width 61 height 9
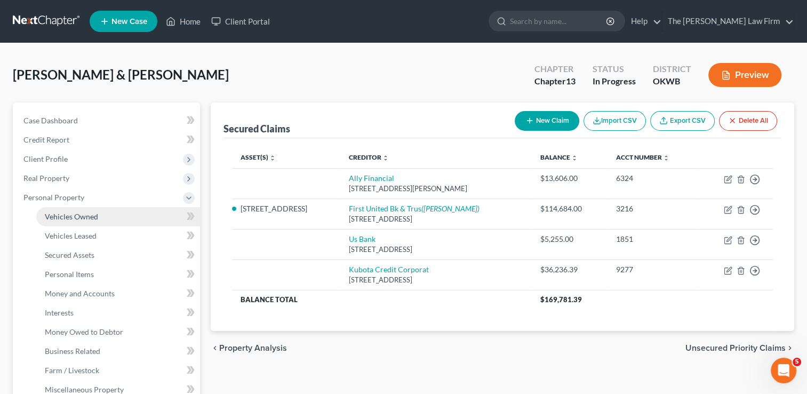
click at [94, 216] on span "Vehicles Owned" at bounding box center [71, 216] width 53 height 9
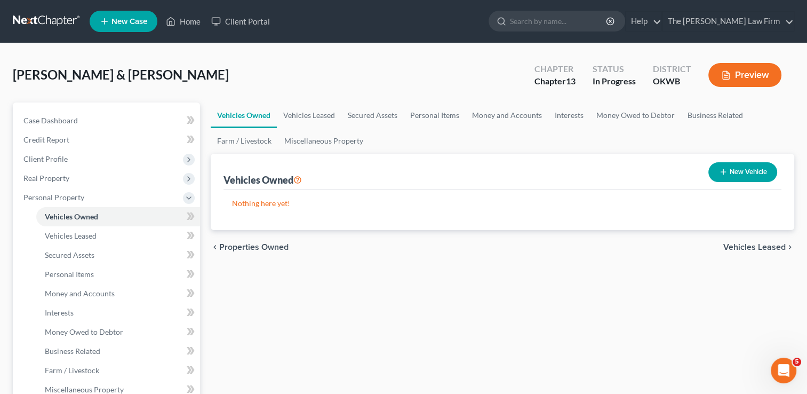
click at [731, 170] on button "New Vehicle" at bounding box center [743, 172] width 69 height 20
select select "0"
select select "2"
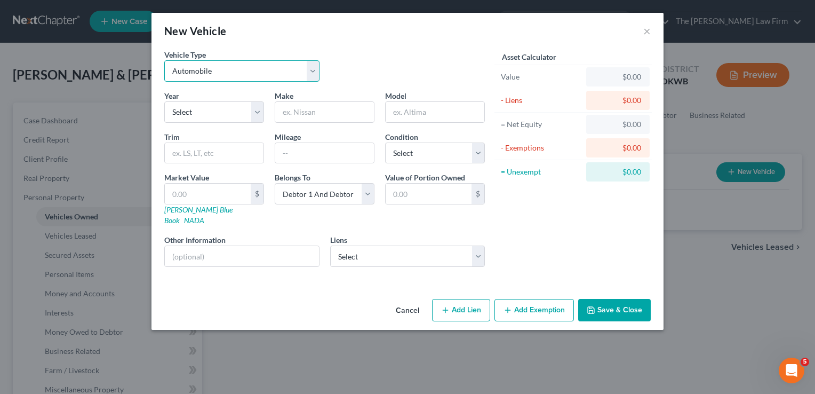
click at [263, 70] on select "Select Automobile Truck Trailer Watercraft Aircraft Motor Home Atv Other Vehicle" at bounding box center [241, 70] width 155 height 21
select select "7"
click at [164, 60] on select "Select Automobile Truck Trailer Watercraft Aircraft Motor Home Atv Other Vehicle" at bounding box center [241, 70] width 155 height 21
click at [299, 108] on input "text" at bounding box center [324, 112] width 99 height 20
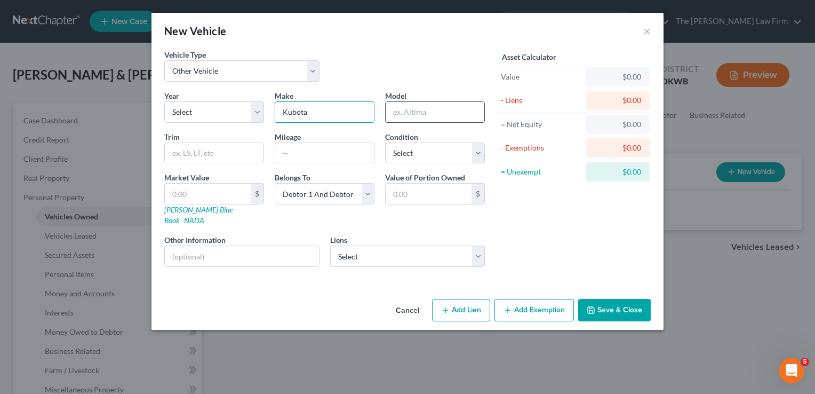
type input "Kubota"
click at [410, 110] on input "text" at bounding box center [435, 112] width 99 height 20
type input "M5140HD"
click at [623, 299] on button "Save & Close" at bounding box center [614, 310] width 73 height 22
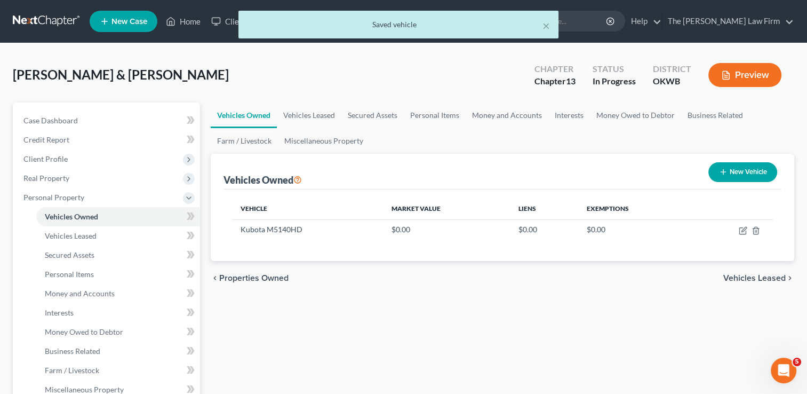
click at [732, 170] on button "New Vehicle" at bounding box center [743, 172] width 69 height 20
select select "0"
select select "2"
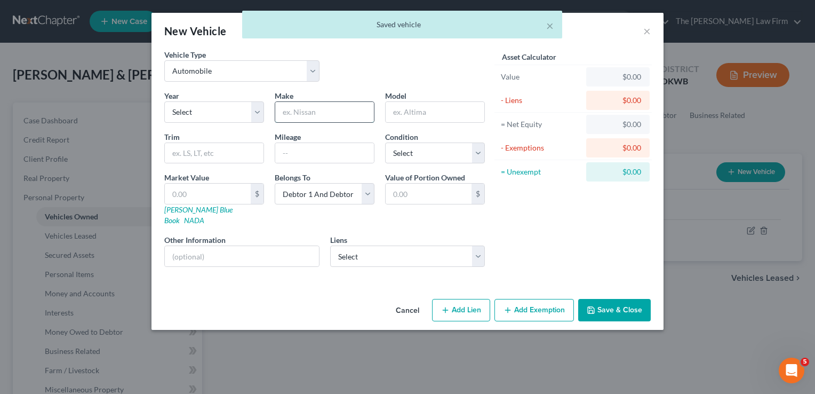
click at [301, 110] on input "text" at bounding box center [324, 112] width 99 height 20
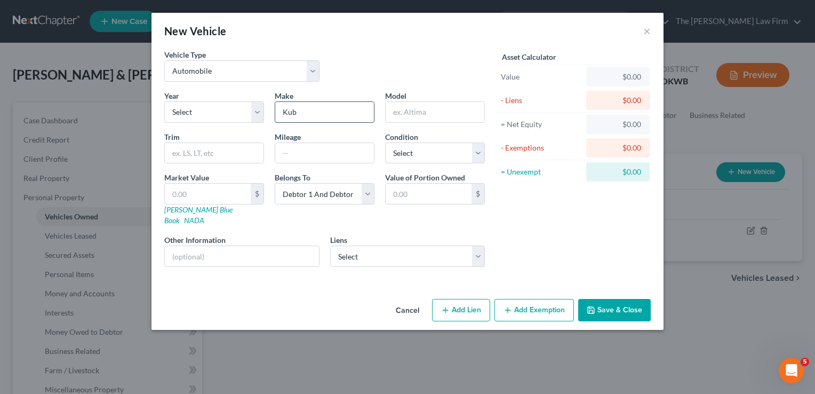
type input "Kubota"
type input "LA1353A"
click at [631, 302] on button "Save & Close" at bounding box center [614, 310] width 73 height 22
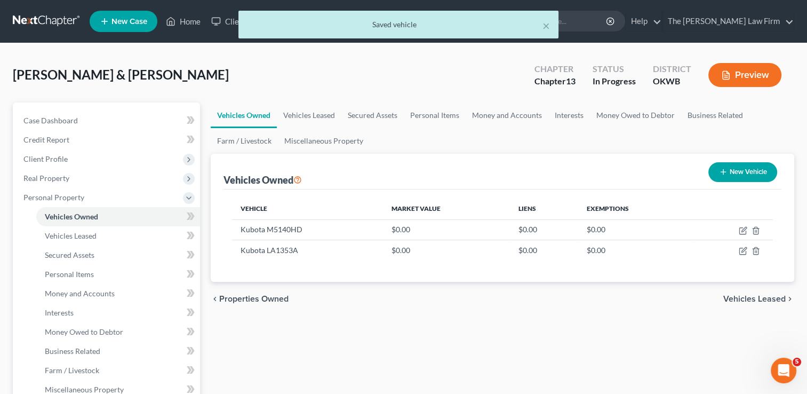
click at [749, 170] on button "New Vehicle" at bounding box center [743, 172] width 69 height 20
select select "0"
select select "2"
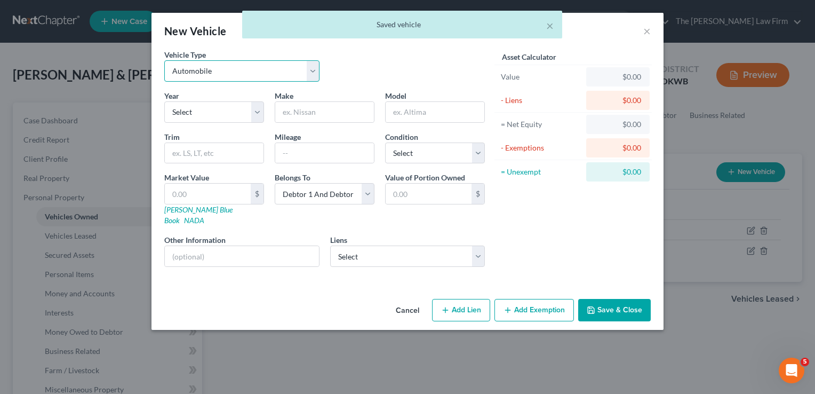
drag, startPoint x: 309, startPoint y: 76, endPoint x: 305, endPoint y: 82, distance: 7.7
click at [309, 76] on select "Select Automobile Truck Trailer Watercraft Aircraft Motor Home Atv Other Vehicle" at bounding box center [241, 70] width 155 height 21
select select "7"
click at [164, 60] on select "Select Automobile Truck Trailer Watercraft Aircraft Motor Home Atv Other Vehicle" at bounding box center [241, 70] width 155 height 21
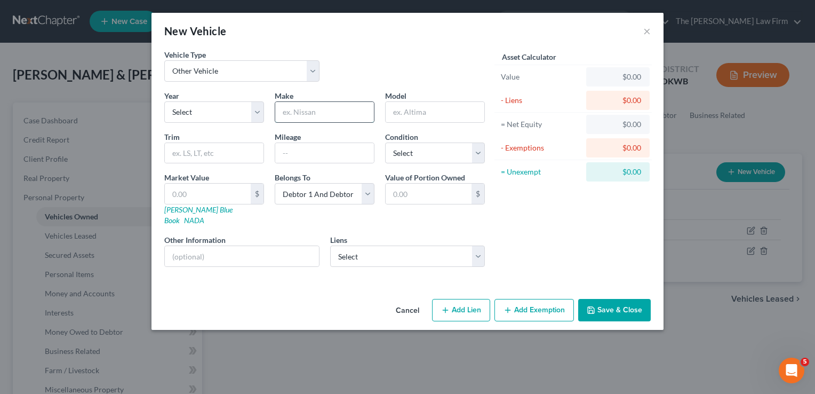
click at [329, 110] on input "text" at bounding box center [324, 112] width 99 height 20
type input "Land Pride"
type input "RCR1872"
click at [623, 299] on button "Save & Close" at bounding box center [614, 310] width 73 height 22
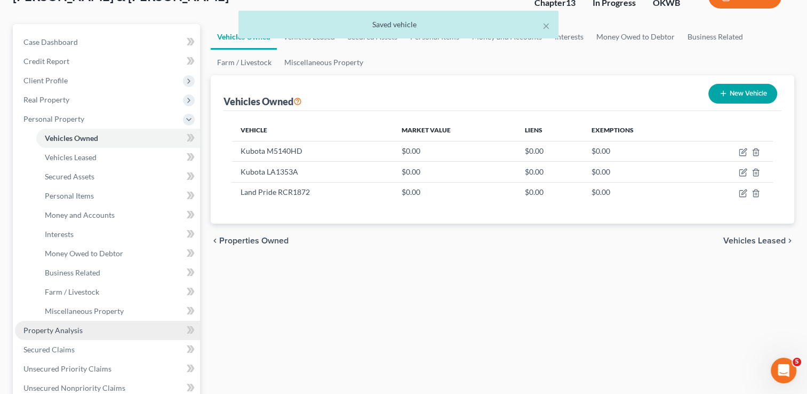
scroll to position [213, 0]
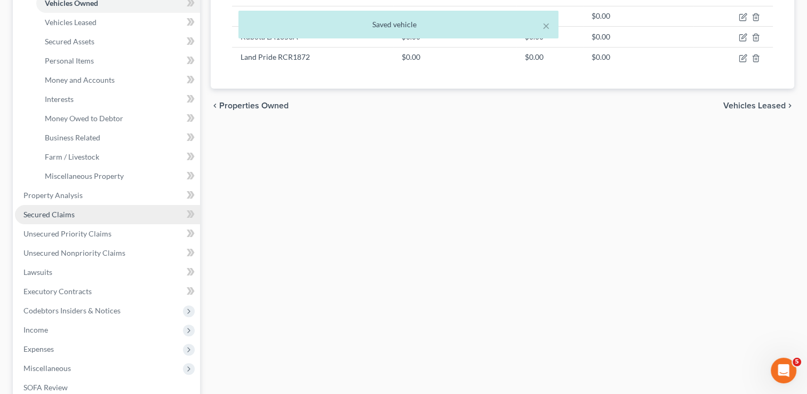
click at [64, 211] on span "Secured Claims" at bounding box center [48, 214] width 51 height 9
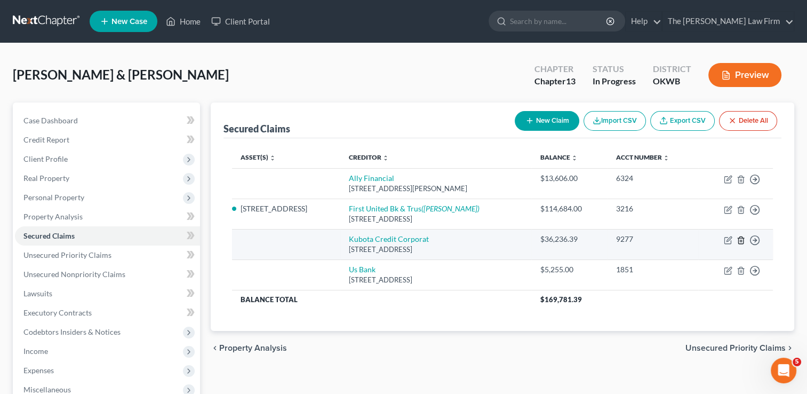
click at [741, 240] on line "button" at bounding box center [741, 241] width 0 height 2
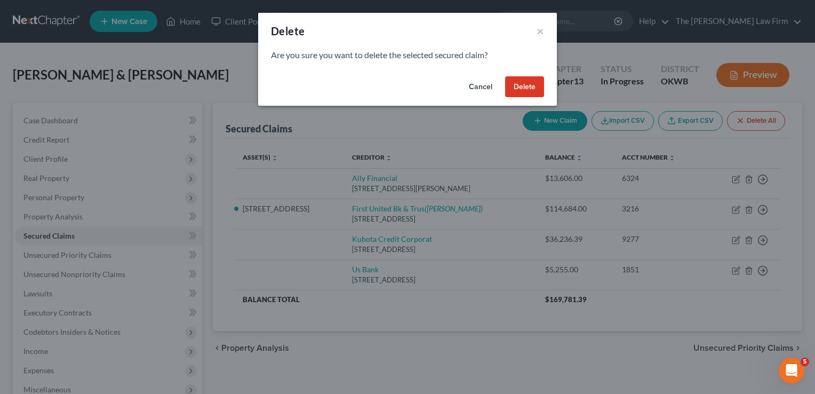
click at [523, 84] on button "Delete" at bounding box center [524, 86] width 39 height 21
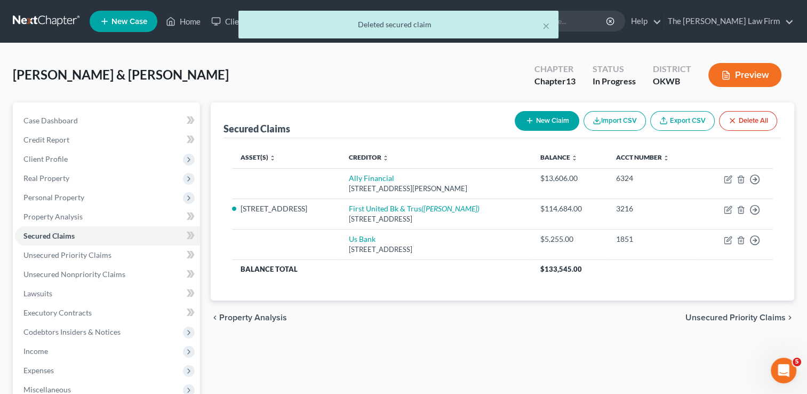
click at [536, 124] on button "New Claim" at bounding box center [547, 121] width 65 height 20
select select "2"
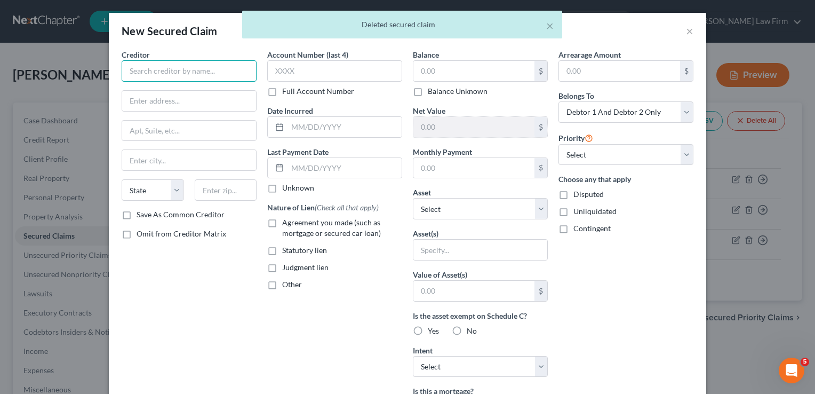
click at [218, 72] on input "text" at bounding box center [189, 70] width 135 height 21
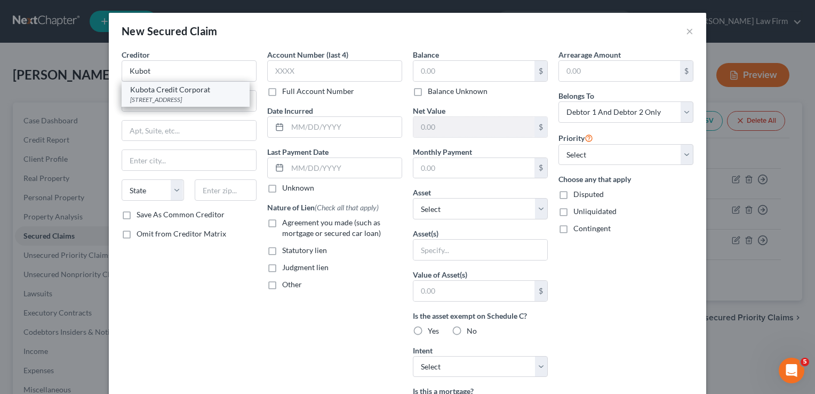
click at [161, 95] on div "1000 Kubota Dr, Grapevine, TX 76051" at bounding box center [185, 99] width 111 height 9
type input "Kubota Credit Corporat"
type input "1000 Kubota Dr"
type input "Grapevine"
select select "45"
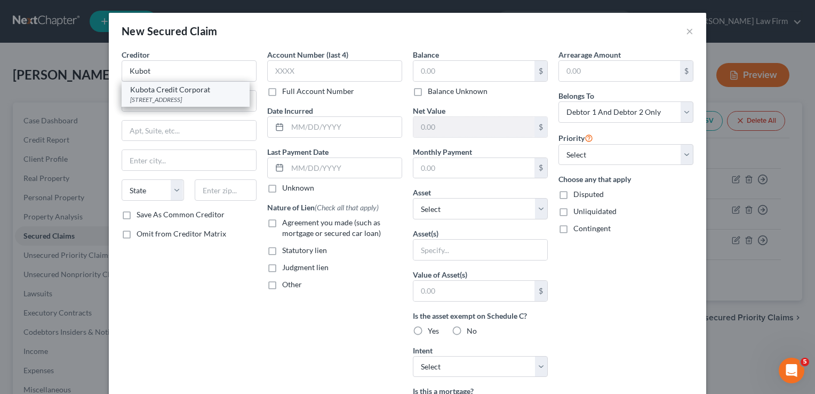
type input "76051"
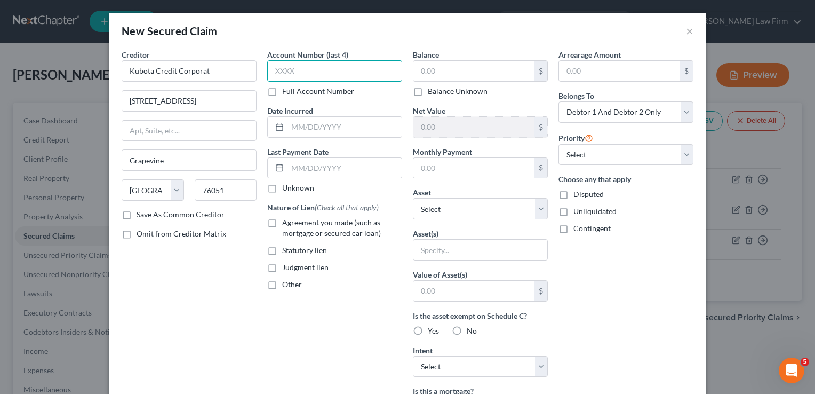
click at [325, 73] on input "text" at bounding box center [334, 70] width 135 height 21
type input "9277"
click at [461, 74] on input "text" at bounding box center [474, 71] width 121 height 20
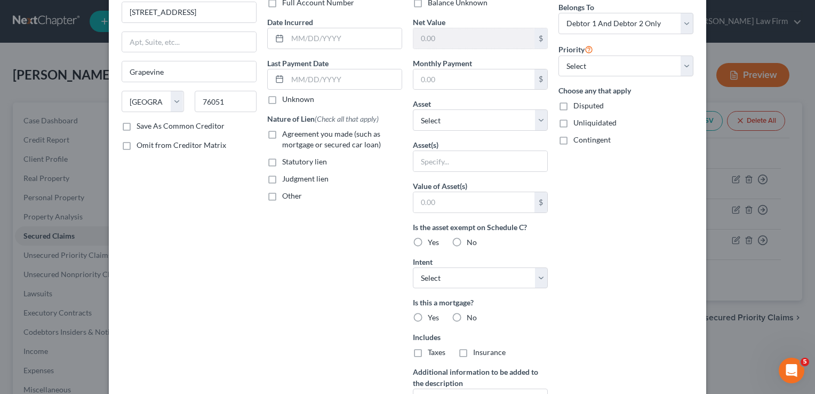
scroll to position [107, 0]
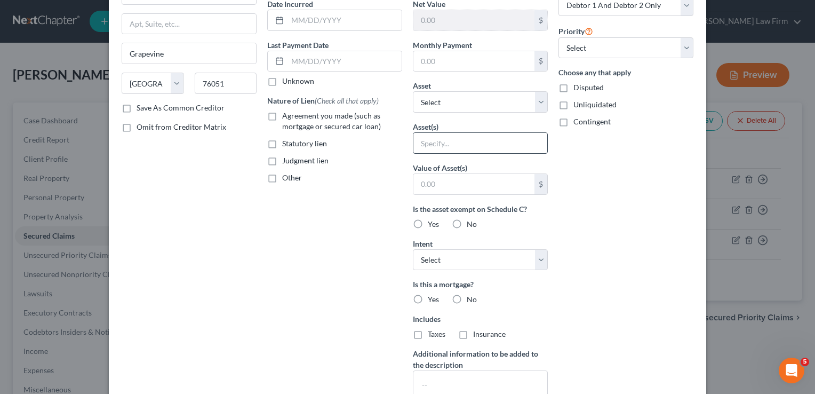
type input "25,887.18"
click at [478, 141] on input "text" at bounding box center [481, 143] width 134 height 20
click at [633, 168] on div "Arrearage Amount $ Belongs To * Select Debtor 1 Only Debtor 2 Only Debtor 1 And…" at bounding box center [626, 180] width 146 height 476
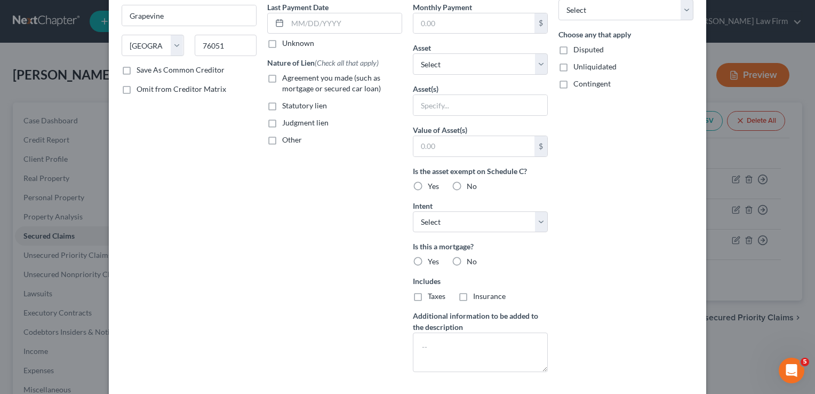
scroll to position [196, 0]
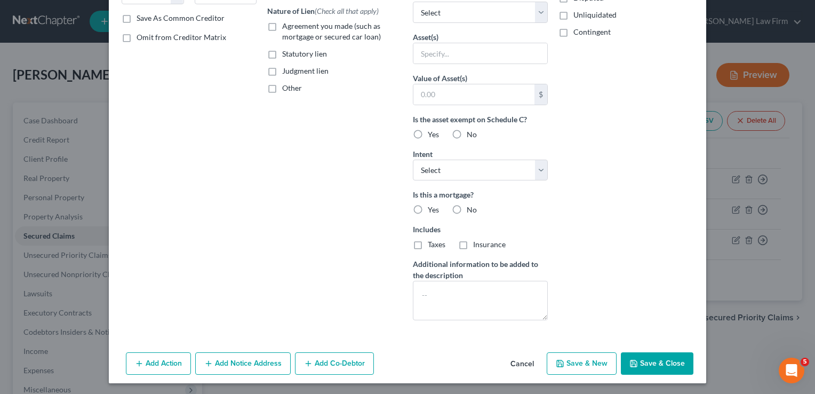
click at [655, 363] on button "Save & Close" at bounding box center [657, 363] width 73 height 22
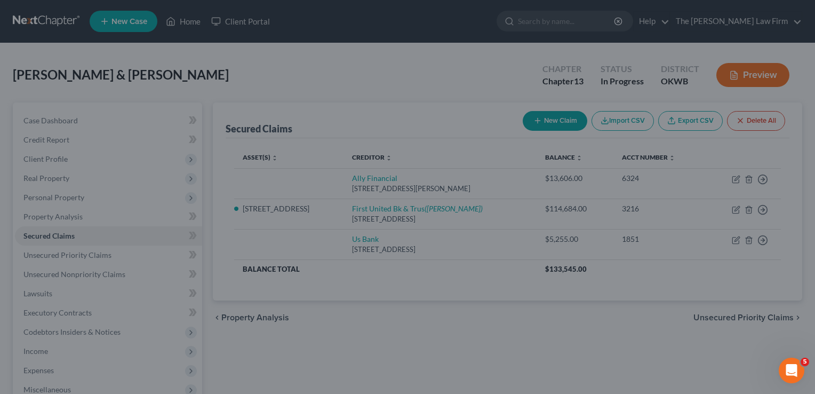
scroll to position [0, 0]
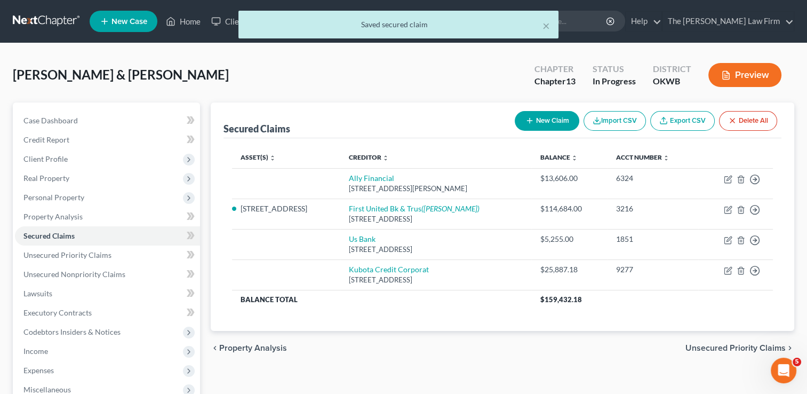
click at [544, 121] on button "New Claim" at bounding box center [547, 121] width 65 height 20
select select "2"
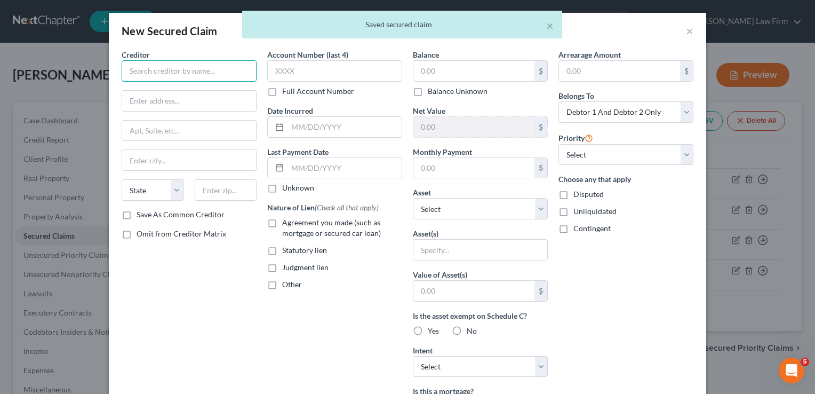
click at [194, 69] on input "text" at bounding box center [189, 70] width 135 height 21
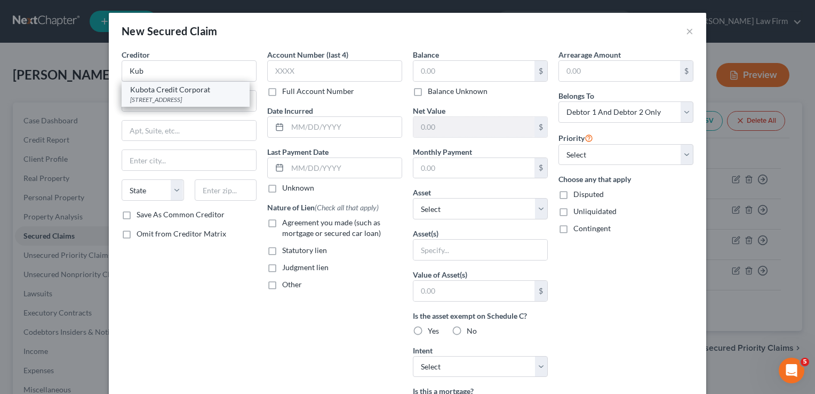
click at [165, 93] on div "Kubota Credit Corporat" at bounding box center [185, 89] width 111 height 11
type input "Kubota Credit Corporat"
type input "1000 Kubota Dr"
type input "Grapevine"
select select "45"
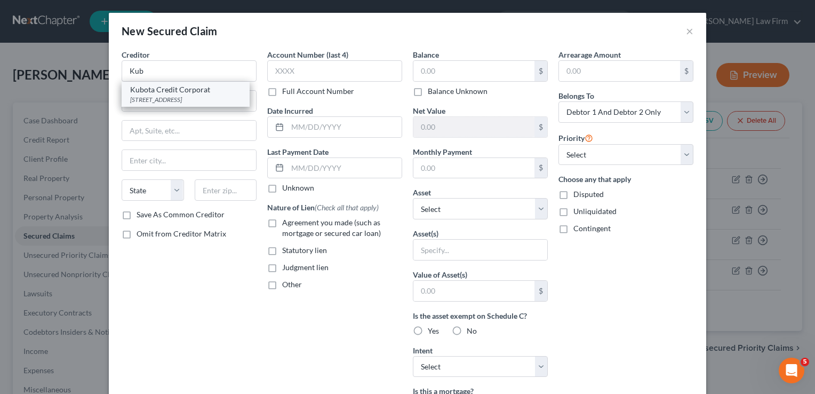
type input "76051"
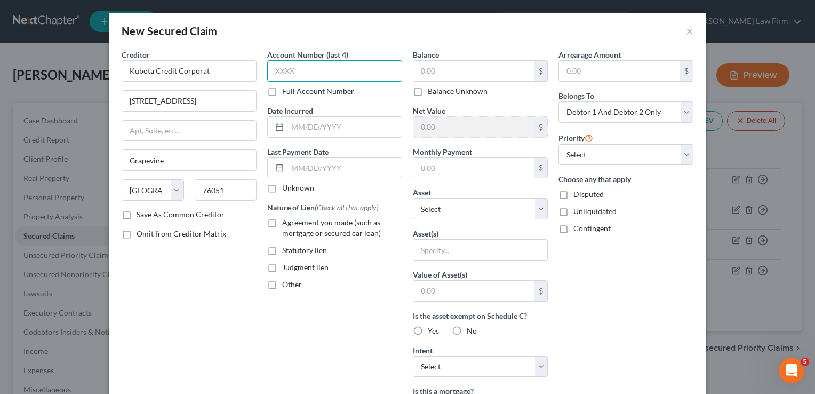
click at [300, 72] on input "text" at bounding box center [334, 70] width 135 height 21
type input "9277"
click at [472, 67] on input "text" at bounding box center [474, 71] width 121 height 20
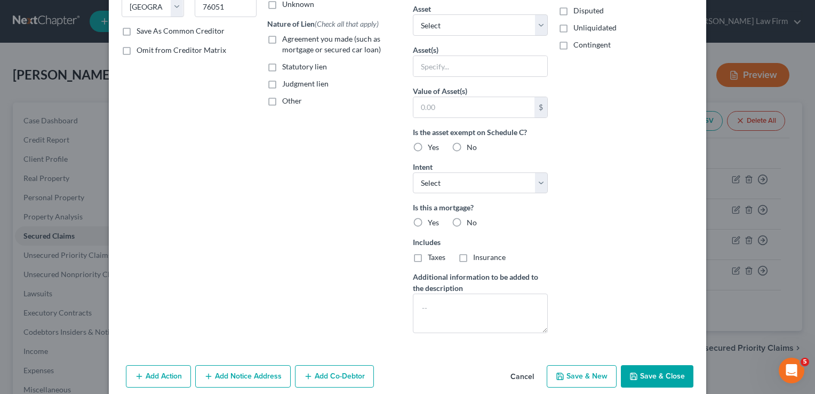
scroll to position [196, 0]
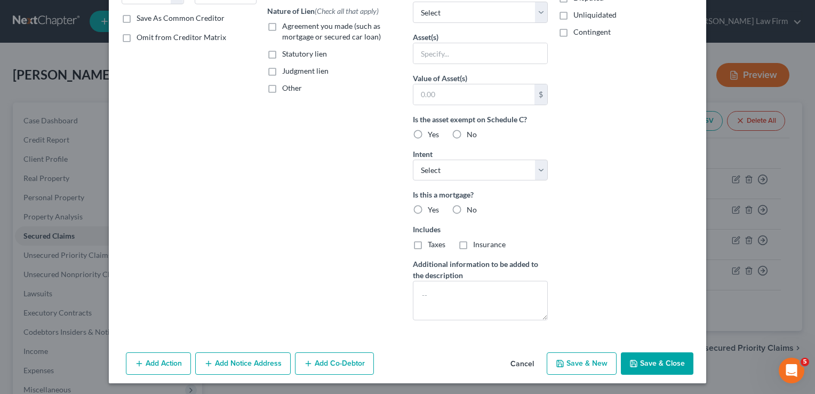
type input "6,196.37"
click at [650, 362] on button "Save & Close" at bounding box center [657, 363] width 73 height 22
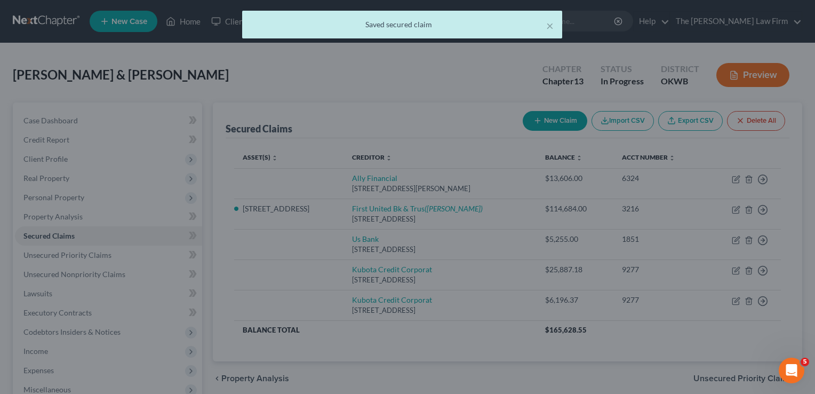
scroll to position [0, 0]
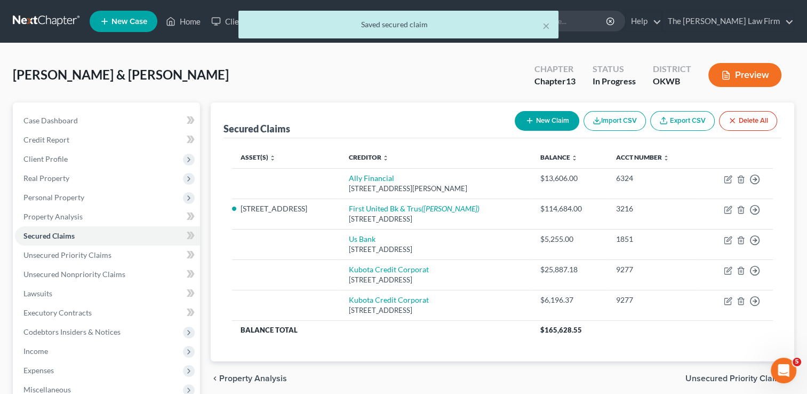
click at [544, 121] on button "New Claim" at bounding box center [547, 121] width 65 height 20
select select "2"
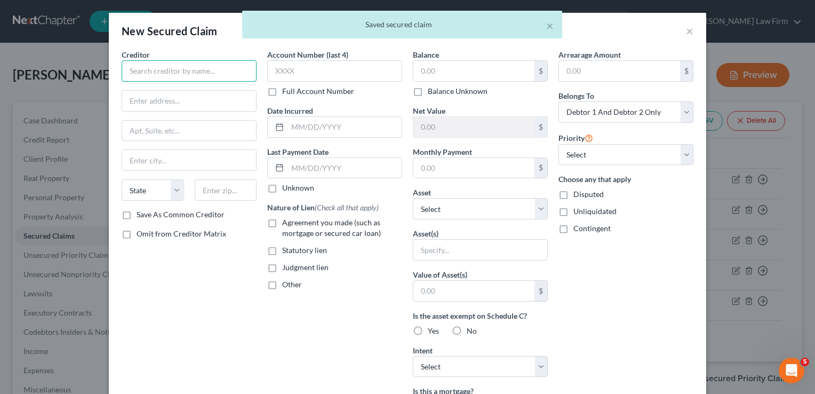
click at [195, 65] on input "text" at bounding box center [189, 70] width 135 height 21
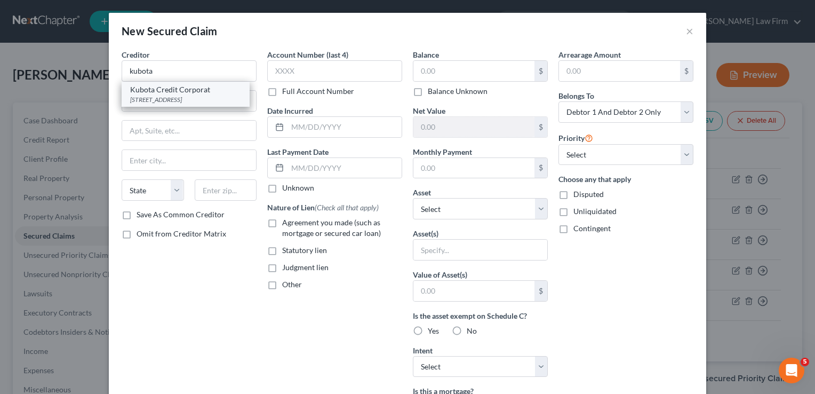
click at [171, 91] on div "Kubota Credit Corporat" at bounding box center [185, 89] width 111 height 11
type input "Kubota Credit Corporat"
type input "1000 Kubota Dr"
type input "Grapevine"
select select "45"
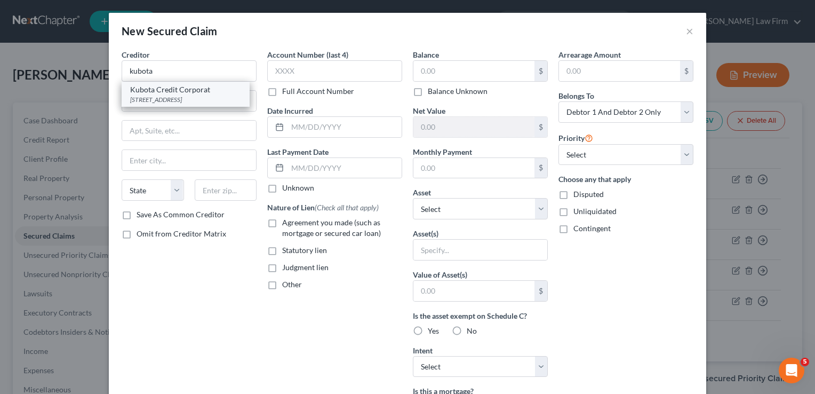
type input "76051"
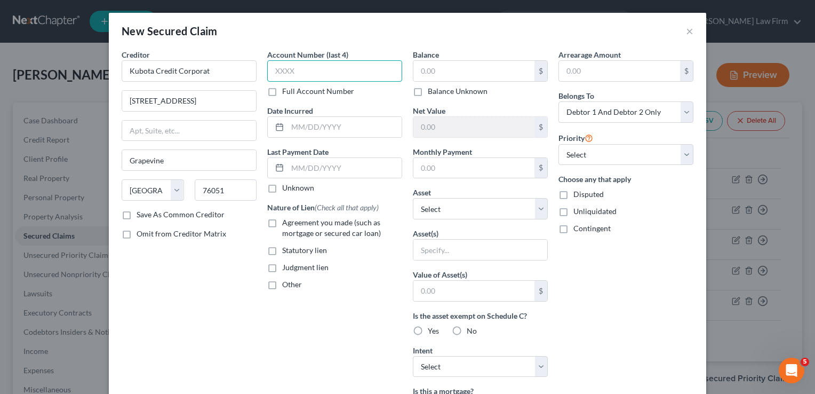
click at [337, 73] on input "text" at bounding box center [334, 70] width 135 height 21
type input "9277"
click at [432, 71] on input "text" at bounding box center [474, 71] width 121 height 20
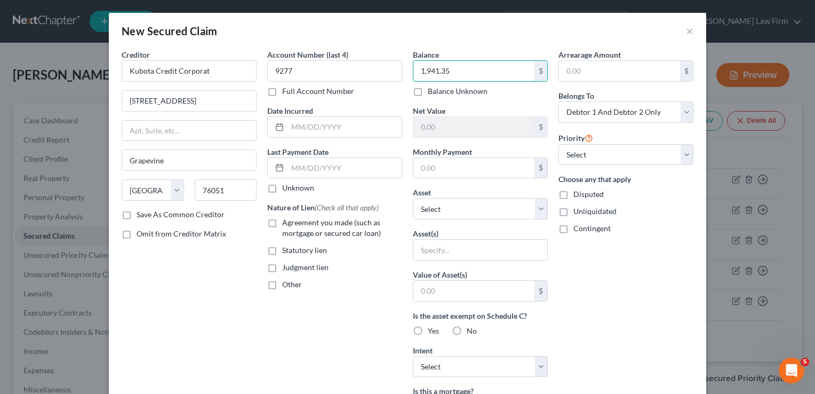
scroll to position [196, 0]
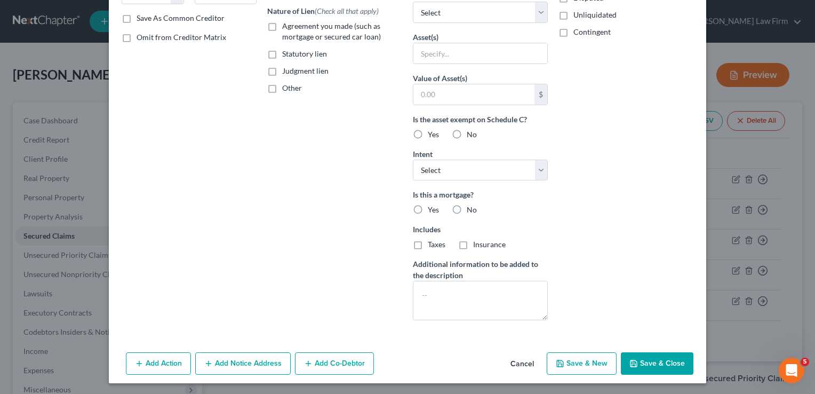
type input "1,941.35"
click at [660, 361] on button "Save & Close" at bounding box center [657, 363] width 73 height 22
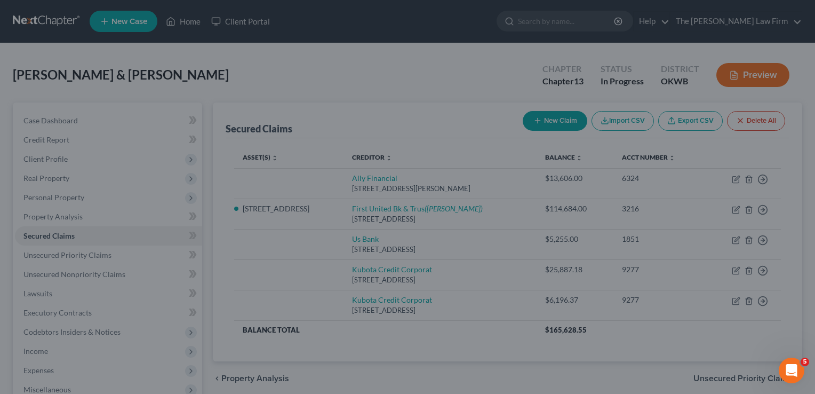
scroll to position [81, 0]
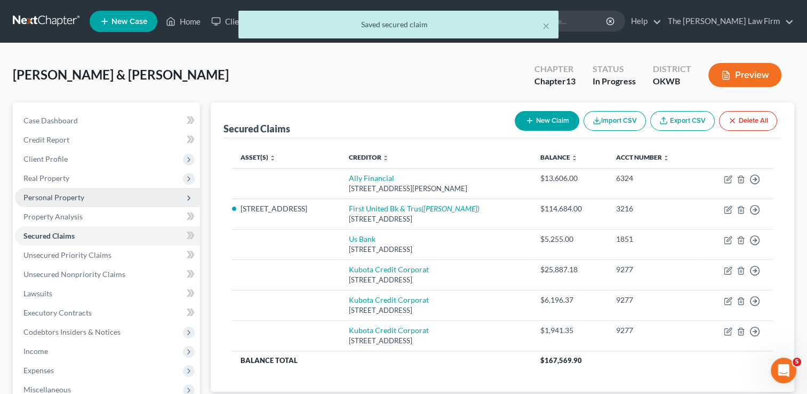
click at [61, 195] on span "Personal Property" at bounding box center [53, 197] width 61 height 9
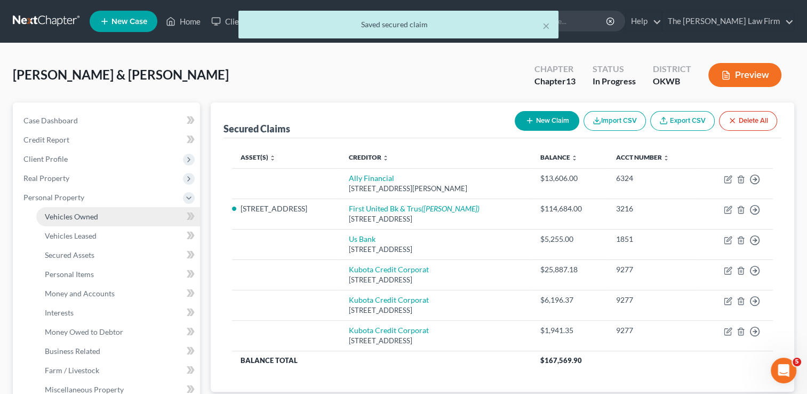
click at [83, 212] on span "Vehicles Owned" at bounding box center [71, 216] width 53 height 9
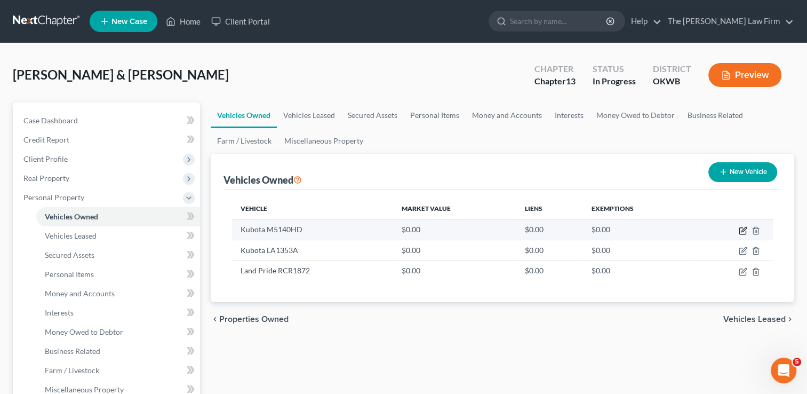
click at [745, 229] on icon "button" at bounding box center [744, 229] width 5 height 5
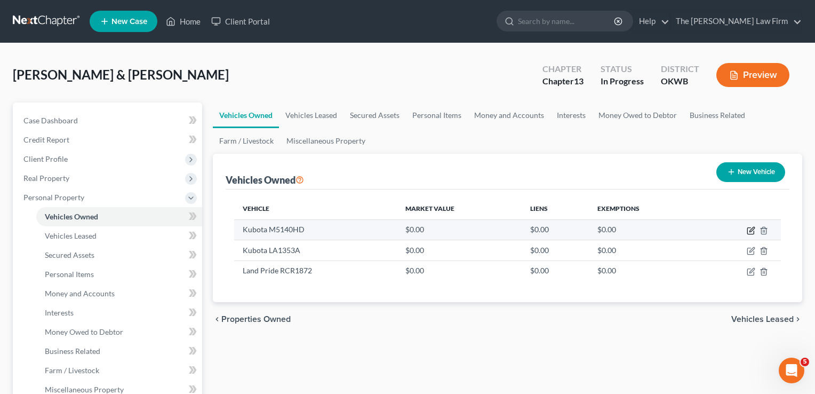
select select "7"
select select "2"
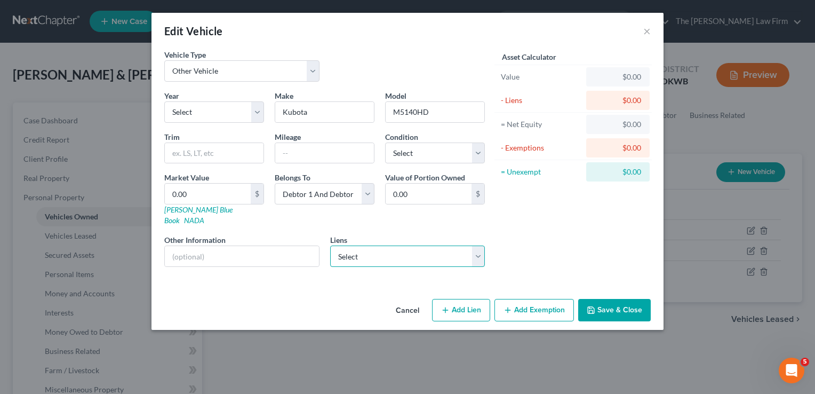
click at [422, 247] on select "Select Ally Financial - $13,606.00 Us Bank - $5,255.00 Kubota Credit Corporat -…" at bounding box center [407, 255] width 155 height 21
select select "2"
click at [330, 245] on select "Select Ally Financial - $13,606.00 Us Bank - $5,255.00 Kubota Credit Corporat -…" at bounding box center [407, 255] width 155 height 21
select select
select select "45"
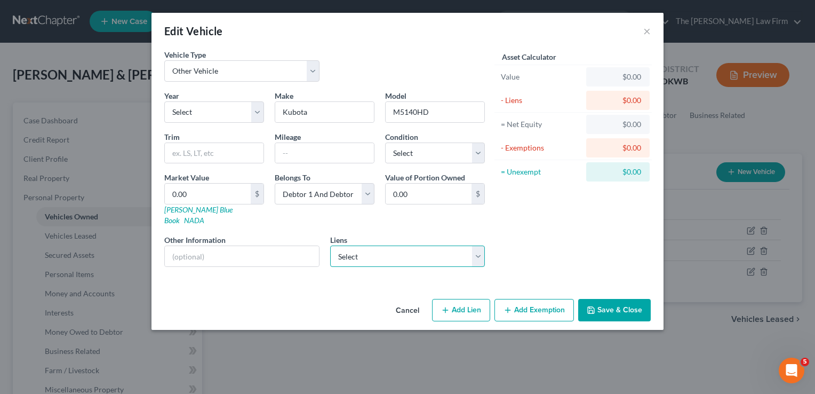
select select "2"
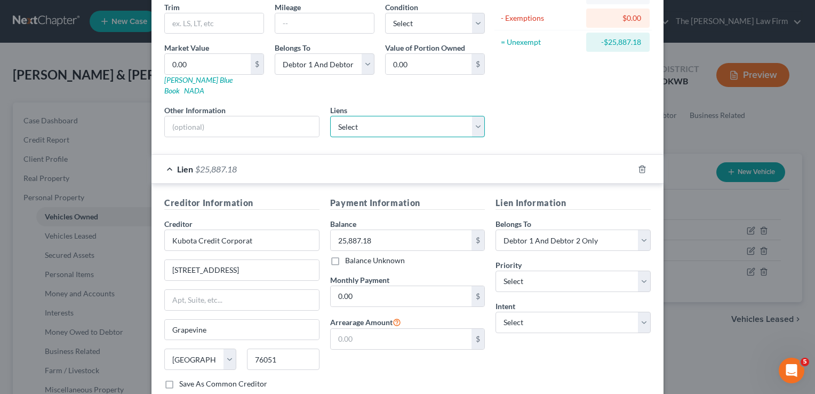
scroll to position [187, 0]
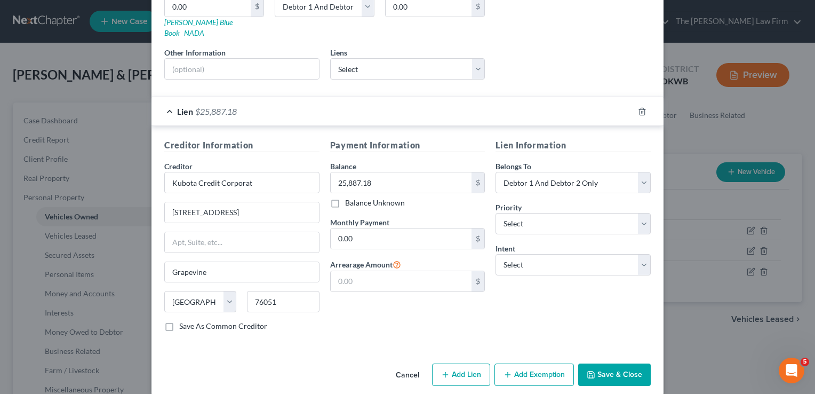
click at [605, 363] on button "Save & Close" at bounding box center [614, 374] width 73 height 22
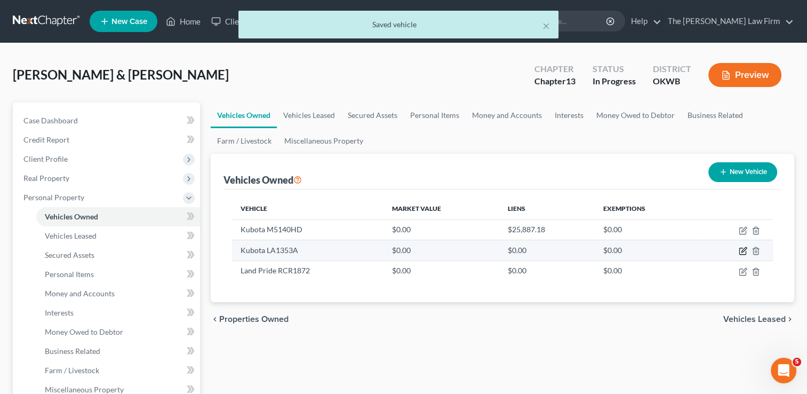
click at [741, 249] on icon "button" at bounding box center [743, 251] width 9 height 9
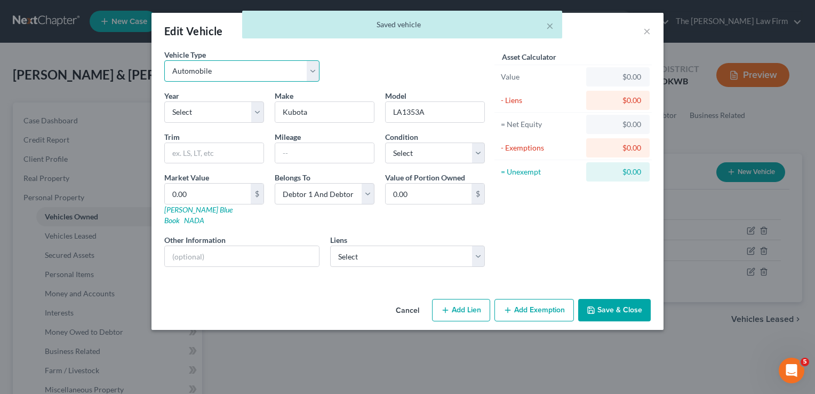
drag, startPoint x: 250, startPoint y: 73, endPoint x: 250, endPoint y: 82, distance: 8.6
click at [250, 73] on select "Select Automobile Truck Trailer Watercraft Aircraft Motor Home Atv Other Vehicle" at bounding box center [241, 70] width 155 height 21
click at [164, 60] on select "Select Automobile Truck Trailer Watercraft Aircraft Motor Home Atv Other Vehicle" at bounding box center [241, 70] width 155 height 21
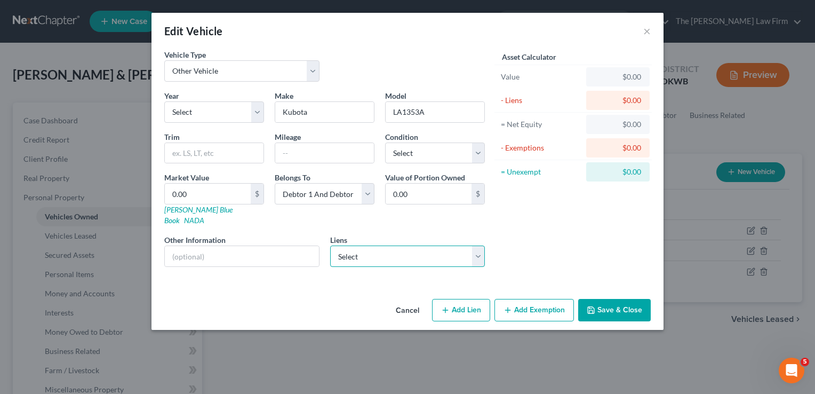
click at [359, 245] on select "Select Ally Financial - $13,606.00 Us Bank - $5,255.00 Kubota Credit Corporat -…" at bounding box center [407, 255] width 155 height 21
click at [330, 245] on select "Select Ally Financial - $13,606.00 Us Bank - $5,255.00 Kubota Credit Corporat -…" at bounding box center [407, 255] width 155 height 21
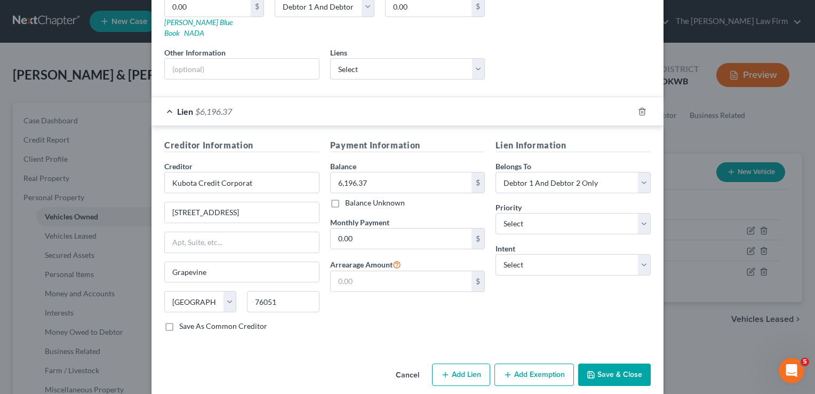
click at [614, 363] on button "Save & Close" at bounding box center [614, 374] width 73 height 22
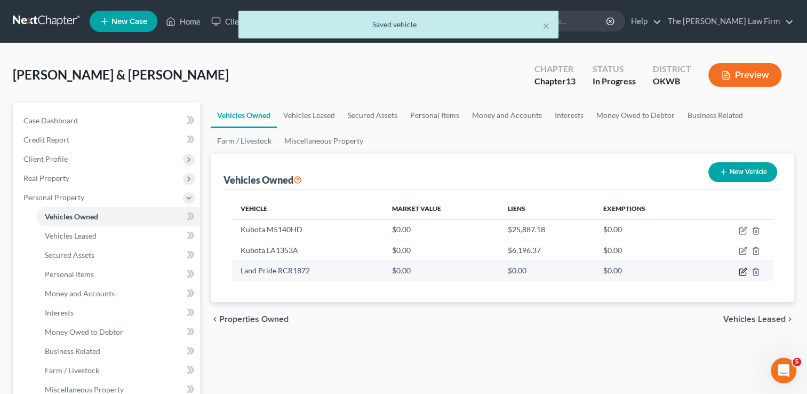
click at [741, 271] on icon "button" at bounding box center [743, 271] width 9 height 9
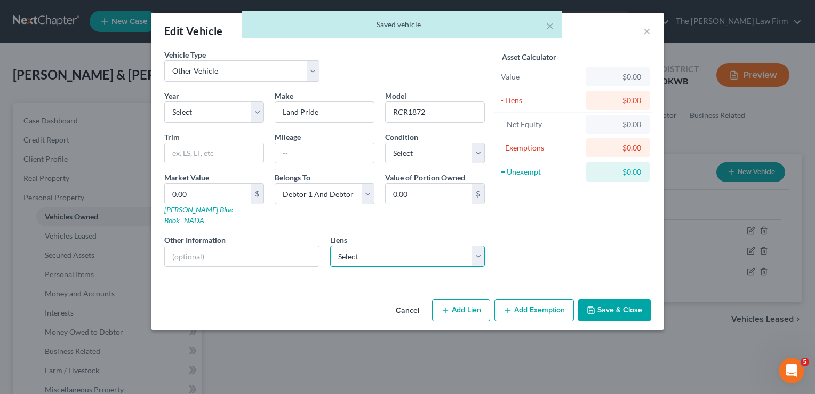
click at [369, 245] on select "Select Ally Financial - $13,606.00 Us Bank - $5,255.00 Kubota Credit Corporat -…" at bounding box center [407, 255] width 155 height 21
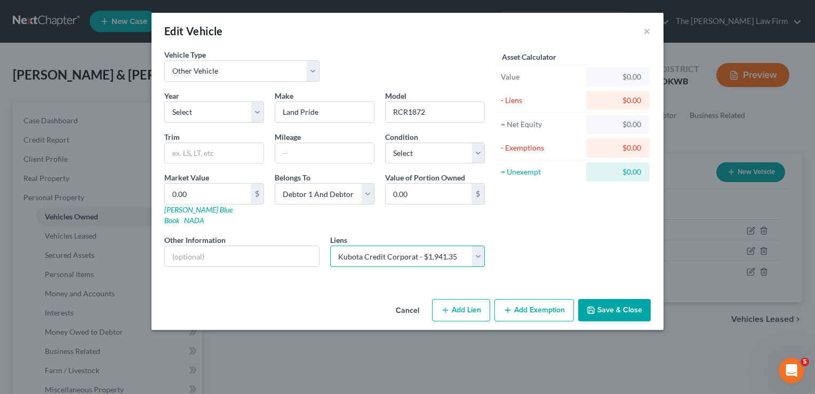
click at [330, 245] on select "Select Ally Financial - $13,606.00 Us Bank - $5,255.00 Kubota Credit Corporat -…" at bounding box center [407, 255] width 155 height 21
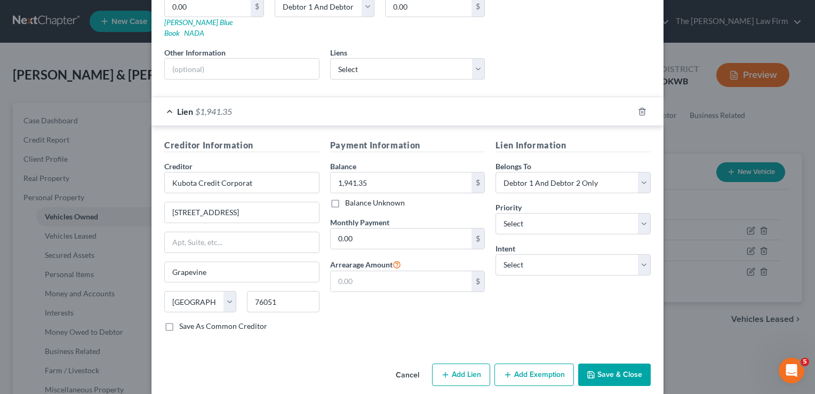
click at [622, 363] on button "Save & Close" at bounding box center [614, 374] width 73 height 22
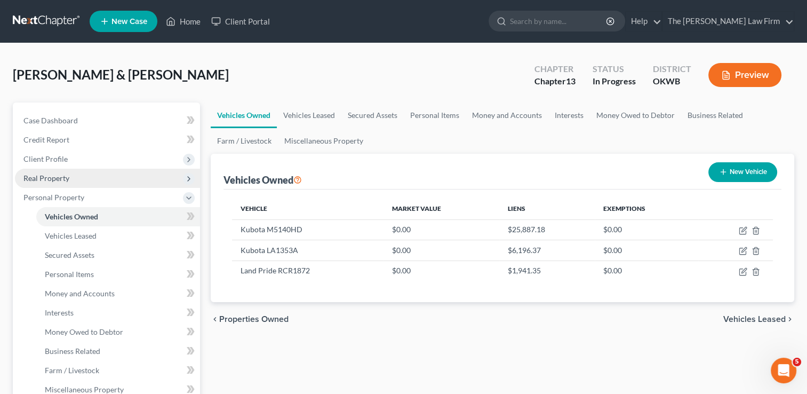
click at [49, 178] on span "Real Property" at bounding box center [46, 177] width 46 height 9
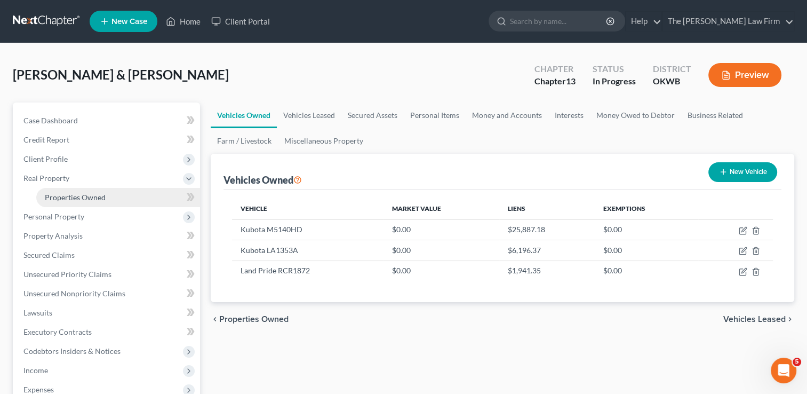
click at [98, 200] on span "Properties Owned" at bounding box center [75, 197] width 61 height 9
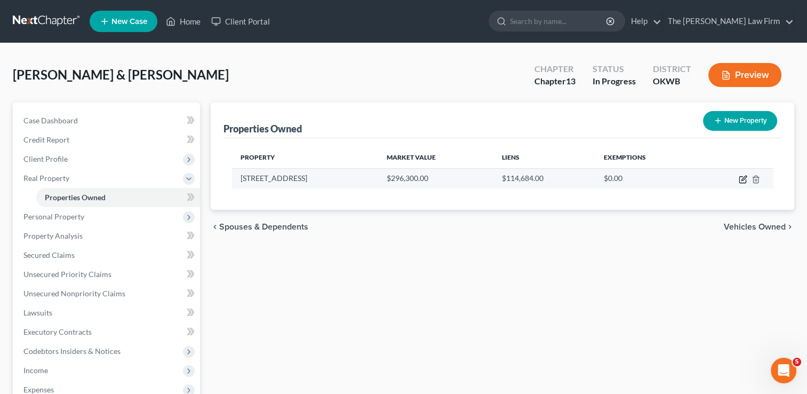
click at [741, 178] on icon "button" at bounding box center [743, 179] width 9 height 9
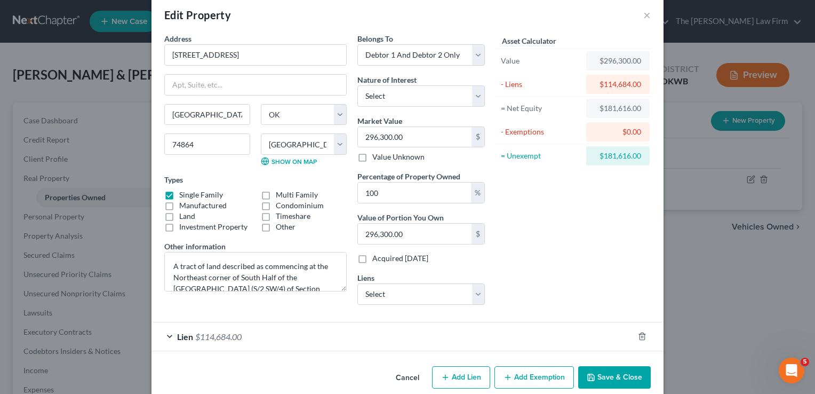
scroll to position [30, 0]
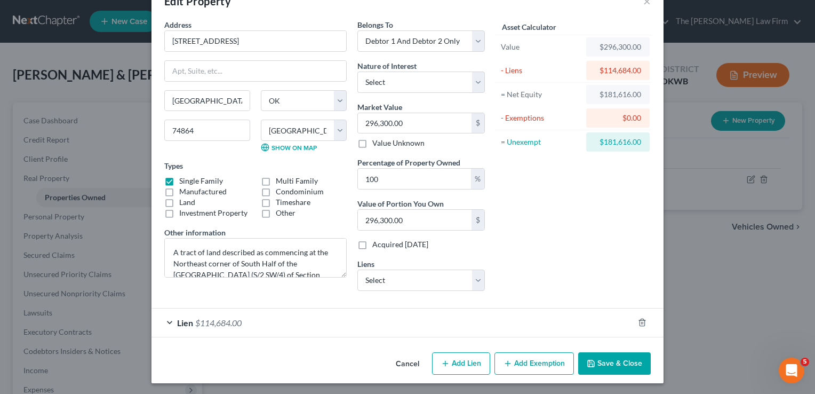
click at [305, 322] on div "Lien $114,684.00" at bounding box center [393, 322] width 482 height 28
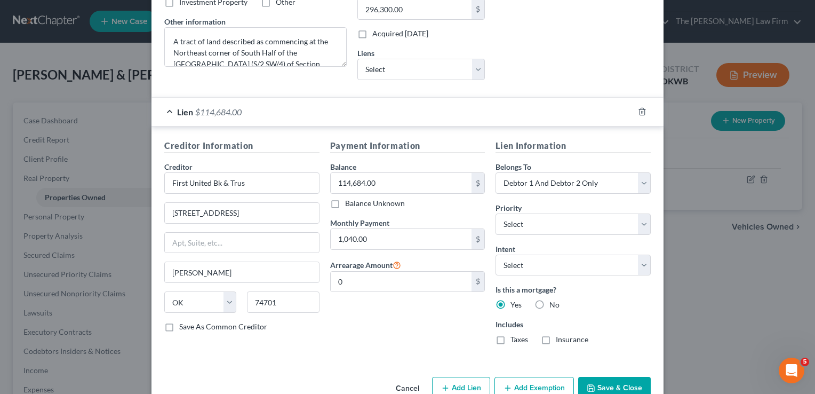
scroll to position [265, 0]
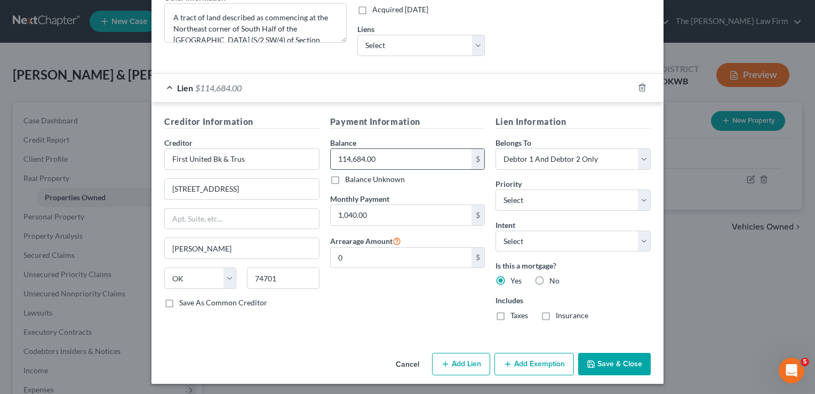
click at [393, 157] on input "114,684.00" at bounding box center [401, 159] width 141 height 20
click at [372, 255] on input "0" at bounding box center [401, 258] width 141 height 20
click at [612, 363] on button "Save & Close" at bounding box center [614, 364] width 73 height 22
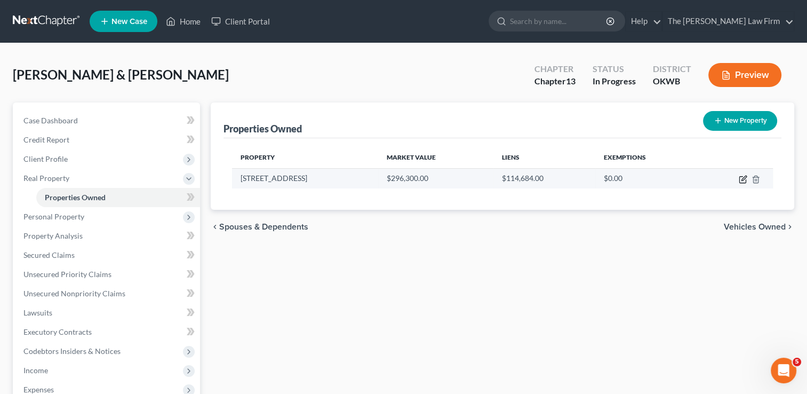
click at [740, 181] on icon "button" at bounding box center [743, 179] width 9 height 9
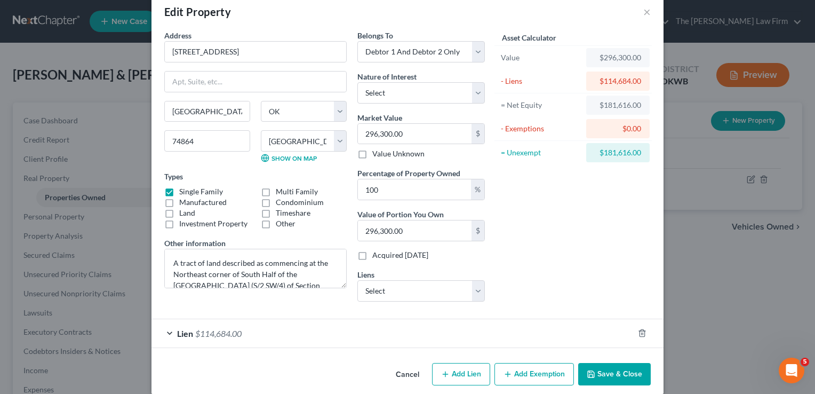
scroll to position [30, 0]
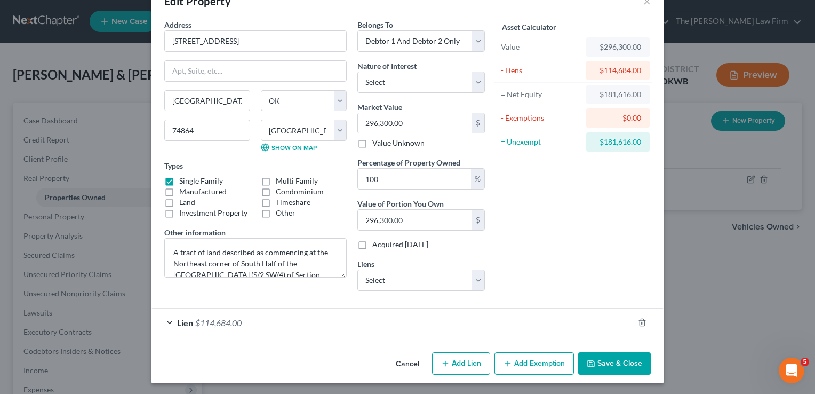
click at [259, 321] on div "Lien $114,684.00" at bounding box center [393, 322] width 482 height 28
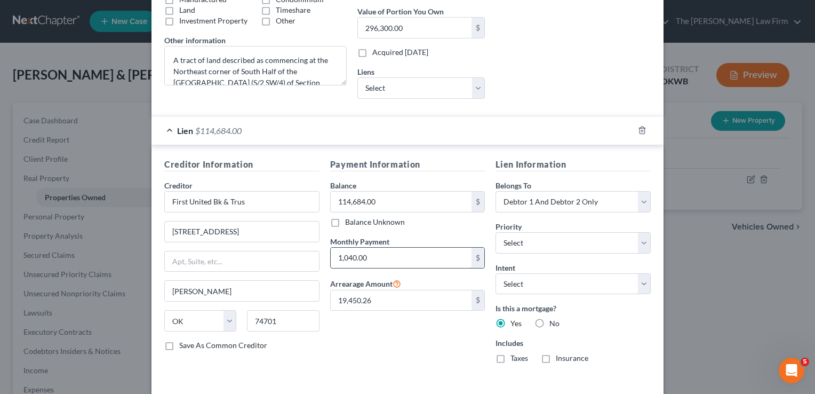
scroll to position [243, 0]
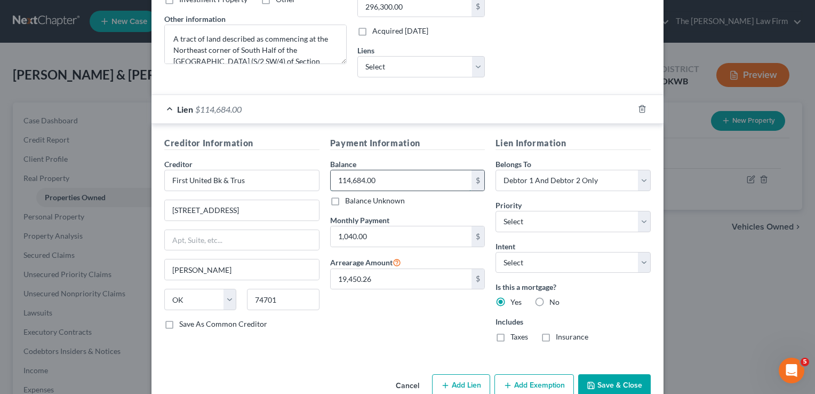
click at [406, 178] on input "114,684.00" at bounding box center [401, 180] width 141 height 20
click at [401, 381] on button "Cancel" at bounding box center [407, 385] width 41 height 21
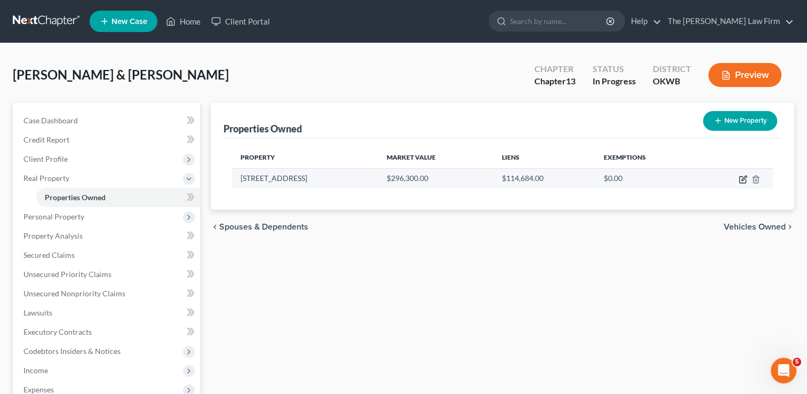
click at [745, 180] on icon "button" at bounding box center [743, 179] width 9 height 9
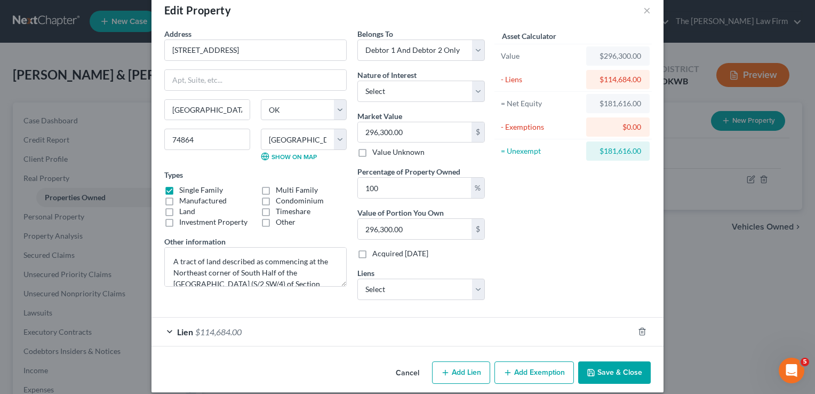
scroll to position [30, 0]
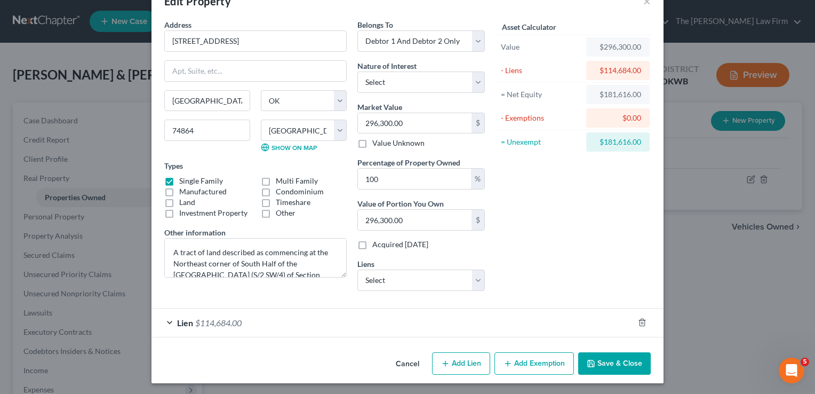
click at [263, 322] on div "Lien $114,684.00" at bounding box center [393, 322] width 482 height 28
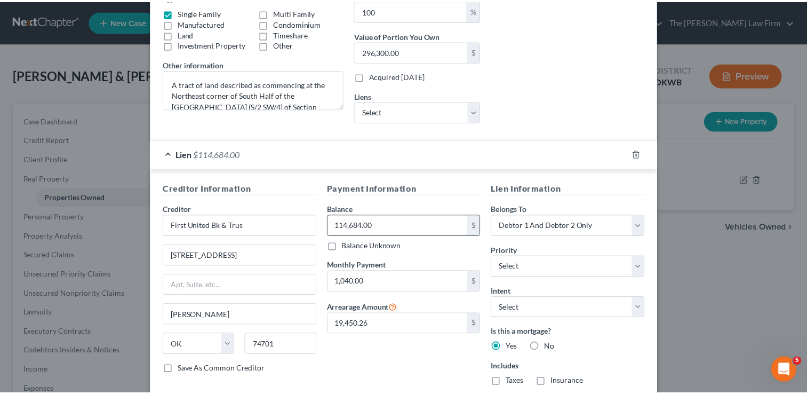
scroll to position [243, 0]
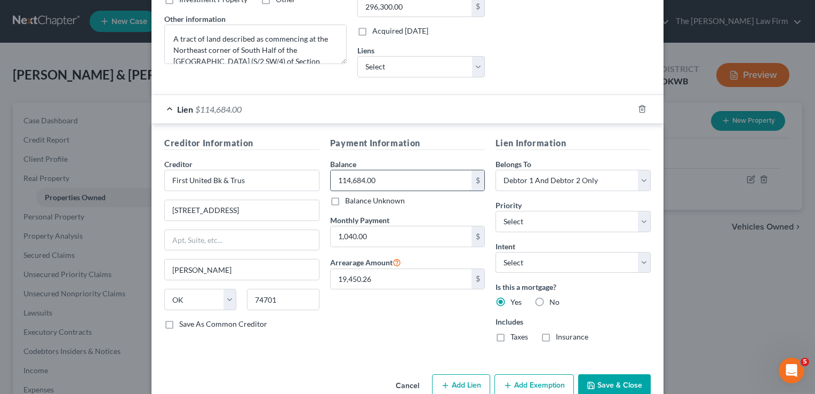
click at [402, 179] on input "114,684.00" at bounding box center [401, 180] width 141 height 20
click at [381, 276] on input "19,450.26" at bounding box center [401, 279] width 141 height 20
click at [607, 383] on button "Save & Close" at bounding box center [614, 385] width 73 height 22
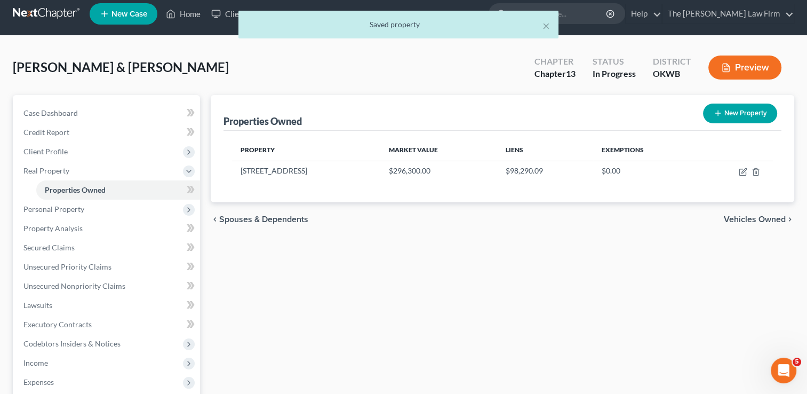
scroll to position [107, 0]
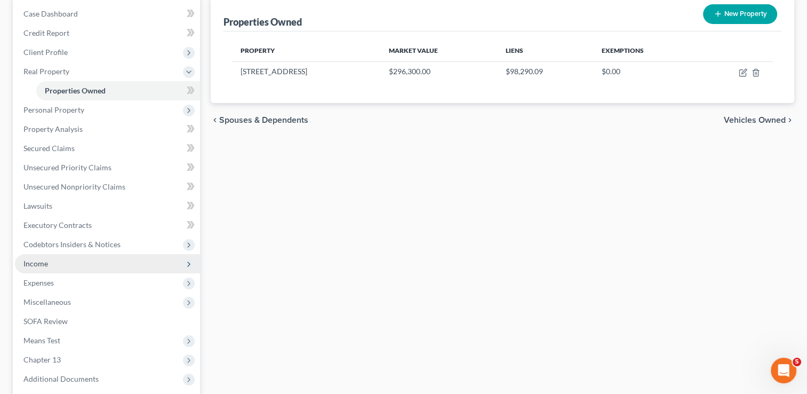
click at [42, 261] on span "Income" at bounding box center [35, 263] width 25 height 9
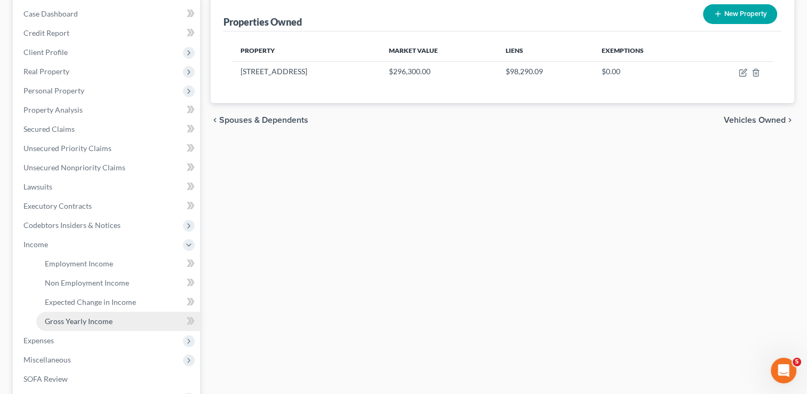
click at [85, 321] on span "Gross Yearly Income" at bounding box center [79, 320] width 68 height 9
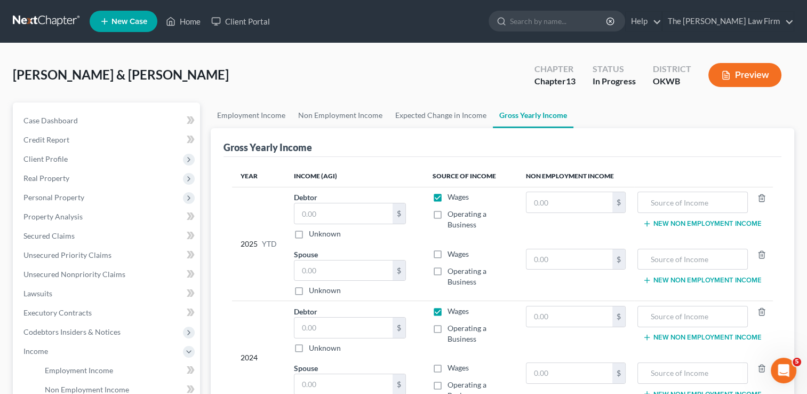
scroll to position [160, 0]
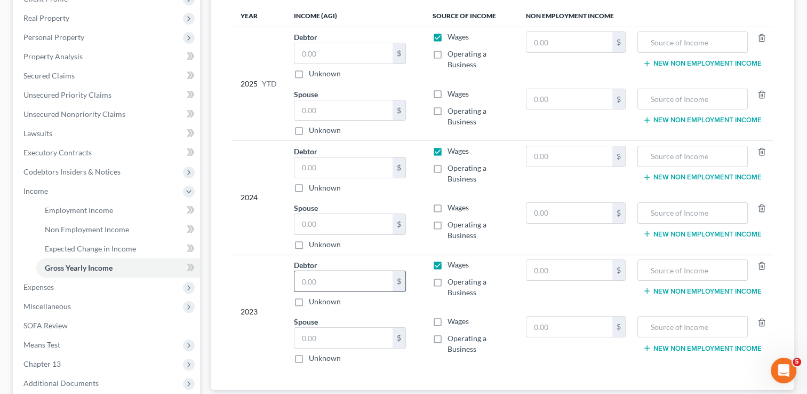
click at [325, 280] on input "text" at bounding box center [344, 281] width 98 height 20
click at [317, 165] on input "text" at bounding box center [344, 167] width 98 height 20
click at [59, 75] on span "Secured Claims" at bounding box center [48, 75] width 51 height 9
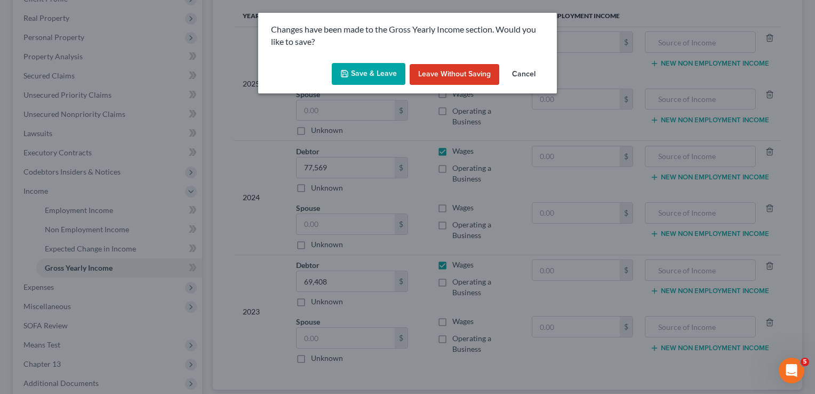
drag, startPoint x: 521, startPoint y: 76, endPoint x: 521, endPoint y: 86, distance: 10.2
click at [521, 76] on button "Cancel" at bounding box center [524, 74] width 41 height 21
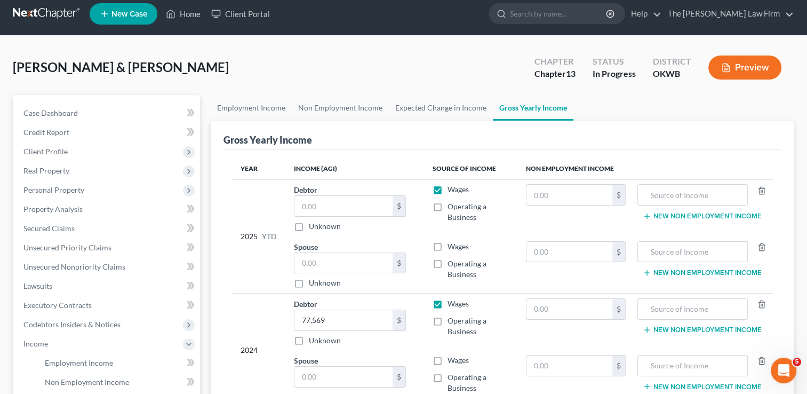
scroll to position [0, 0]
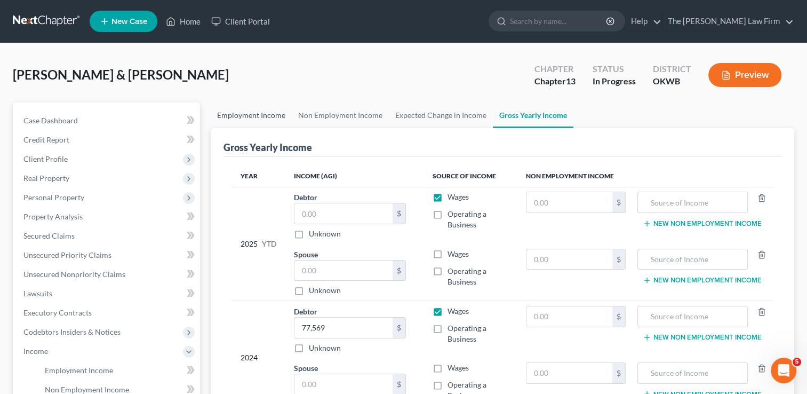
click at [252, 113] on link "Employment Income" at bounding box center [251, 115] width 81 height 26
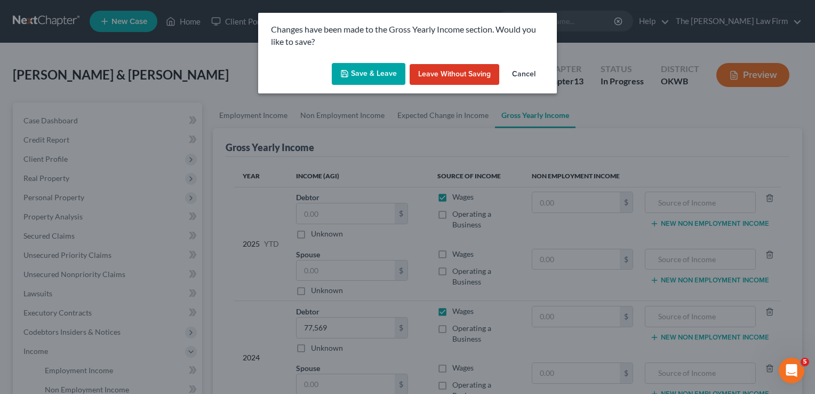
click at [368, 73] on button "Save & Leave" at bounding box center [369, 74] width 74 height 22
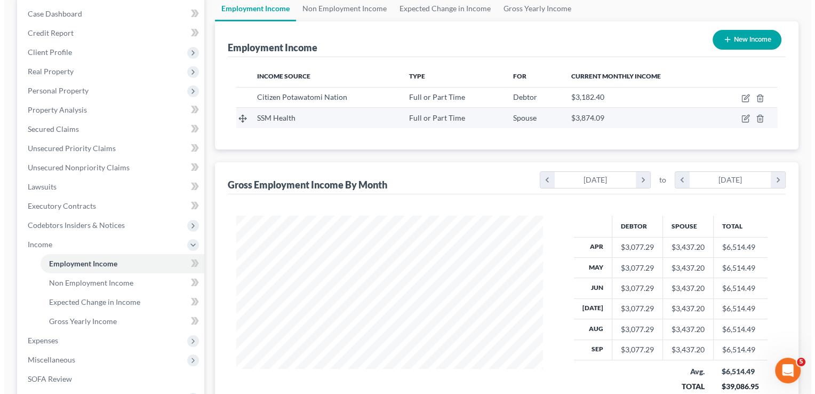
scroll to position [107, 0]
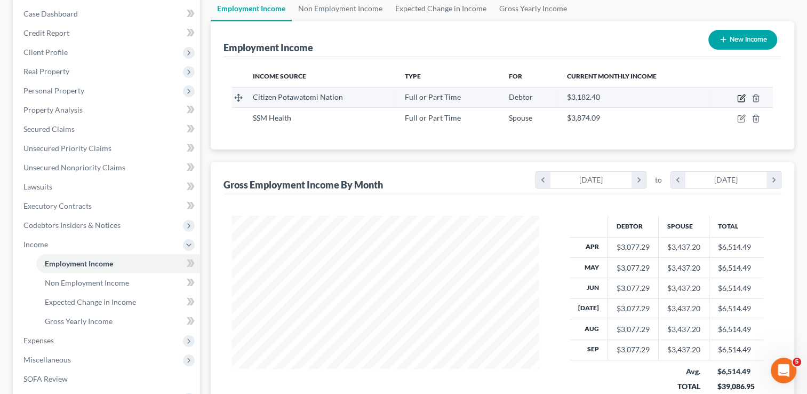
click at [742, 99] on icon "button" at bounding box center [742, 96] width 5 height 5
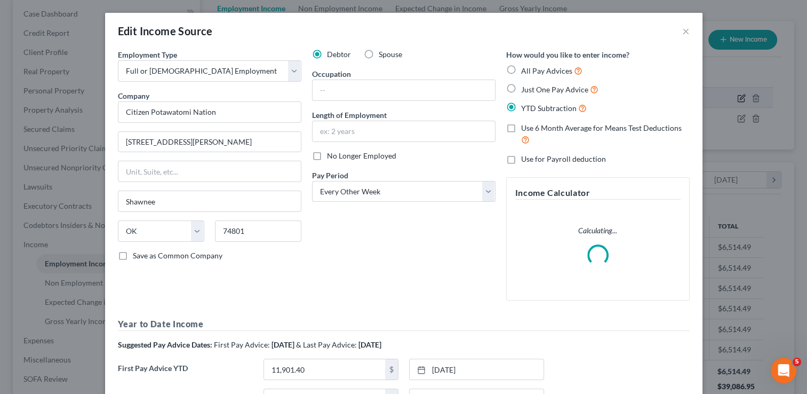
scroll to position [190, 331]
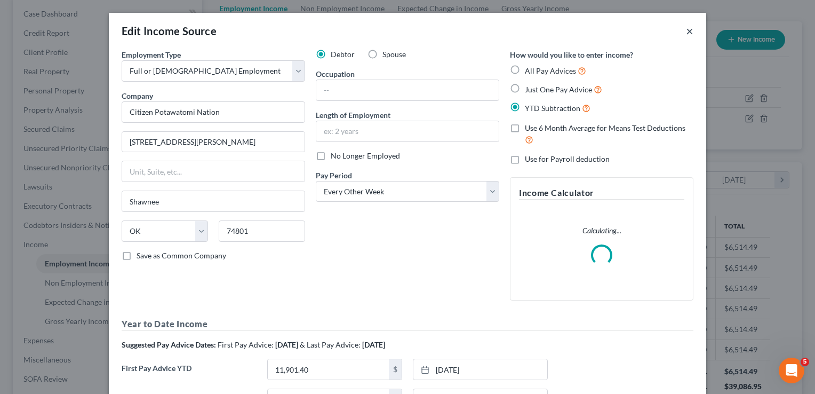
drag, startPoint x: 686, startPoint y: 31, endPoint x: 687, endPoint y: 37, distance: 5.9
click at [686, 31] on button "×" at bounding box center [689, 31] width 7 height 13
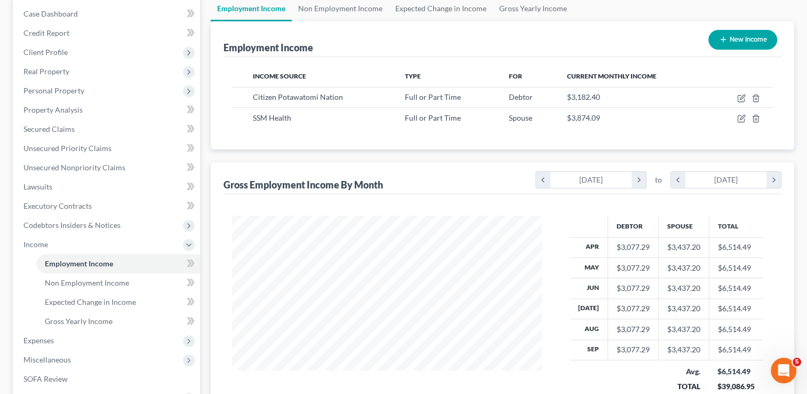
scroll to position [533418, 533280]
click at [540, 10] on link "Gross Yearly Income" at bounding box center [533, 9] width 81 height 26
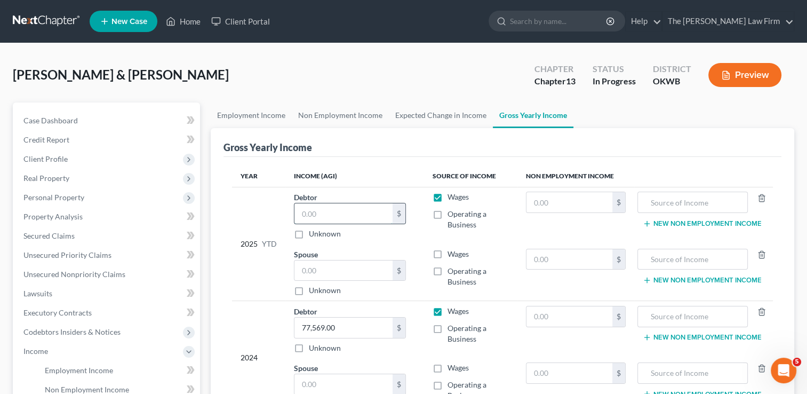
click at [343, 214] on input "text" at bounding box center [344, 213] width 98 height 20
click at [324, 266] on input "text" at bounding box center [344, 270] width 98 height 20
click at [448, 253] on label "Wages" at bounding box center [458, 254] width 21 height 11
click at [452, 253] on input "Wages" at bounding box center [455, 252] width 7 height 7
click at [345, 270] on input "text" at bounding box center [344, 270] width 98 height 20
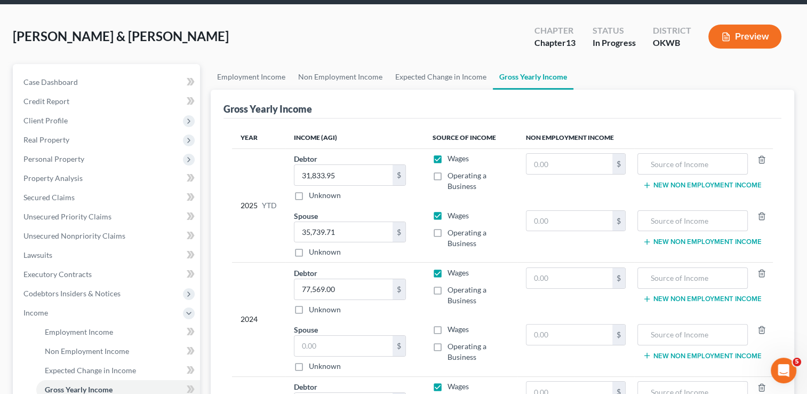
scroll to position [53, 0]
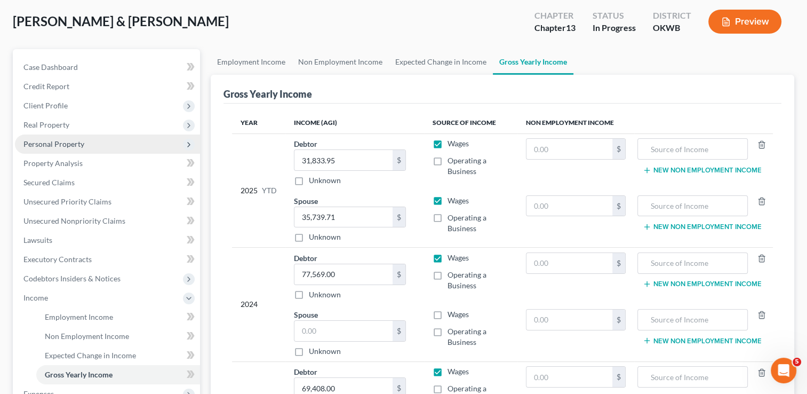
drag, startPoint x: 61, startPoint y: 142, endPoint x: 89, endPoint y: 144, distance: 27.8
click at [61, 142] on span "Personal Property" at bounding box center [53, 143] width 61 height 9
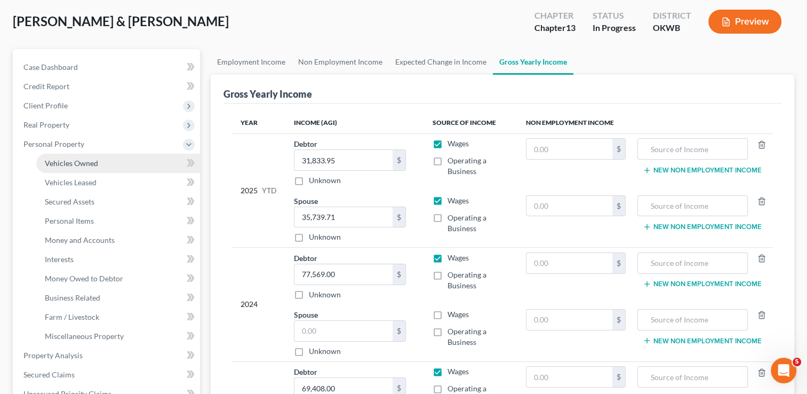
click at [97, 161] on span "Vehicles Owned" at bounding box center [71, 162] width 53 height 9
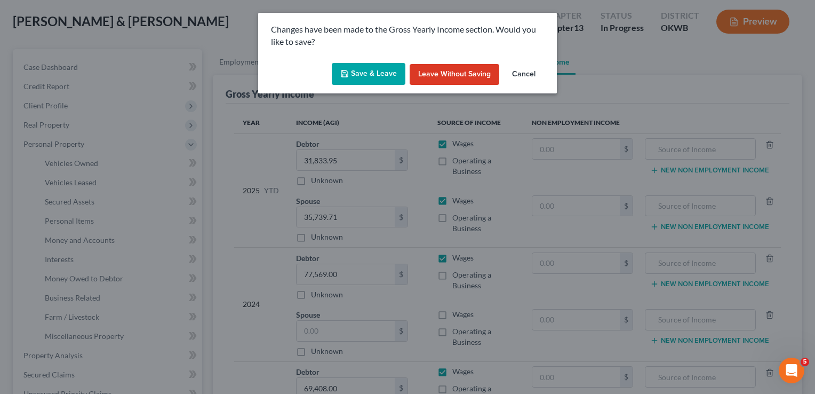
click at [371, 73] on button "Save & Leave" at bounding box center [369, 74] width 74 height 22
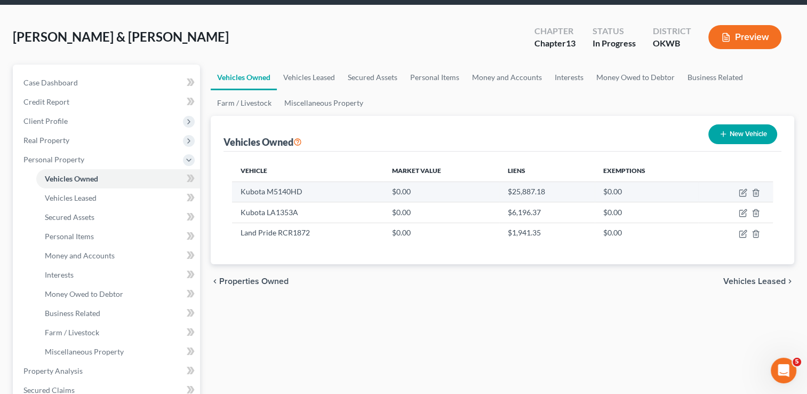
scroll to position [107, 0]
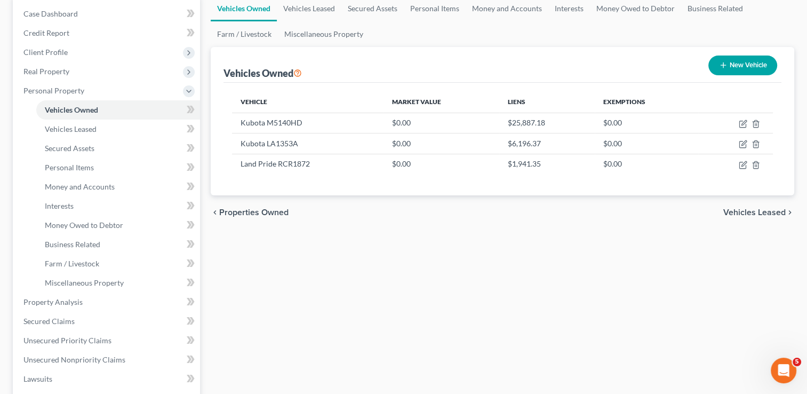
click at [747, 65] on button "New Vehicle" at bounding box center [743, 65] width 69 height 20
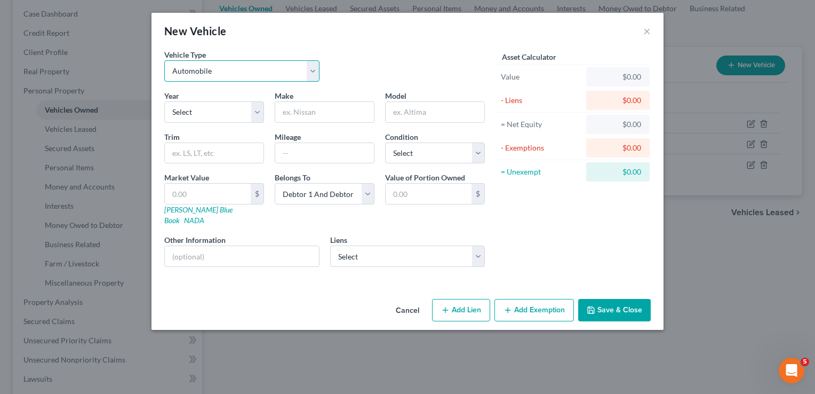
click at [252, 68] on select "Select Automobile Truck Trailer Watercraft Aircraft Motor Home Atv Other Vehicle" at bounding box center [241, 70] width 155 height 21
click at [164, 60] on select "Select Automobile Truck Trailer Watercraft Aircraft Motor Home Atv Other Vehicle" at bounding box center [241, 70] width 155 height 21
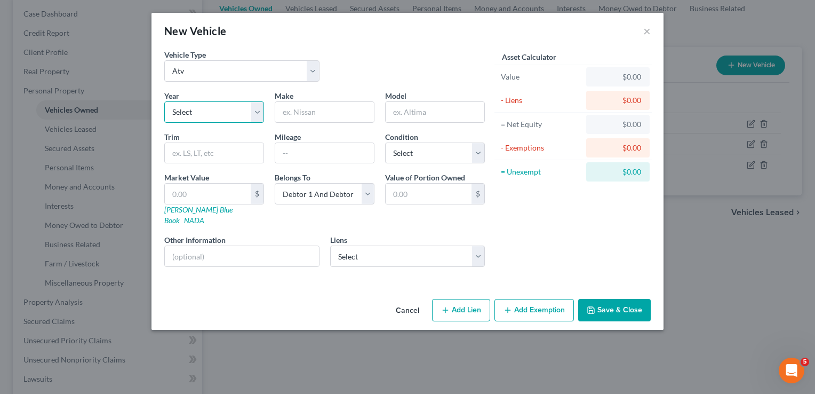
click at [208, 112] on select "Select 2026 2025 2024 2023 2022 2021 2020 2019 2018 2017 2016 2015 2014 2013 20…" at bounding box center [214, 111] width 100 height 21
click at [164, 101] on select "Select 2026 2025 2024 2023 2022 2021 2020 2019 2018 2017 2016 2015 2014 2013 20…" at bounding box center [214, 111] width 100 height 21
click at [326, 113] on input "text" at bounding box center [324, 112] width 99 height 20
click at [608, 299] on button "Save & Close" at bounding box center [614, 310] width 73 height 22
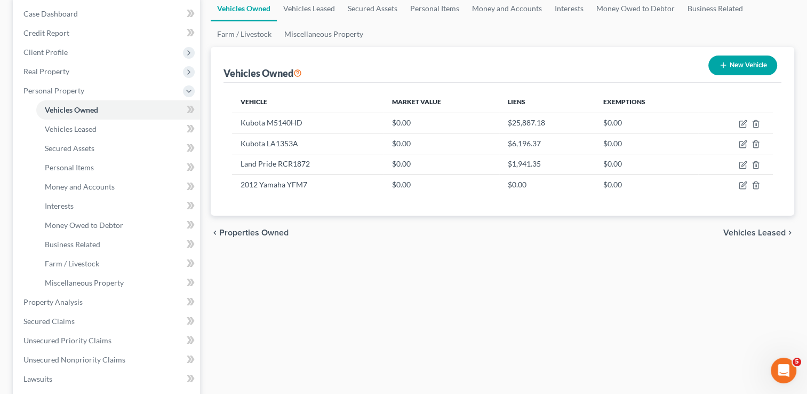
click at [748, 64] on button "New Vehicle" at bounding box center [743, 65] width 69 height 20
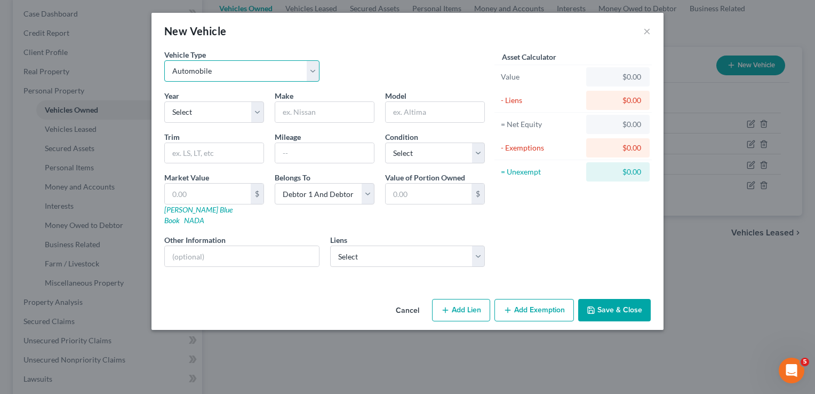
drag, startPoint x: 313, startPoint y: 72, endPoint x: 299, endPoint y: 73, distance: 13.9
click at [313, 72] on select "Select Automobile Truck Trailer Watercraft Aircraft Motor Home Atv Other Vehicle" at bounding box center [241, 70] width 155 height 21
click at [164, 60] on select "Select Automobile Truck Trailer Watercraft Aircraft Motor Home Atv Other Vehicle" at bounding box center [241, 70] width 155 height 21
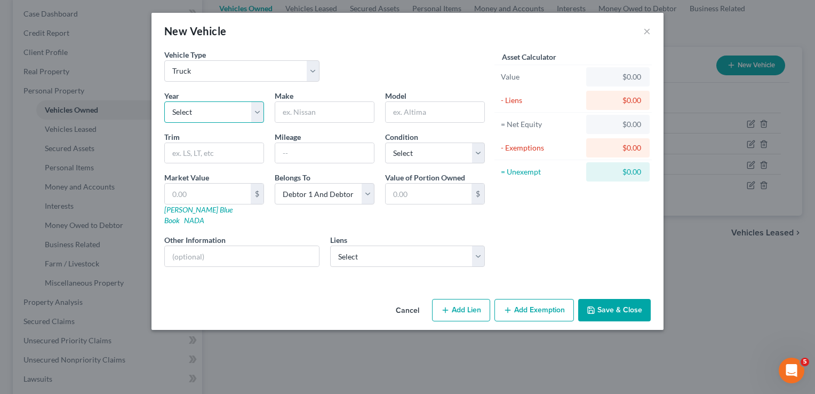
drag, startPoint x: 209, startPoint y: 114, endPoint x: 210, endPoint y: 121, distance: 6.5
click at [209, 114] on select "Select 2026 2025 2024 2023 2022 2021 2020 2019 2018 2017 2016 2015 2014 2013 20…" at bounding box center [214, 111] width 100 height 21
click at [164, 101] on select "Select 2026 2025 2024 2023 2022 2021 2020 2019 2018 2017 2016 2015 2014 2013 20…" at bounding box center [214, 111] width 100 height 21
click at [323, 107] on input "text" at bounding box center [324, 112] width 99 height 20
click at [188, 207] on link "Kelly Blue Book" at bounding box center [198, 215] width 68 height 20
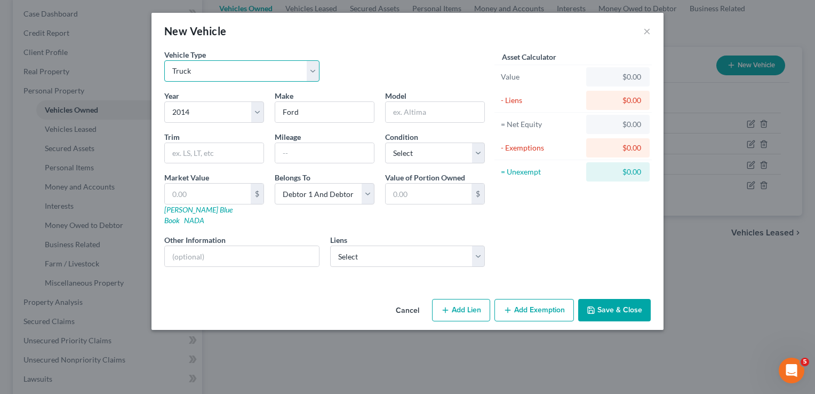
click at [217, 78] on select "Select Automobile Truck Trailer Watercraft Aircraft Motor Home Atv Other Vehicle" at bounding box center [241, 70] width 155 height 21
click at [164, 60] on select "Select Automobile Truck Trailer Watercraft Aircraft Motor Home Atv Other Vehicle" at bounding box center [241, 70] width 155 height 21
click at [441, 115] on input "text" at bounding box center [435, 112] width 99 height 20
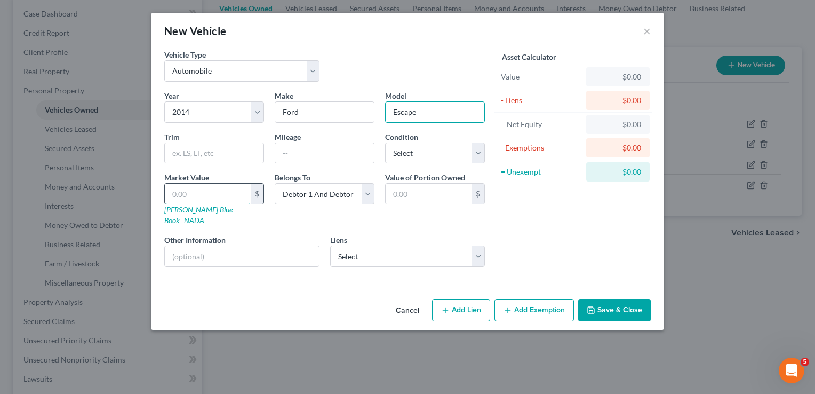
click at [196, 191] on input "text" at bounding box center [208, 194] width 86 height 20
click at [614, 300] on button "Save & Close" at bounding box center [614, 310] width 73 height 22
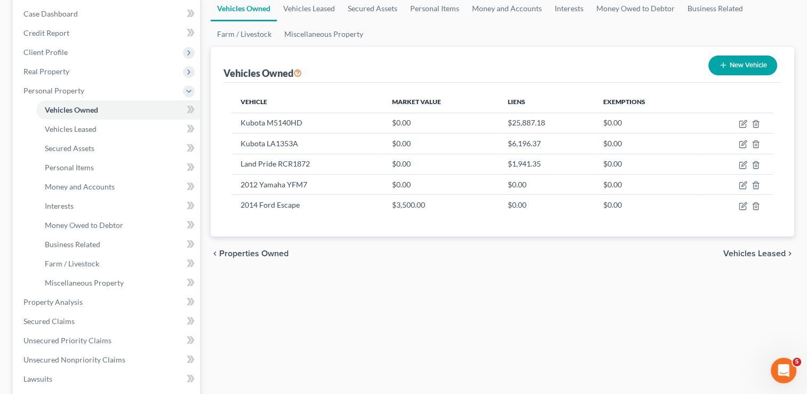
click at [750, 63] on button "New Vehicle" at bounding box center [743, 65] width 69 height 20
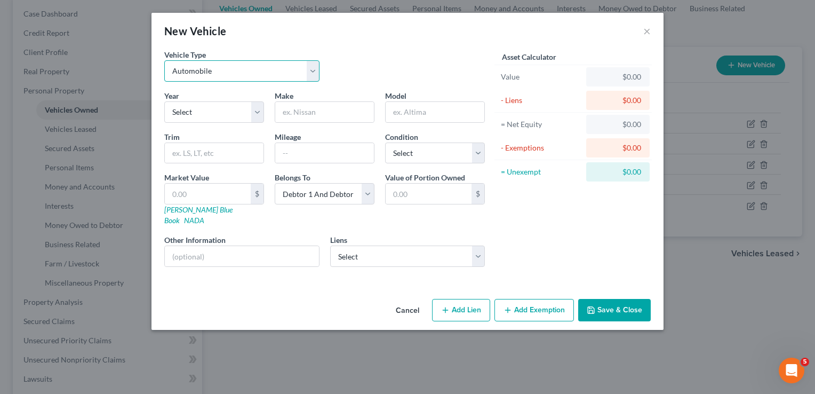
click at [256, 72] on select "Select Automobile Truck Trailer Watercraft Aircraft Motor Home Atv Other Vehicle" at bounding box center [241, 70] width 155 height 21
click at [164, 60] on select "Select Automobile Truck Trailer Watercraft Aircraft Motor Home Atv Other Vehicle" at bounding box center [241, 70] width 155 height 21
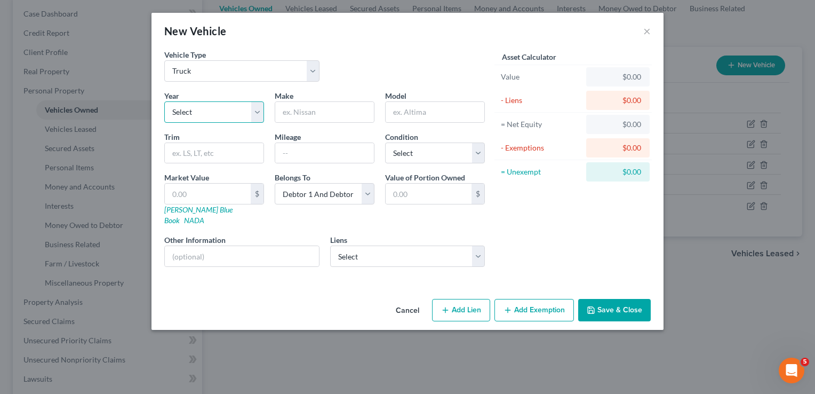
click at [206, 111] on select "Select 2026 2025 2024 2023 2022 2021 2020 2019 2018 2017 2016 2015 2014 2013 20…" at bounding box center [214, 111] width 100 height 21
click at [164, 101] on select "Select 2026 2025 2024 2023 2022 2021 2020 2019 2018 2017 2016 2015 2014 2013 20…" at bounding box center [214, 111] width 100 height 21
click at [321, 110] on input "text" at bounding box center [324, 112] width 99 height 20
click at [427, 114] on input "text" at bounding box center [435, 112] width 99 height 20
click at [358, 112] on input "Ford F150" at bounding box center [324, 112] width 99 height 20
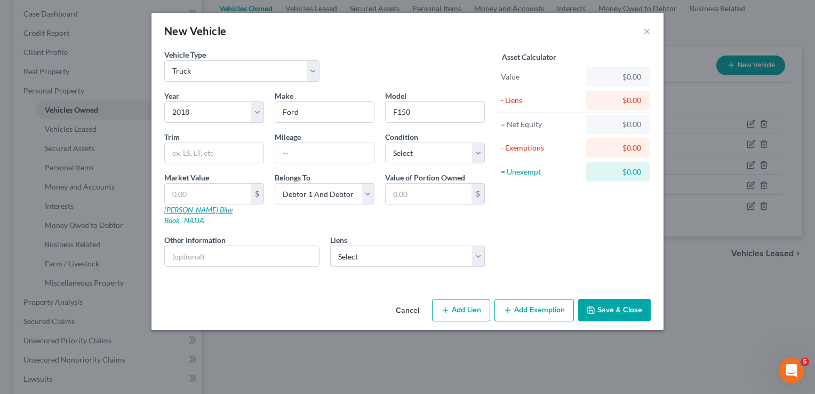
click at [184, 210] on link "Kelly Blue Book" at bounding box center [198, 215] width 68 height 20
click at [218, 187] on input "text" at bounding box center [208, 194] width 86 height 20
click at [621, 305] on button "Save & Close" at bounding box center [614, 310] width 73 height 22
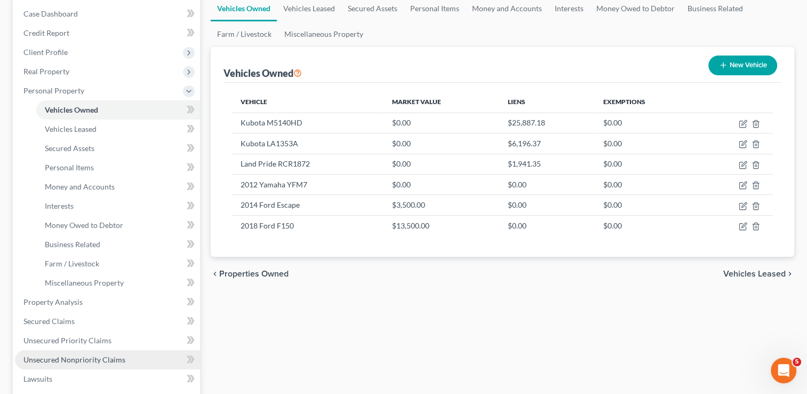
click at [65, 360] on span "Unsecured Nonpriority Claims" at bounding box center [74, 359] width 102 height 9
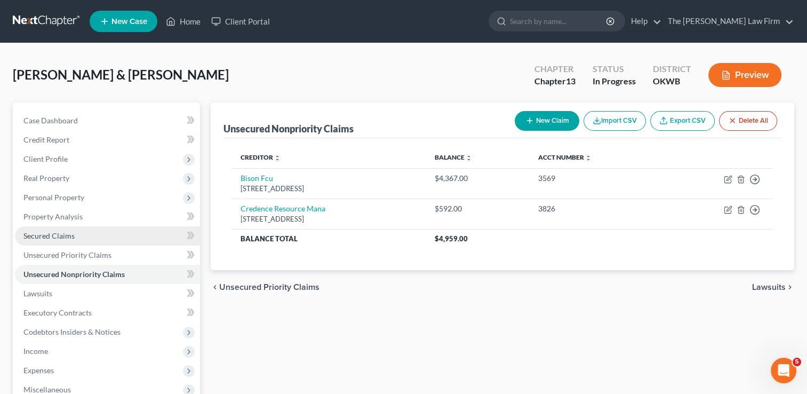
click at [62, 235] on span "Secured Claims" at bounding box center [48, 235] width 51 height 9
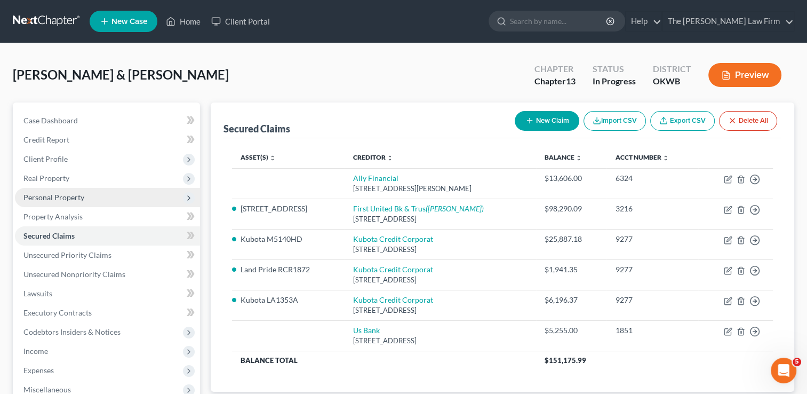
drag, startPoint x: 63, startPoint y: 200, endPoint x: 102, endPoint y: 204, distance: 38.7
click at [63, 200] on span "Personal Property" at bounding box center [53, 197] width 61 height 9
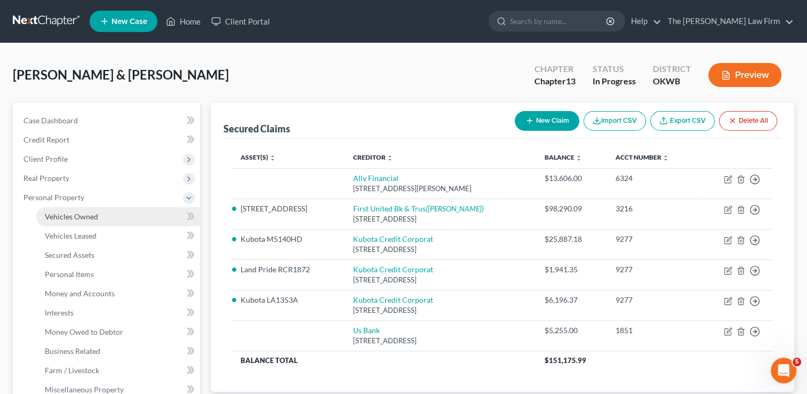
click at [90, 213] on span "Vehicles Owned" at bounding box center [71, 216] width 53 height 9
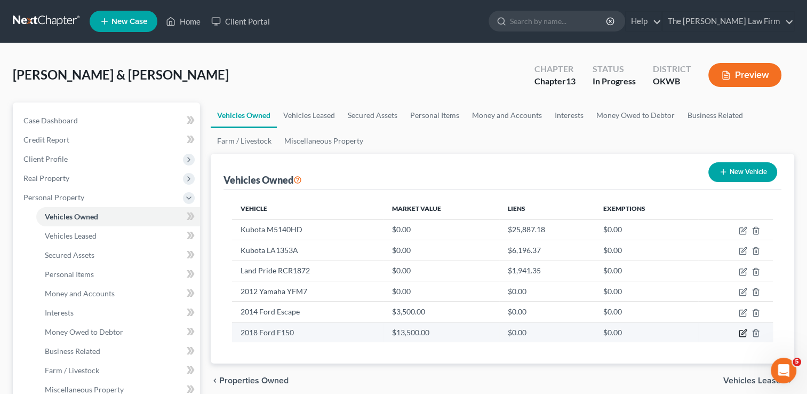
click at [744, 332] on icon "button" at bounding box center [743, 333] width 9 height 9
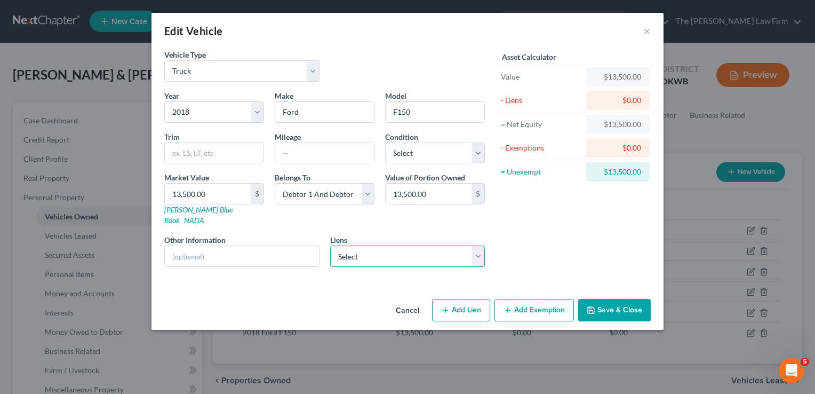
click at [395, 245] on select "Select Ally Financial - $13,606.00 Us Bank - $5,255.00" at bounding box center [407, 255] width 155 height 21
click at [330, 245] on select "Select Ally Financial - $13,606.00 Us Bank - $5,255.00" at bounding box center [407, 255] width 155 height 21
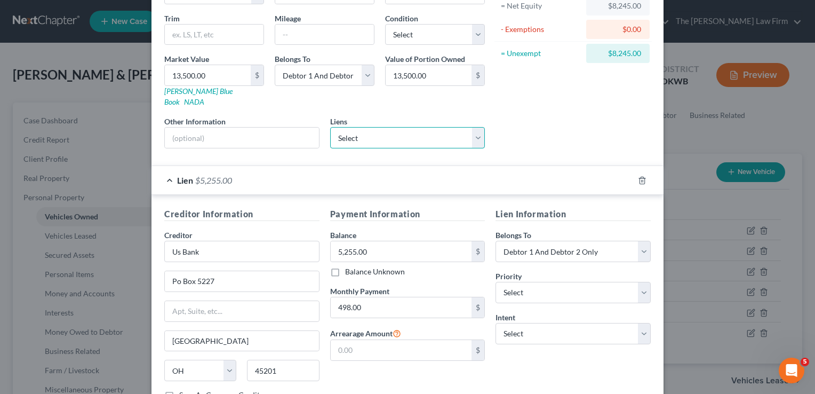
scroll to position [187, 0]
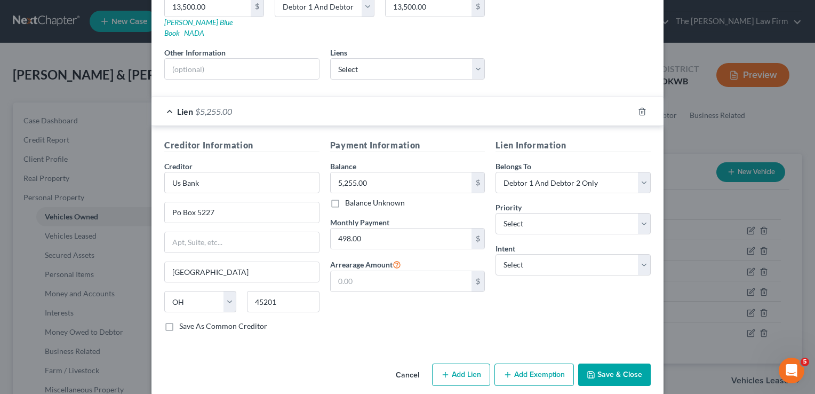
click at [608, 364] on button "Save & Close" at bounding box center [614, 374] width 73 height 22
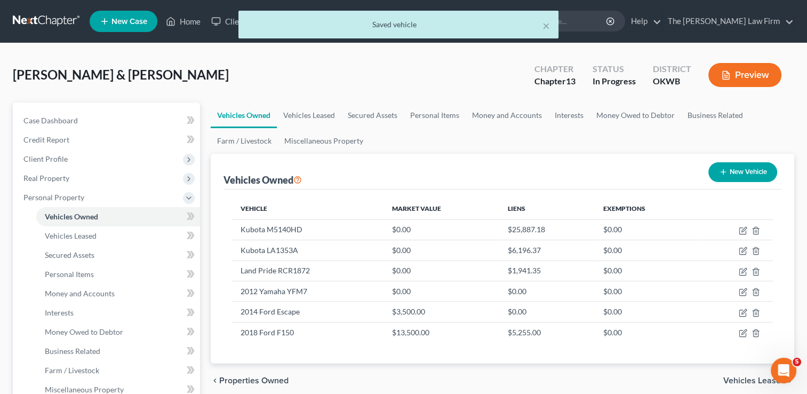
click at [747, 173] on button "New Vehicle" at bounding box center [743, 172] width 69 height 20
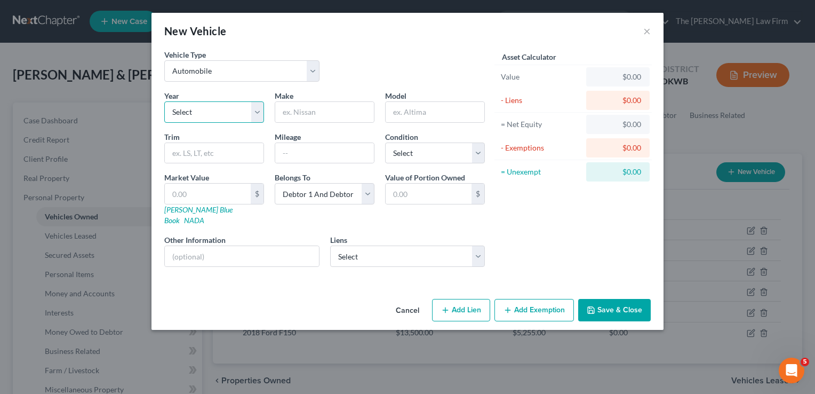
click at [247, 110] on select "Select 2026 2025 2024 2023 2022 2021 2020 2019 2018 2017 2016 2015 2014 2013 20…" at bounding box center [214, 111] width 100 height 21
click at [164, 101] on select "Select 2026 2025 2024 2023 2022 2021 2020 2019 2018 2017 2016 2015 2014 2013 20…" at bounding box center [214, 111] width 100 height 21
click at [344, 113] on input "text" at bounding box center [324, 112] width 99 height 20
click at [195, 208] on link "Kelly Blue Book" at bounding box center [198, 215] width 68 height 20
click at [216, 194] on input "text" at bounding box center [208, 194] width 86 height 20
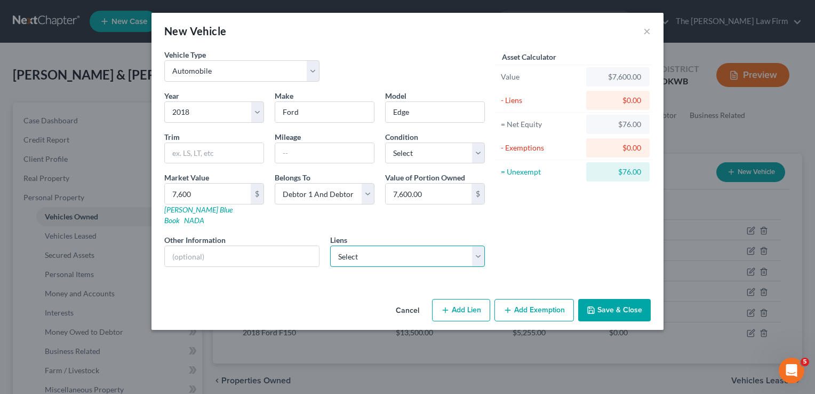
click at [360, 245] on select "Select Ally Financial - $13,606.00" at bounding box center [407, 255] width 155 height 21
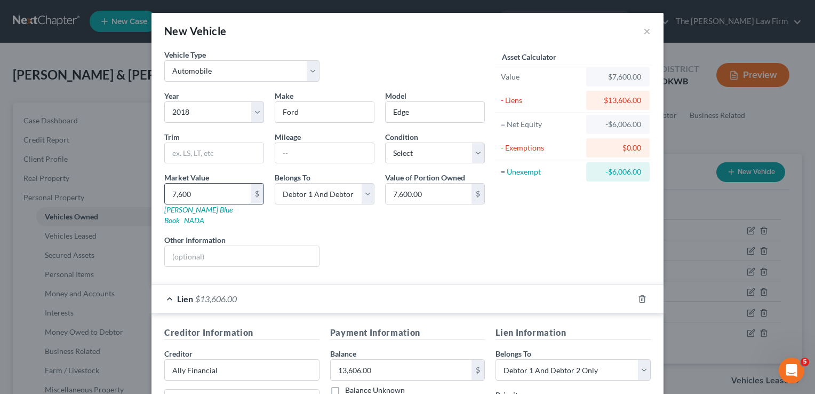
click at [205, 193] on input "7,600" at bounding box center [208, 194] width 86 height 20
click at [447, 234] on div "Liens Select" at bounding box center [408, 250] width 166 height 33
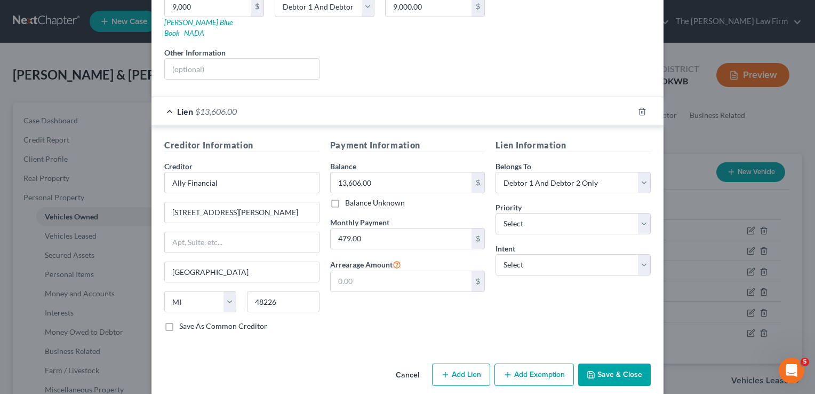
click at [611, 363] on button "Save & Close" at bounding box center [614, 374] width 73 height 22
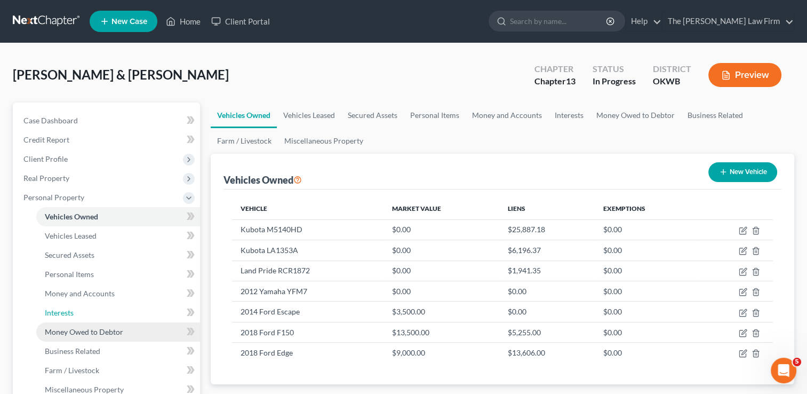
click at [72, 305] on link "Interests" at bounding box center [118, 312] width 164 height 19
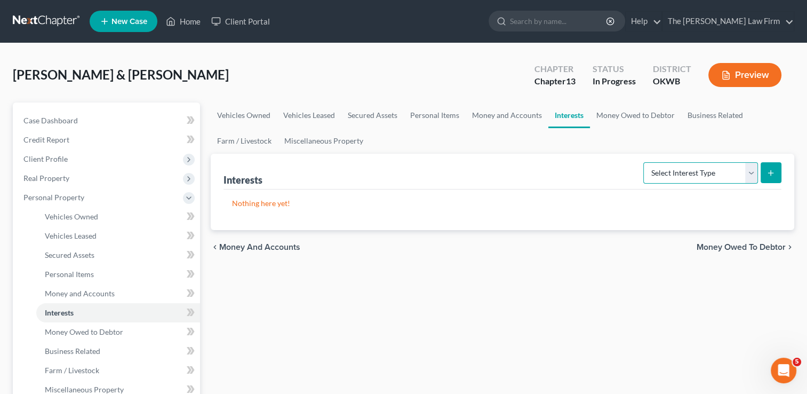
click at [751, 171] on select "Select Interest Type 401K Annuity Bond Education IRA Government Bond Government…" at bounding box center [701, 172] width 115 height 21
click at [645, 162] on select "Select Interest Type 401K Annuity Bond Education IRA Government Bond Government…" at bounding box center [701, 172] width 115 height 21
click at [773, 174] on icon "submit" at bounding box center [771, 173] width 9 height 9
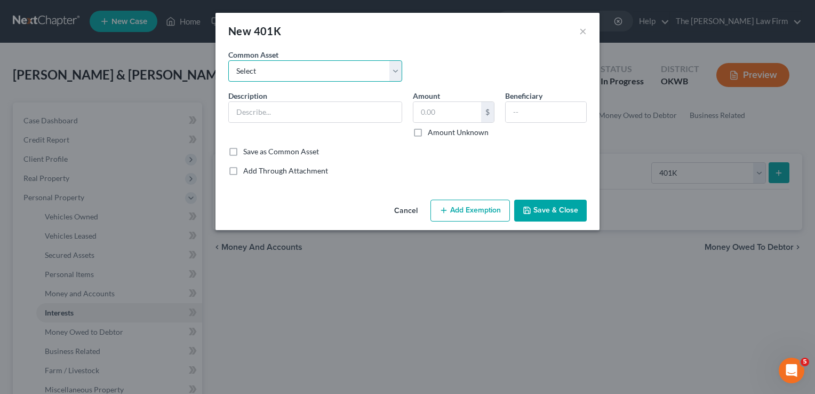
click at [266, 70] on select "Select Employment 401K" at bounding box center [315, 70] width 174 height 21
click at [228, 60] on select "Select Employment 401K" at bounding box center [315, 70] width 174 height 21
click at [459, 113] on input "30,000.00" at bounding box center [448, 112] width 68 height 20
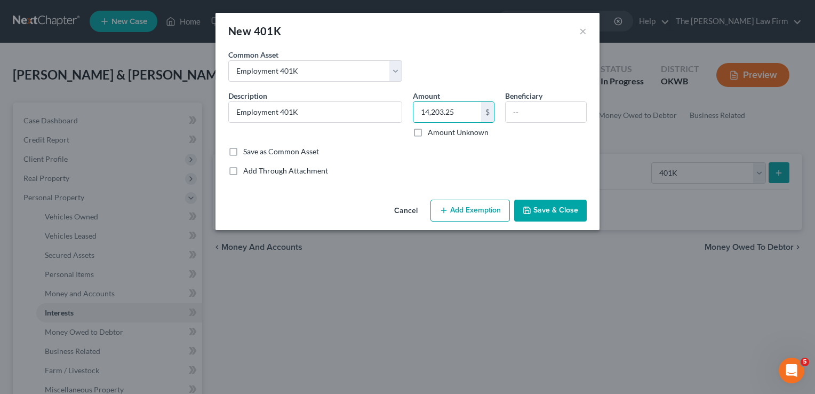
click at [460, 204] on button "Add Exemption" at bounding box center [471, 211] width 80 height 22
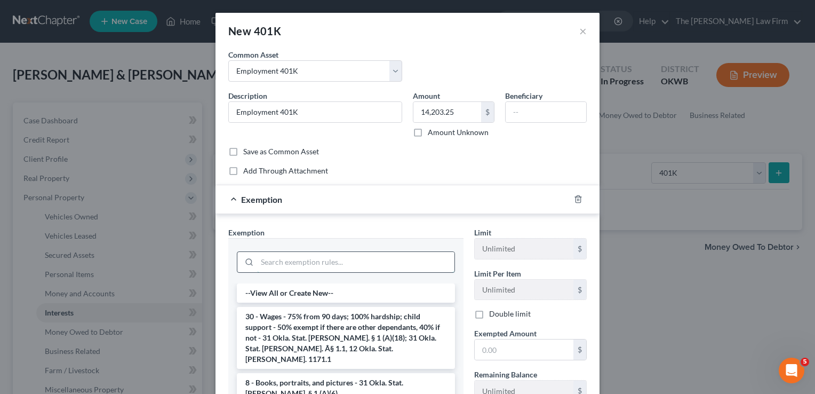
click at [305, 259] on input "search" at bounding box center [355, 262] width 197 height 20
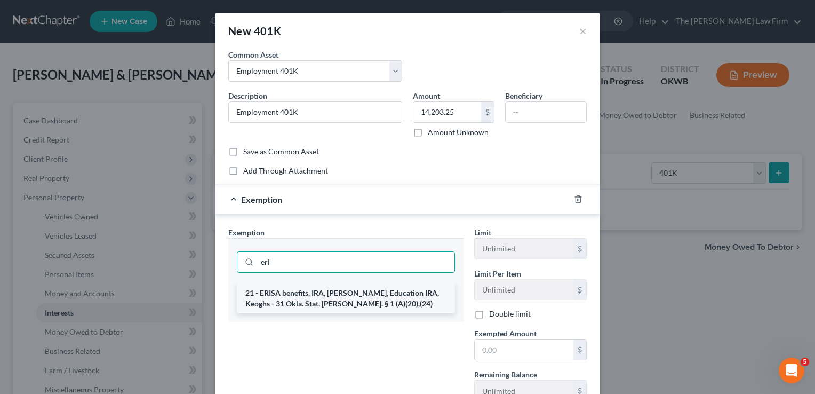
click at [318, 292] on li "21 - ERISA benefits, IRA, Roth IRA, Education IRA, Keoghs - 31 Okla. Stat. Ann.…" at bounding box center [346, 298] width 218 height 30
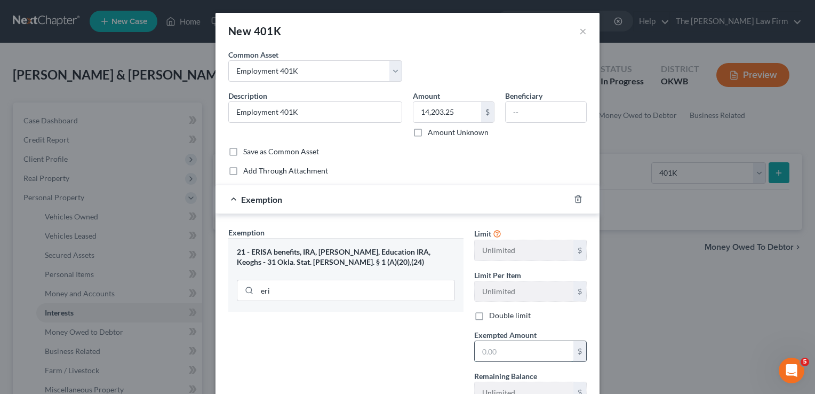
click at [502, 351] on input "text" at bounding box center [524, 351] width 99 height 20
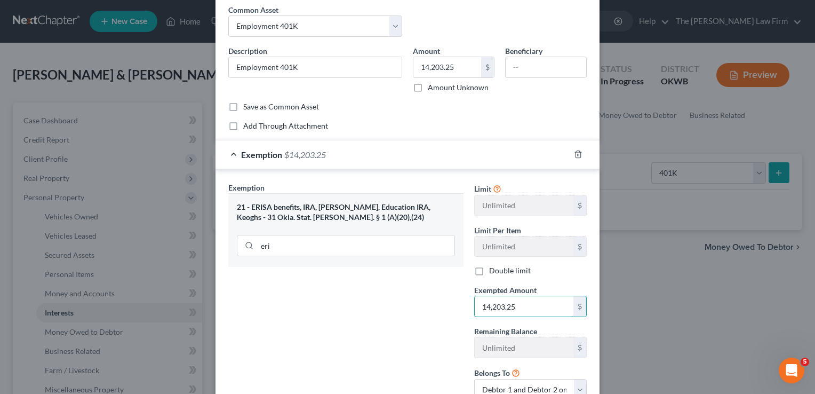
scroll to position [125, 0]
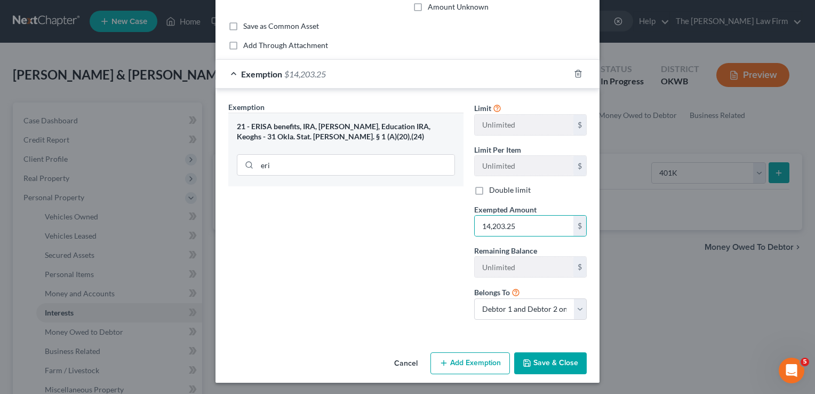
click at [554, 362] on button "Save & Close" at bounding box center [550, 363] width 73 height 22
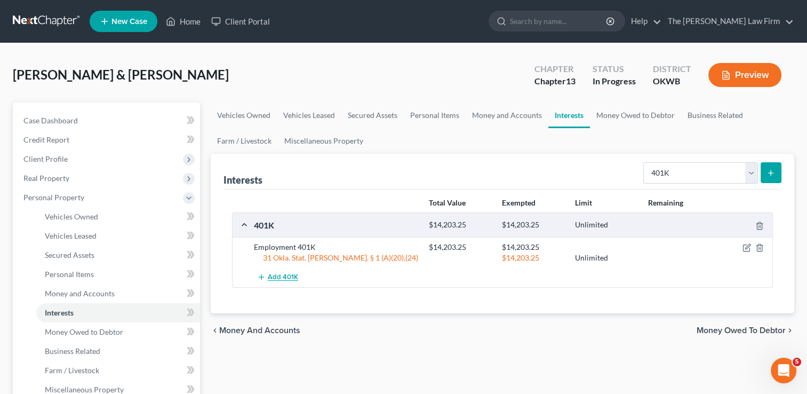
click at [276, 275] on span "Add 401K" at bounding box center [283, 277] width 30 height 9
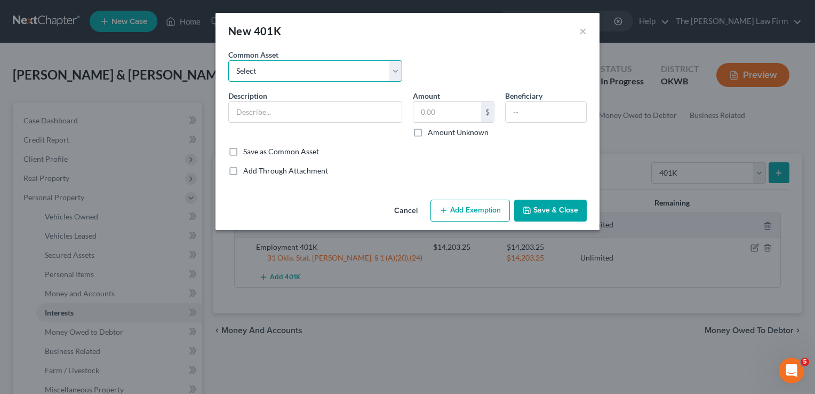
click at [305, 75] on select "Select Employment 401K" at bounding box center [315, 70] width 174 height 21
click at [228, 60] on select "Select Employment 401K" at bounding box center [315, 70] width 174 height 21
click at [461, 109] on input "30,000.00" at bounding box center [448, 112] width 68 height 20
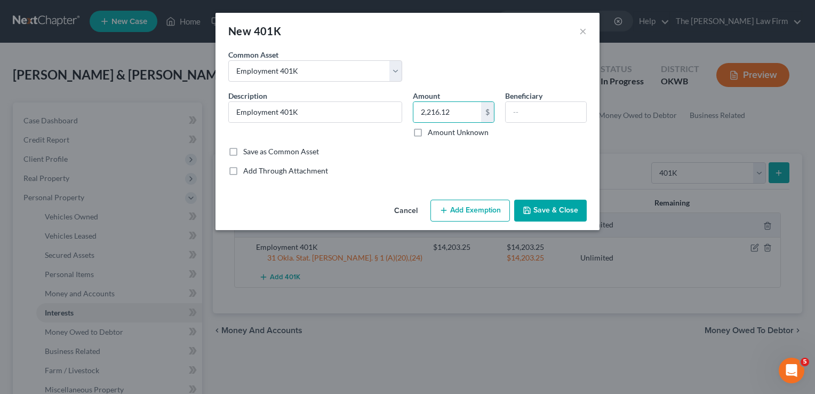
click at [474, 212] on button "Add Exemption" at bounding box center [471, 211] width 80 height 22
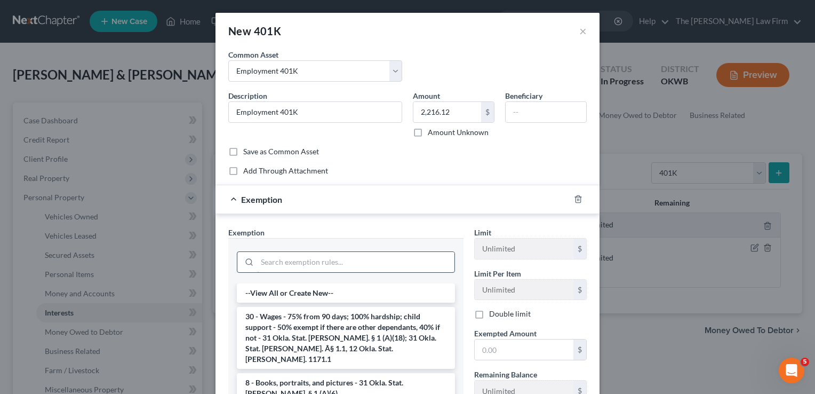
click at [285, 259] on input "search" at bounding box center [355, 262] width 197 height 20
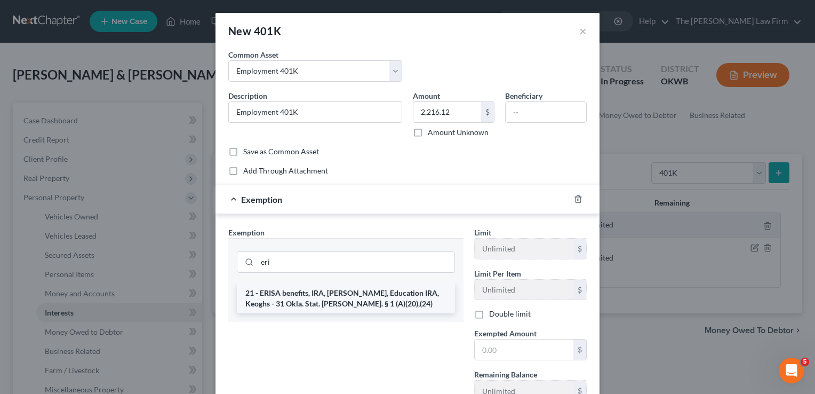
click at [269, 302] on li "21 - ERISA benefits, IRA, Roth IRA, Education IRA, Keoghs - 31 Okla. Stat. Ann.…" at bounding box center [346, 298] width 218 height 30
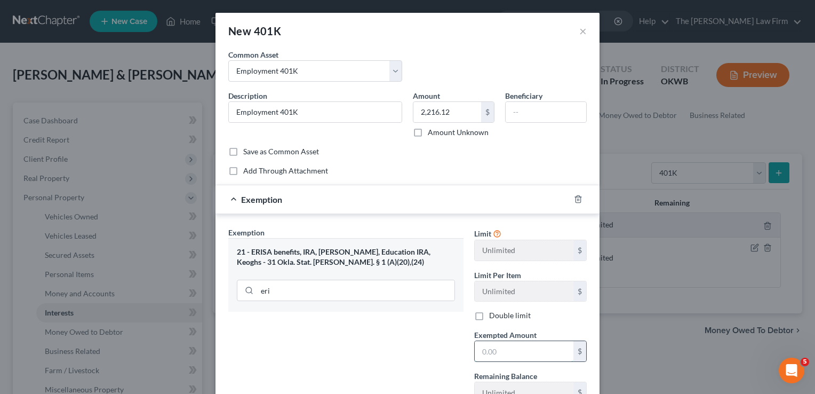
click at [499, 350] on input "text" at bounding box center [524, 351] width 99 height 20
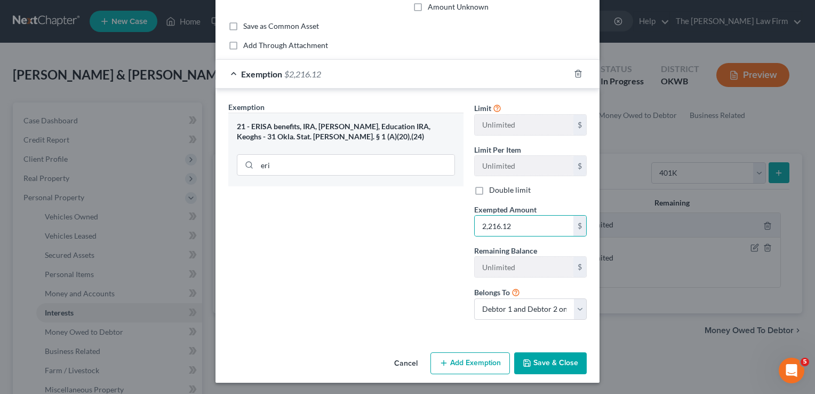
click at [553, 366] on button "Save & Close" at bounding box center [550, 363] width 73 height 22
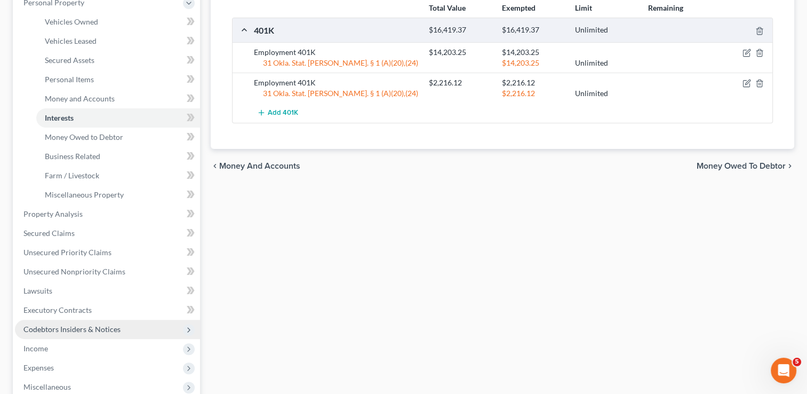
scroll to position [213, 0]
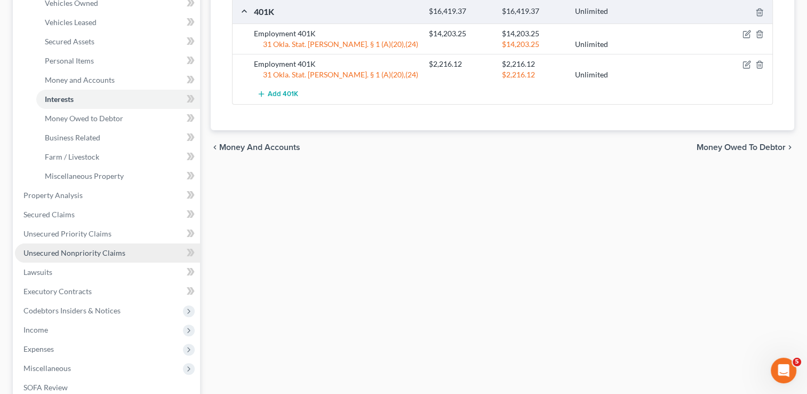
click at [63, 252] on span "Unsecured Nonpriority Claims" at bounding box center [74, 252] width 102 height 9
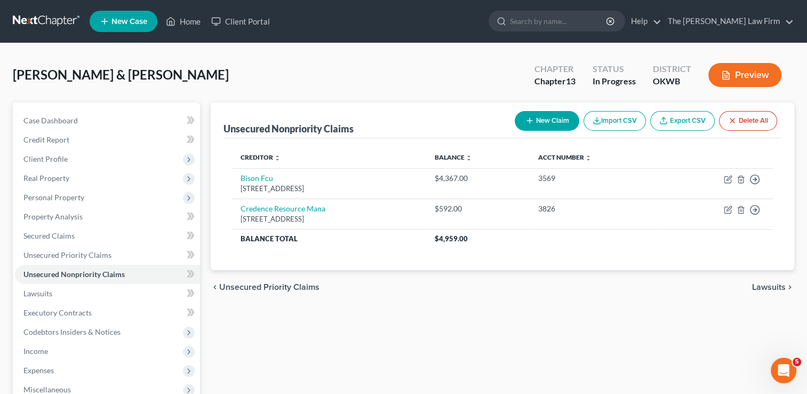
click at [548, 126] on button "New Claim" at bounding box center [547, 121] width 65 height 20
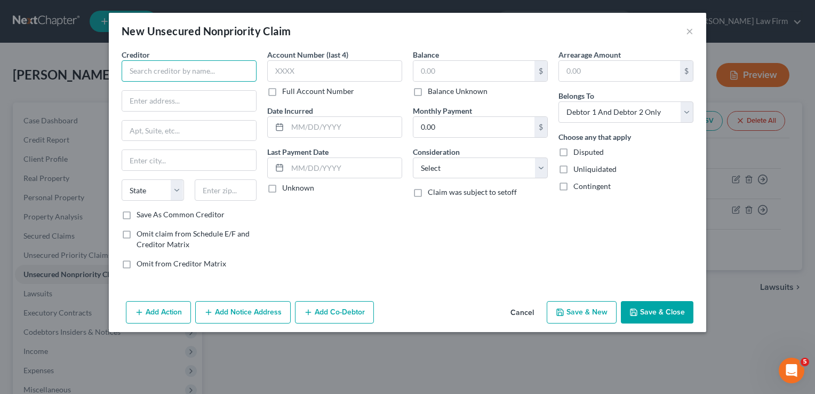
click at [169, 69] on input "text" at bounding box center [189, 70] width 135 height 21
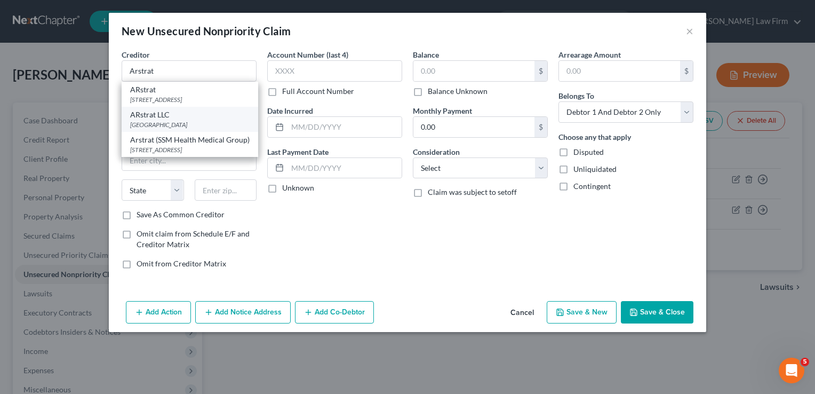
click at [176, 120] on div "ARstrat LLC" at bounding box center [190, 114] width 120 height 11
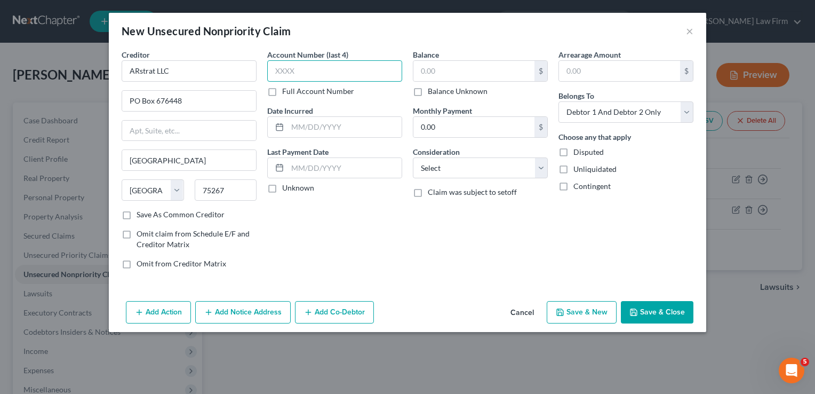
click at [327, 75] on input "text" at bounding box center [334, 70] width 135 height 21
click at [440, 69] on input "text" at bounding box center [474, 71] width 121 height 20
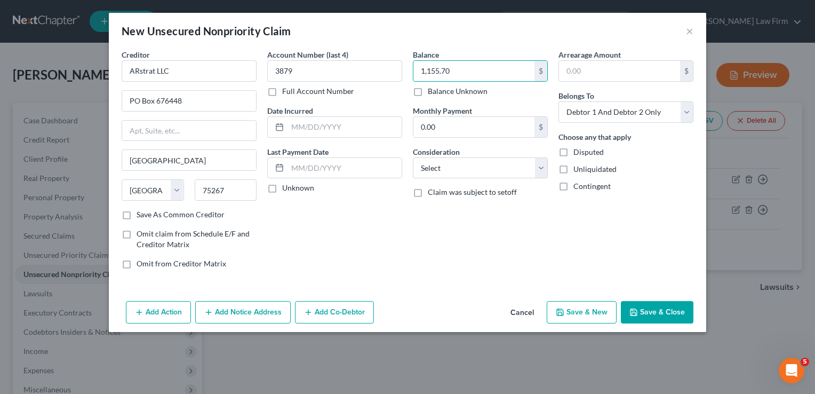
click at [649, 311] on button "Save & Close" at bounding box center [657, 312] width 73 height 22
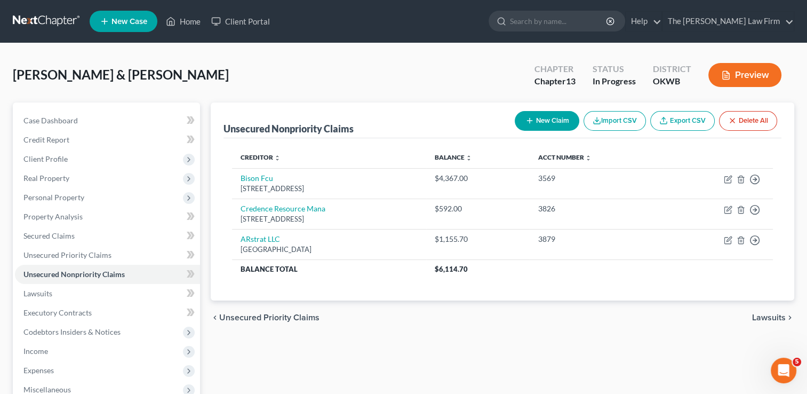
click at [555, 118] on button "New Claim" at bounding box center [547, 121] width 65 height 20
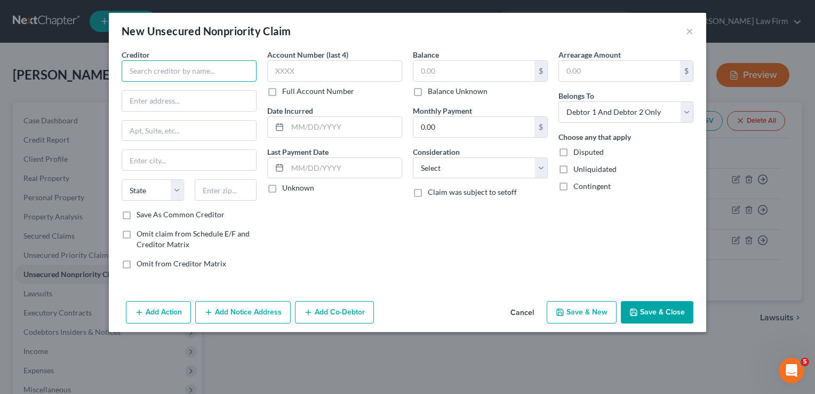
click at [225, 69] on input "text" at bounding box center [189, 70] width 135 height 21
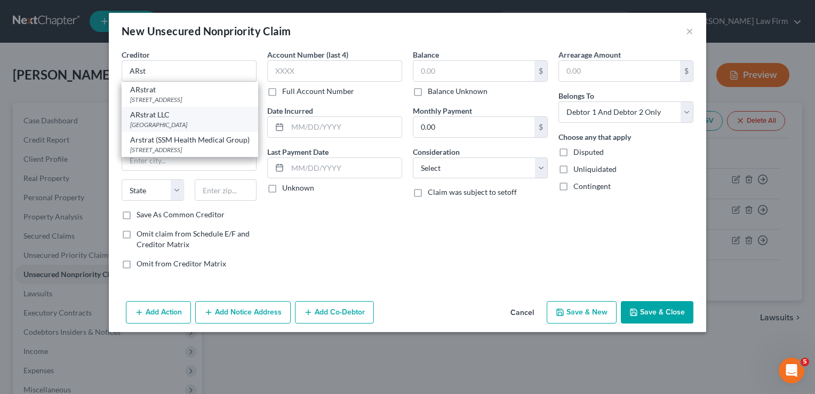
click at [177, 120] on div "ARstrat LLC" at bounding box center [190, 114] width 120 height 11
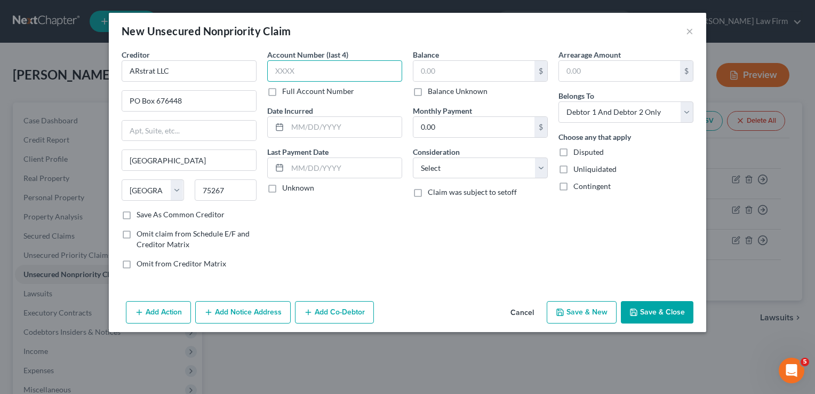
click at [312, 73] on input "text" at bounding box center [334, 70] width 135 height 21
click at [452, 70] on input "text" at bounding box center [474, 71] width 121 height 20
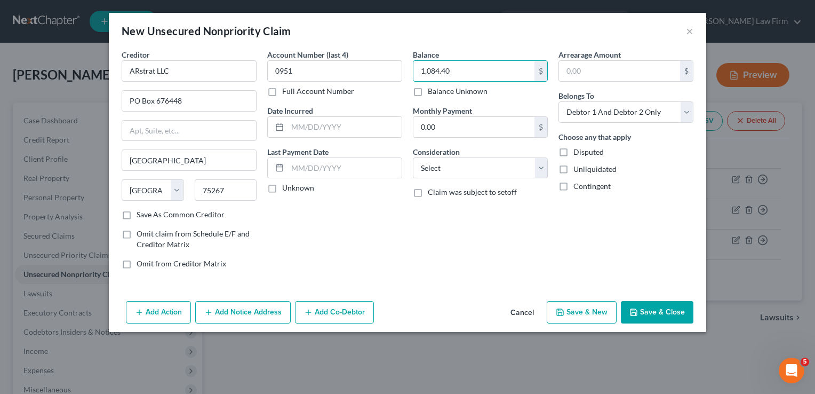
click at [660, 313] on button "Save & Close" at bounding box center [657, 312] width 73 height 22
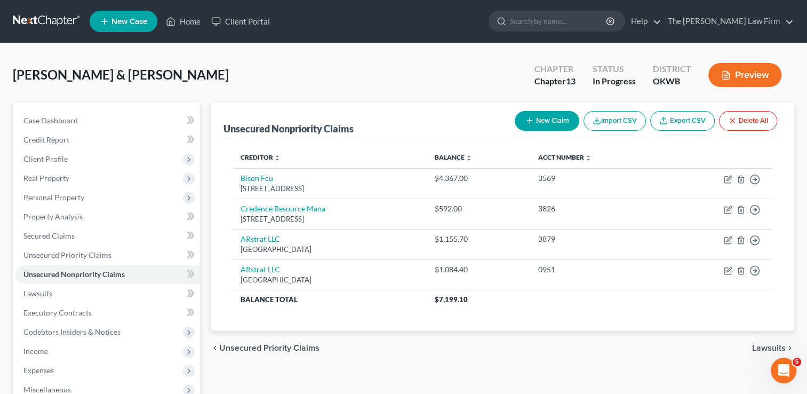
click at [554, 118] on button "New Claim" at bounding box center [547, 121] width 65 height 20
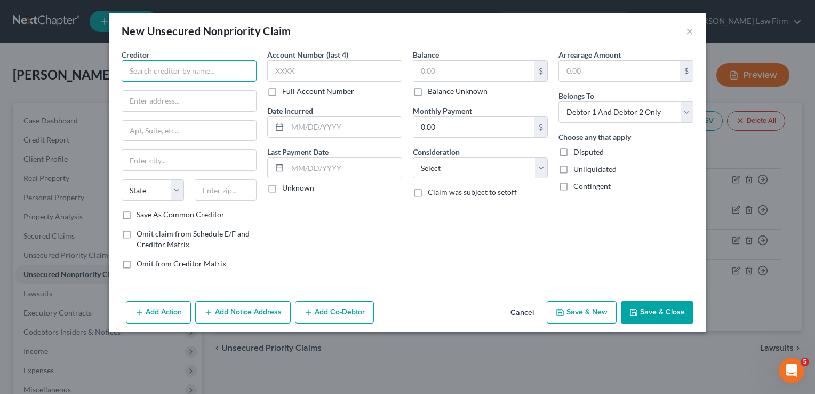
click at [180, 66] on input "text" at bounding box center [189, 70] width 135 height 21
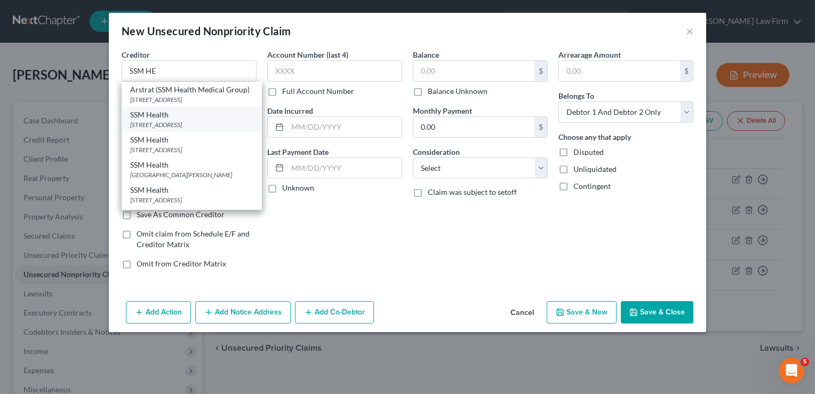
click at [177, 120] on div "SSM Health" at bounding box center [191, 114] width 123 height 11
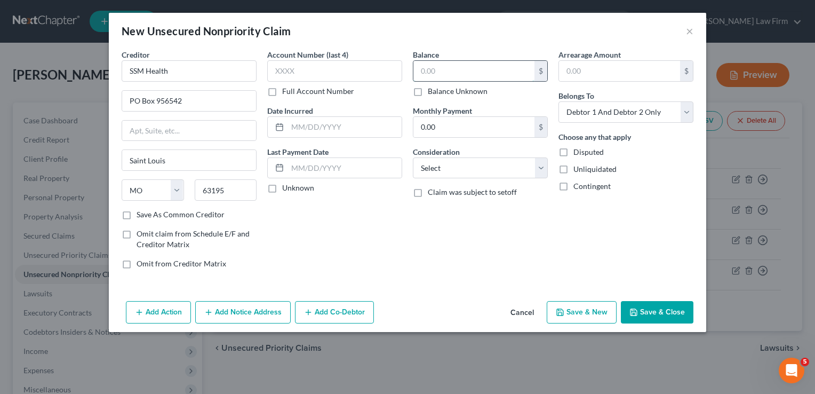
click at [458, 72] on input "text" at bounding box center [474, 71] width 121 height 20
click at [301, 73] on input "text" at bounding box center [334, 70] width 135 height 21
click at [657, 311] on button "Save & Close" at bounding box center [657, 312] width 73 height 22
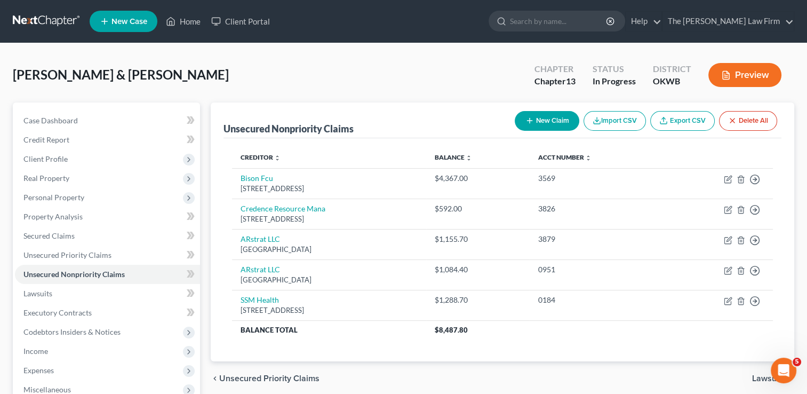
click at [548, 118] on button "New Claim" at bounding box center [547, 121] width 65 height 20
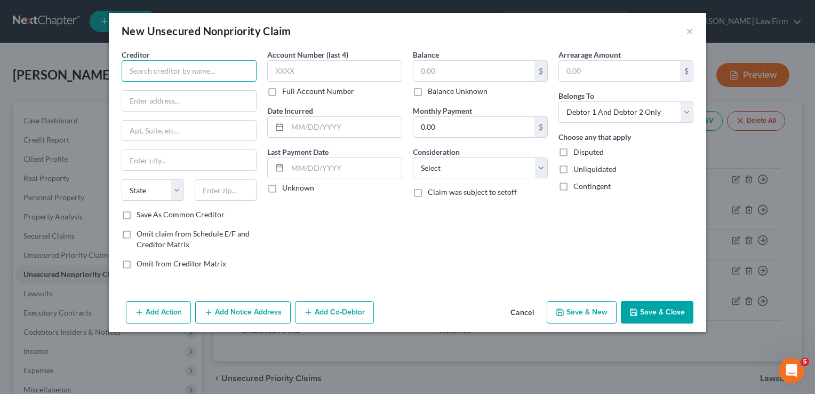
click at [184, 69] on input "text" at bounding box center [189, 70] width 135 height 21
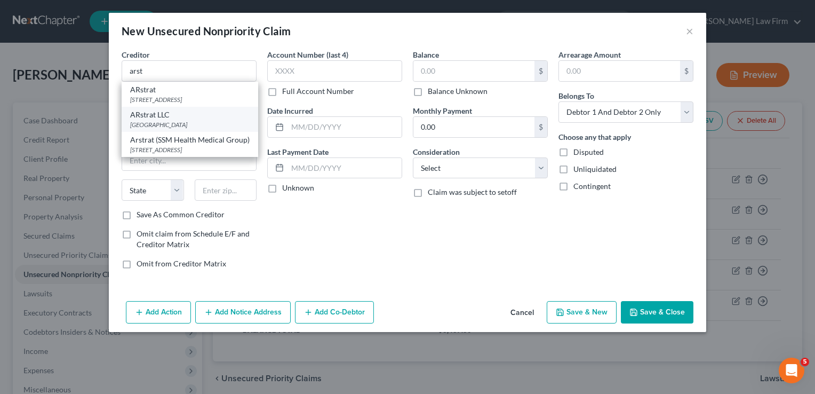
click at [171, 129] on div "PO Box 676448, Dallas, TX 75267" at bounding box center [190, 124] width 120 height 9
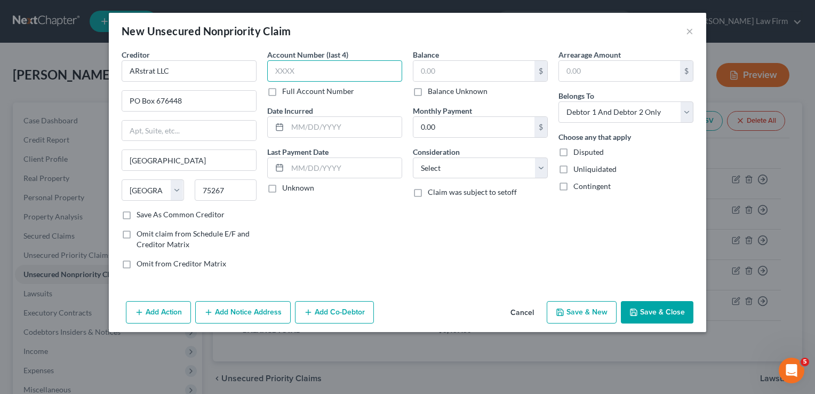
click at [325, 72] on input "text" at bounding box center [334, 70] width 135 height 21
click at [452, 69] on input "text" at bounding box center [474, 71] width 121 height 20
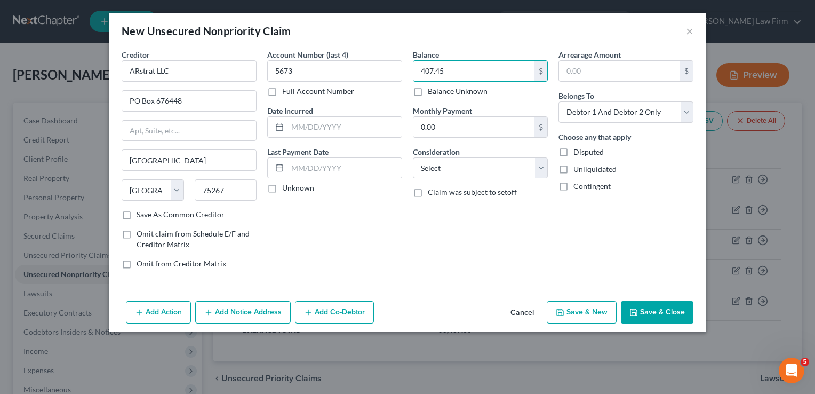
click at [639, 306] on button "Save & Close" at bounding box center [657, 312] width 73 height 22
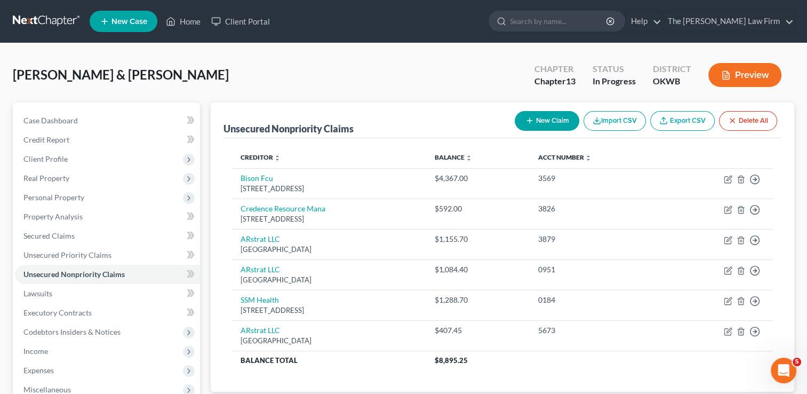
click at [551, 120] on button "New Claim" at bounding box center [547, 121] width 65 height 20
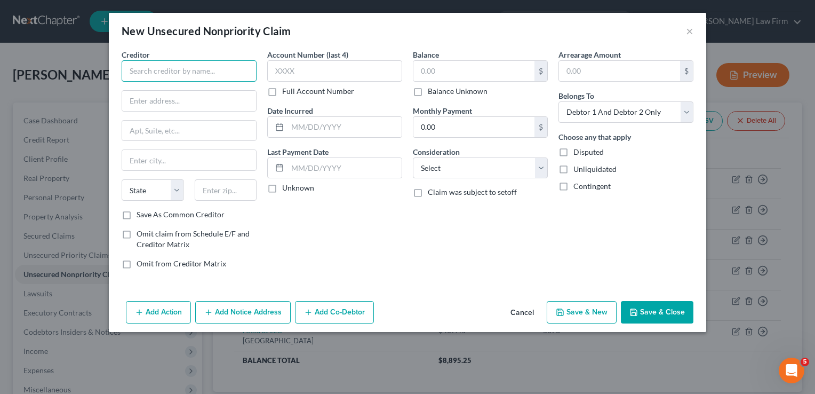
click at [176, 72] on input "text" at bounding box center [189, 70] width 135 height 21
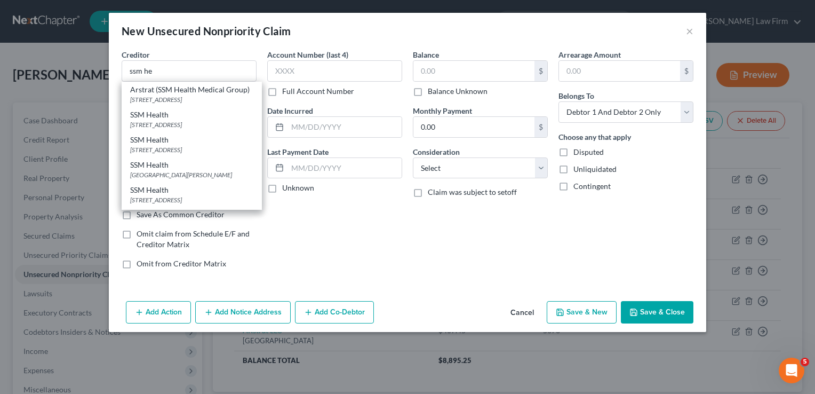
click at [176, 120] on div "SSM Health" at bounding box center [191, 114] width 123 height 11
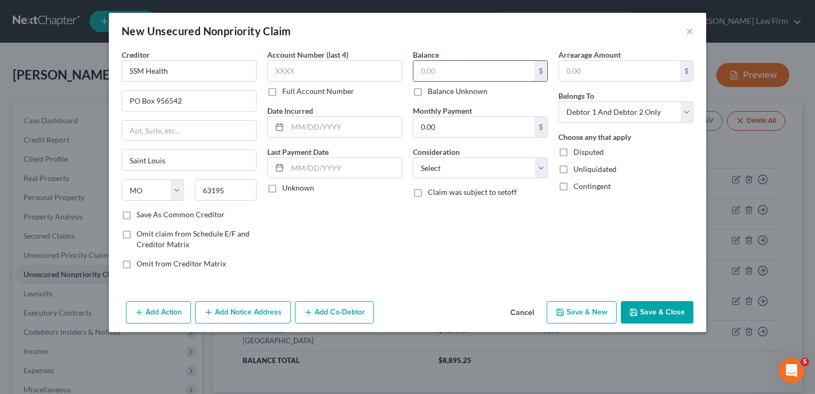
click at [450, 72] on input "text" at bounding box center [474, 71] width 121 height 20
drag, startPoint x: 447, startPoint y: 72, endPoint x: 418, endPoint y: 72, distance: 28.8
click at [418, 72] on input "65.54" at bounding box center [474, 71] width 121 height 20
click at [369, 69] on input "text" at bounding box center [334, 70] width 135 height 21
click at [668, 311] on button "Save & Close" at bounding box center [657, 312] width 73 height 22
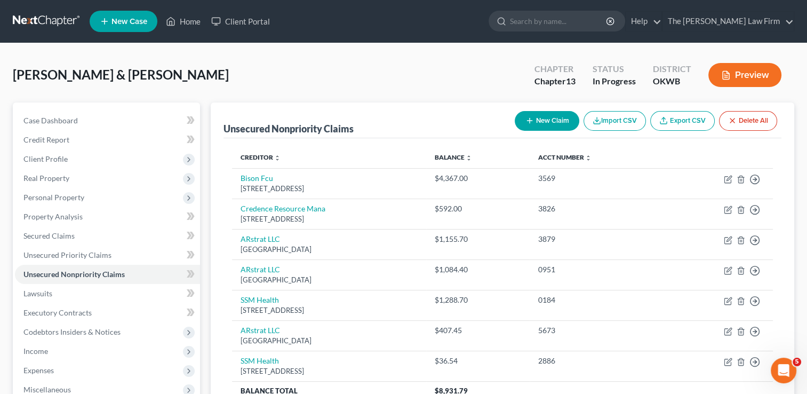
click at [544, 123] on button "New Claim" at bounding box center [547, 121] width 65 height 20
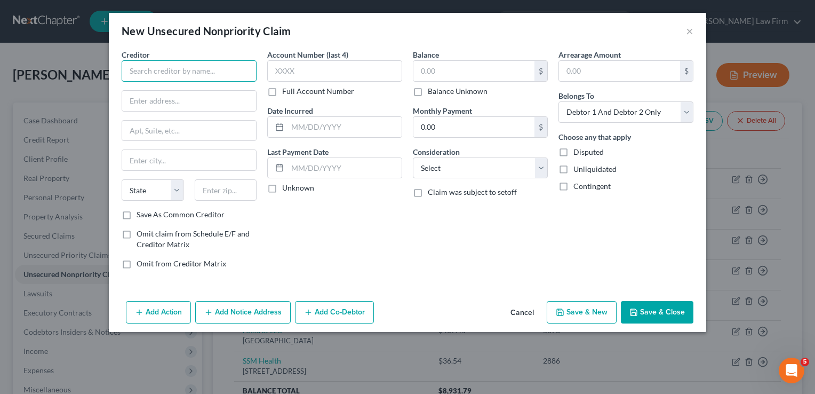
click at [228, 67] on input "text" at bounding box center [189, 70] width 135 height 21
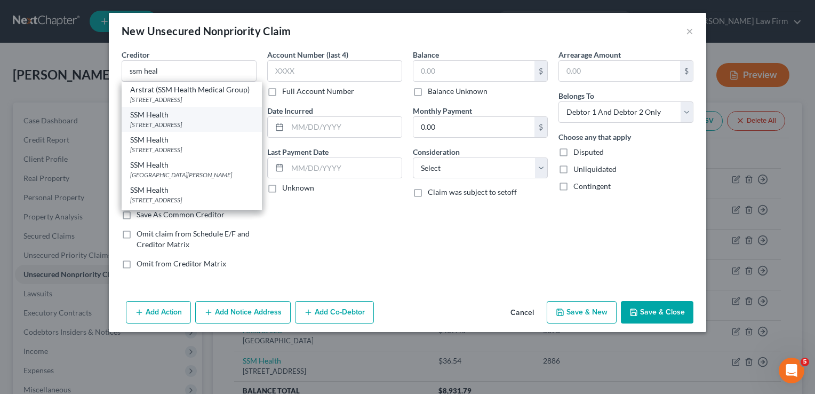
click at [165, 129] on div "PO Box 956542, Saint Louis, MO 63195" at bounding box center [191, 124] width 123 height 9
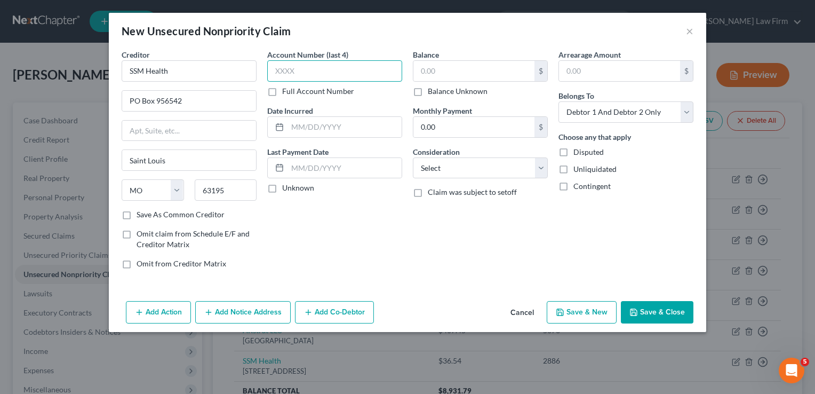
click at [307, 68] on input "text" at bounding box center [334, 70] width 135 height 21
click at [455, 75] on input "text" at bounding box center [474, 71] width 121 height 20
click at [649, 306] on button "Save & Close" at bounding box center [657, 312] width 73 height 22
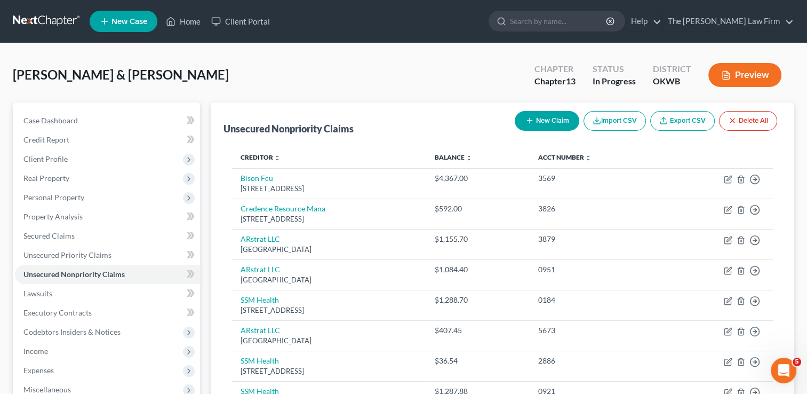
click at [541, 120] on button "New Claim" at bounding box center [547, 121] width 65 height 20
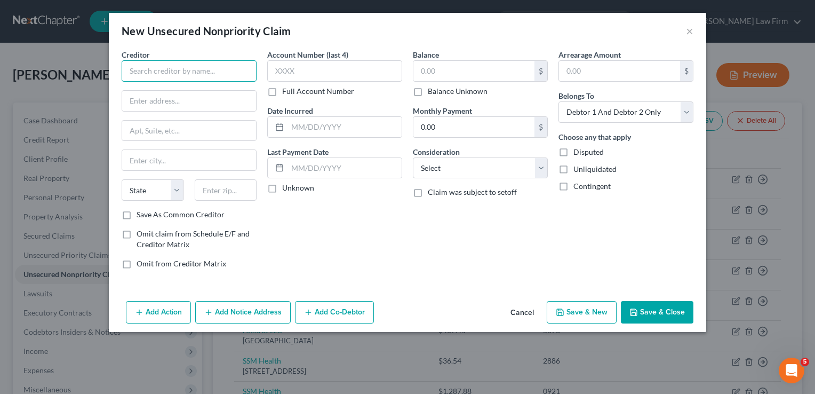
click at [230, 69] on input "text" at bounding box center [189, 70] width 135 height 21
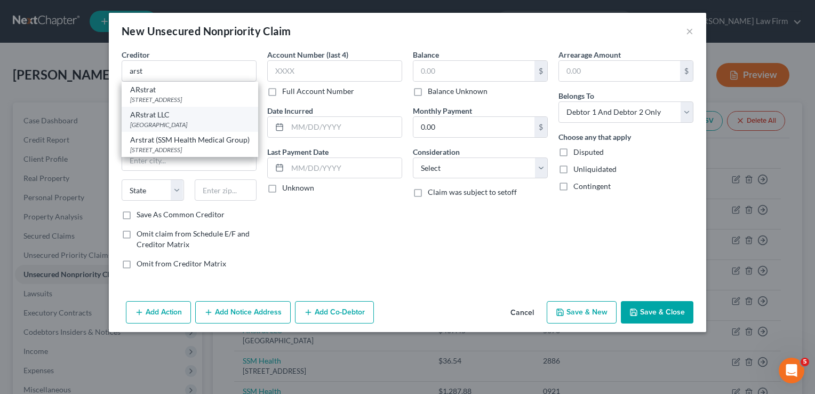
click at [165, 129] on div "PO Box 676448, Dallas, TX 75267" at bounding box center [190, 124] width 120 height 9
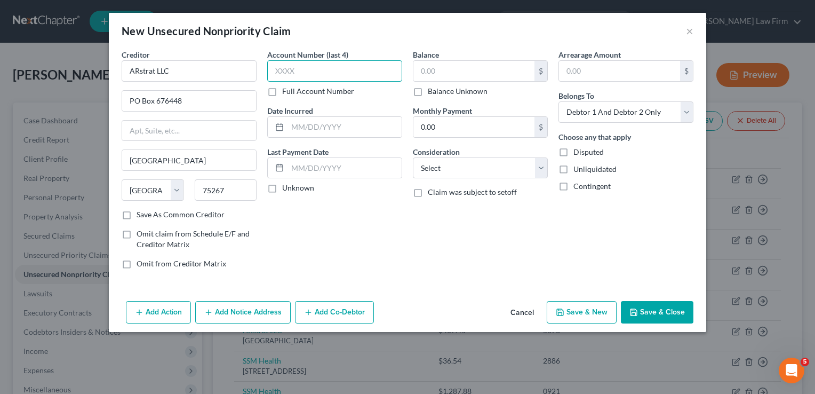
click at [323, 70] on input "text" at bounding box center [334, 70] width 135 height 21
click at [453, 70] on input "text" at bounding box center [474, 71] width 121 height 20
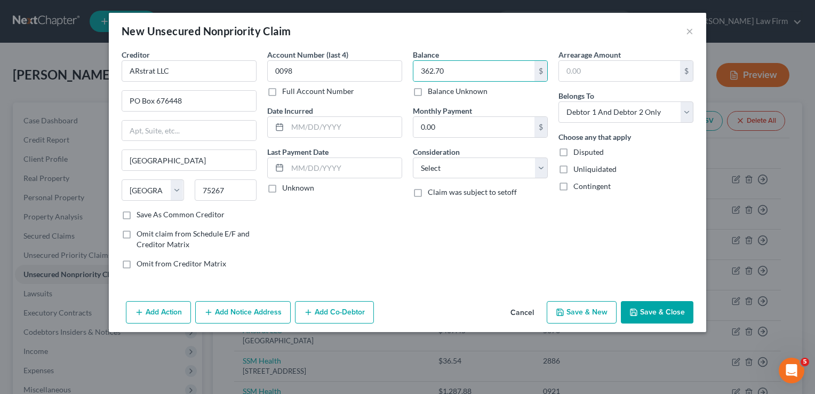
click at [649, 308] on button "Save & Close" at bounding box center [657, 312] width 73 height 22
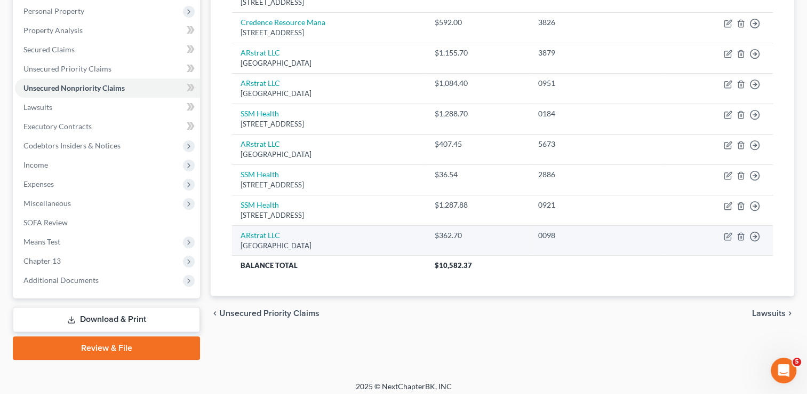
scroll to position [192, 0]
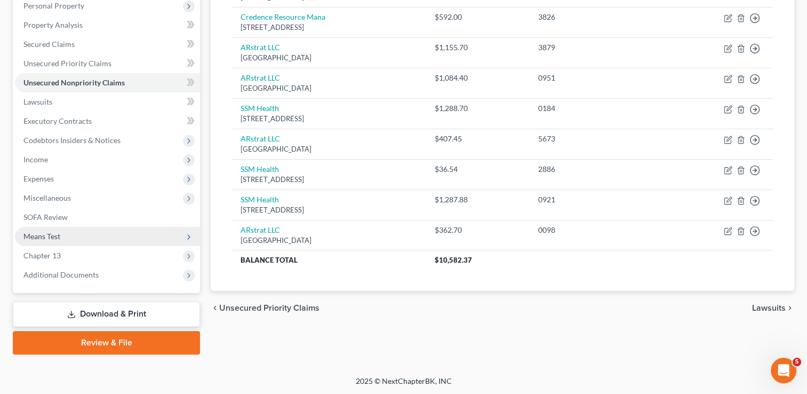
click at [50, 234] on span "Means Test" at bounding box center [41, 236] width 37 height 9
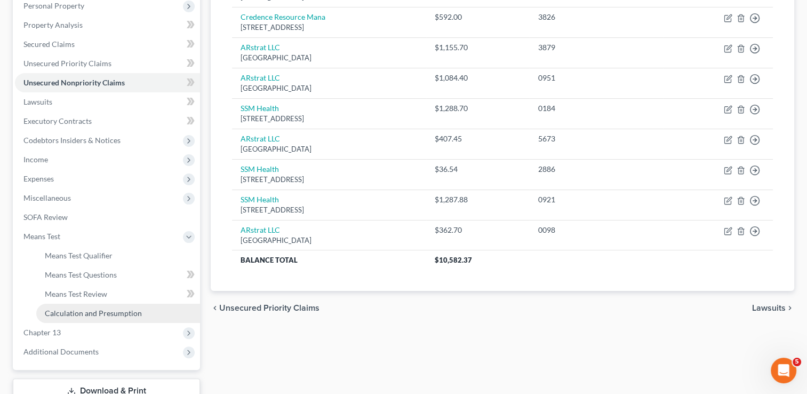
click at [83, 311] on span "Calculation and Presumption" at bounding box center [93, 312] width 97 height 9
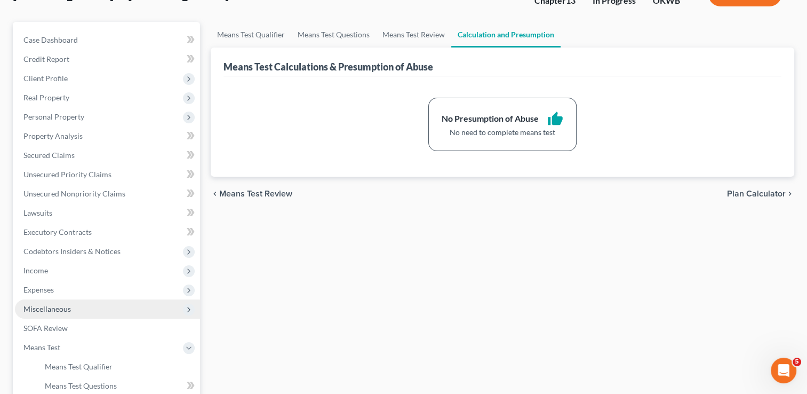
scroll to position [107, 0]
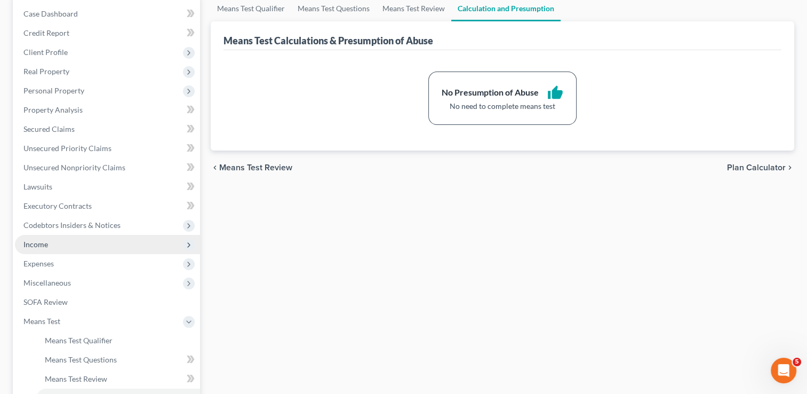
click at [36, 246] on span "Income" at bounding box center [35, 244] width 25 height 9
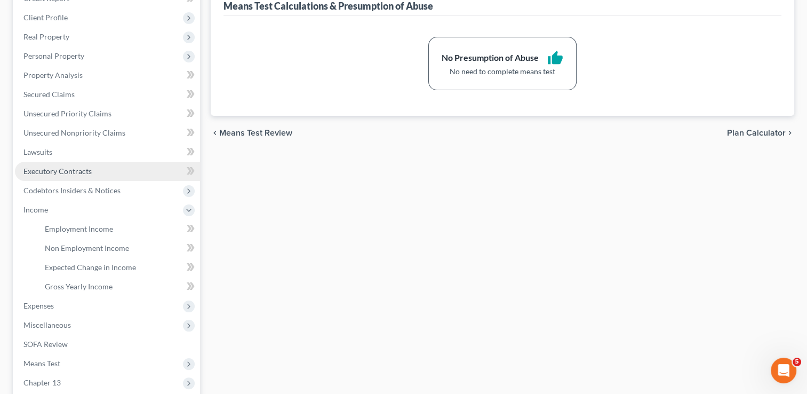
scroll to position [160, 0]
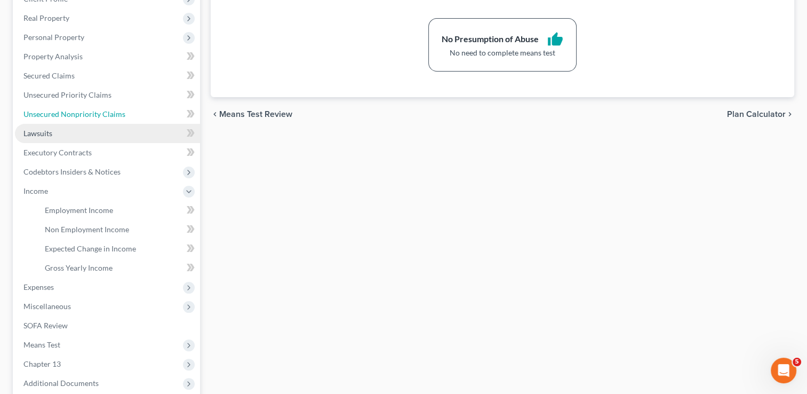
click at [76, 123] on link "Unsecured Nonpriority Claims" at bounding box center [107, 114] width 185 height 19
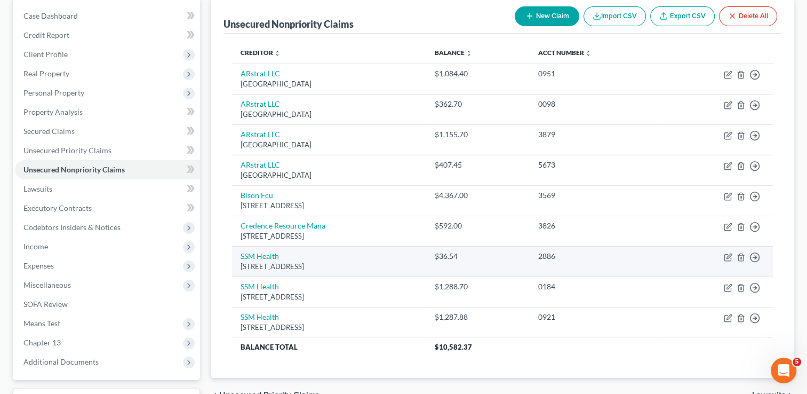
scroll to position [107, 0]
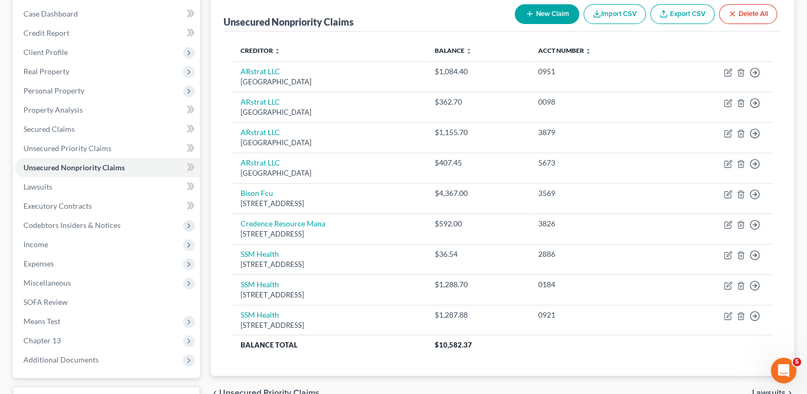
click at [544, 14] on button "New Claim" at bounding box center [547, 14] width 65 height 20
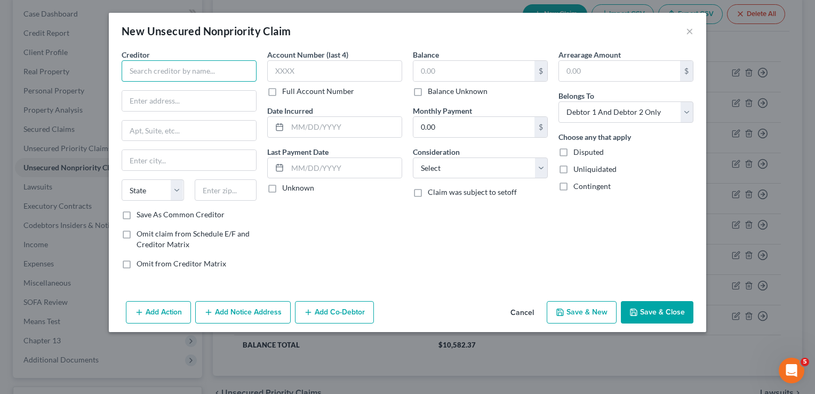
click at [224, 67] on input "text" at bounding box center [189, 70] width 135 height 21
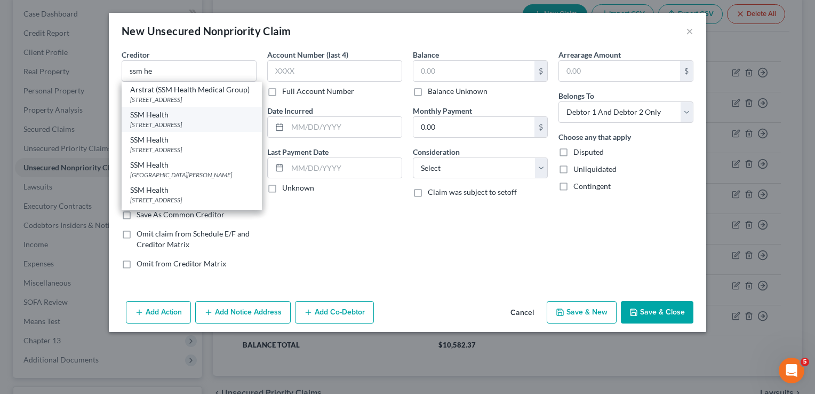
click at [160, 120] on div "SSM Health" at bounding box center [191, 114] width 123 height 11
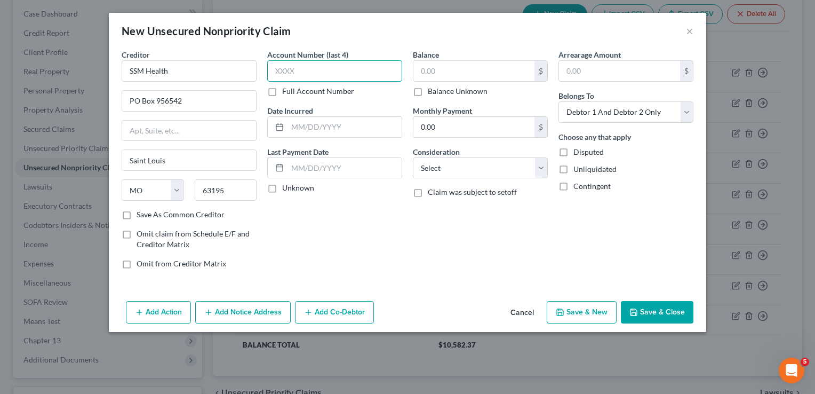
click at [317, 74] on input "text" at bounding box center [334, 70] width 135 height 21
click at [511, 71] on input "text" at bounding box center [474, 71] width 121 height 20
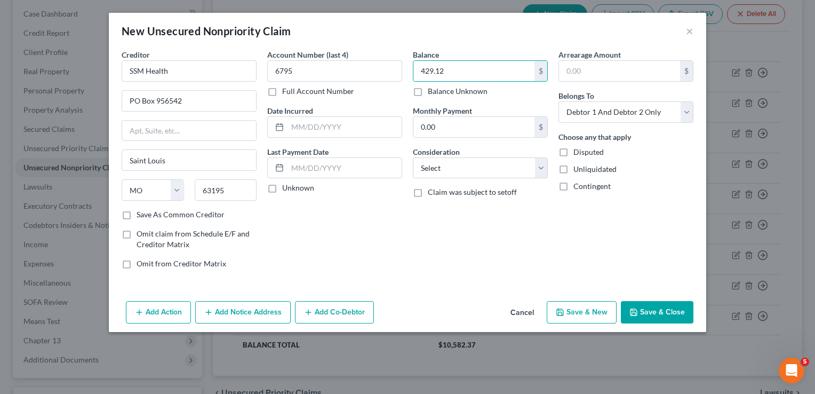
click at [662, 311] on button "Save & Close" at bounding box center [657, 312] width 73 height 22
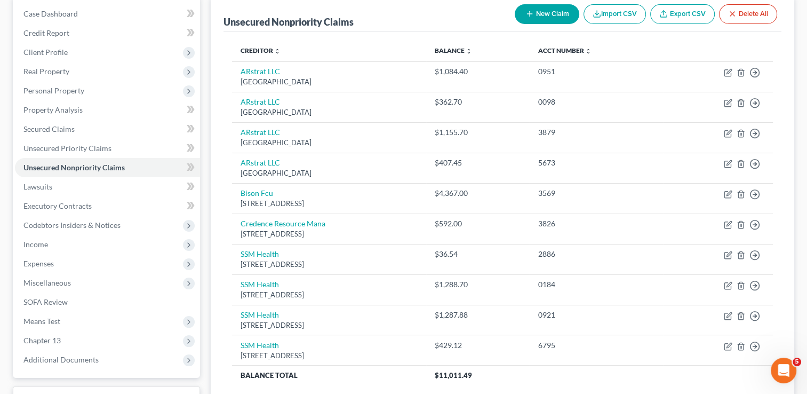
click at [545, 17] on button "New Claim" at bounding box center [547, 14] width 65 height 20
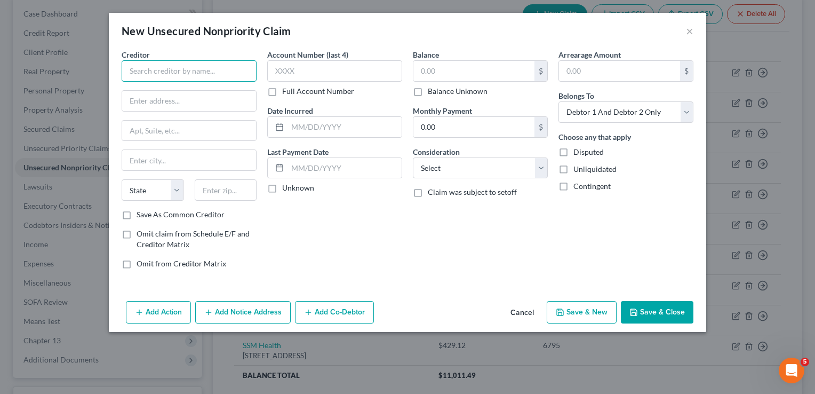
click at [137, 75] on input "text" at bounding box center [189, 70] width 135 height 21
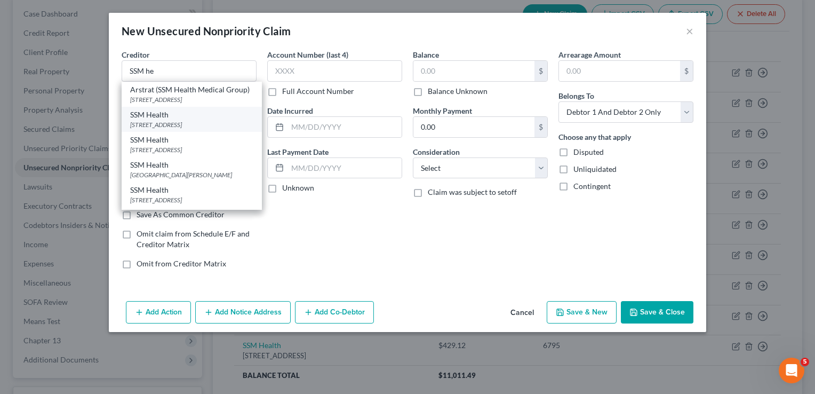
click at [162, 129] on div "PO Box 956542, Saint Louis, MO 63195" at bounding box center [191, 124] width 123 height 9
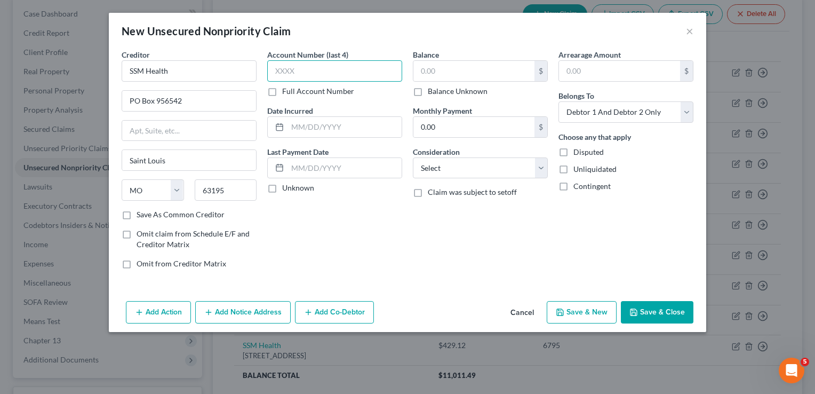
click at [319, 70] on input "text" at bounding box center [334, 70] width 135 height 21
click at [461, 69] on input "text" at bounding box center [474, 71] width 121 height 20
click at [657, 311] on button "Save & Close" at bounding box center [657, 312] width 73 height 22
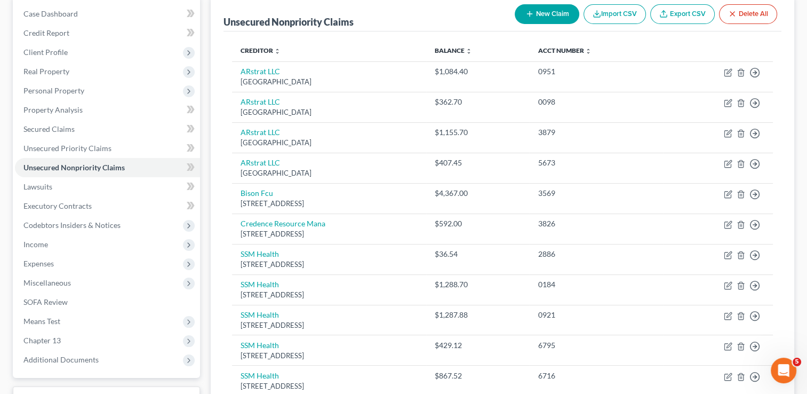
click at [531, 18] on button "New Claim" at bounding box center [547, 14] width 65 height 20
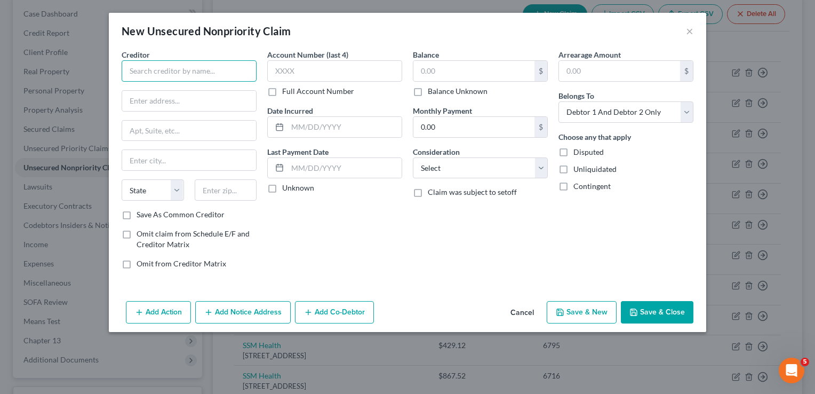
click at [171, 70] on input "text" at bounding box center [189, 70] width 135 height 21
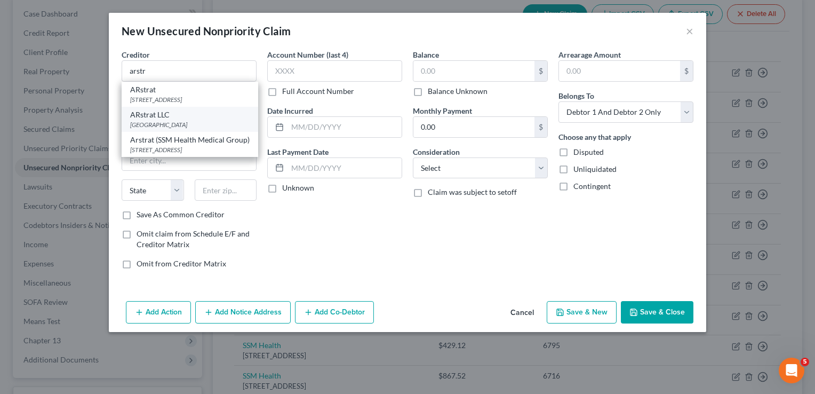
click at [170, 129] on div "PO Box 676448, Dallas, TX 75267" at bounding box center [190, 124] width 120 height 9
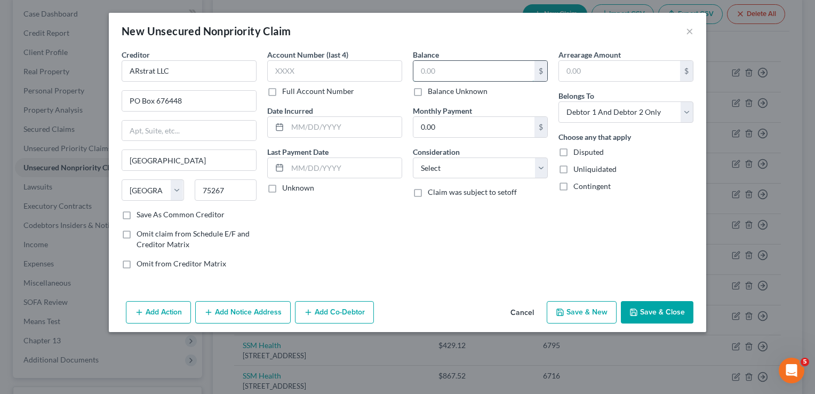
click at [444, 70] on input "text" at bounding box center [474, 71] width 121 height 20
click at [668, 311] on button "Save & Close" at bounding box center [657, 312] width 73 height 22
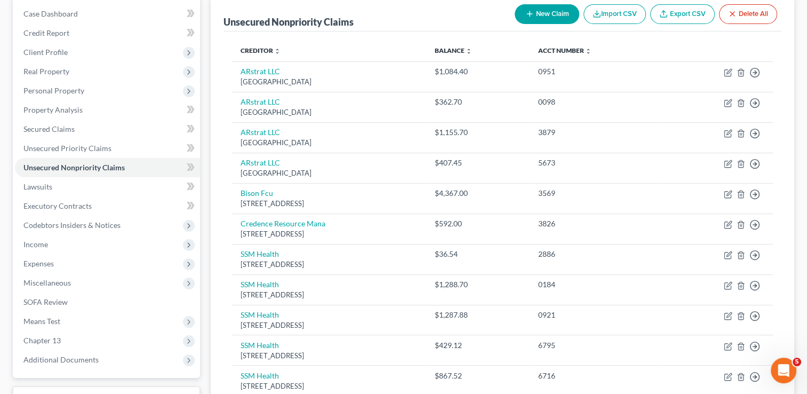
click at [546, 18] on button "New Claim" at bounding box center [547, 14] width 65 height 20
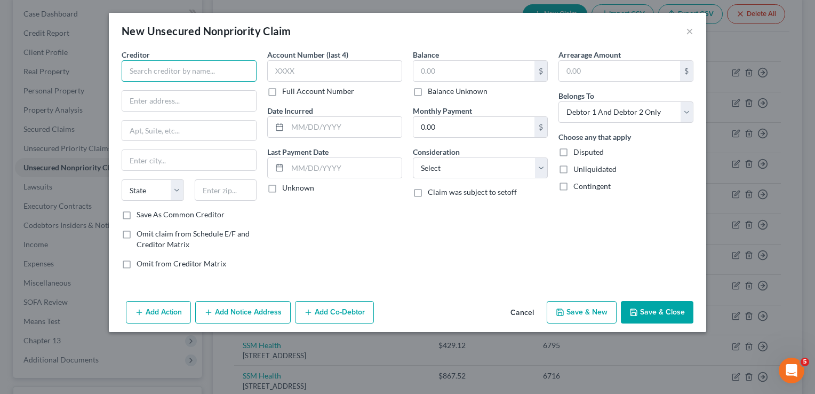
click at [214, 72] on input "text" at bounding box center [189, 70] width 135 height 21
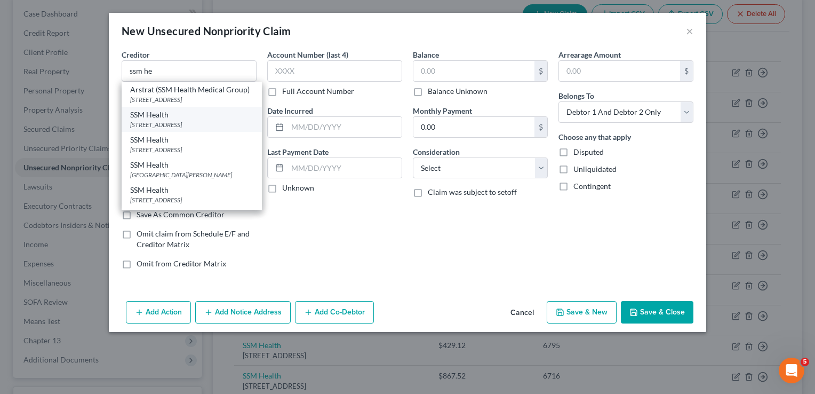
click at [166, 129] on div "PO Box 956542, Saint Louis, MO 63195" at bounding box center [191, 124] width 123 height 9
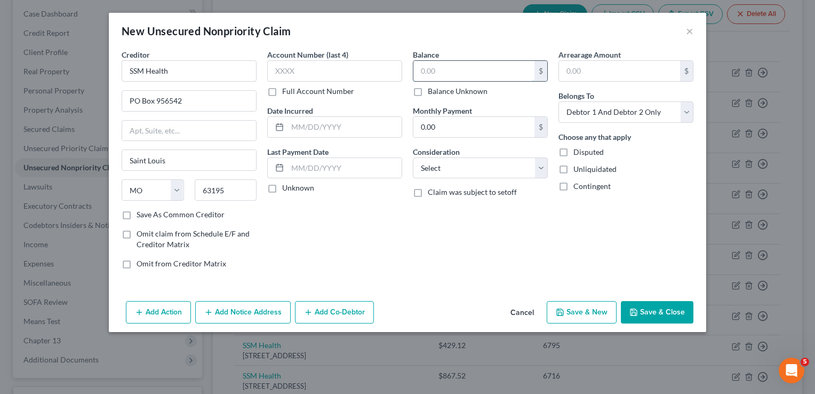
click at [447, 70] on input "text" at bounding box center [474, 71] width 121 height 20
click at [653, 301] on button "Save & Close" at bounding box center [657, 312] width 73 height 22
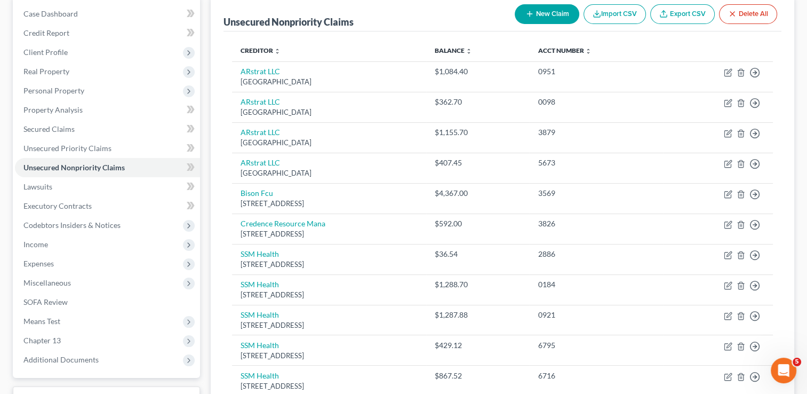
click at [551, 18] on button "New Claim" at bounding box center [547, 14] width 65 height 20
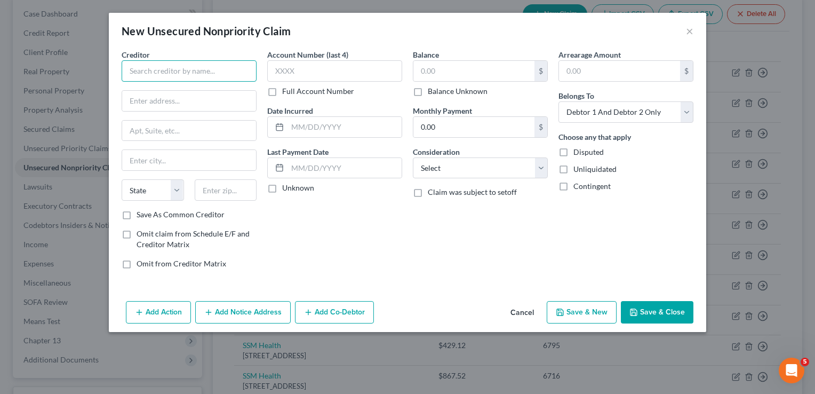
click at [185, 69] on input "text" at bounding box center [189, 70] width 135 height 21
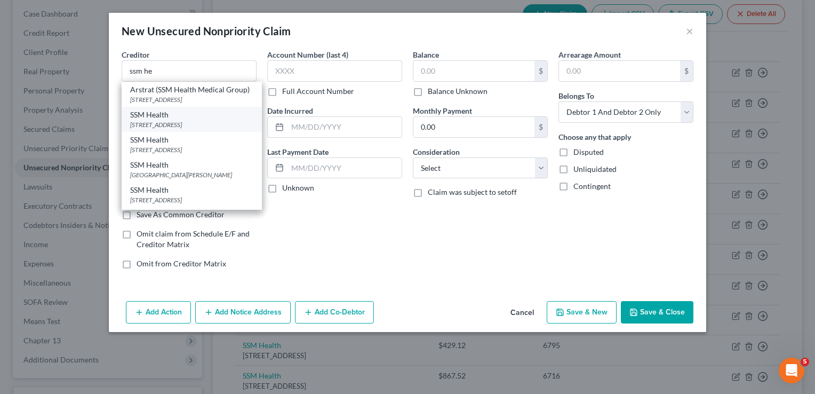
click at [162, 129] on div "PO Box 956542, Saint Louis, MO 63195" at bounding box center [191, 124] width 123 height 9
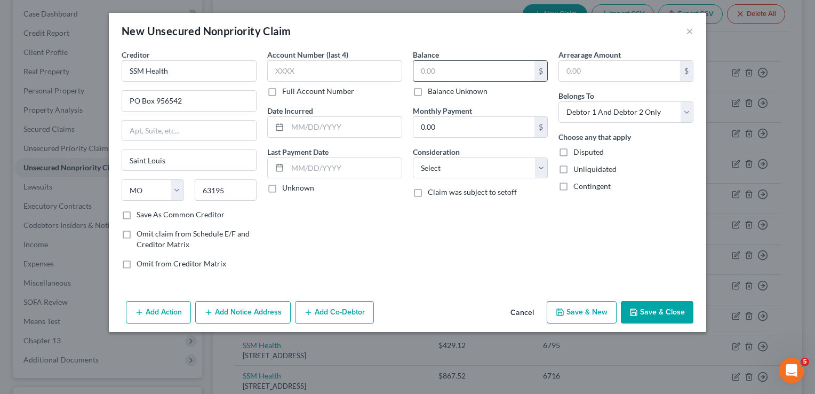
click at [440, 76] on input "text" at bounding box center [474, 71] width 121 height 20
click at [651, 308] on button "Save & Close" at bounding box center [657, 312] width 73 height 22
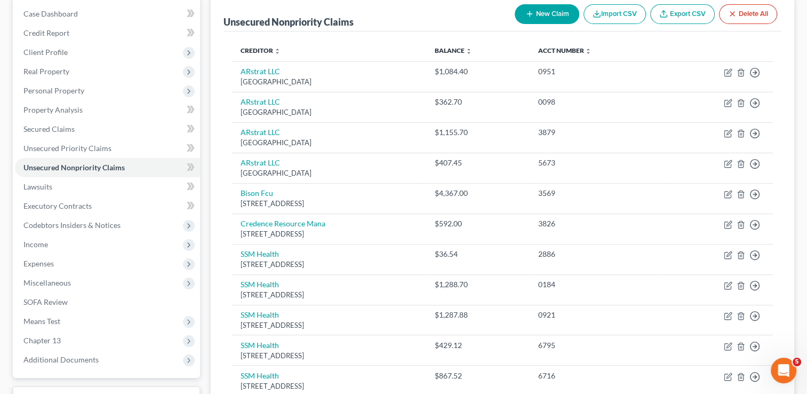
click at [531, 17] on icon "button" at bounding box center [530, 14] width 9 height 9
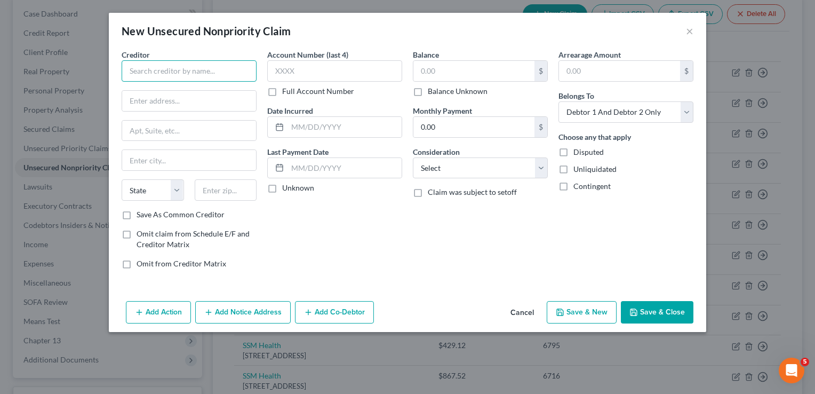
click at [203, 66] on input "text" at bounding box center [189, 70] width 135 height 21
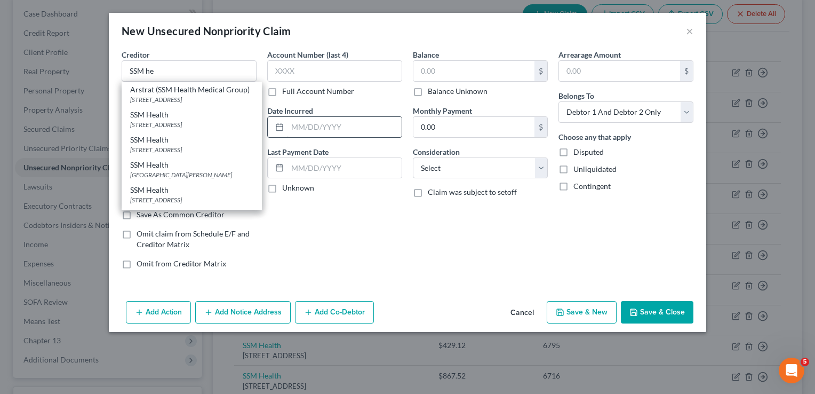
click at [161, 129] on div "PO Box 956542, Saint Louis, MO 63195" at bounding box center [191, 124] width 123 height 9
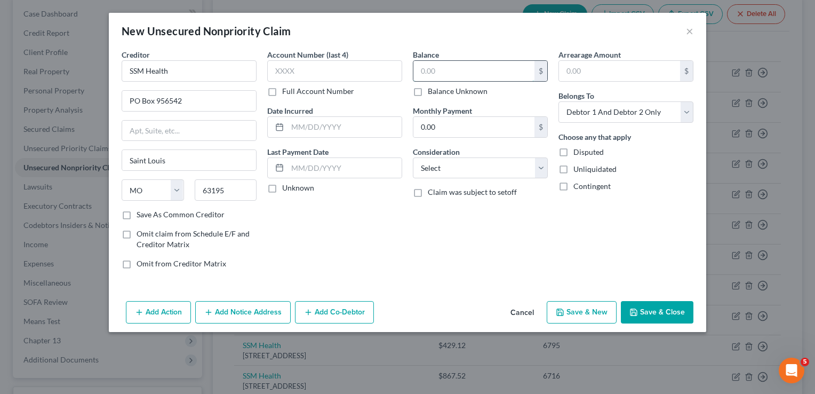
click at [473, 73] on input "text" at bounding box center [474, 71] width 121 height 20
click at [652, 307] on button "Save & Close" at bounding box center [657, 312] width 73 height 22
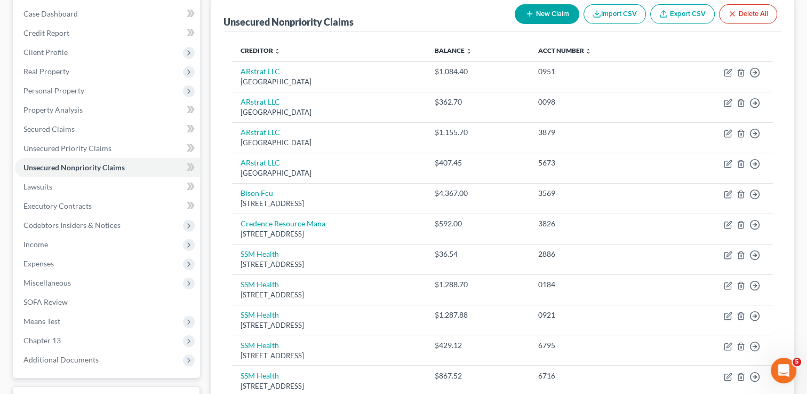
click at [535, 18] on button "New Claim" at bounding box center [547, 14] width 65 height 20
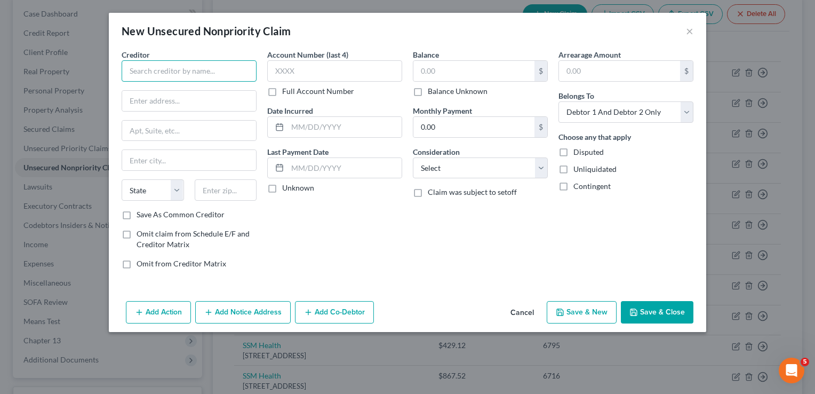
click at [228, 72] on input "text" at bounding box center [189, 70] width 135 height 21
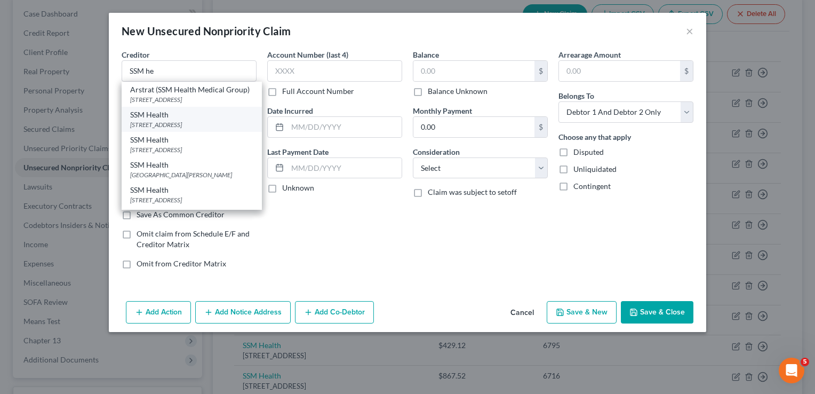
click at [160, 129] on div "PO Box 956542, Saint Louis, MO 63195" at bounding box center [191, 124] width 123 height 9
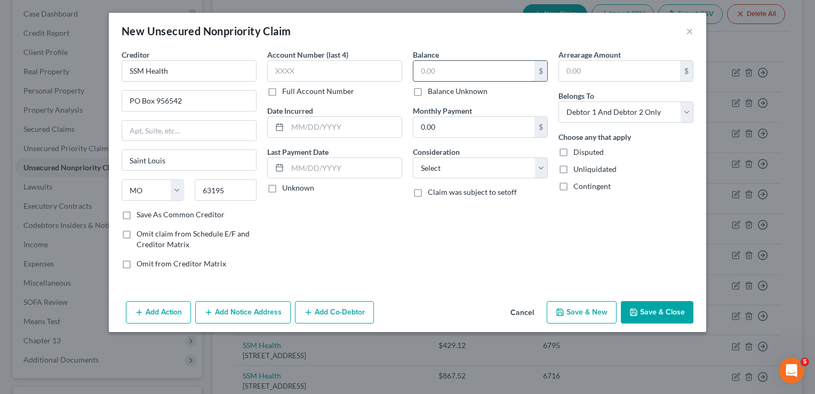
click at [455, 72] on input "text" at bounding box center [474, 71] width 121 height 20
click at [650, 308] on button "Save & Close" at bounding box center [657, 312] width 73 height 22
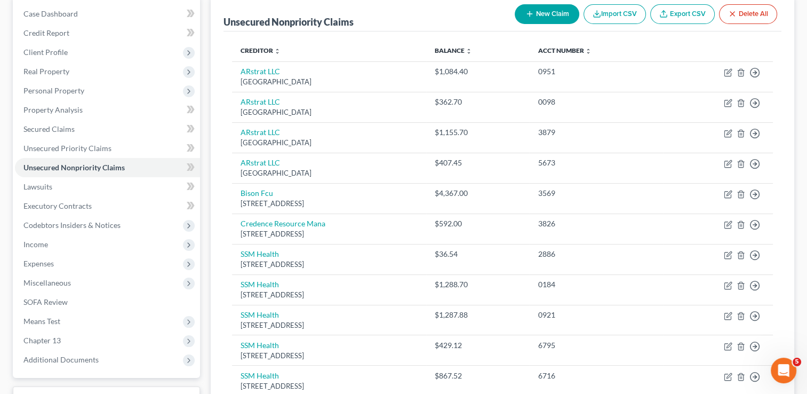
click at [537, 16] on button "New Claim" at bounding box center [547, 14] width 65 height 20
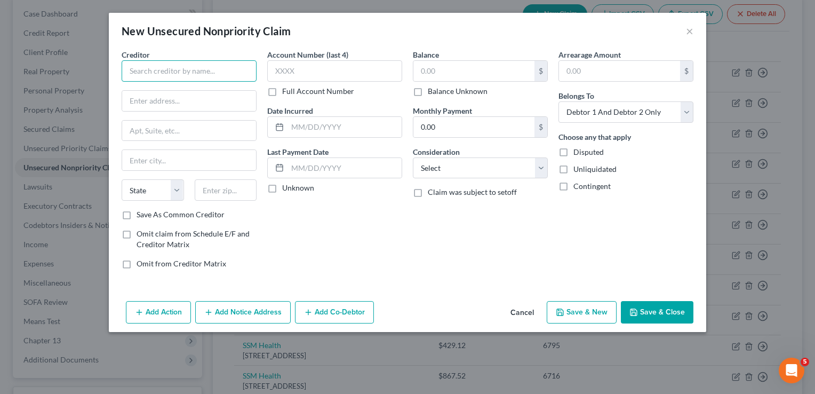
click at [189, 69] on input "text" at bounding box center [189, 70] width 135 height 21
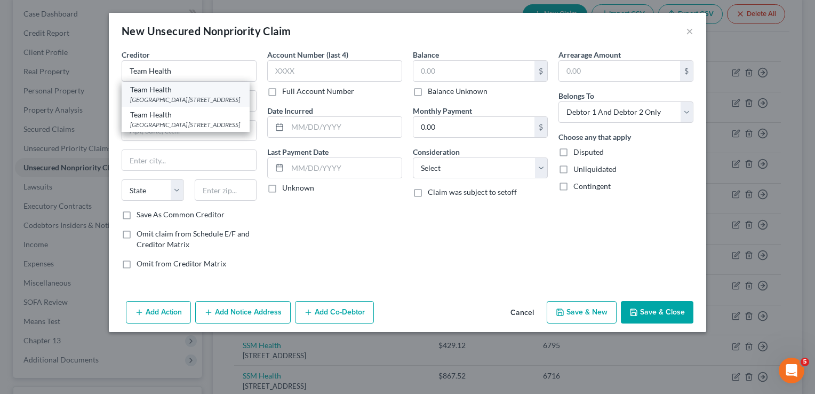
click at [179, 99] on div "Akron Billing Center 3585 Ridge Park Dr, Fairlawn, OH 44333" at bounding box center [185, 99] width 111 height 9
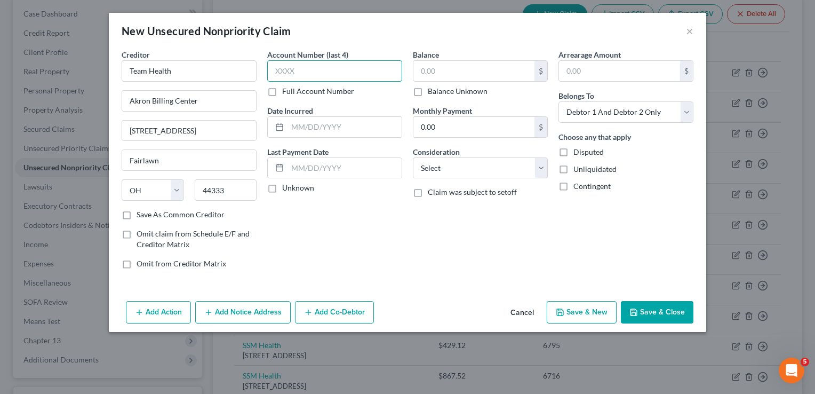
click at [355, 70] on input "text" at bounding box center [334, 70] width 135 height 21
click at [449, 68] on input "text" at bounding box center [474, 71] width 121 height 20
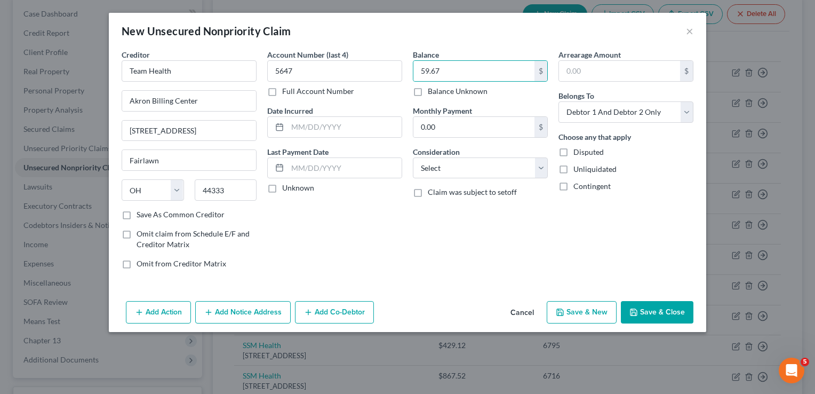
click at [660, 312] on button "Save & Close" at bounding box center [657, 312] width 73 height 22
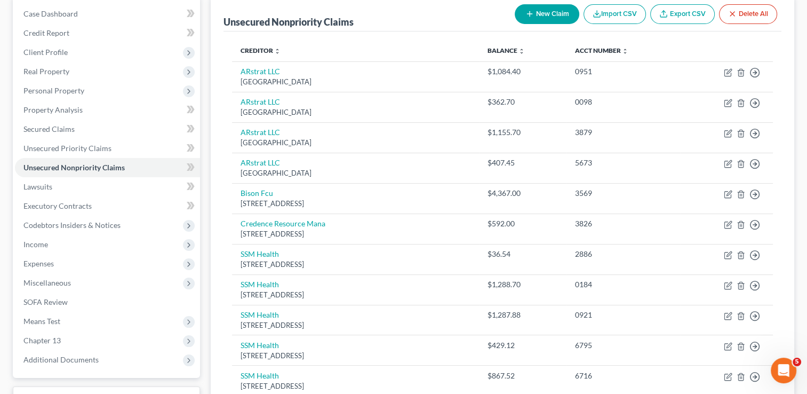
click at [556, 18] on button "New Claim" at bounding box center [547, 14] width 65 height 20
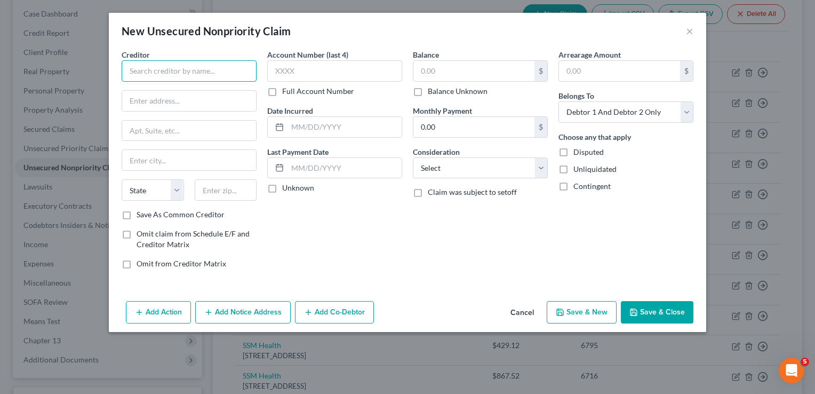
click at [234, 67] on input "text" at bounding box center [189, 70] width 135 height 21
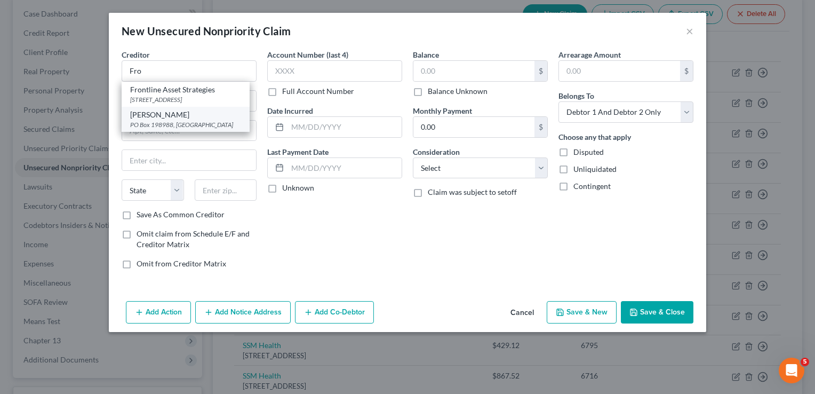
click at [177, 117] on div "Frost Arnett" at bounding box center [185, 114] width 111 height 11
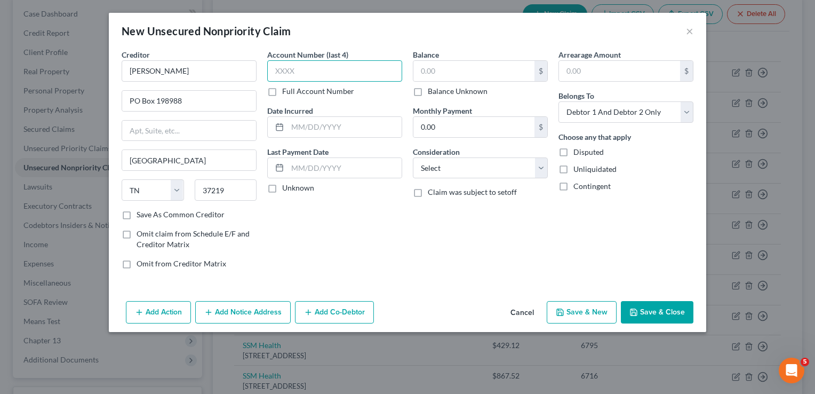
click at [350, 67] on input "text" at bounding box center [334, 70] width 135 height 21
click at [470, 67] on input "text" at bounding box center [474, 71] width 121 height 20
click at [657, 315] on button "Save & Close" at bounding box center [657, 312] width 73 height 22
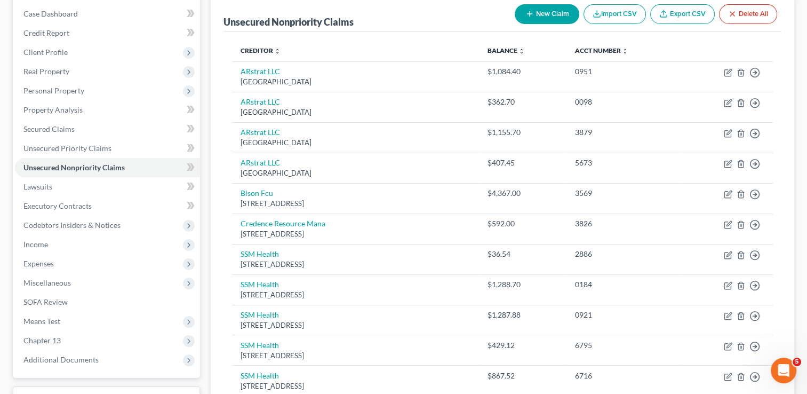
click at [546, 16] on button "New Claim" at bounding box center [547, 14] width 65 height 20
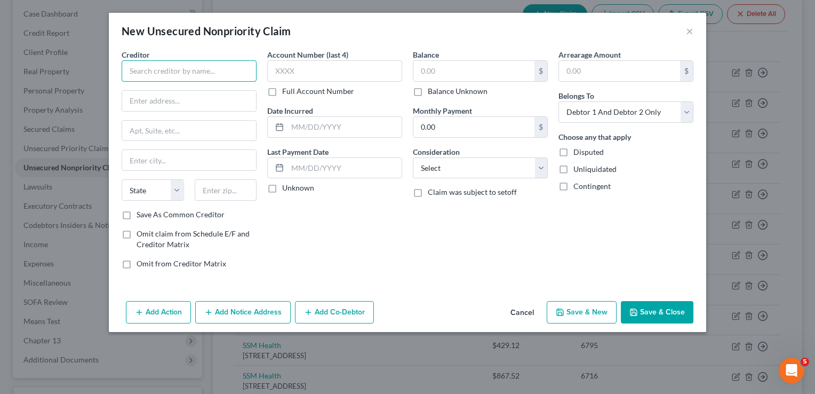
click at [194, 69] on input "text" at bounding box center [189, 70] width 135 height 21
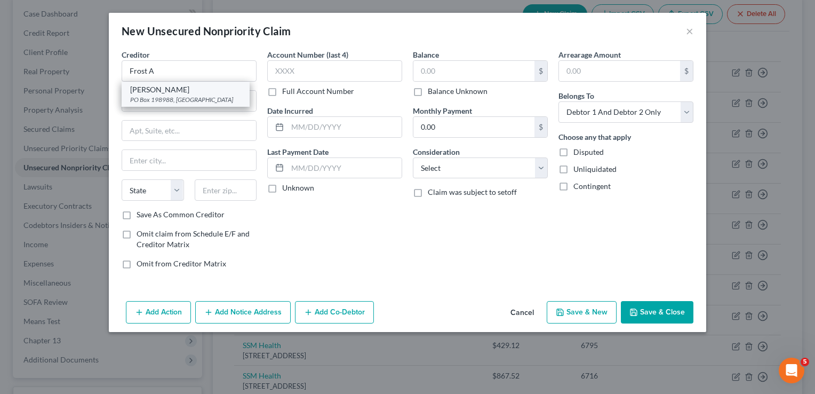
click at [162, 95] on div "PO Box 198988, Nashville, TN 37219" at bounding box center [185, 99] width 111 height 9
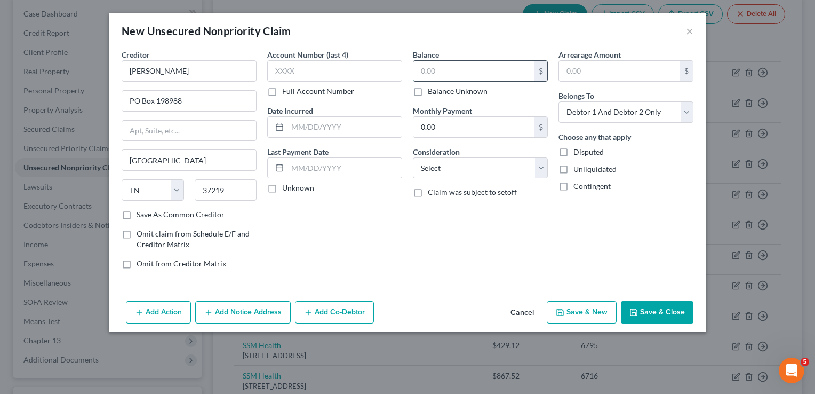
click at [476, 73] on input "text" at bounding box center [474, 71] width 121 height 20
click at [666, 308] on button "Save & Close" at bounding box center [657, 312] width 73 height 22
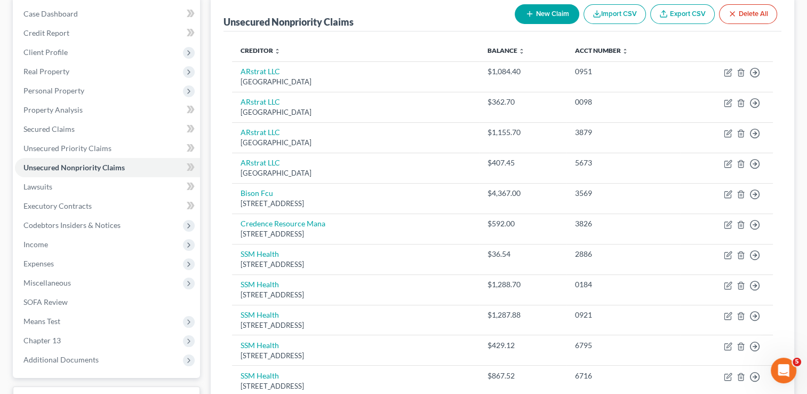
click at [551, 13] on button "New Claim" at bounding box center [547, 14] width 65 height 20
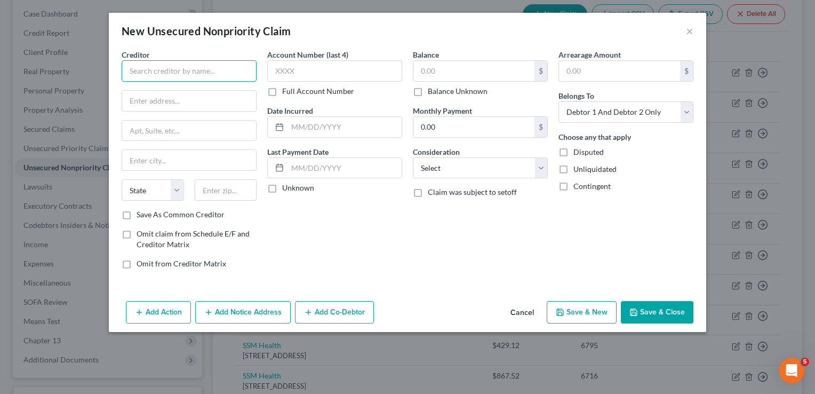
click at [211, 69] on input "text" at bounding box center [189, 70] width 135 height 21
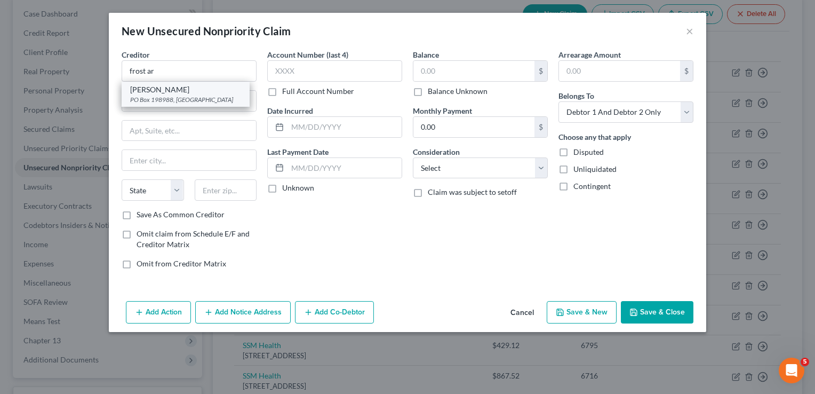
click at [177, 95] on div "PO Box 198988, Nashville, TN 37219" at bounding box center [185, 99] width 111 height 9
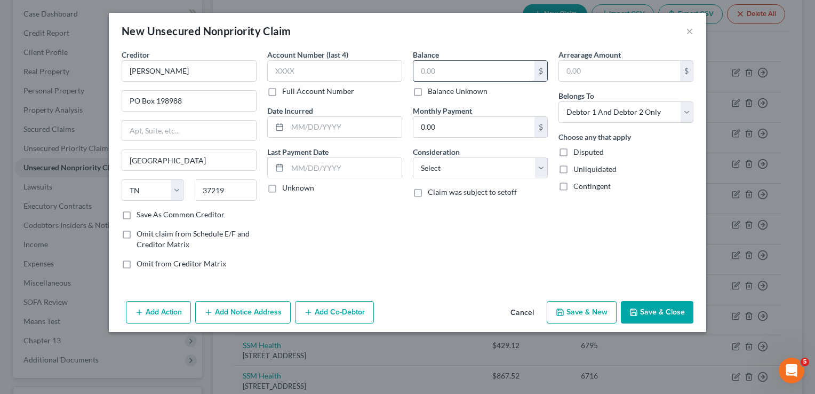
click at [455, 75] on input "text" at bounding box center [474, 71] width 121 height 20
click at [656, 302] on button "Save & Close" at bounding box center [657, 312] width 73 height 22
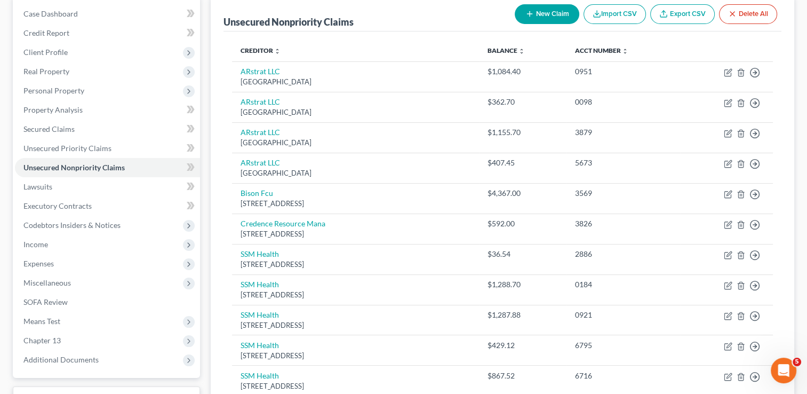
click at [551, 13] on button "New Claim" at bounding box center [547, 14] width 65 height 20
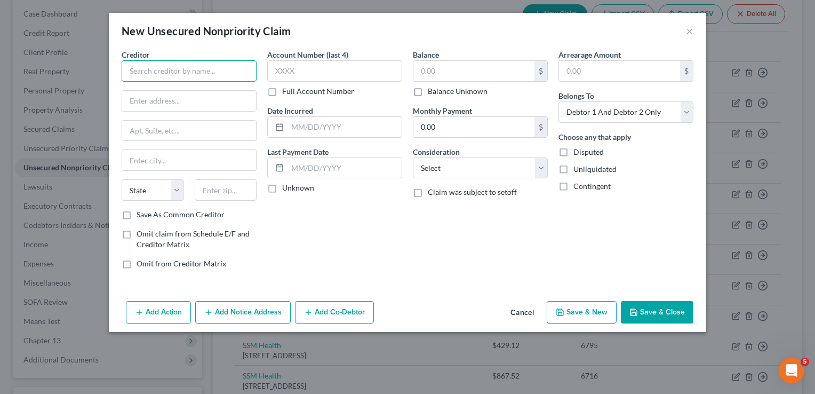
click at [198, 73] on input "text" at bounding box center [189, 70] width 135 height 21
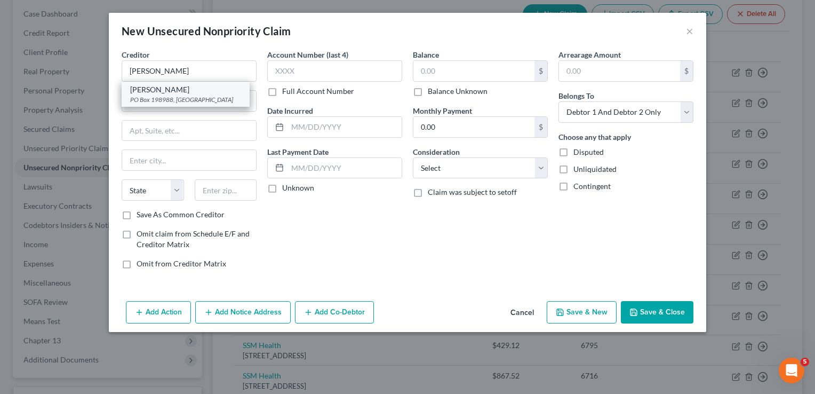
click at [176, 95] on div "PO Box 198988, Nashville, TN 37219" at bounding box center [185, 99] width 111 height 9
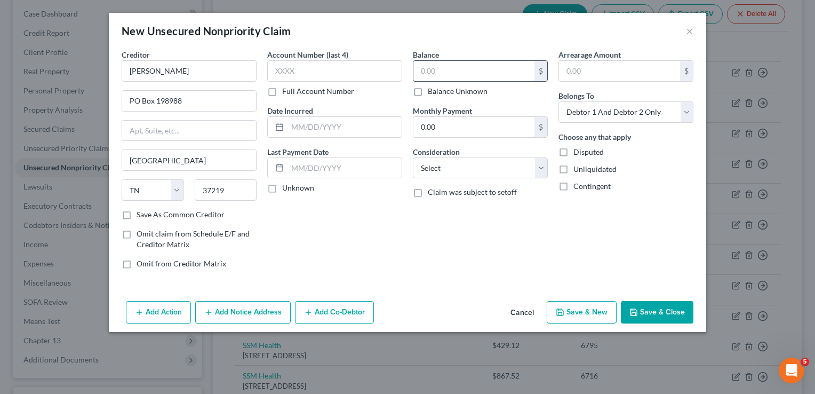
click at [446, 69] on input "text" at bounding box center [474, 71] width 121 height 20
click at [653, 315] on button "Save & Close" at bounding box center [657, 312] width 73 height 22
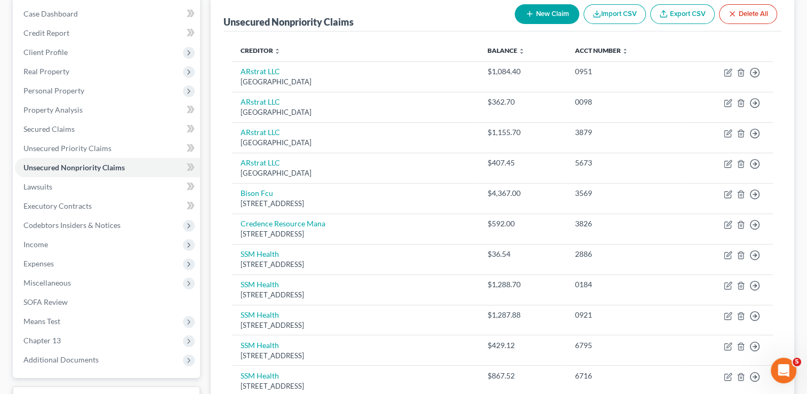
click at [547, 15] on button "New Claim" at bounding box center [547, 14] width 65 height 20
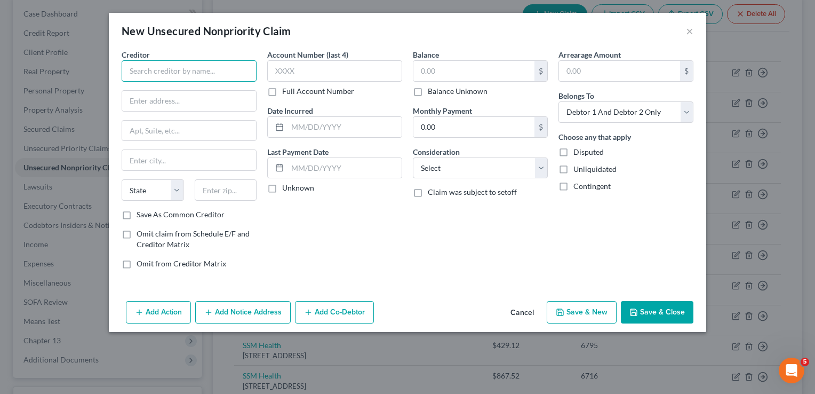
click at [200, 74] on input "text" at bounding box center [189, 70] width 135 height 21
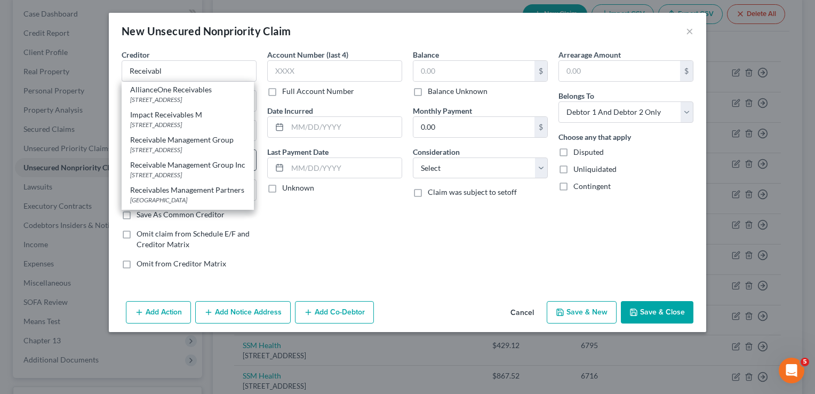
click at [182, 154] on div "PO Box 6070, Columbus, GA 31917" at bounding box center [187, 149] width 115 height 9
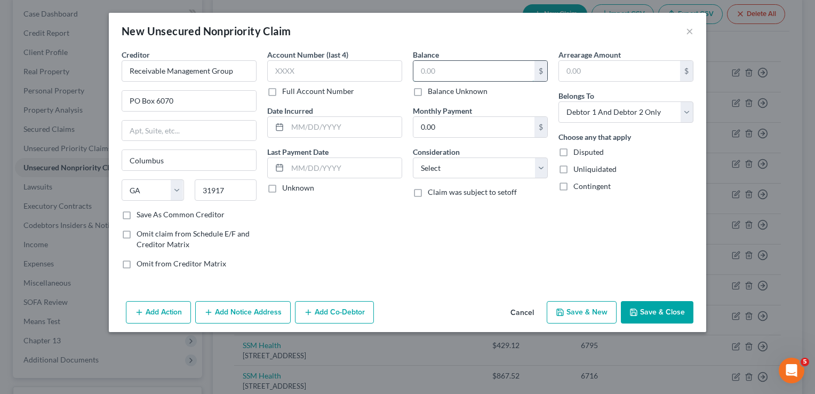
click at [455, 67] on input "text" at bounding box center [474, 71] width 121 height 20
click at [391, 73] on input "text" at bounding box center [334, 70] width 135 height 21
click at [654, 313] on button "Save & Close" at bounding box center [657, 312] width 73 height 22
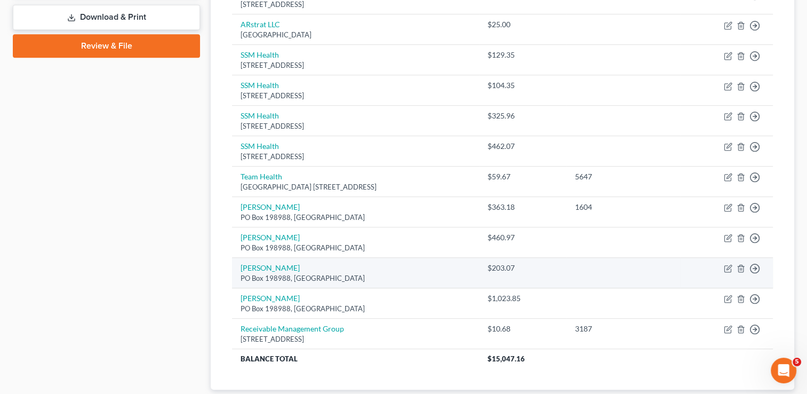
scroll to position [555, 0]
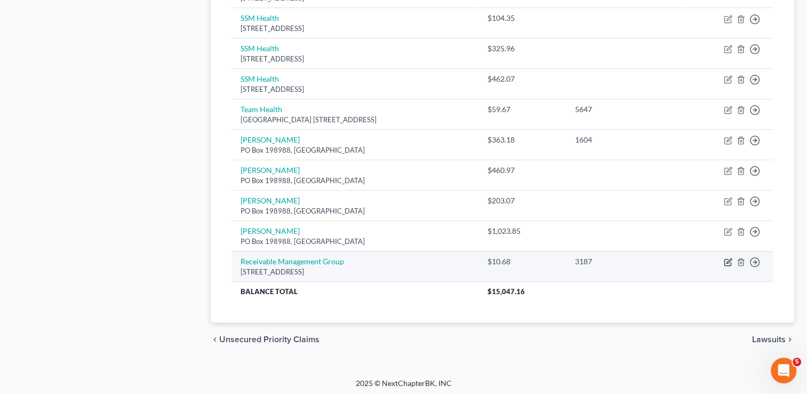
click at [726, 259] on icon "button" at bounding box center [728, 262] width 9 height 9
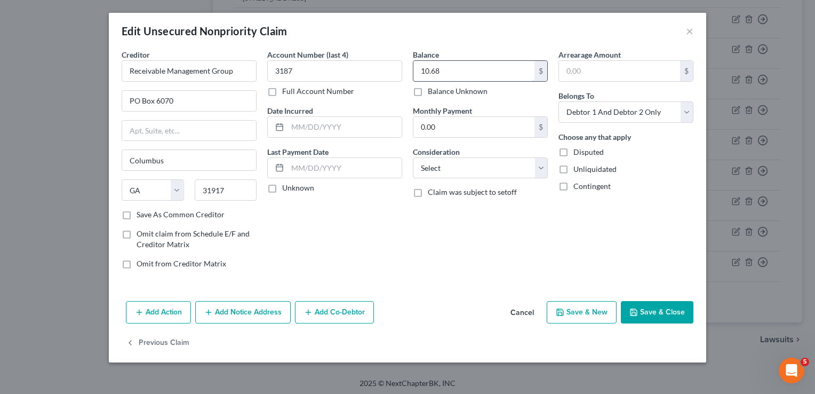
click at [455, 65] on input "10.68" at bounding box center [474, 71] width 121 height 20
click at [647, 310] on button "Save & Close" at bounding box center [657, 312] width 73 height 22
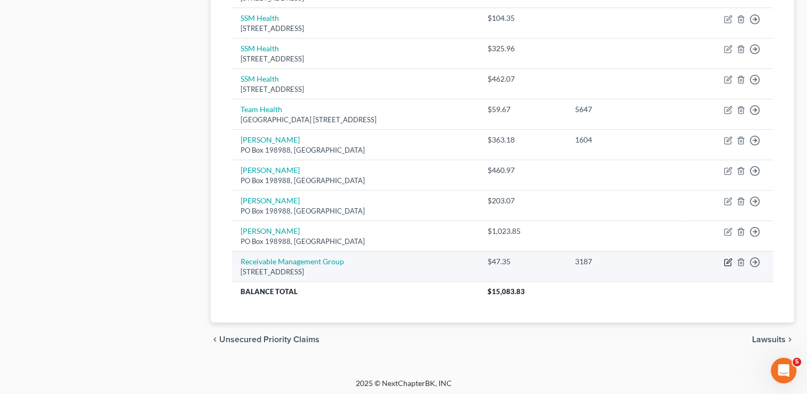
click at [728, 260] on icon "button" at bounding box center [729, 261] width 5 height 5
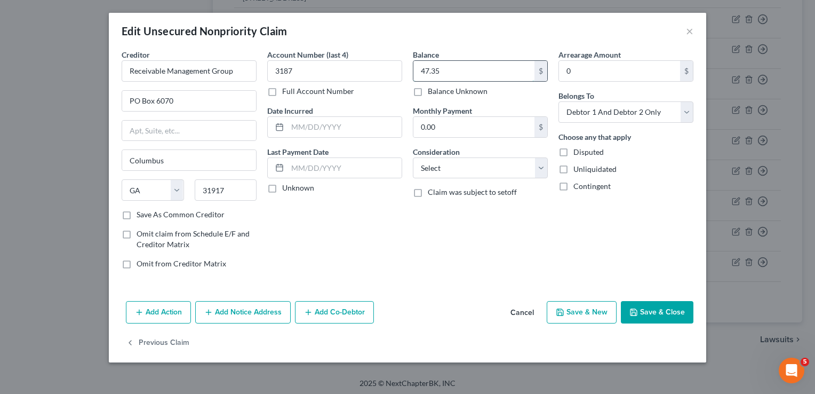
click at [467, 68] on input "47.35" at bounding box center [474, 71] width 121 height 20
click at [662, 312] on button "Save & Close" at bounding box center [657, 312] width 73 height 22
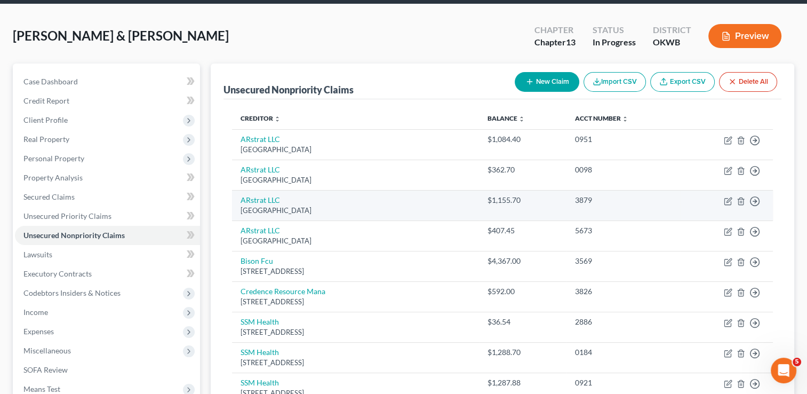
scroll to position [0, 0]
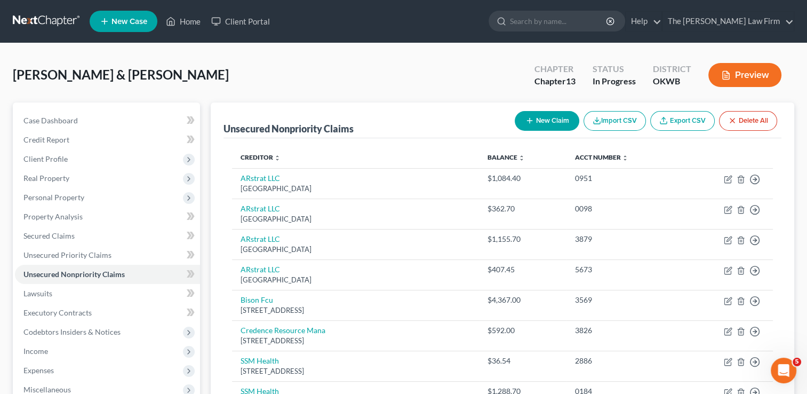
click at [539, 121] on button "New Claim" at bounding box center [547, 121] width 65 height 20
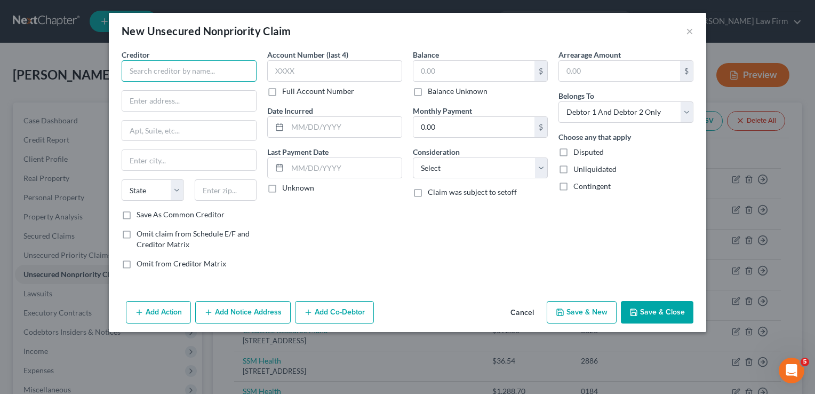
click at [192, 68] on input "text" at bounding box center [189, 70] width 135 height 21
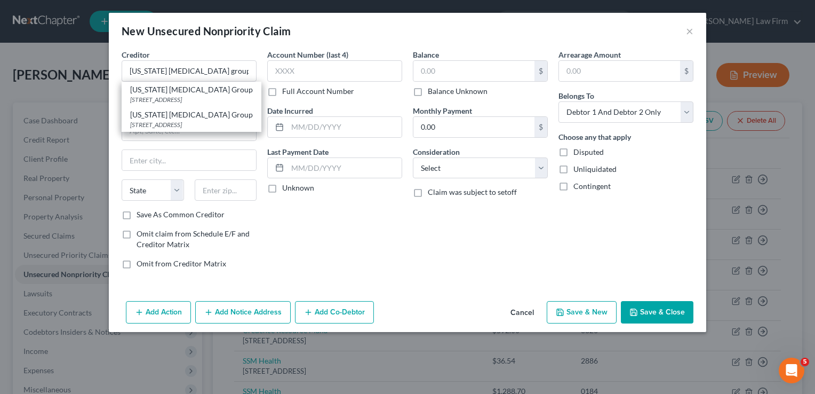
click at [154, 95] on div "PO Box 21228 Dept # 146, Tulsa, OK 74121" at bounding box center [191, 99] width 123 height 9
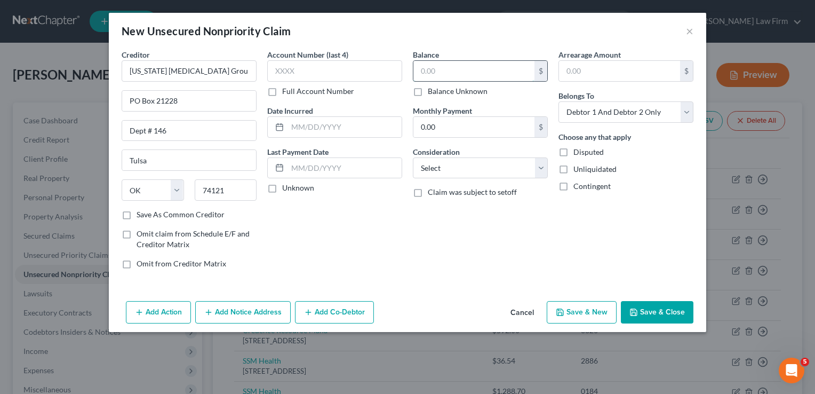
click at [471, 75] on input "text" at bounding box center [474, 71] width 121 height 20
click at [666, 304] on button "Save & Close" at bounding box center [657, 312] width 73 height 22
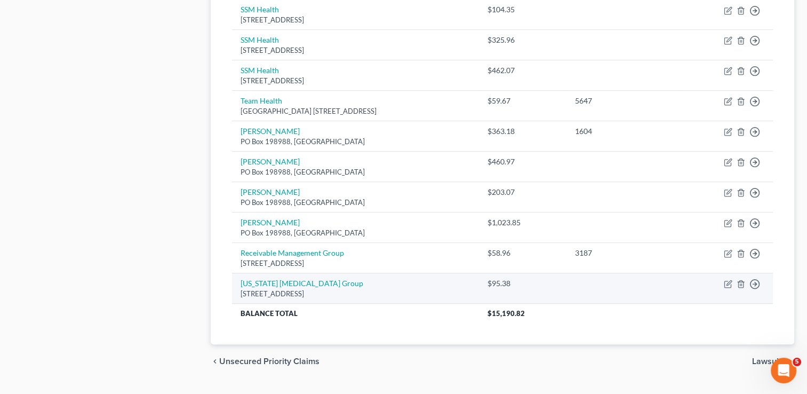
scroll to position [586, 0]
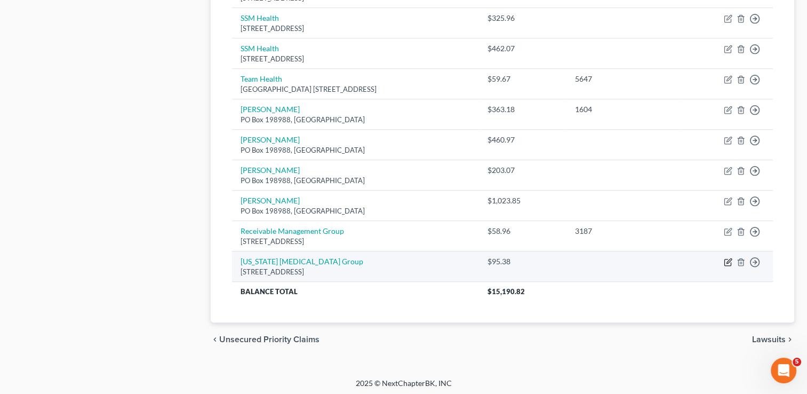
click at [727, 258] on icon "button" at bounding box center [728, 262] width 9 height 9
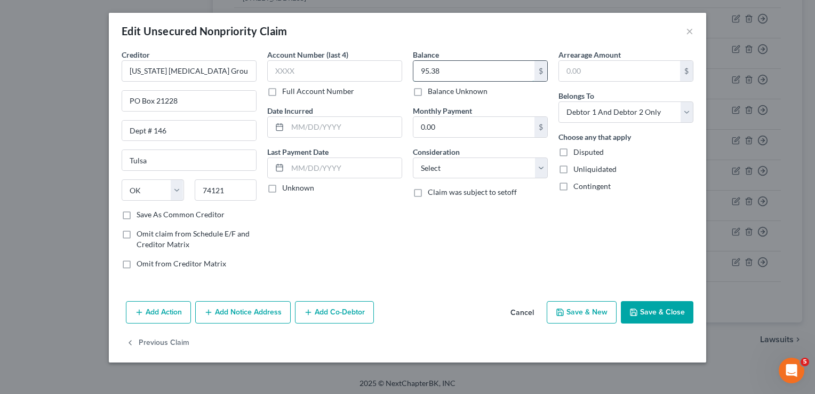
click at [455, 75] on input "95.38" at bounding box center [474, 71] width 121 height 20
click at [656, 314] on button "Save & Close" at bounding box center [657, 312] width 73 height 22
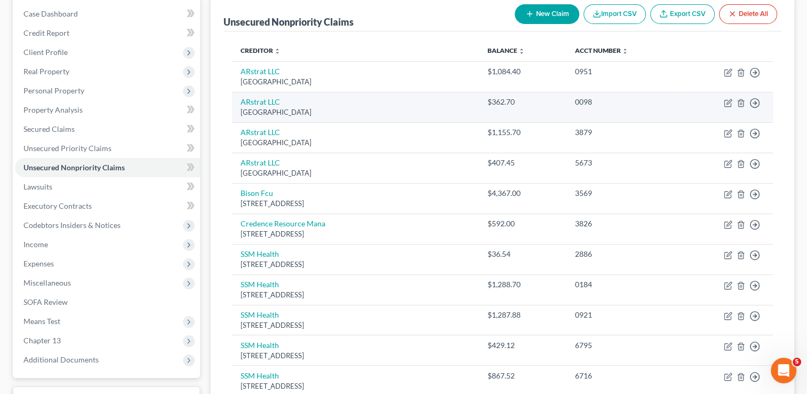
scroll to position [106, 0]
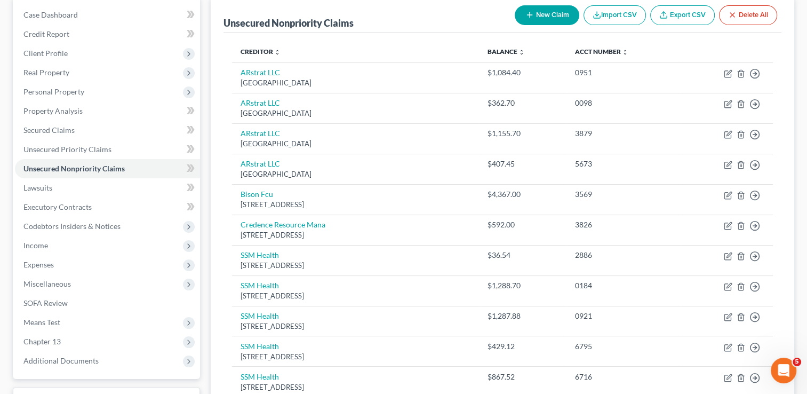
click at [542, 17] on button "New Claim" at bounding box center [547, 15] width 65 height 20
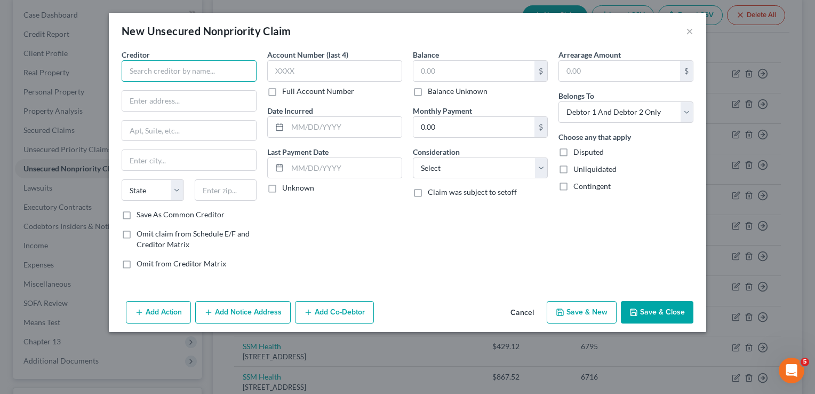
click at [190, 70] on input "text" at bounding box center [189, 70] width 135 height 21
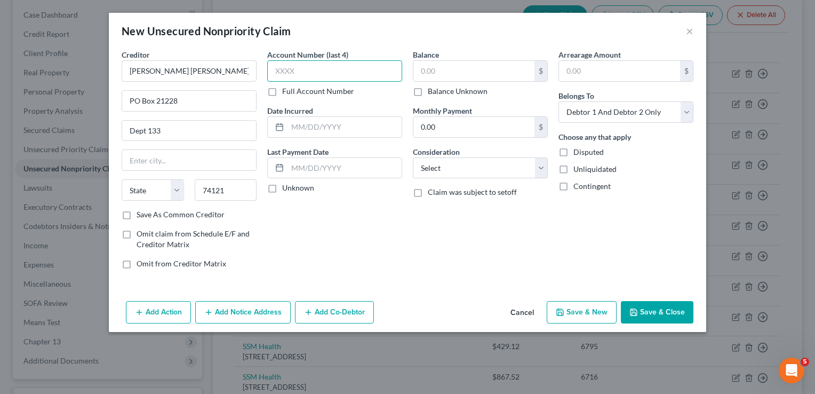
click at [366, 72] on input "text" at bounding box center [334, 70] width 135 height 21
click at [466, 69] on input "text" at bounding box center [474, 71] width 121 height 20
click at [649, 308] on button "Save & Close" at bounding box center [657, 312] width 73 height 22
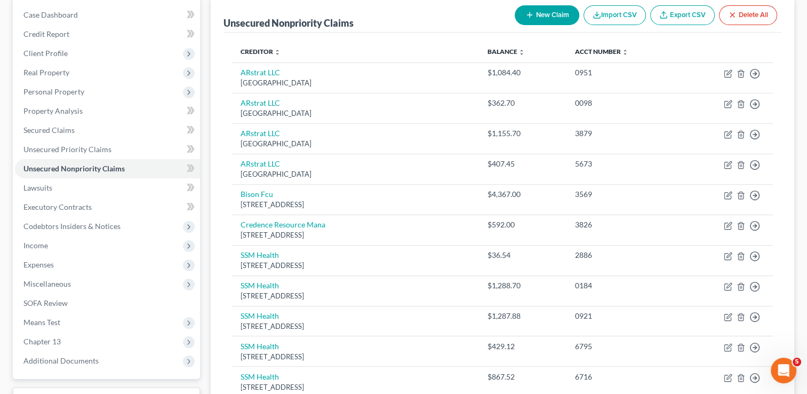
click at [534, 16] on button "New Claim" at bounding box center [547, 15] width 65 height 20
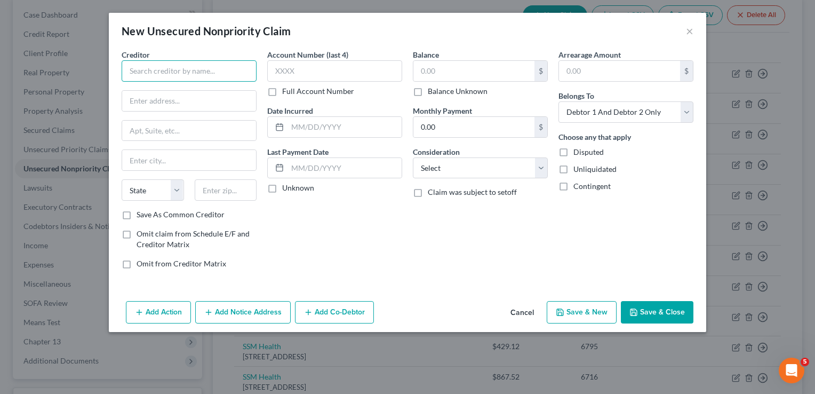
click at [183, 63] on input "text" at bounding box center [189, 70] width 135 height 21
click at [445, 69] on input "text" at bounding box center [474, 71] width 121 height 20
click at [428, 90] on label "Balance Unknown" at bounding box center [458, 91] width 60 height 11
click at [432, 90] on input "Balance Unknown" at bounding box center [435, 89] width 7 height 7
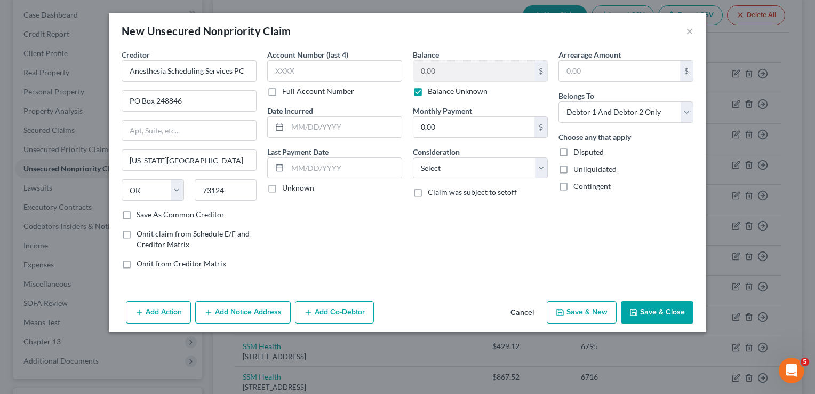
click at [656, 311] on button "Save & Close" at bounding box center [657, 312] width 73 height 22
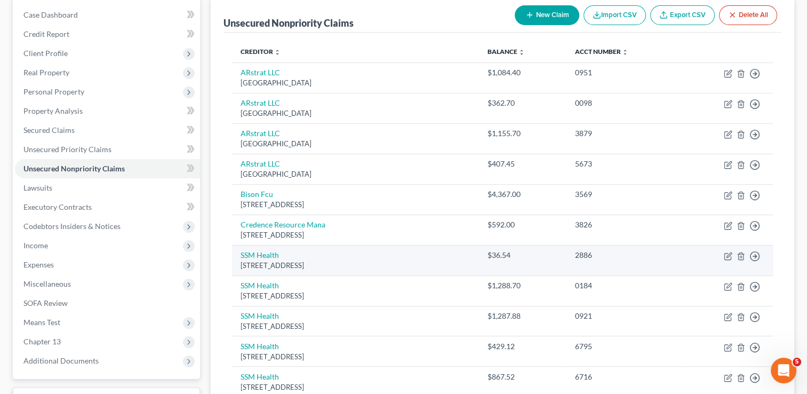
scroll to position [647, 0]
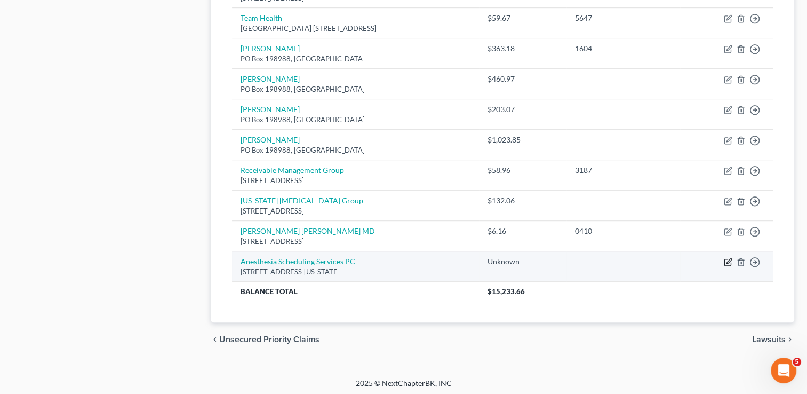
click at [727, 259] on icon "button" at bounding box center [729, 260] width 5 height 5
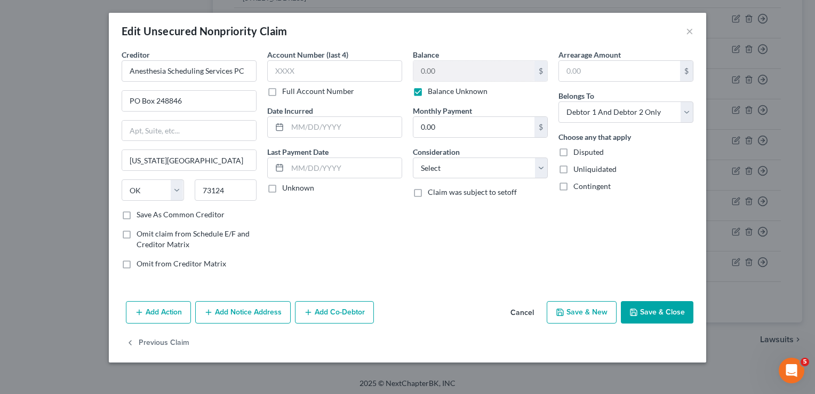
click at [428, 91] on label "Balance Unknown" at bounding box center [458, 91] width 60 height 11
click at [432, 91] on input "Balance Unknown" at bounding box center [435, 89] width 7 height 7
click at [454, 73] on input "0.00" at bounding box center [474, 71] width 121 height 20
click at [651, 304] on button "Save & Close" at bounding box center [657, 312] width 73 height 22
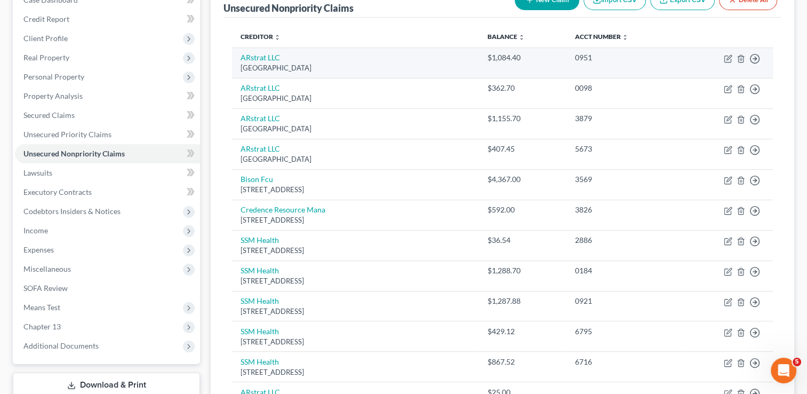
scroll to position [0, 0]
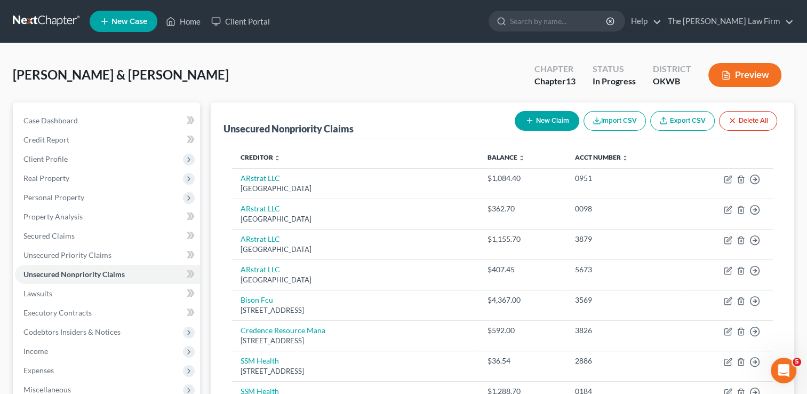
click at [542, 118] on button "New Claim" at bounding box center [547, 121] width 65 height 20
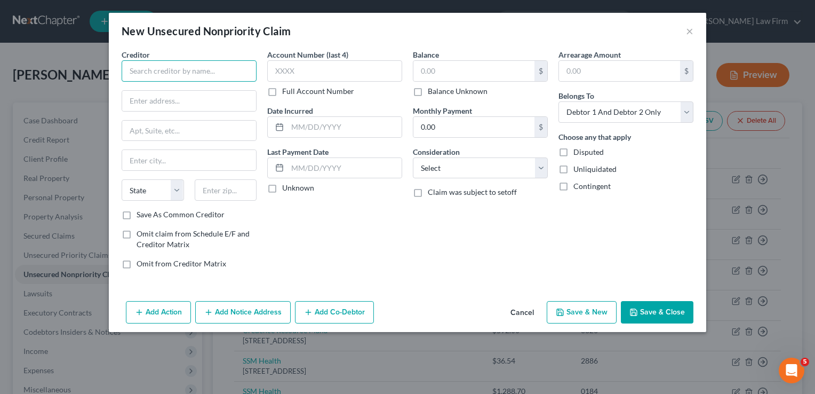
click at [204, 63] on input "text" at bounding box center [189, 70] width 135 height 21
click at [480, 67] on input "text" at bounding box center [474, 71] width 121 height 20
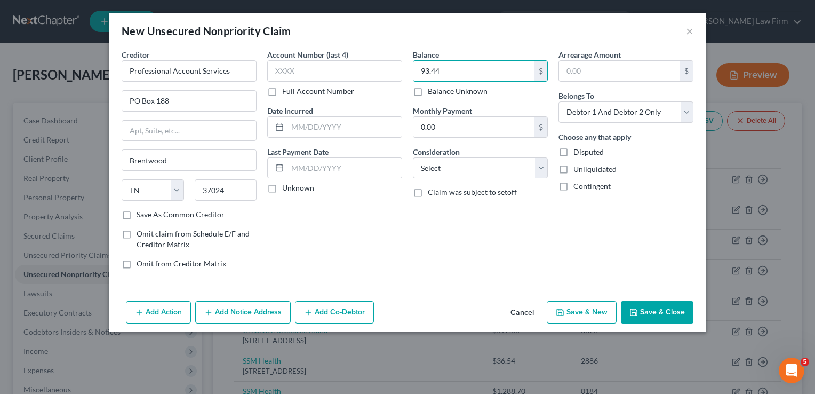
click at [661, 308] on button "Save & Close" at bounding box center [657, 312] width 73 height 22
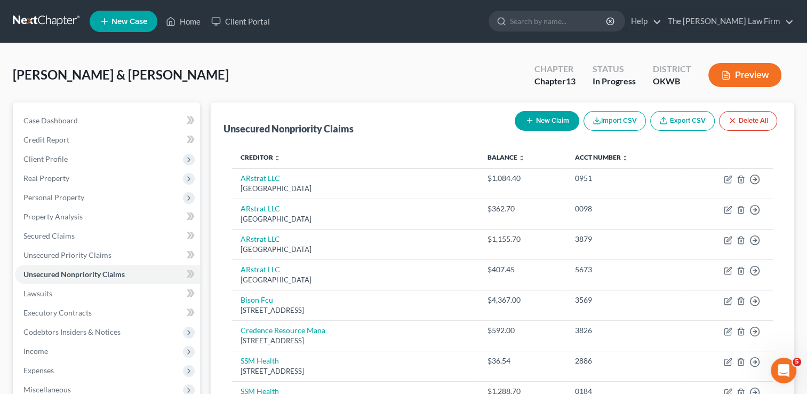
click at [553, 121] on button "New Claim" at bounding box center [547, 121] width 65 height 20
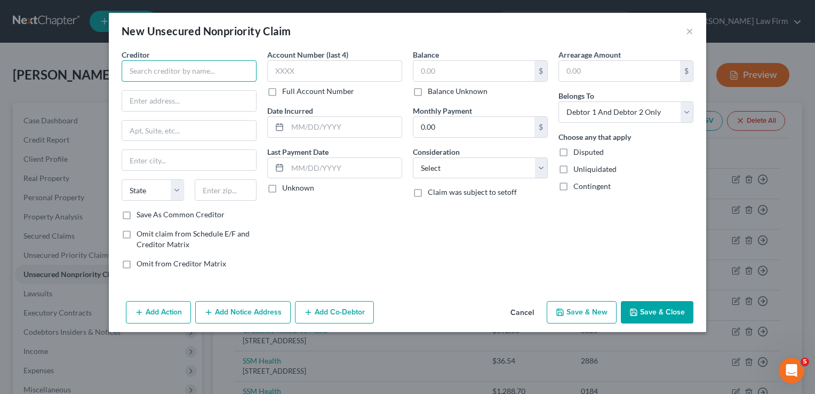
click at [209, 70] on input "text" at bounding box center [189, 70] width 135 height 21
click at [451, 70] on input "text" at bounding box center [474, 71] width 121 height 20
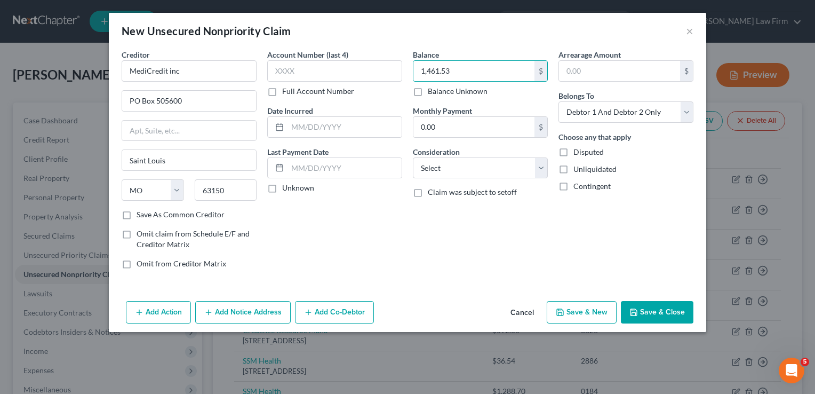
click at [662, 313] on button "Save & Close" at bounding box center [657, 312] width 73 height 22
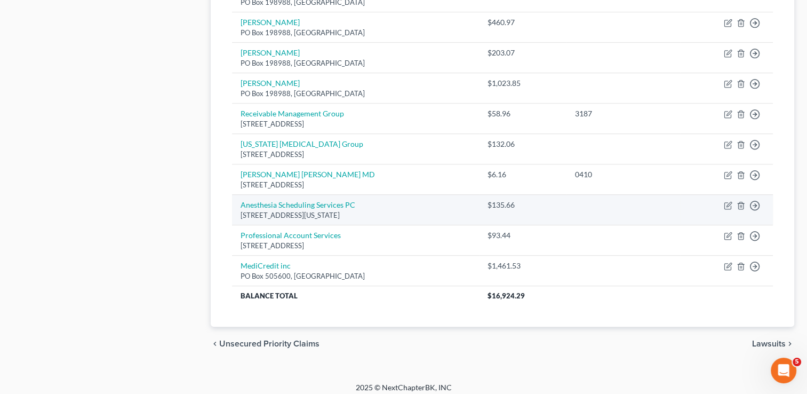
scroll to position [707, 0]
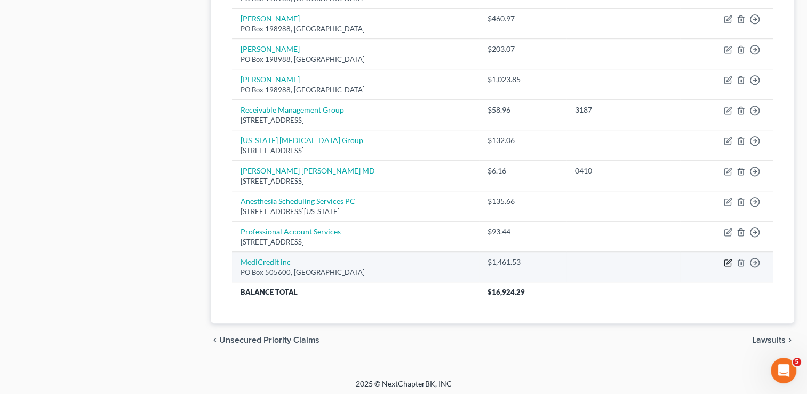
click at [728, 260] on icon "button" at bounding box center [729, 261] width 5 height 5
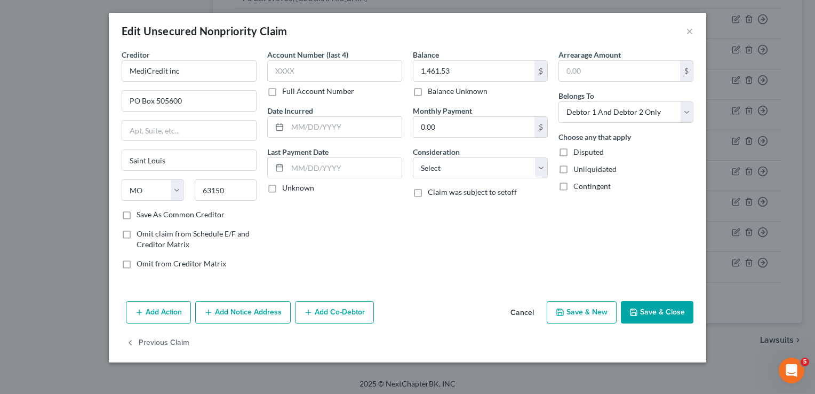
click at [137, 214] on label "Save As Common Creditor" at bounding box center [181, 214] width 88 height 11
click at [141, 214] on input "Save As Common Creditor" at bounding box center [144, 212] width 7 height 7
click at [647, 313] on button "Save & Close" at bounding box center [657, 312] width 73 height 22
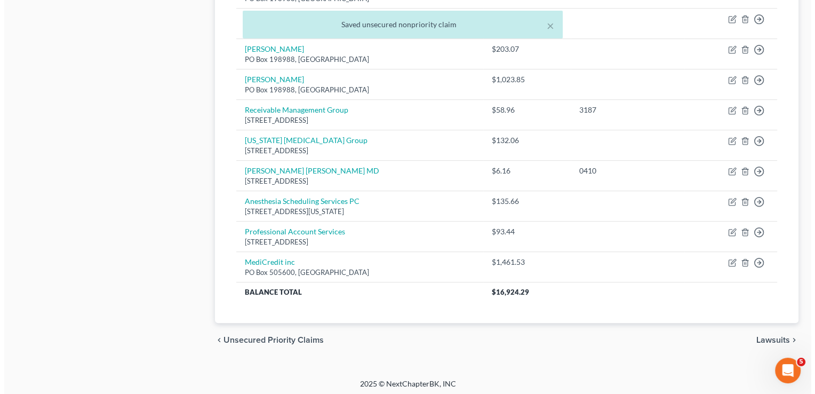
scroll to position [0, 0]
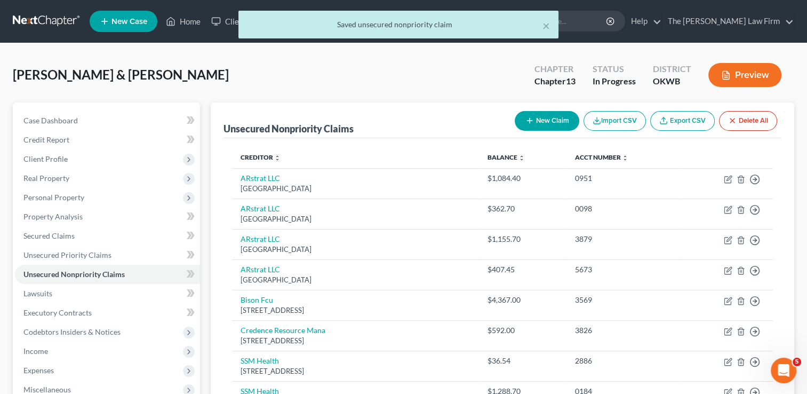
click at [544, 121] on button "New Claim" at bounding box center [547, 121] width 65 height 20
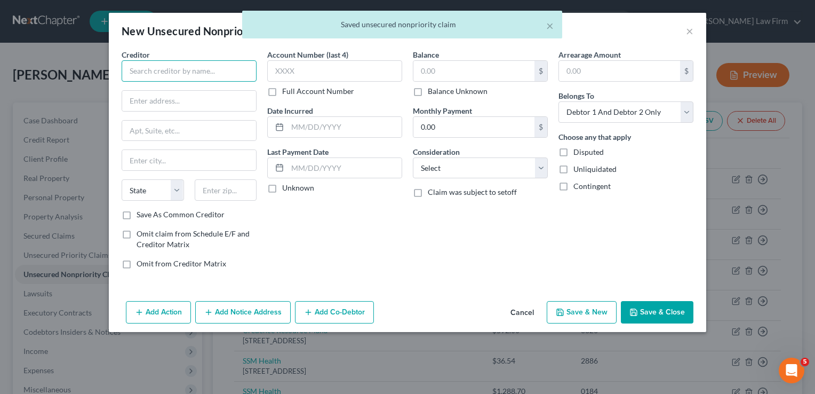
click at [197, 76] on input "text" at bounding box center [189, 70] width 135 height 21
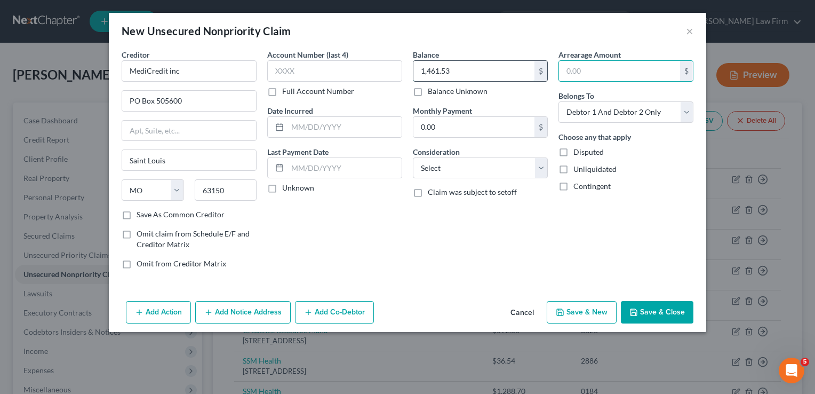
click at [486, 71] on input "1,461.53" at bounding box center [474, 71] width 121 height 20
click at [664, 307] on button "Save & Close" at bounding box center [657, 312] width 73 height 22
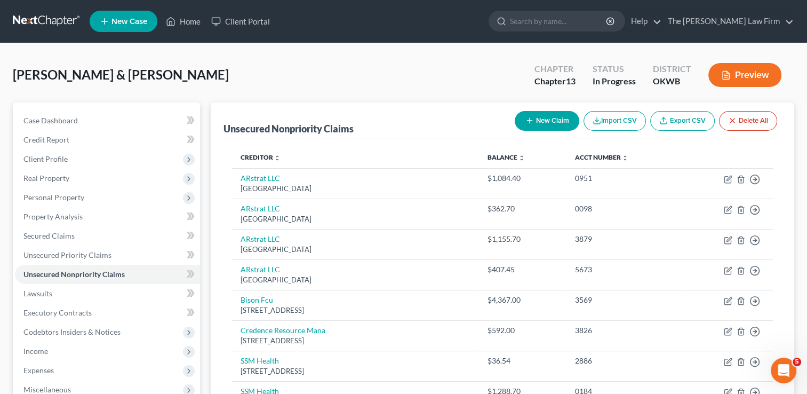
click at [552, 118] on button "New Claim" at bounding box center [547, 121] width 65 height 20
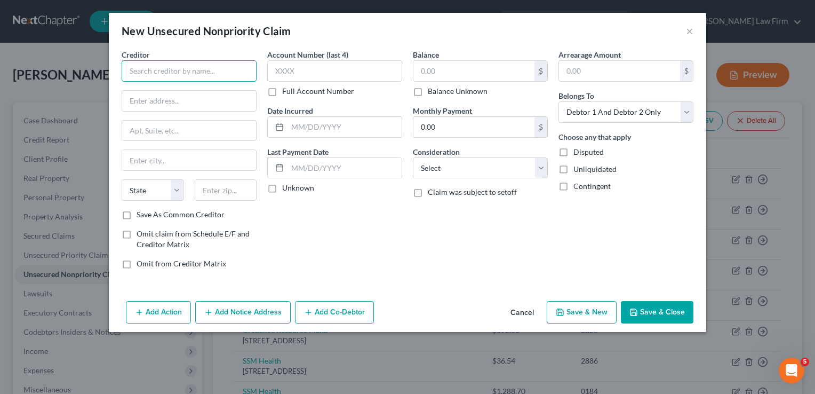
click at [216, 69] on input "text" at bounding box center [189, 70] width 135 height 21
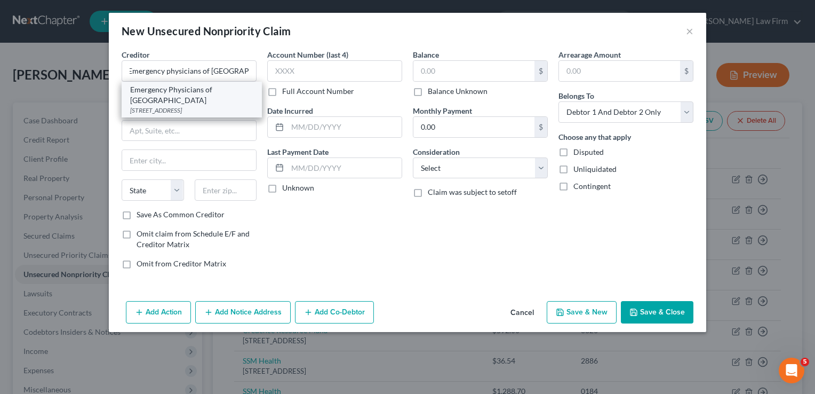
click at [164, 106] on div "PO Box 459077, Sunrise, FL 33345" at bounding box center [191, 110] width 123 height 9
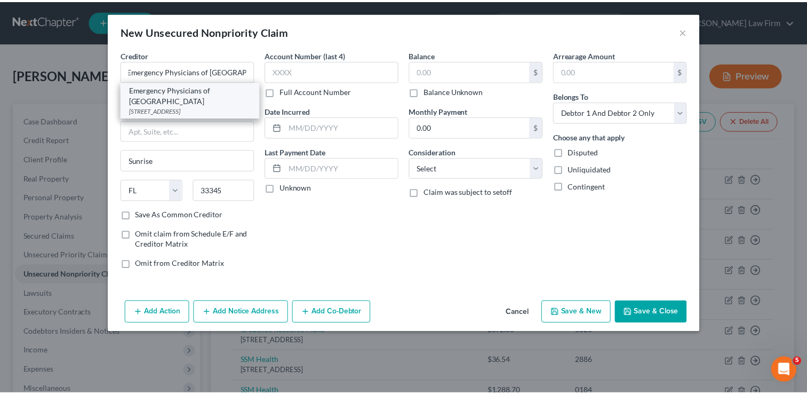
scroll to position [0, 0]
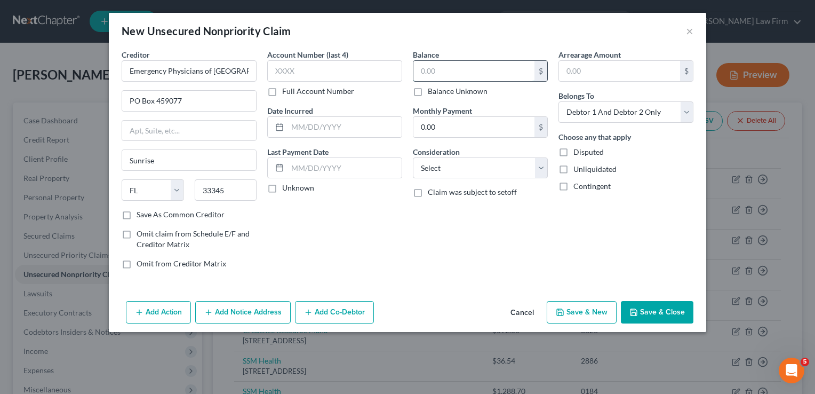
click at [468, 72] on input "text" at bounding box center [474, 71] width 121 height 20
click at [663, 312] on button "Save & Close" at bounding box center [657, 312] width 73 height 22
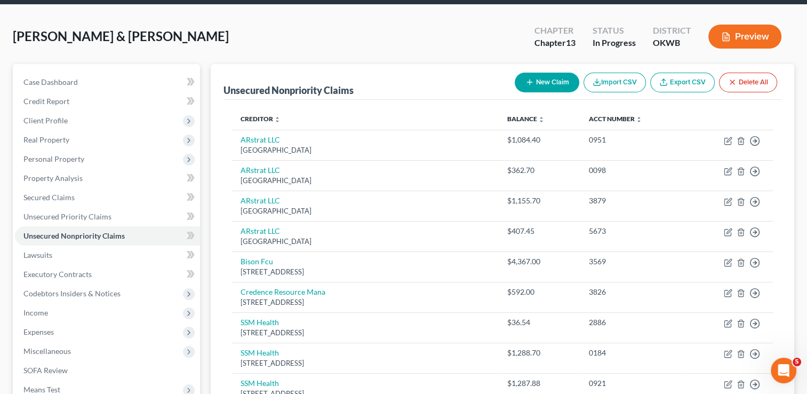
scroll to position [21, 0]
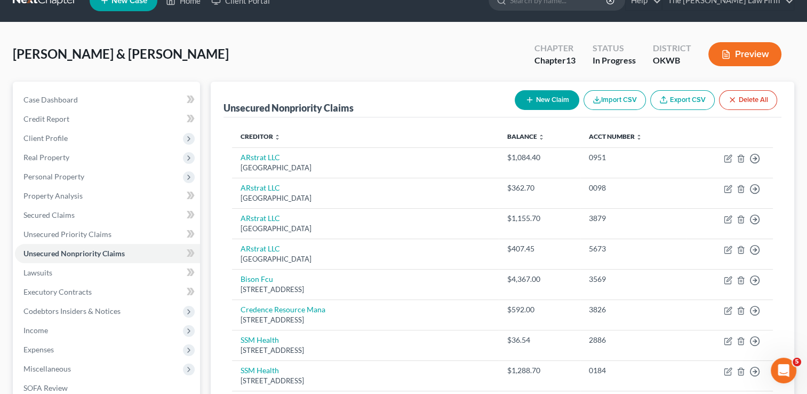
click at [554, 100] on button "New Claim" at bounding box center [547, 100] width 65 height 20
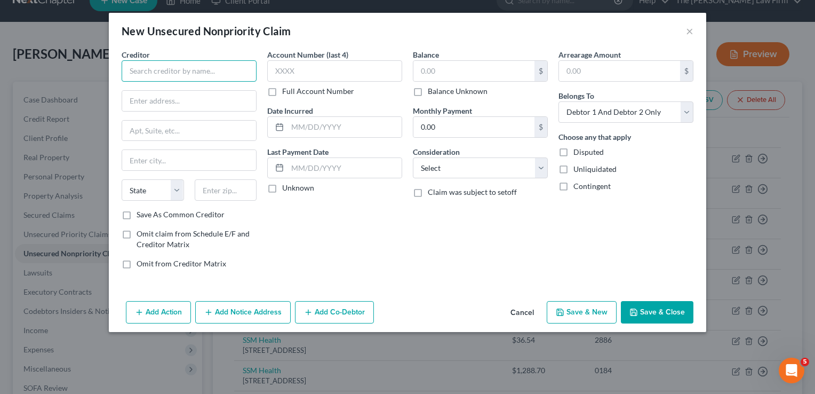
click at [212, 72] on input "text" at bounding box center [189, 70] width 135 height 21
click at [481, 69] on input "text" at bounding box center [474, 71] width 121 height 20
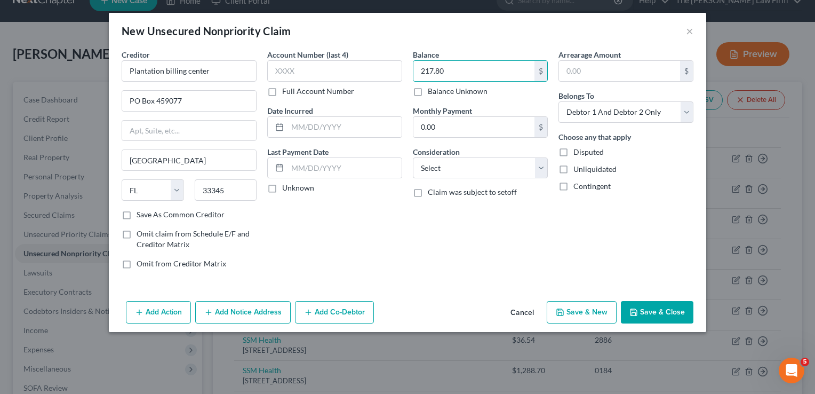
click at [670, 315] on button "Save & Close" at bounding box center [657, 312] width 73 height 22
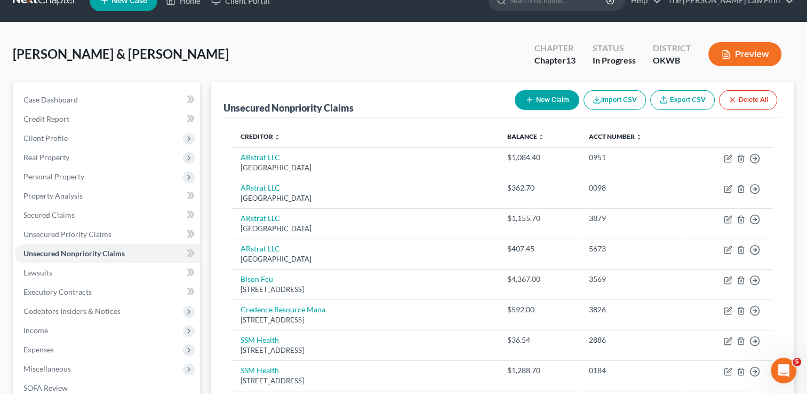
click at [537, 98] on button "New Claim" at bounding box center [547, 100] width 65 height 20
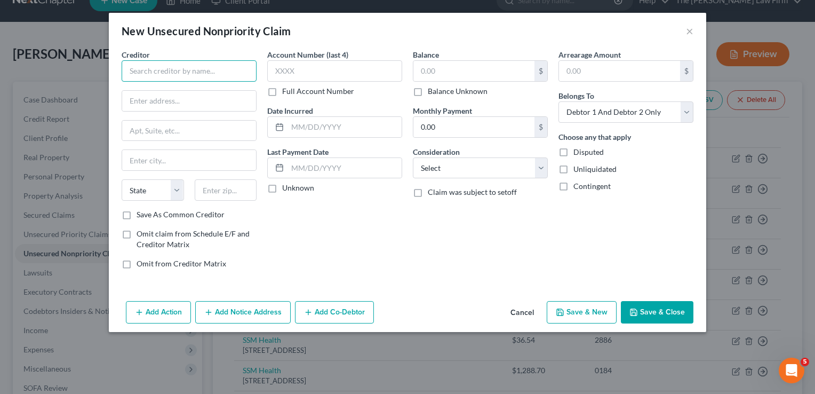
click at [201, 68] on input "text" at bounding box center [189, 70] width 135 height 21
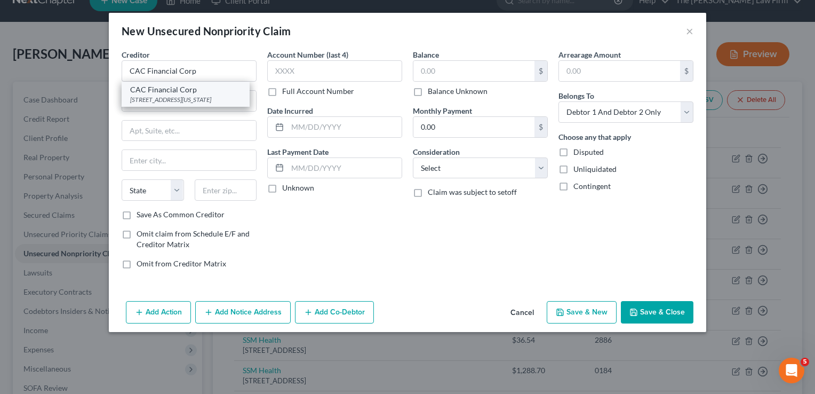
click at [193, 96] on div "2601 NW Expressway Ste 1000 East, Oklahoma City, OK 73112" at bounding box center [185, 99] width 111 height 9
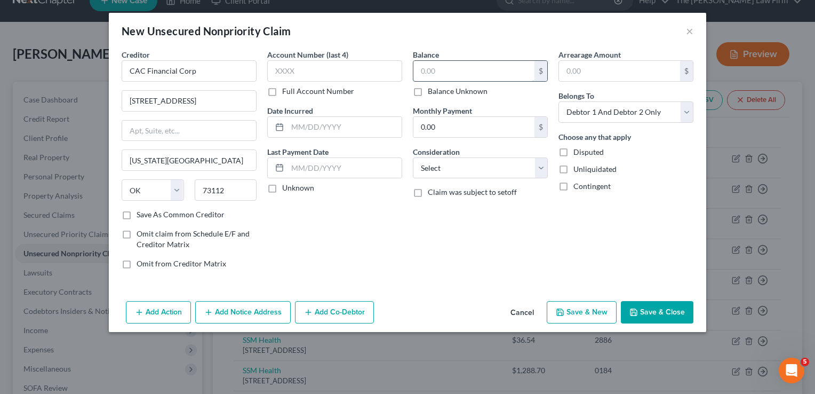
click at [447, 72] on input "text" at bounding box center [474, 71] width 121 height 20
click at [317, 69] on input "text" at bounding box center [334, 70] width 135 height 21
click at [674, 313] on button "Save & Close" at bounding box center [657, 312] width 73 height 22
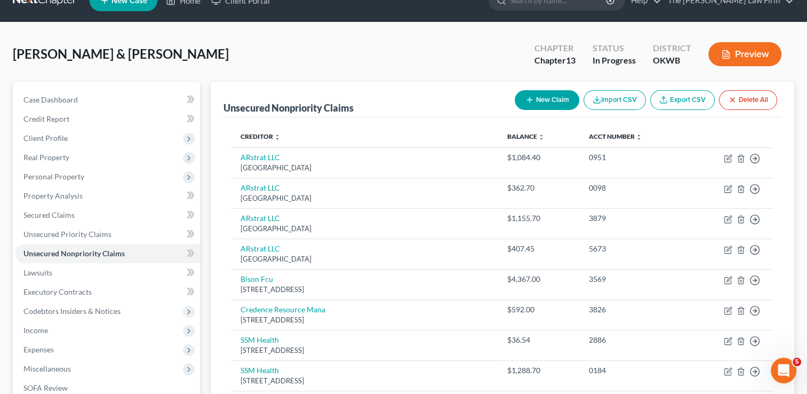
click at [546, 100] on button "New Claim" at bounding box center [547, 100] width 65 height 20
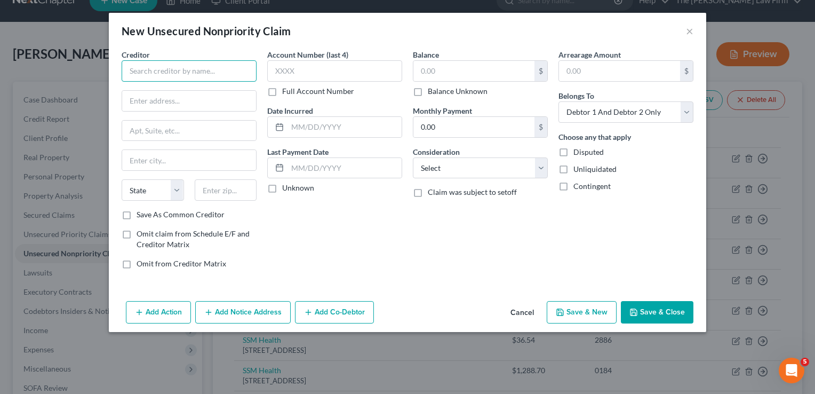
click at [211, 69] on input "text" at bounding box center [189, 70] width 135 height 21
click at [471, 69] on input "text" at bounding box center [474, 71] width 121 height 20
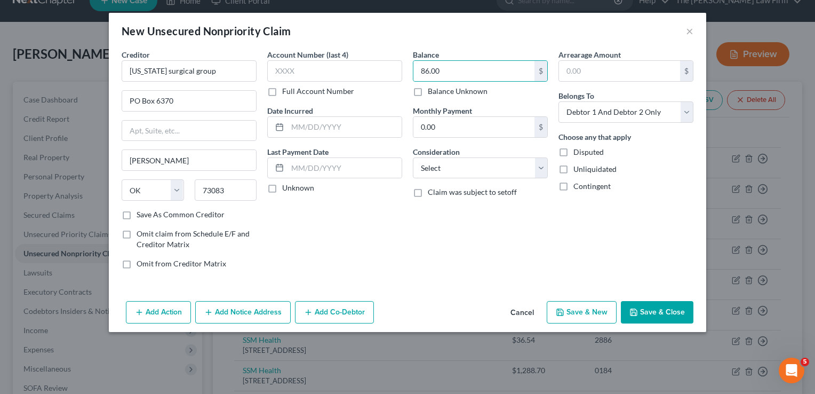
click at [652, 315] on button "Save & Close" at bounding box center [657, 312] width 73 height 22
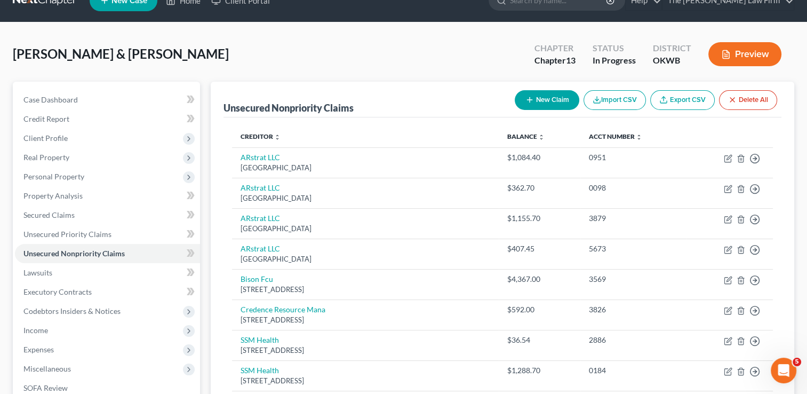
click at [561, 99] on button "New Claim" at bounding box center [547, 100] width 65 height 20
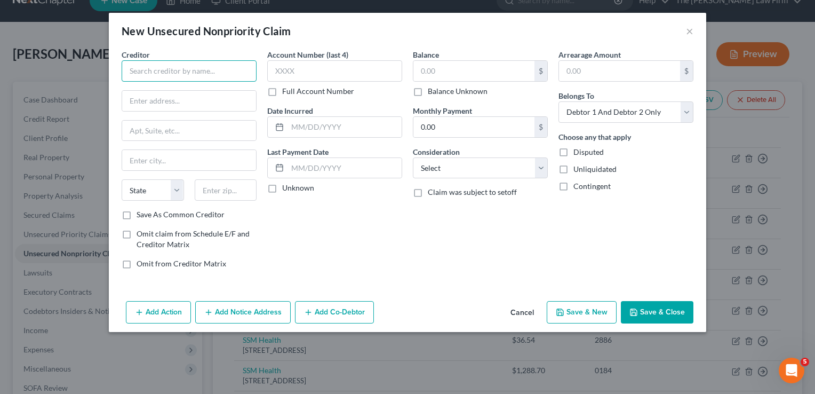
click at [189, 67] on input "text" at bounding box center [189, 70] width 135 height 21
click at [191, 100] on input "text" at bounding box center [189, 101] width 134 height 20
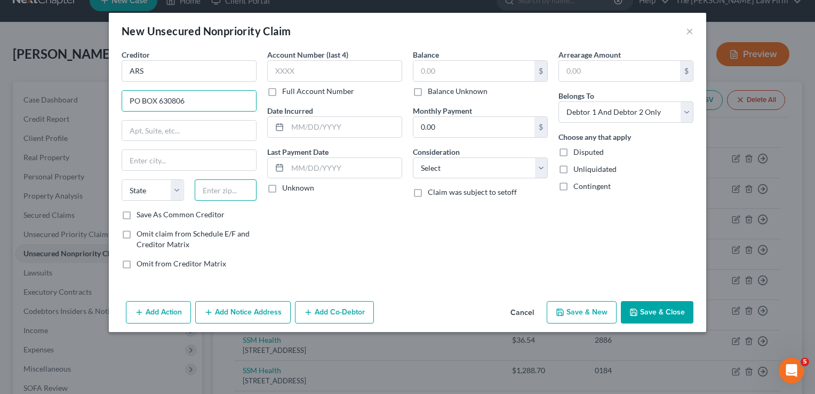
click at [219, 187] on input "text" at bounding box center [226, 189] width 62 height 21
click at [486, 72] on input "text" at bounding box center [474, 71] width 121 height 20
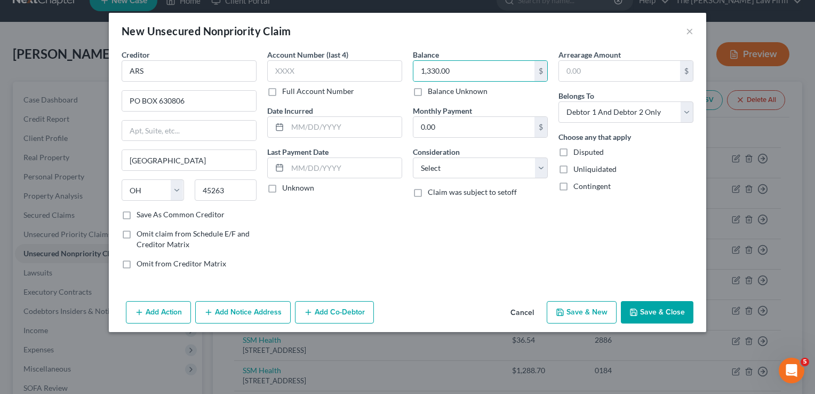
click at [653, 313] on button "Save & Close" at bounding box center [657, 312] width 73 height 22
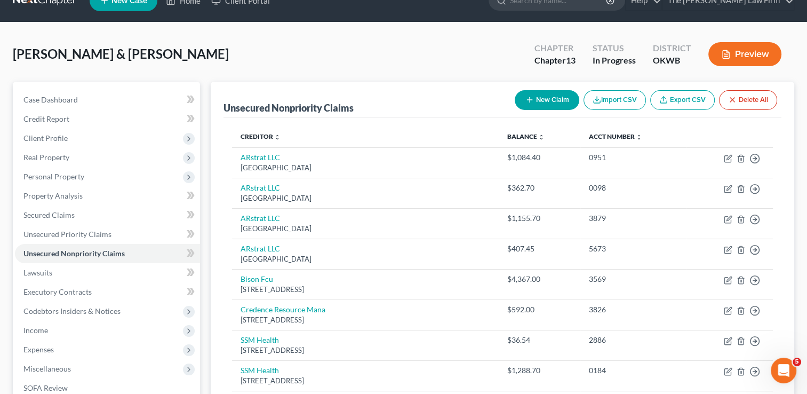
click at [553, 103] on button "New Claim" at bounding box center [547, 100] width 65 height 20
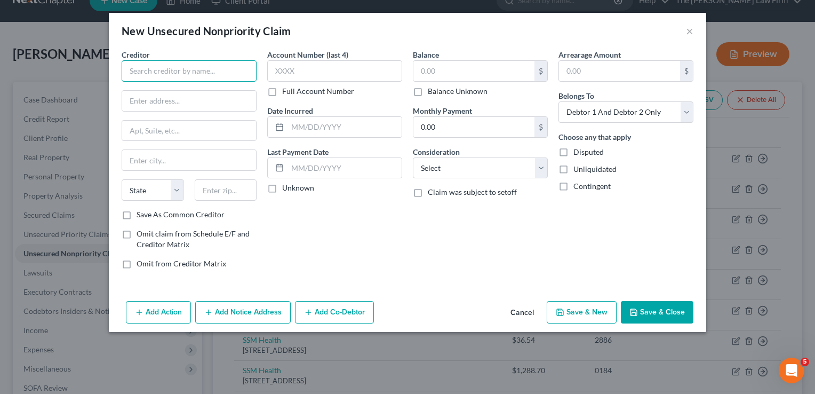
click at [213, 69] on input "text" at bounding box center [189, 70] width 135 height 21
click at [229, 188] on input "text" at bounding box center [226, 189] width 62 height 21
click at [297, 221] on div "Account Number (last 4) Full Account Number Date Incurred Last Payment Date Unk…" at bounding box center [335, 163] width 146 height 228
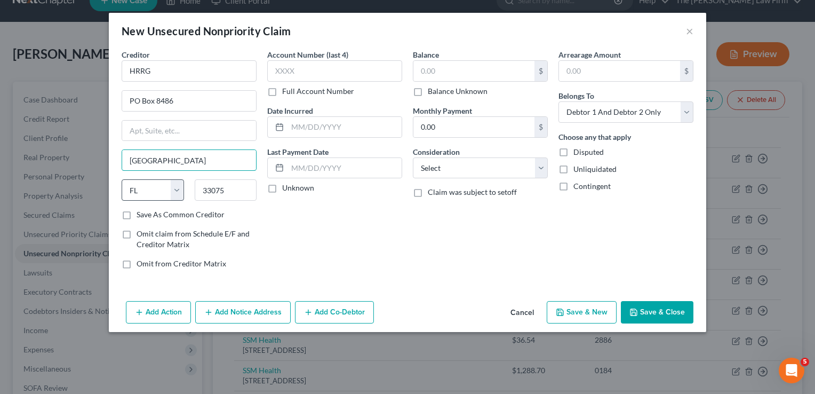
drag, startPoint x: 190, startPoint y: 161, endPoint x: 162, endPoint y: 186, distance: 37.4
click at [115, 167] on div "Creditor * HRRG PO Box 8486 Pompano Beach State AL AK AR AZ CA CO CT DE DC FL G…" at bounding box center [408, 173] width 598 height 248
click at [424, 238] on div "Balance $ Balance Unknown Balance Undetermined $ Balance Unknown Monthly Paymen…" at bounding box center [481, 163] width 146 height 228
click at [461, 68] on input "text" at bounding box center [474, 71] width 121 height 20
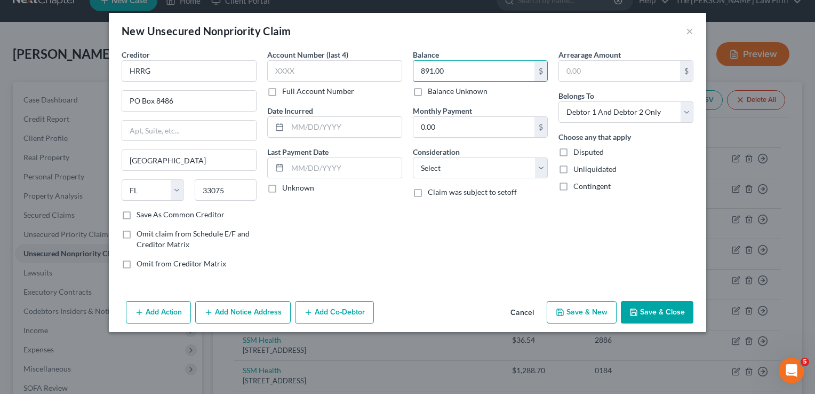
click at [670, 305] on button "Save & Close" at bounding box center [657, 312] width 73 height 22
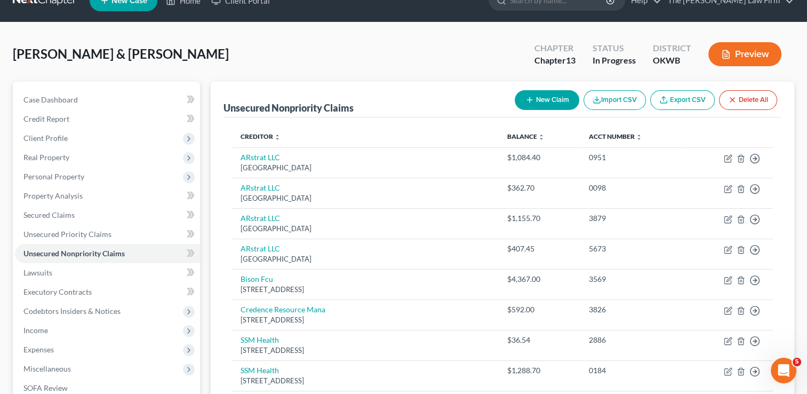
click at [551, 98] on button "New Claim" at bounding box center [547, 100] width 65 height 20
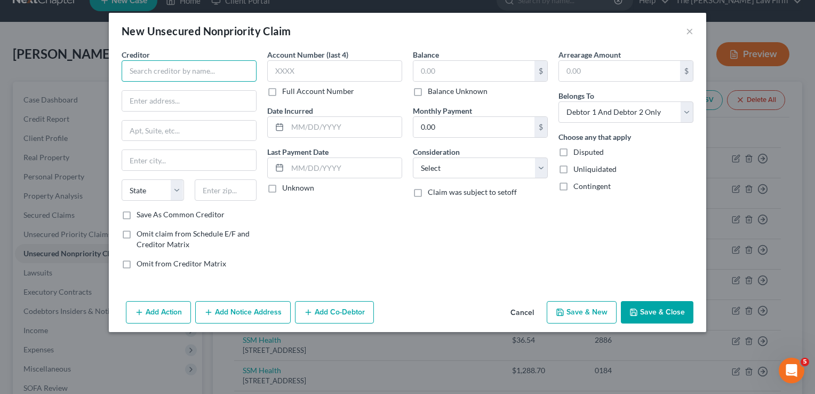
click at [162, 76] on input "text" at bounding box center [189, 70] width 135 height 21
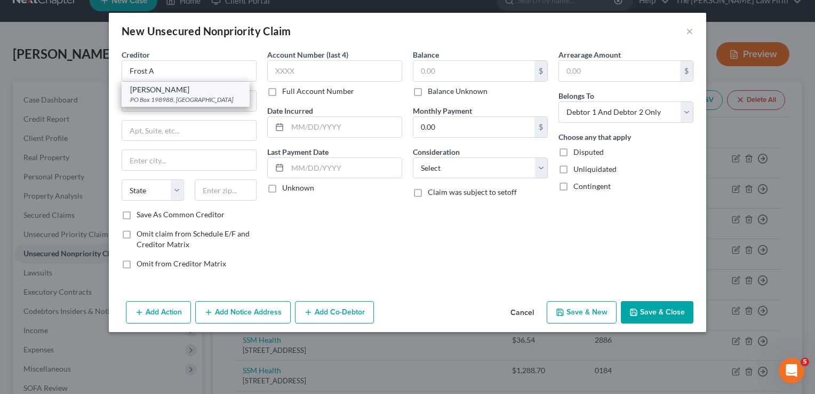
click at [165, 93] on div "Frost Arnett" at bounding box center [185, 89] width 111 height 11
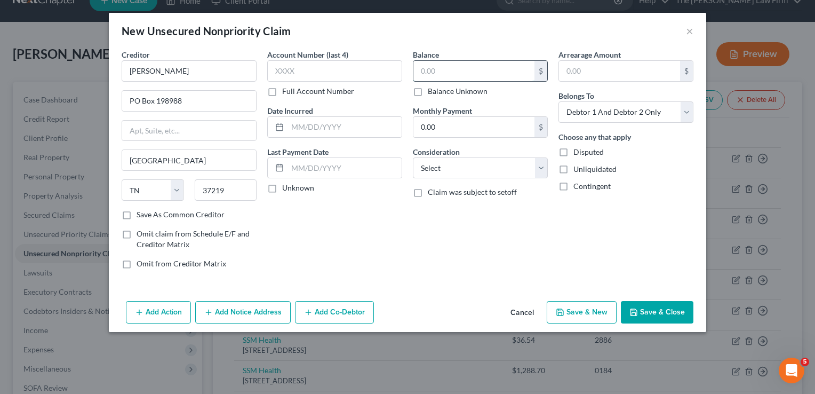
click at [443, 70] on input "text" at bounding box center [474, 71] width 121 height 20
click at [362, 68] on input "text" at bounding box center [334, 70] width 135 height 21
click at [637, 312] on icon "button" at bounding box center [634, 312] width 6 height 6
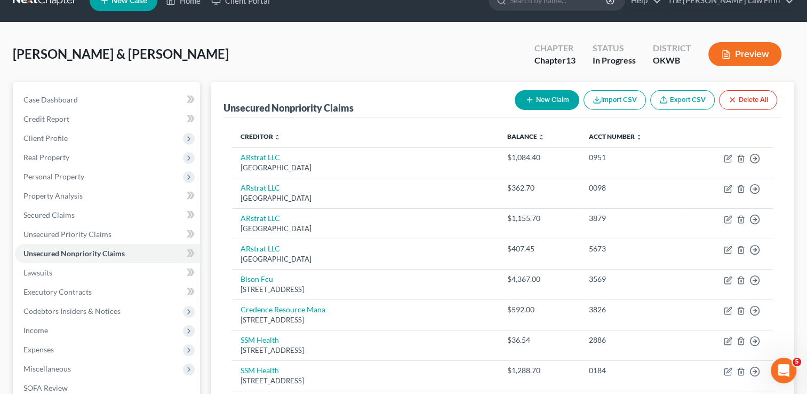
click at [548, 101] on button "New Claim" at bounding box center [547, 100] width 65 height 20
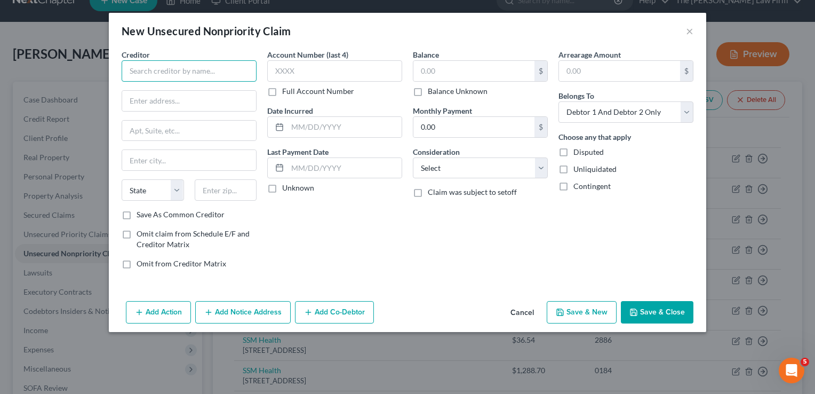
click at [223, 71] on input "text" at bounding box center [189, 70] width 135 height 21
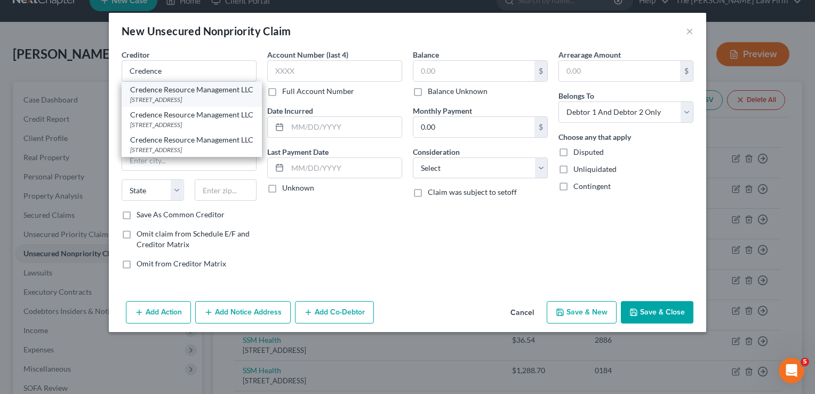
click at [209, 95] on div "Credence Resource Management LLC" at bounding box center [191, 89] width 123 height 11
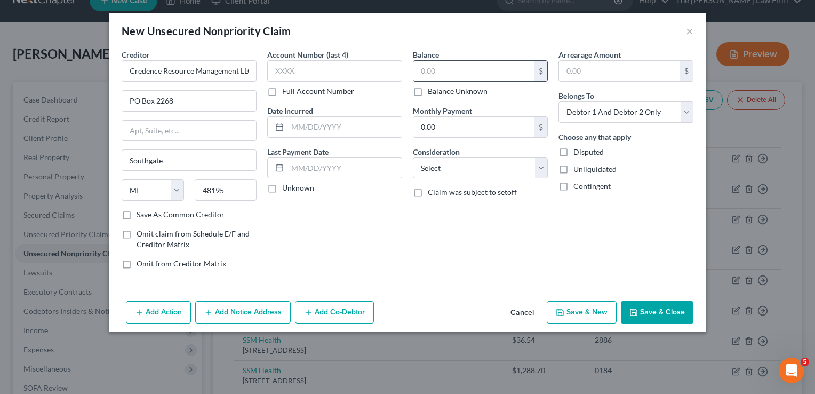
click at [476, 71] on input "text" at bounding box center [474, 71] width 121 height 20
click at [668, 309] on button "Save & Close" at bounding box center [657, 312] width 73 height 22
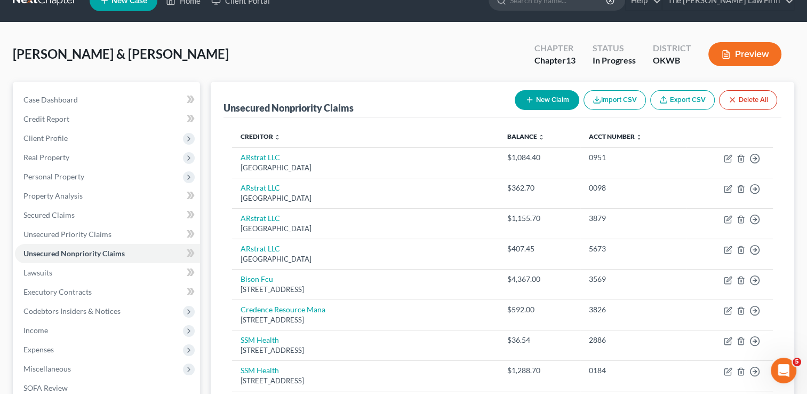
click at [543, 97] on button "New Claim" at bounding box center [547, 100] width 65 height 20
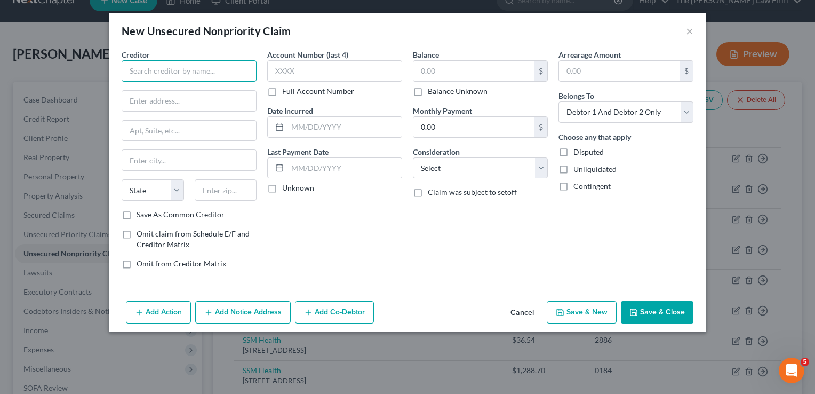
click at [177, 74] on input "text" at bounding box center [189, 70] width 135 height 21
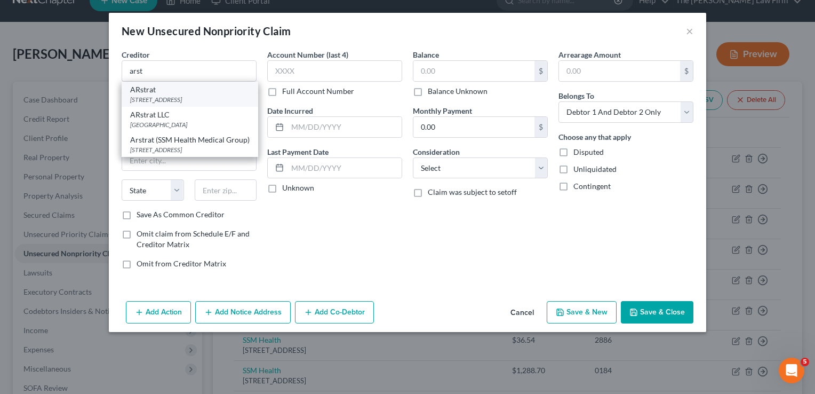
click at [165, 99] on div "14141 SW Fwy, Ste 300, Sugar Land, TX 77478" at bounding box center [190, 99] width 120 height 9
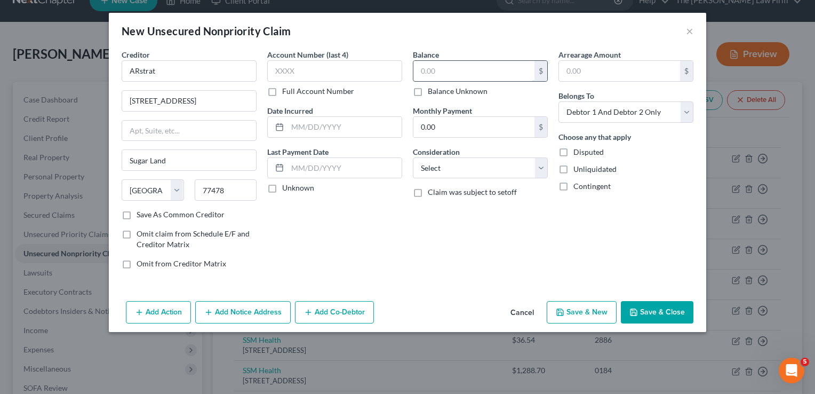
click at [443, 72] on input "text" at bounding box center [474, 71] width 121 height 20
click at [655, 309] on button "Save & Close" at bounding box center [657, 312] width 73 height 22
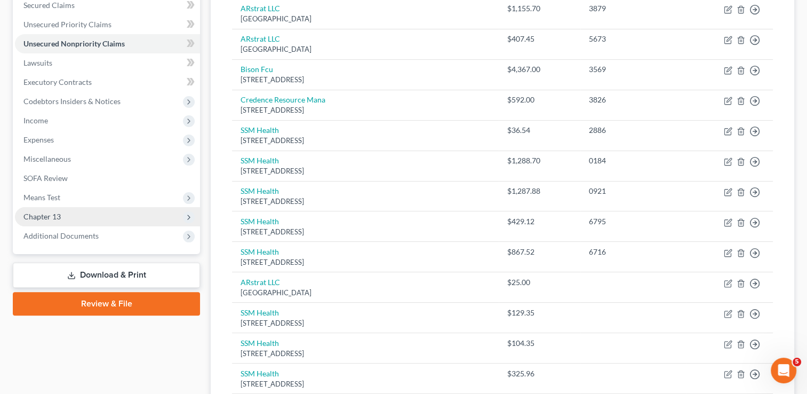
scroll to position [234, 0]
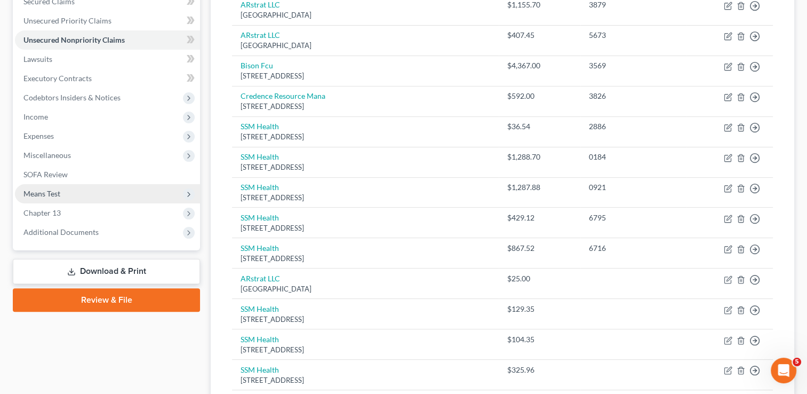
click at [47, 191] on span "Means Test" at bounding box center [41, 193] width 37 height 9
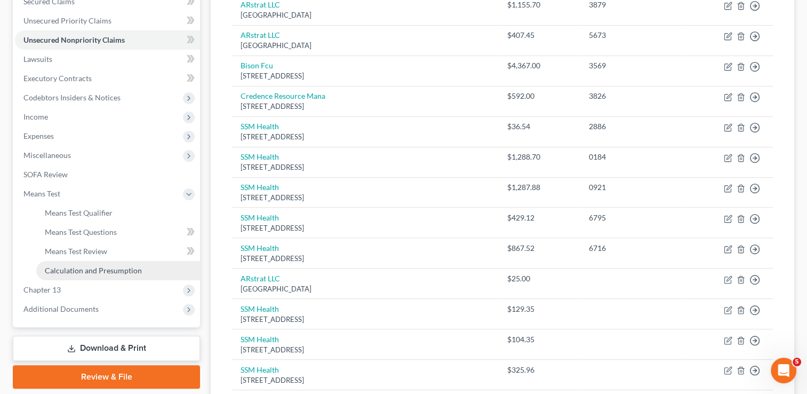
click at [90, 272] on span "Calculation and Presumption" at bounding box center [93, 270] width 97 height 9
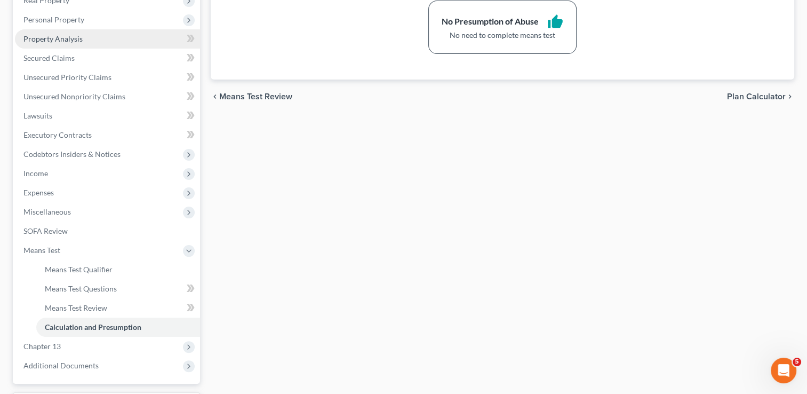
scroll to position [213, 0]
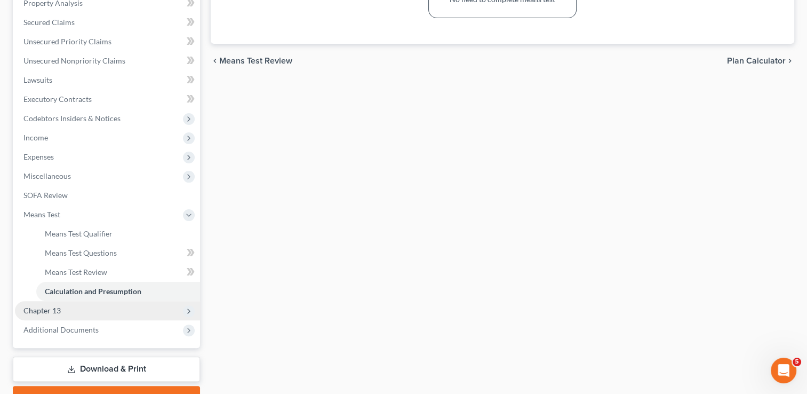
click at [51, 311] on span "Chapter 13" at bounding box center [41, 310] width 37 height 9
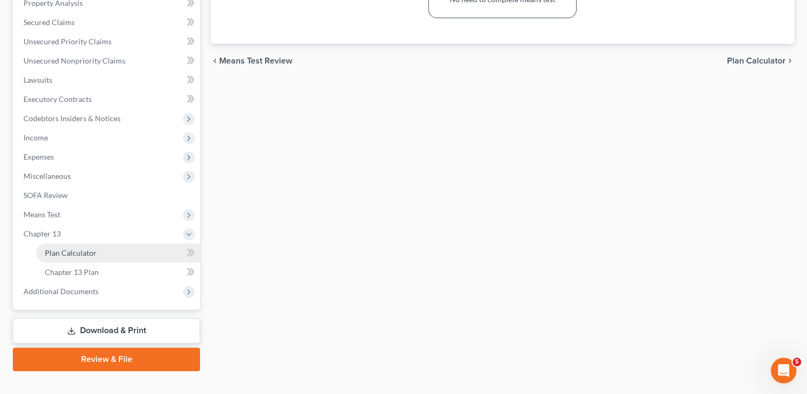
click at [88, 255] on span "Plan Calculator" at bounding box center [71, 252] width 52 height 9
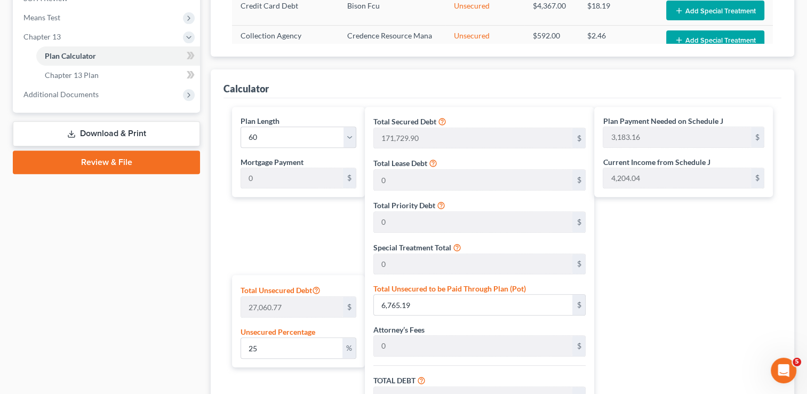
scroll to position [568, 0]
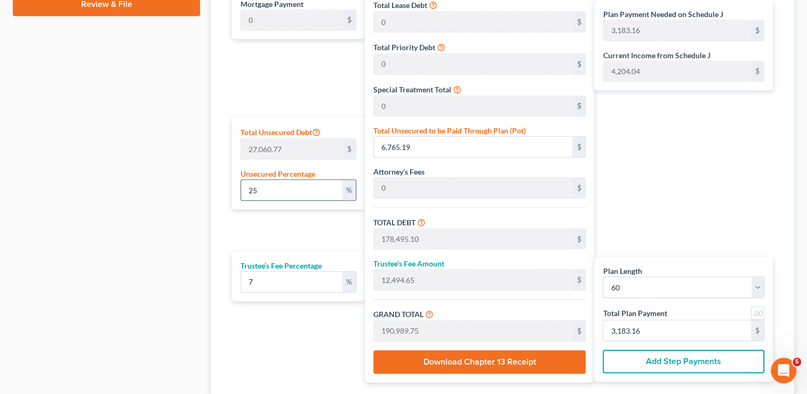
click at [266, 189] on input "25" at bounding box center [291, 190] width 101 height 20
click at [259, 284] on input "7" at bounding box center [291, 282] width 101 height 20
click at [263, 279] on input "6" at bounding box center [291, 282] width 101 height 20
click at [298, 219] on div "Plan Length 1 2 3 4 5 6 7 8 9 10 11 12 13 14 15 16 17 18 19 20 21 22 23 24 25 2…" at bounding box center [296, 165] width 138 height 433
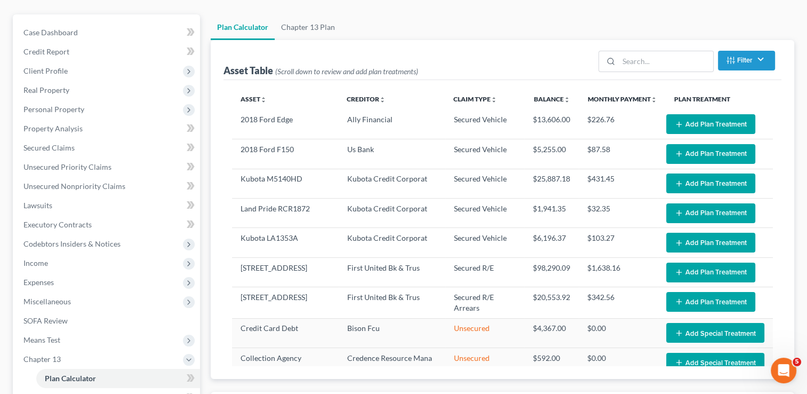
scroll to position [141, 0]
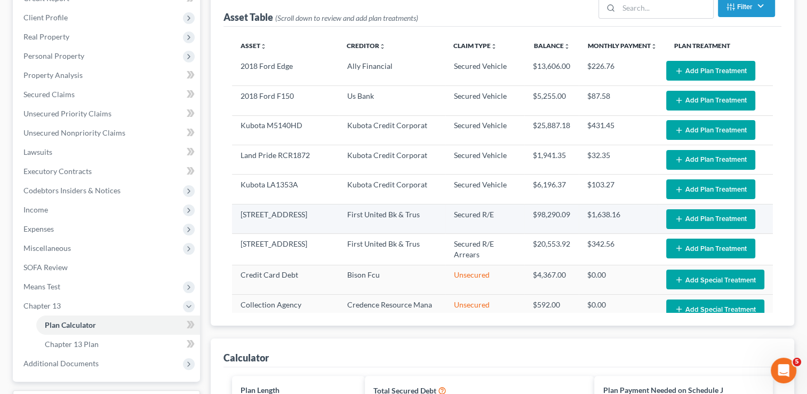
click at [695, 218] on button "Add Plan Treatment" at bounding box center [710, 219] width 89 height 20
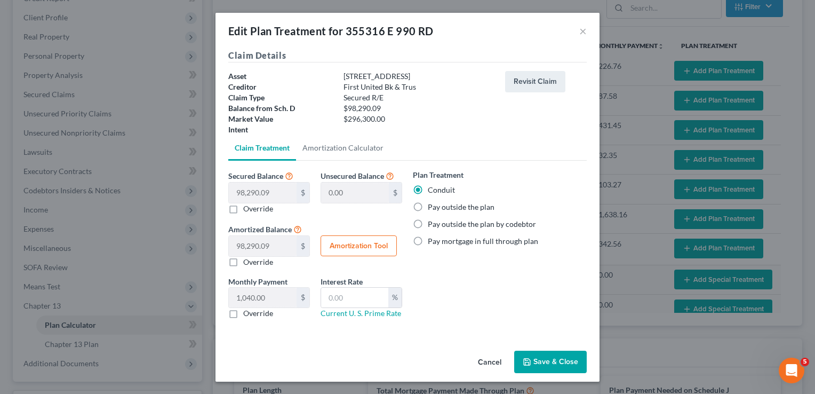
click at [549, 360] on button "Save & Close" at bounding box center [550, 362] width 73 height 22
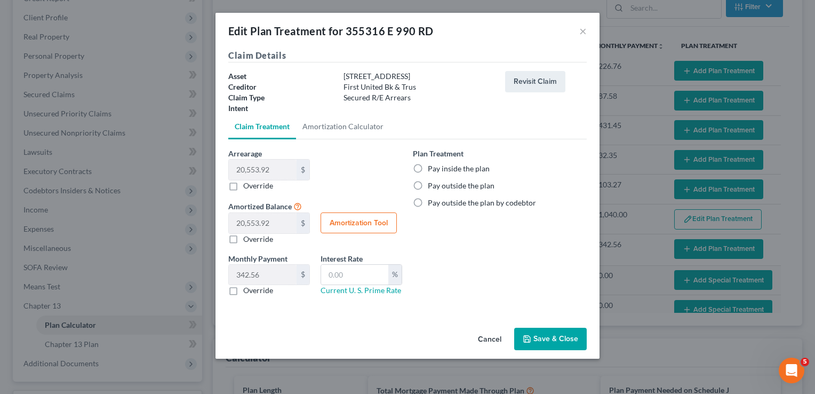
click at [428, 167] on label "Pay inside the plan" at bounding box center [459, 168] width 62 height 11
click at [432, 167] on input "Pay inside the plan" at bounding box center [435, 166] width 7 height 7
click at [547, 338] on button "Save & Close" at bounding box center [550, 339] width 73 height 22
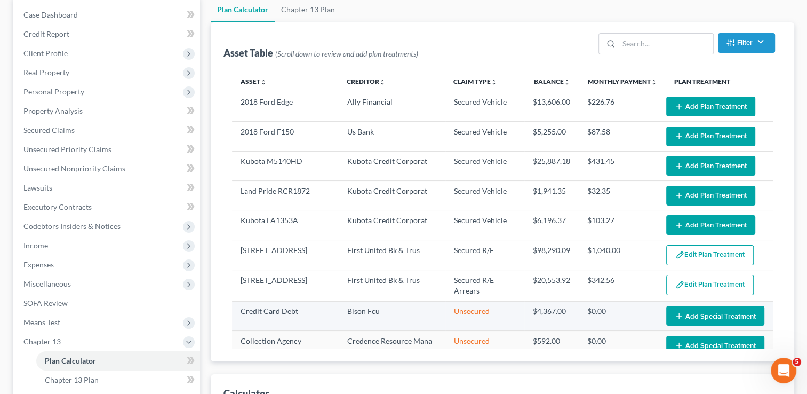
scroll to position [88, 0]
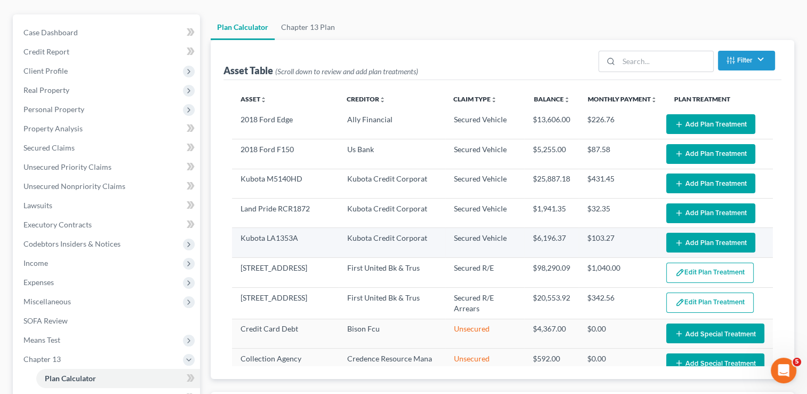
click at [703, 237] on button "Add Plan Treatment" at bounding box center [710, 243] width 89 height 20
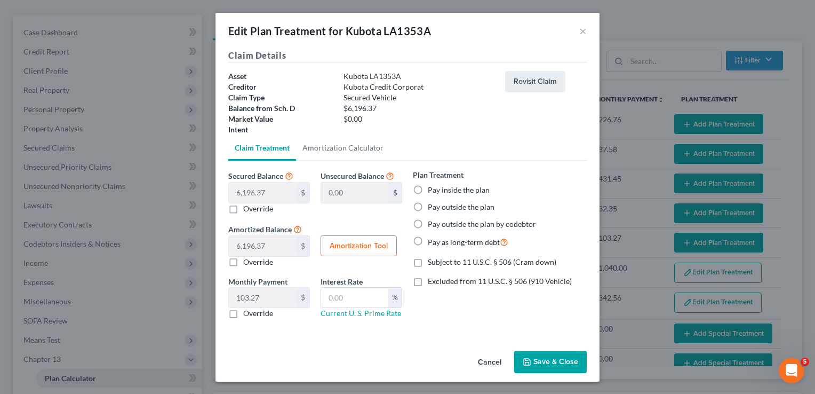
click at [428, 206] on label "Pay outside the plan" at bounding box center [461, 207] width 67 height 11
click at [432, 206] on input "Pay outside the plan" at bounding box center [435, 205] width 7 height 7
click at [428, 190] on label "Pay inside the plan" at bounding box center [459, 190] width 62 height 11
click at [432, 190] on input "Pay inside the plan" at bounding box center [435, 188] width 7 height 7
click at [548, 360] on button "Save & Close" at bounding box center [550, 362] width 73 height 22
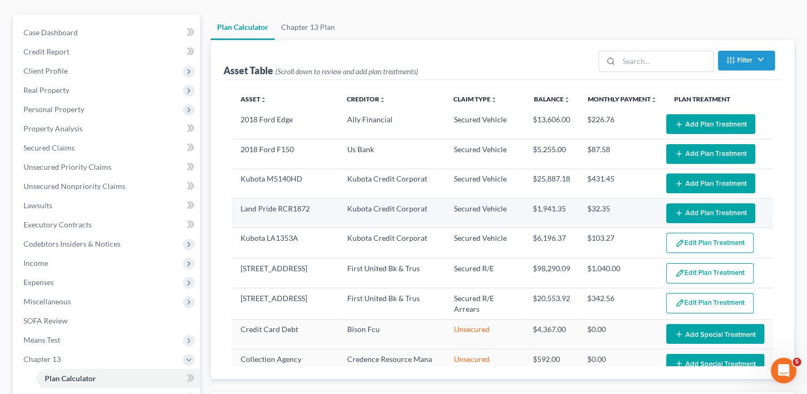
click at [694, 208] on button "Add Plan Treatment" at bounding box center [710, 213] width 89 height 20
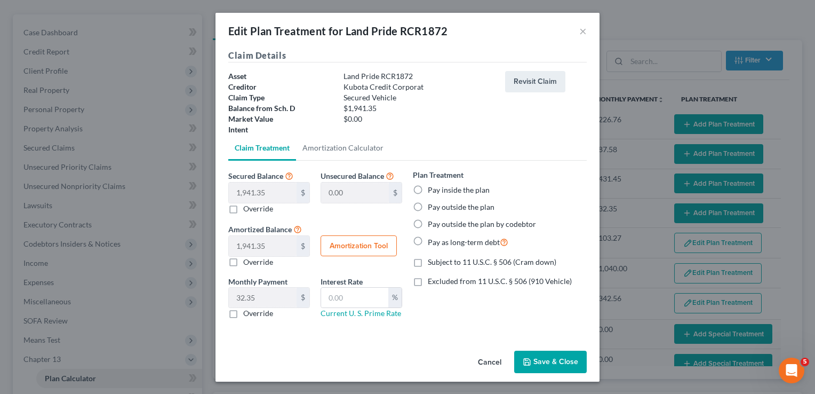
click at [428, 188] on label "Pay inside the plan" at bounding box center [459, 190] width 62 height 11
click at [432, 188] on input "Pay inside the plan" at bounding box center [435, 188] width 7 height 7
click at [551, 360] on button "Save & Close" at bounding box center [550, 362] width 73 height 22
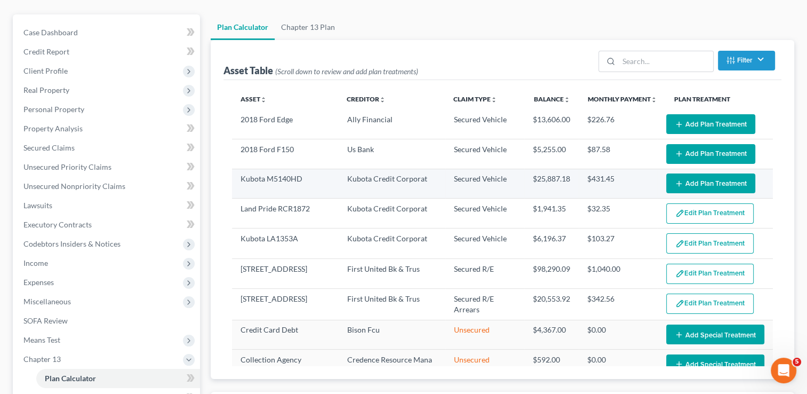
click at [684, 179] on button "Add Plan Treatment" at bounding box center [710, 183] width 89 height 20
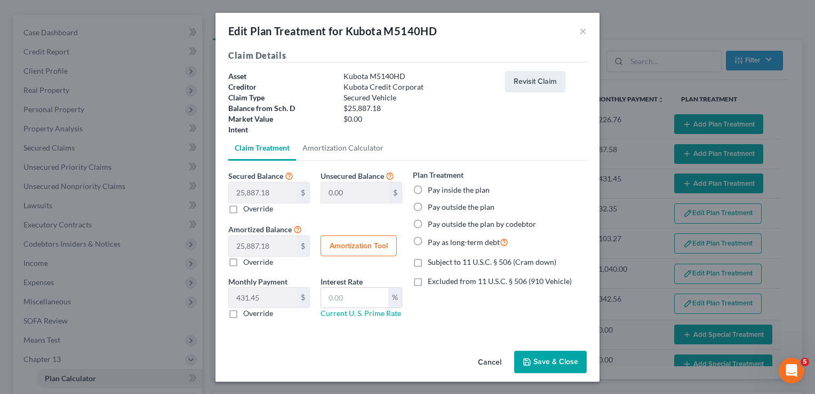
click at [428, 189] on label "Pay inside the plan" at bounding box center [459, 190] width 62 height 11
click at [432, 189] on input "Pay inside the plan" at bounding box center [435, 188] width 7 height 7
click at [545, 360] on button "Save & Close" at bounding box center [550, 362] width 73 height 22
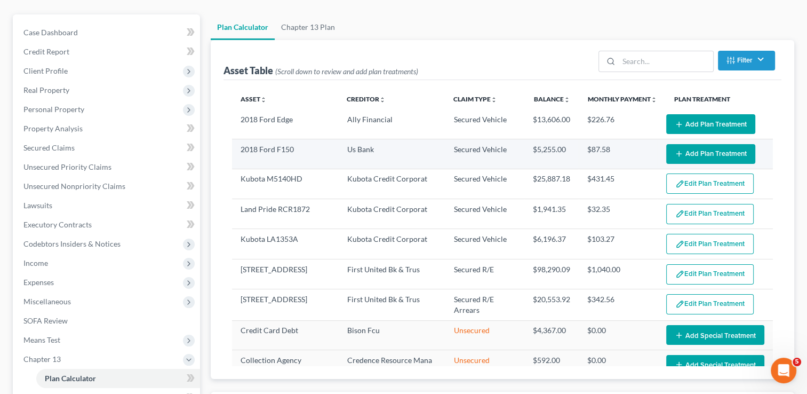
click at [680, 150] on button "Add Plan Treatment" at bounding box center [710, 154] width 89 height 20
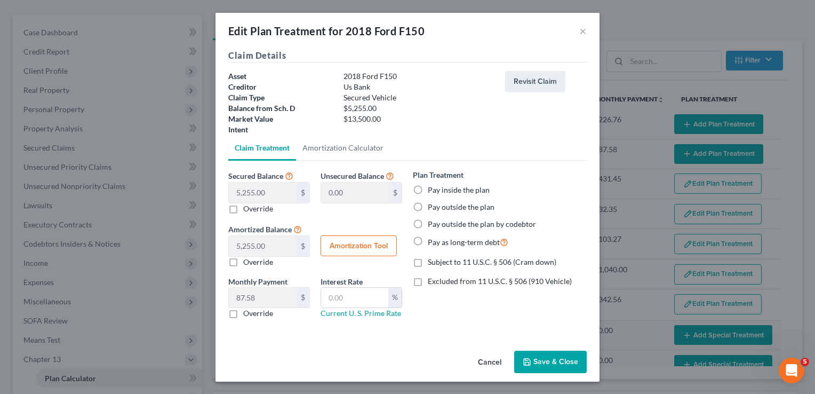
click at [428, 188] on label "Pay inside the plan" at bounding box center [459, 190] width 62 height 11
click at [432, 188] on input "Pay inside the plan" at bounding box center [435, 188] width 7 height 7
click at [546, 361] on button "Save & Close" at bounding box center [550, 362] width 73 height 22
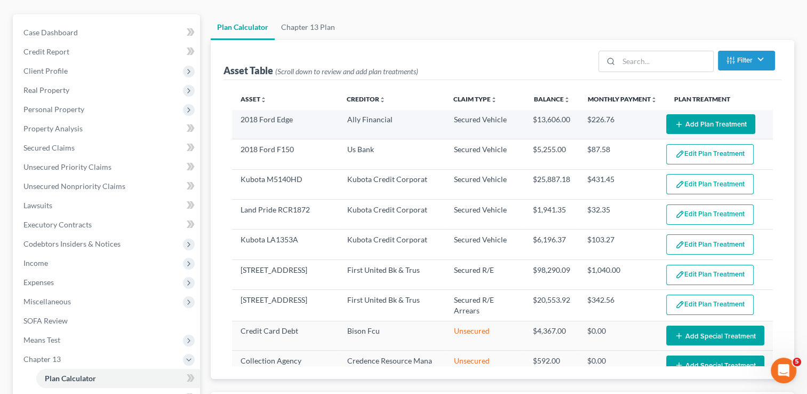
click at [698, 123] on button "Add Plan Treatment" at bounding box center [710, 124] width 89 height 20
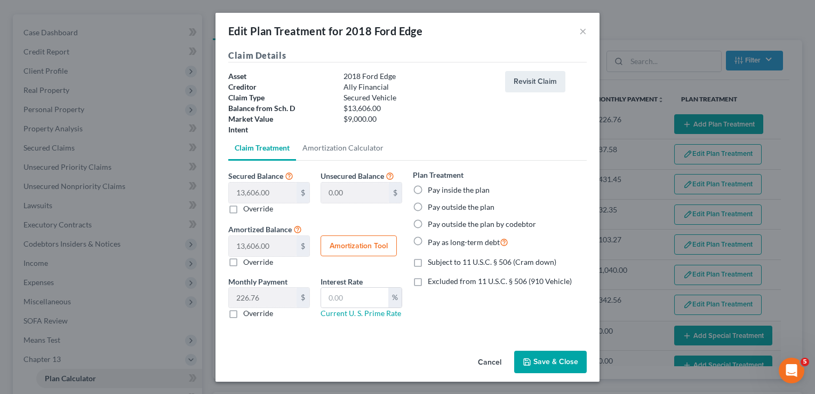
click at [428, 189] on label "Pay inside the plan" at bounding box center [459, 190] width 62 height 11
click at [432, 189] on input "Pay inside the plan" at bounding box center [435, 188] width 7 height 7
click at [564, 366] on button "Save & Close" at bounding box center [550, 362] width 73 height 22
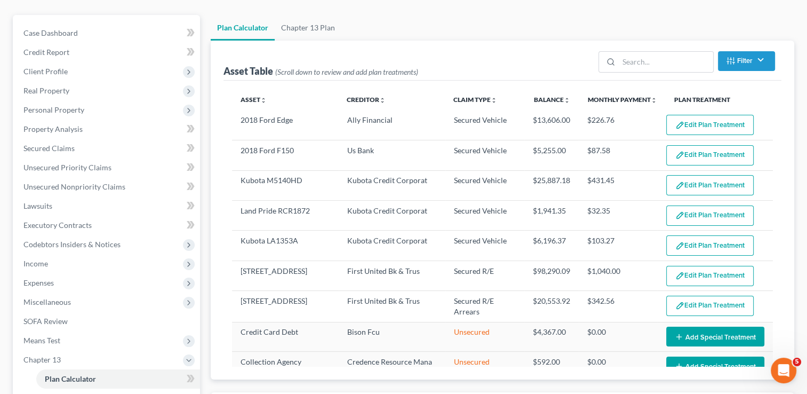
scroll to position [0, 0]
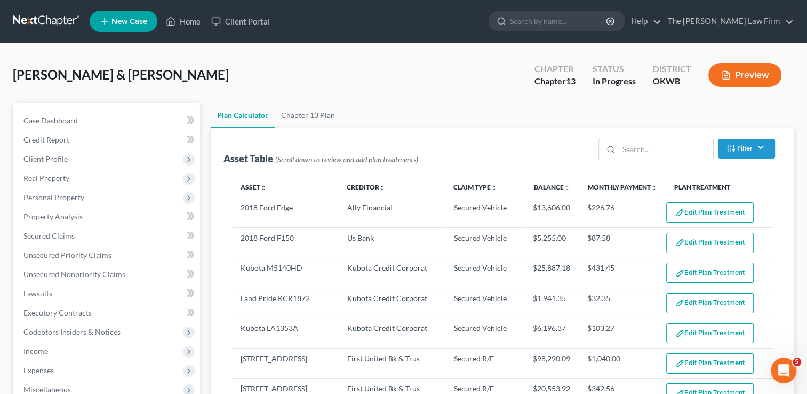
click at [55, 21] on link at bounding box center [47, 21] width 68 height 19
